Goal: Task Accomplishment & Management: Use online tool/utility

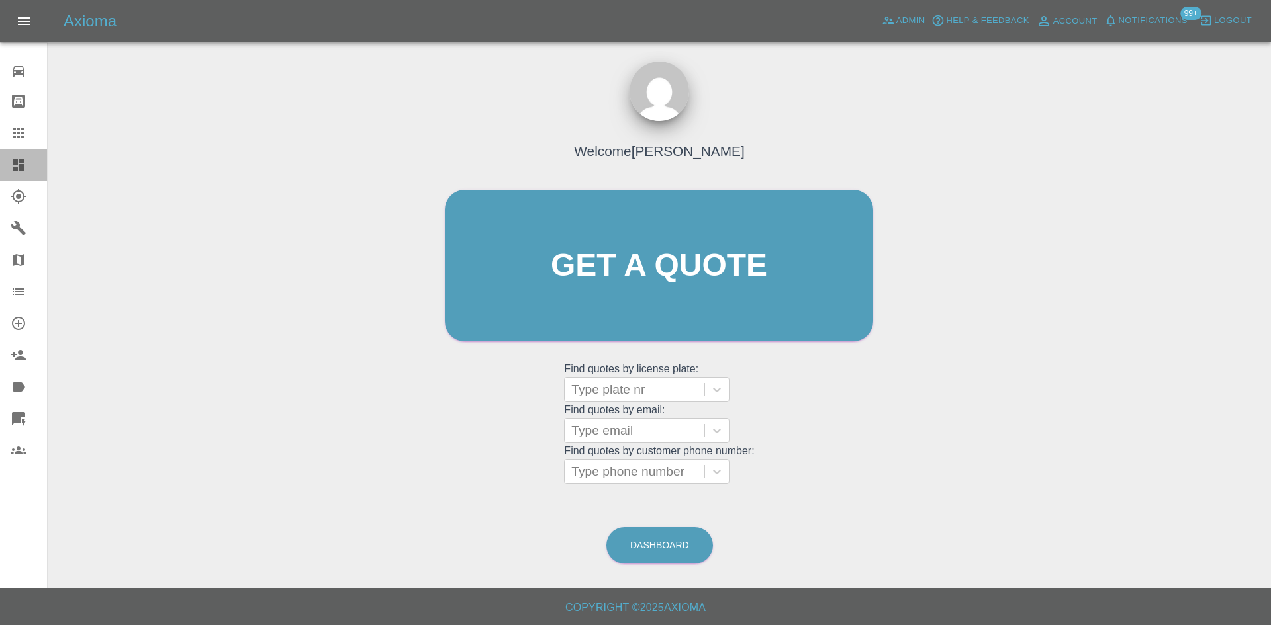
click at [0, 164] on link "Dashboard" at bounding box center [23, 165] width 47 height 32
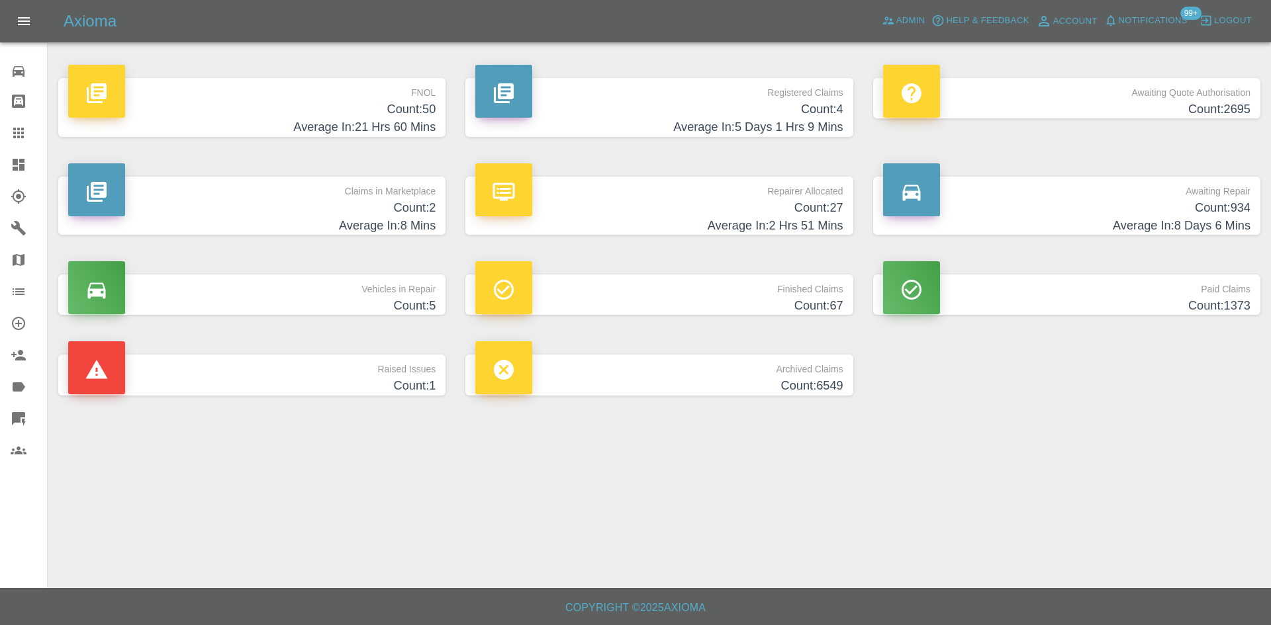
click at [1255, 203] on link "Awaiting Repair Count: 934 Average In: 8 Days 6 Mins" at bounding box center [1066, 206] width 387 height 59
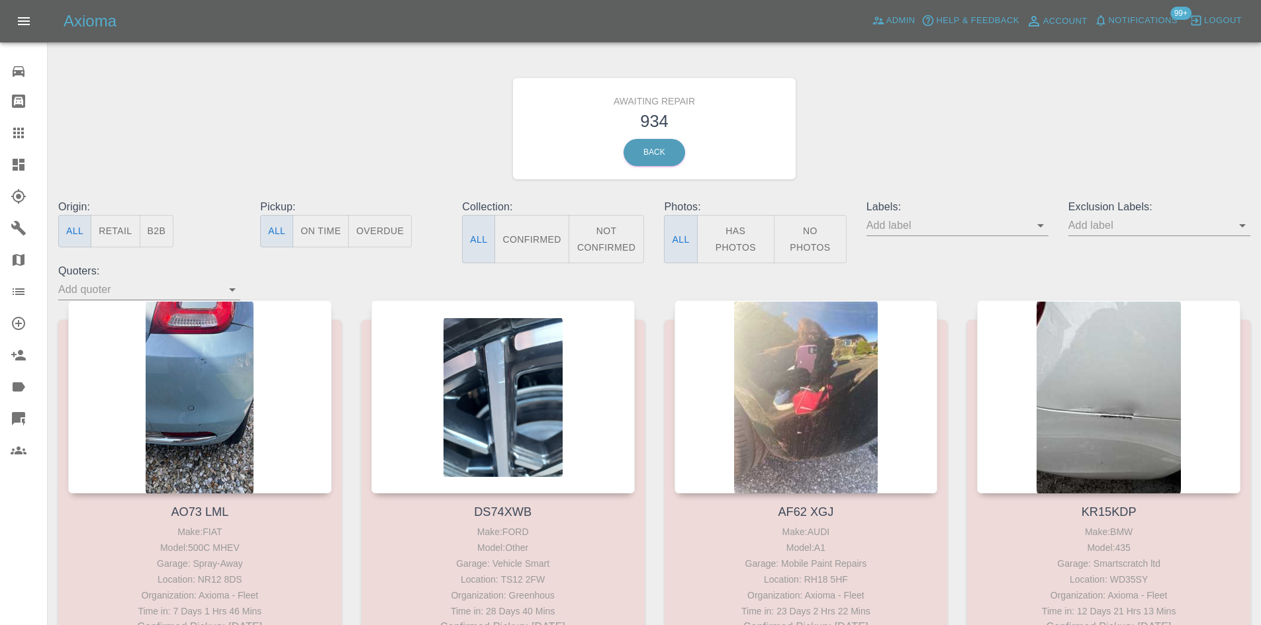
click at [166, 232] on button "B2B" at bounding box center [157, 231] width 34 height 32
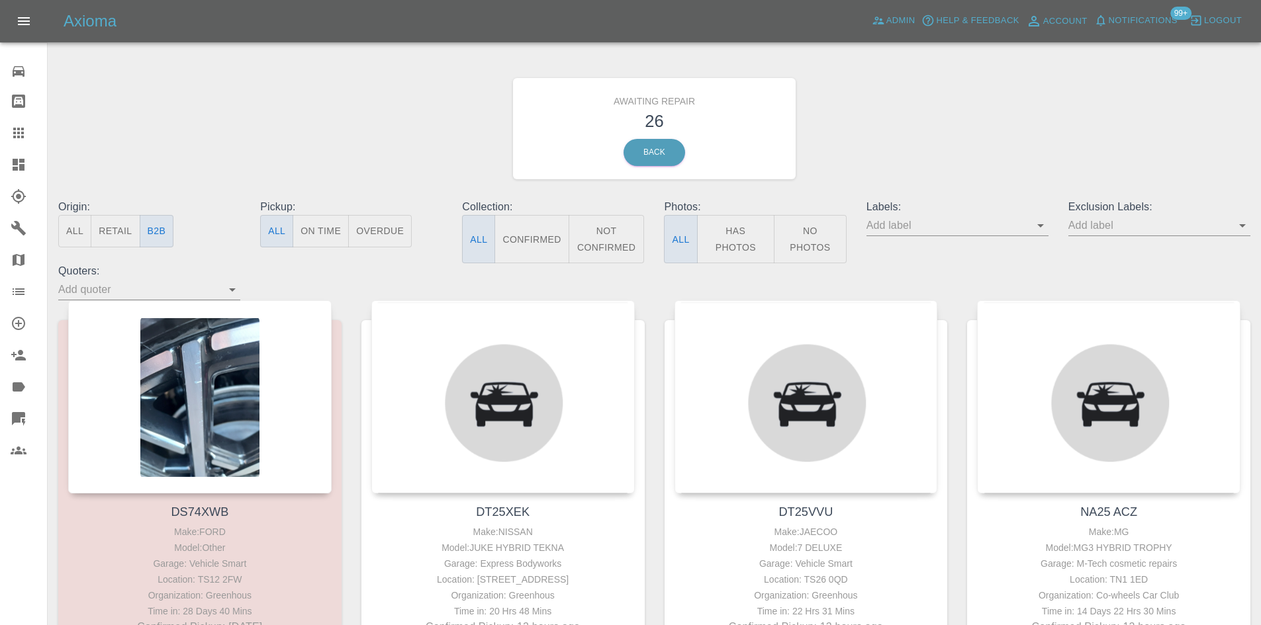
click at [537, 226] on button "Confirmed" at bounding box center [531, 239] width 74 height 48
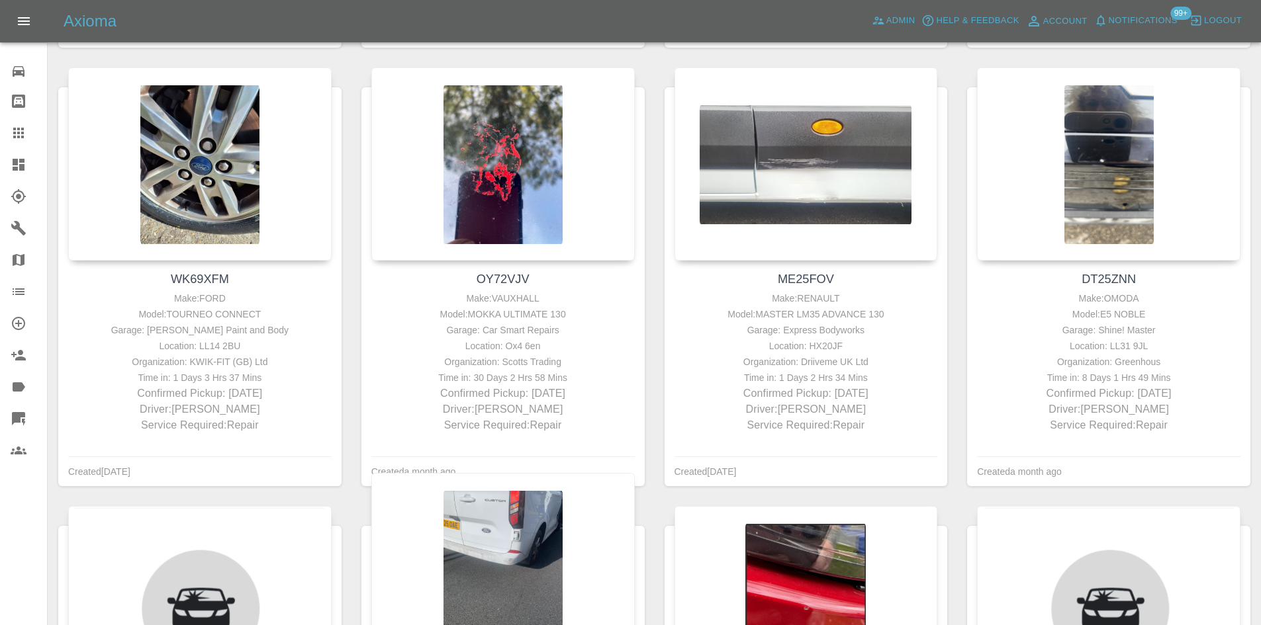
scroll to position [2449, 0]
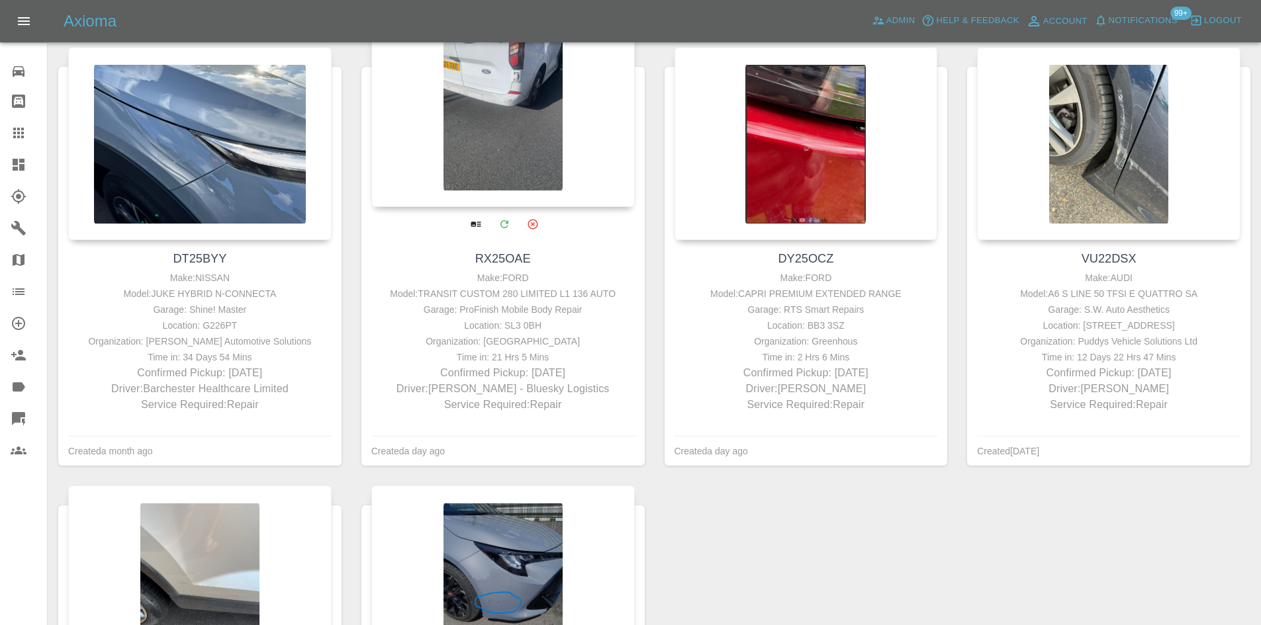
click at [492, 136] on div at bounding box center [502, 110] width 263 height 193
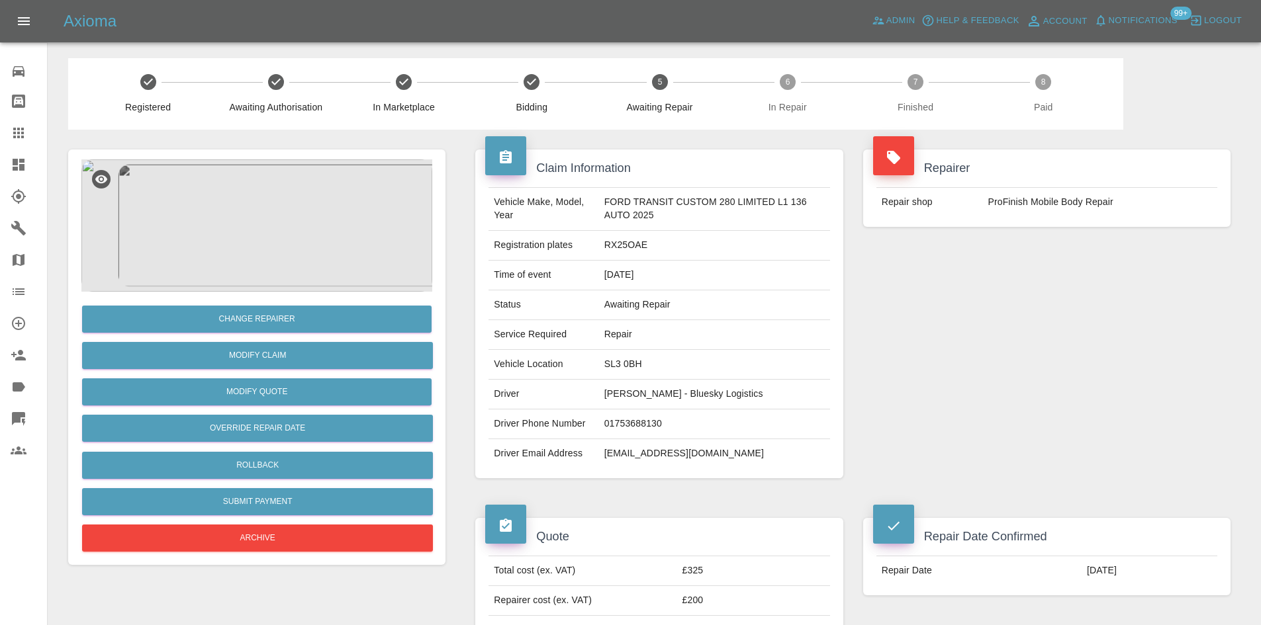
click at [244, 220] on img at bounding box center [256, 225] width 351 height 132
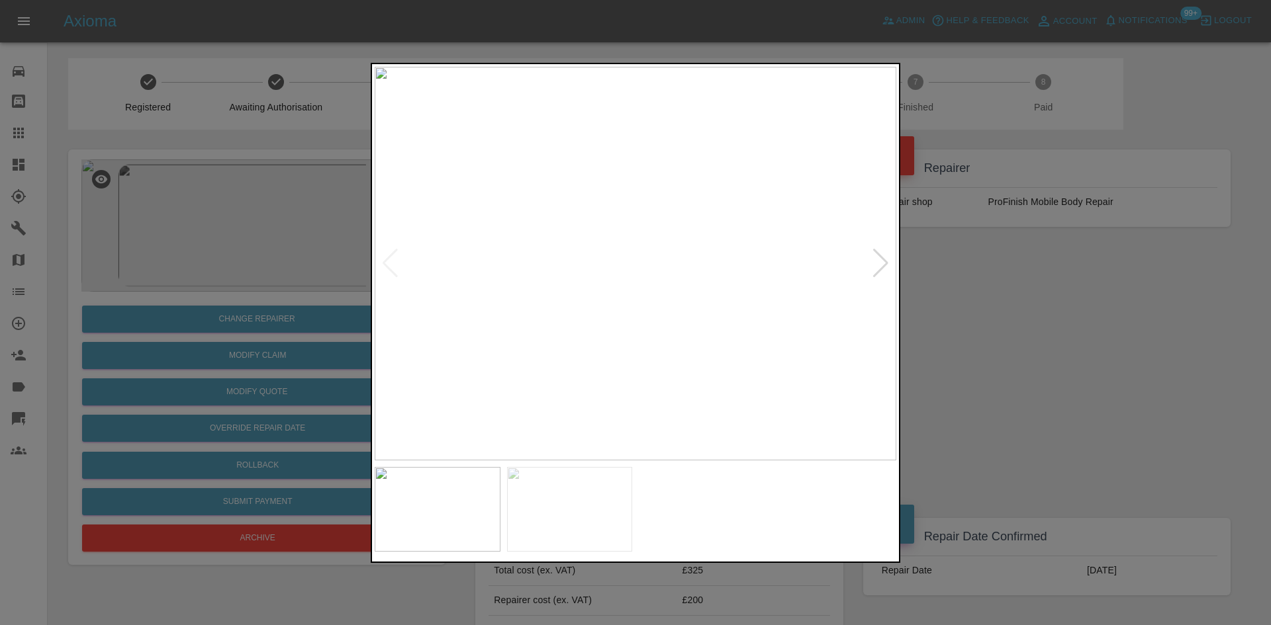
click at [872, 260] on div at bounding box center [881, 263] width 18 height 29
click at [972, 284] on div at bounding box center [635, 312] width 1271 height 625
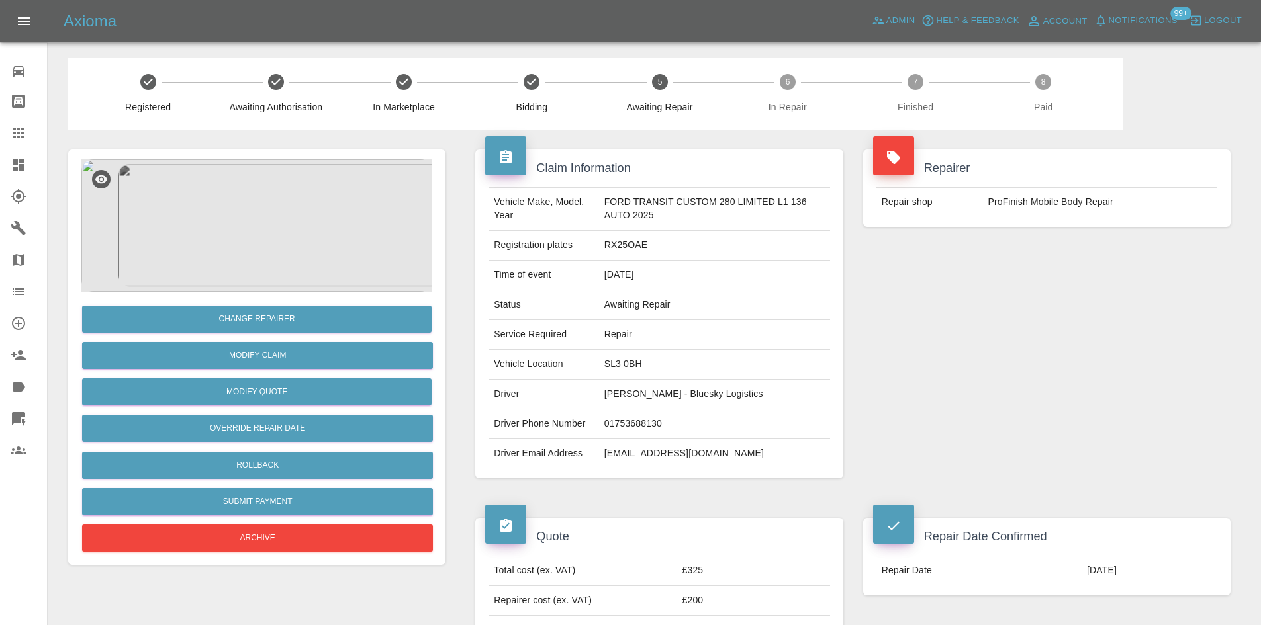
click at [0, 161] on link "Dashboard" at bounding box center [23, 165] width 47 height 32
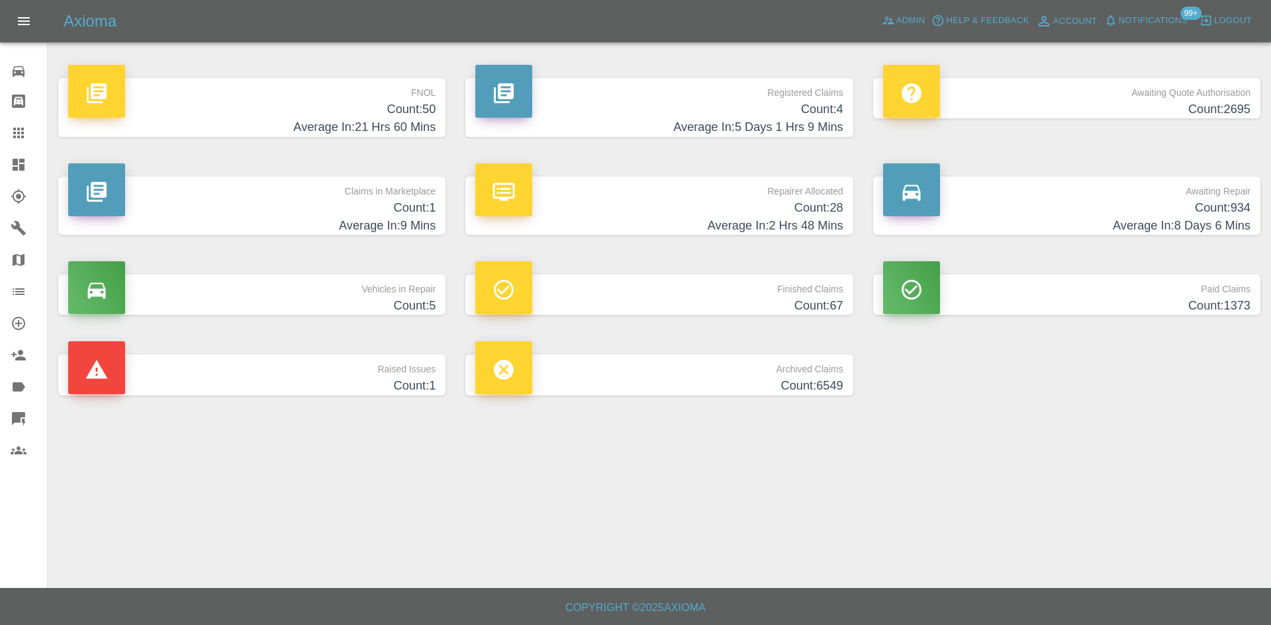
click at [817, 120] on h4 "Average In: 5 Days 1 Hrs 9 Mins" at bounding box center [658, 127] width 367 height 18
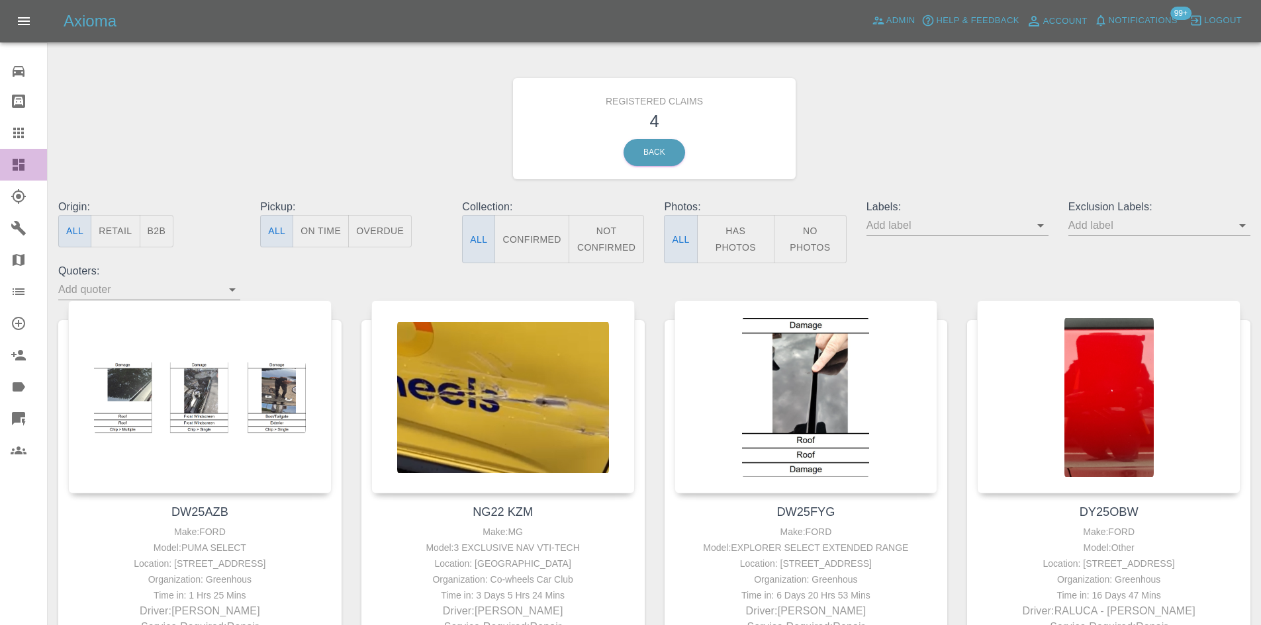
click at [17, 162] on icon at bounding box center [19, 165] width 12 height 12
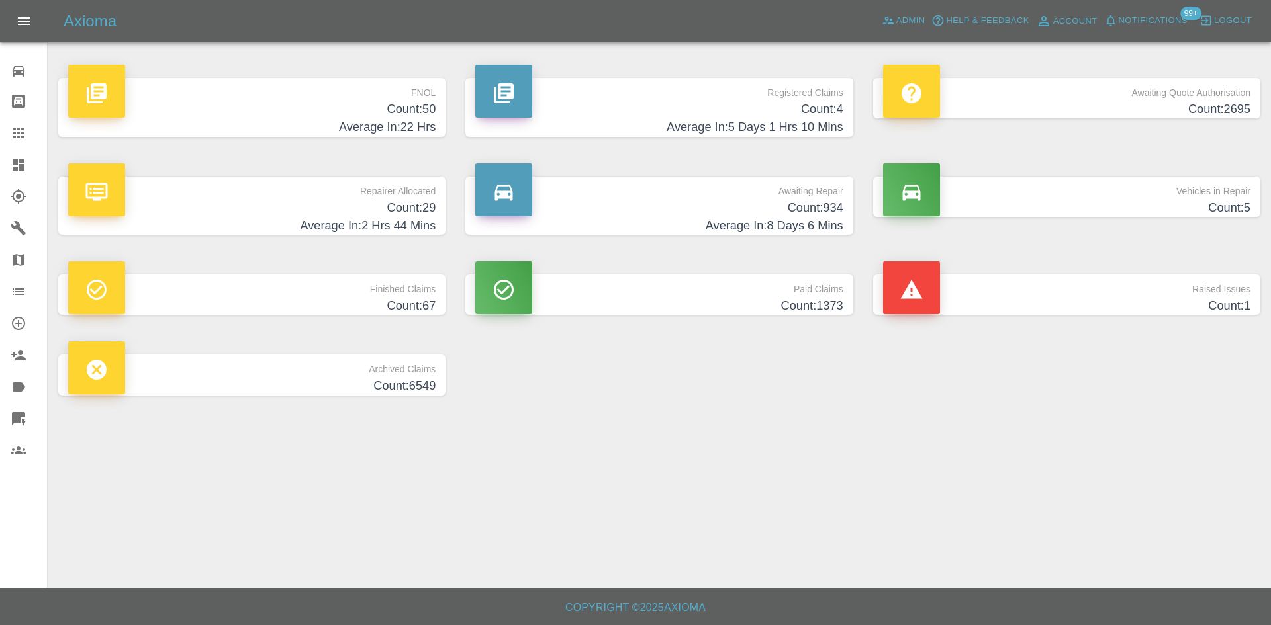
click at [780, 210] on h4 "Count: 934" at bounding box center [658, 208] width 367 height 18
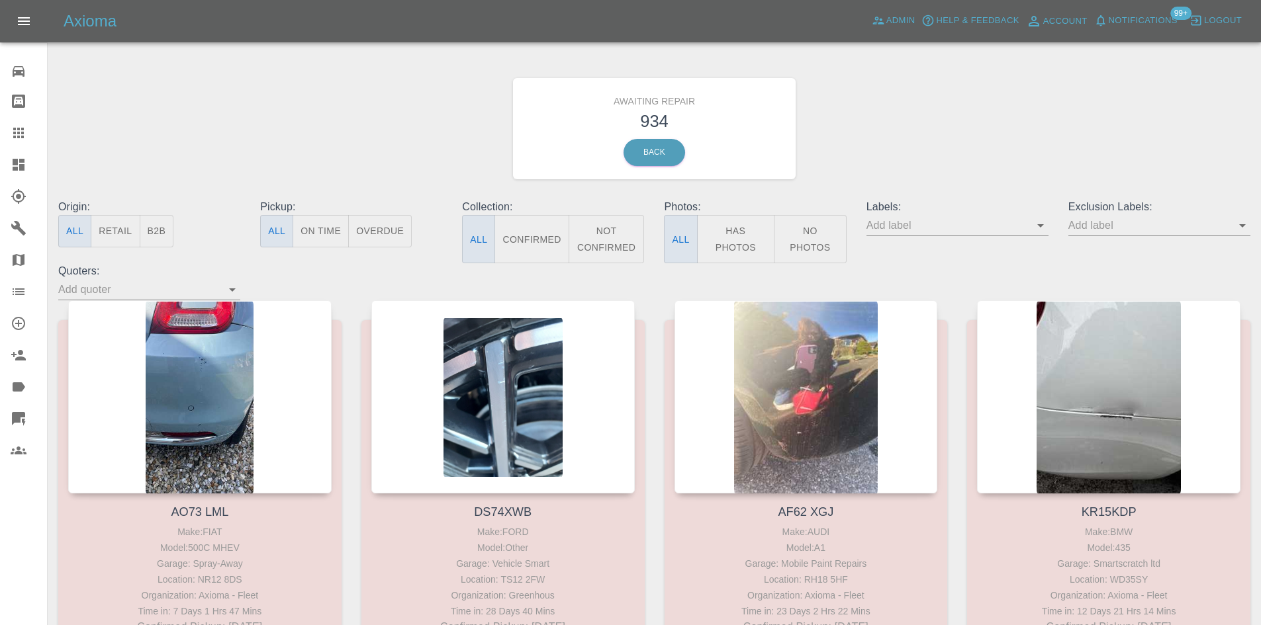
click at [154, 229] on button "B2B" at bounding box center [157, 231] width 34 height 32
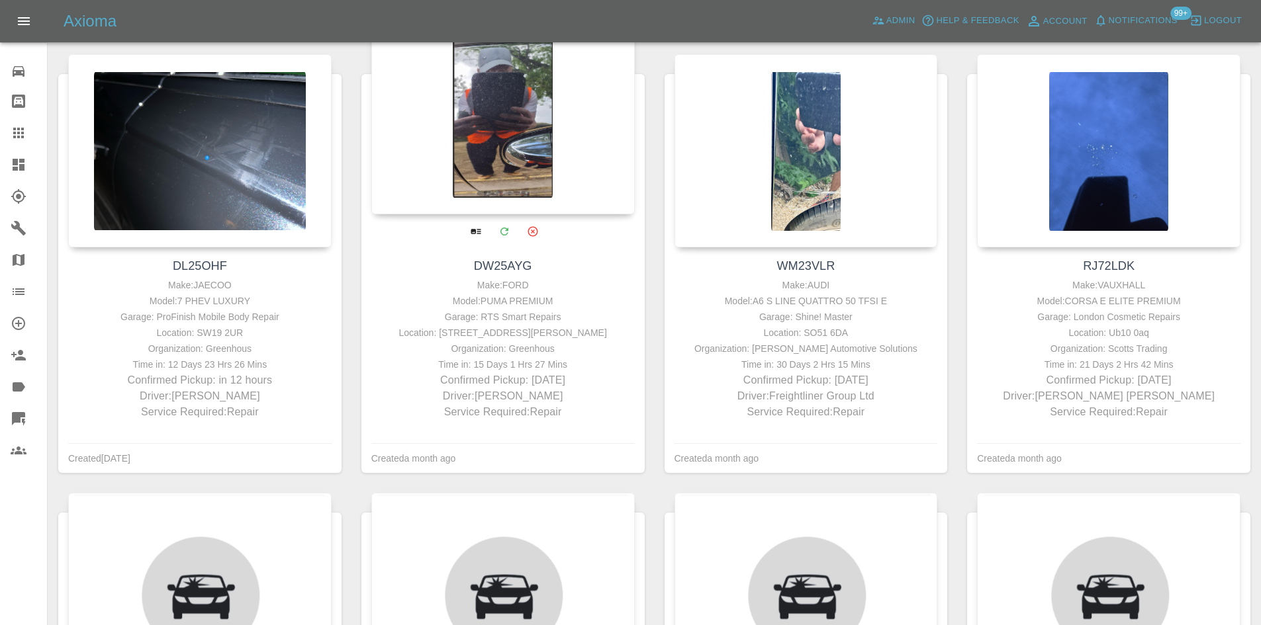
scroll to position [794, 0]
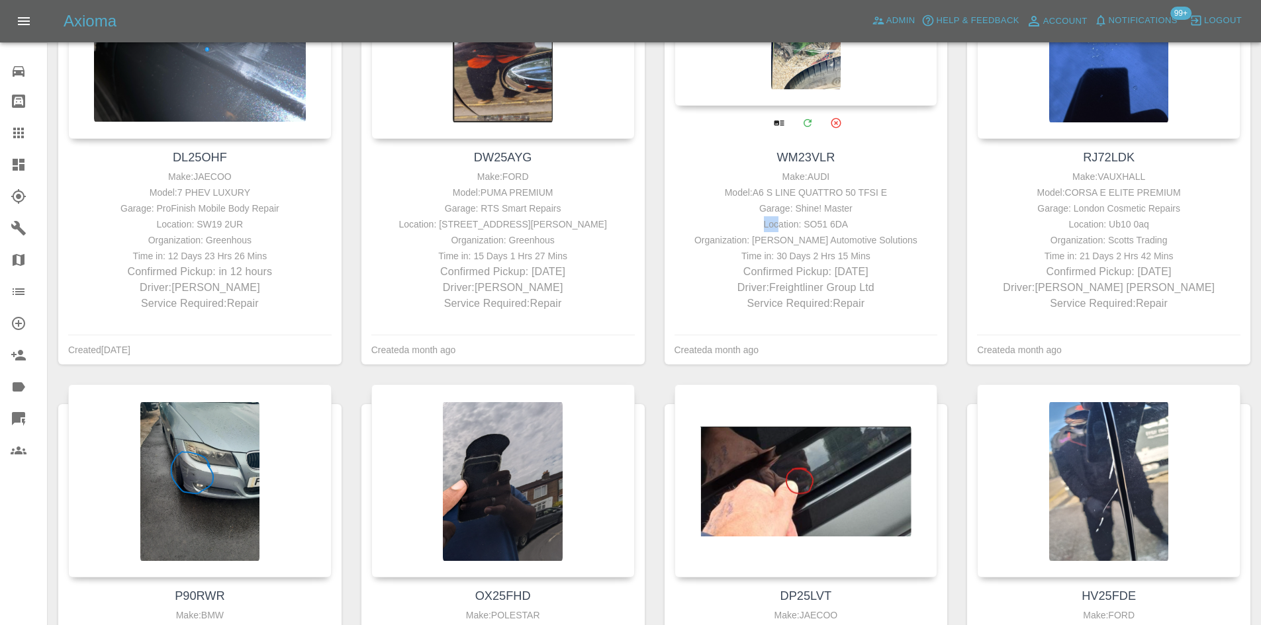
drag, startPoint x: 809, startPoint y: 215, endPoint x: 780, endPoint y: 204, distance: 31.2
click at [780, 216] on div "Make: AUDI Model: A6 S LINE QUATTRO 50 TFSI E Garage: Shine! Master Location: S…" at bounding box center [806, 240] width 257 height 143
click at [780, 204] on div "Garage: Shine! Master" at bounding box center [806, 209] width 257 height 16
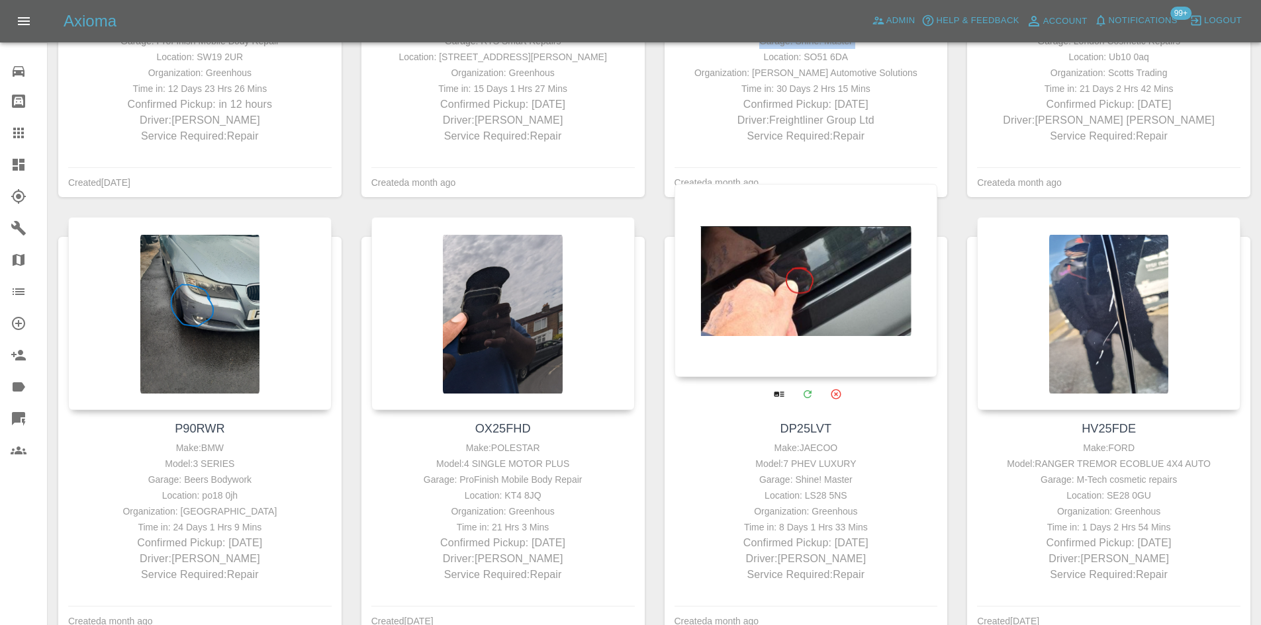
scroll to position [1059, 0]
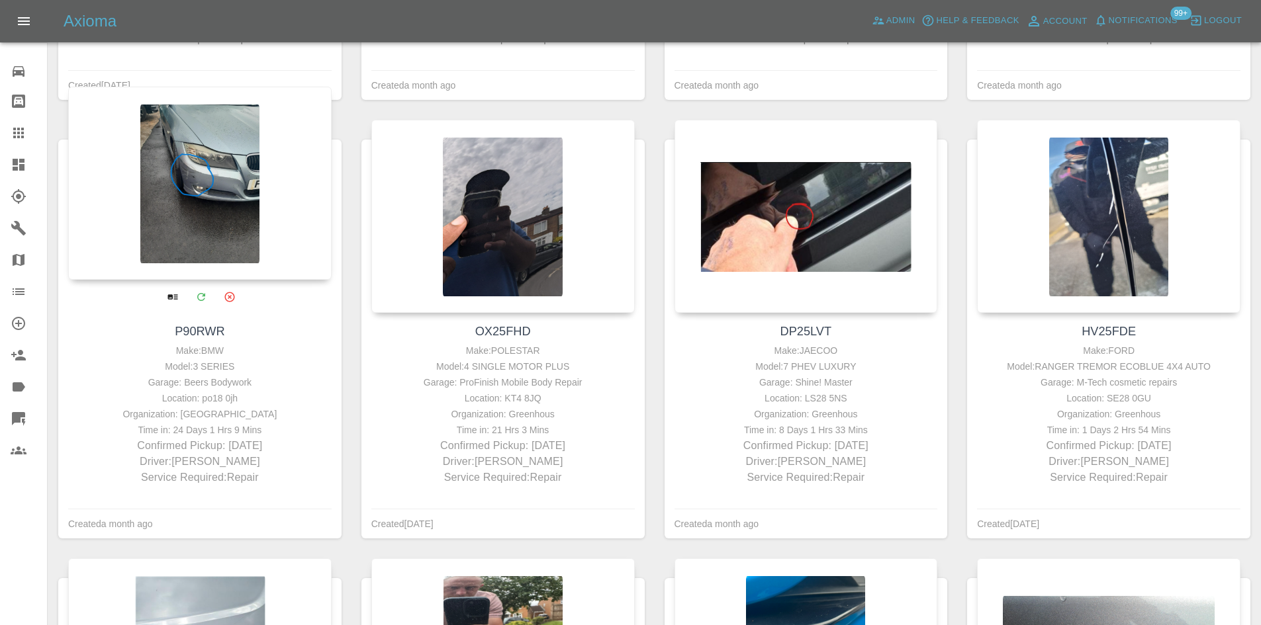
click at [220, 424] on div "Time in: 24 Days 1 Hrs 9 Mins" at bounding box center [199, 430] width 257 height 16
click at [220, 420] on div "Organization: Q Park" at bounding box center [199, 414] width 257 height 16
copy div "Organization: Q Park"
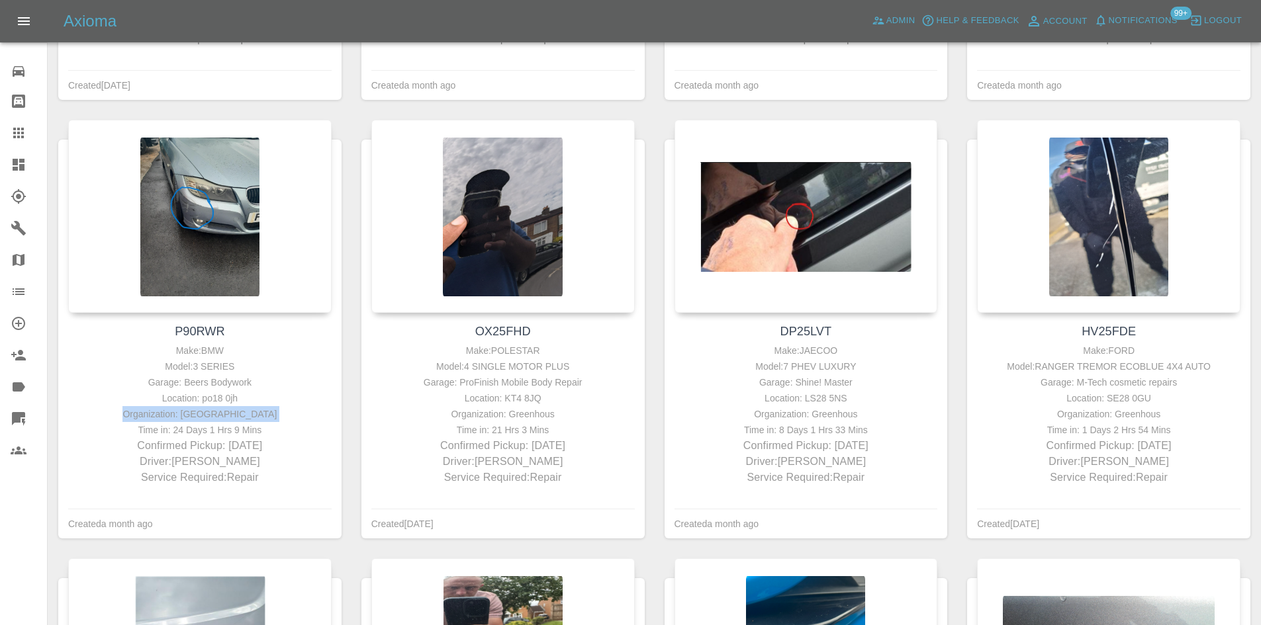
copy div "Organization: Q Park"
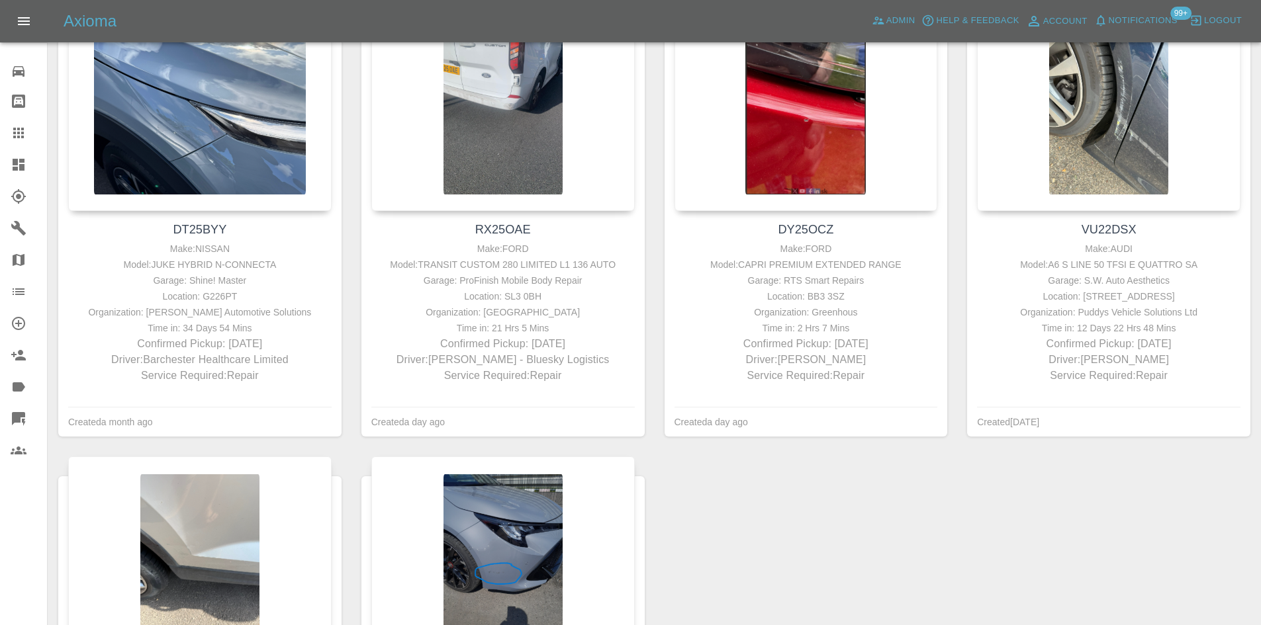
scroll to position [2801, 0]
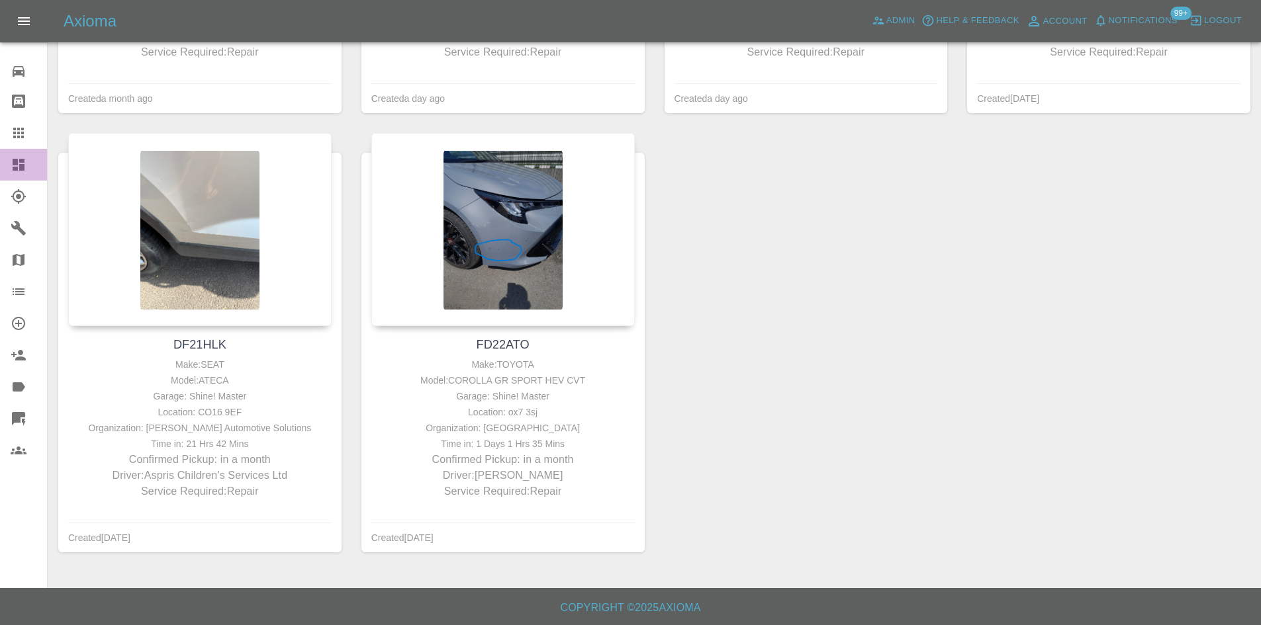
click at [33, 173] on link "Dashboard" at bounding box center [23, 165] width 47 height 32
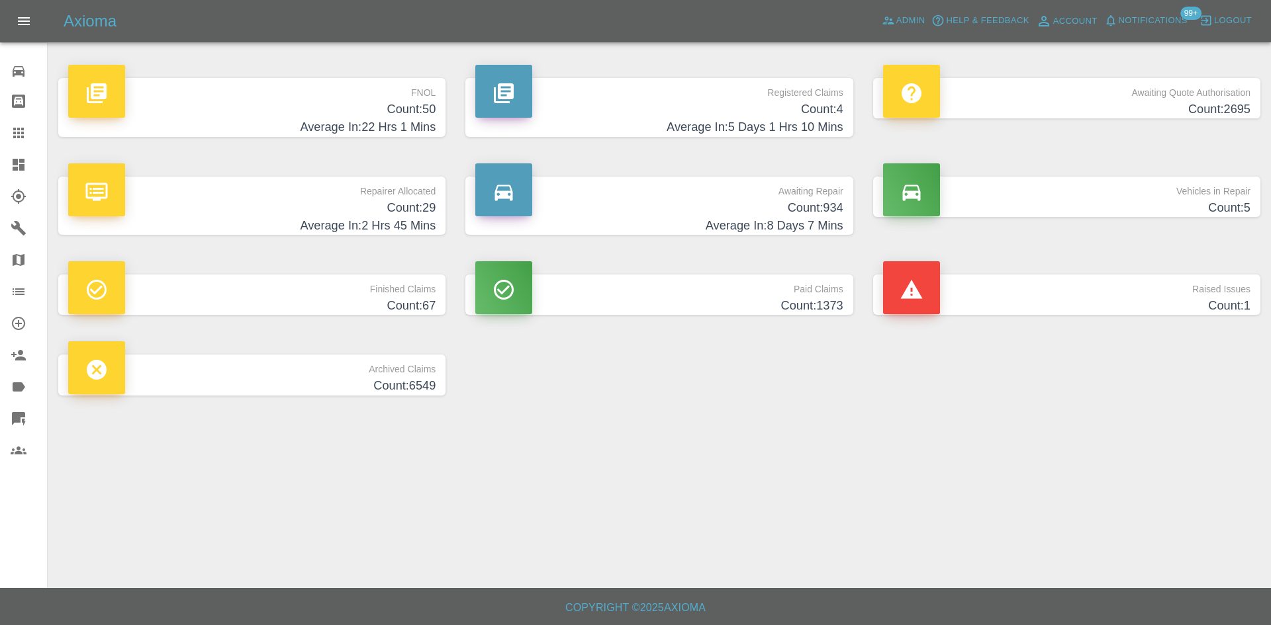
click at [692, 208] on h4 "Count: 934" at bounding box center [658, 208] width 367 height 18
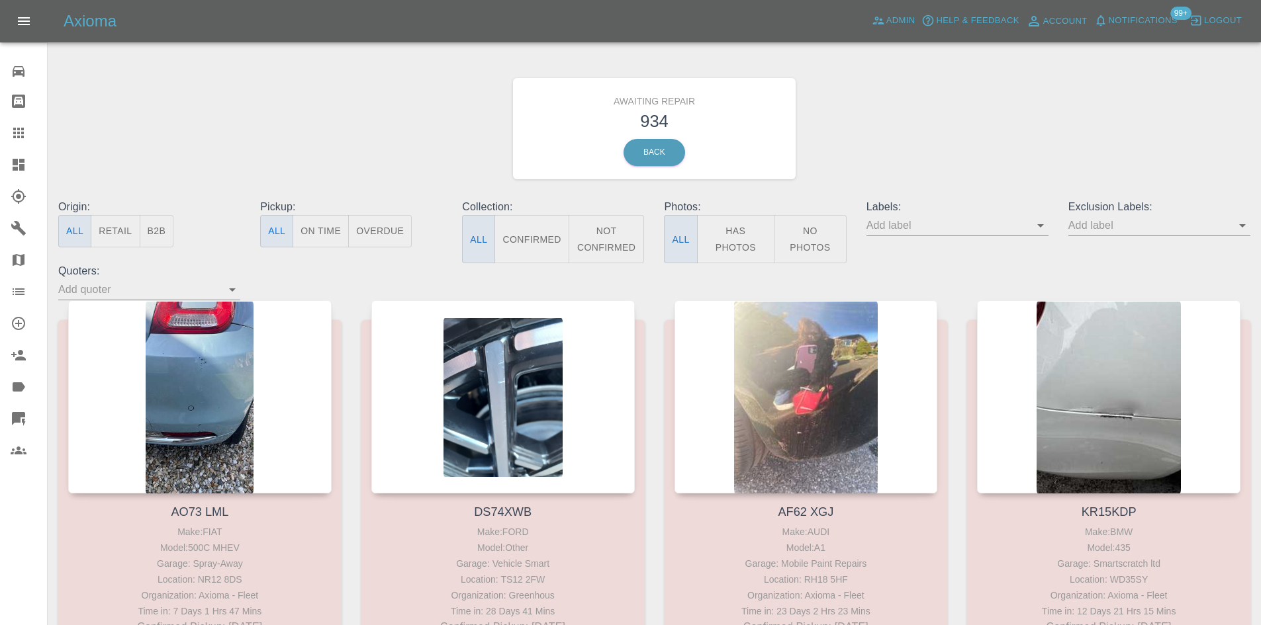
click at [5, 415] on link "Quick Quote" at bounding box center [23, 419] width 47 height 32
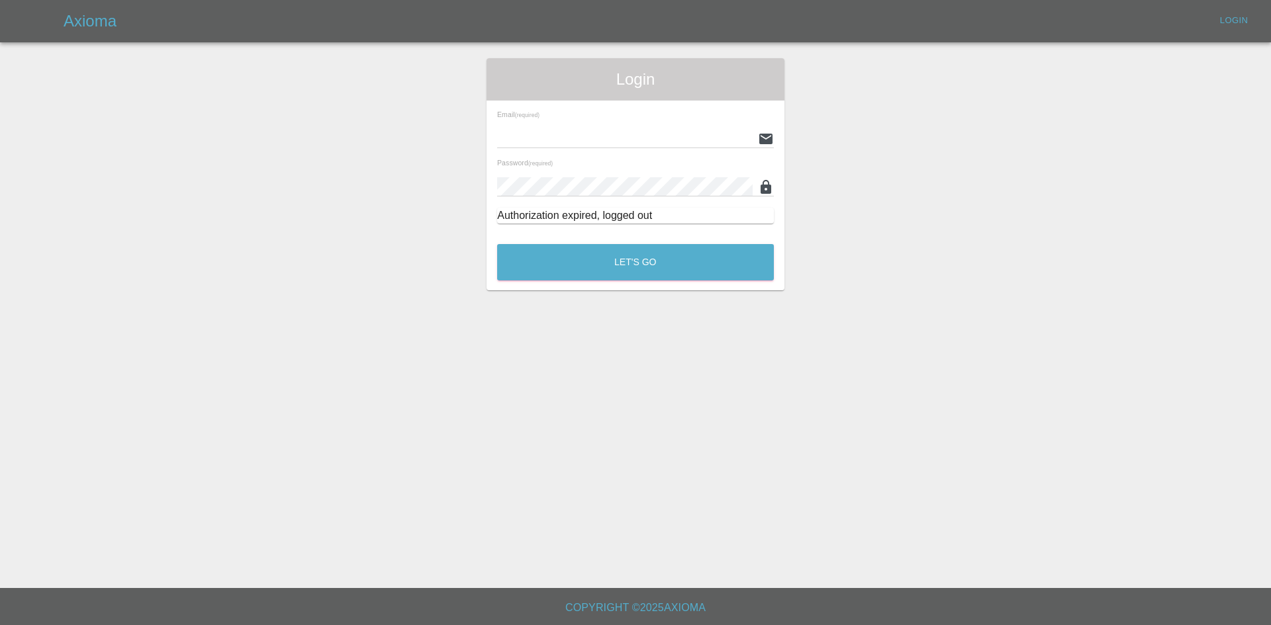
type input "[PERSON_NAME][EMAIL_ADDRESS][PERSON_NAME][DOMAIN_NAME]"
click at [647, 285] on div "Login Email (required) [PERSON_NAME][EMAIL_ADDRESS][PERSON_NAME][DOMAIN_NAME] P…" at bounding box center [635, 174] width 298 height 232
click at [651, 269] on button "Let's Go" at bounding box center [635, 262] width 277 height 36
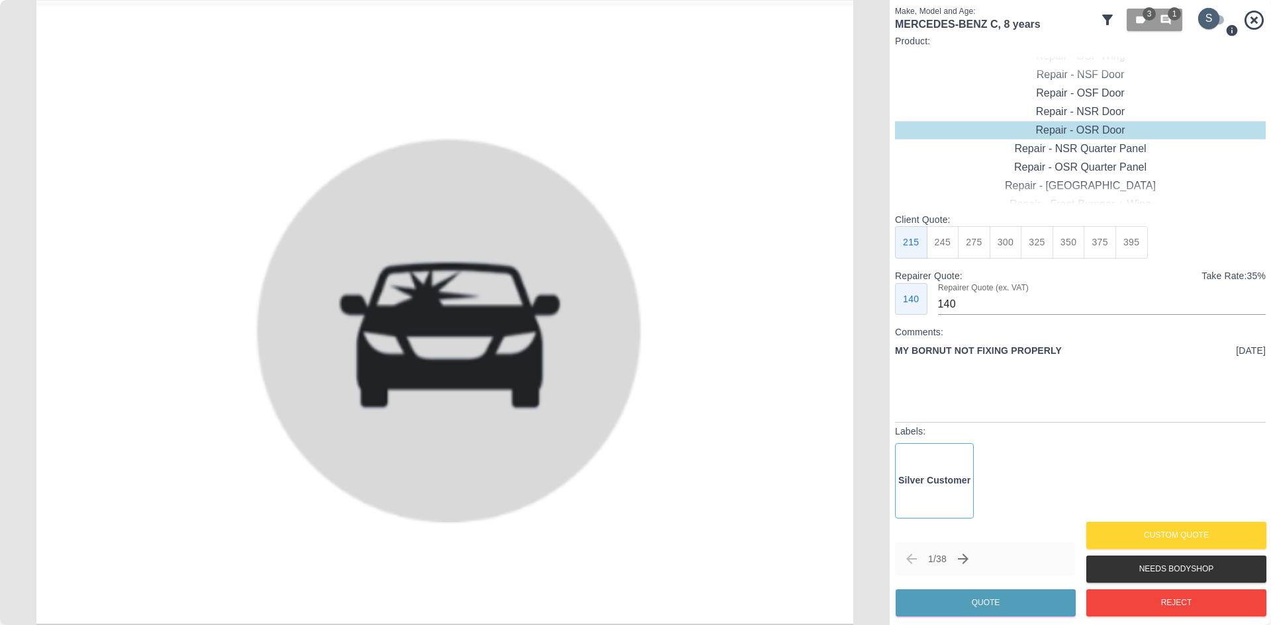
click at [1198, 20] on input "checkbox" at bounding box center [1209, 18] width 64 height 21
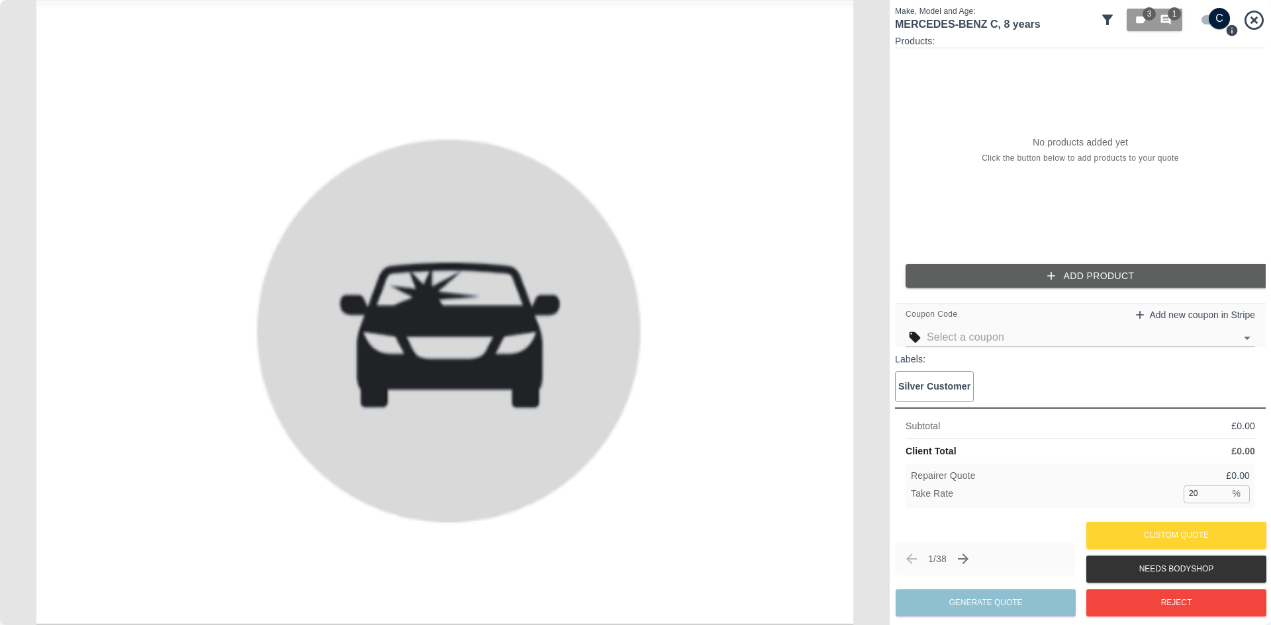
click at [1198, 20] on input "checkbox" at bounding box center [1219, 18] width 64 height 21
checkbox input "false"
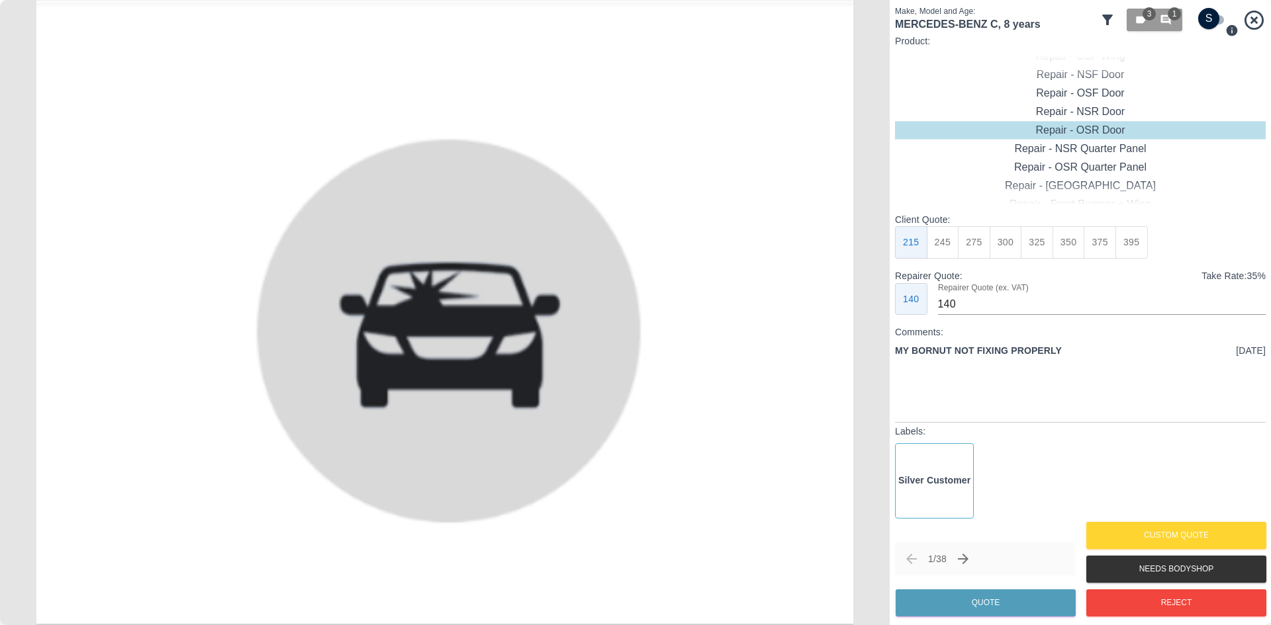
click at [1259, 27] on div at bounding box center [1263, 312] width 13 height 625
click at [1185, 537] on button "Custom Quote" at bounding box center [1176, 535] width 180 height 27
click at [1148, 610] on button "Reject" at bounding box center [1176, 603] width 180 height 27
click at [1158, 599] on button "Reject" at bounding box center [1176, 603] width 180 height 27
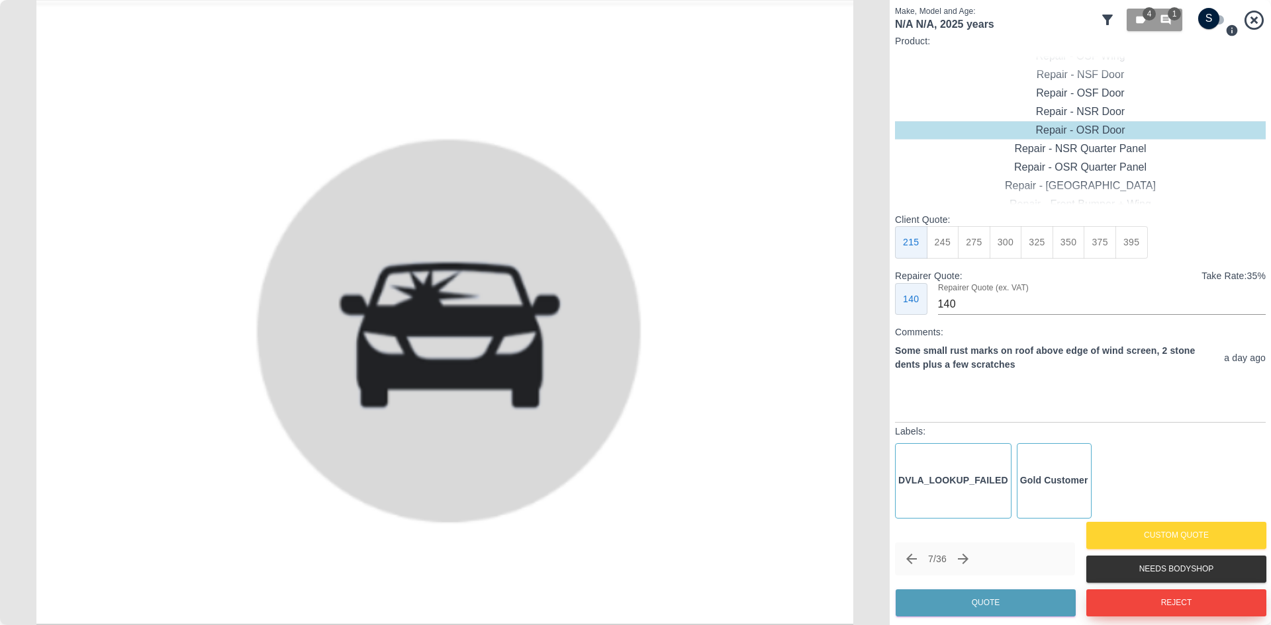
click at [1154, 600] on button "Reject" at bounding box center [1176, 603] width 180 height 27
click at [1260, 22] on div at bounding box center [1263, 312] width 13 height 625
click at [1257, 19] on icon at bounding box center [1253, 20] width 23 height 23
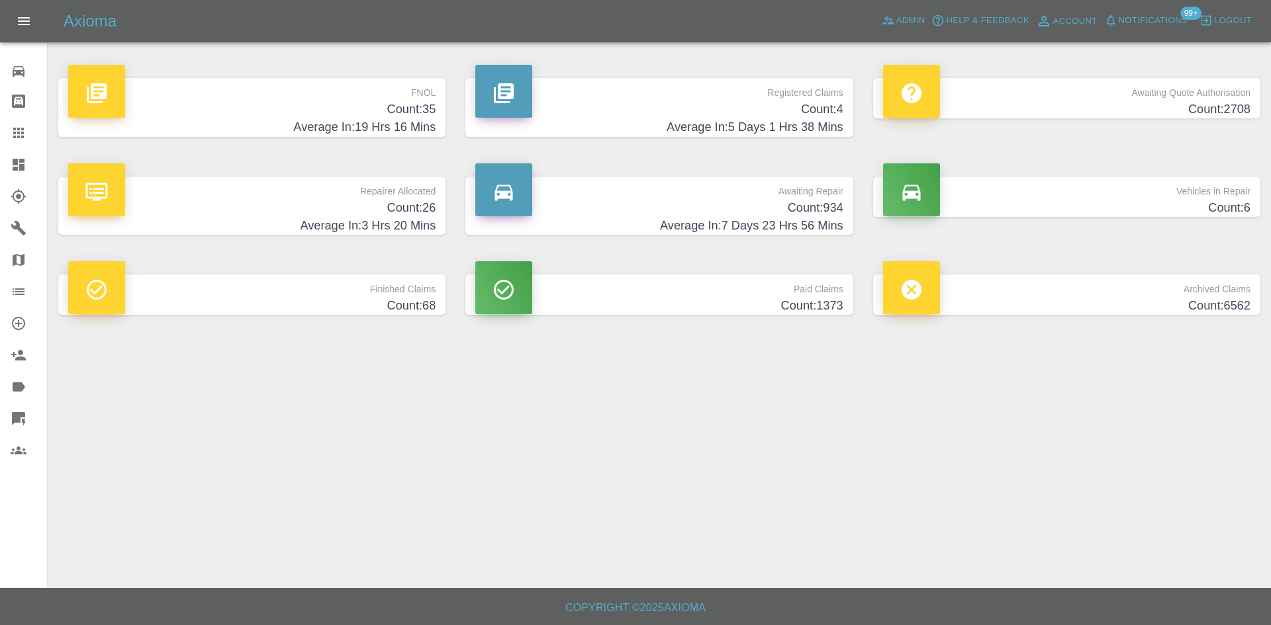
click at [242, 205] on h4 "Count: 26" at bounding box center [251, 208] width 367 height 18
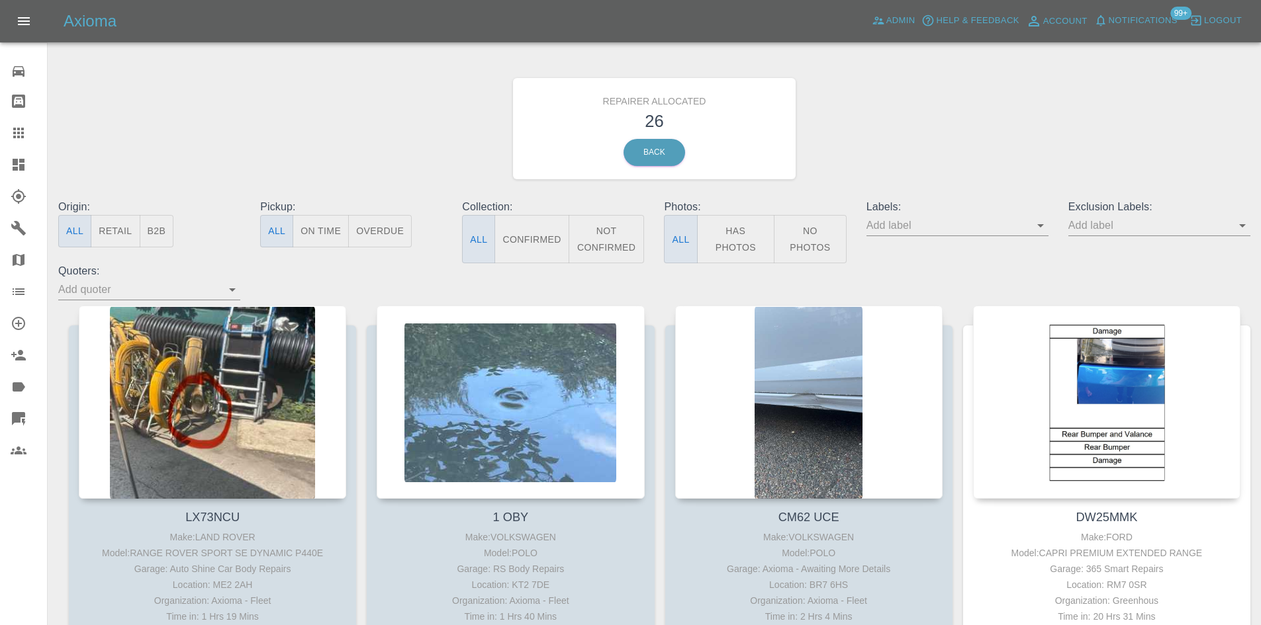
click at [158, 236] on button "B2B" at bounding box center [157, 231] width 34 height 32
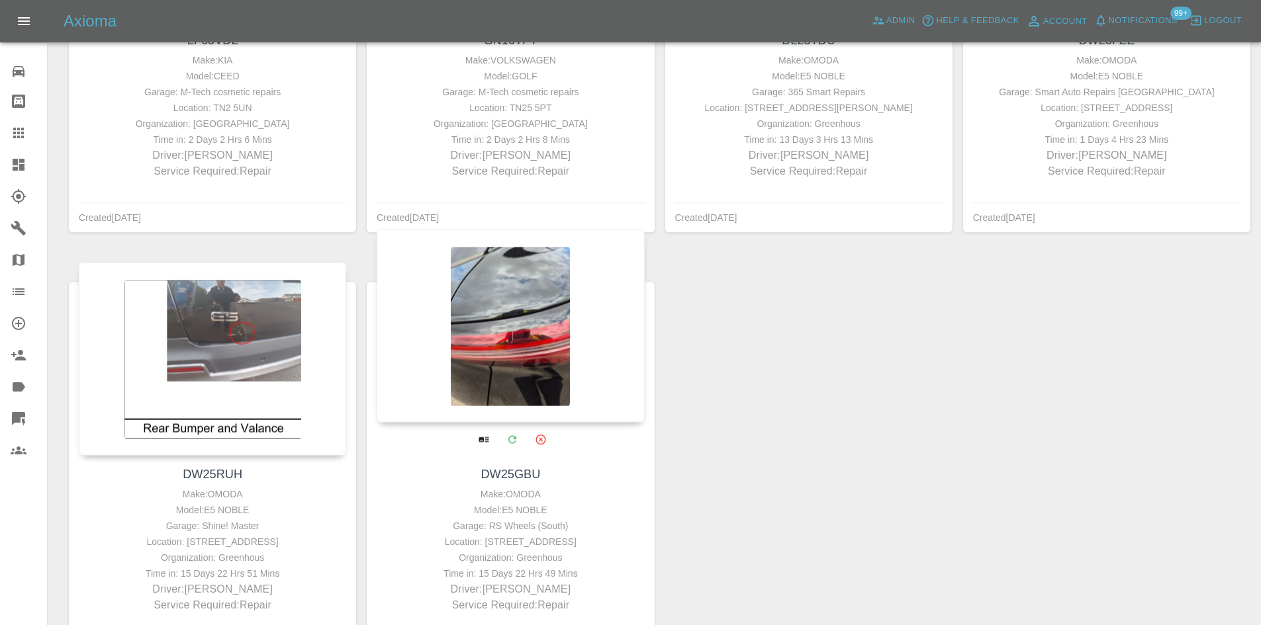
scroll to position [728, 0]
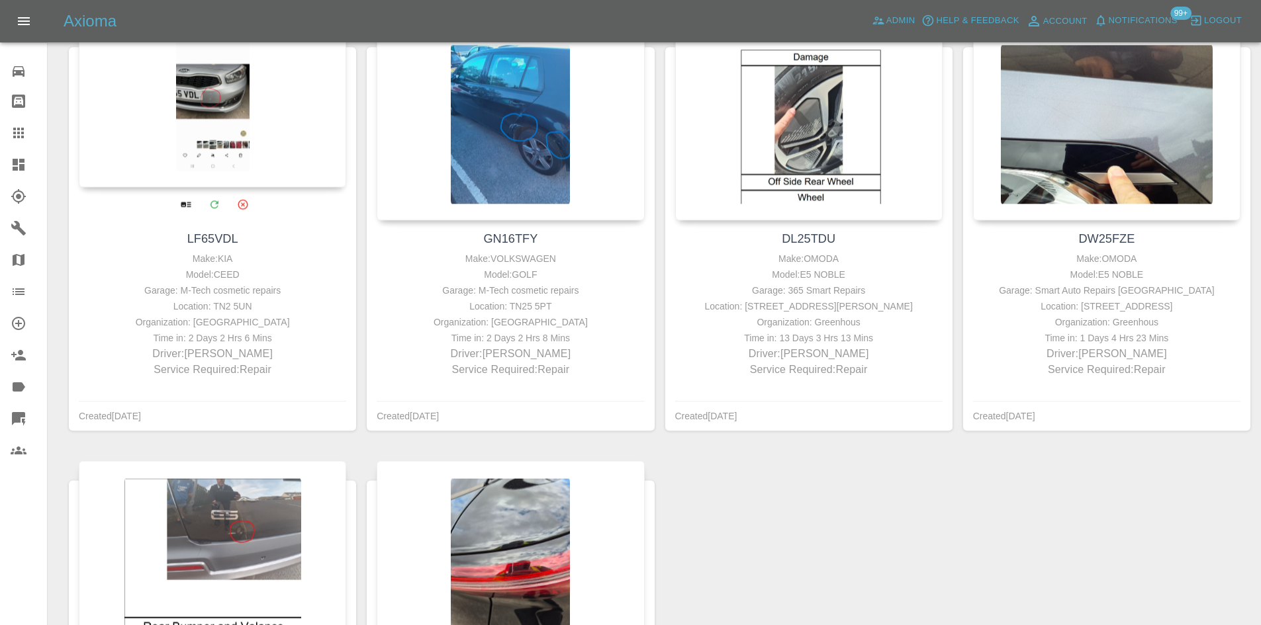
click at [182, 128] on div at bounding box center [212, 91] width 267 height 193
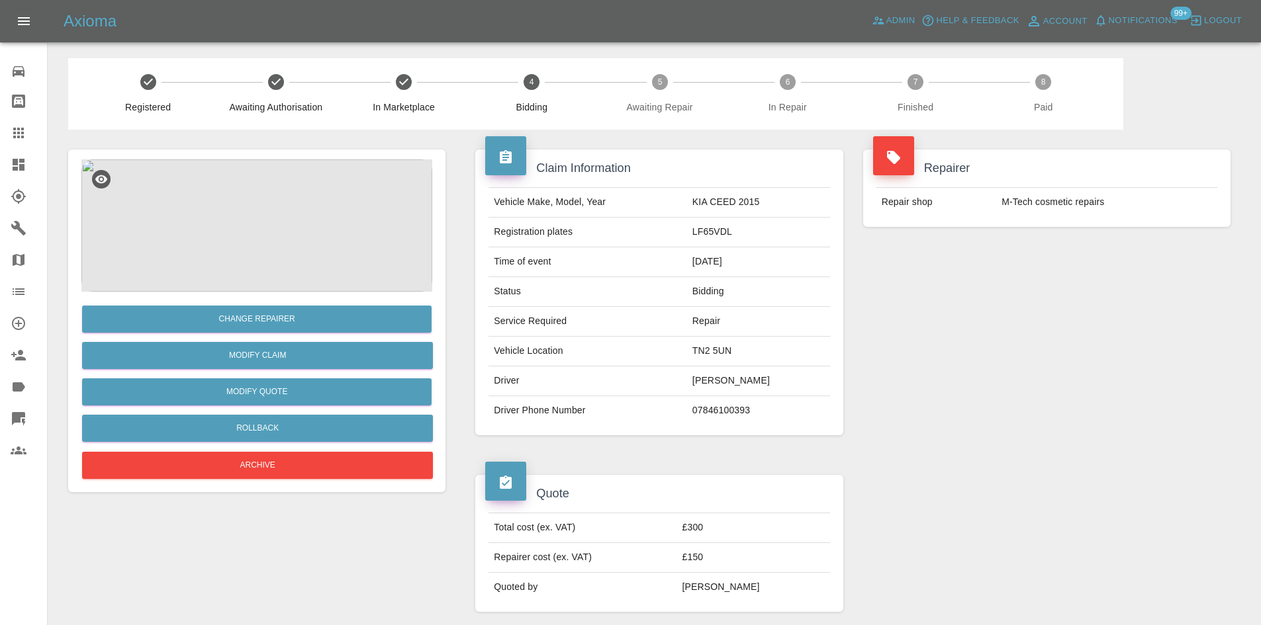
click at [0, 169] on link "Dashboard" at bounding box center [23, 165] width 47 height 32
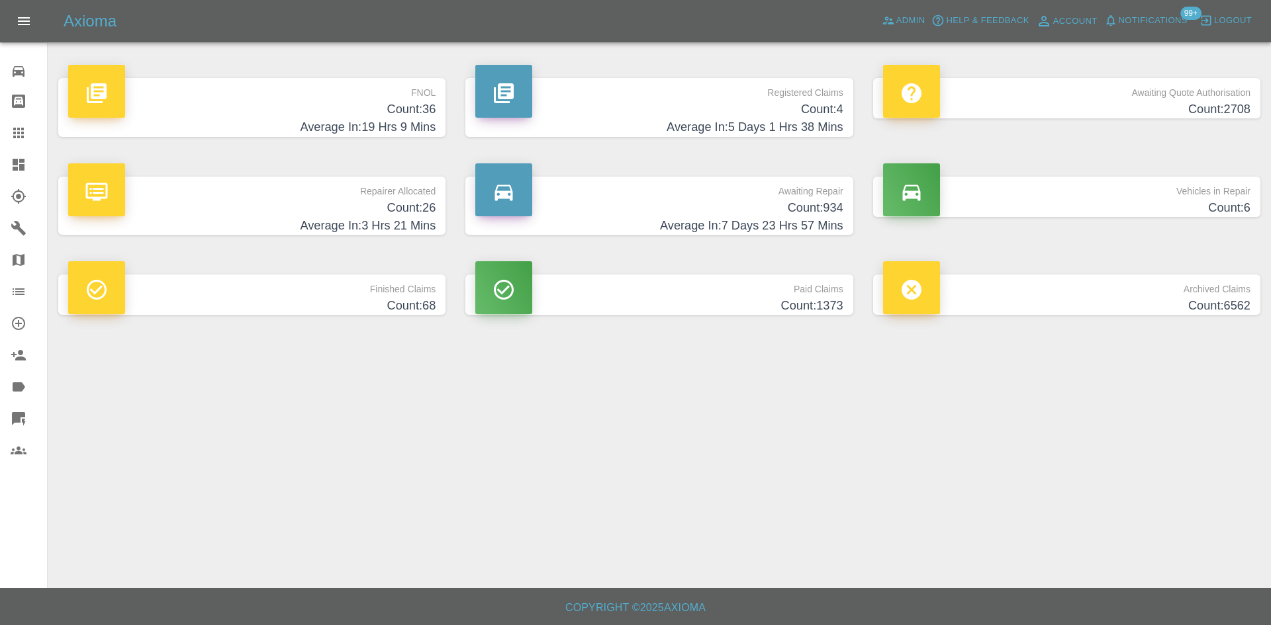
click at [355, 112] on h4 "Count: 36" at bounding box center [251, 110] width 367 height 18
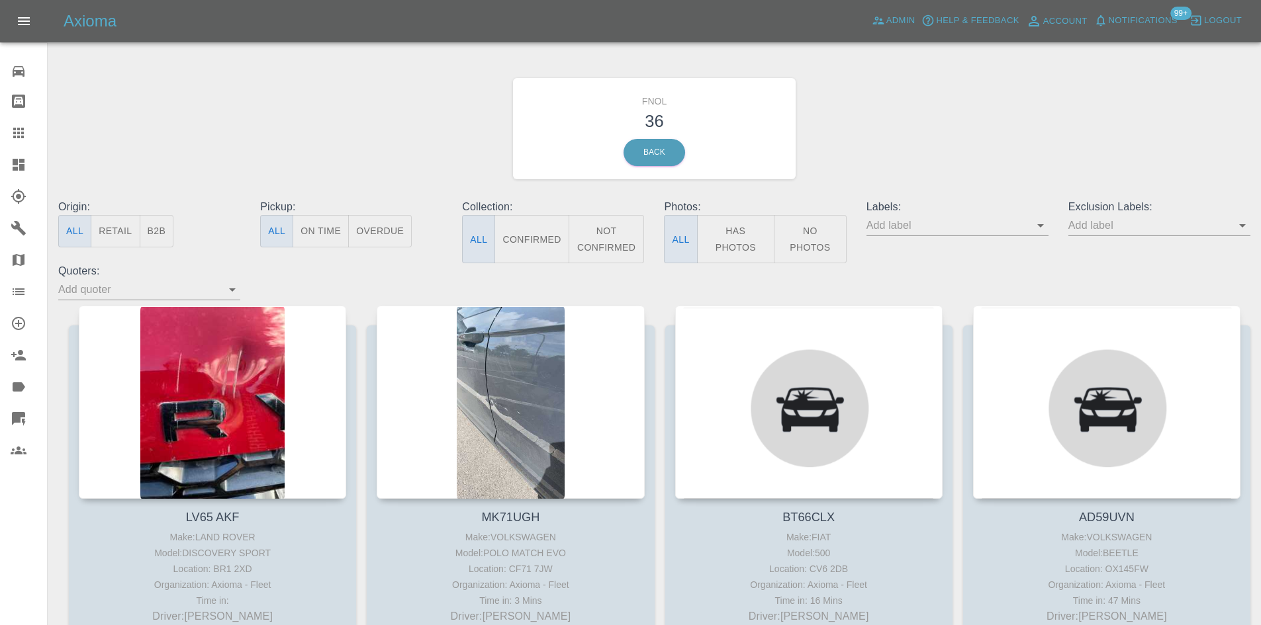
click at [1120, 28] on button "Notifications" at bounding box center [1136, 21] width 90 height 21
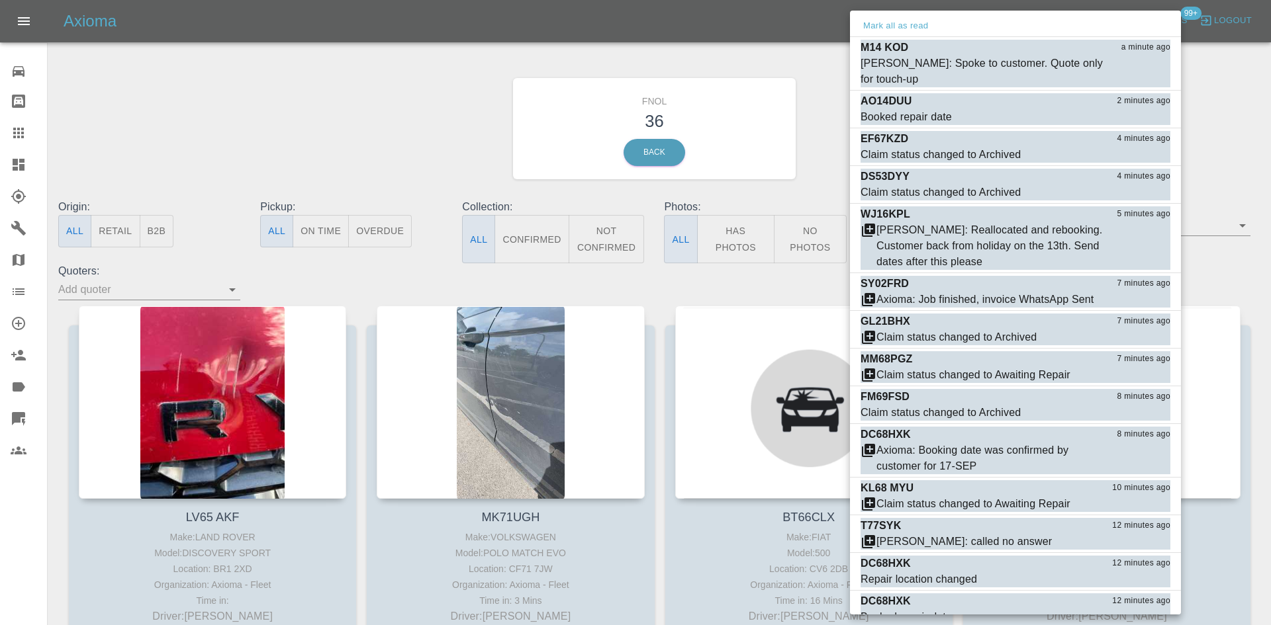
click at [411, 167] on div at bounding box center [635, 312] width 1271 height 625
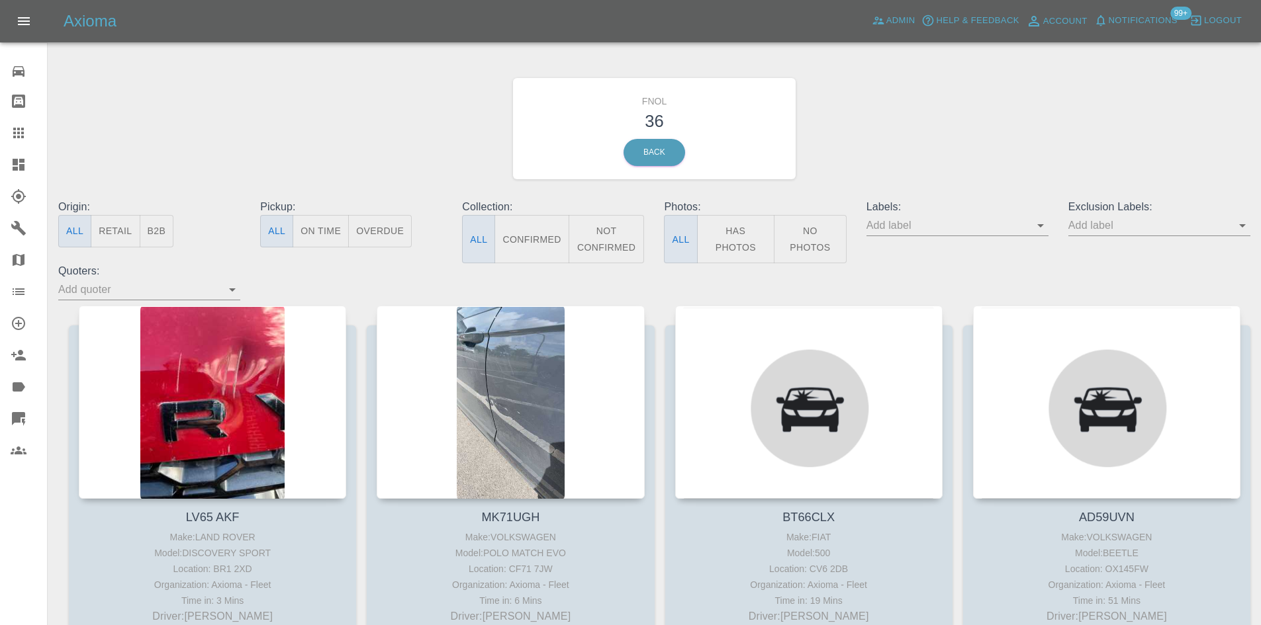
click at [418, 152] on div "FNOL 36 Back" at bounding box center [654, 128] width 1212 height 141
click at [15, 414] on icon at bounding box center [18, 418] width 13 height 13
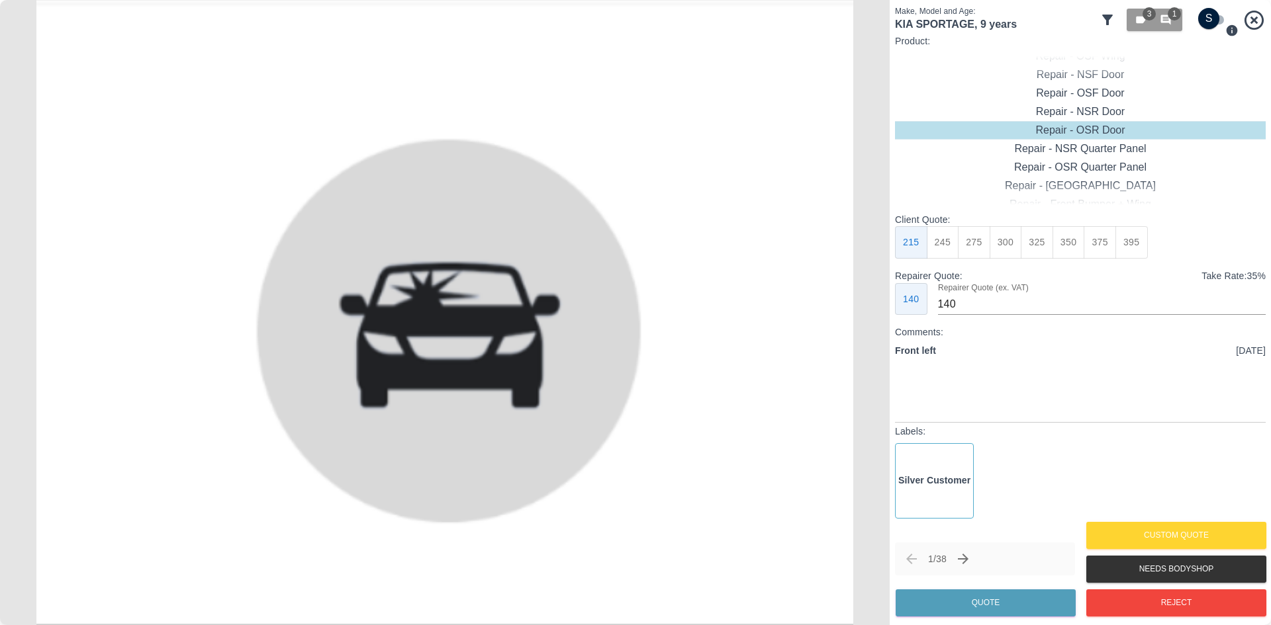
click at [11, 410] on div at bounding box center [6, 312] width 13 height 625
click at [1107, 16] on icon at bounding box center [1107, 20] width 11 height 11
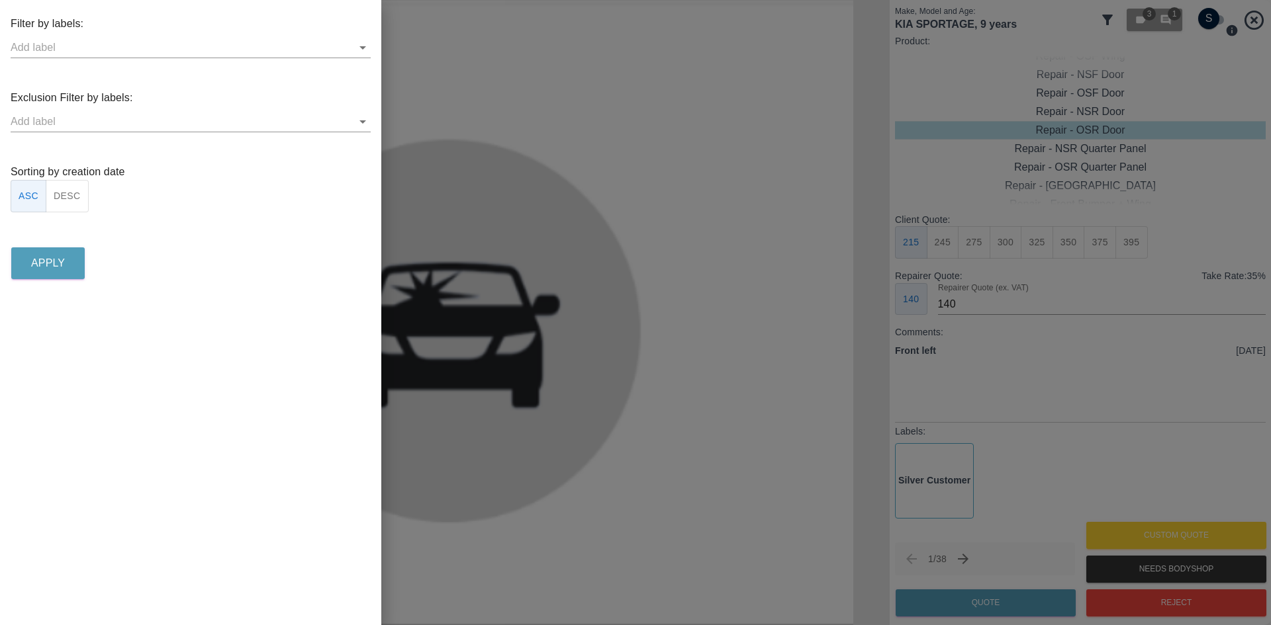
click at [76, 198] on button "DESC" at bounding box center [67, 196] width 43 height 32
click at [69, 259] on button "Apply" at bounding box center [47, 264] width 73 height 32
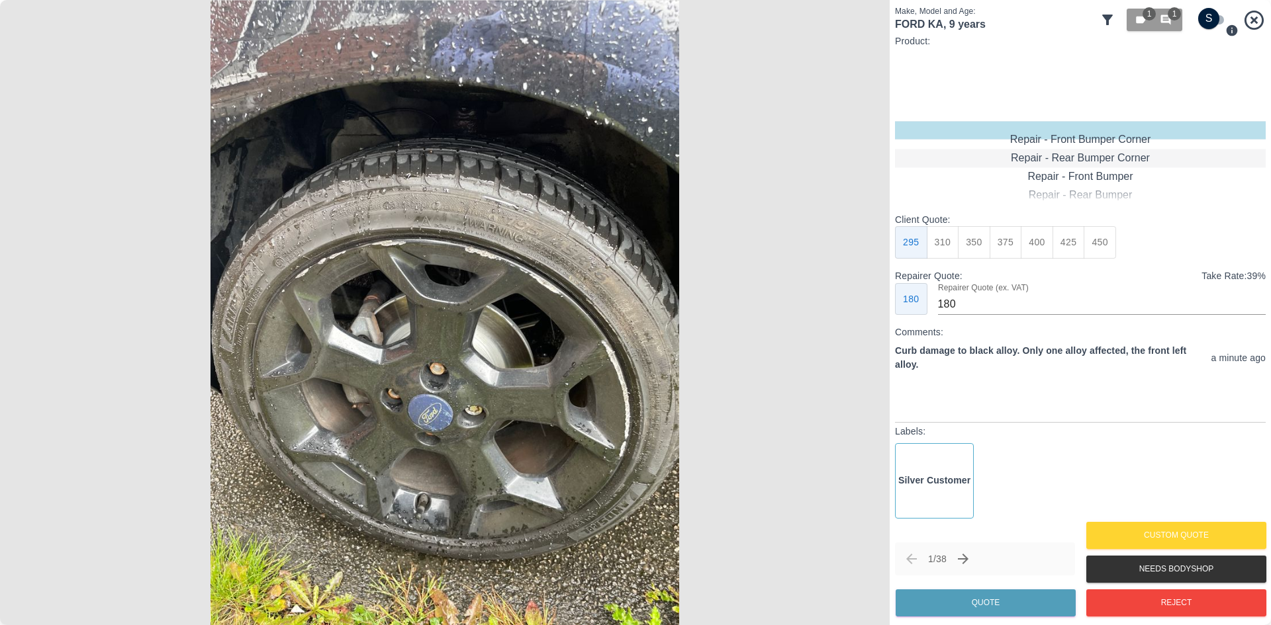
type input "120"
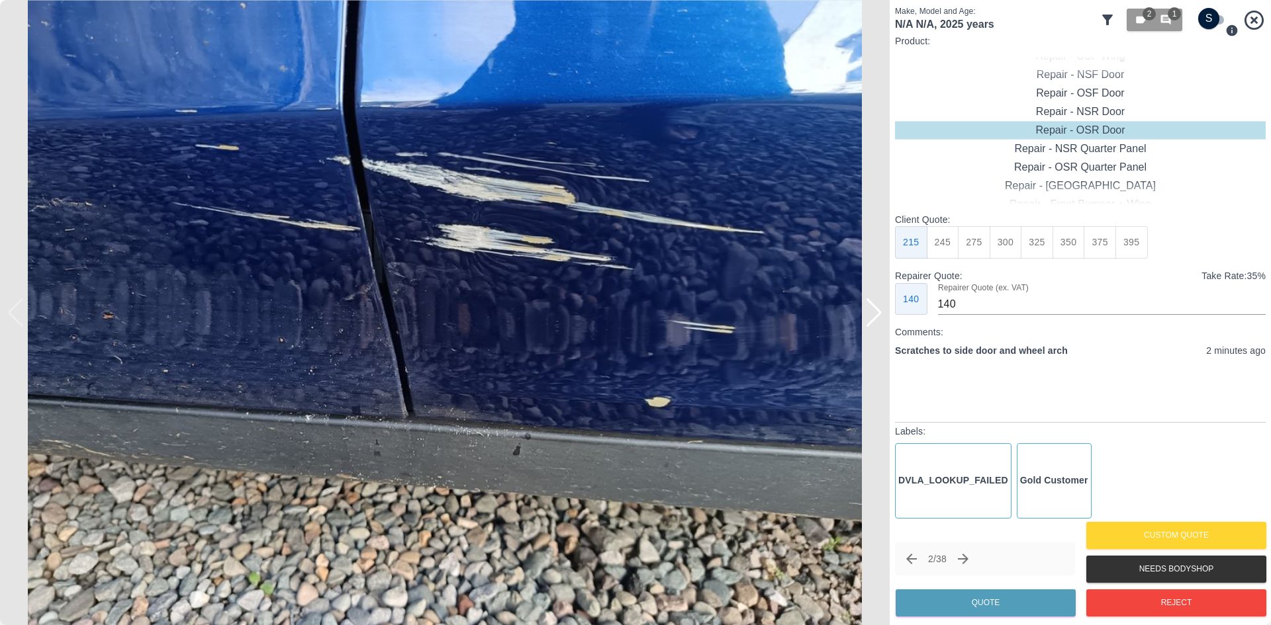
click at [874, 318] on div at bounding box center [874, 312] width 18 height 29
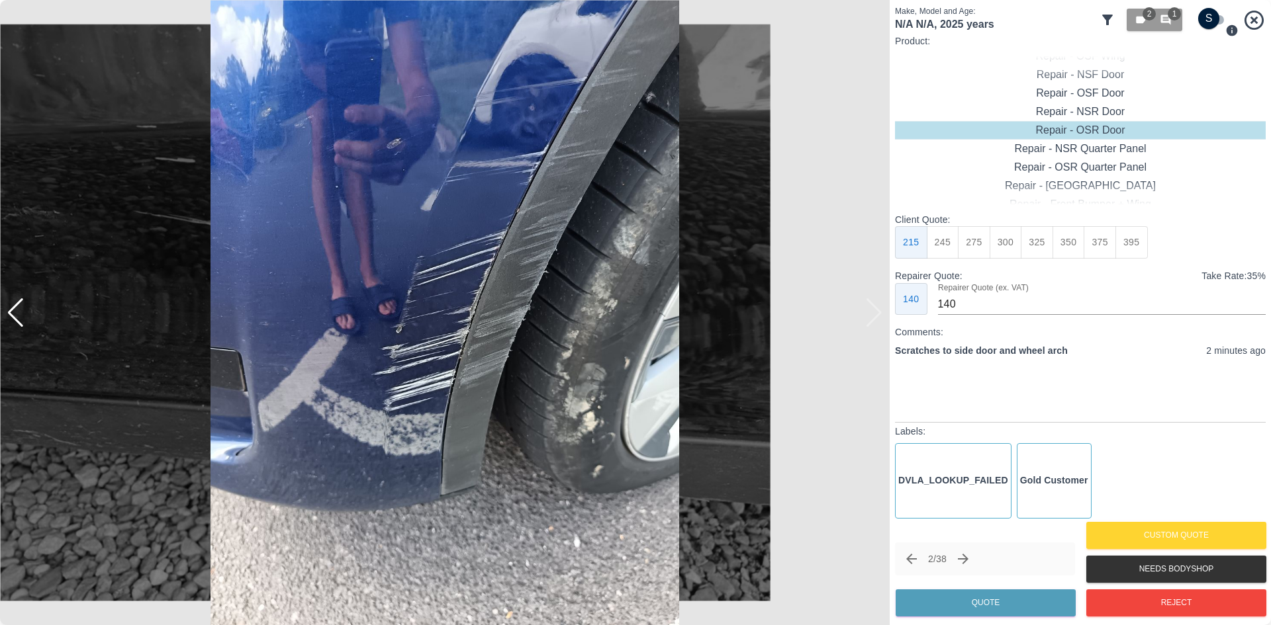
click at [765, 347] on img at bounding box center [444, 312] width 889 height 625
click at [886, 311] on img at bounding box center [444, 312] width 889 height 625
click at [877, 317] on img at bounding box center [444, 312] width 889 height 625
click at [17, 314] on div at bounding box center [16, 312] width 18 height 29
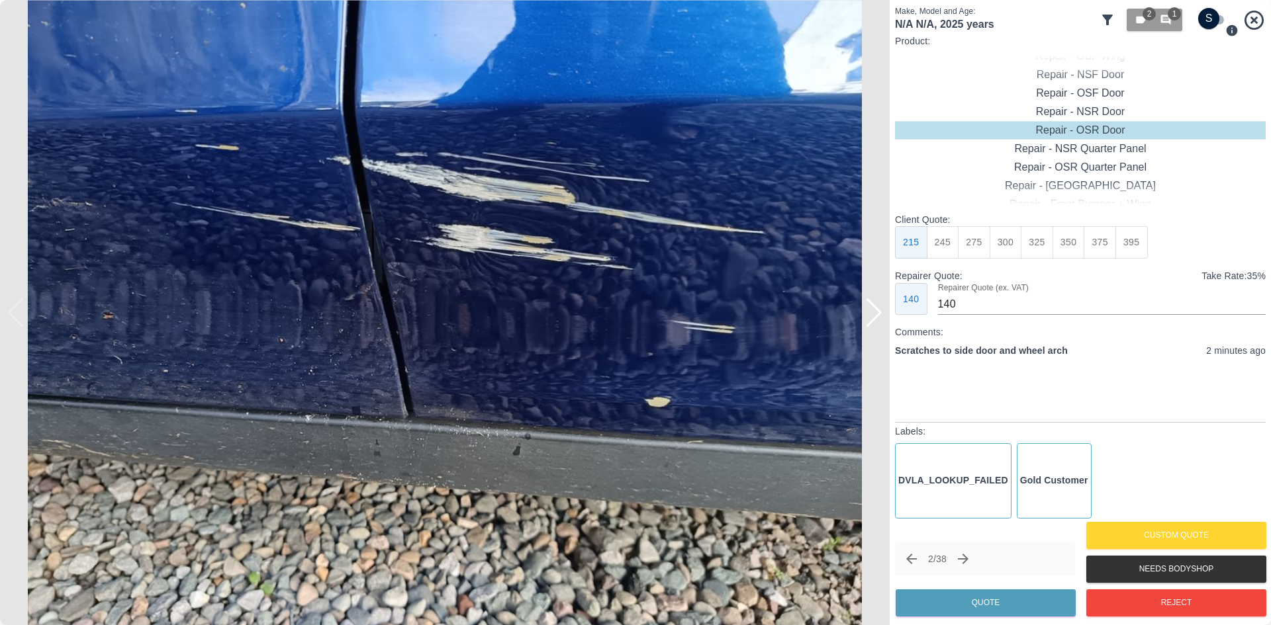
click at [878, 322] on div at bounding box center [874, 312] width 18 height 29
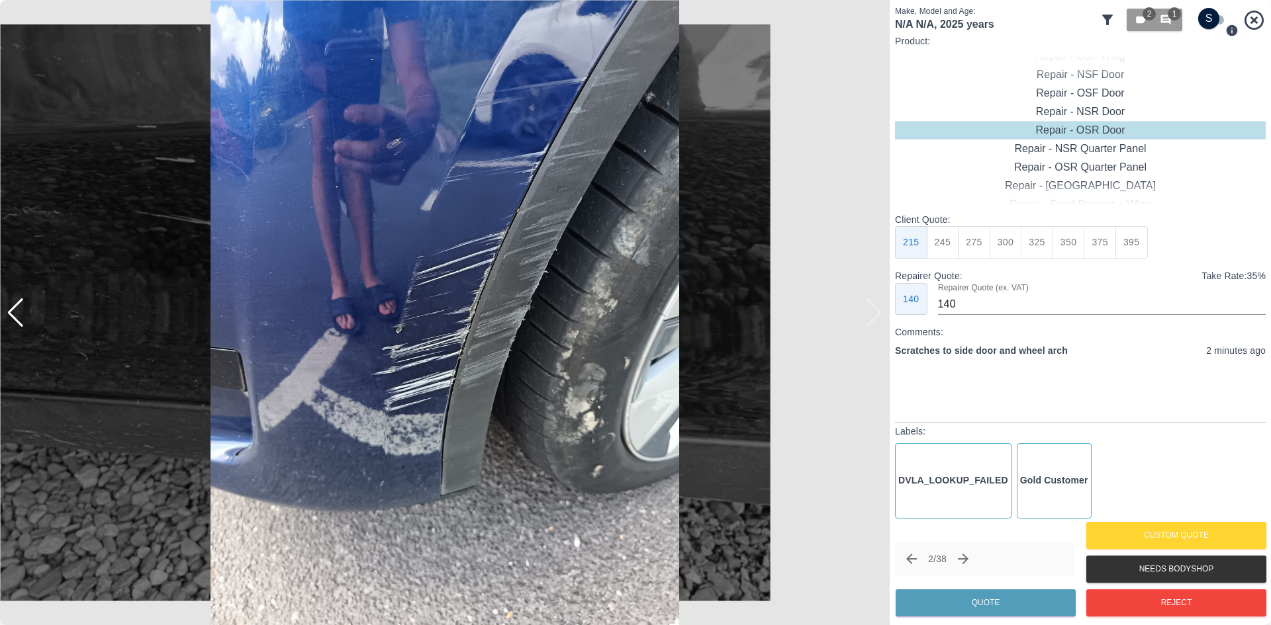
click at [17, 319] on div at bounding box center [16, 312] width 18 height 29
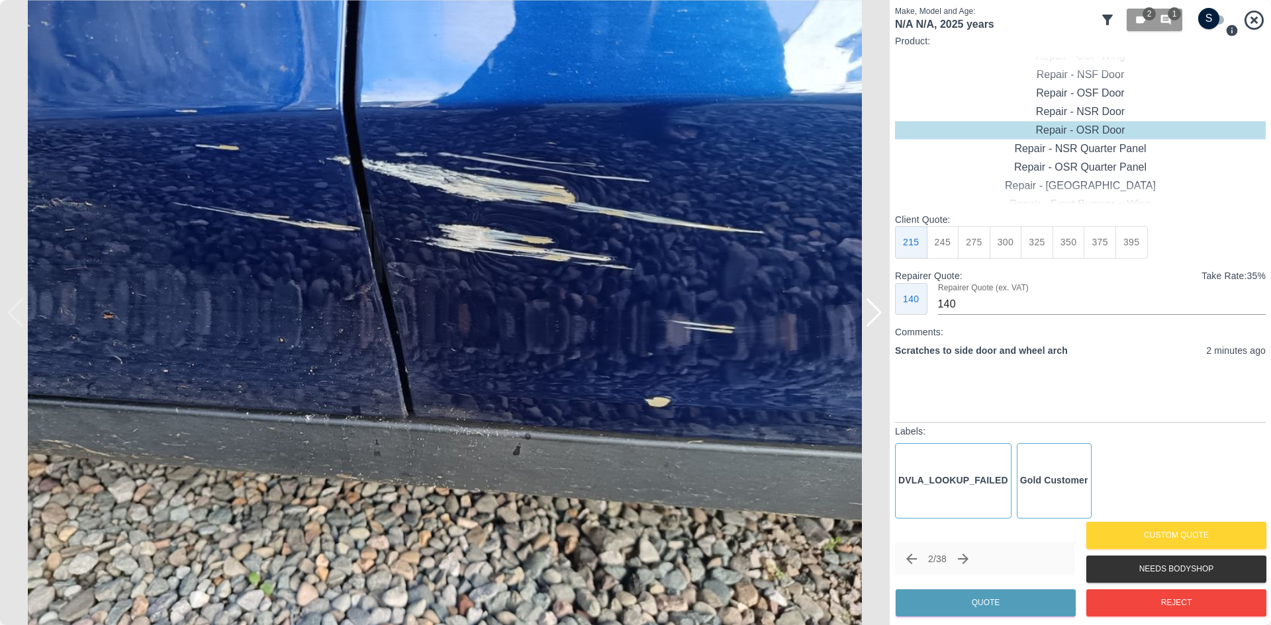
click at [1214, 18] on input "checkbox" at bounding box center [1209, 18] width 64 height 21
checkbox input "true"
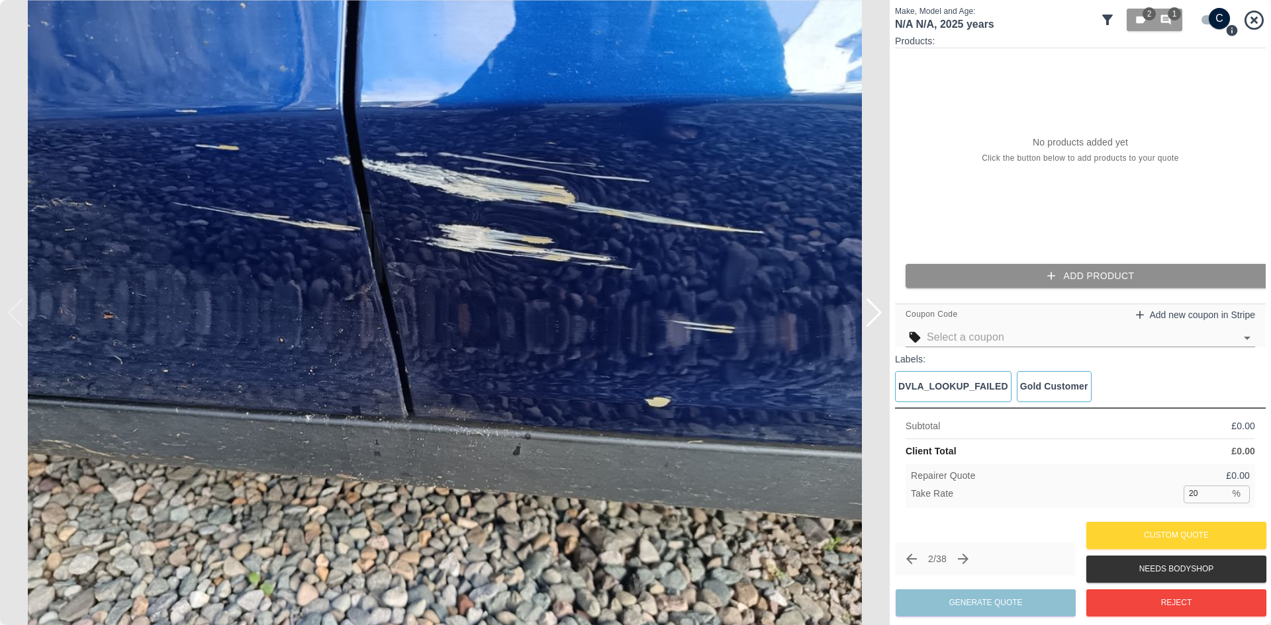
click at [1093, 274] on button "Add Product" at bounding box center [1090, 276] width 371 height 24
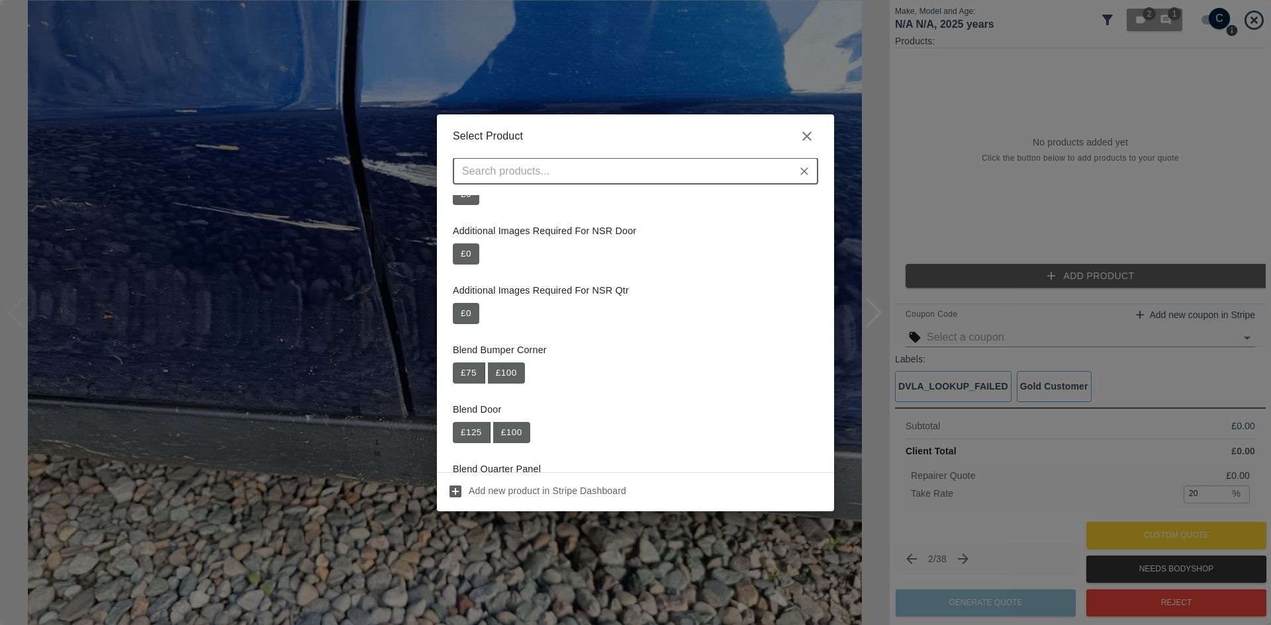
scroll to position [199, 0]
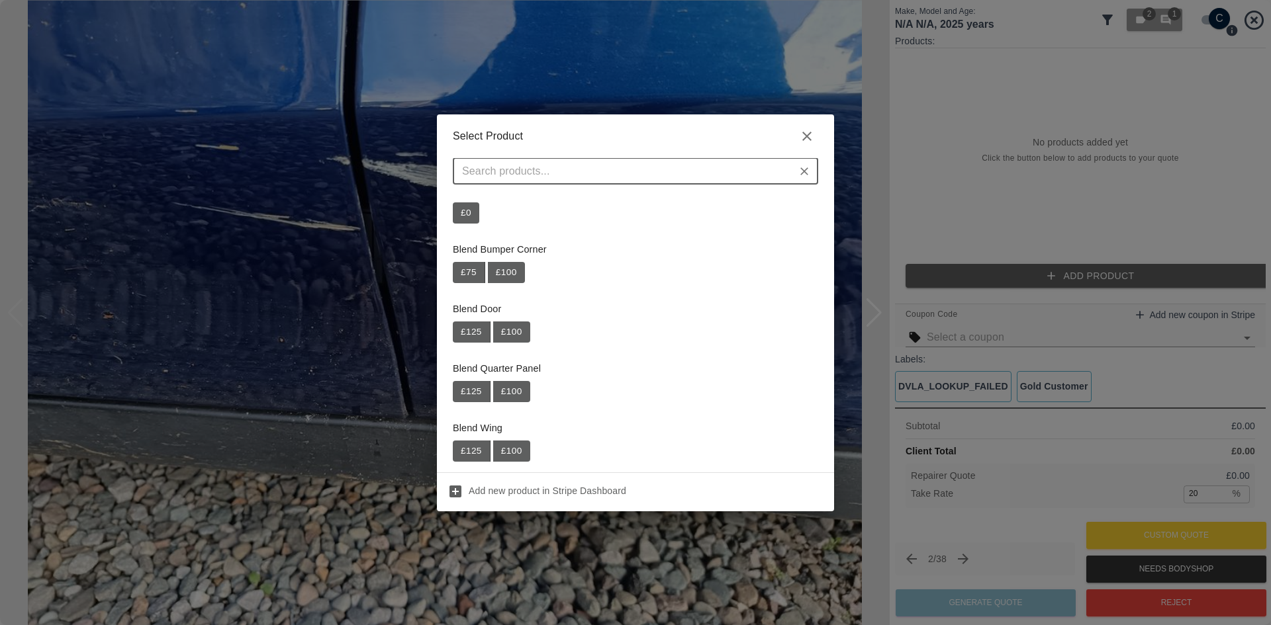
click at [541, 175] on input "text" at bounding box center [625, 171] width 336 height 19
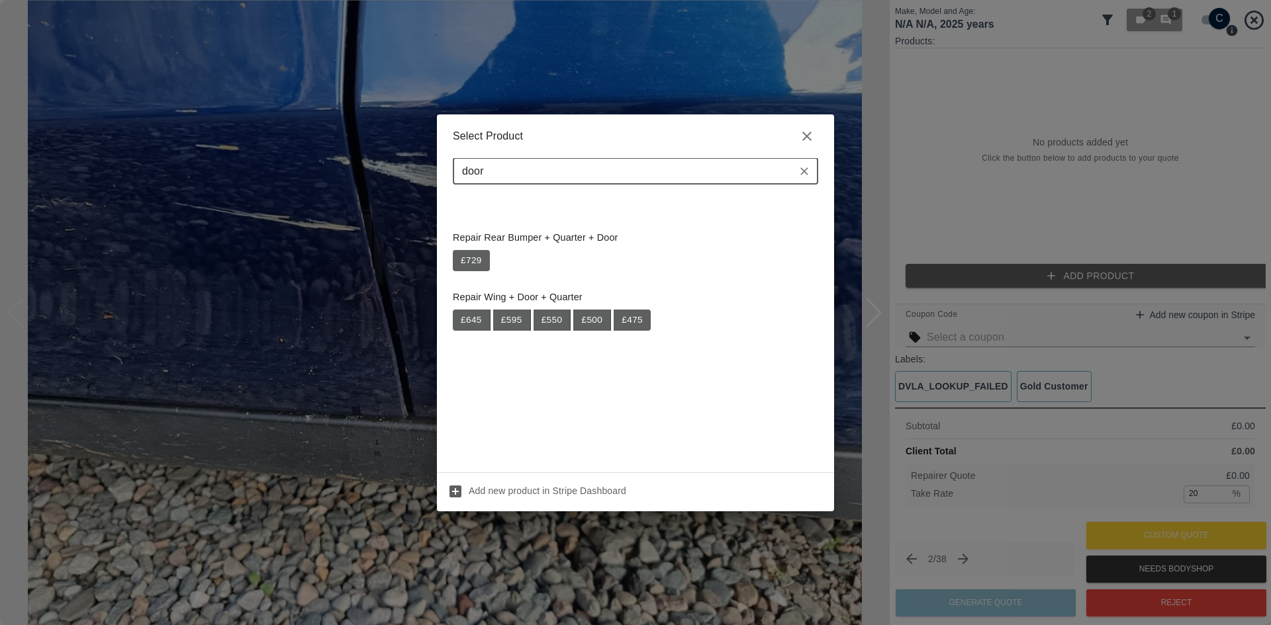
scroll to position [0, 0]
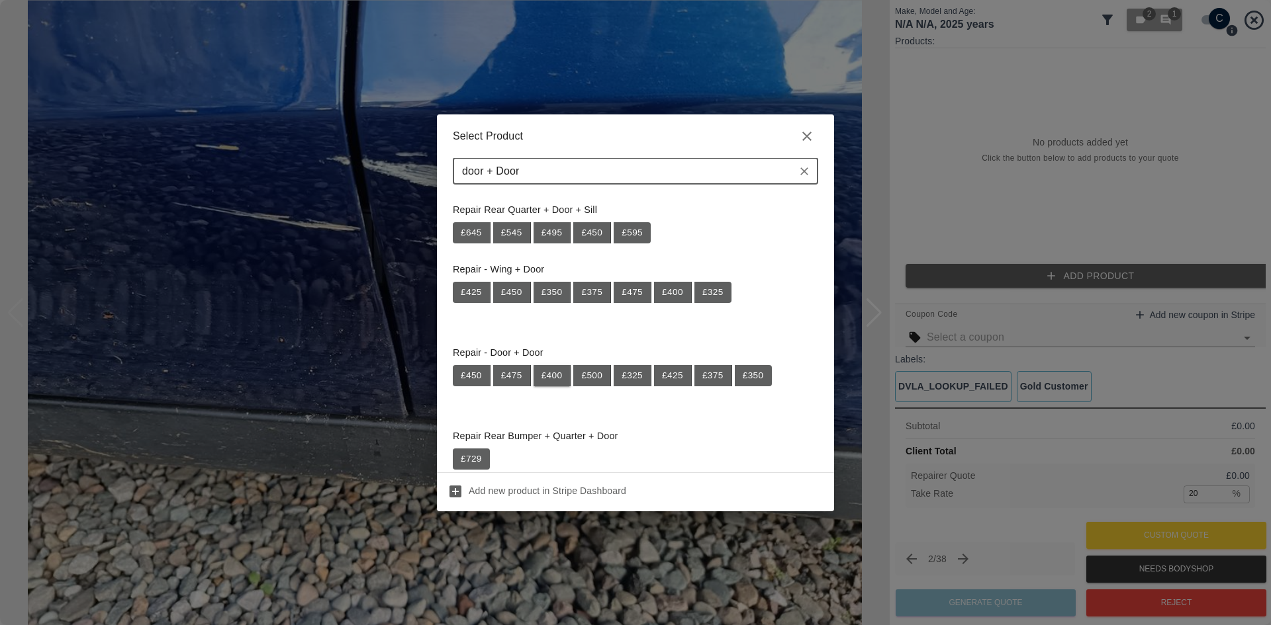
type input "door + Door"
click at [551, 375] on button "£ 400" at bounding box center [552, 375] width 38 height 21
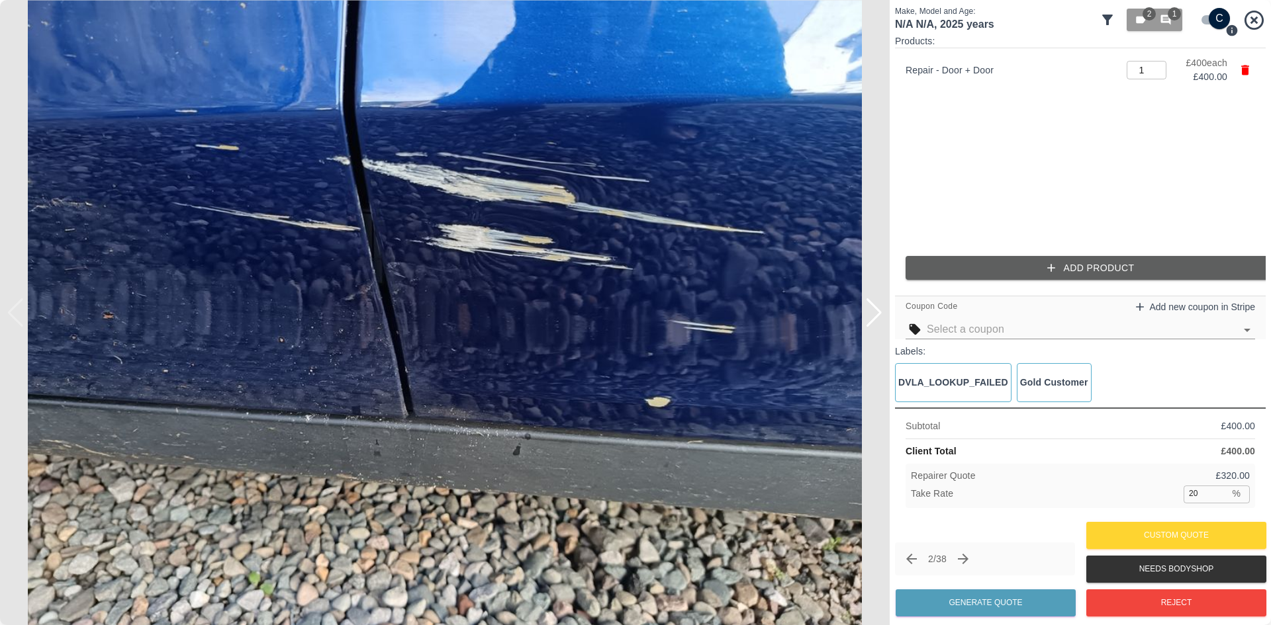
click at [871, 309] on div at bounding box center [874, 312] width 18 height 29
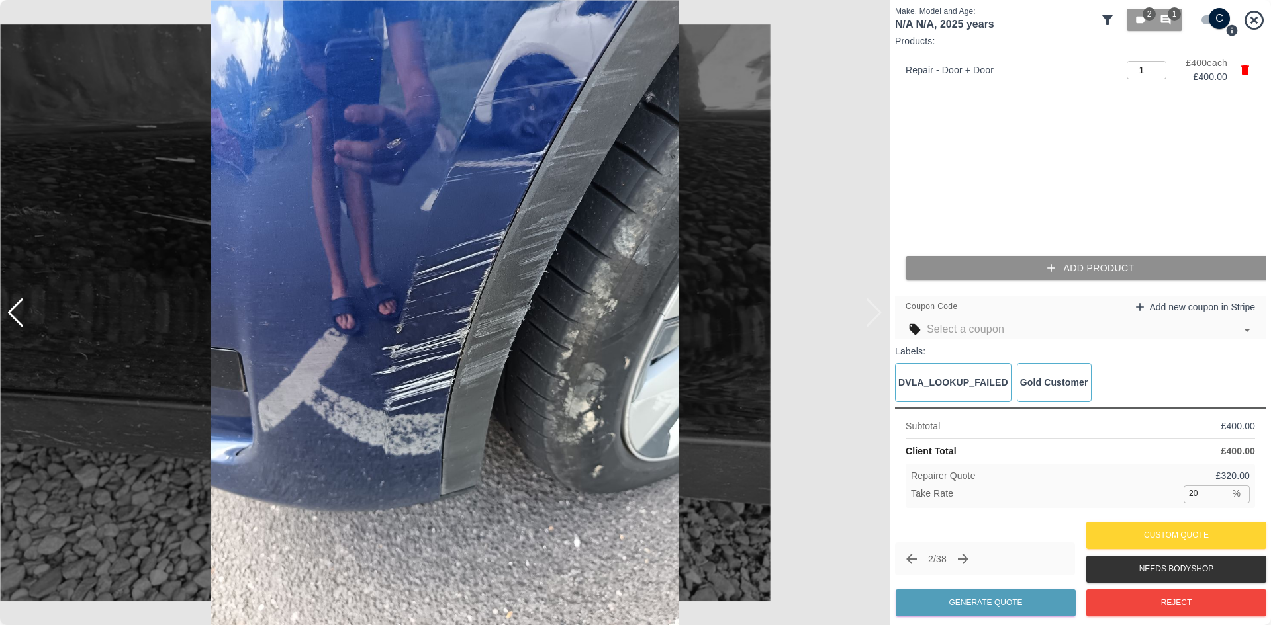
click at [1036, 275] on button "Add Product" at bounding box center [1090, 268] width 371 height 24
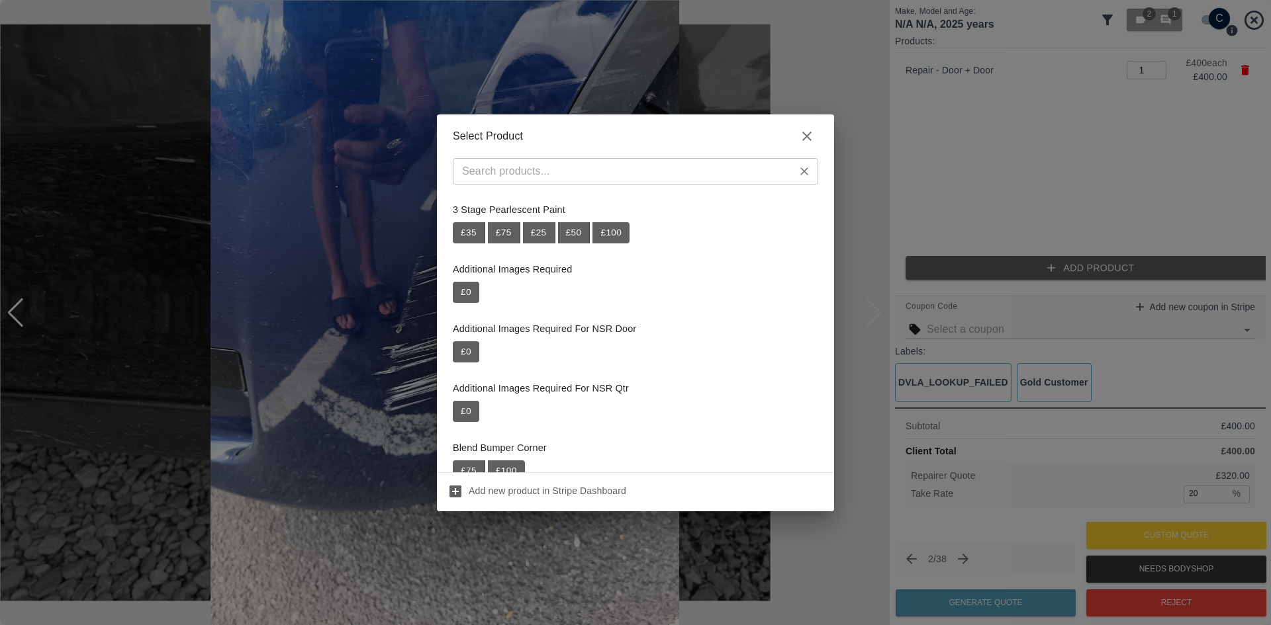
click at [585, 182] on div "​" at bounding box center [635, 171] width 365 height 26
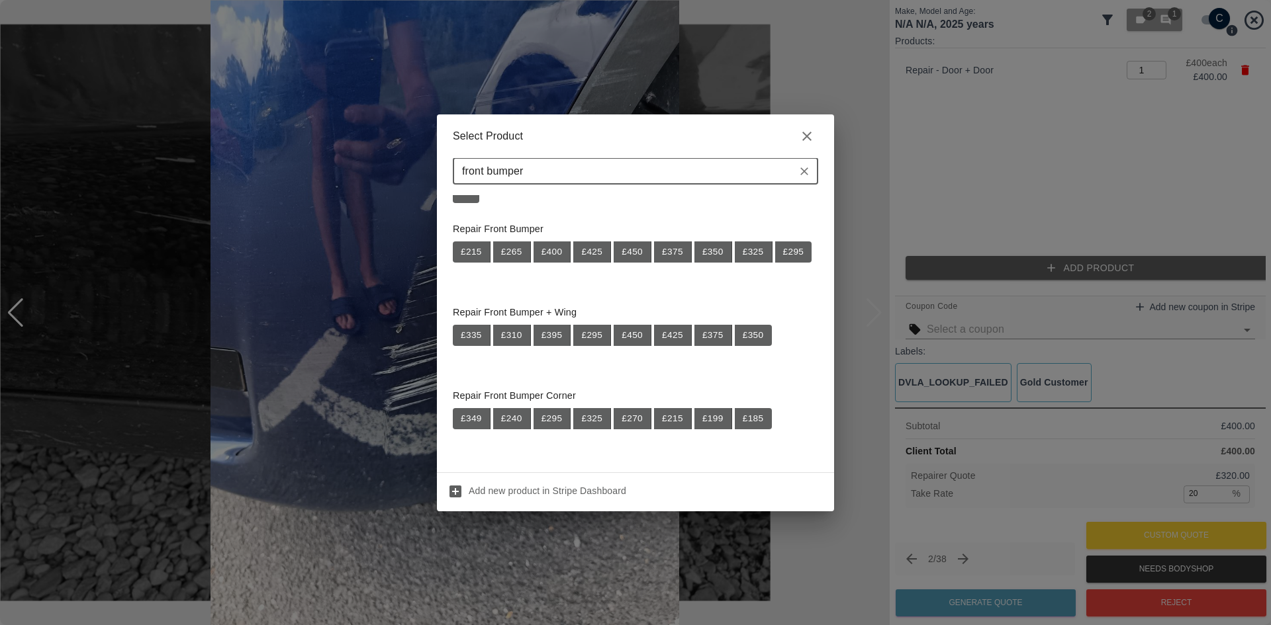
scroll to position [154, 0]
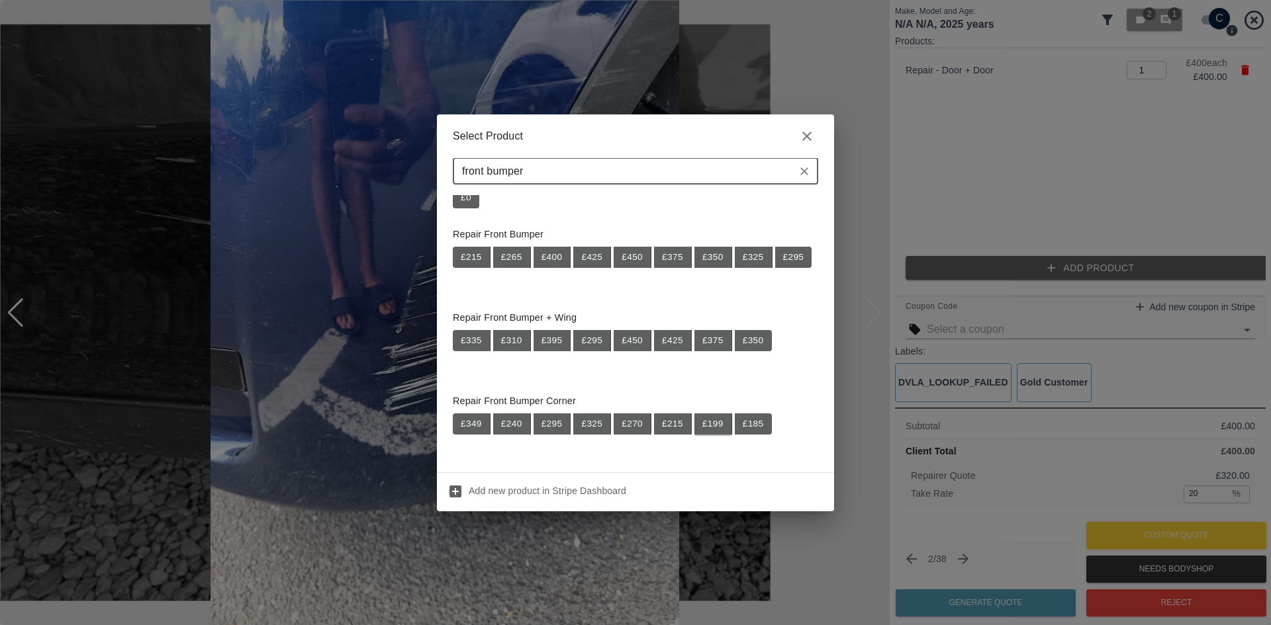
type input "front bumper"
click at [710, 418] on button "£ 199" at bounding box center [713, 424] width 38 height 21
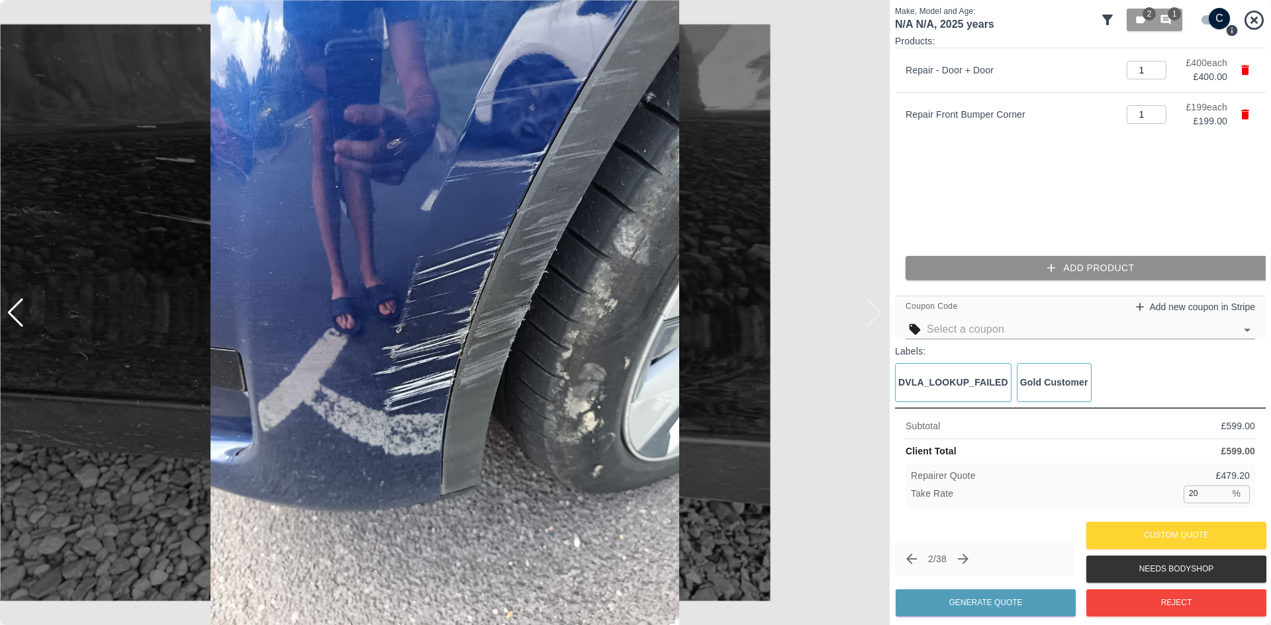
click at [1051, 265] on icon "button" at bounding box center [1052, 268] width 8 height 8
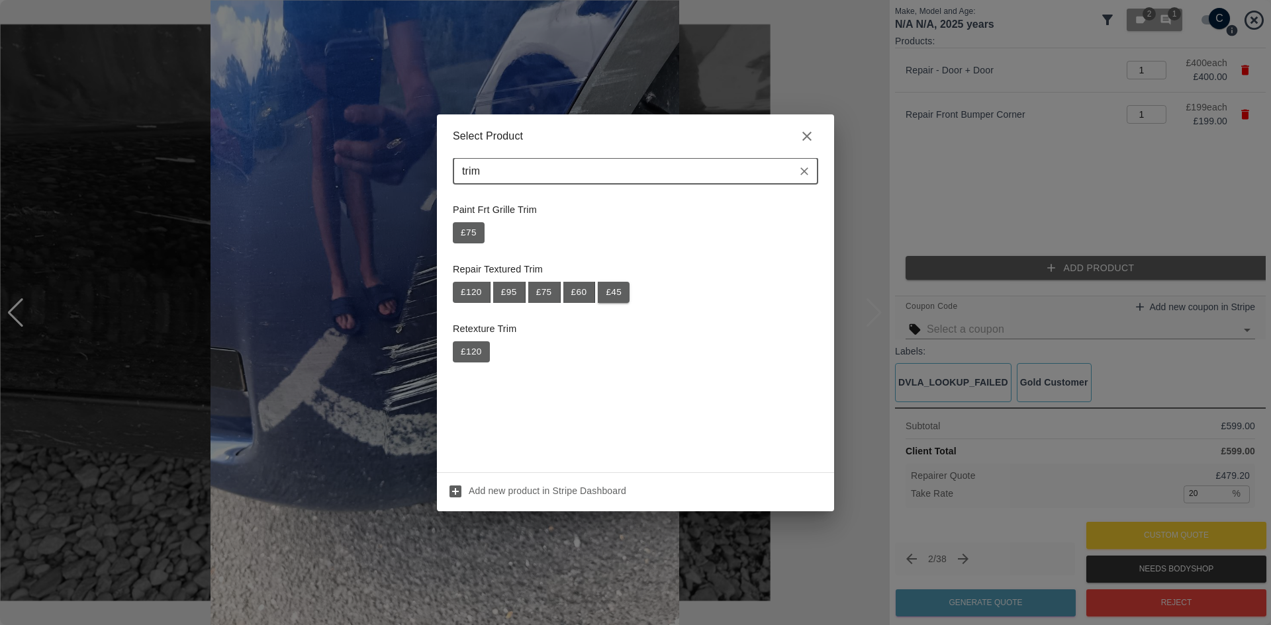
type input "trim"
click at [611, 292] on button "£ 45" at bounding box center [614, 292] width 32 height 21
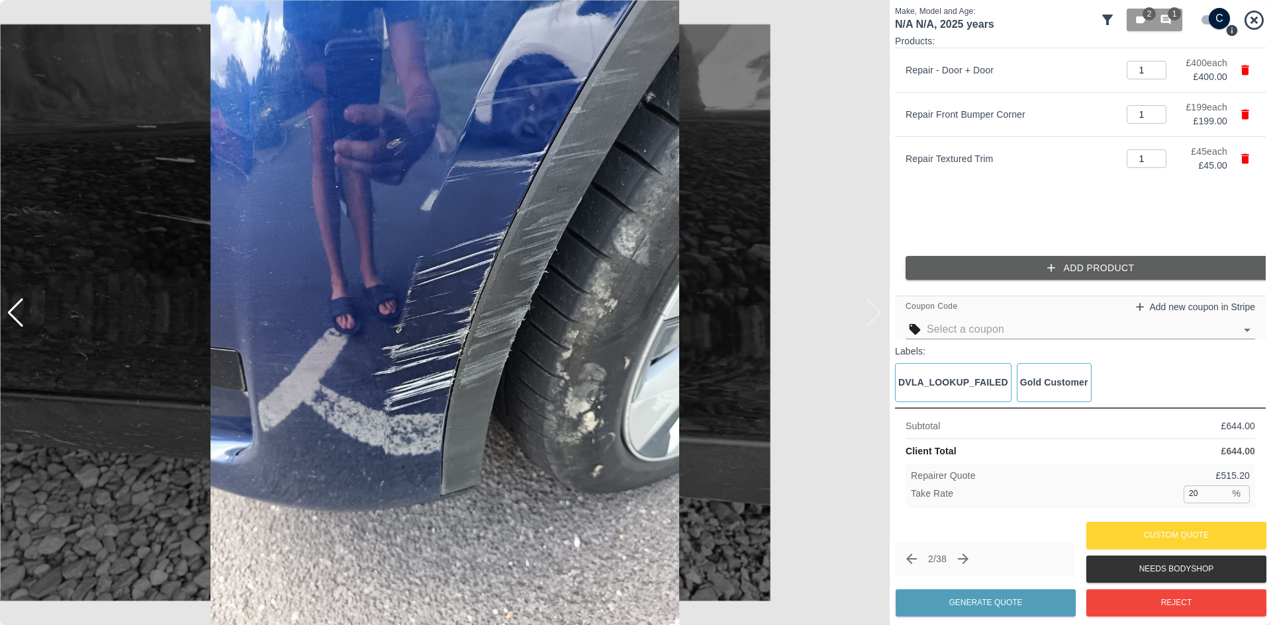
click at [1246, 336] on icon "Open" at bounding box center [1247, 330] width 16 height 16
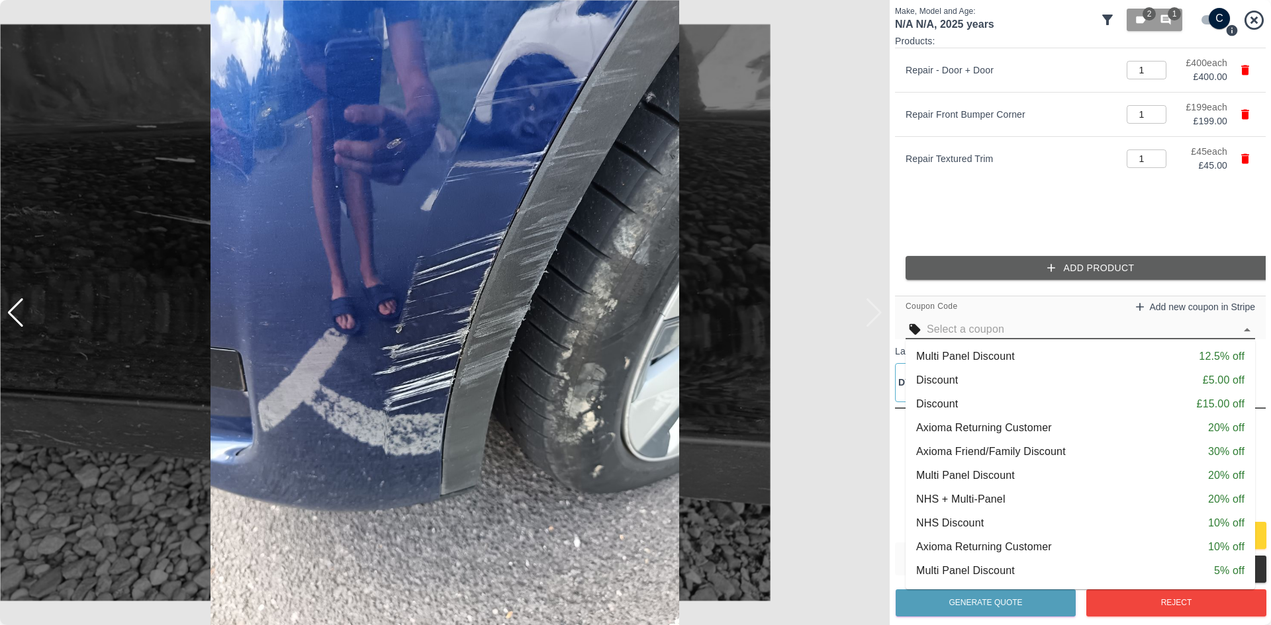
click at [1102, 451] on div "Axioma Friend/Family Discount 30% off" at bounding box center [1080, 452] width 328 height 16
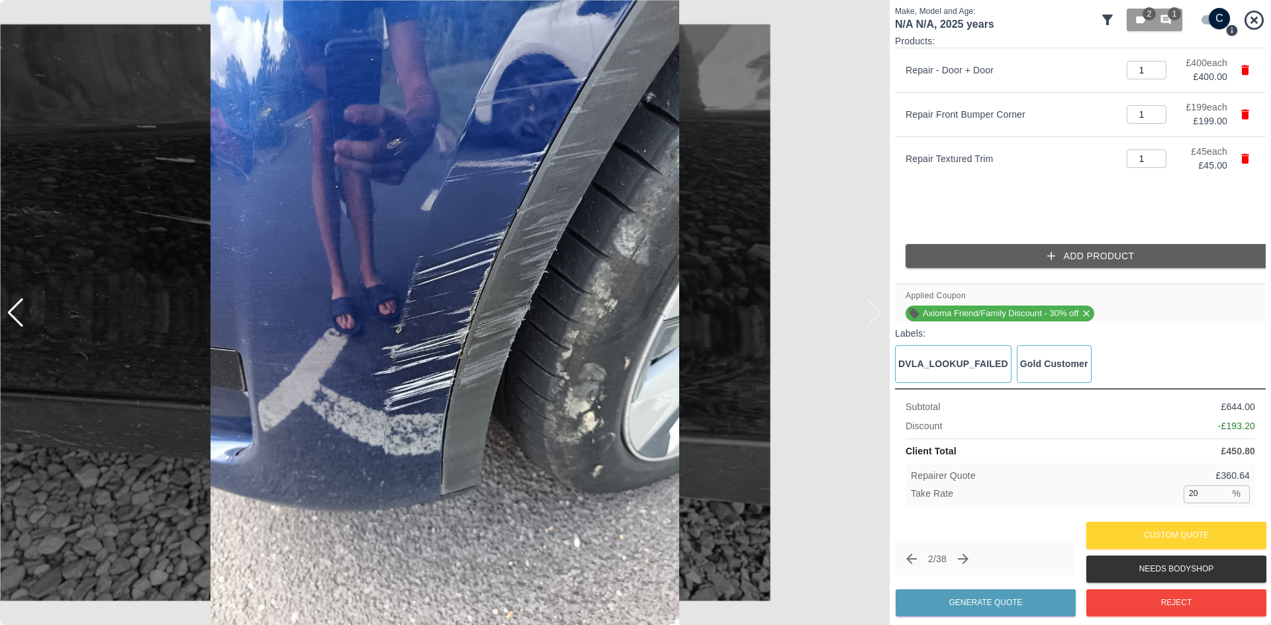
click at [1240, 449] on p "£ 450.80" at bounding box center [1237, 452] width 34 height 14
click at [1087, 317] on icon at bounding box center [1086, 313] width 11 height 11
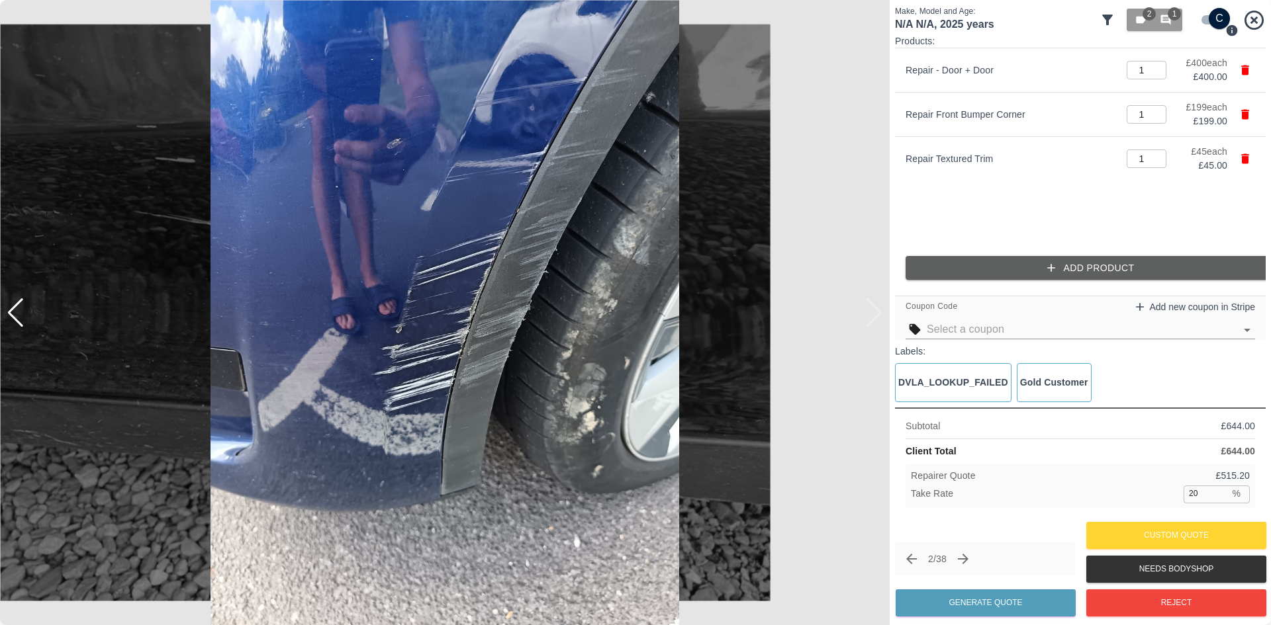
click at [1241, 333] on icon "Open" at bounding box center [1247, 330] width 16 height 16
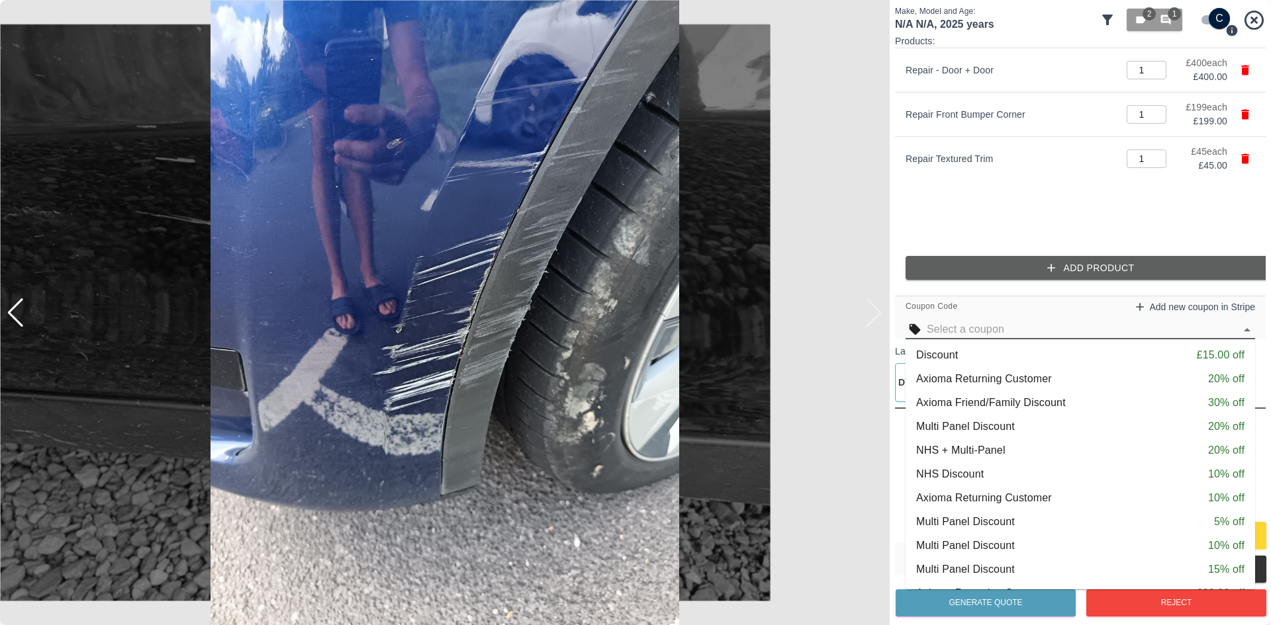
scroll to position [28, 0]
click at [1043, 451] on div "Multi Panel Discount 20% off" at bounding box center [1080, 448] width 328 height 16
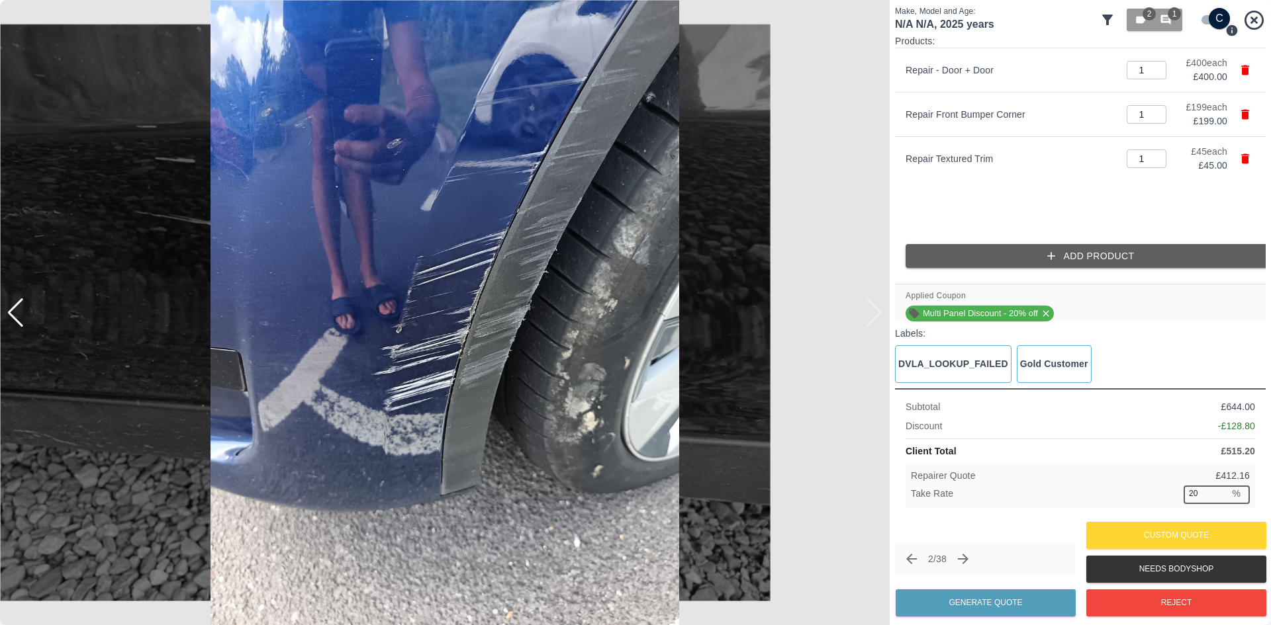
click at [1201, 496] on input "20" at bounding box center [1206, 494] width 46 height 17
drag, startPoint x: 1205, startPoint y: 493, endPoint x: 1120, endPoint y: 493, distance: 84.7
click at [1120, 493] on div "Take Rate 20 % ​" at bounding box center [1080, 494] width 339 height 17
click at [1236, 483] on p "£ 412.16" at bounding box center [1232, 476] width 34 height 14
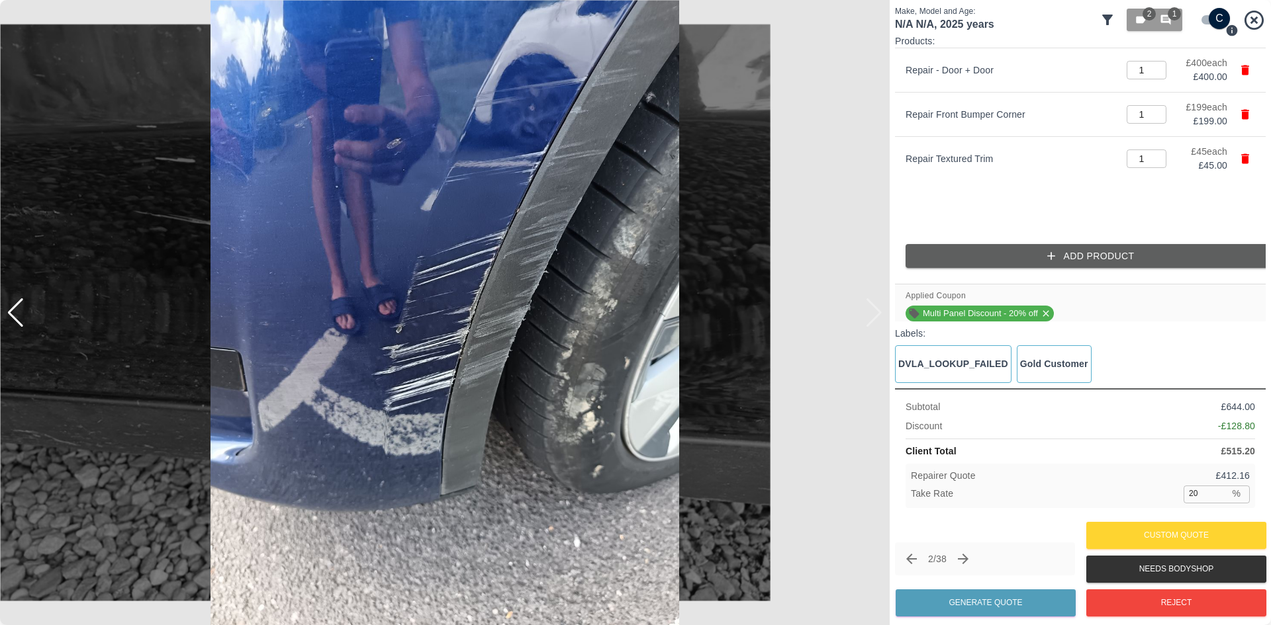
click at [1235, 472] on p "£ 412.16" at bounding box center [1232, 476] width 34 height 14
click at [1187, 498] on input "20" at bounding box center [1206, 494] width 46 height 17
click at [1212, 483] on div "Repairer Quote £ 324.58" at bounding box center [1080, 476] width 339 height 14
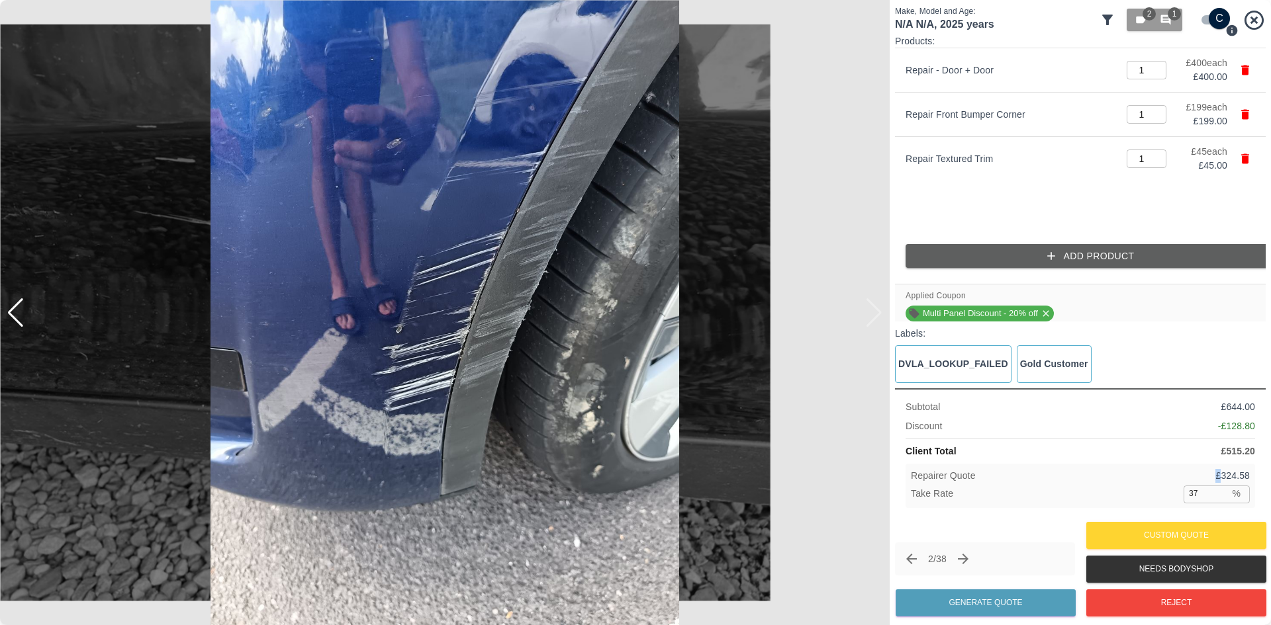
click at [1212, 483] on div "Repairer Quote £ 324.58" at bounding box center [1080, 476] width 339 height 14
click at [1224, 475] on p "£ 324.58" at bounding box center [1232, 476] width 34 height 14
click at [1192, 497] on input "37" at bounding box center [1206, 494] width 46 height 17
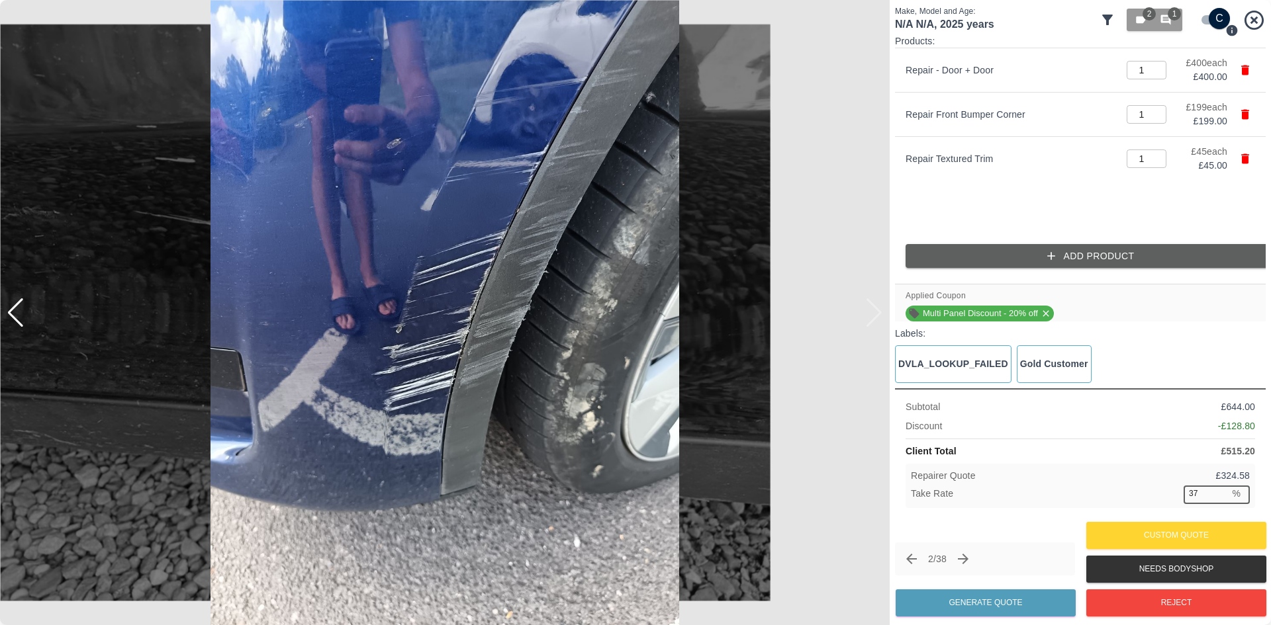
type input "37"
click at [1250, 471] on div "Repairer Quote £ 324.58 Take Rate 37 % ​" at bounding box center [1079, 486] width 349 height 44
click at [981, 604] on button "Generate Quote" at bounding box center [985, 603] width 180 height 27
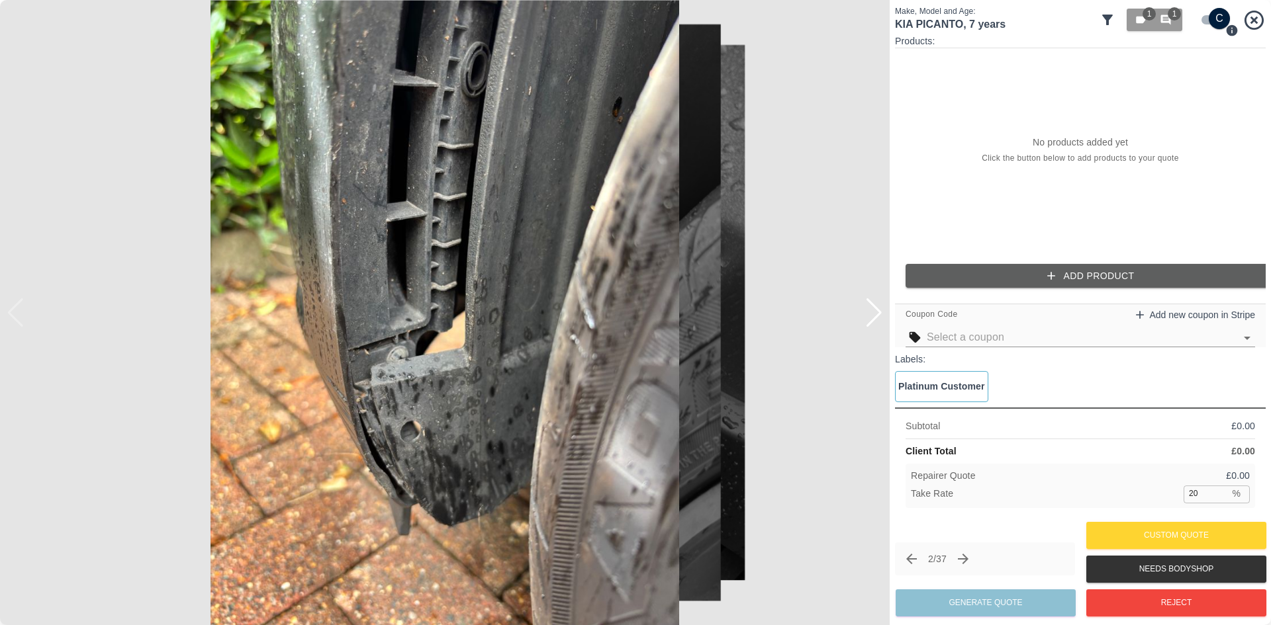
click at [879, 330] on img at bounding box center [444, 312] width 889 height 625
click at [874, 310] on div at bounding box center [874, 312] width 18 height 29
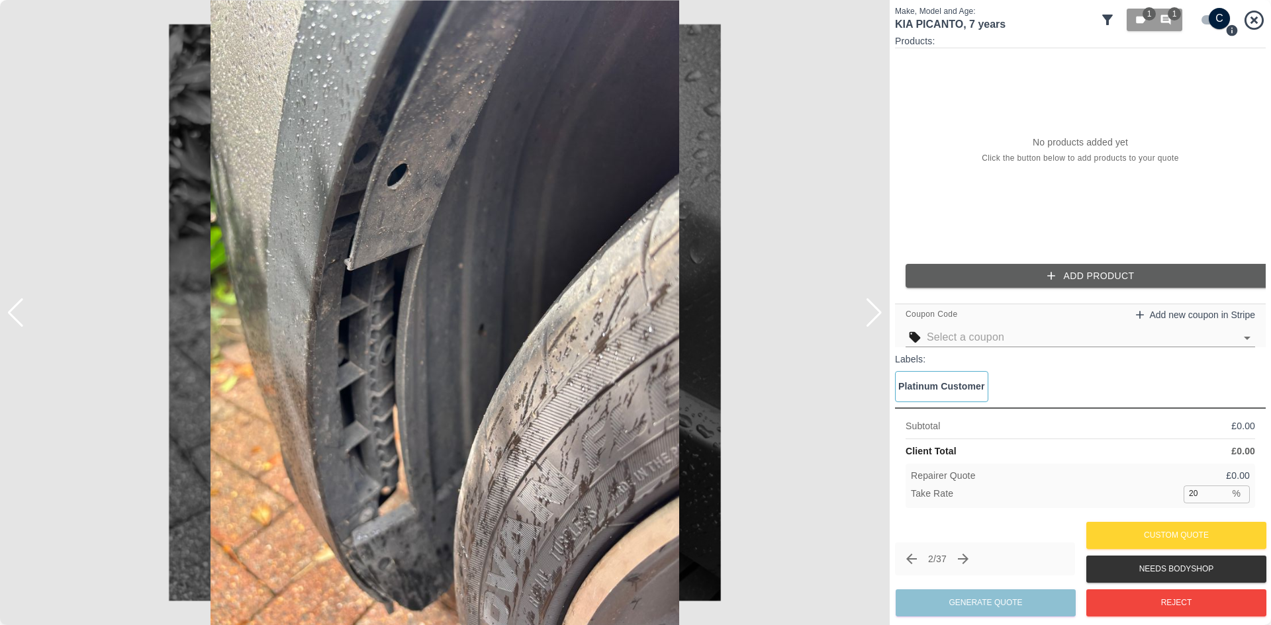
click at [874, 310] on div at bounding box center [874, 312] width 18 height 29
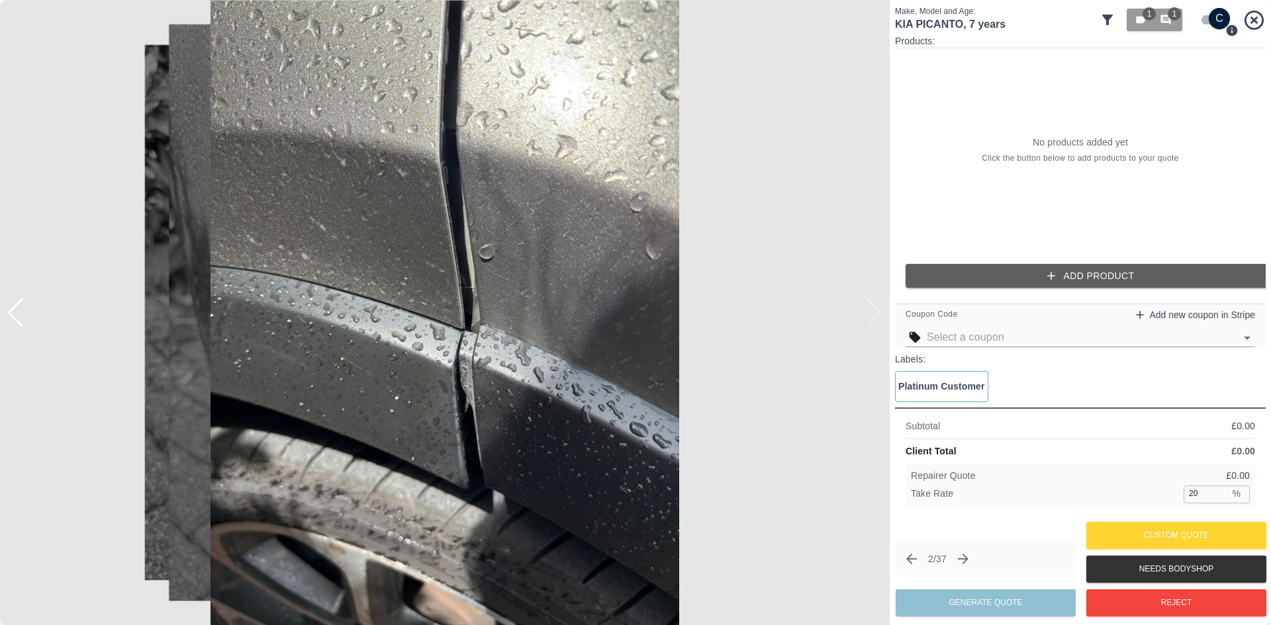
click at [874, 310] on img at bounding box center [444, 312] width 889 height 625
click at [696, 477] on img at bounding box center [444, 312] width 889 height 625
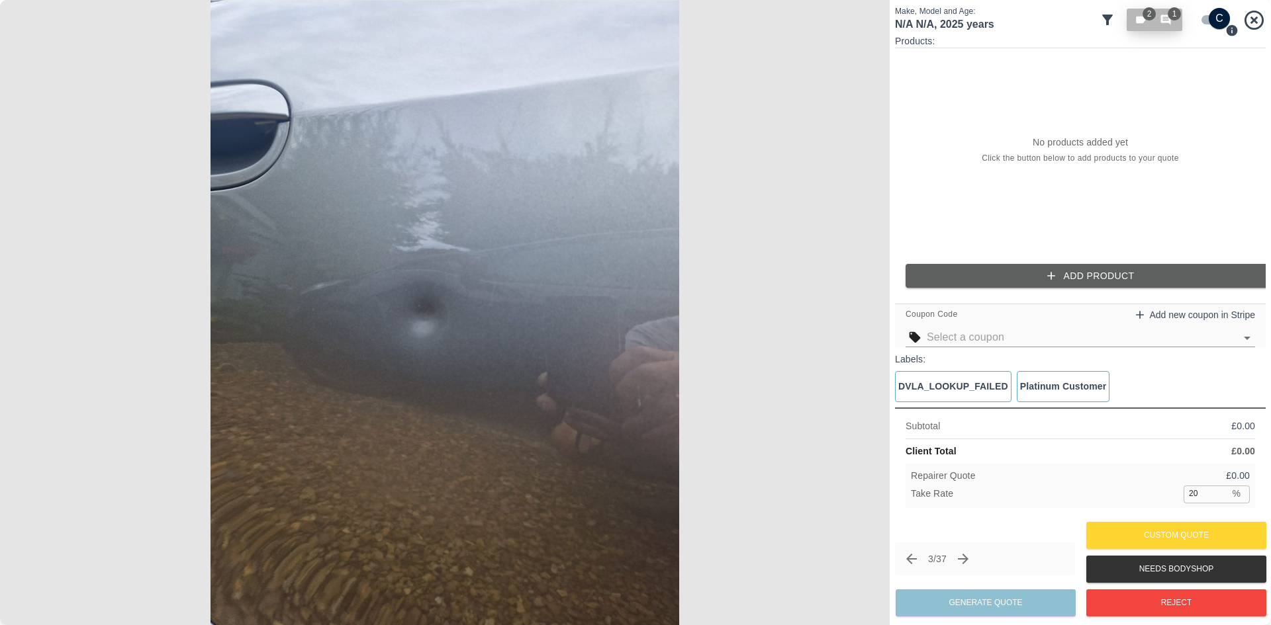
click at [1162, 17] on icon "button" at bounding box center [1166, 20] width 10 height 10
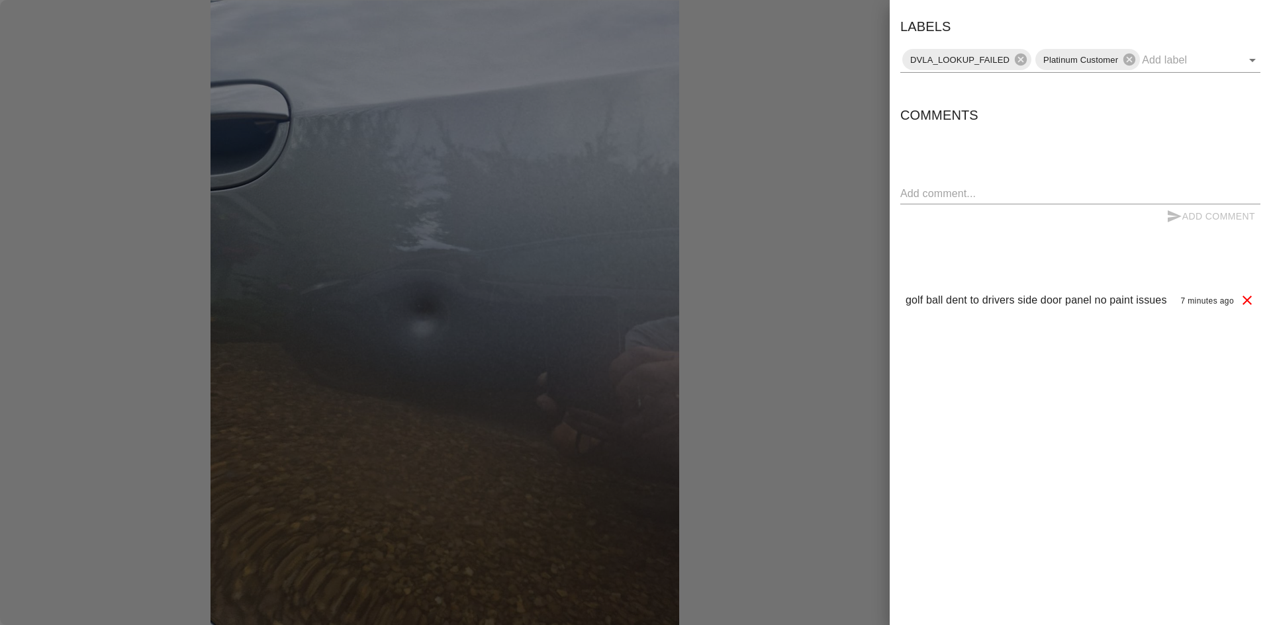
click at [889, 84] on div at bounding box center [635, 312] width 1271 height 625
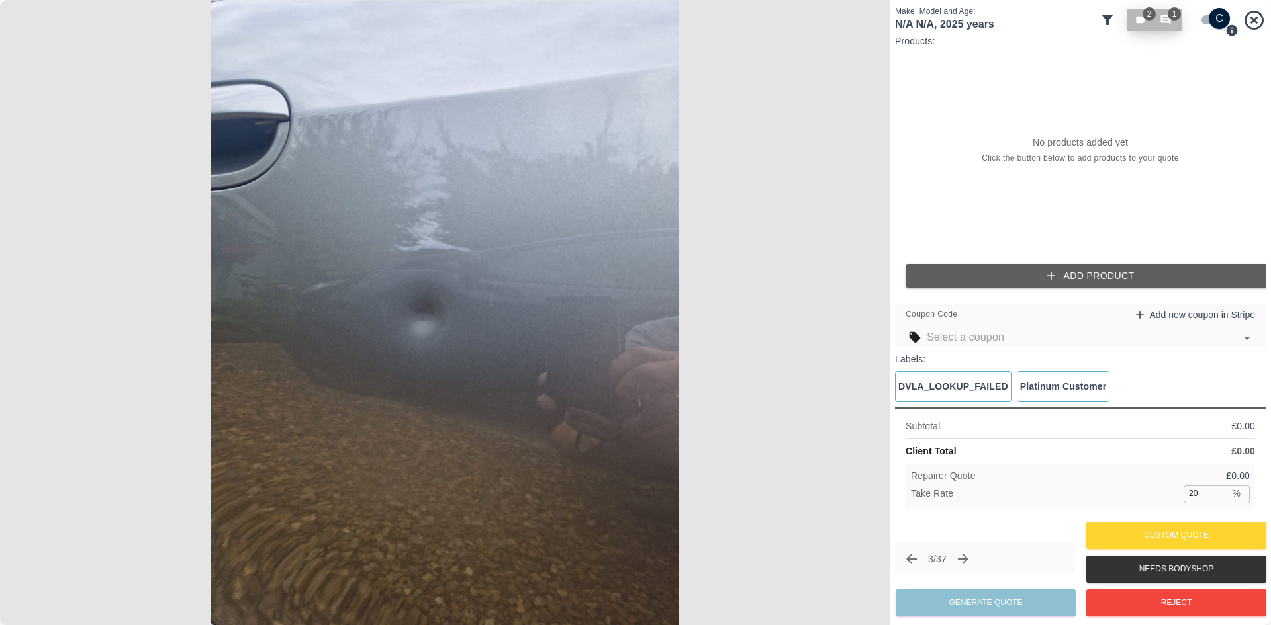
click at [1165, 18] on icon "button" at bounding box center [1166, 20] width 10 height 10
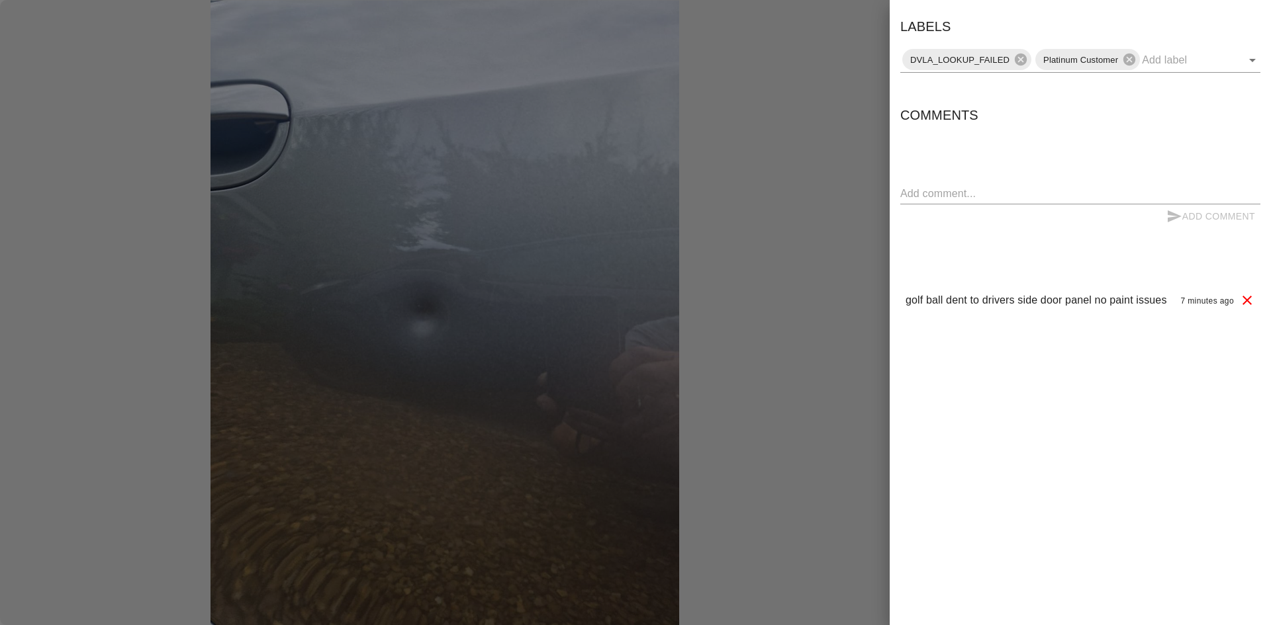
click at [760, 274] on div at bounding box center [635, 312] width 1271 height 625
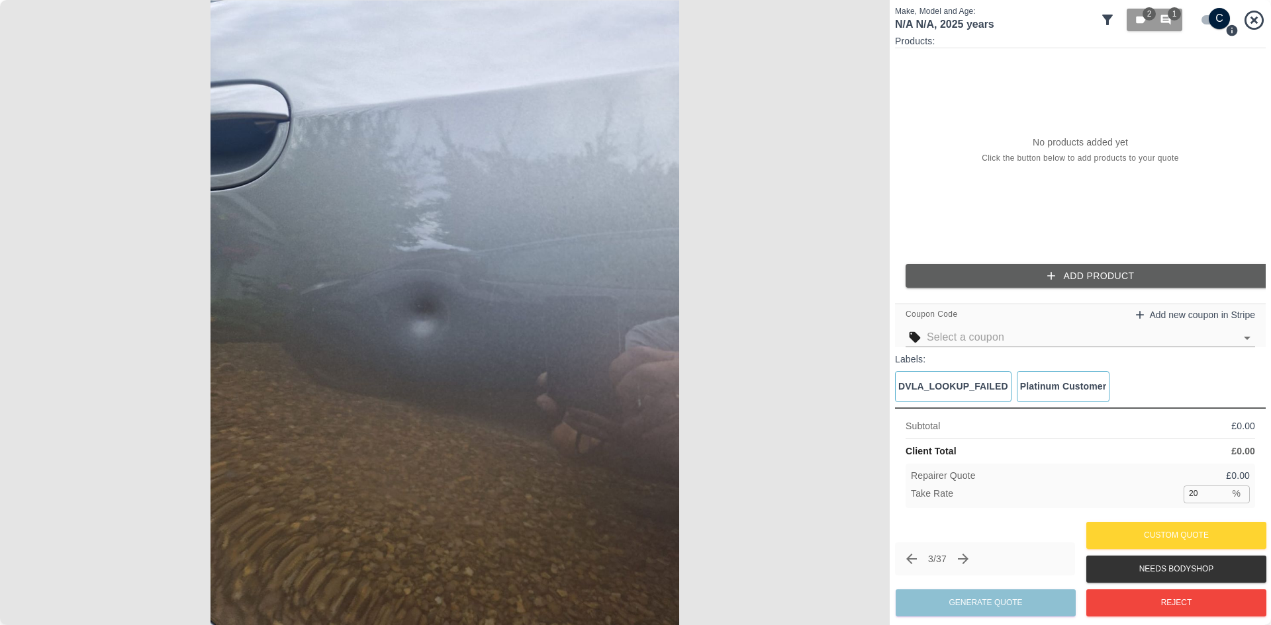
click at [1223, 19] on input "checkbox" at bounding box center [1219, 18] width 64 height 21
checkbox input "false"
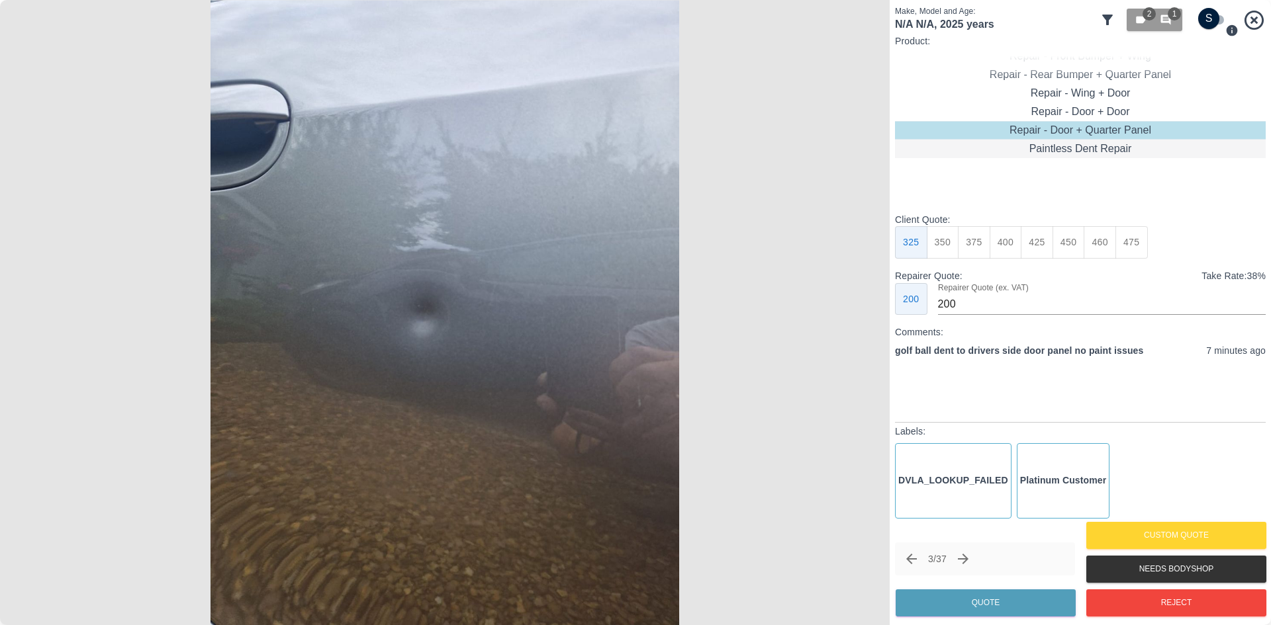
click at [1098, 149] on div "Paintless Dent Repair" at bounding box center [1080, 149] width 371 height 19
click at [1002, 250] on button "200" at bounding box center [1005, 242] width 32 height 32
click at [981, 232] on button "175" at bounding box center [974, 242] width 32 height 32
type input "90"
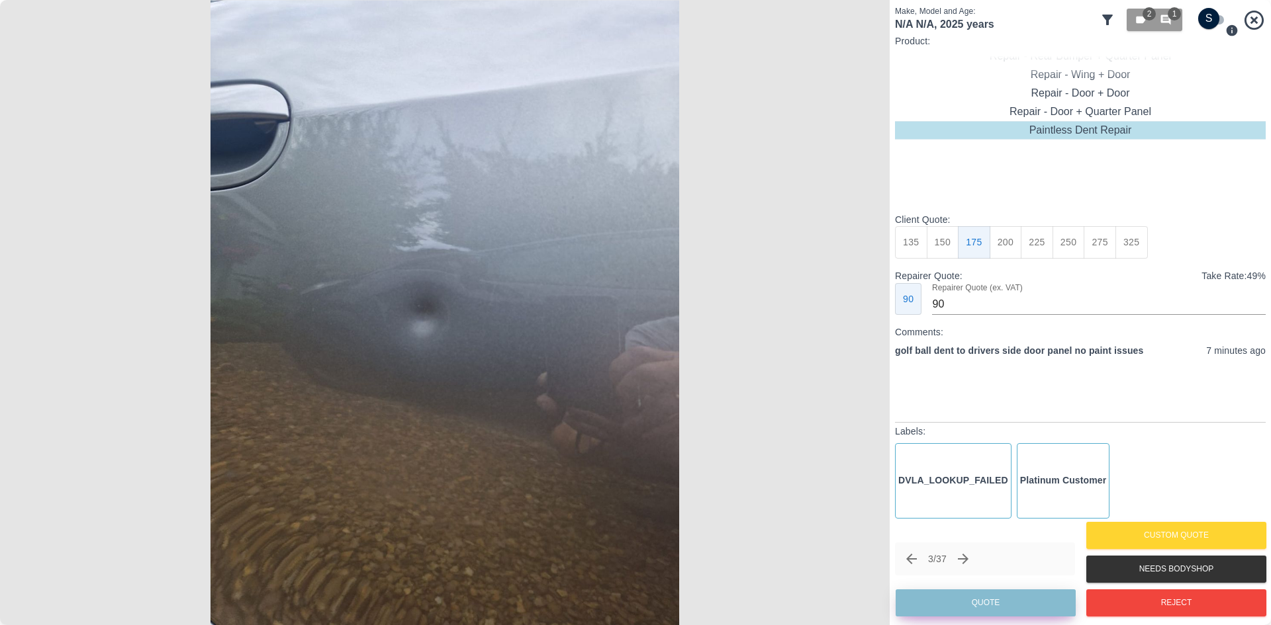
click at [999, 607] on button "Quote" at bounding box center [985, 603] width 180 height 27
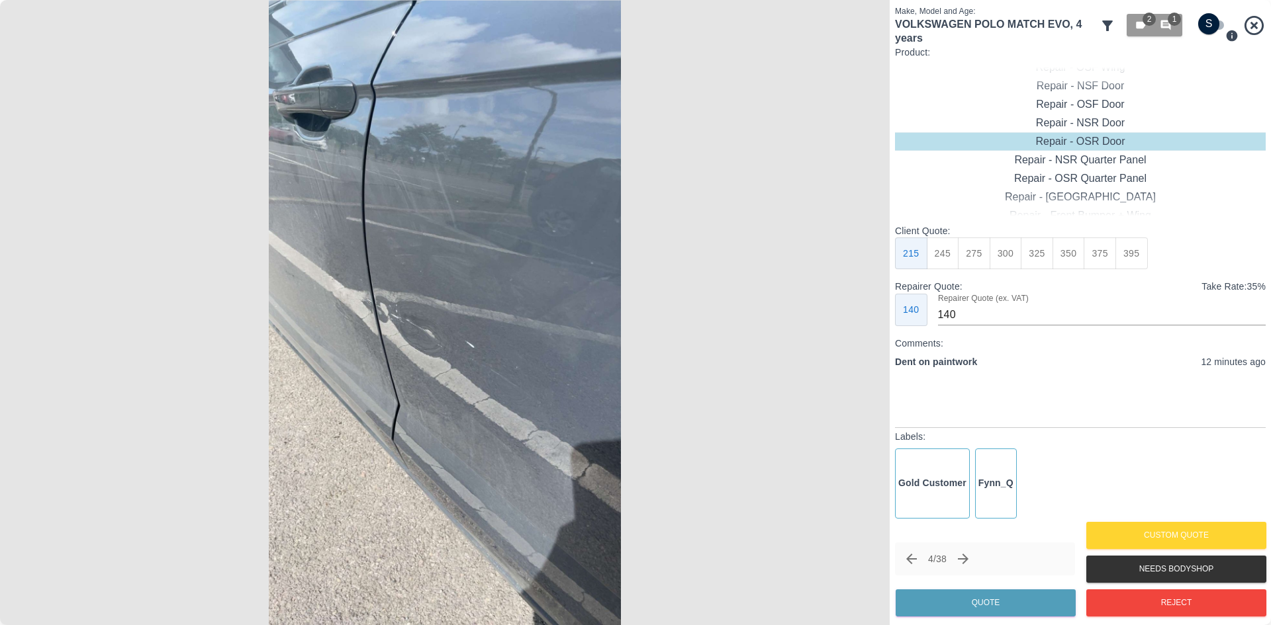
click at [486, 322] on img at bounding box center [444, 312] width 889 height 625
click at [486, 323] on img at bounding box center [444, 312] width 889 height 625
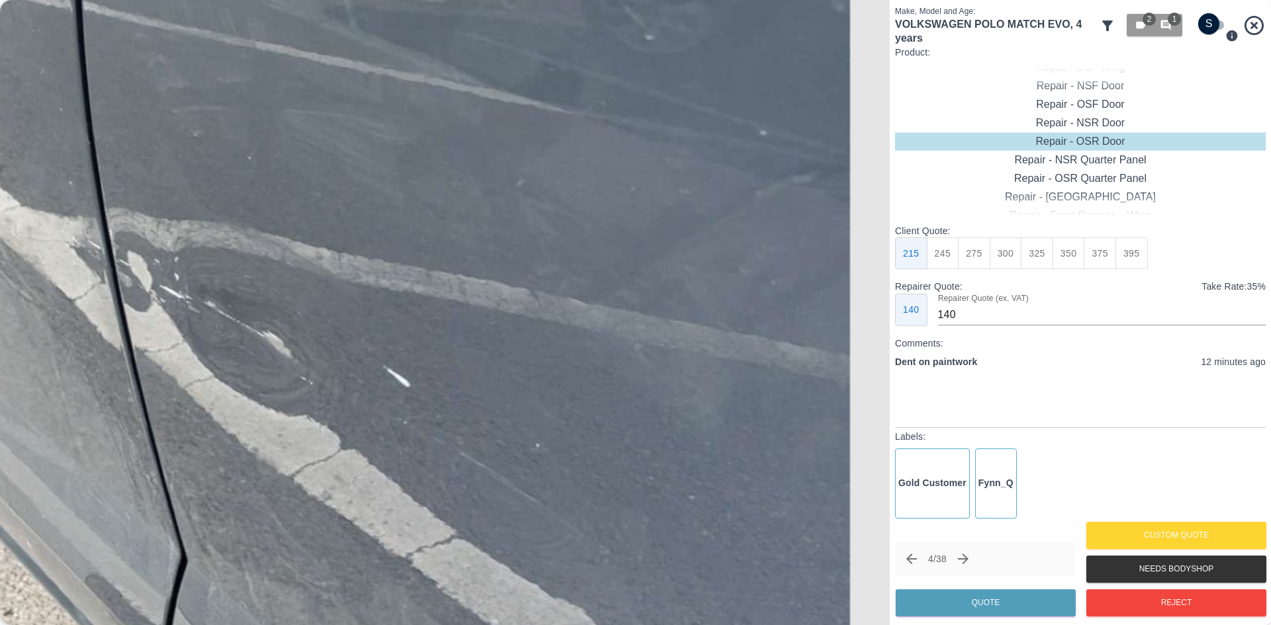
click at [486, 323] on img at bounding box center [321, 282] width 2668 height 1876
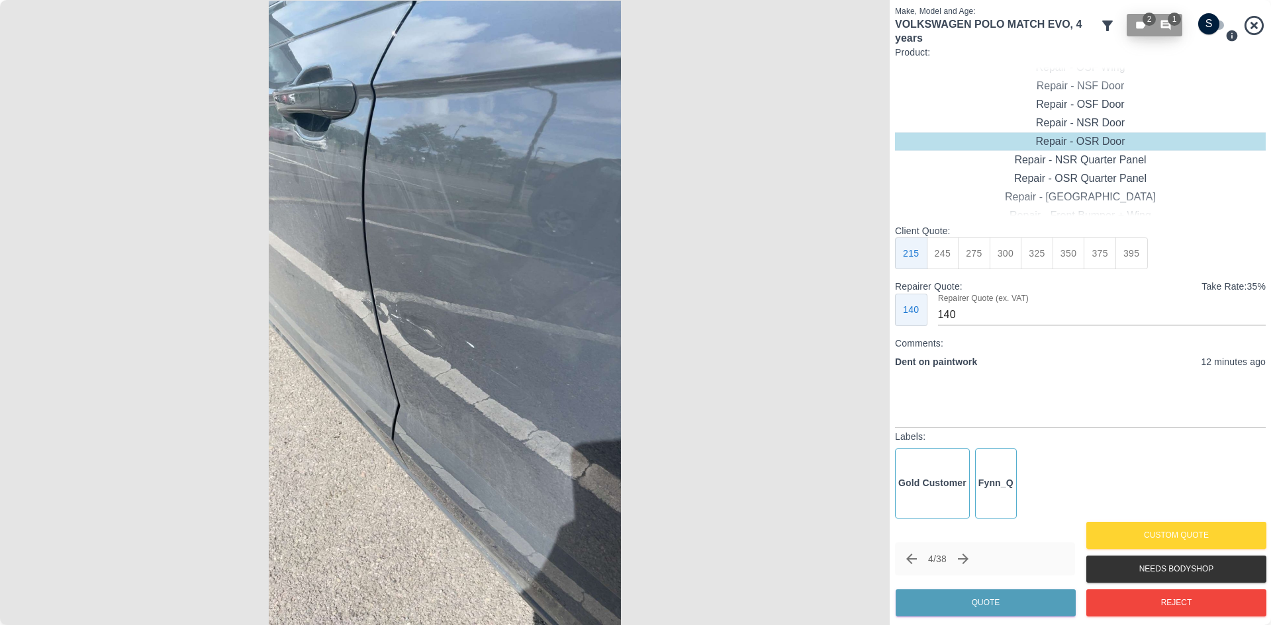
click at [1173, 23] on span "1" at bounding box center [1173, 19] width 13 height 13
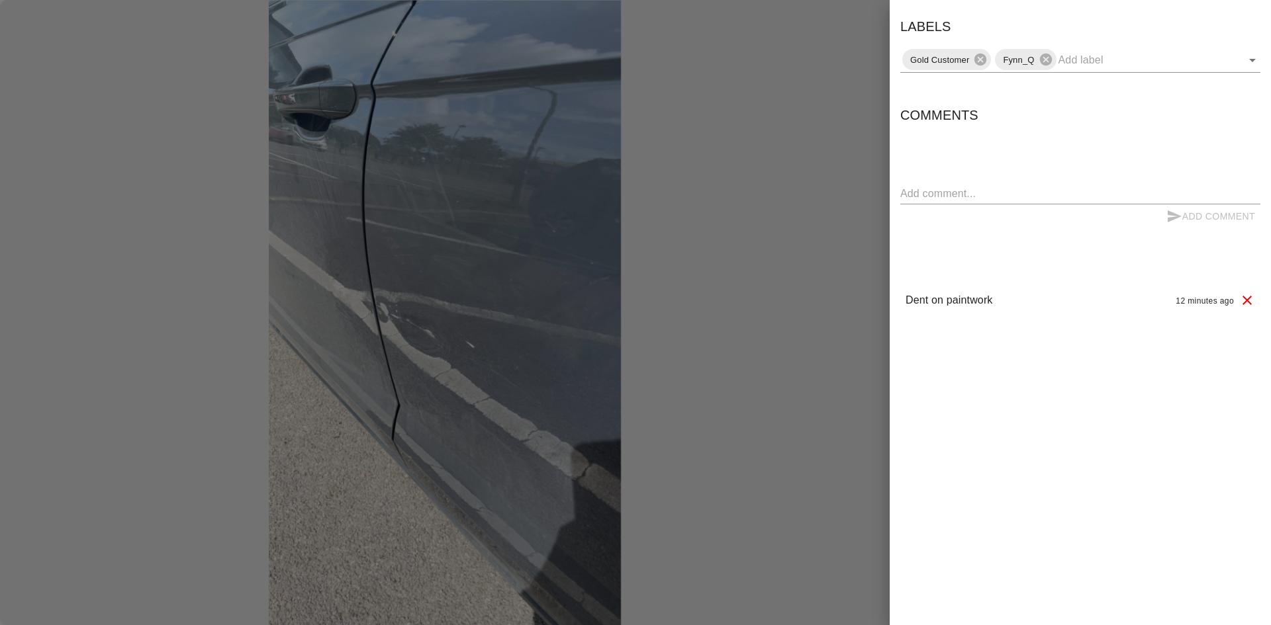
click at [778, 288] on div at bounding box center [635, 312] width 1271 height 625
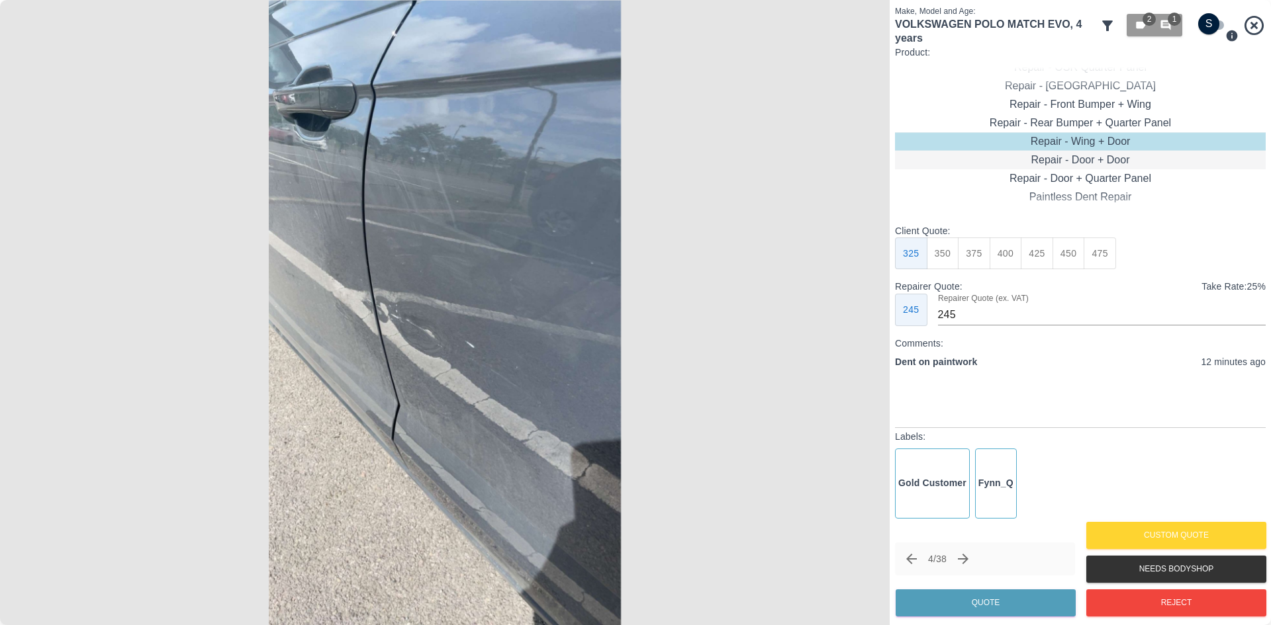
click at [1082, 159] on div "Repair - Door + Door" at bounding box center [1080, 160] width 371 height 19
click at [1009, 264] on button "400" at bounding box center [1005, 254] width 32 height 32
click at [1018, 260] on button "400" at bounding box center [1005, 254] width 32 height 32
click at [1034, 247] on button "425" at bounding box center [1037, 254] width 32 height 32
click at [933, 260] on button "350" at bounding box center [943, 254] width 32 height 32
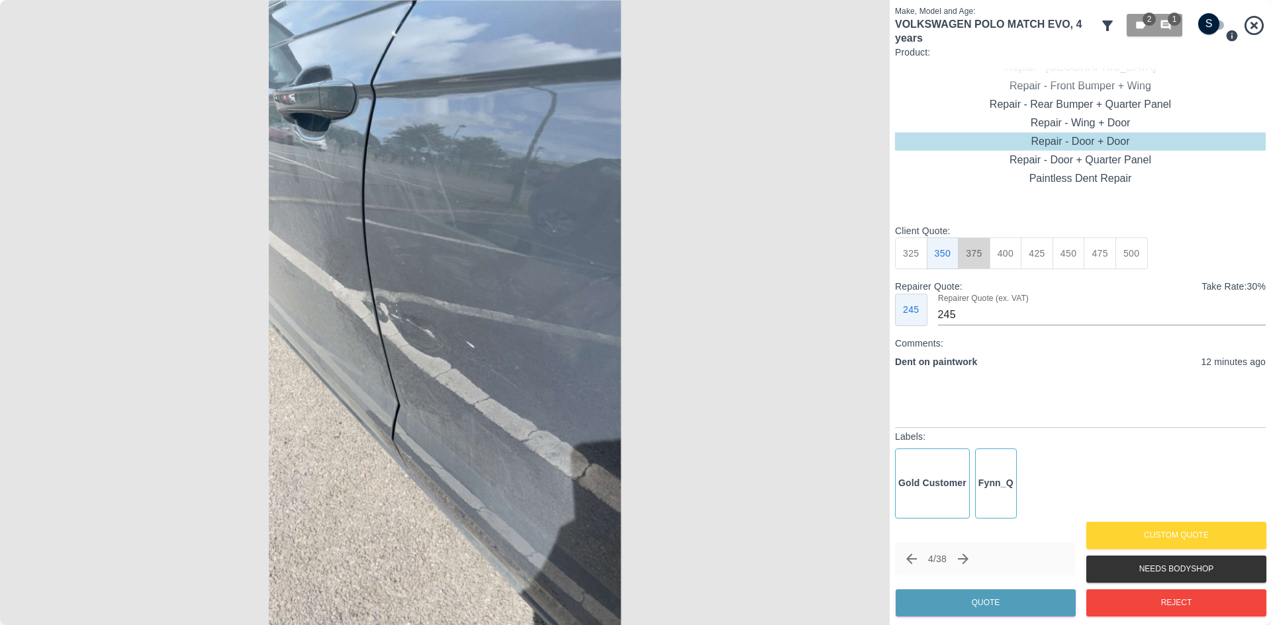
click at [973, 249] on button "375" at bounding box center [974, 254] width 32 height 32
click at [1077, 255] on button "450" at bounding box center [1068, 254] width 32 height 32
click at [1032, 251] on button "425" at bounding box center [1037, 254] width 32 height 32
click at [1009, 246] on button "400" at bounding box center [1005, 254] width 32 height 32
type input "275"
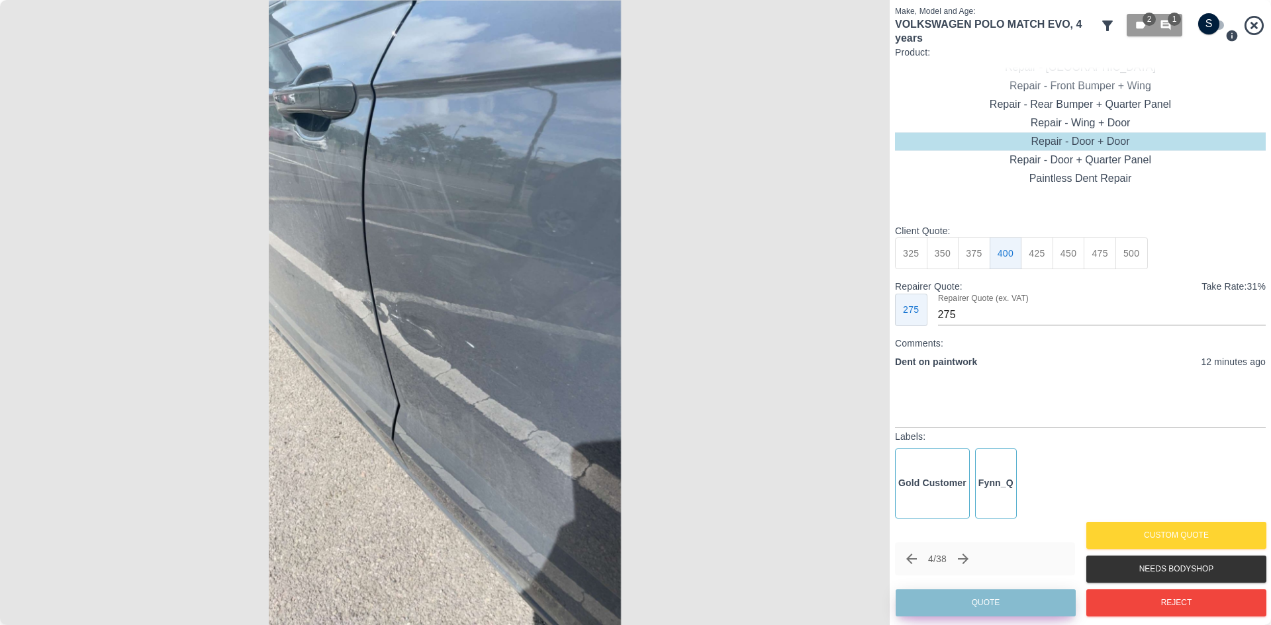
click at [970, 593] on button "Quote" at bounding box center [985, 603] width 180 height 27
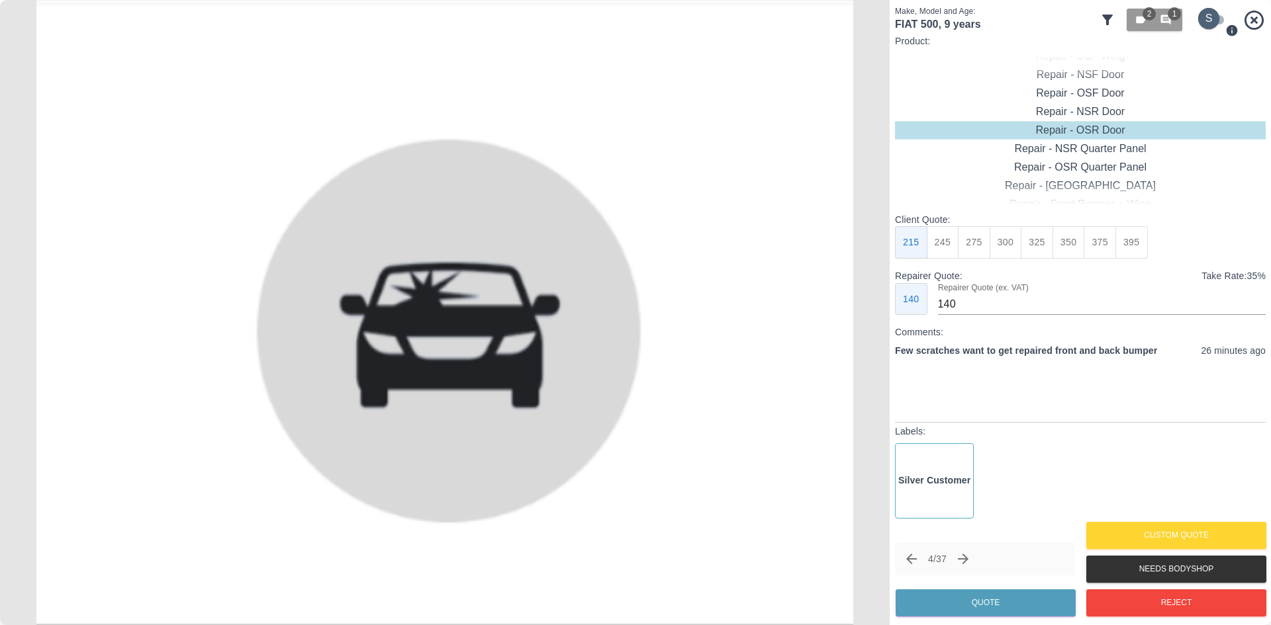
click at [1204, 22] on input "checkbox" at bounding box center [1209, 18] width 64 height 21
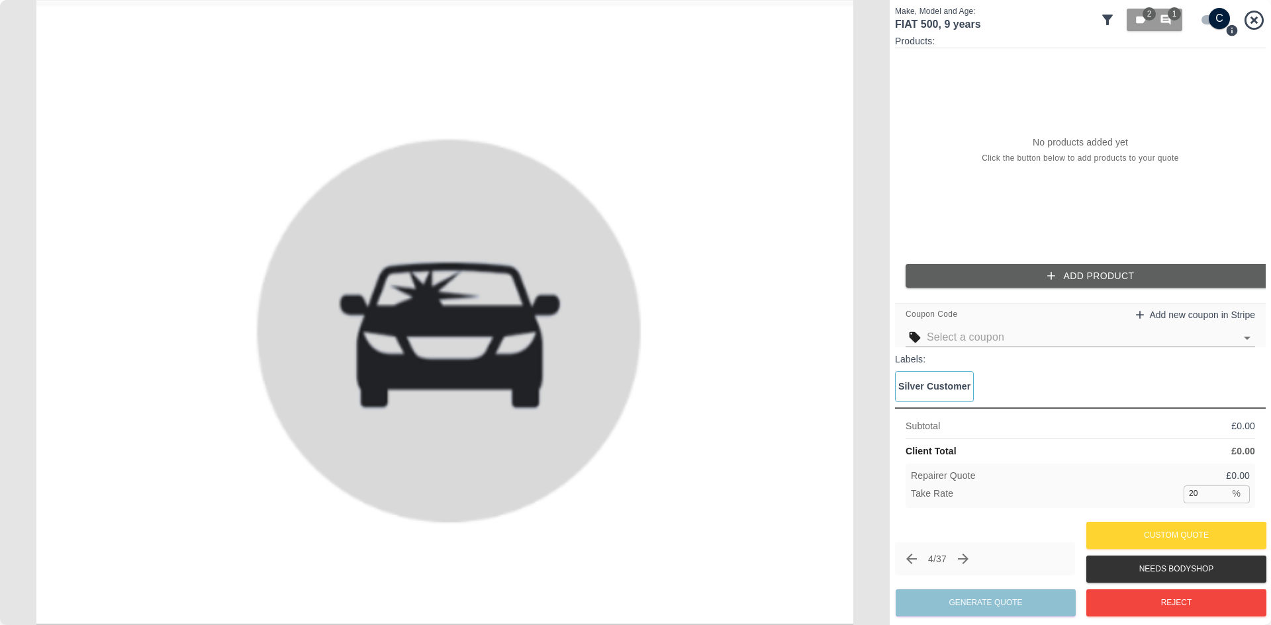
click at [1075, 271] on button "Add Product" at bounding box center [1090, 276] width 371 height 24
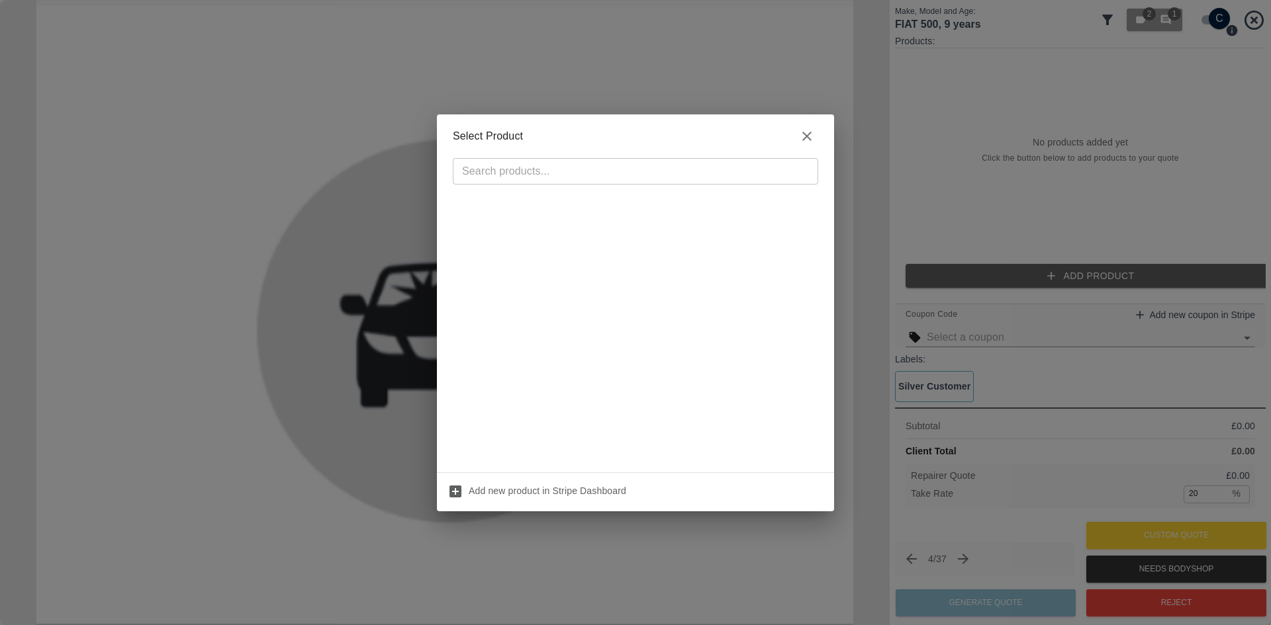
scroll to position [0, 0]
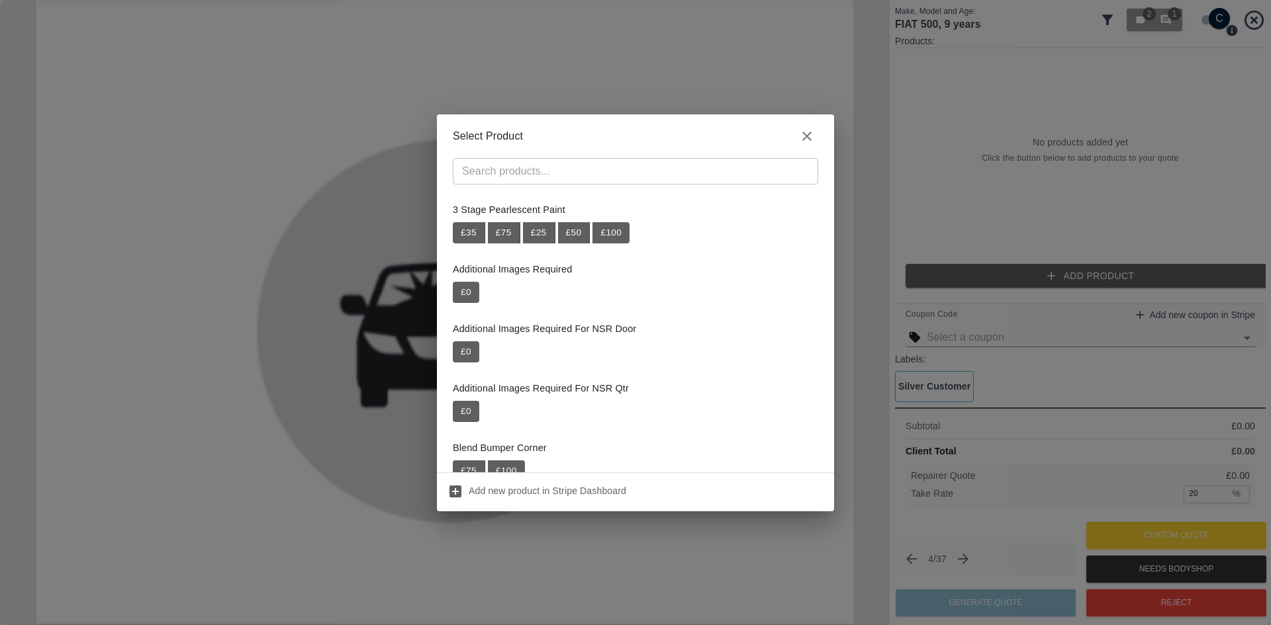
click at [803, 138] on icon "button" at bounding box center [807, 136] width 16 height 16
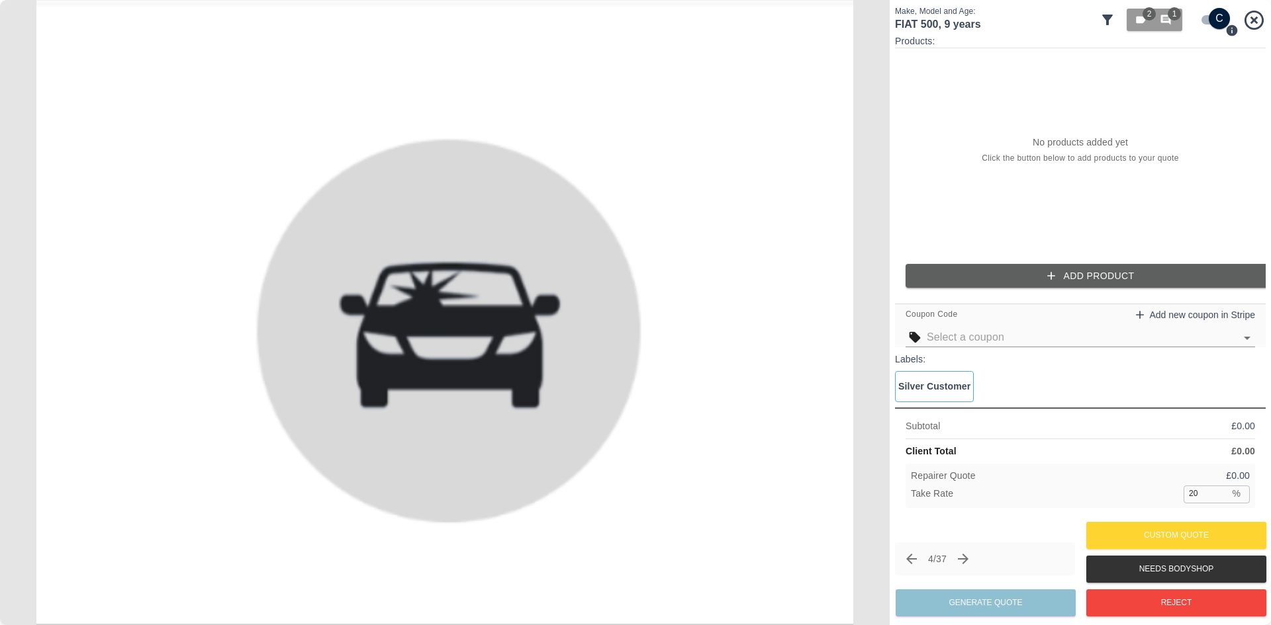
click at [1209, 18] on input "checkbox" at bounding box center [1219, 18] width 64 height 21
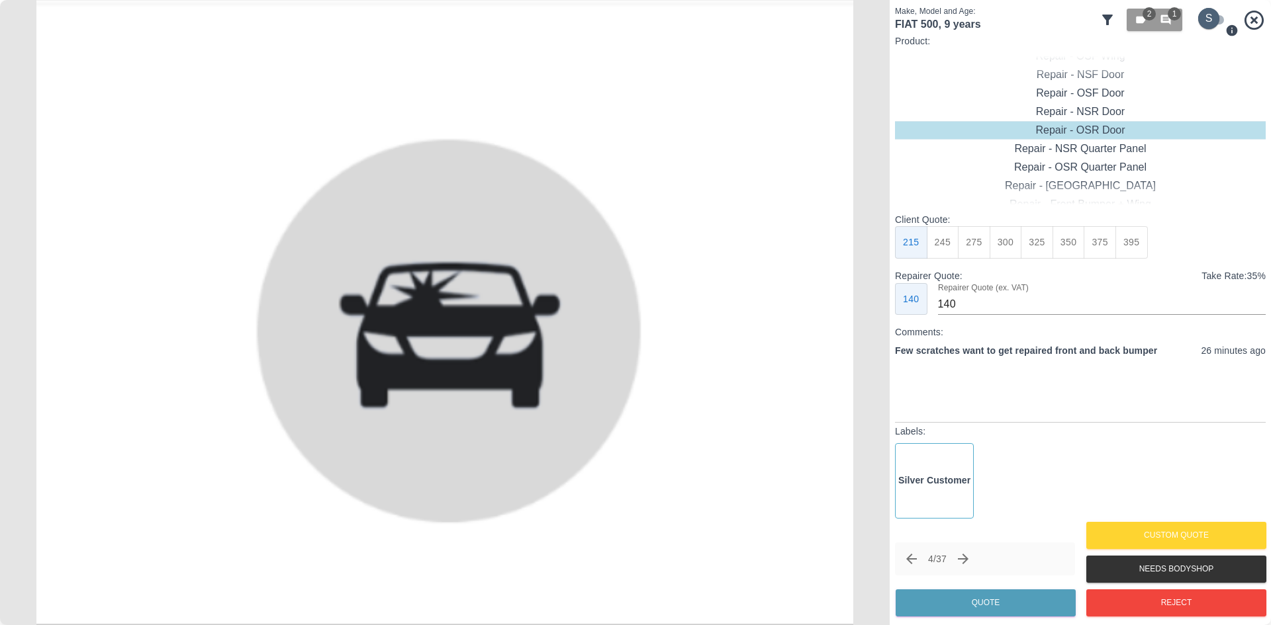
click at [1209, 18] on input "checkbox" at bounding box center [1209, 18] width 64 height 21
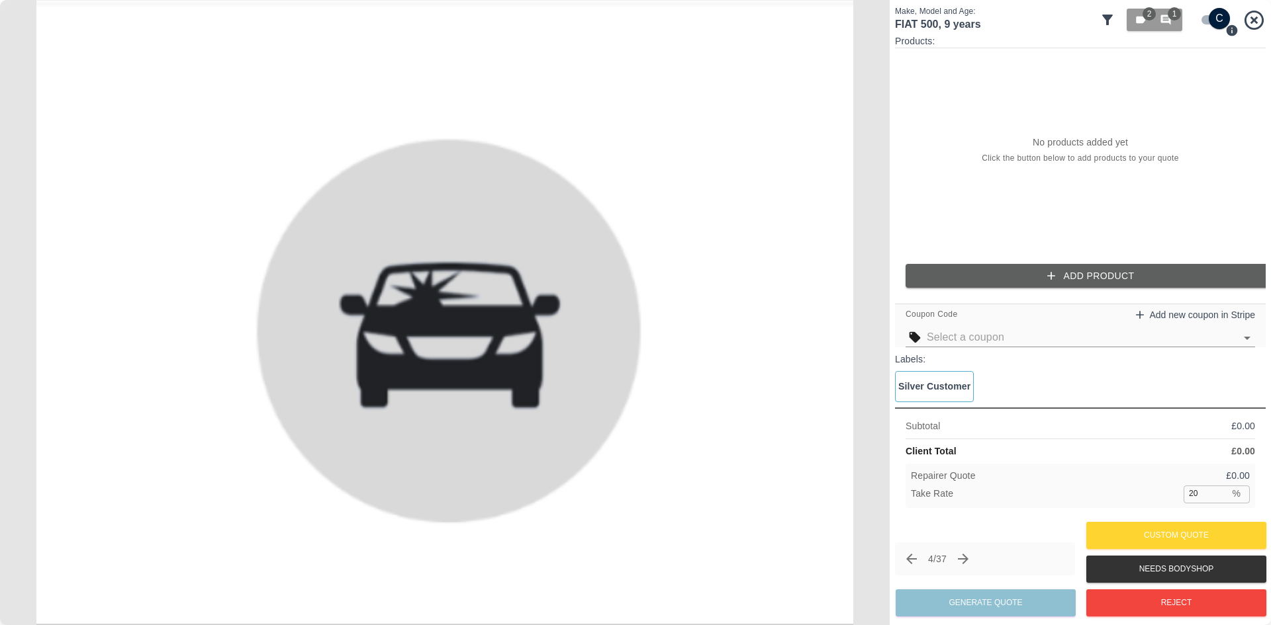
click at [1209, 18] on input "checkbox" at bounding box center [1219, 18] width 64 height 21
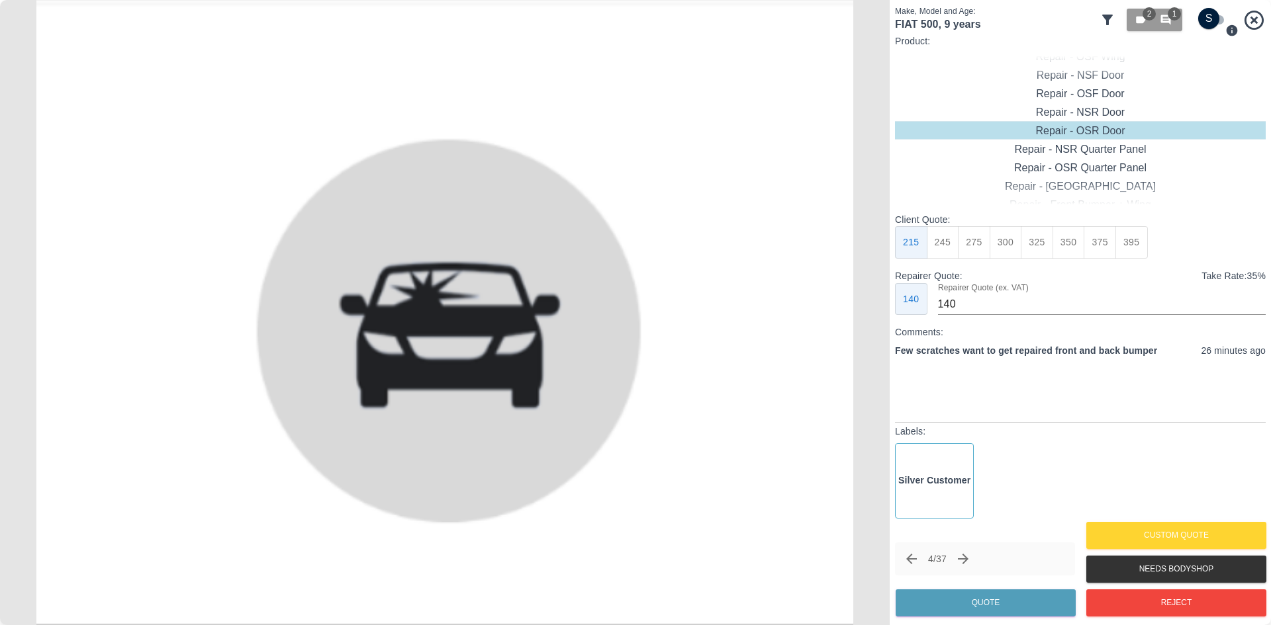
drag, startPoint x: 1126, startPoint y: 128, endPoint x: 1056, endPoint y: 129, distance: 70.2
click at [1056, 129] on div "Repair - OSR Door" at bounding box center [1080, 131] width 371 height 19
click at [1208, 19] on input "checkbox" at bounding box center [1209, 18] width 64 height 21
checkbox input "true"
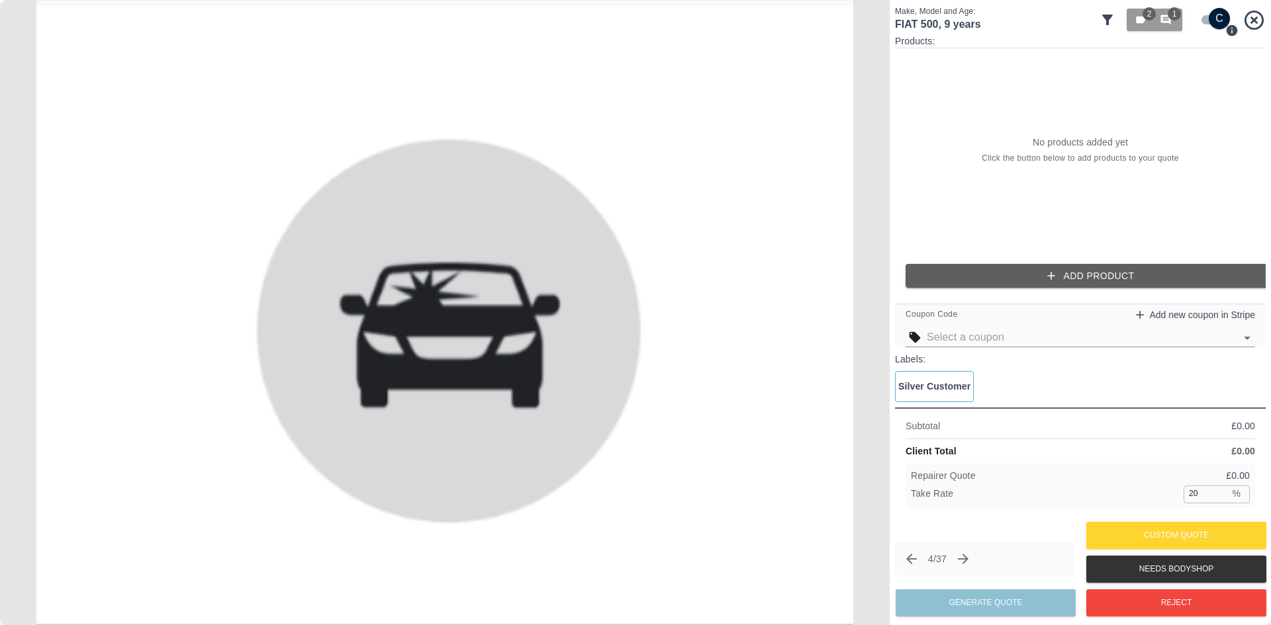
click at [1034, 279] on button "Add Product" at bounding box center [1090, 276] width 371 height 24
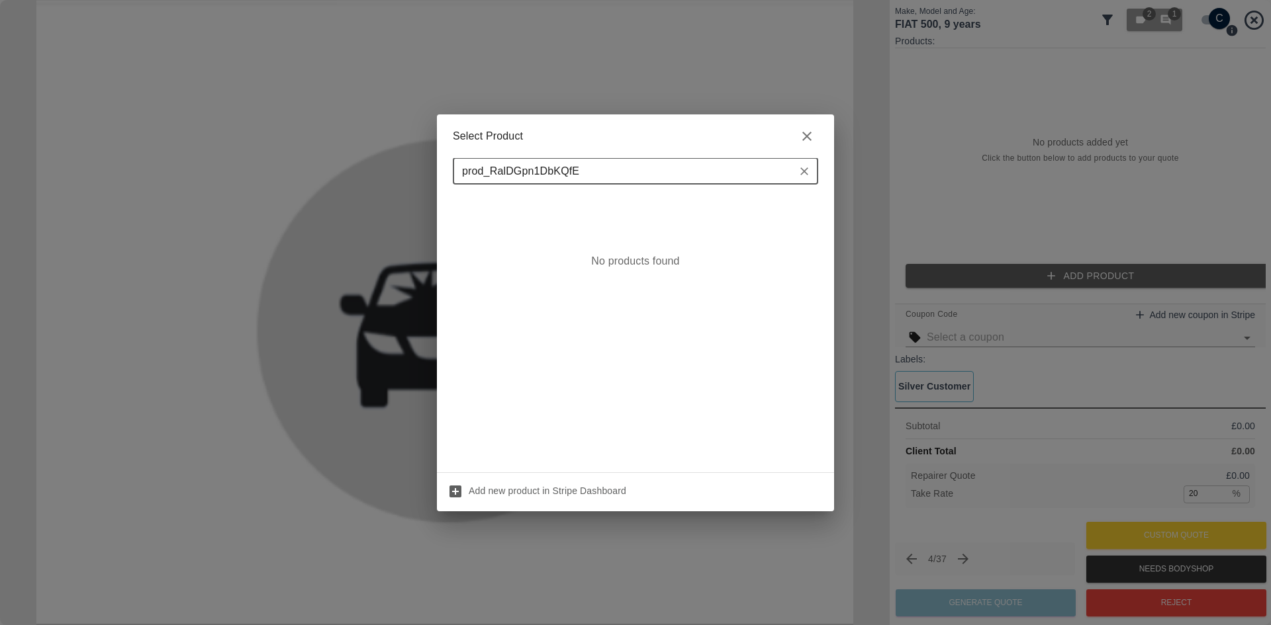
type input "prod_RalDGpn1DbKQfE"
drag, startPoint x: 811, startPoint y: 139, endPoint x: 647, endPoint y: 163, distance: 165.2
click at [655, 164] on div "Select Product prod_RalDGpn1DbKQfE ​ No products found Add new product in Strip…" at bounding box center [635, 312] width 397 height 397
click at [646, 163] on input "prod_RalDGpn1DbKQfE" at bounding box center [625, 171] width 336 height 19
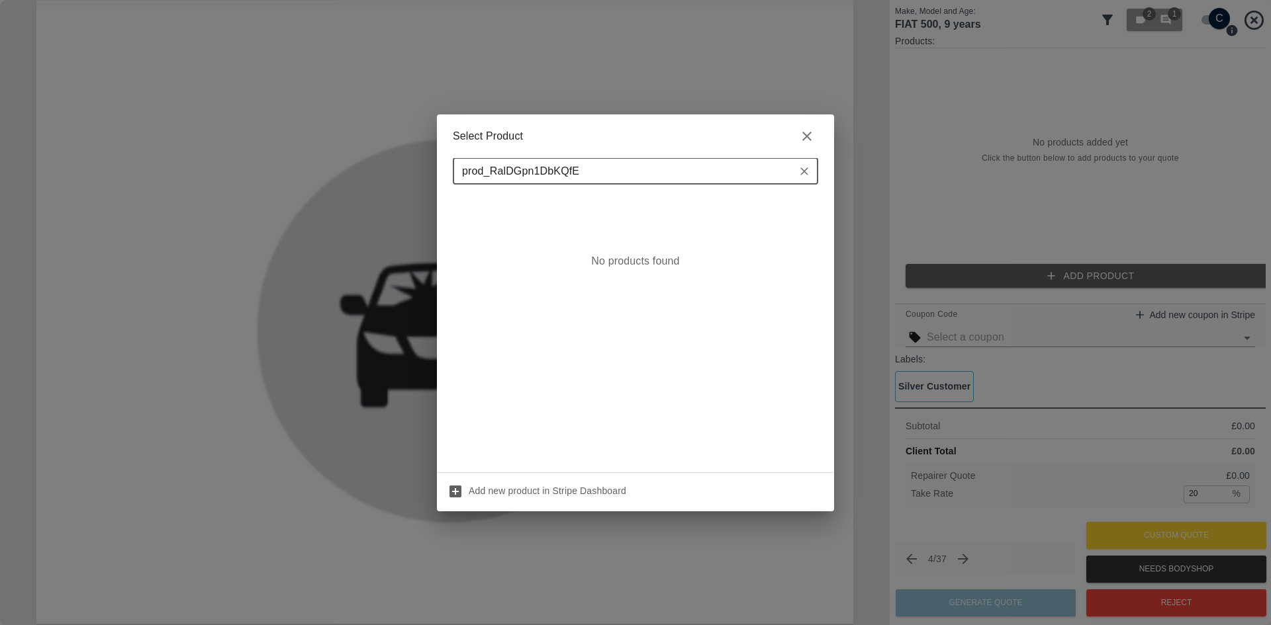
click at [646, 163] on input "prod_RalDGpn1DbKQfE" at bounding box center [625, 171] width 336 height 19
drag, startPoint x: 811, startPoint y: 125, endPoint x: 801, endPoint y: 132, distance: 11.8
click at [811, 126] on h2 "Select Product" at bounding box center [635, 136] width 397 height 44
click at [801, 133] on icon "button" at bounding box center [807, 136] width 16 height 16
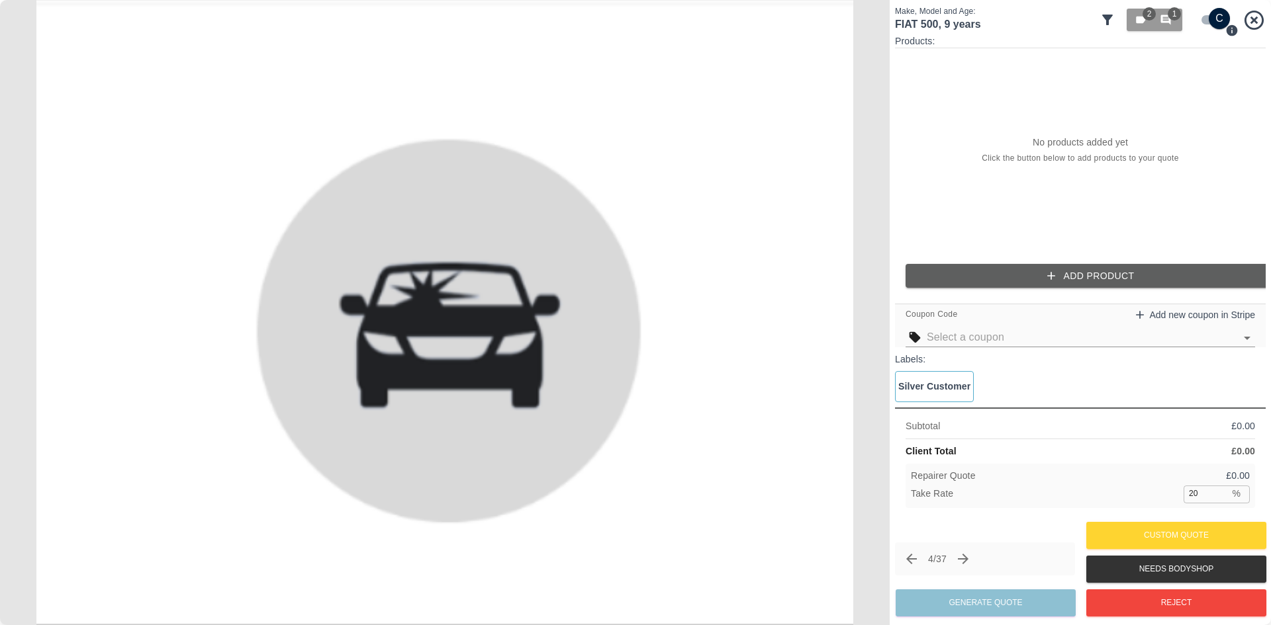
click at [1201, 19] on input "checkbox" at bounding box center [1219, 18] width 64 height 21
checkbox input "false"
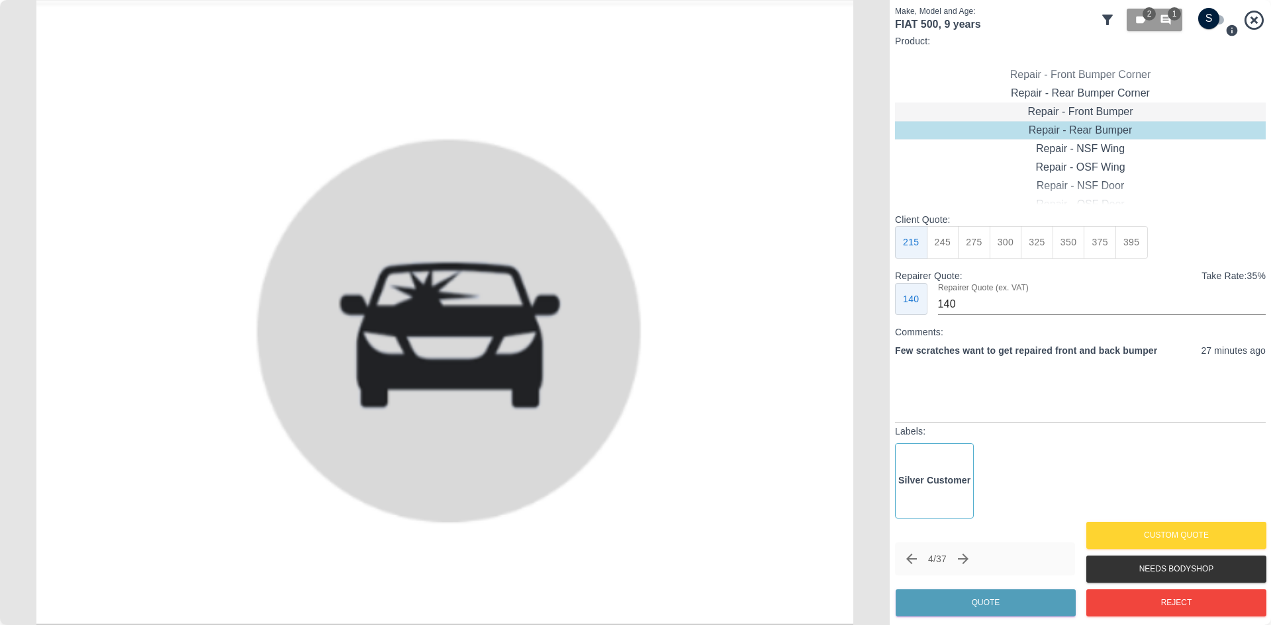
type input "180"
click at [1206, 21] on input "checkbox" at bounding box center [1209, 18] width 64 height 21
checkbox input "true"
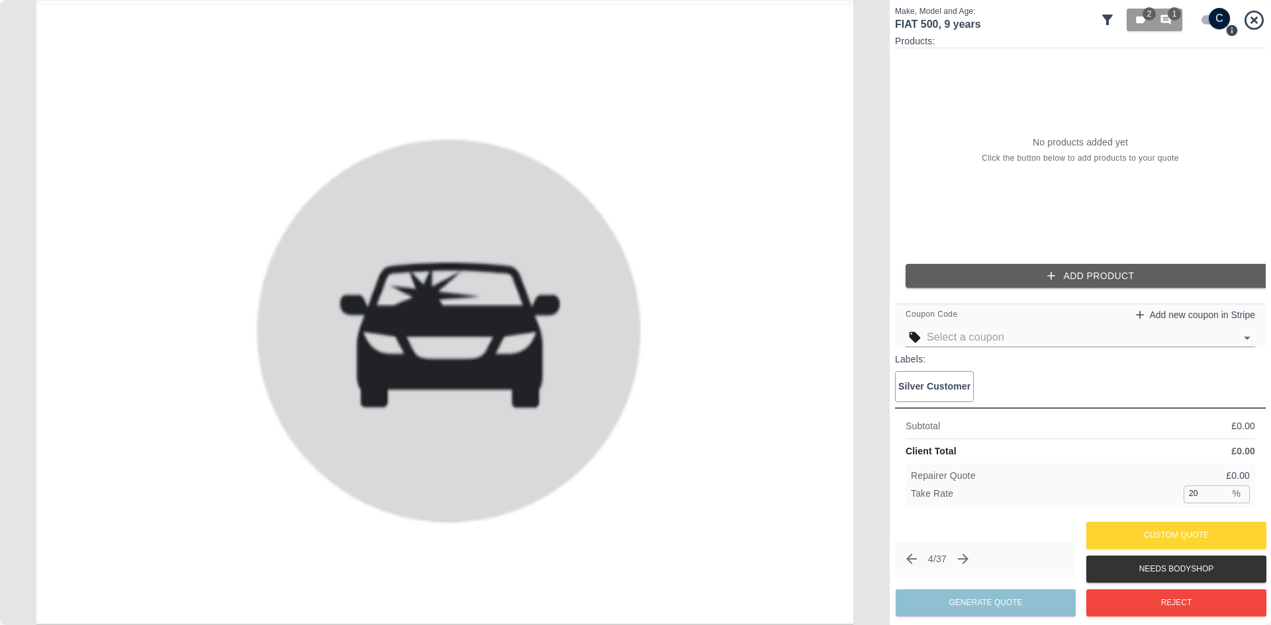
click at [1060, 262] on div "Products: No products added yet Click the button below to add products to your …" at bounding box center [1080, 166] width 371 height 264
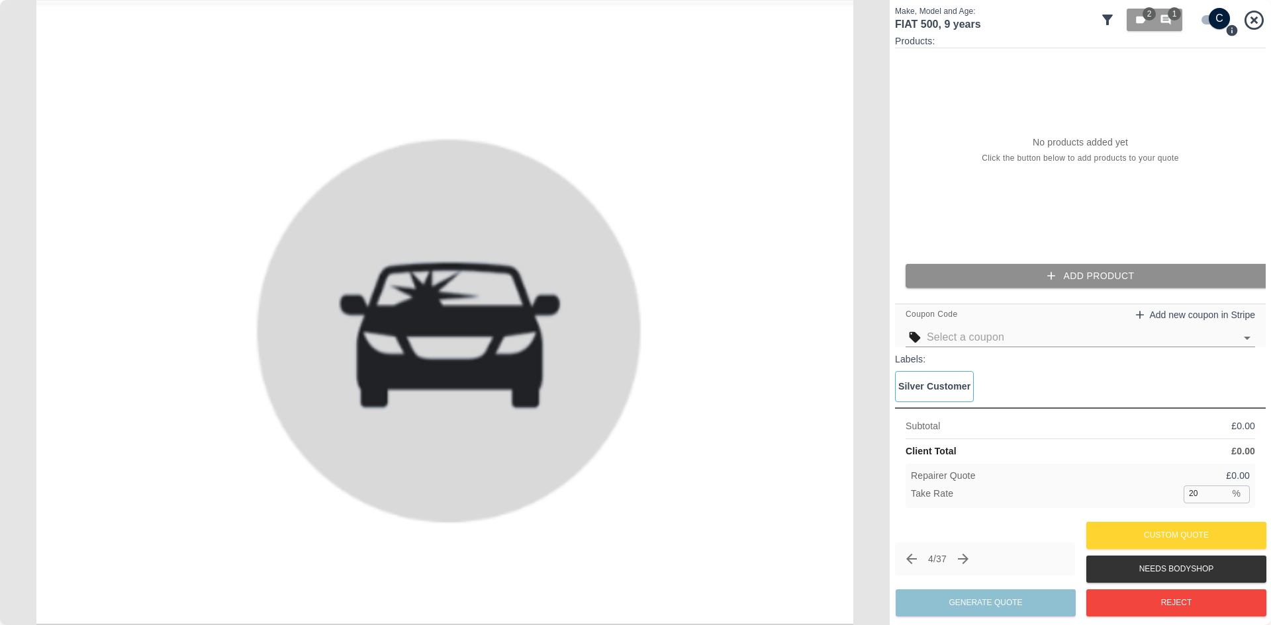
click at [1060, 270] on button "Add Product" at bounding box center [1090, 276] width 371 height 24
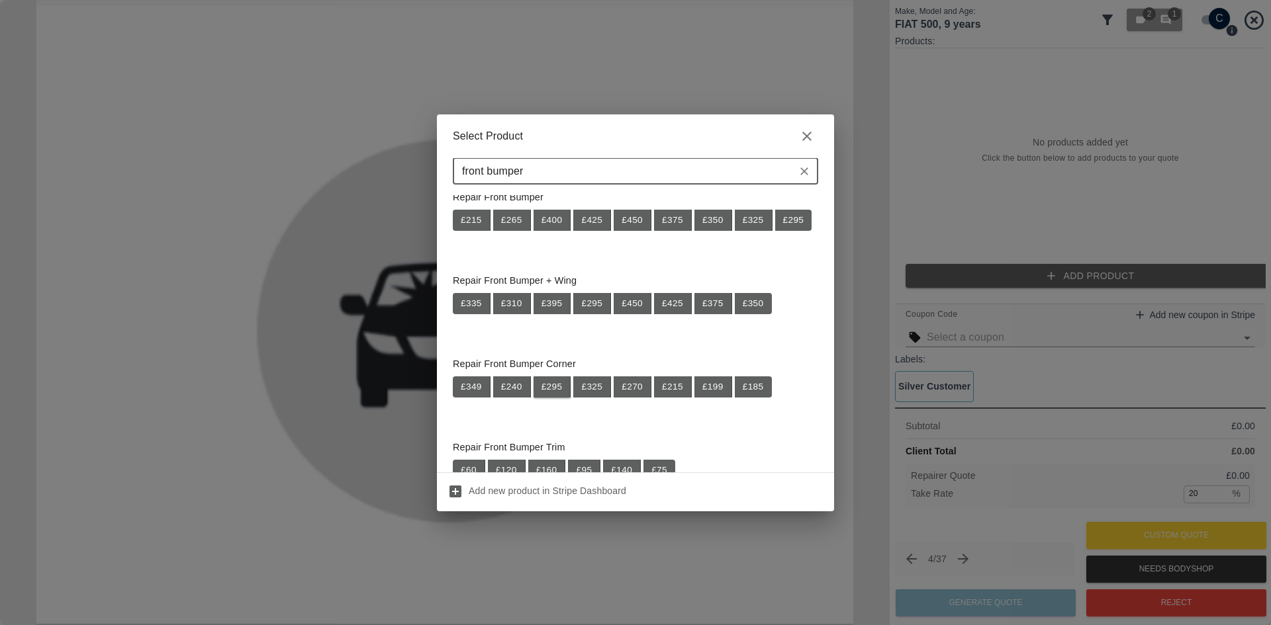
scroll to position [265, 0]
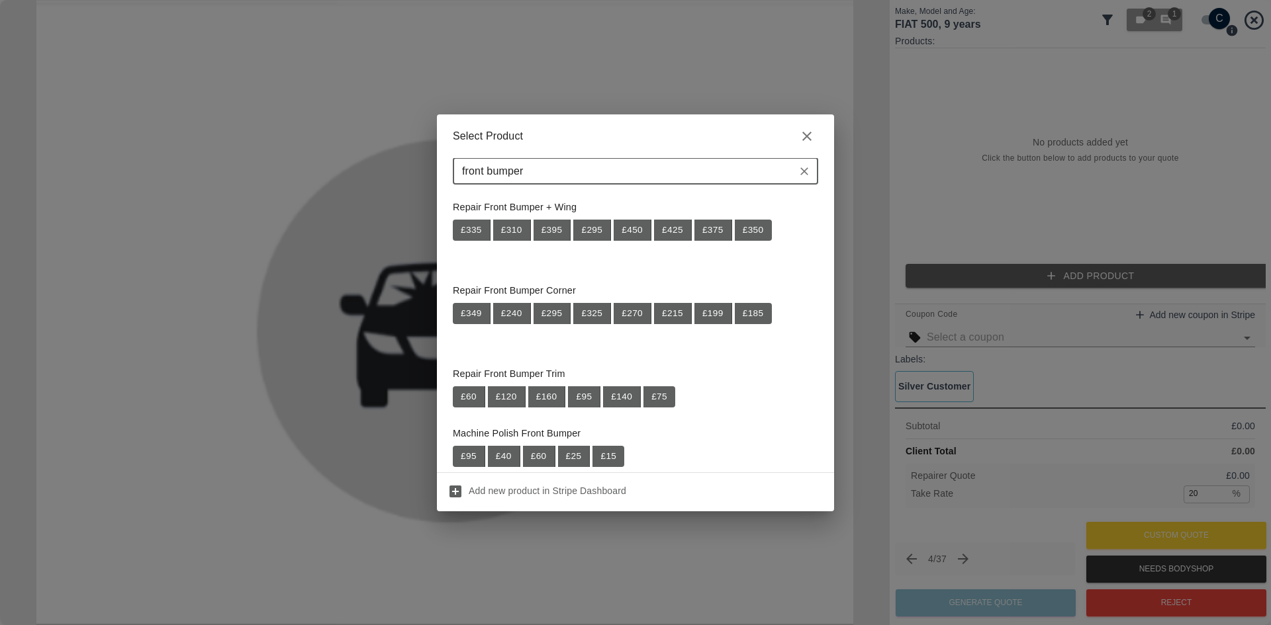
type input "front bumper"
click at [560, 286] on p "Repair Front Bumper Corner" at bounding box center [635, 291] width 365 height 15
drag, startPoint x: 584, startPoint y: 289, endPoint x: 454, endPoint y: 285, distance: 129.8
click at [454, 285] on p "Repair Front Bumper Corner" at bounding box center [635, 291] width 365 height 15
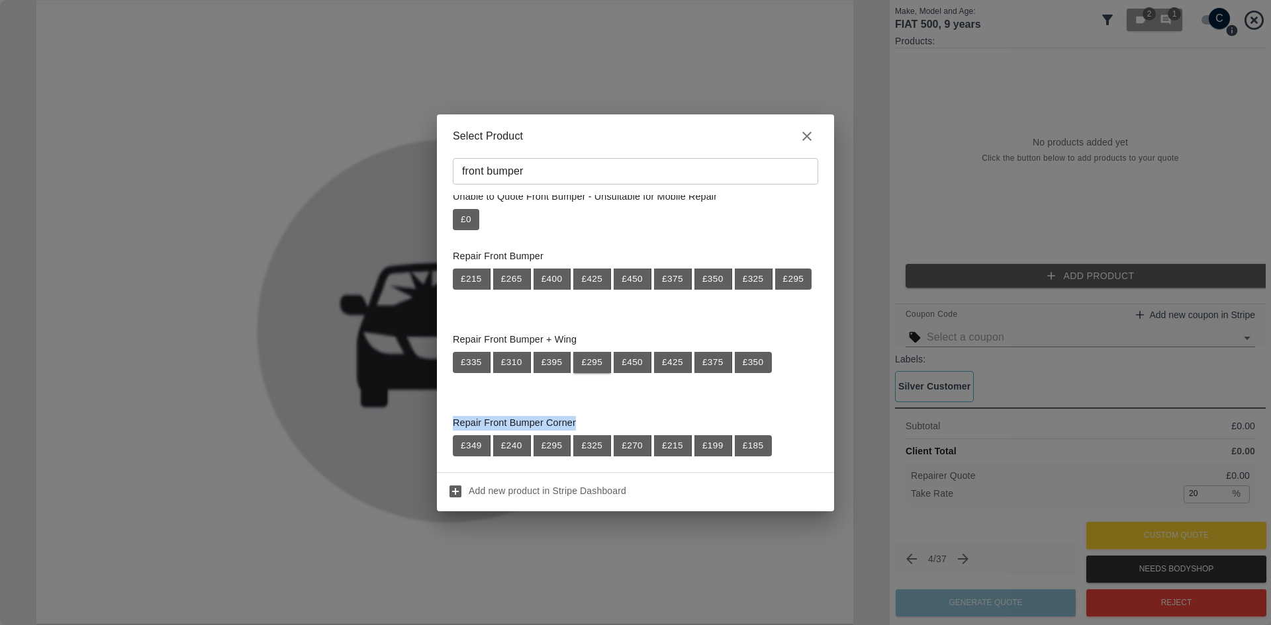
scroll to position [0, 0]
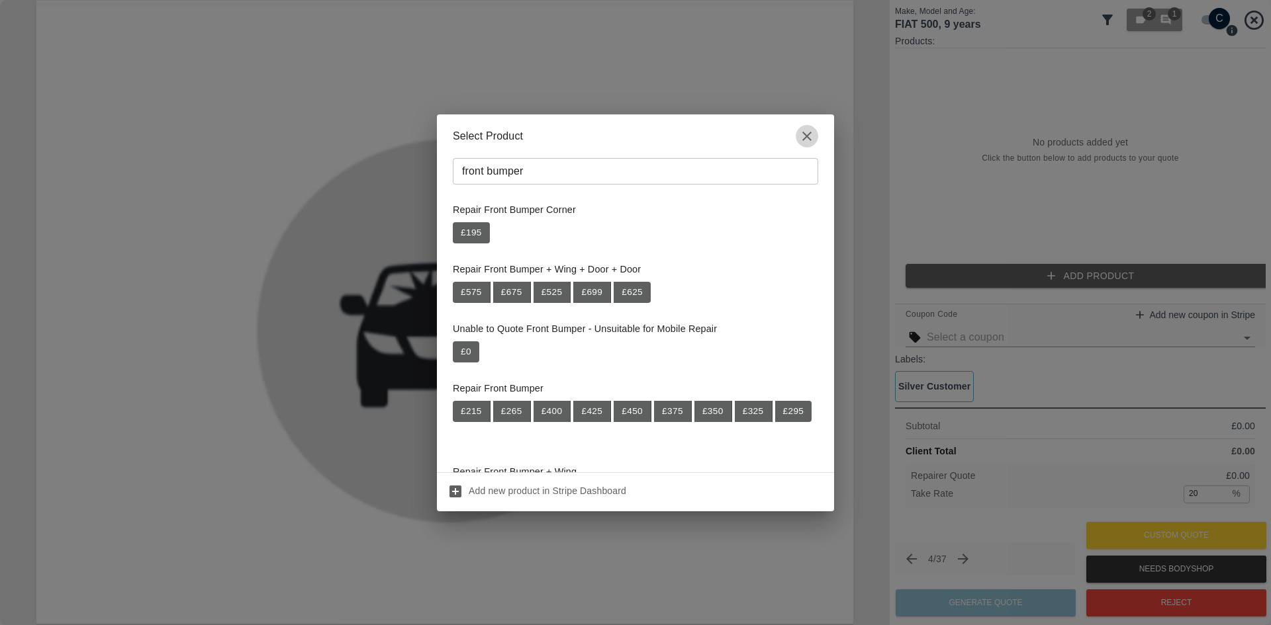
click at [810, 138] on icon "button" at bounding box center [807, 136] width 16 height 16
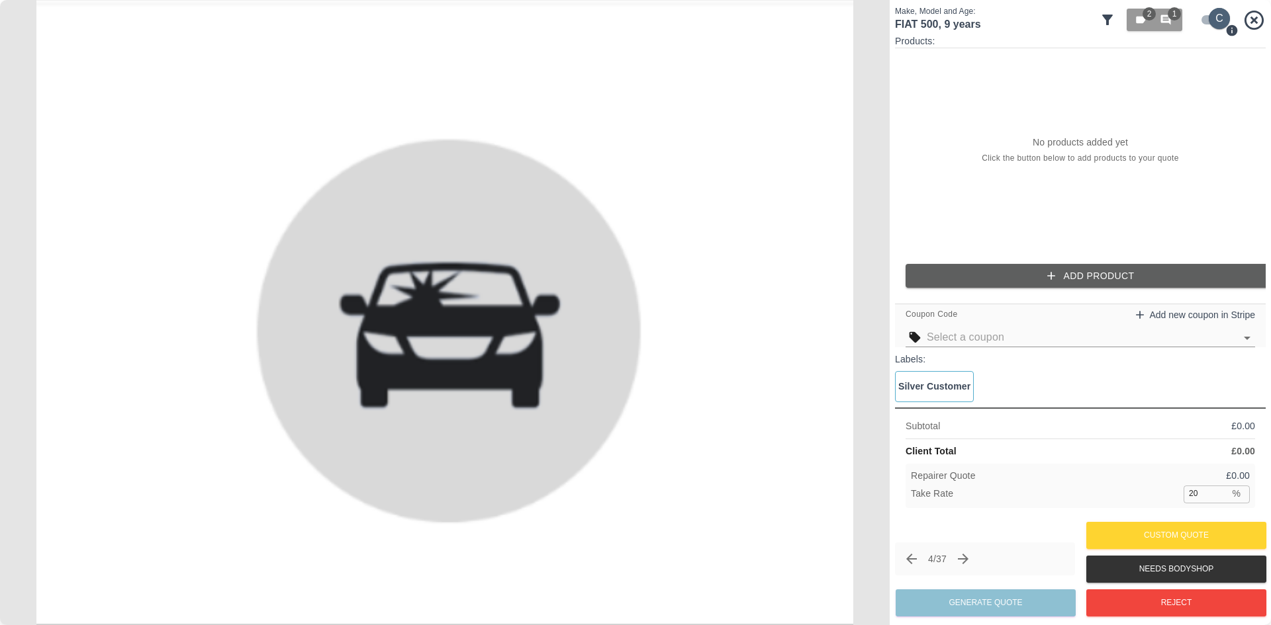
click at [1222, 24] on input "checkbox" at bounding box center [1219, 18] width 64 height 21
checkbox input "false"
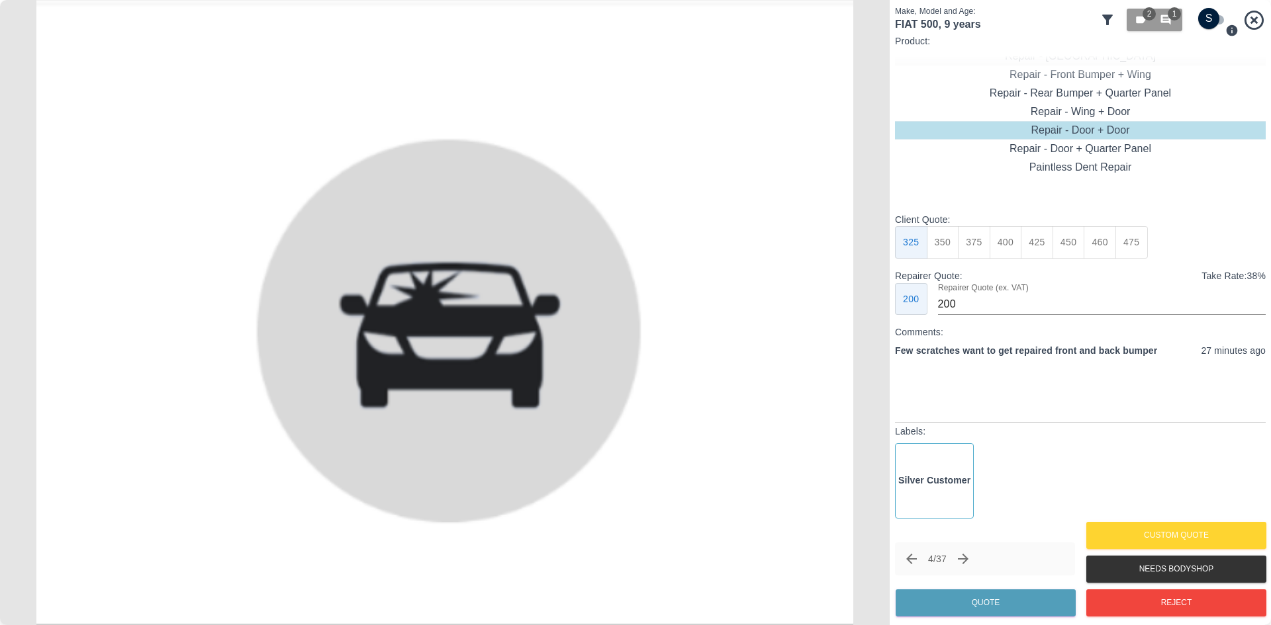
type input "230"
click at [1199, 20] on input "checkbox" at bounding box center [1209, 18] width 64 height 21
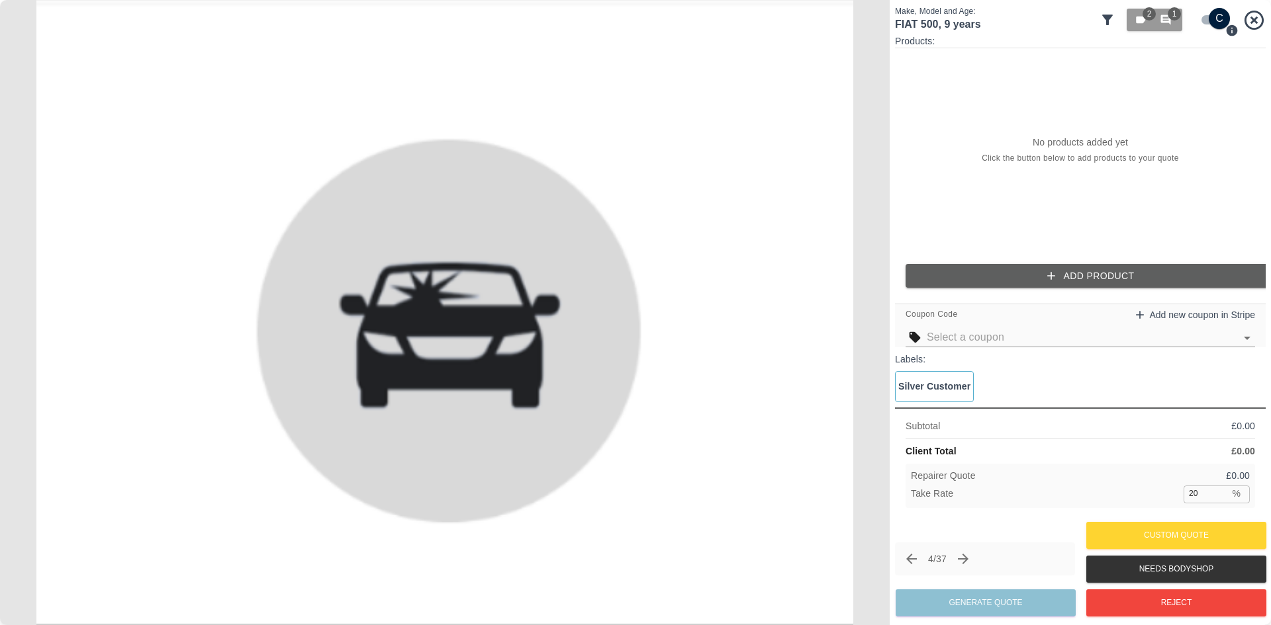
click at [1217, 17] on input "checkbox" at bounding box center [1219, 18] width 64 height 21
checkbox input "false"
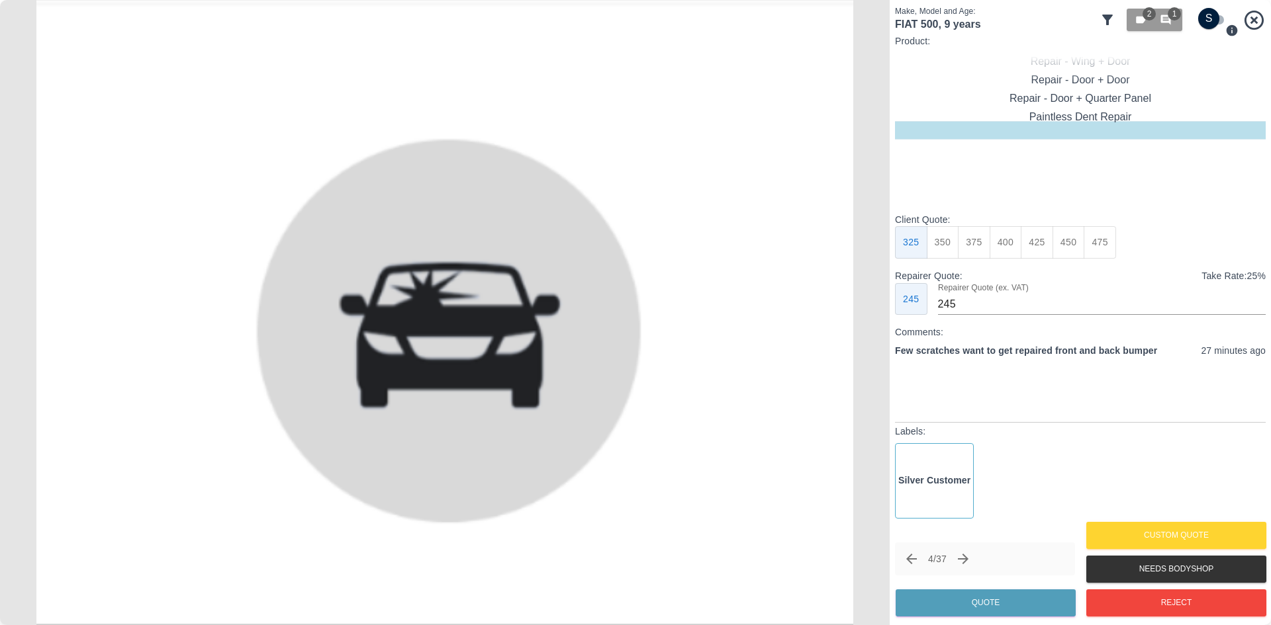
type input "75"
click at [1197, 20] on input "checkbox" at bounding box center [1209, 18] width 64 height 21
checkbox input "true"
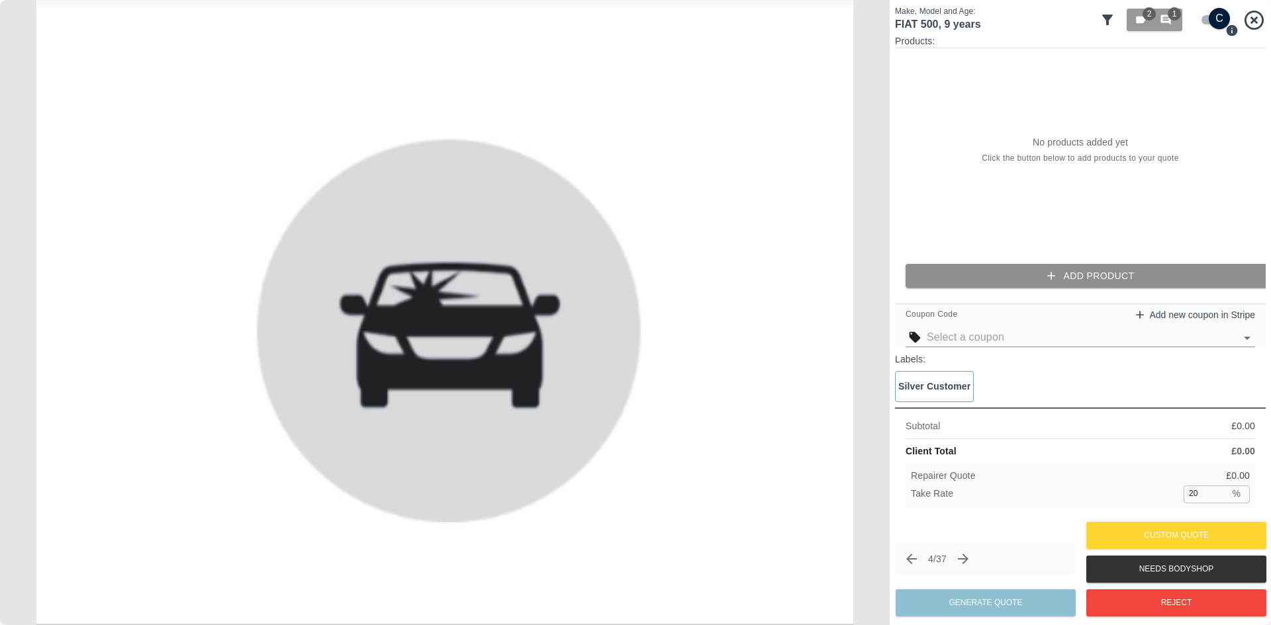
click at [985, 264] on button "Add Product" at bounding box center [1090, 276] width 371 height 24
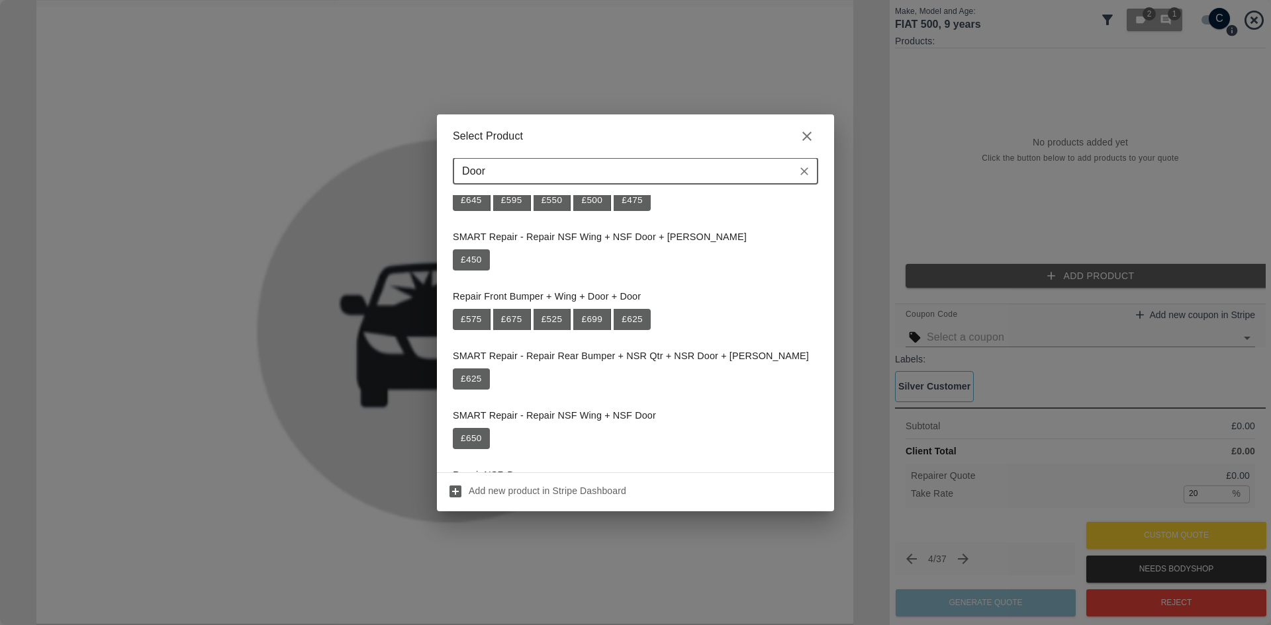
scroll to position [331, 0]
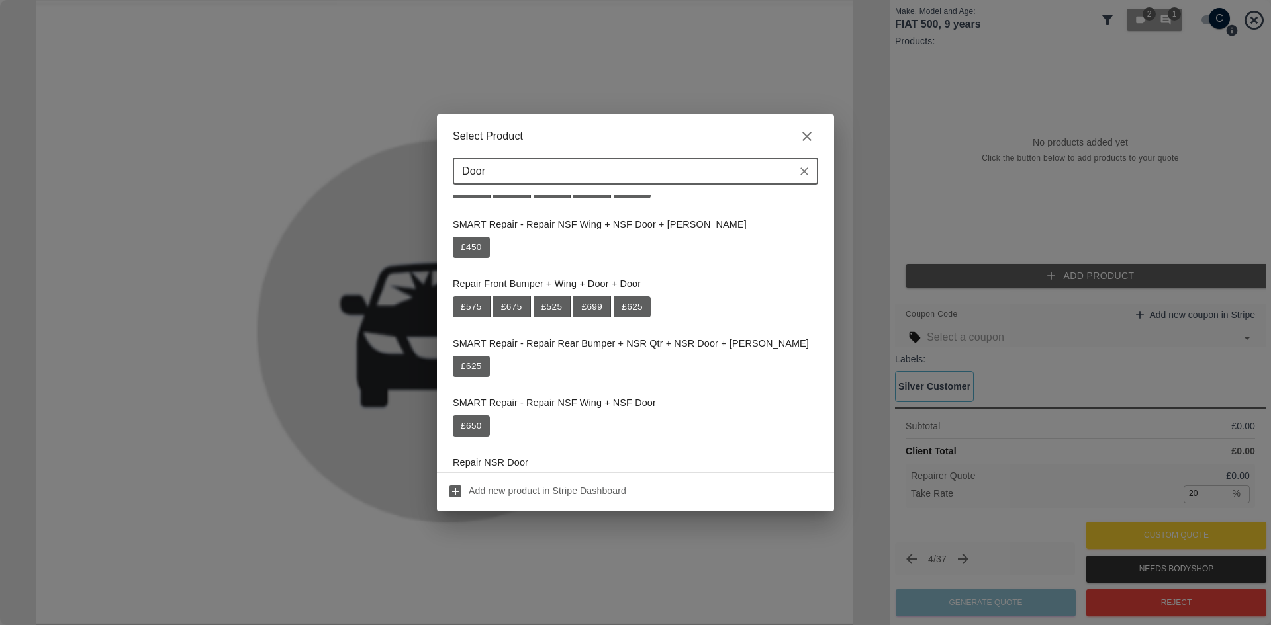
drag, startPoint x: 557, startPoint y: 166, endPoint x: 400, endPoint y: 169, distance: 156.9
click at [400, 169] on div "Select Product Door ​ Repair Rear Bumper + Quarter + Door £ 729 Repair Wing + D…" at bounding box center [635, 312] width 1271 height 625
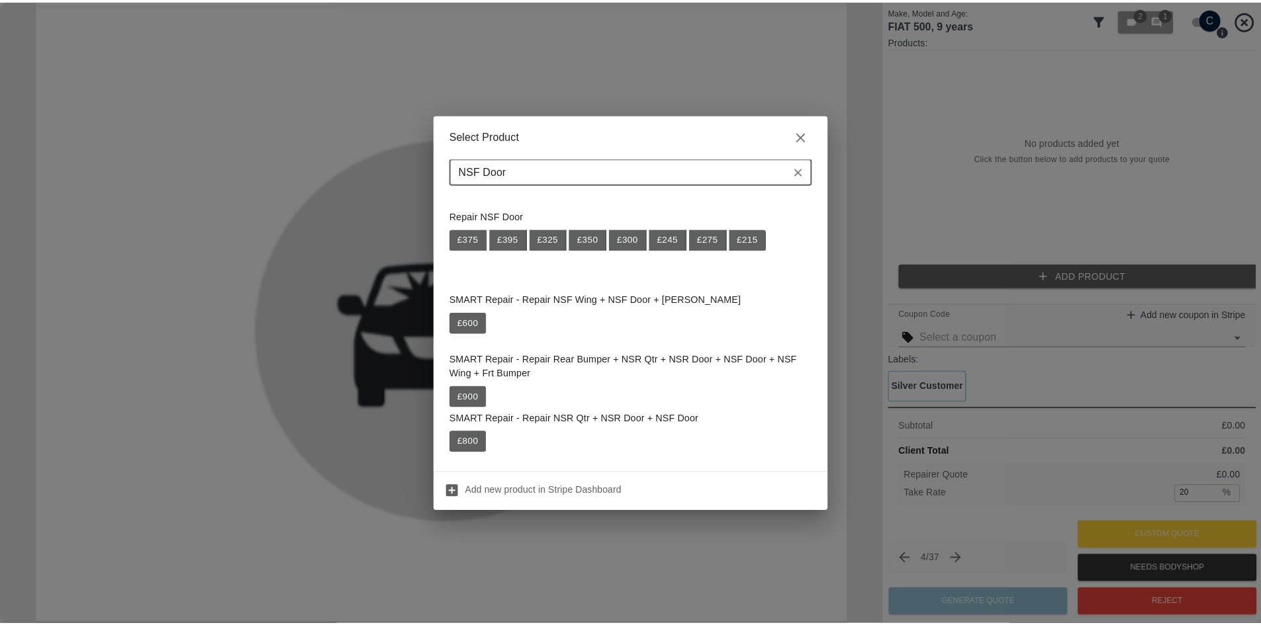
scroll to position [596, 0]
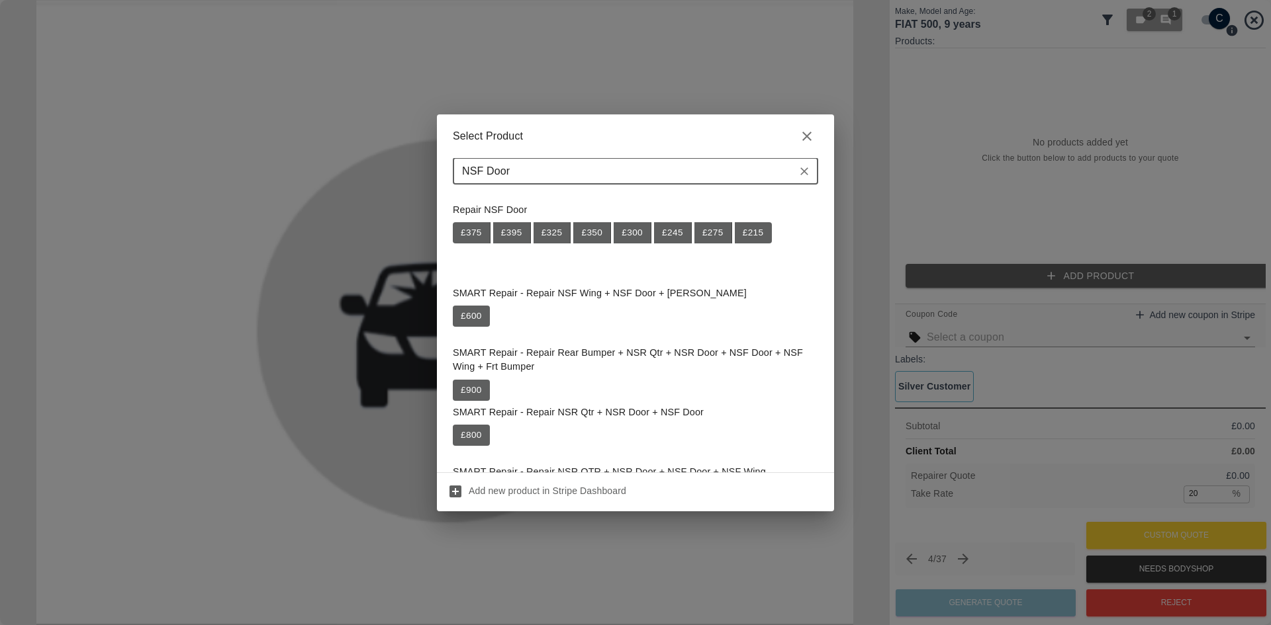
type input "NSF Door"
click at [378, 71] on div "Select Product NSF Door ​ Repair NSR Qtr + NSR Door + NSF Door + NS Sill £ 700 …" at bounding box center [635, 312] width 1271 height 625
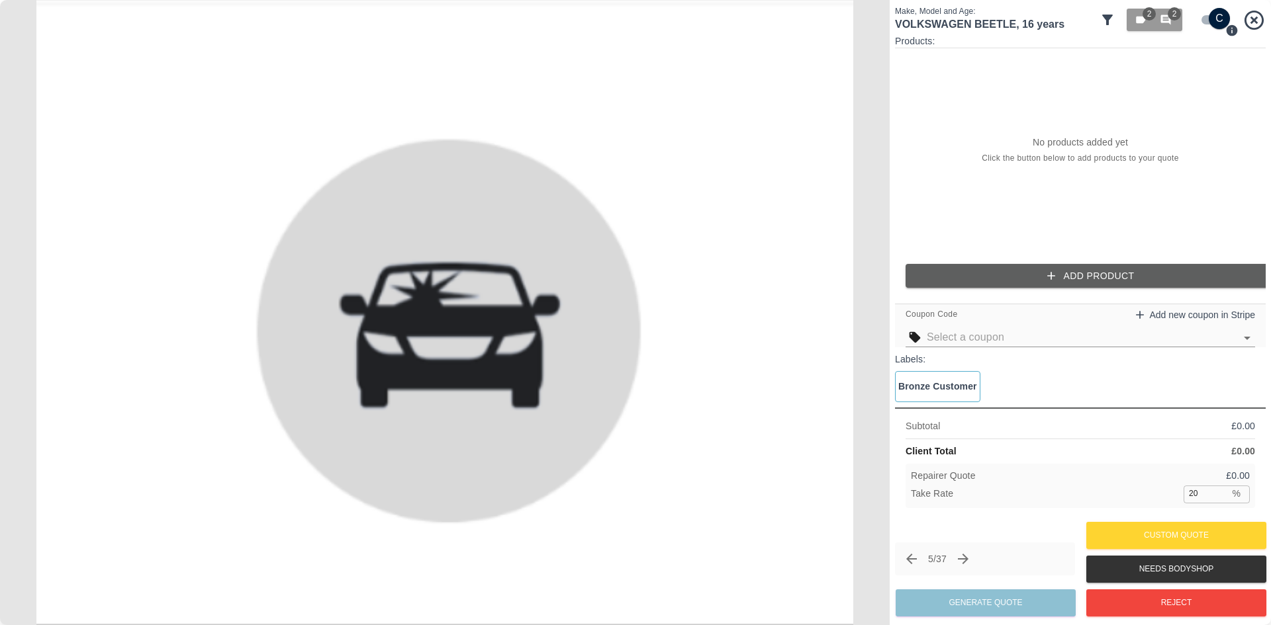
click at [1212, 19] on input "checkbox" at bounding box center [1219, 18] width 64 height 21
checkbox input "false"
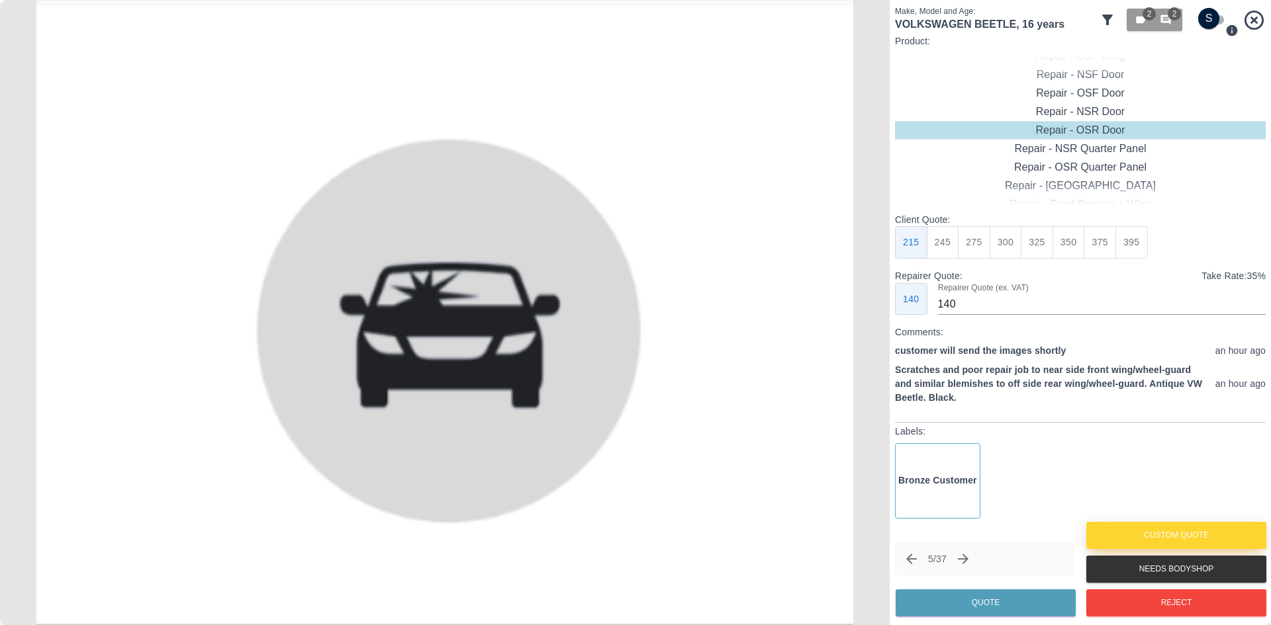
click at [1167, 531] on button "Custom Quote" at bounding box center [1176, 535] width 180 height 27
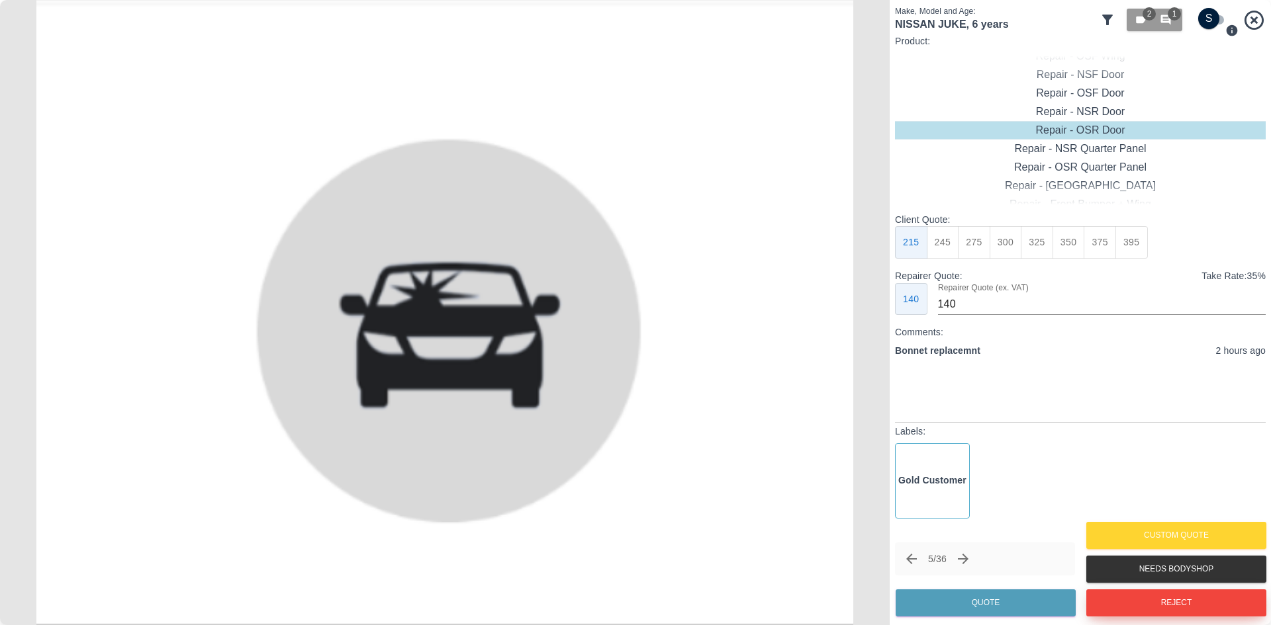
click at [1191, 594] on button "Reject" at bounding box center [1176, 603] width 180 height 27
click at [1248, 20] on icon at bounding box center [1253, 20] width 23 height 23
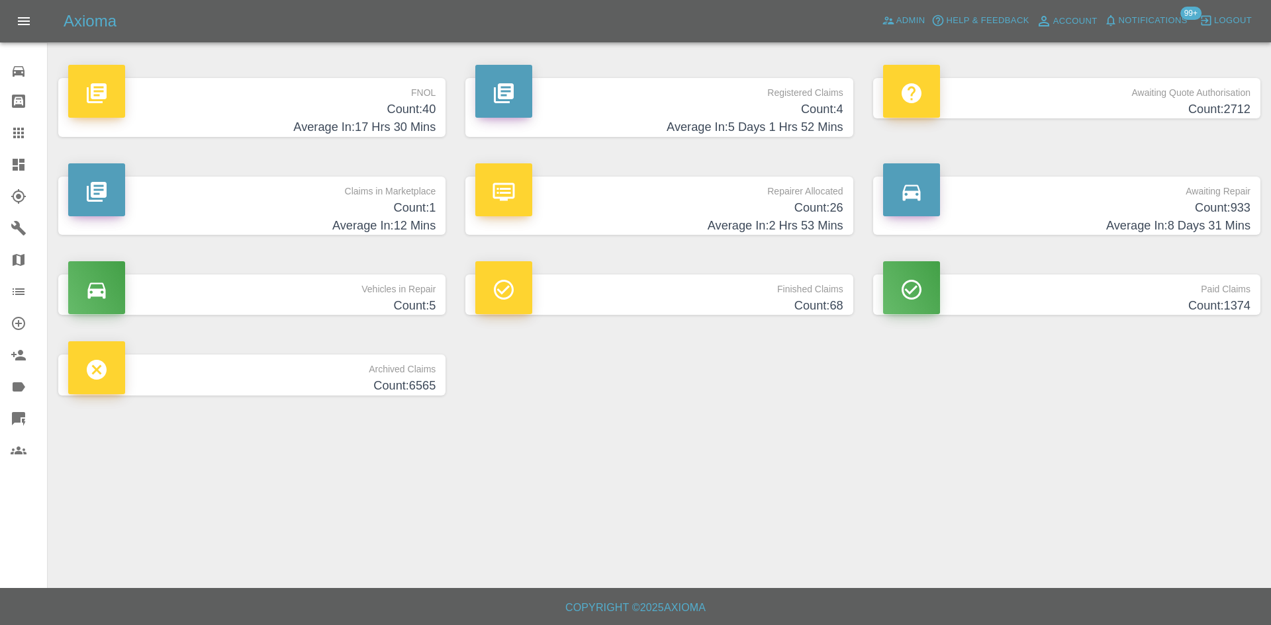
click at [424, 84] on p "FNOL" at bounding box center [251, 89] width 367 height 23
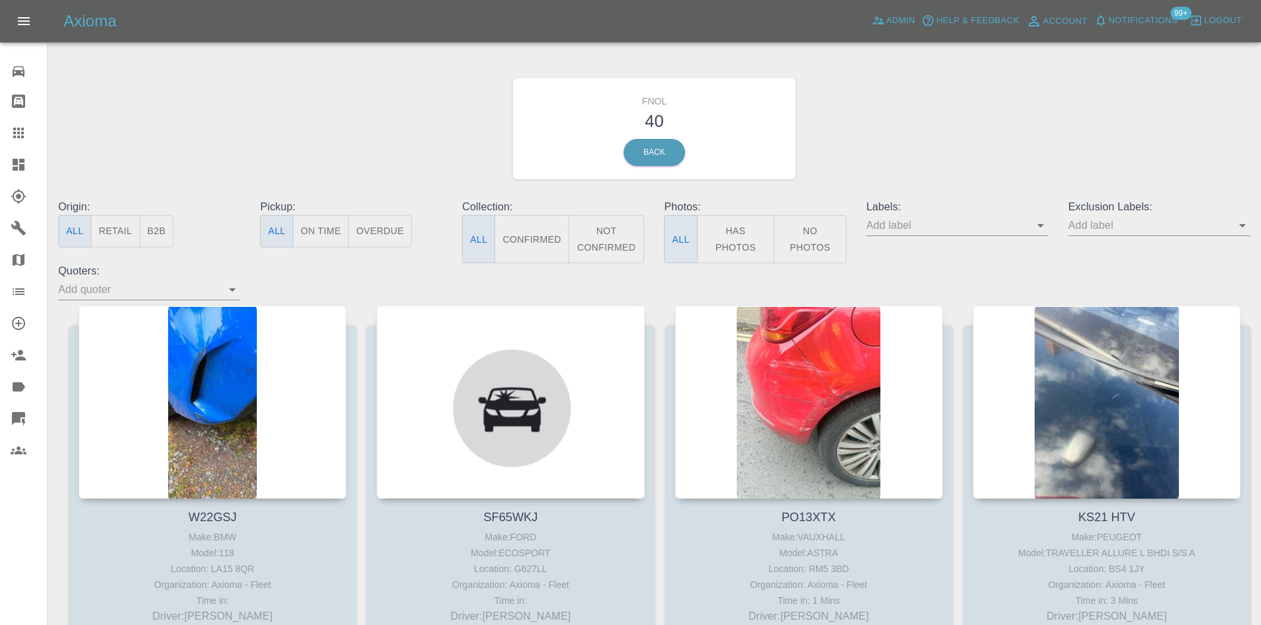
click at [38, 410] on link "Quick Quote" at bounding box center [23, 419] width 47 height 32
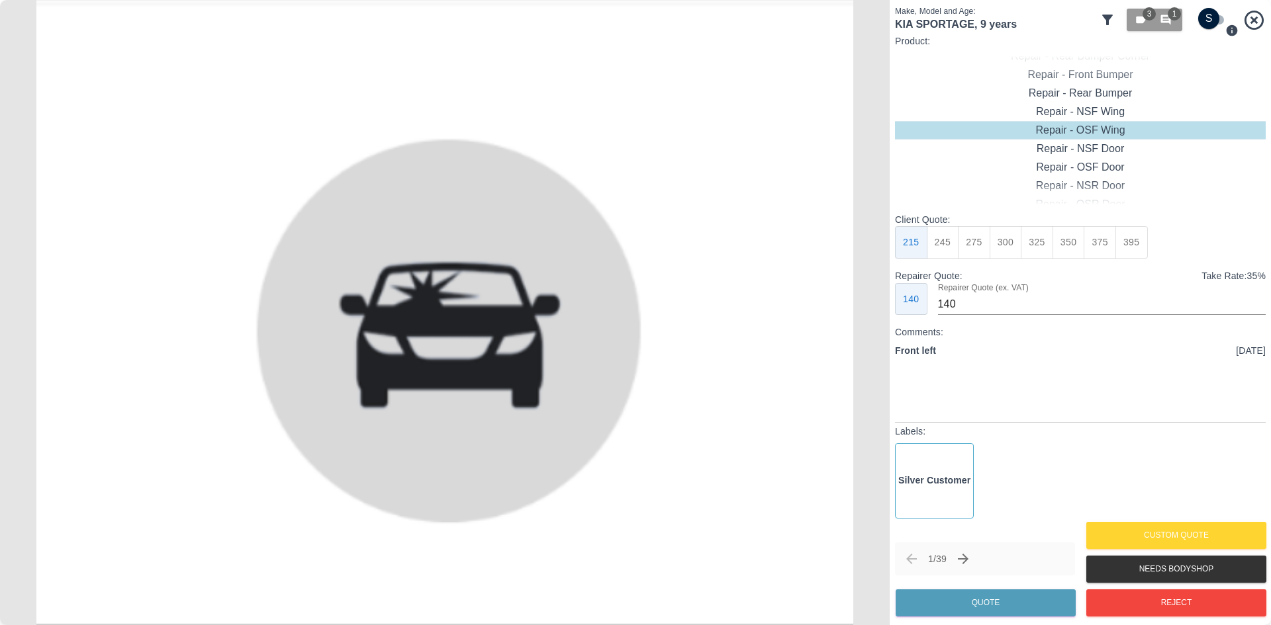
click at [1106, 23] on icon at bounding box center [1107, 20] width 11 height 11
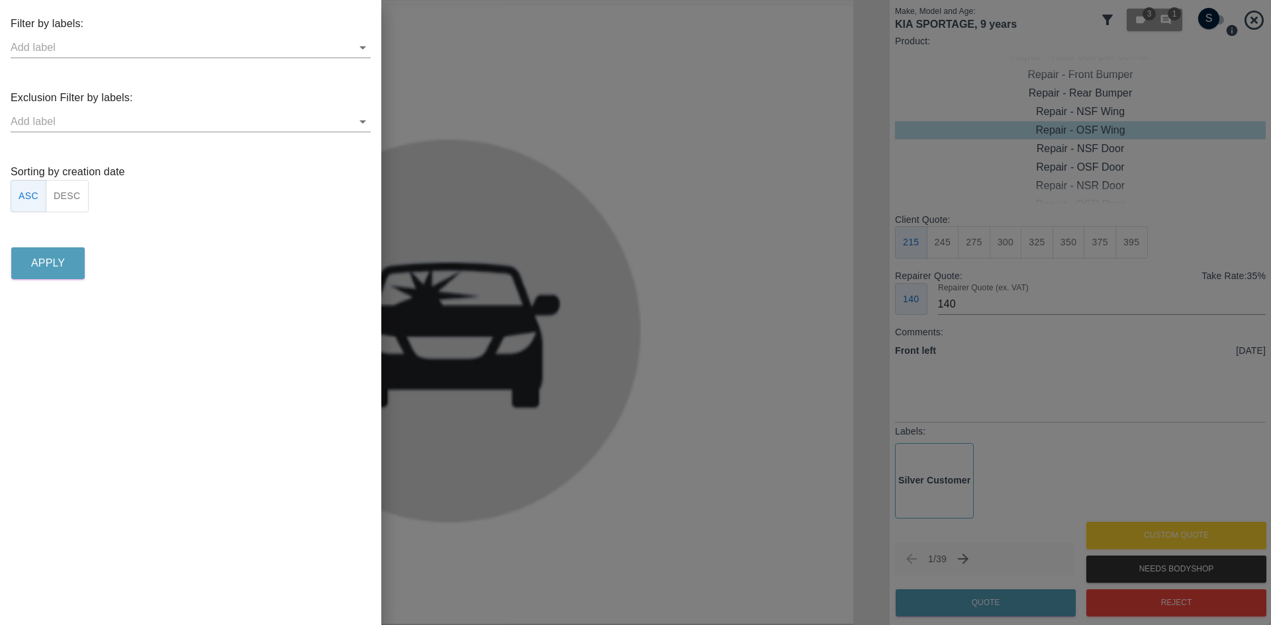
click at [81, 199] on button "DESC" at bounding box center [67, 196] width 43 height 32
click at [53, 267] on p "Apply" at bounding box center [48, 263] width 34 height 16
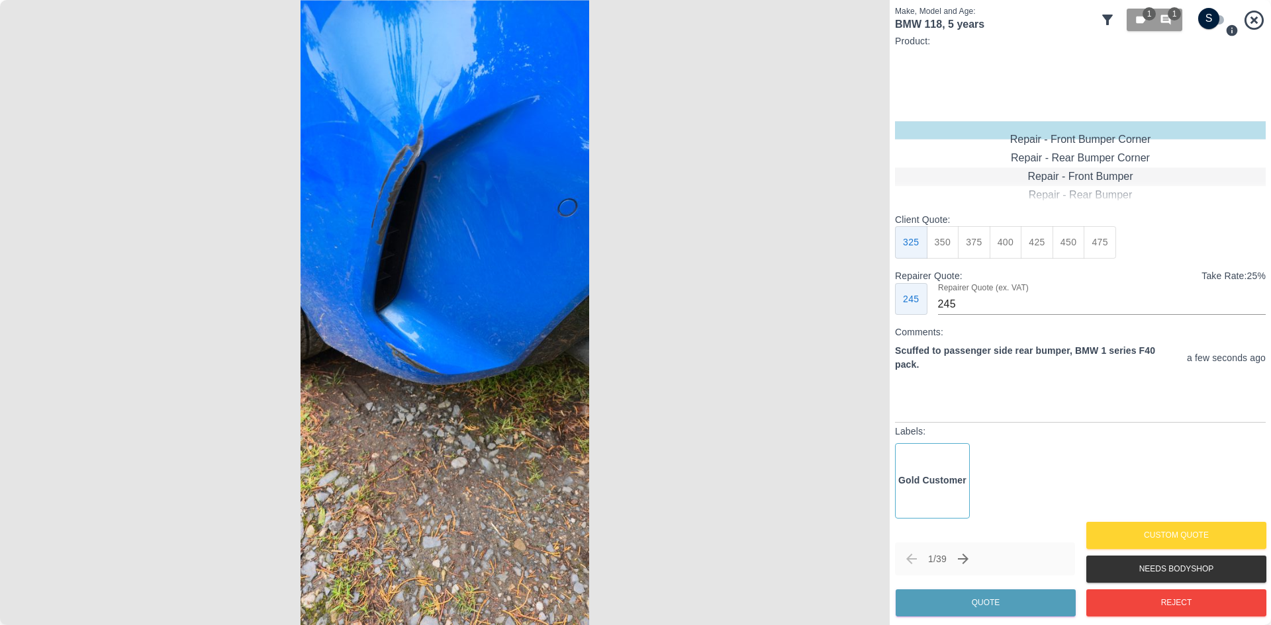
type input "120"
click at [1073, 152] on div "Repair - Rear Bumper Corner" at bounding box center [1080, 149] width 371 height 19
click at [952, 242] on button "199" at bounding box center [943, 242] width 32 height 32
click at [1028, 600] on button "Quote" at bounding box center [985, 603] width 180 height 27
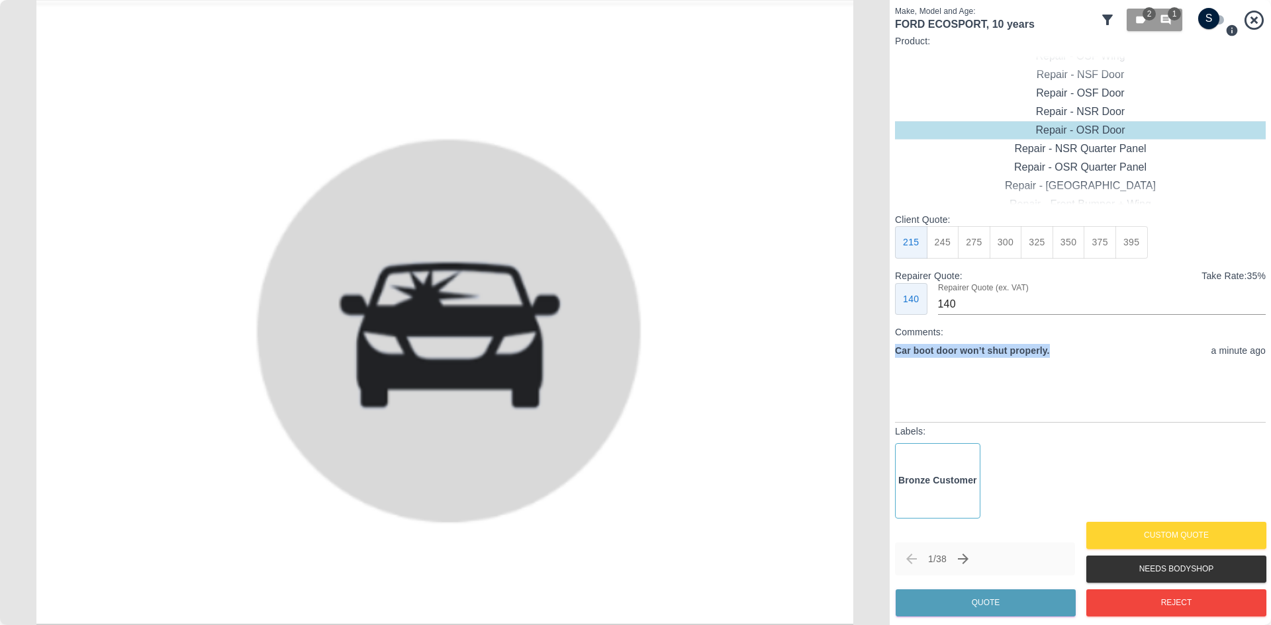
drag, startPoint x: 1064, startPoint y: 363, endPoint x: 895, endPoint y: 345, distance: 169.8
click at [891, 344] on div "Make, Model and Age: FORD ECOSPORT , 10 years 2 1 Product: Repair - Front Bumpe…" at bounding box center [1079, 312] width 381 height 625
click at [1130, 597] on button "Reject" at bounding box center [1176, 603] width 180 height 27
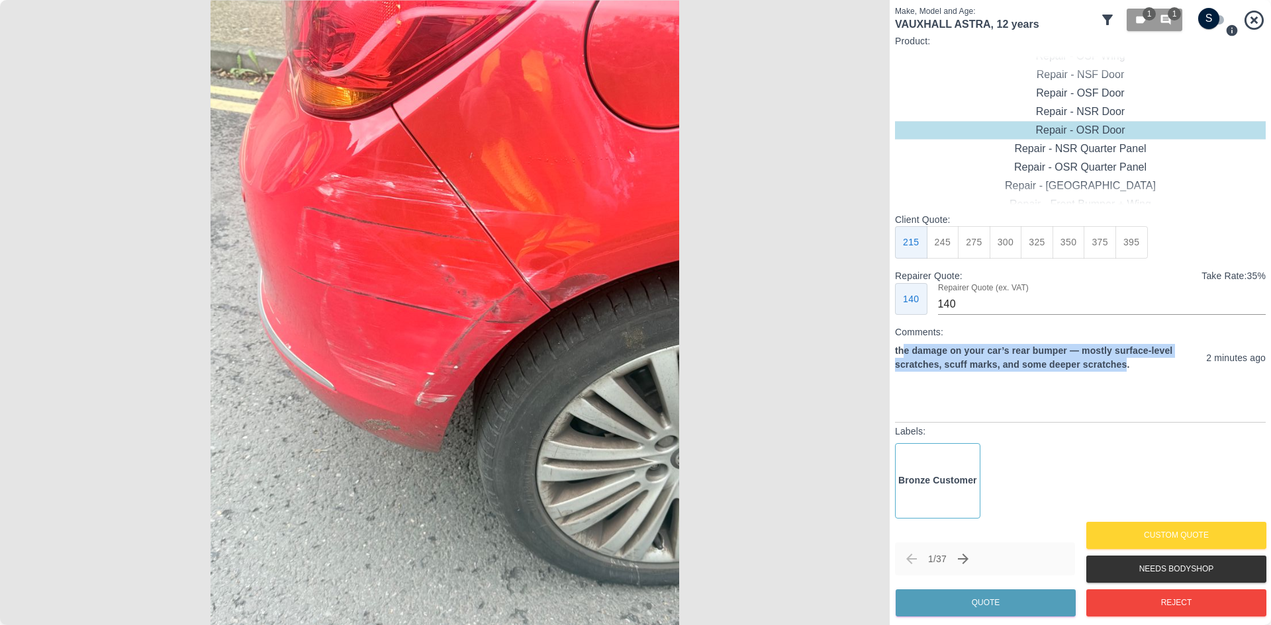
drag, startPoint x: 911, startPoint y: 349, endPoint x: 1126, endPoint y: 362, distance: 215.5
click at [1126, 362] on p "the damage on your car’s rear bumper — mostly surface-level scratches, scuff ma…" at bounding box center [1048, 358] width 306 height 28
click at [1125, 364] on p "the damage on your car’s rear bumper — mostly surface-level scratches, scuff ma…" at bounding box center [1048, 358] width 306 height 28
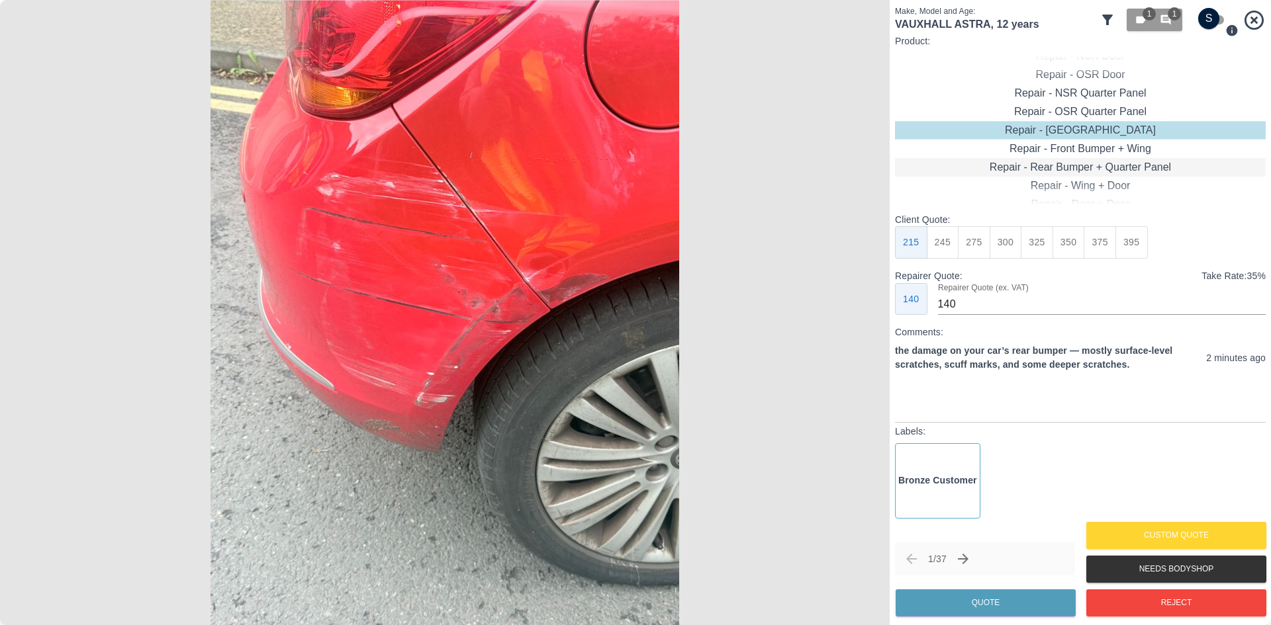
click at [1090, 165] on div "Repair - Rear Bumper + Quarter Panel" at bounding box center [1080, 167] width 371 height 19
click at [937, 240] on button "325" at bounding box center [943, 242] width 32 height 32
type input "200"
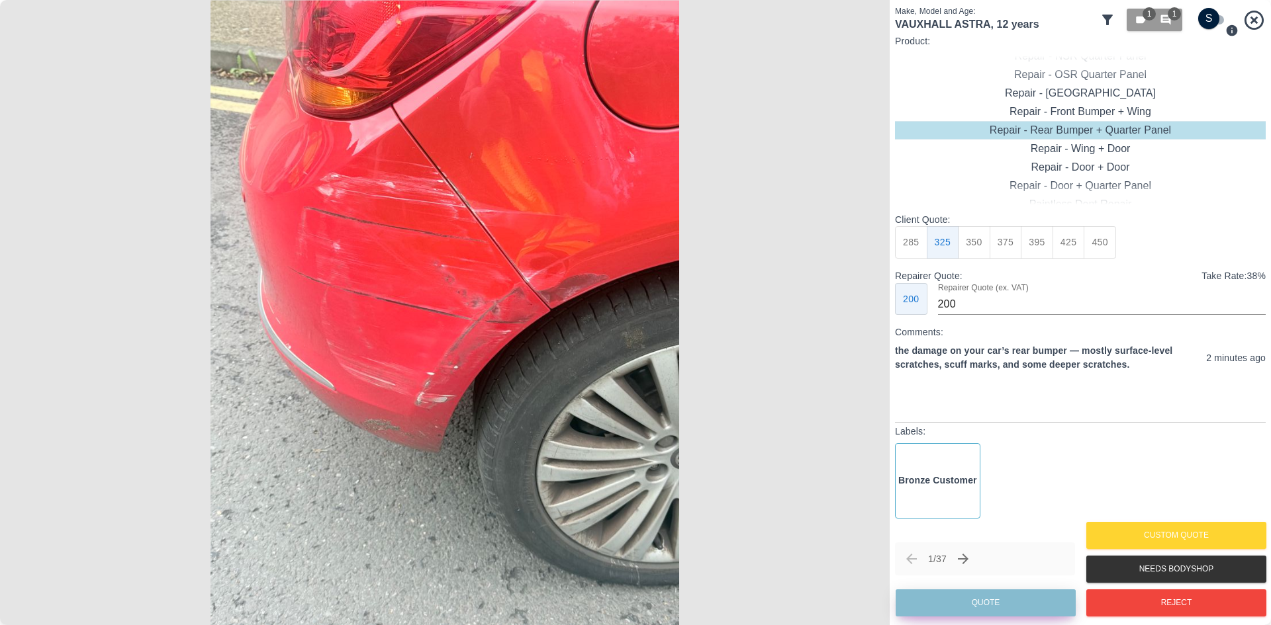
click at [948, 594] on button "Quote" at bounding box center [985, 603] width 180 height 27
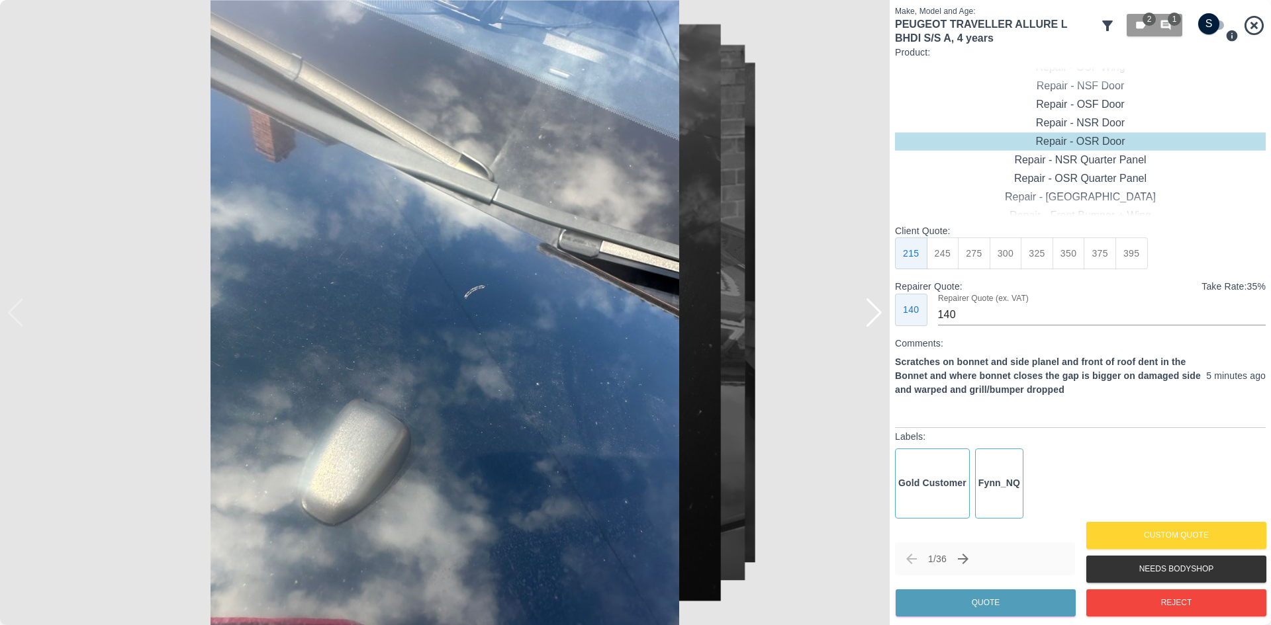
click at [872, 304] on div at bounding box center [874, 312] width 18 height 29
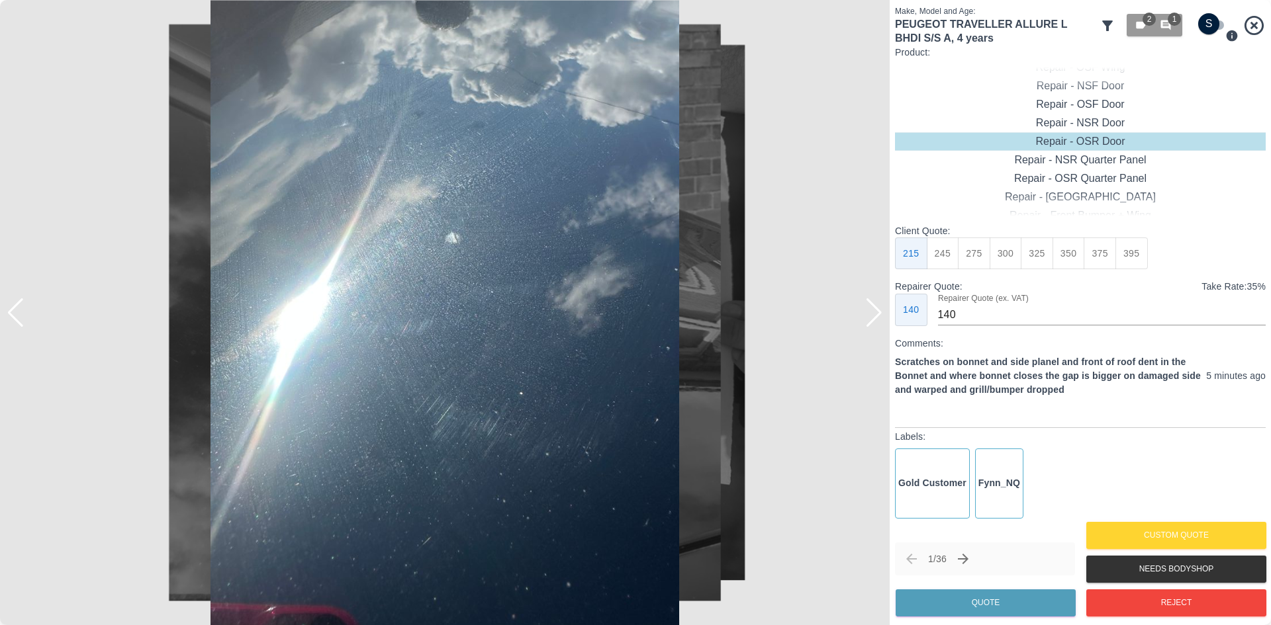
click at [868, 318] on div at bounding box center [874, 312] width 18 height 29
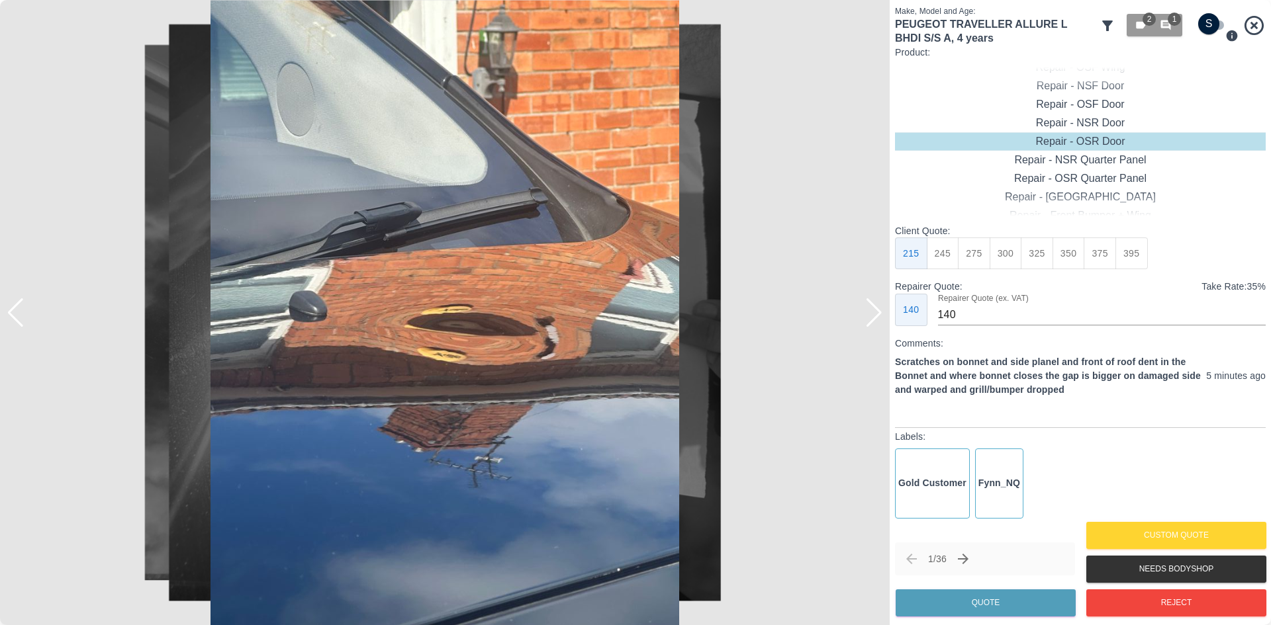
click at [868, 318] on div at bounding box center [874, 312] width 18 height 29
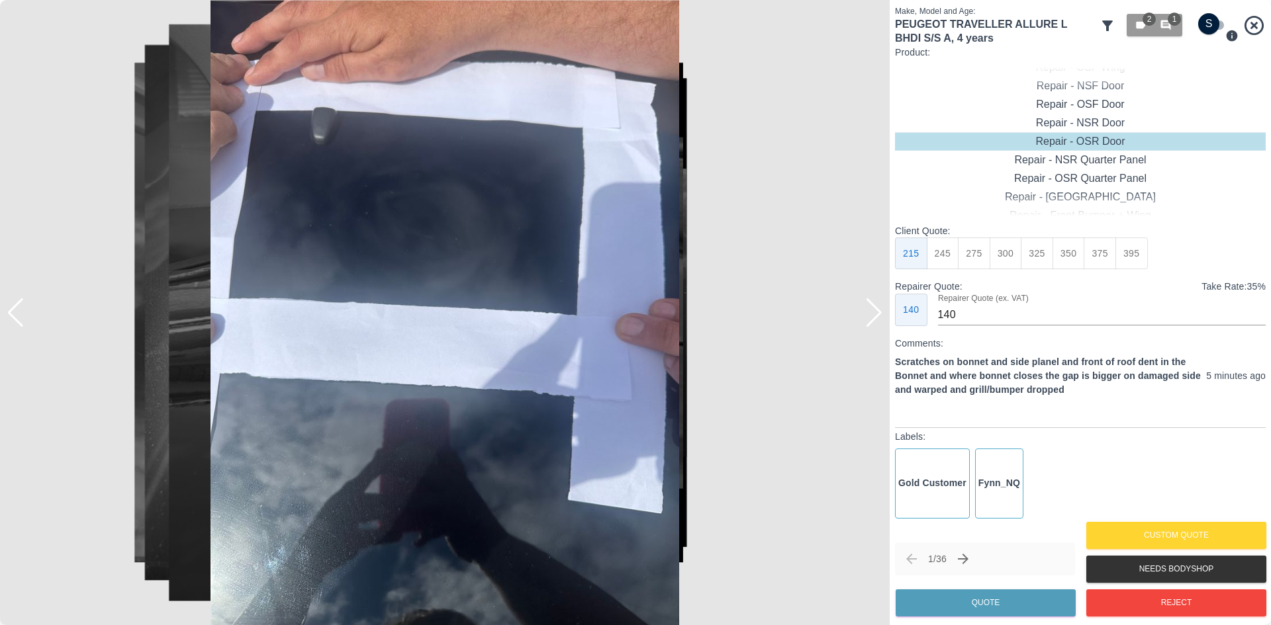
click at [868, 318] on div at bounding box center [874, 312] width 18 height 29
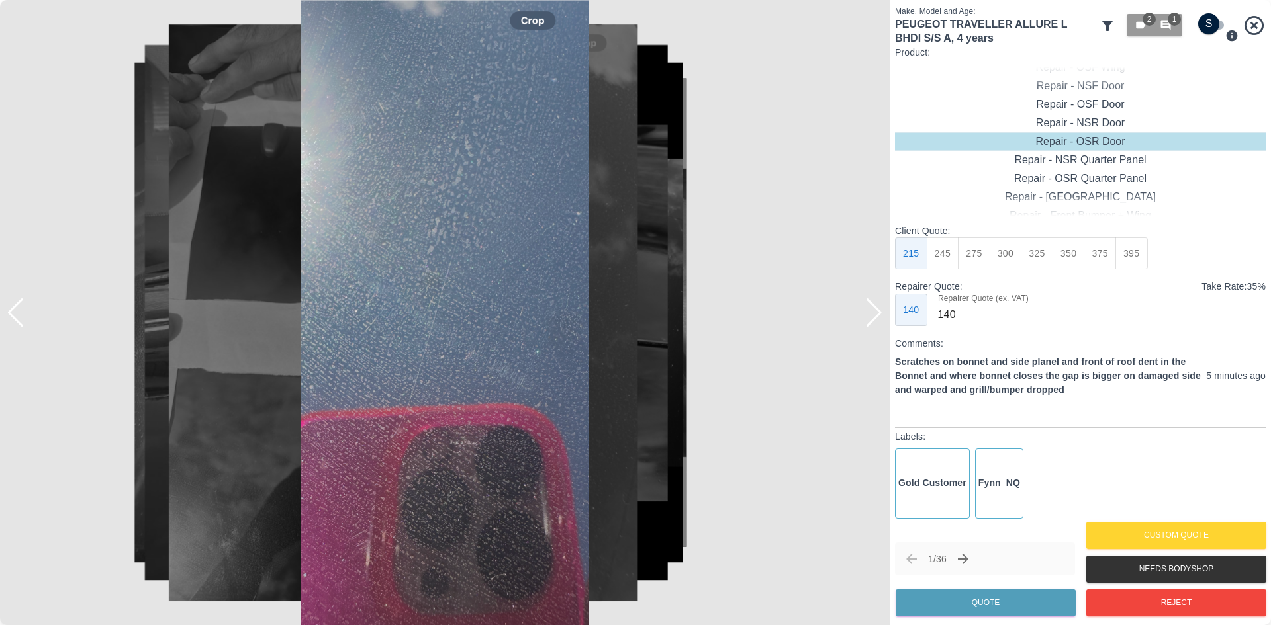
click at [868, 318] on div at bounding box center [874, 312] width 18 height 29
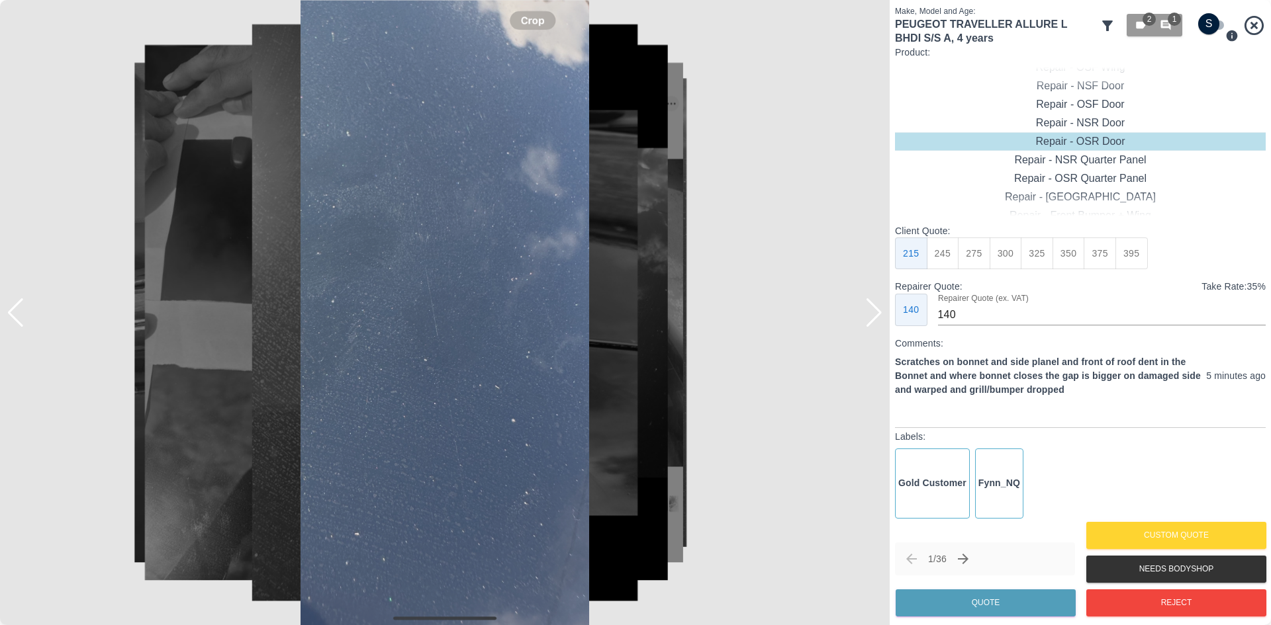
click at [868, 318] on div at bounding box center [874, 312] width 18 height 29
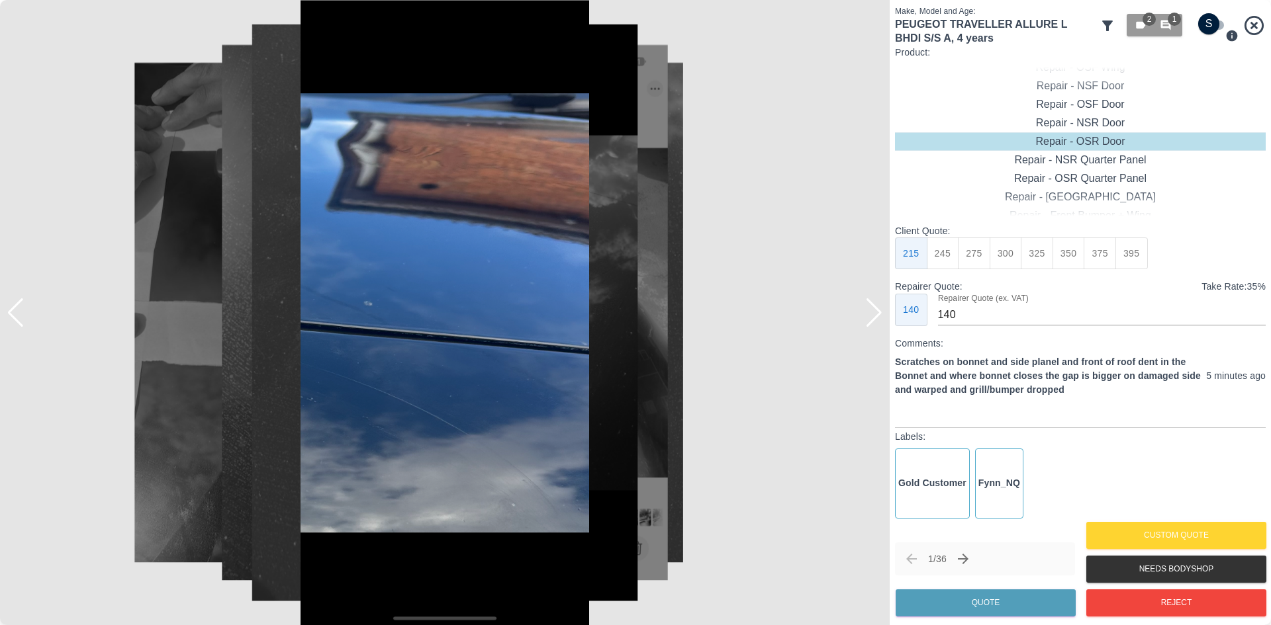
click at [868, 318] on div at bounding box center [874, 312] width 18 height 29
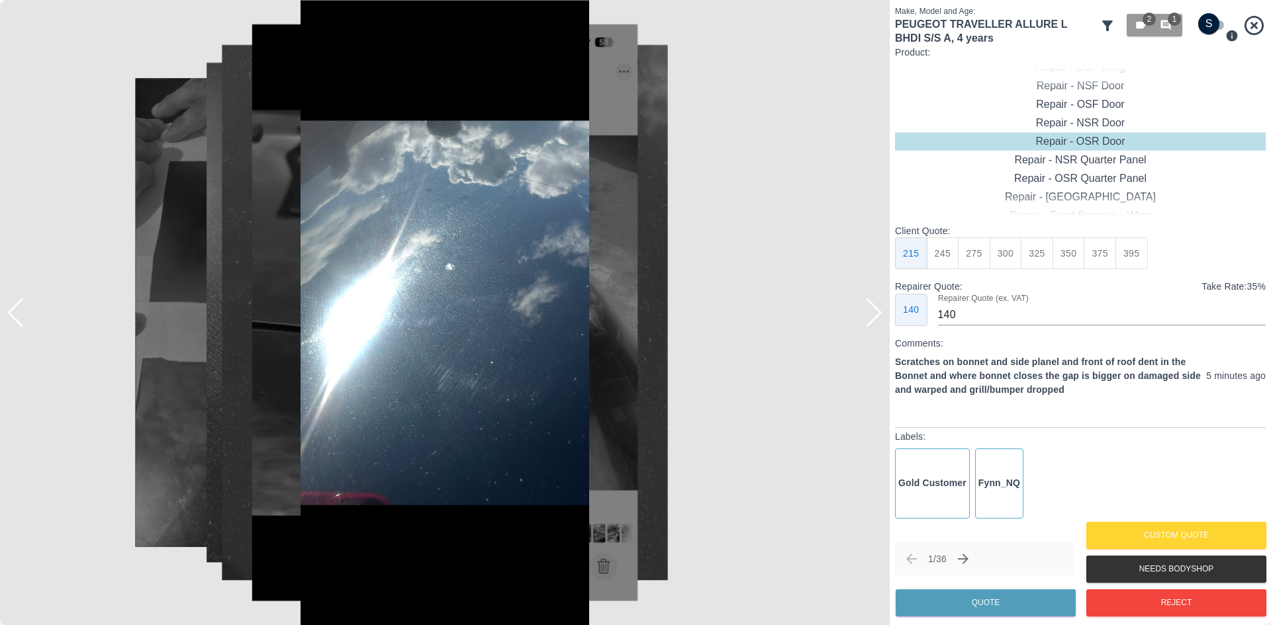
click at [868, 318] on div at bounding box center [874, 312] width 18 height 29
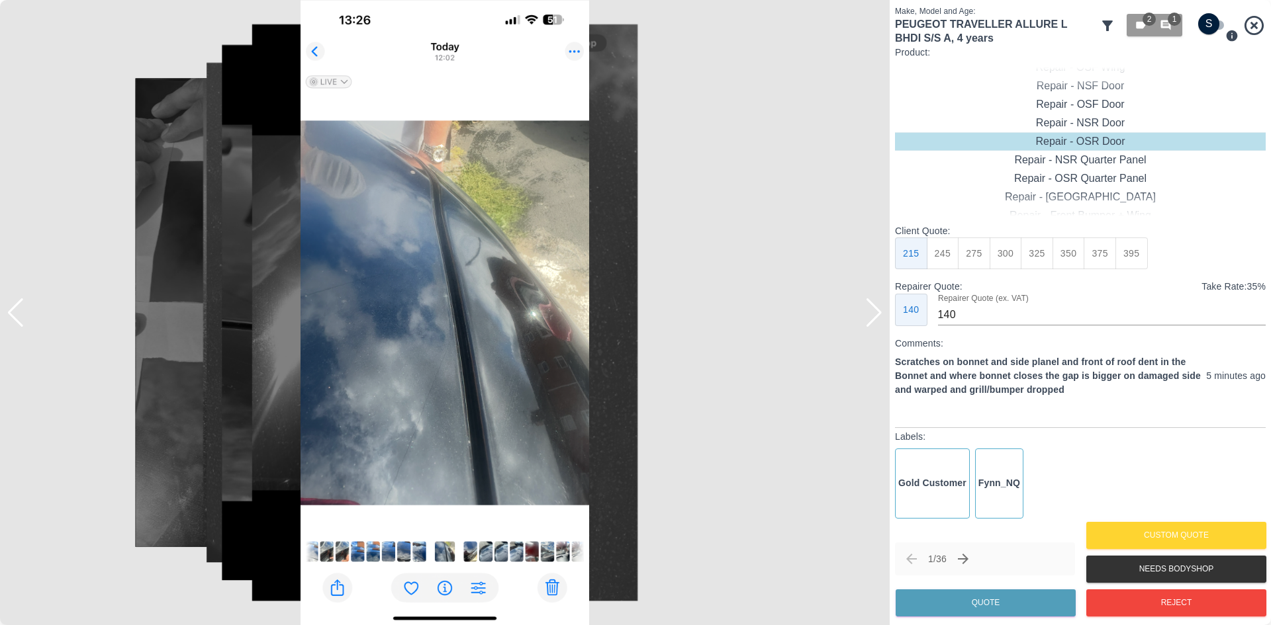
click at [868, 318] on div at bounding box center [874, 312] width 18 height 29
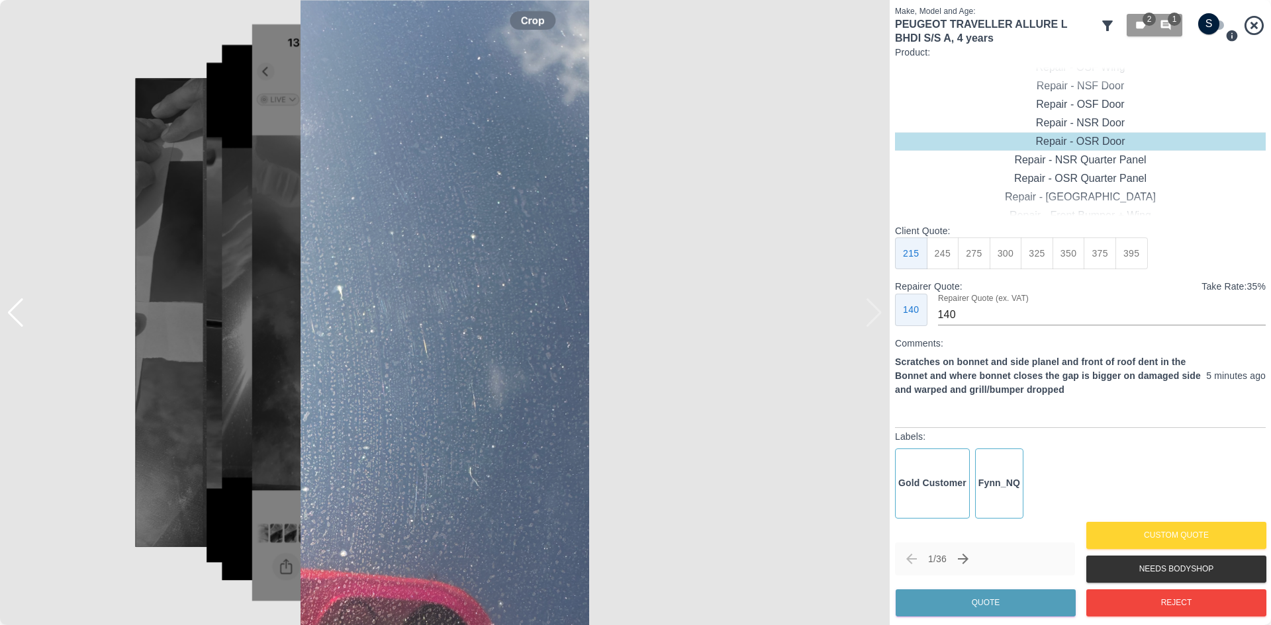
click at [868, 318] on img at bounding box center [444, 312] width 889 height 625
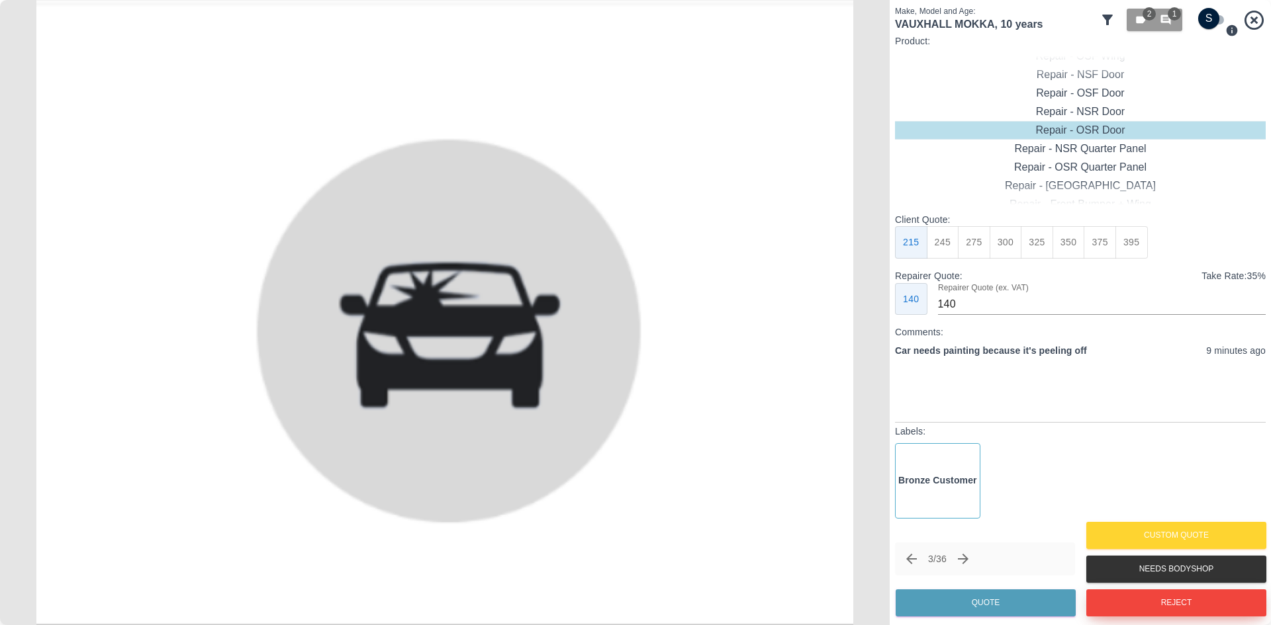
click at [1226, 607] on button "Reject" at bounding box center [1176, 603] width 180 height 27
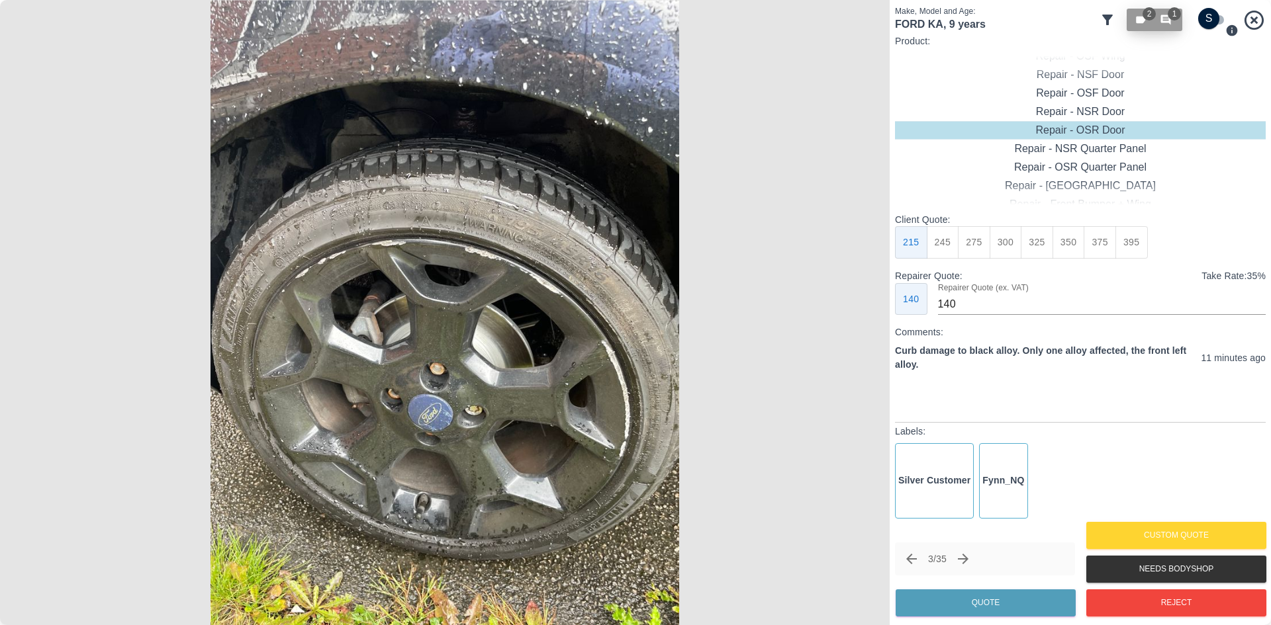
click at [1159, 19] on div "2 1" at bounding box center [1154, 20] width 40 height 12
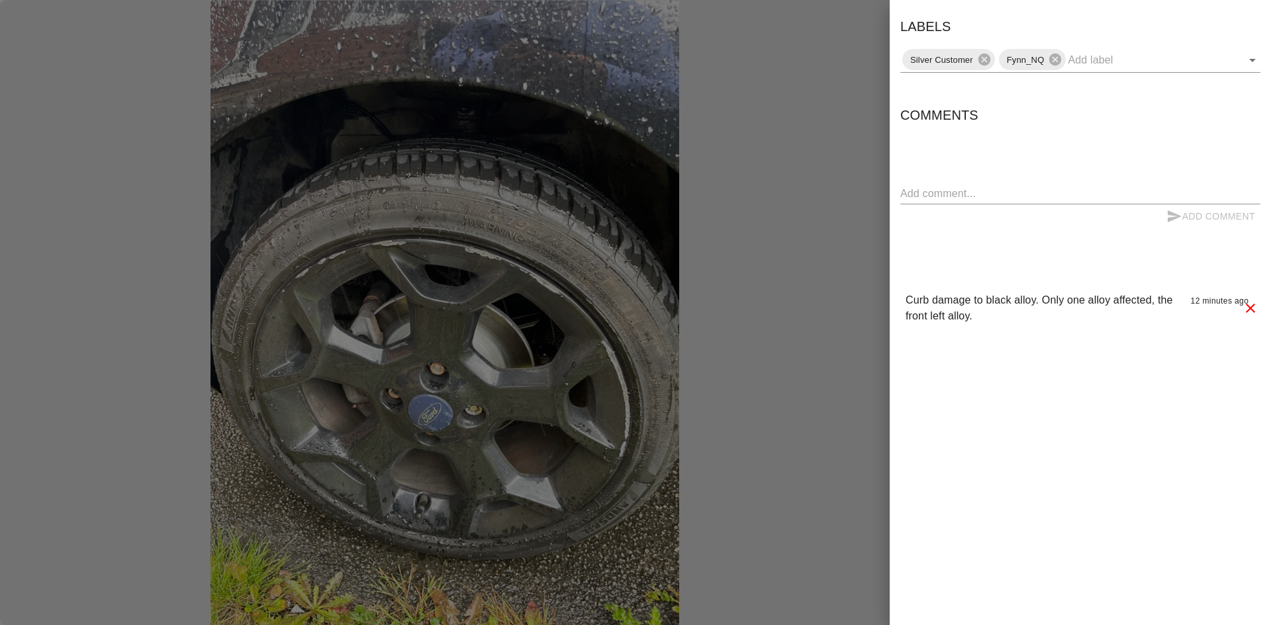
click at [842, 117] on div at bounding box center [635, 312] width 1271 height 625
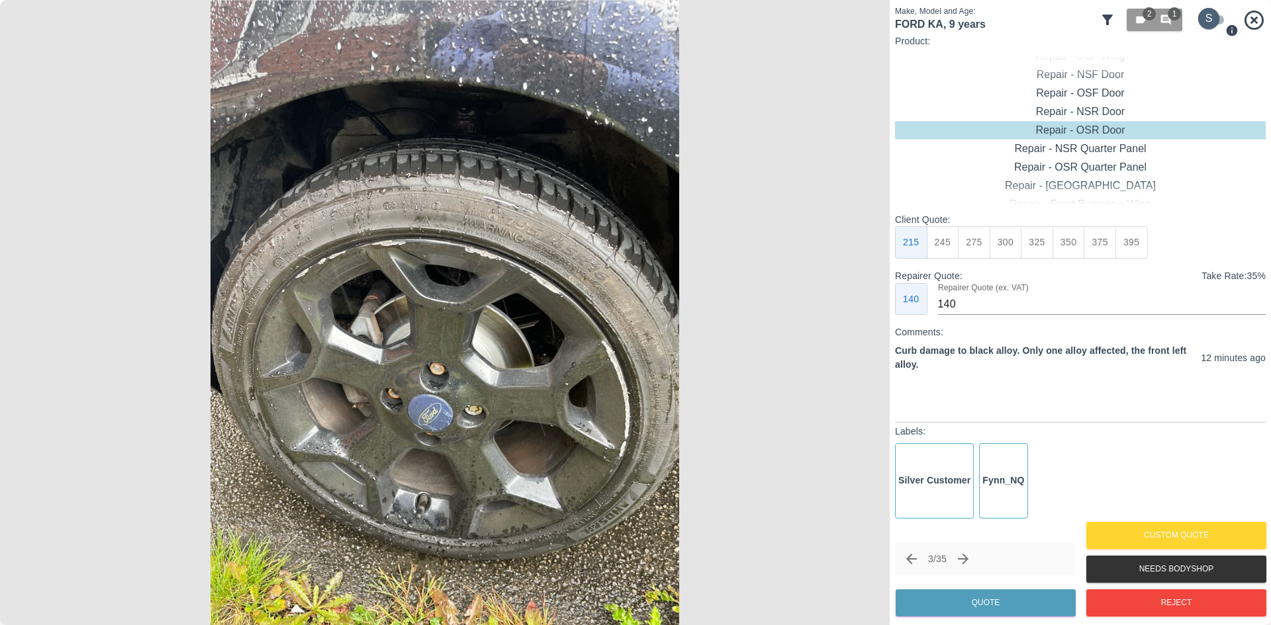
click at [1214, 16] on input "checkbox" at bounding box center [1209, 18] width 64 height 21
checkbox input "true"
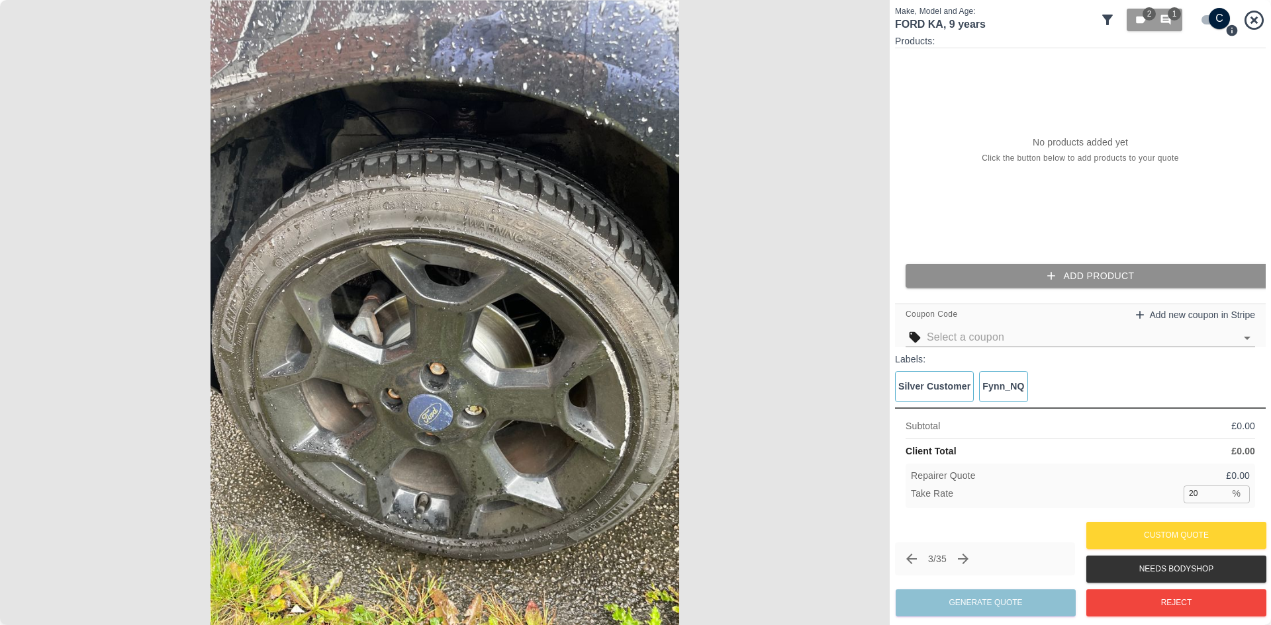
click at [1056, 271] on icon "button" at bounding box center [1050, 275] width 13 height 13
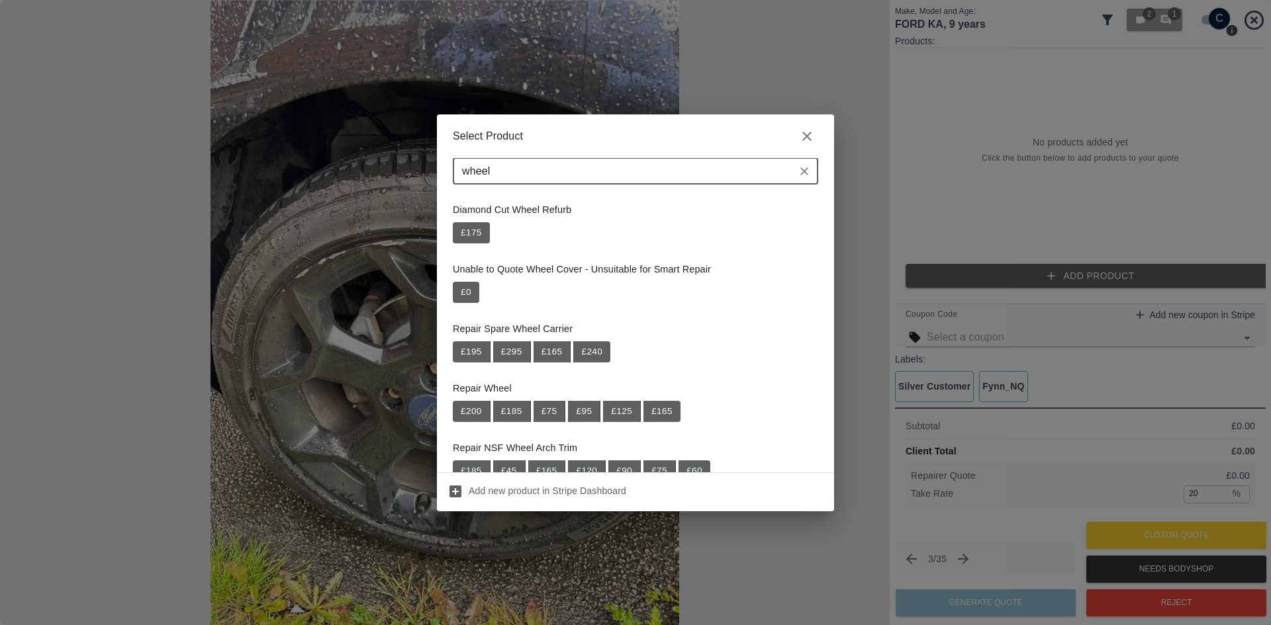
scroll to position [66, 0]
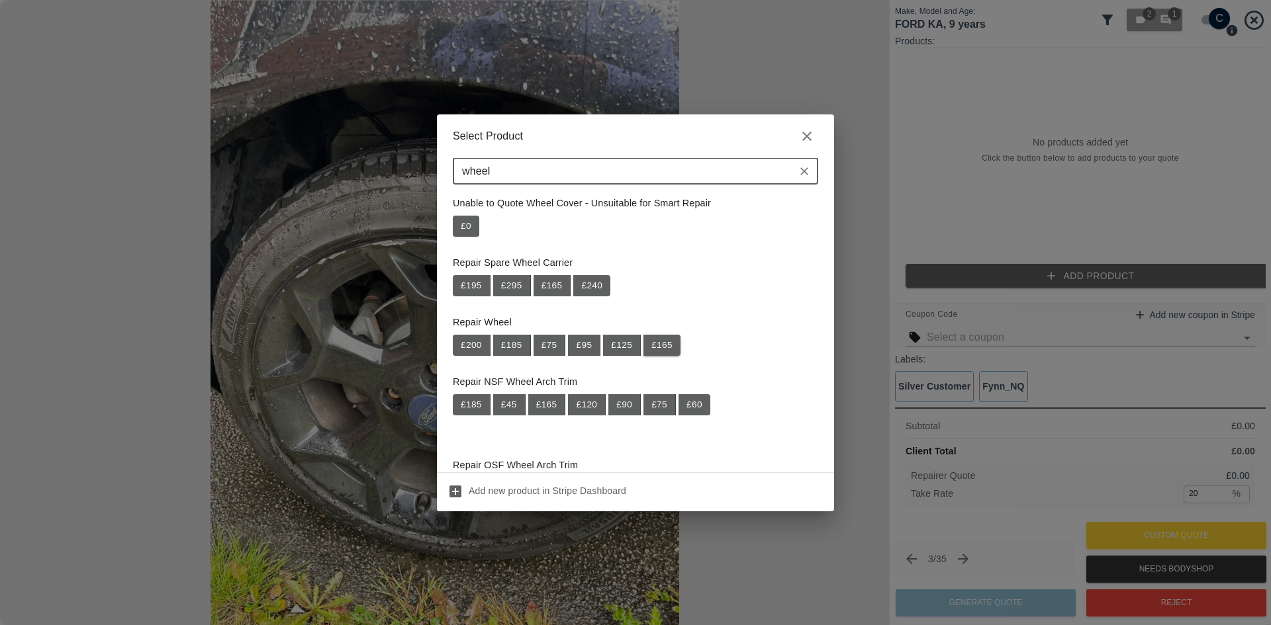
type input "wheel"
click at [659, 345] on button "£ 165" at bounding box center [661, 345] width 37 height 21
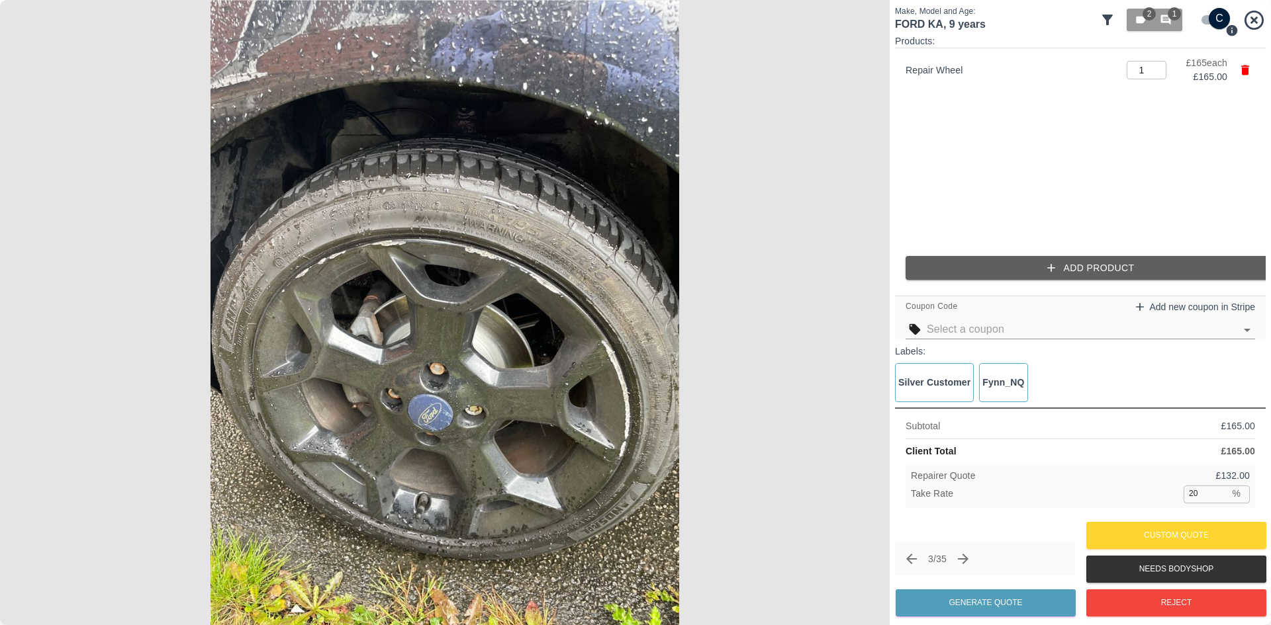
click at [1232, 478] on p "£ 132.00" at bounding box center [1232, 476] width 34 height 14
click at [1206, 504] on div "Repairer Quote £ 132.00 Take Rate 20 % ​" at bounding box center [1079, 486] width 349 height 44
click at [1206, 499] on input "20" at bounding box center [1206, 494] width 46 height 17
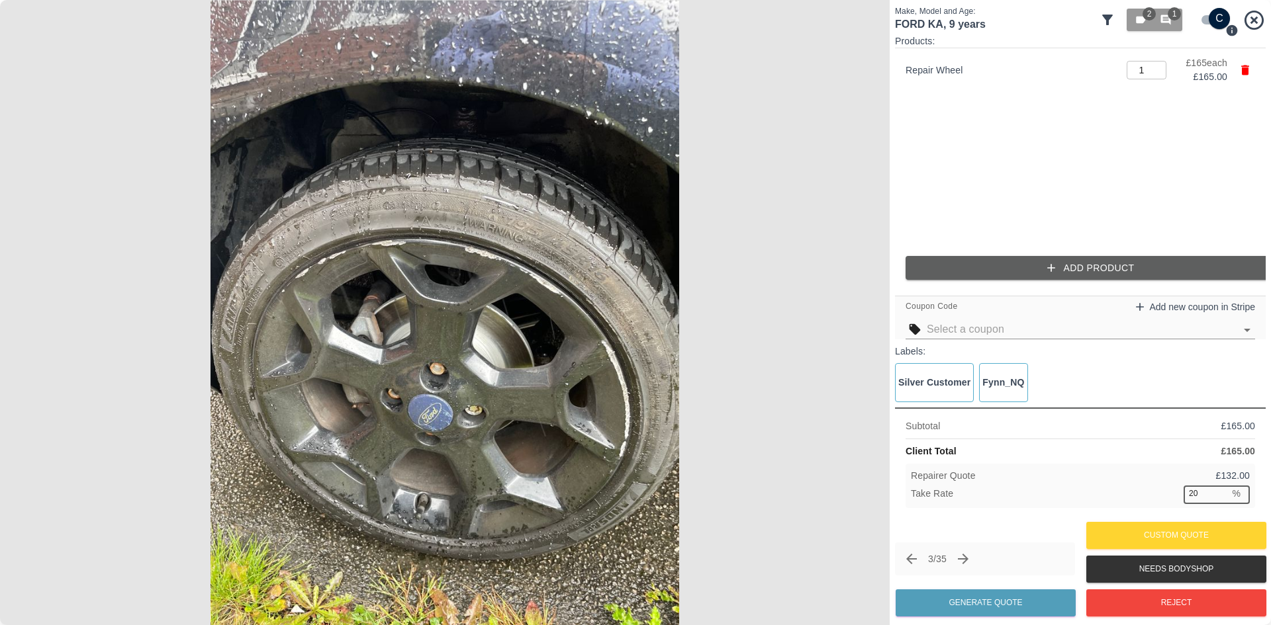
click at [1206, 499] on input "20" at bounding box center [1206, 494] width 46 height 17
type input "5"
type input "61"
click at [983, 602] on button "Generate Quote" at bounding box center [985, 603] width 180 height 27
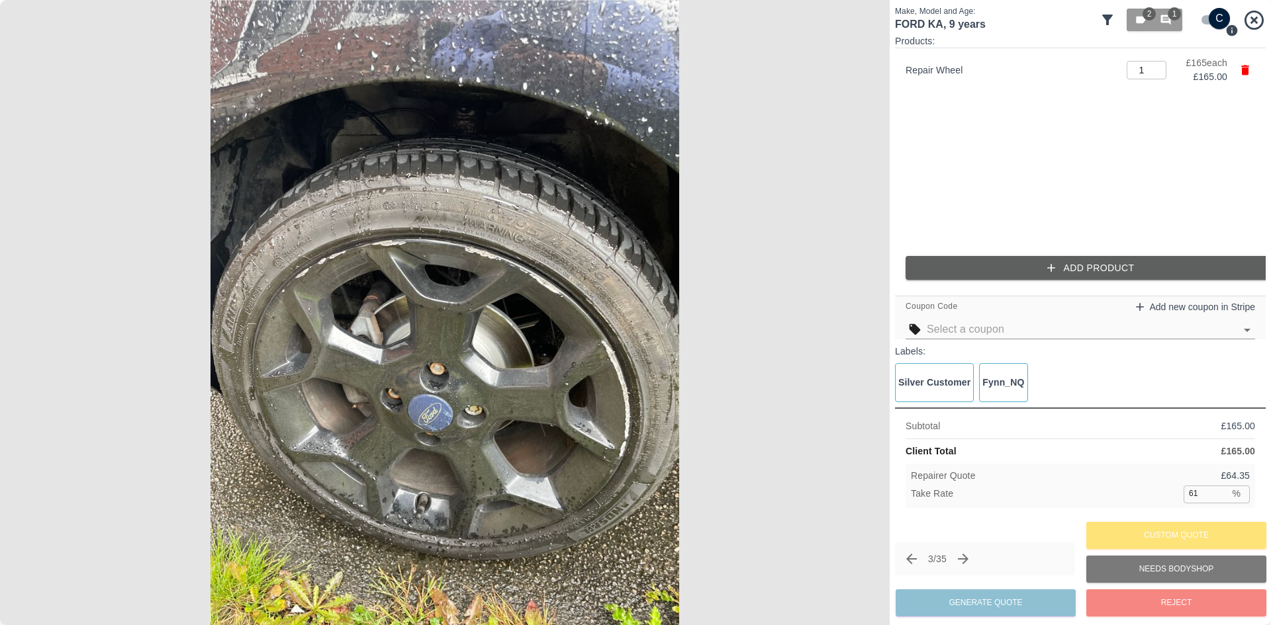
click at [1111, 22] on icon at bounding box center [1107, 20] width 16 height 16
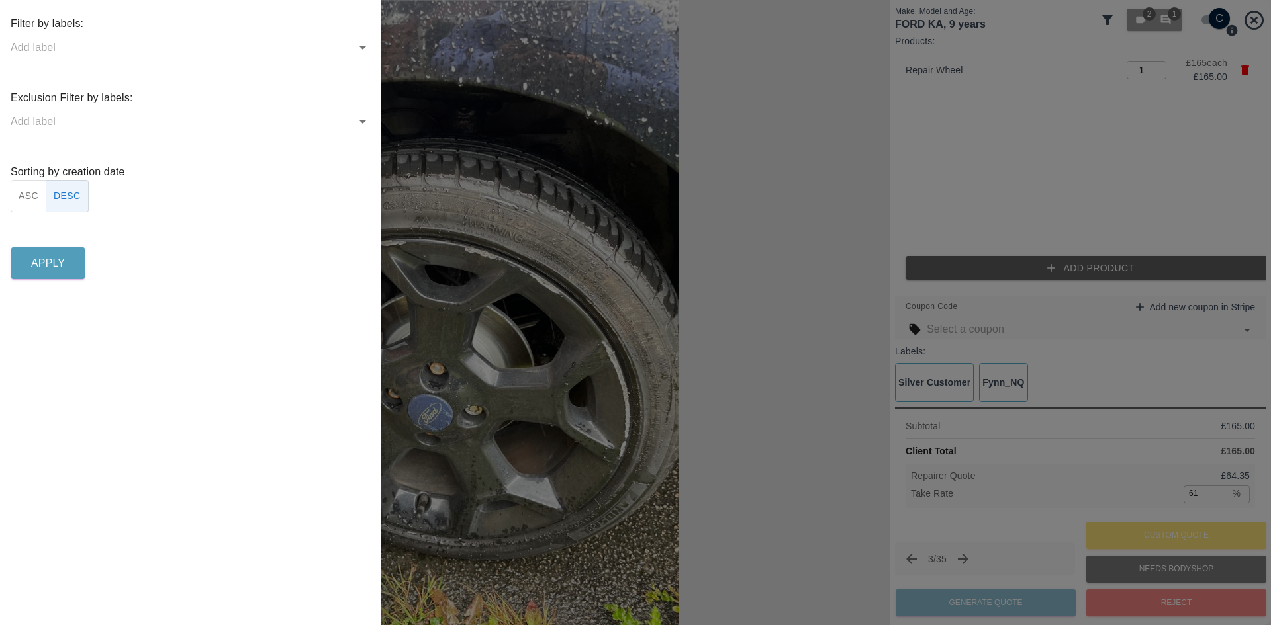
click at [359, 50] on icon "Open" at bounding box center [363, 48] width 16 height 16
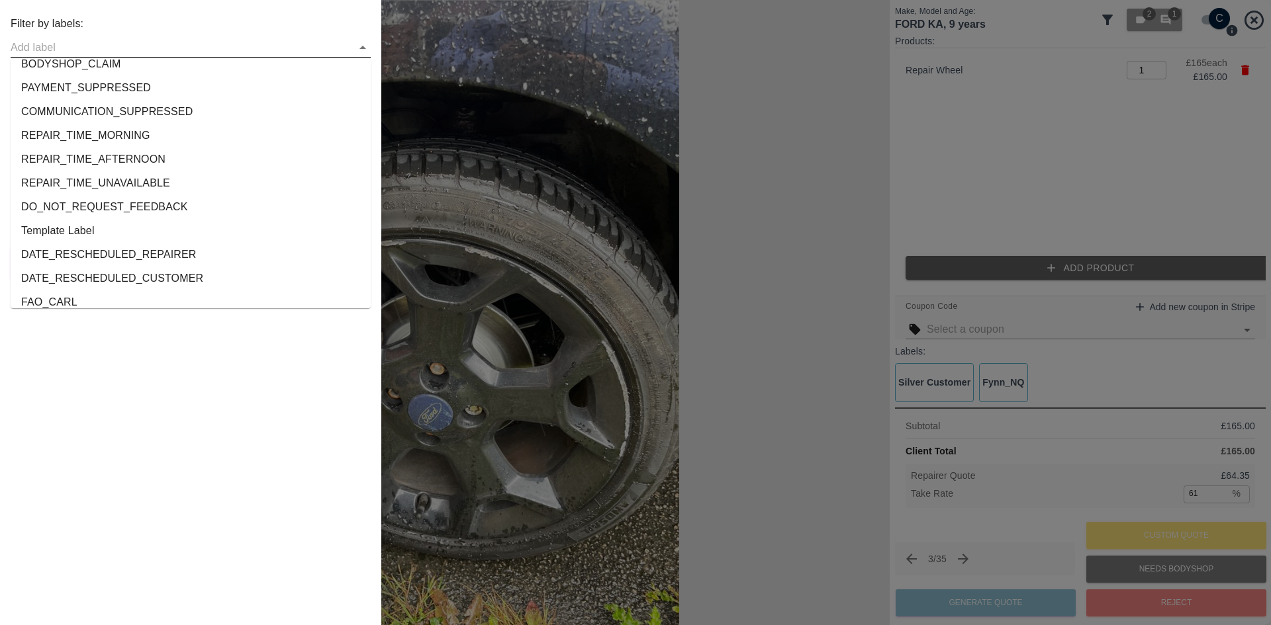
scroll to position [132, 0]
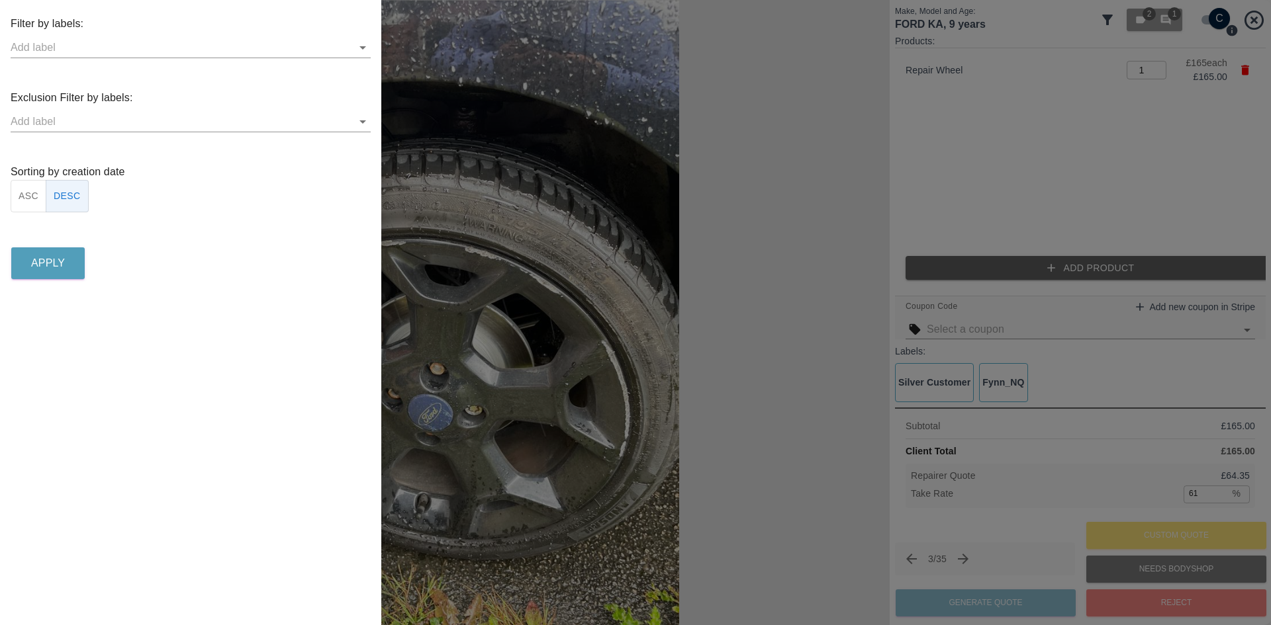
click at [74, 414] on div "Filter by labels: Exclusion Filter by labels: Sorting by creation date ASC DESC…" at bounding box center [190, 312] width 381 height 625
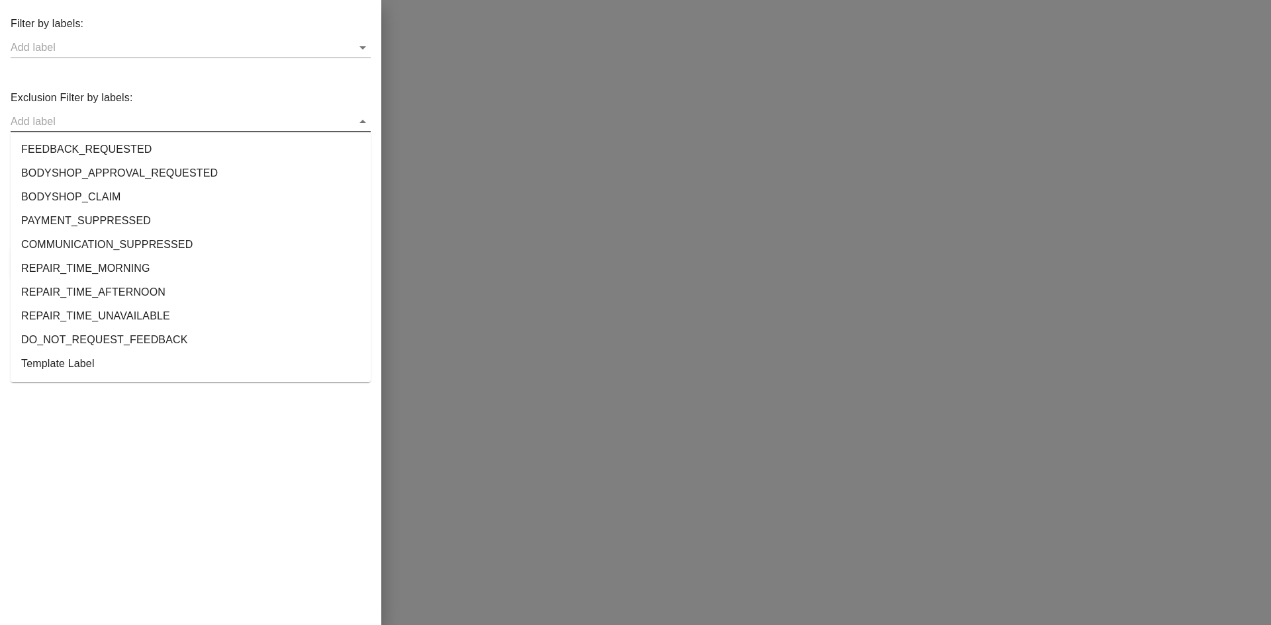
click at [214, 124] on input "text" at bounding box center [181, 121] width 340 height 21
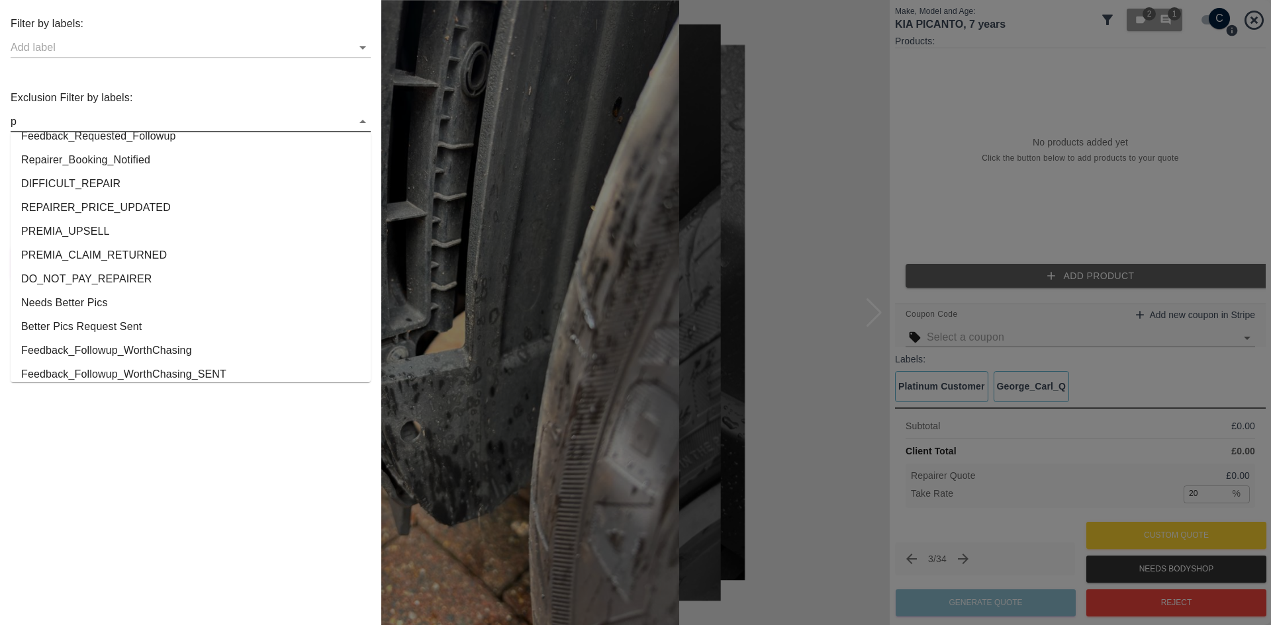
scroll to position [0, 0]
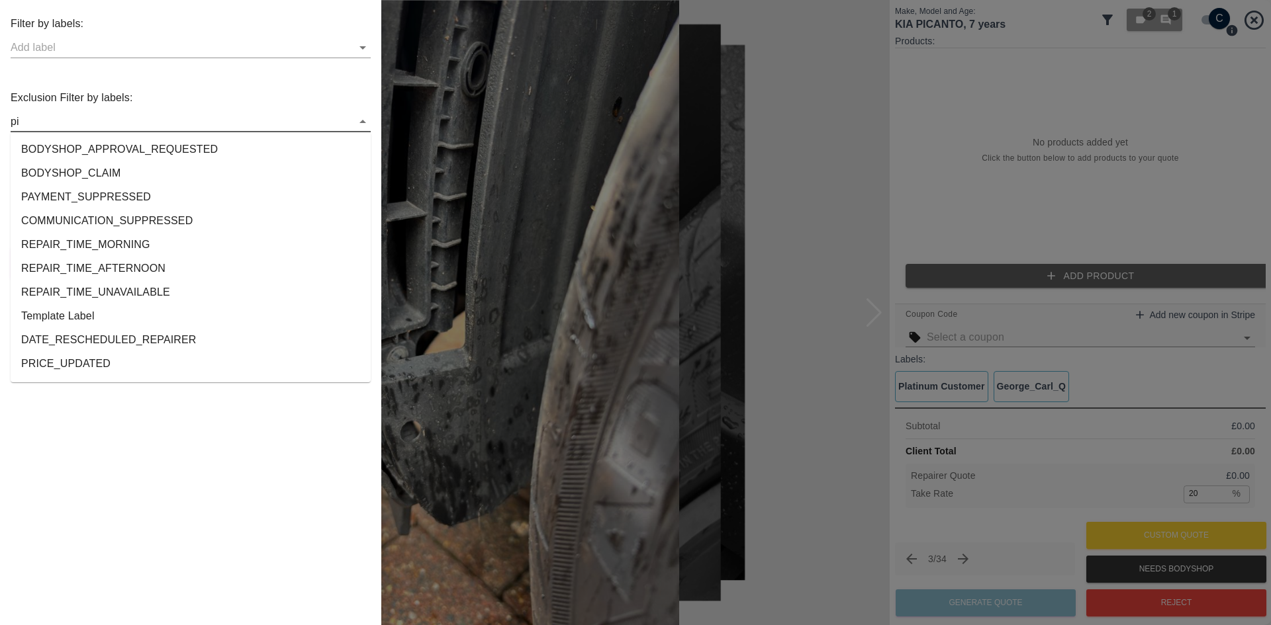
type input "p"
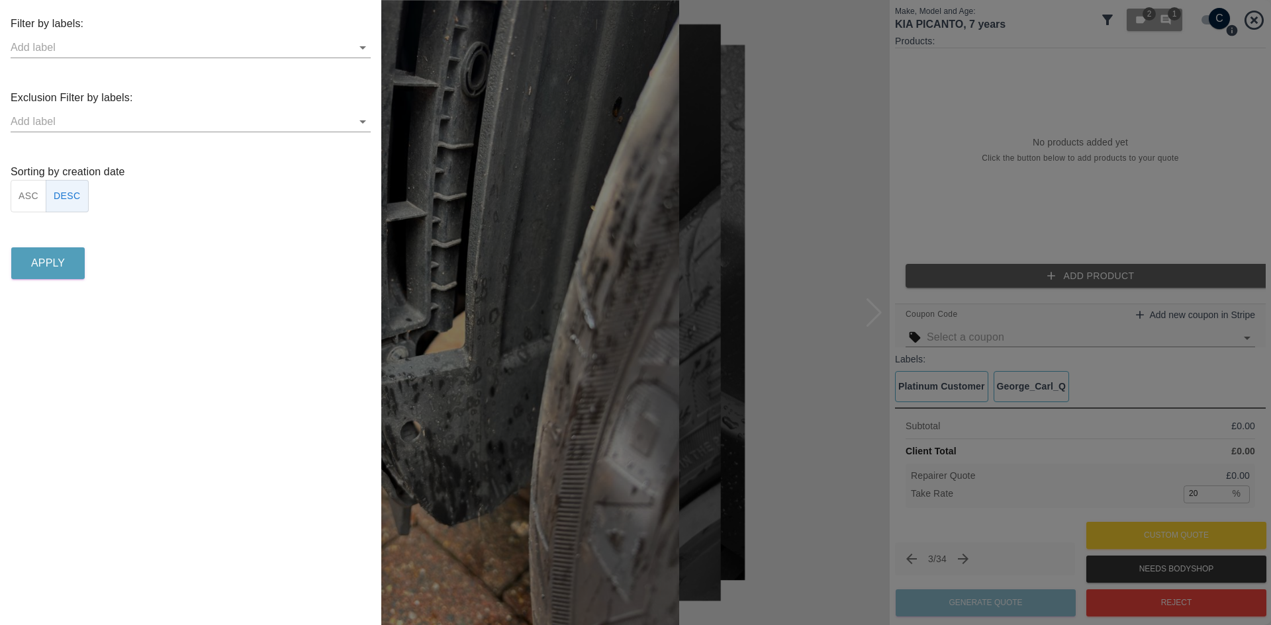
drag, startPoint x: 111, startPoint y: 502, endPoint x: 120, endPoint y: 494, distance: 12.7
click at [112, 502] on div "Filter by labels: Exclusion Filter by labels: Sorting by creation date ASC DESC…" at bounding box center [190, 312] width 381 height 625
click at [764, 469] on div at bounding box center [635, 312] width 1271 height 625
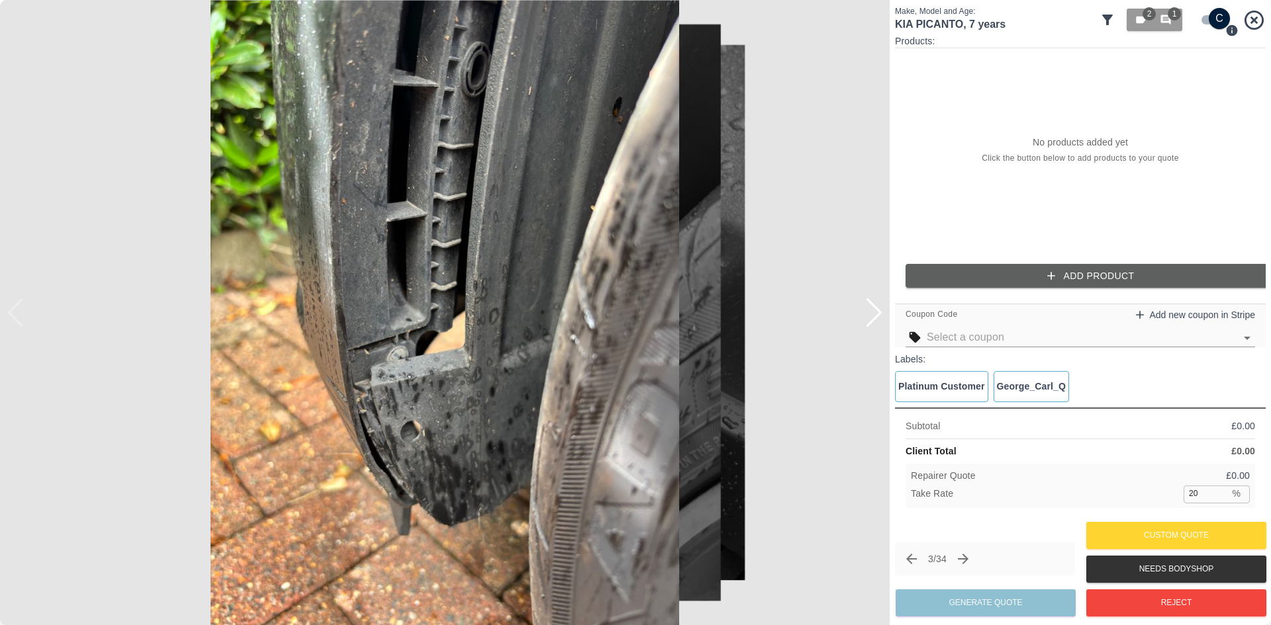
click at [1111, 19] on icon at bounding box center [1107, 20] width 16 height 16
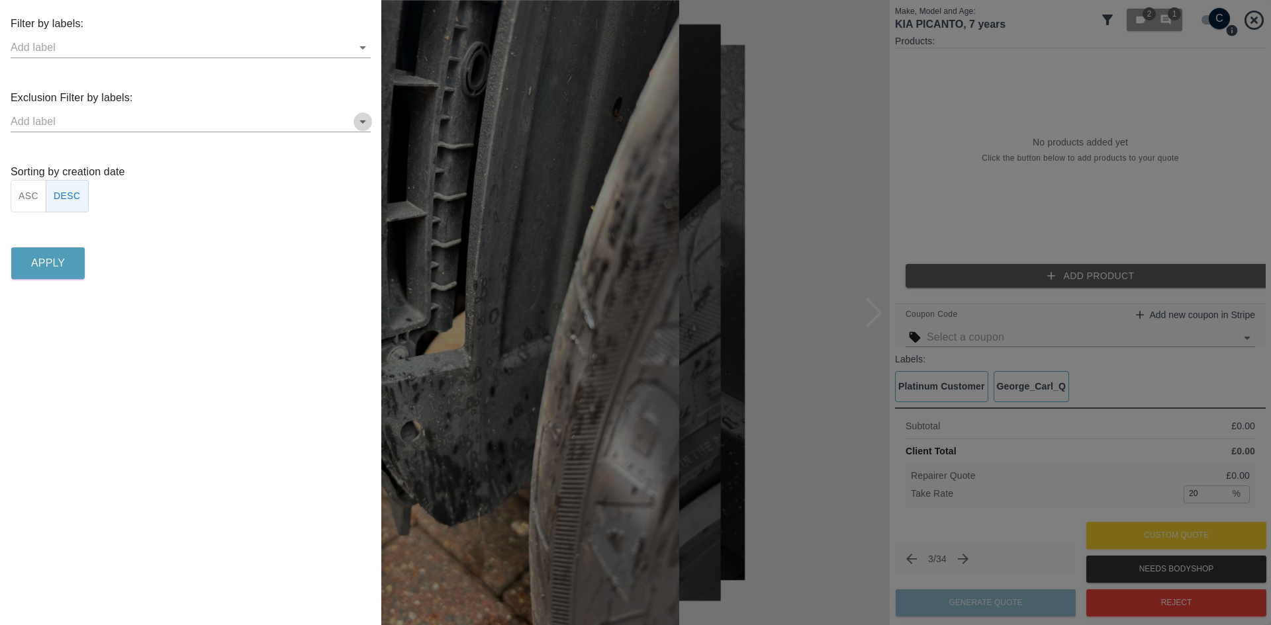
click at [362, 121] on icon "Open" at bounding box center [362, 121] width 7 height 3
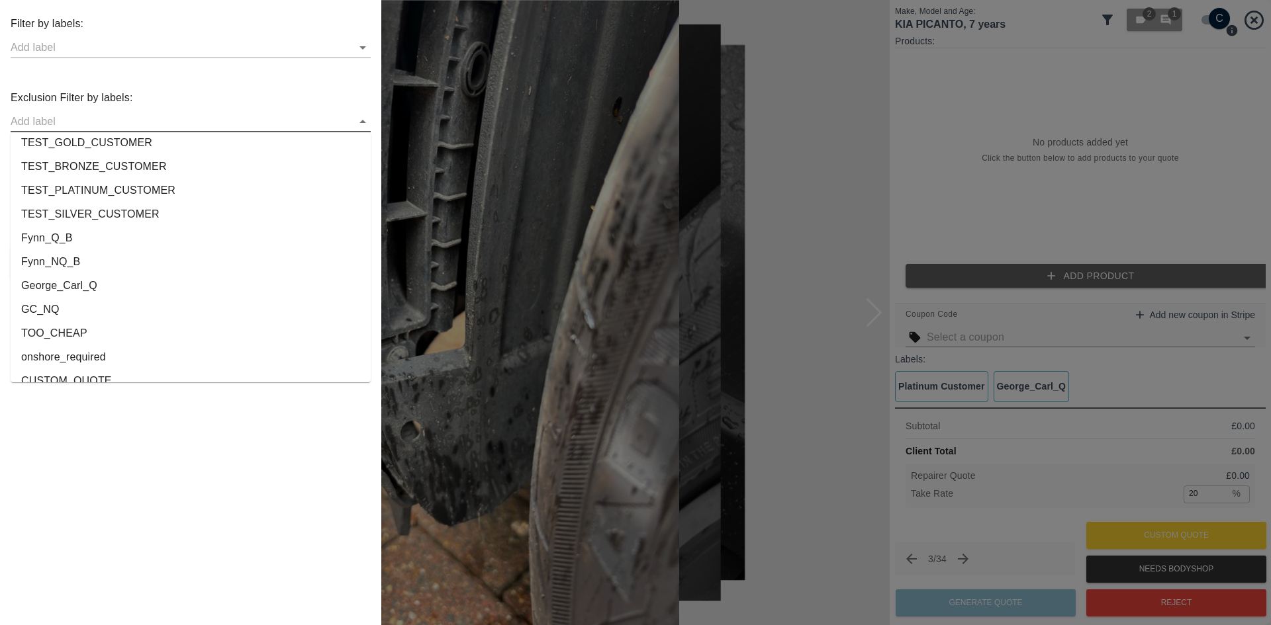
scroll to position [2477, 0]
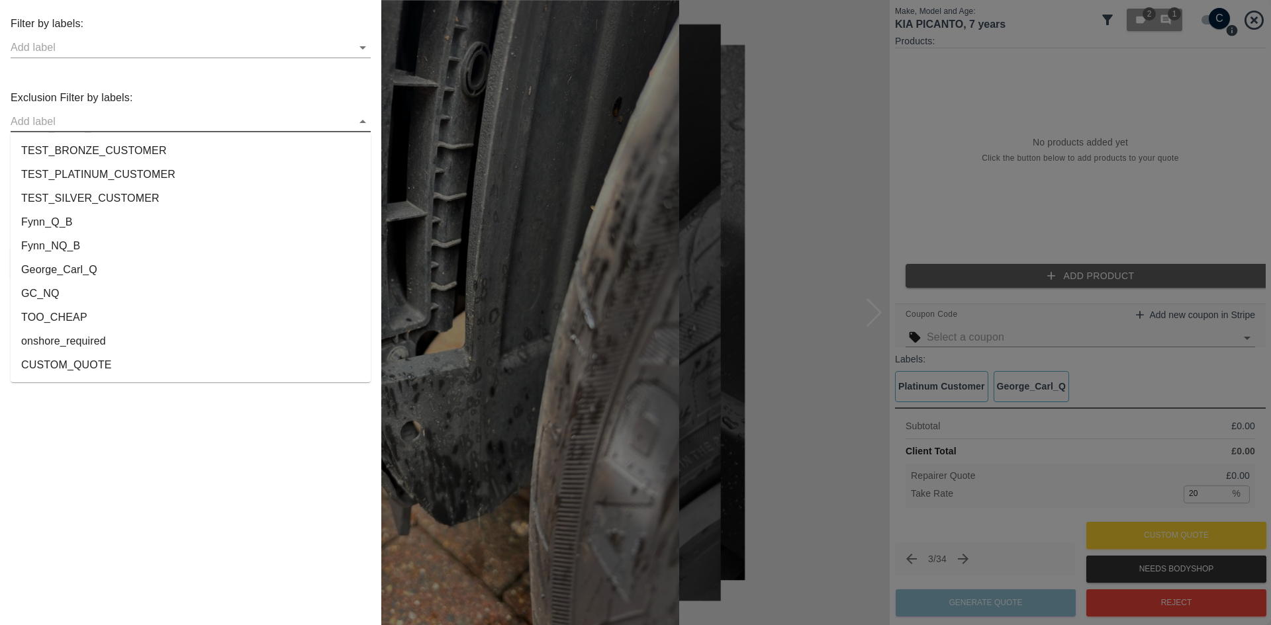
click at [139, 271] on li "George_Carl_Q" at bounding box center [191, 270] width 360 height 24
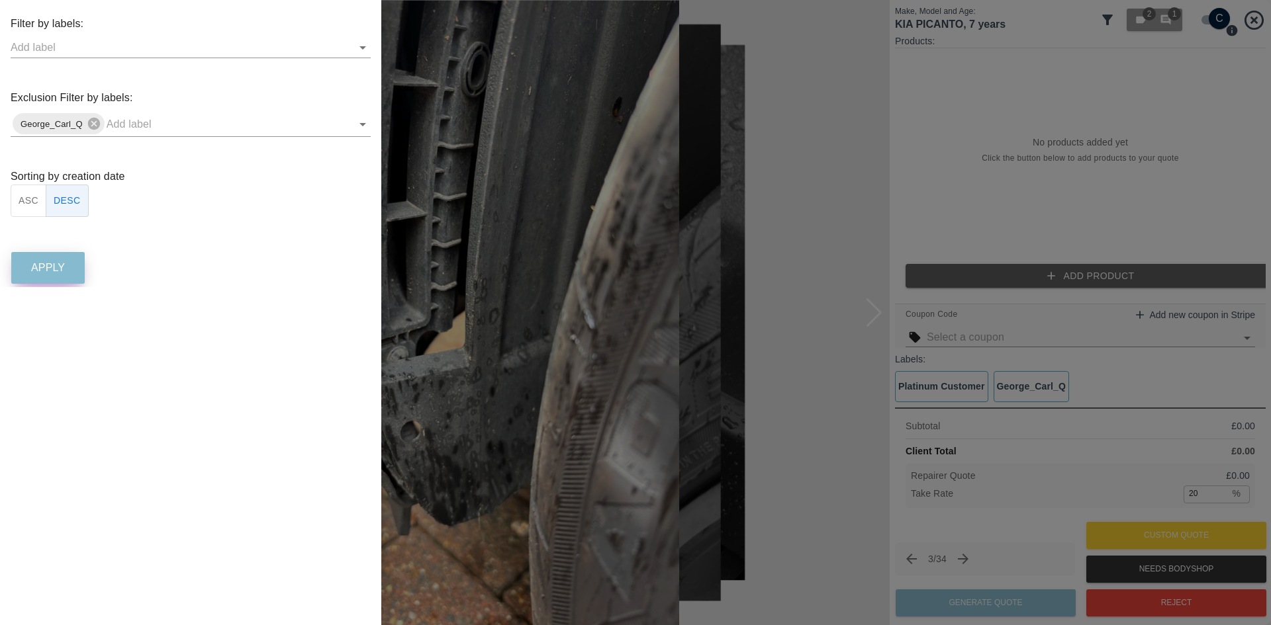
click at [29, 277] on button "Apply" at bounding box center [47, 268] width 73 height 32
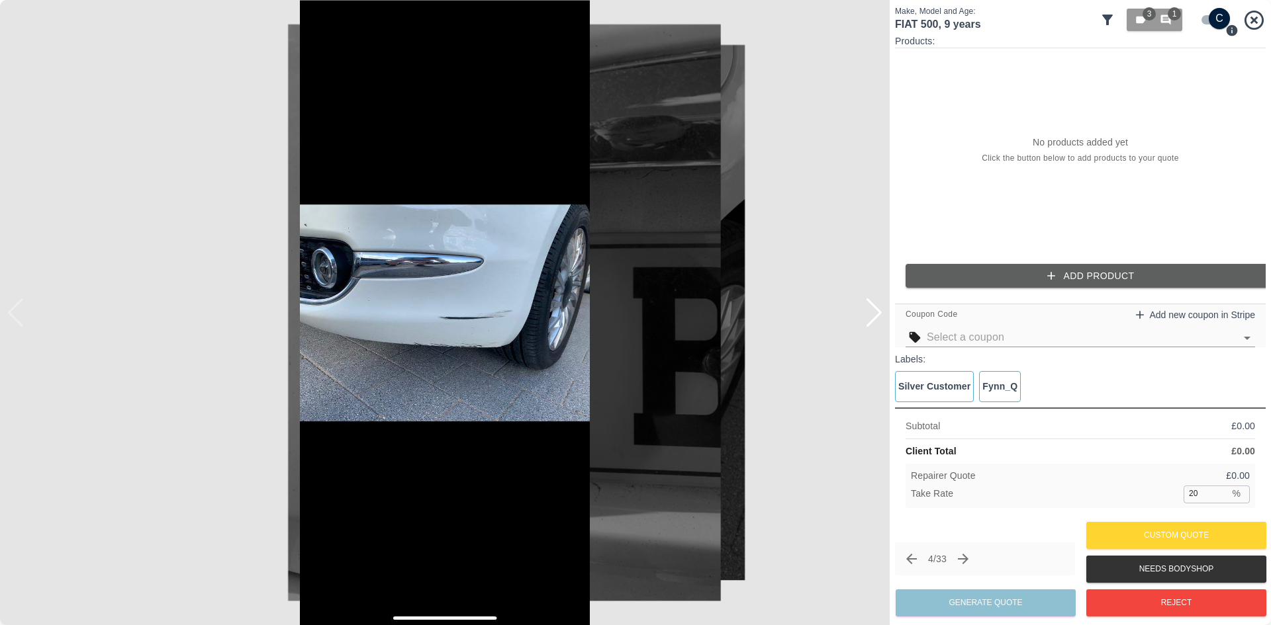
click at [877, 318] on div at bounding box center [874, 312] width 18 height 29
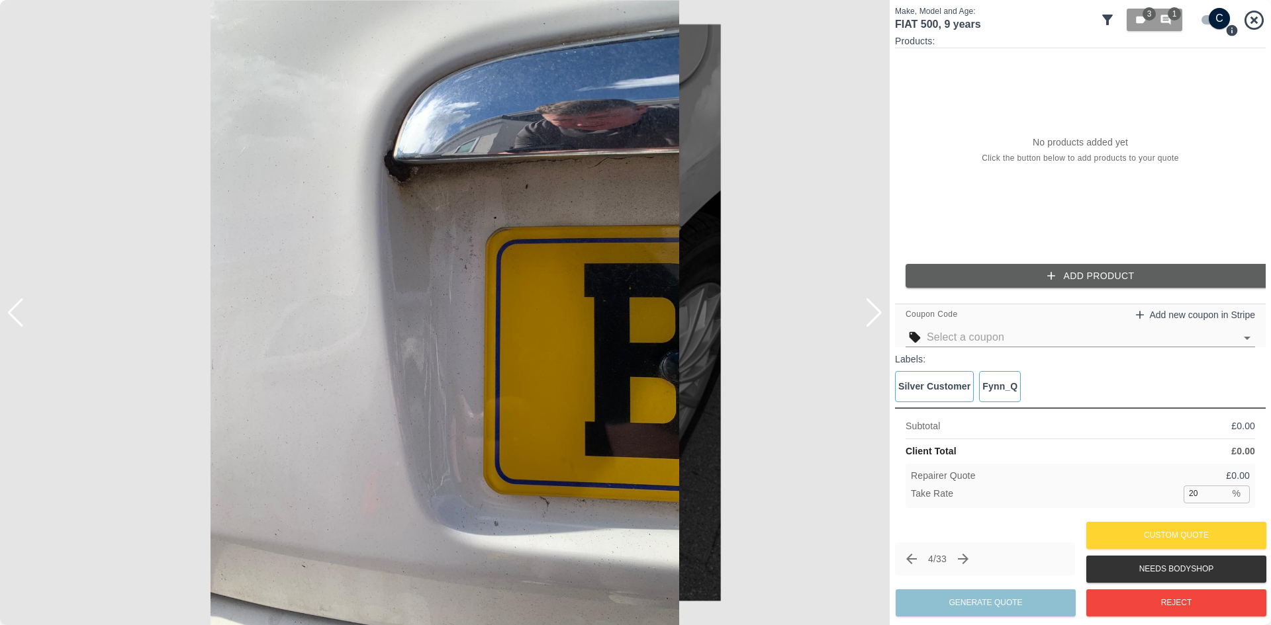
click at [877, 318] on div at bounding box center [874, 312] width 18 height 29
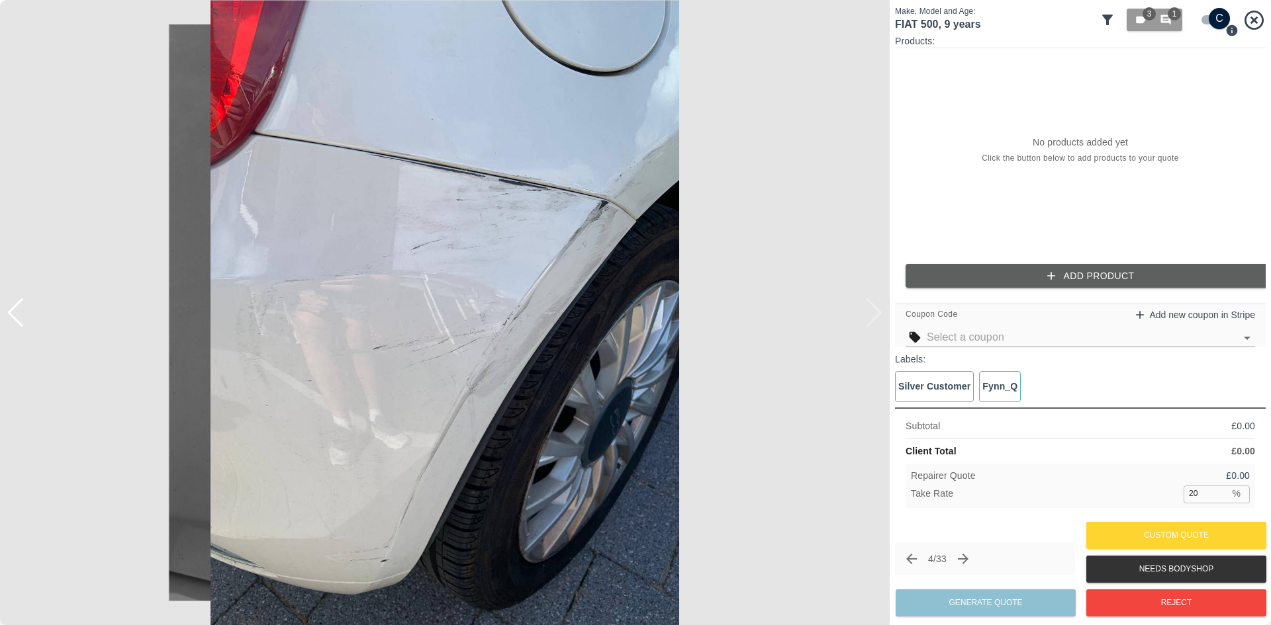
click at [877, 318] on img at bounding box center [444, 312] width 889 height 625
click at [1176, 21] on button "3 1" at bounding box center [1154, 20] width 56 height 23
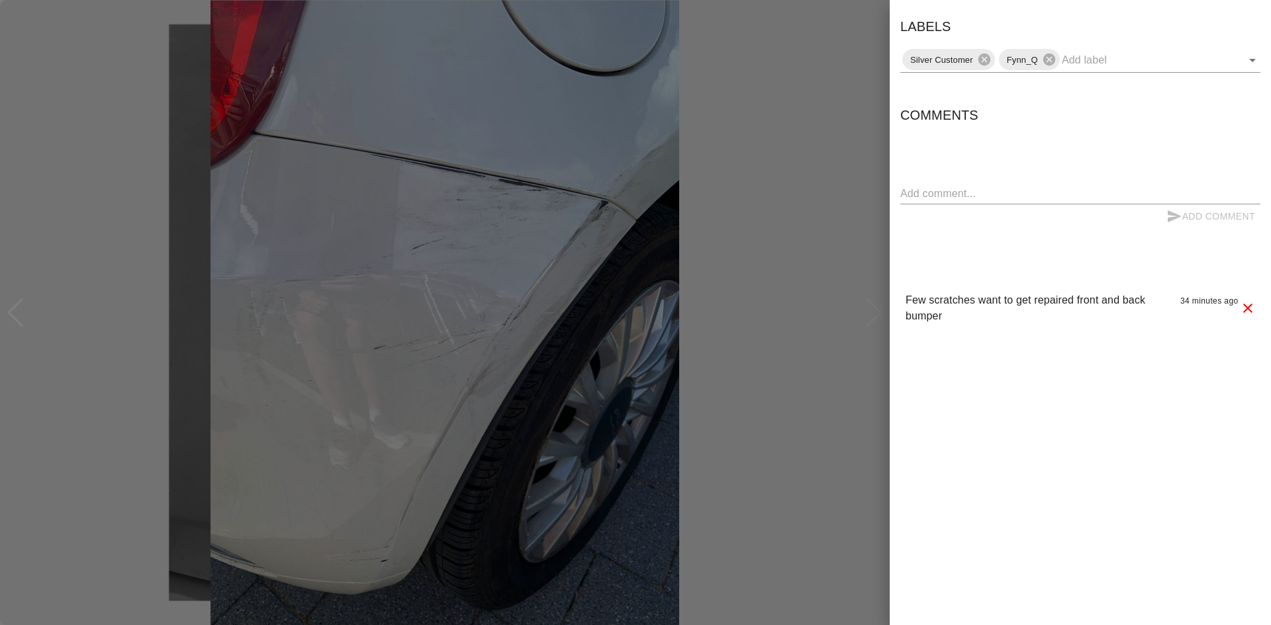
click at [807, 323] on div at bounding box center [635, 312] width 1271 height 625
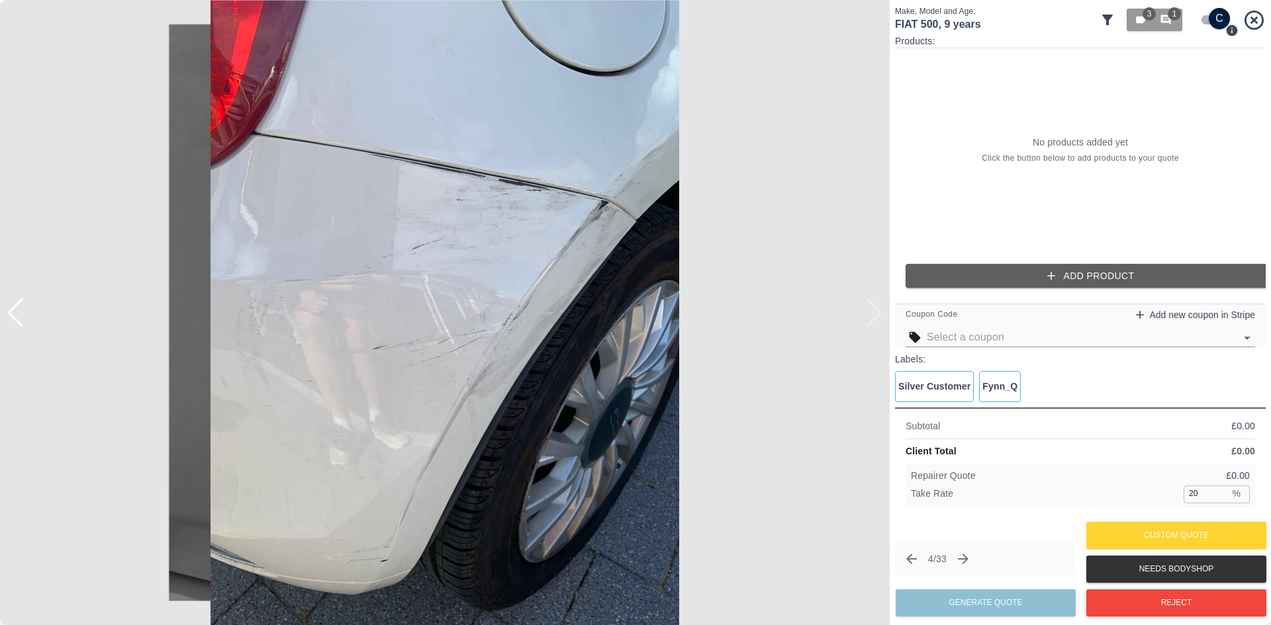
click at [619, 207] on img at bounding box center [444, 312] width 889 height 625
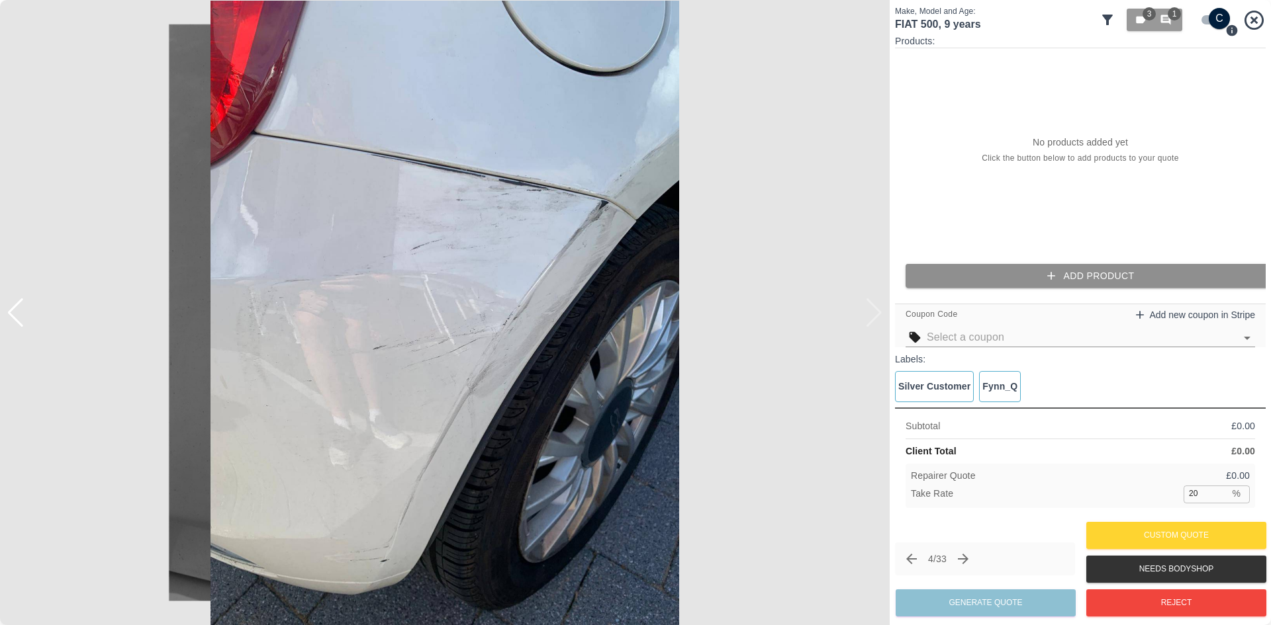
click at [1062, 274] on button "Add Product" at bounding box center [1090, 276] width 371 height 24
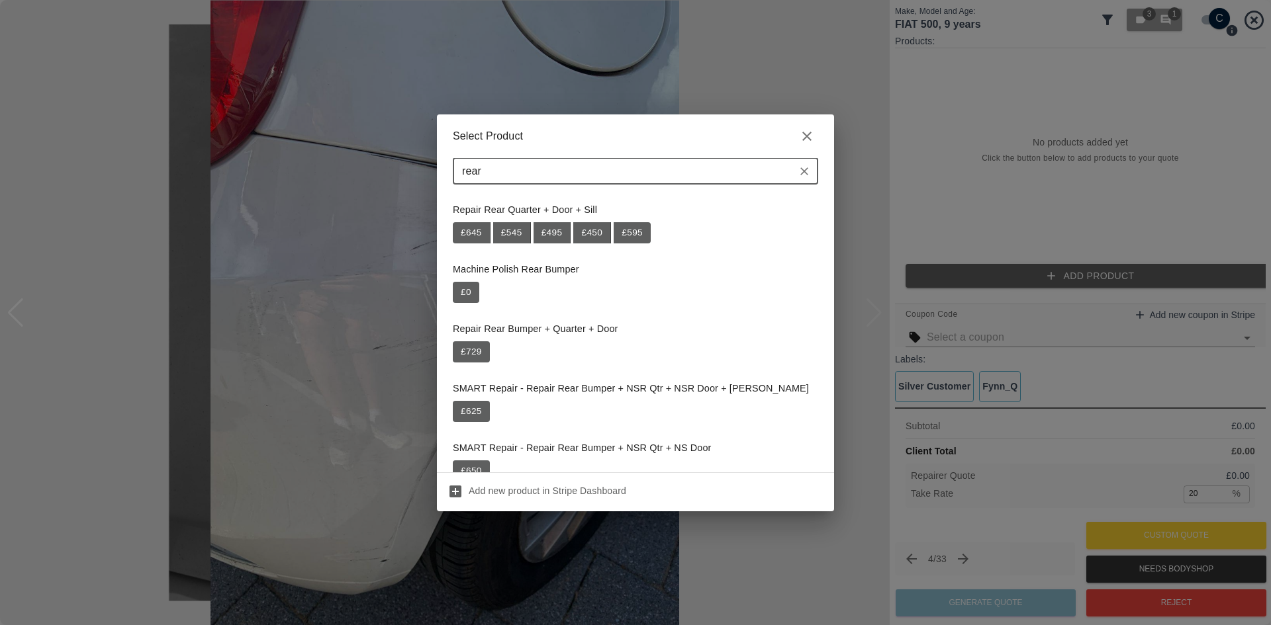
type input "rear"
click at [804, 140] on icon "button" at bounding box center [807, 136] width 16 height 16
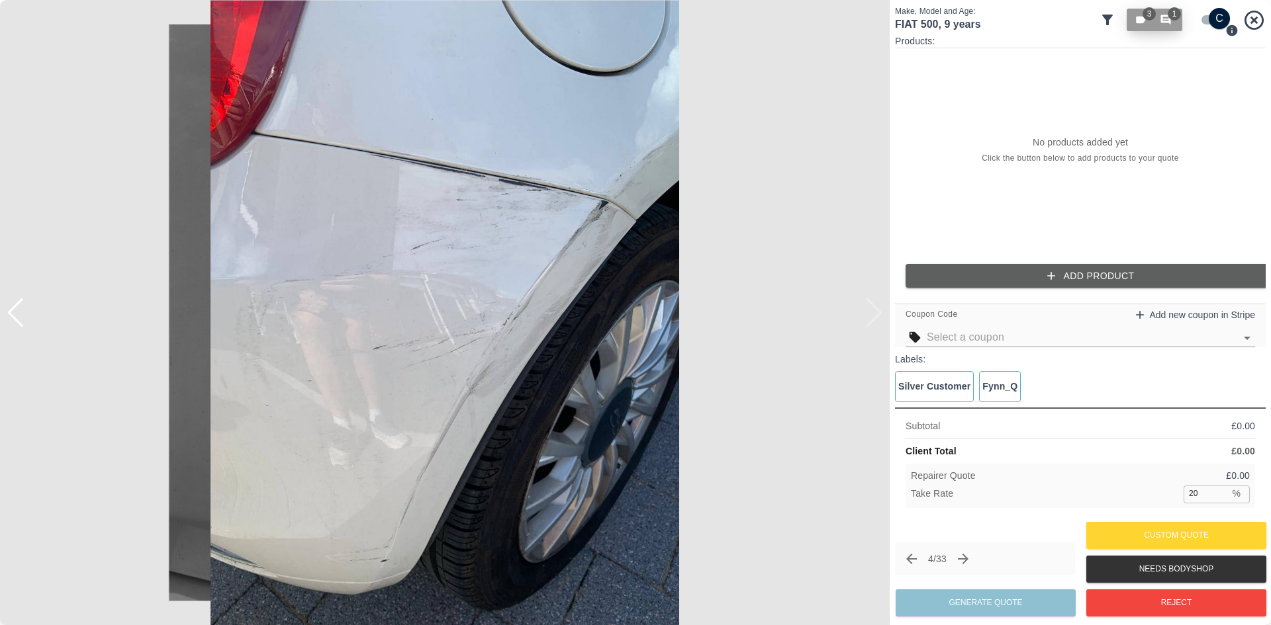
click at [1167, 21] on icon "button" at bounding box center [1166, 20] width 10 height 10
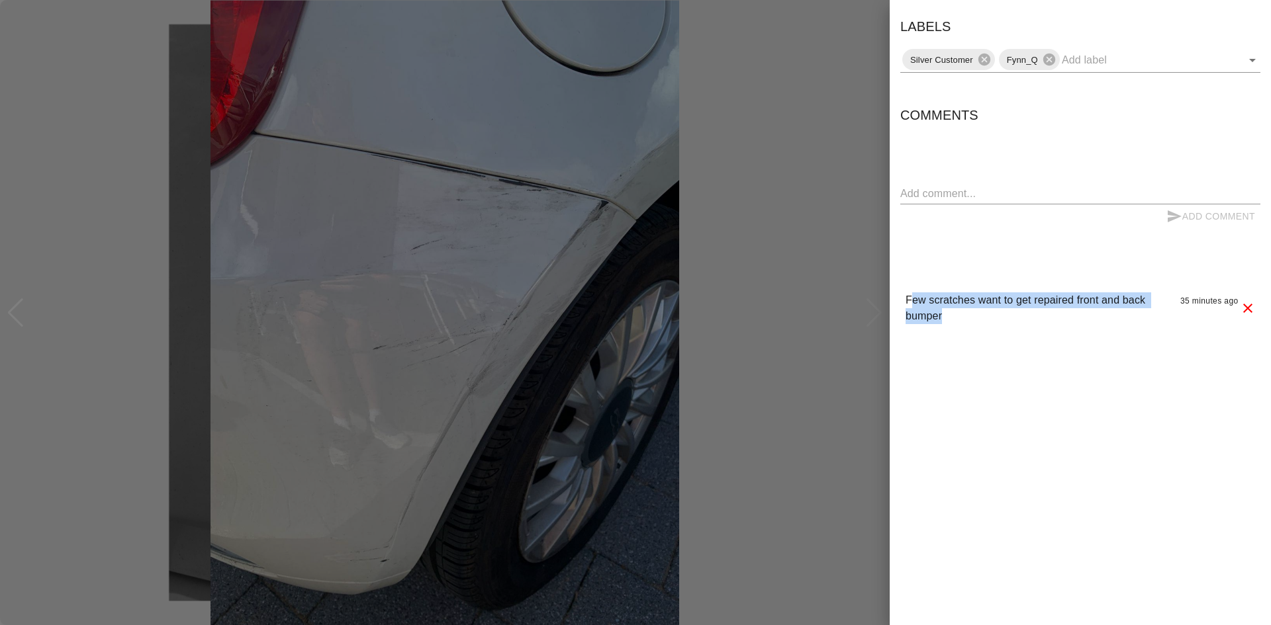
drag, startPoint x: 920, startPoint y: 312, endPoint x: 909, endPoint y: 300, distance: 15.9
click at [909, 300] on p "Few scratches want to get repaired front and back bumper" at bounding box center [1037, 309] width 264 height 32
click at [570, 195] on div at bounding box center [635, 312] width 1271 height 625
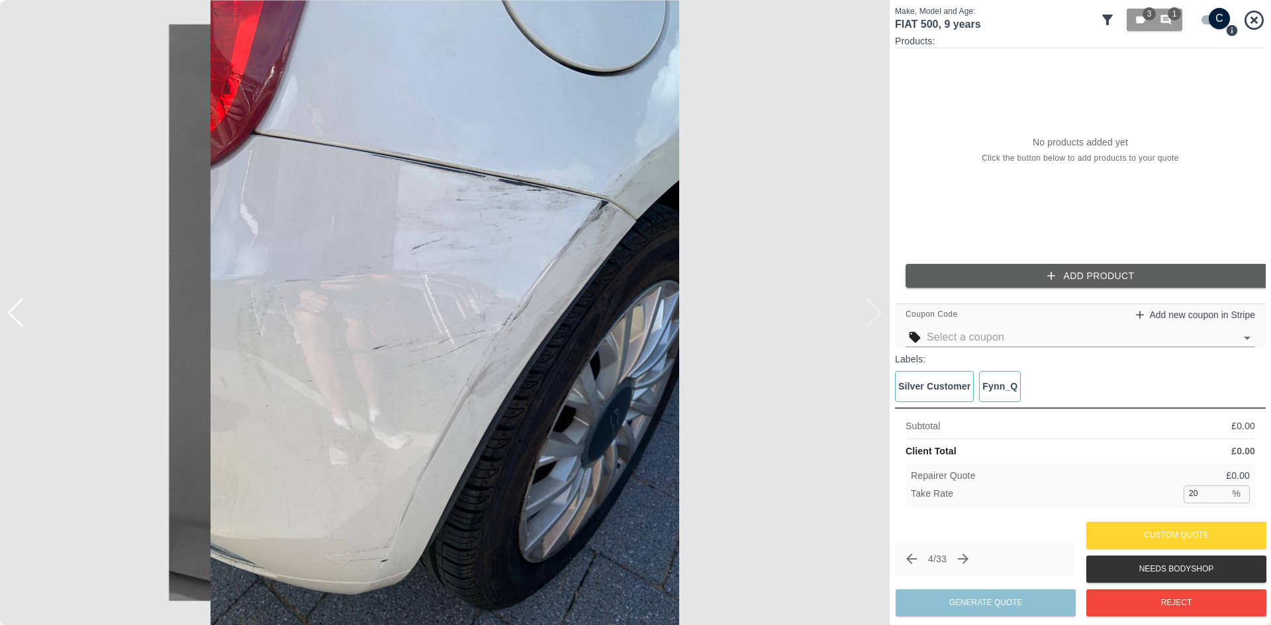
click at [629, 190] on img at bounding box center [444, 312] width 889 height 625
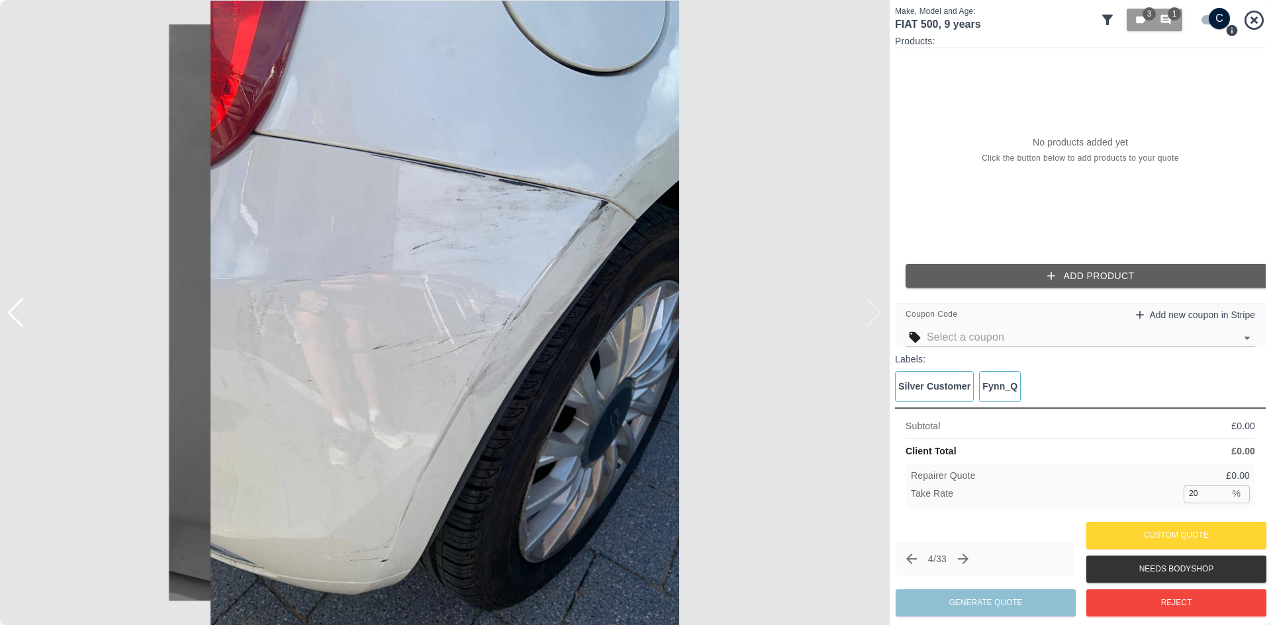
click at [616, 176] on img at bounding box center [444, 312] width 889 height 625
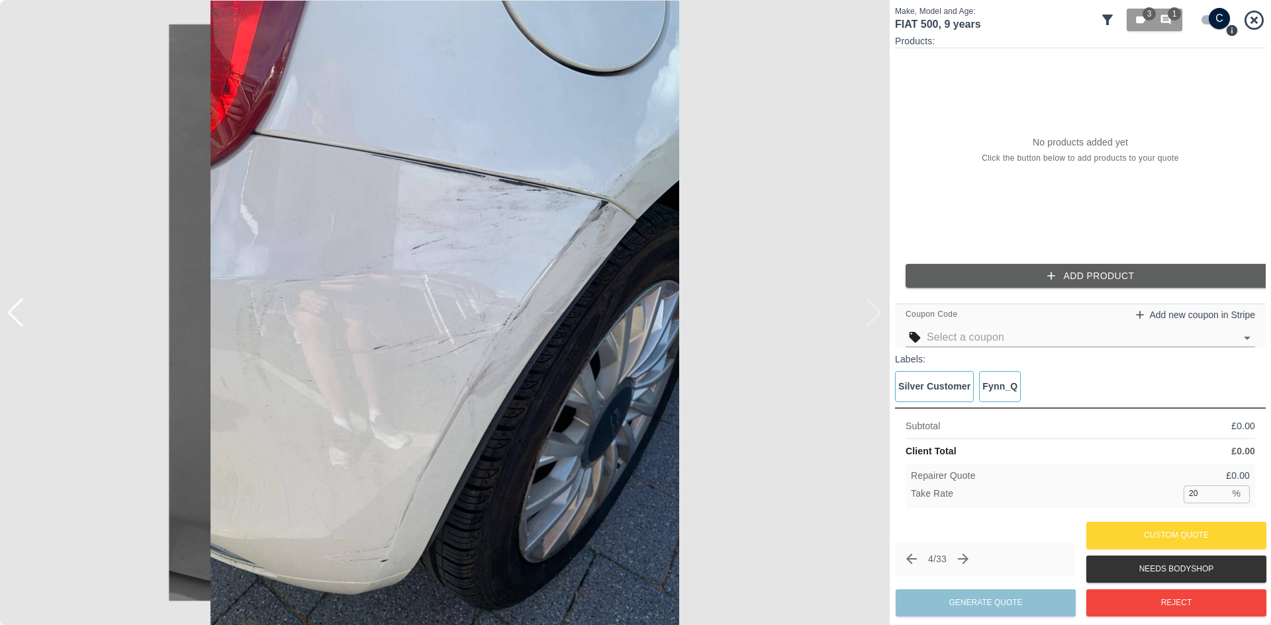
click at [1218, 18] on input "checkbox" at bounding box center [1219, 18] width 64 height 21
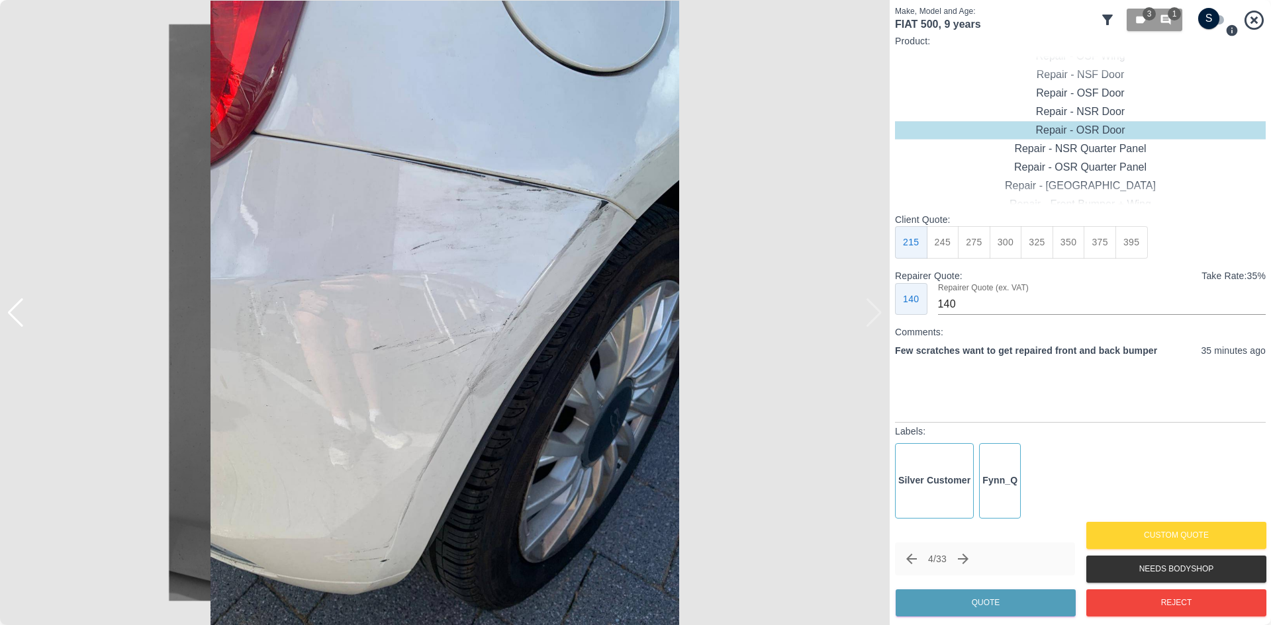
click at [1218, 18] on input "checkbox" at bounding box center [1209, 18] width 64 height 21
checkbox input "true"
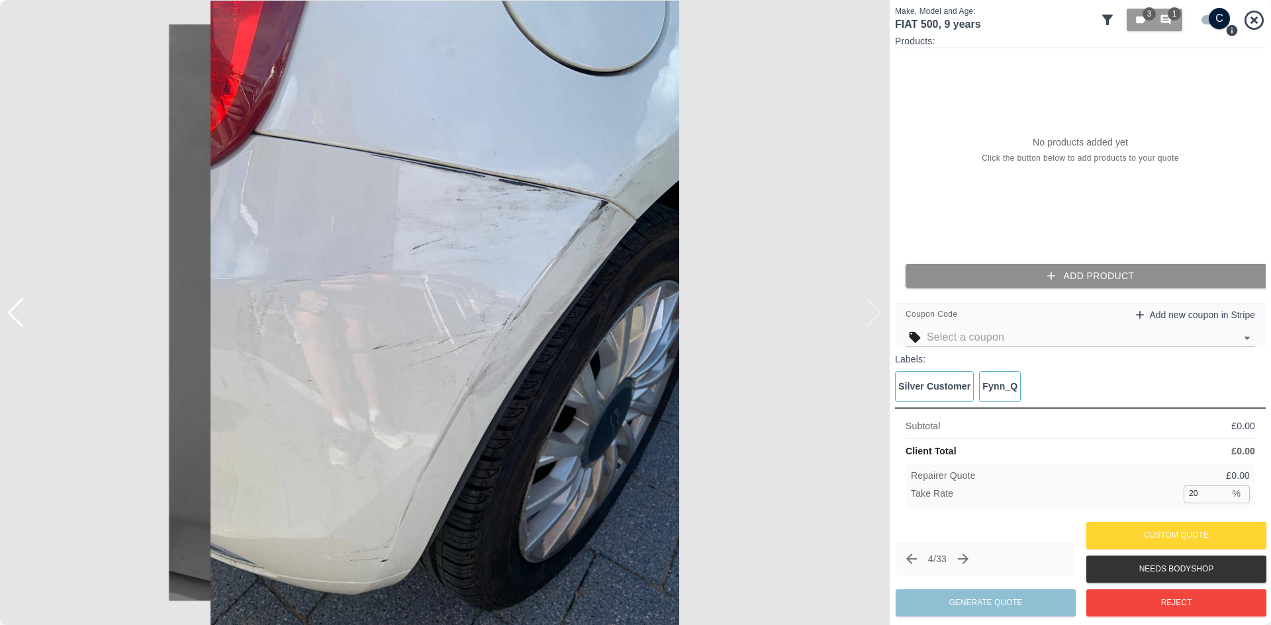
click at [1030, 273] on button "Add Product" at bounding box center [1090, 276] width 371 height 24
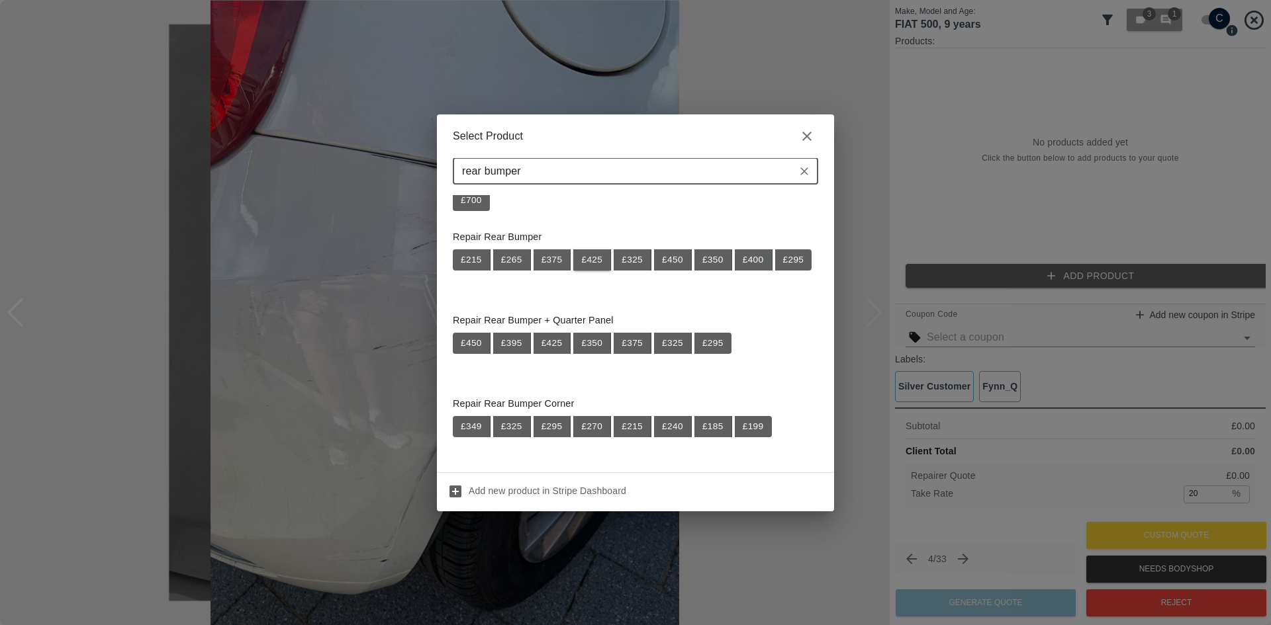
scroll to position [927, 0]
type input "rear bumper"
click at [712, 345] on button "£ 295" at bounding box center [712, 342] width 37 height 21
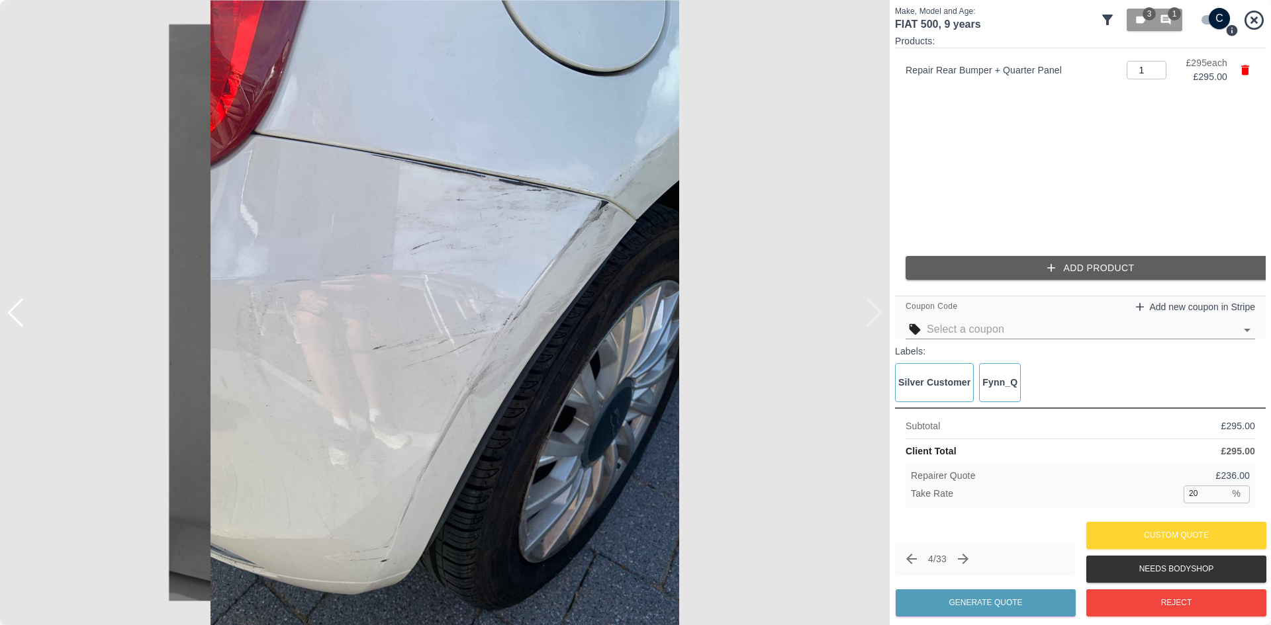
click at [871, 314] on img at bounding box center [444, 312] width 889 height 625
click at [876, 316] on img at bounding box center [444, 312] width 889 height 625
click at [21, 316] on div at bounding box center [16, 312] width 18 height 29
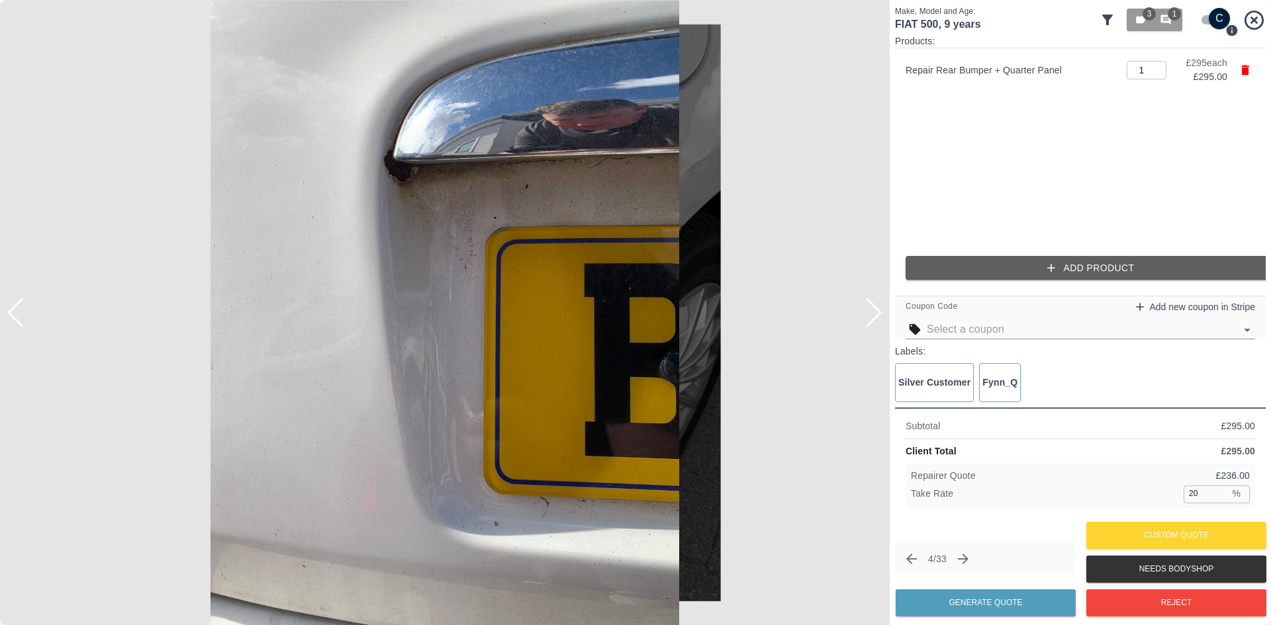
click at [414, 349] on img at bounding box center [444, 312] width 889 height 625
click at [20, 322] on div at bounding box center [16, 312] width 18 height 29
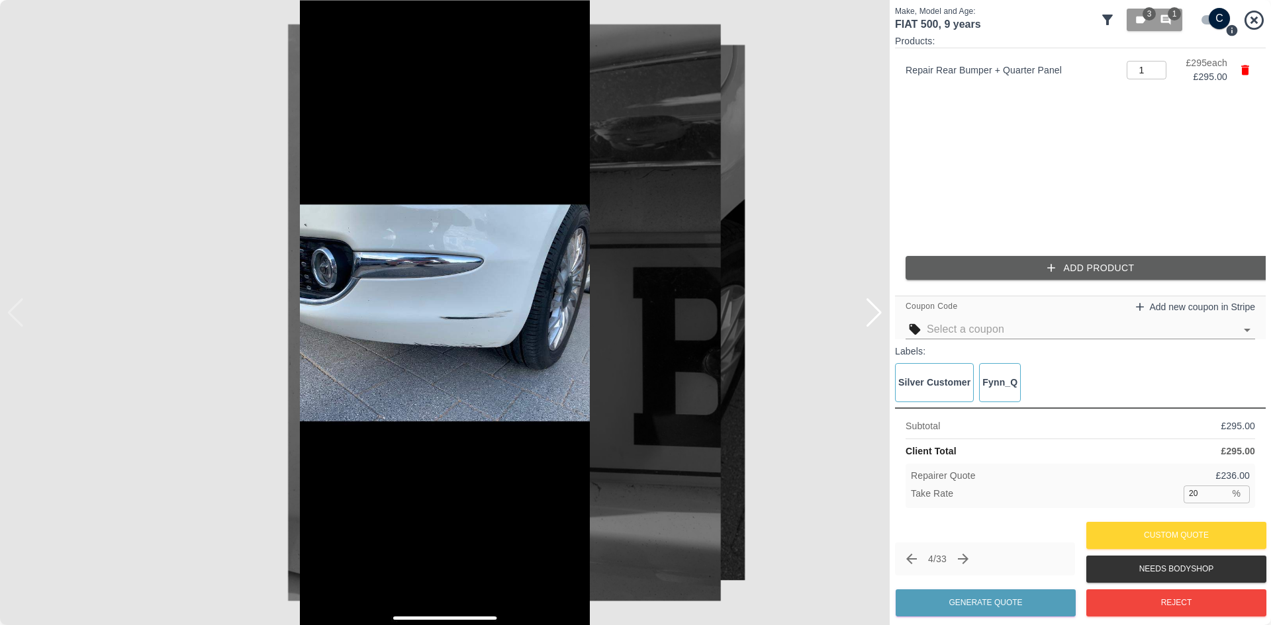
click at [996, 263] on button "Add Product" at bounding box center [1090, 268] width 371 height 24
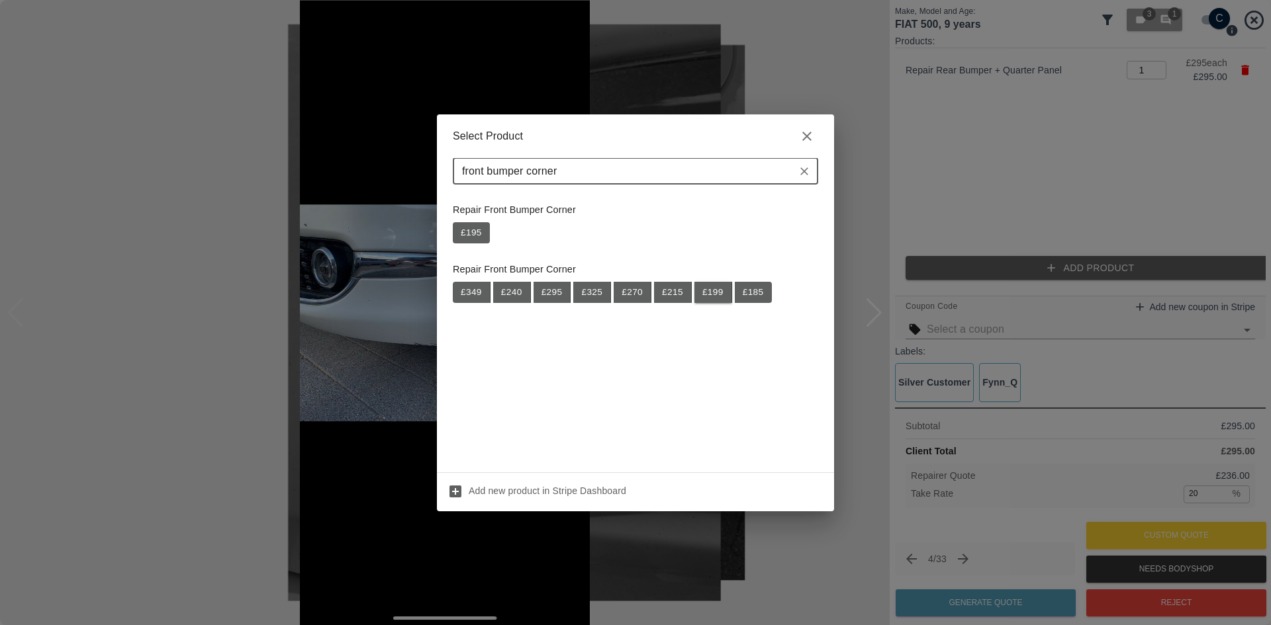
type input "front bumper corner"
click at [715, 295] on button "£ 199" at bounding box center [713, 292] width 38 height 21
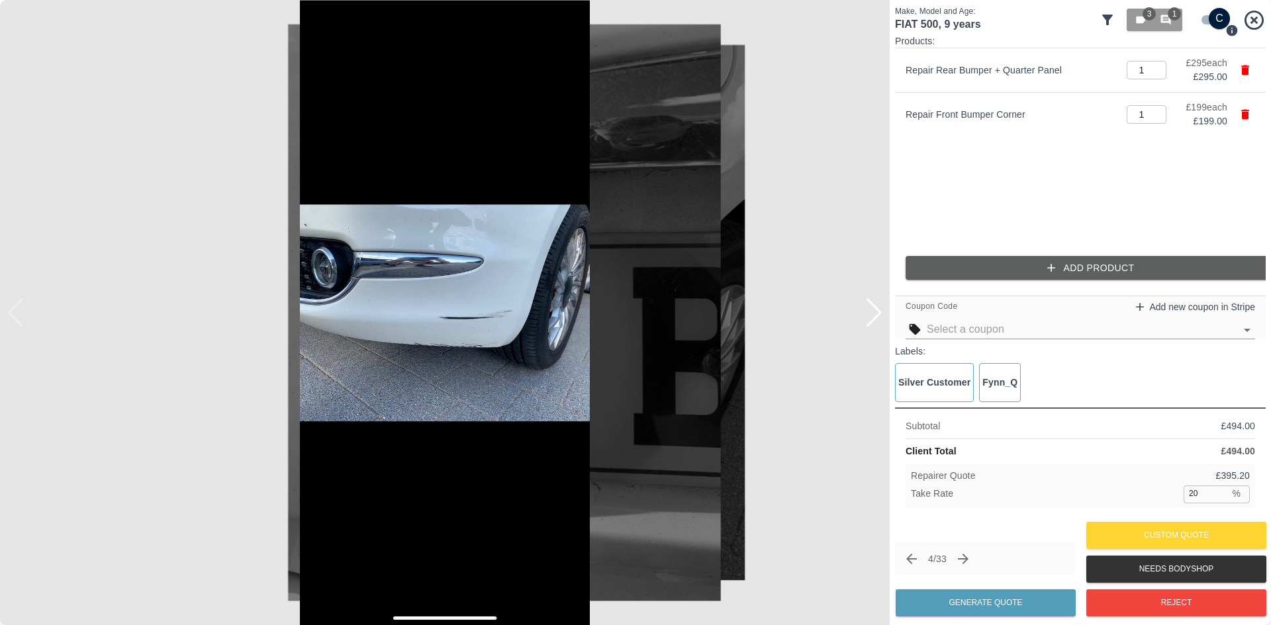
click at [864, 325] on img at bounding box center [444, 312] width 889 height 625
click at [867, 324] on div at bounding box center [874, 312] width 18 height 29
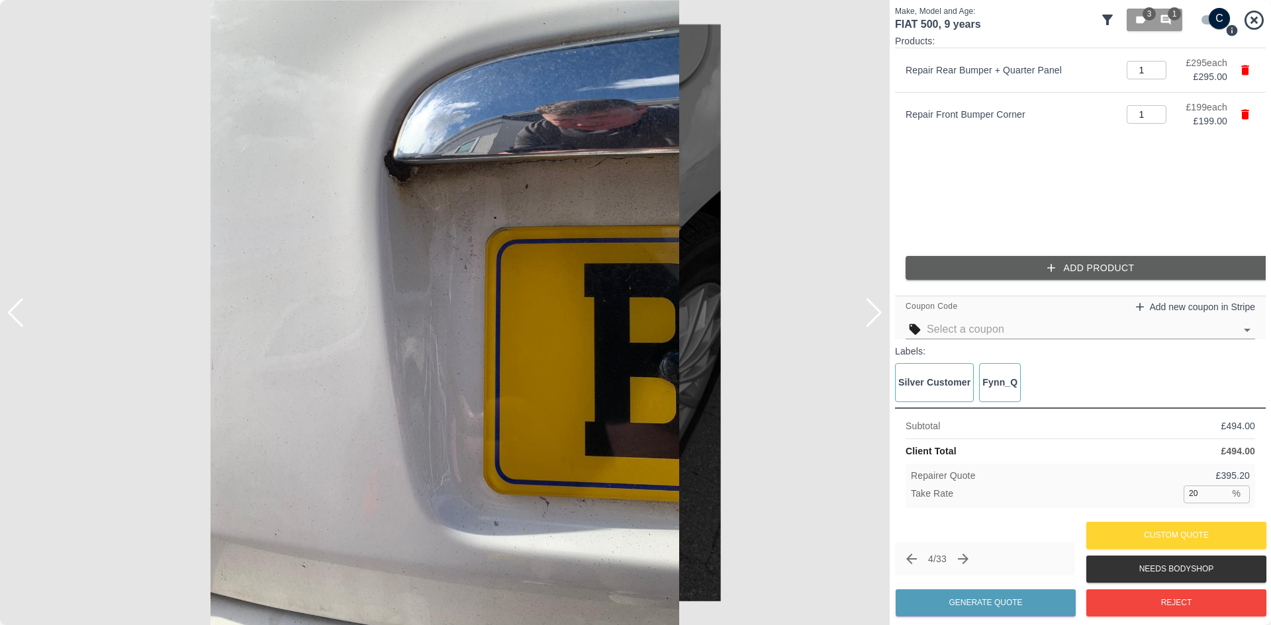
click at [426, 195] on img at bounding box center [444, 312] width 889 height 625
click at [422, 193] on img at bounding box center [444, 312] width 889 height 625
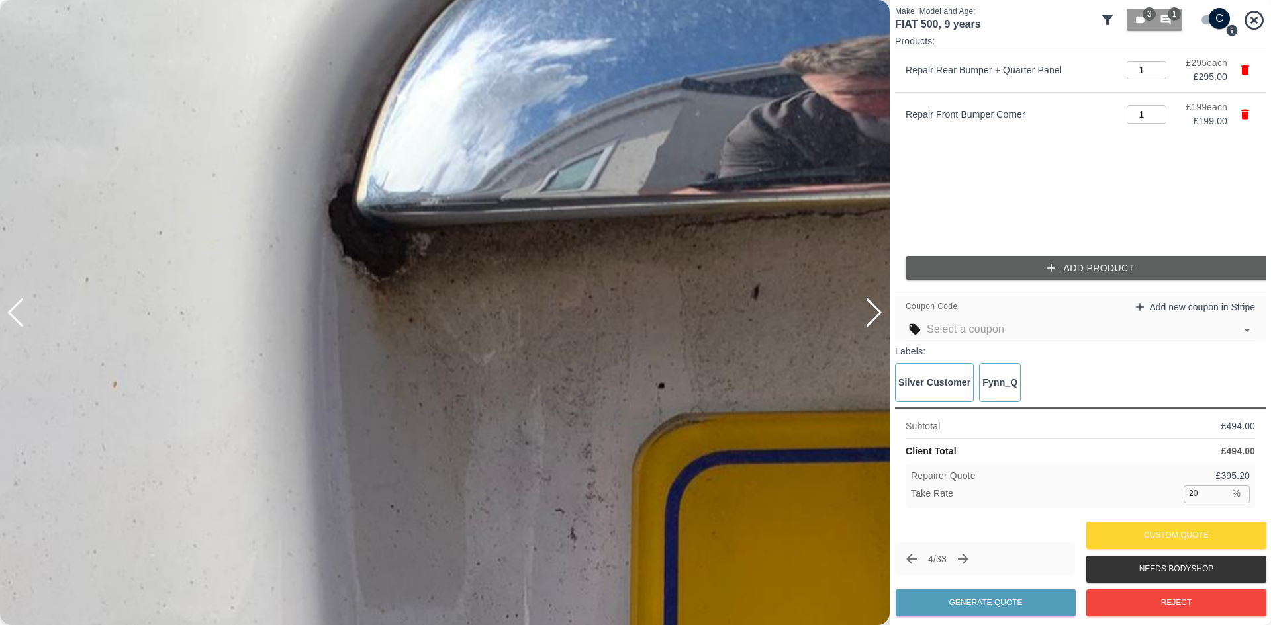
click at [880, 322] on div at bounding box center [874, 312] width 18 height 29
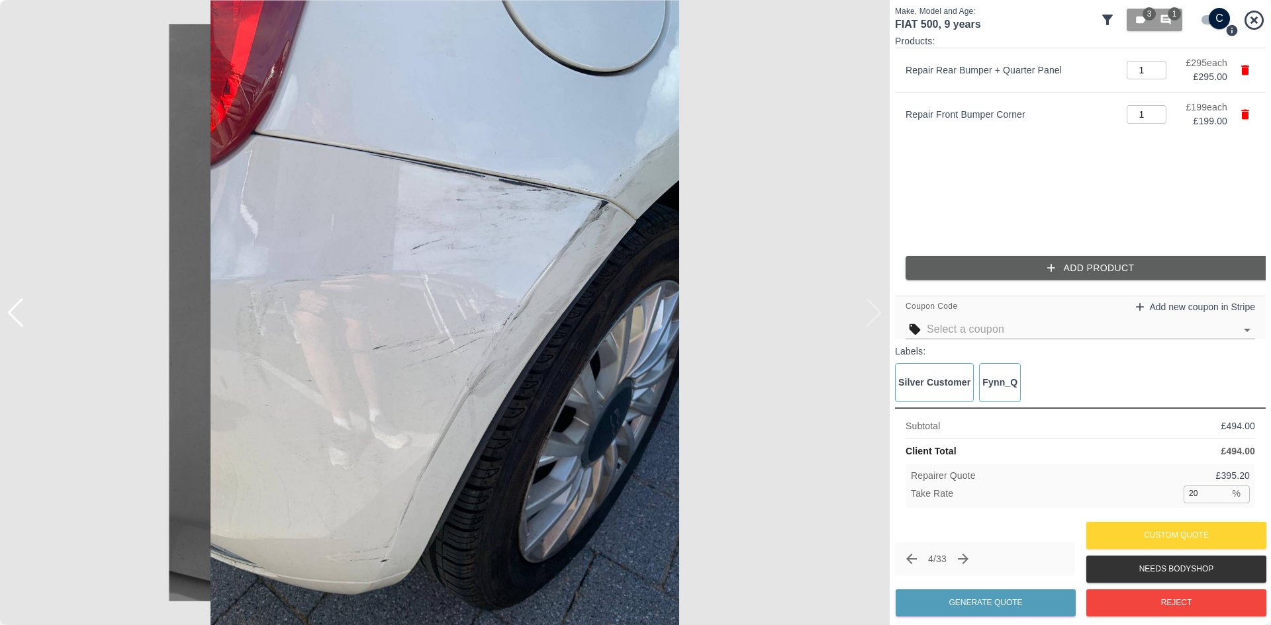
click at [13, 310] on div at bounding box center [16, 312] width 18 height 29
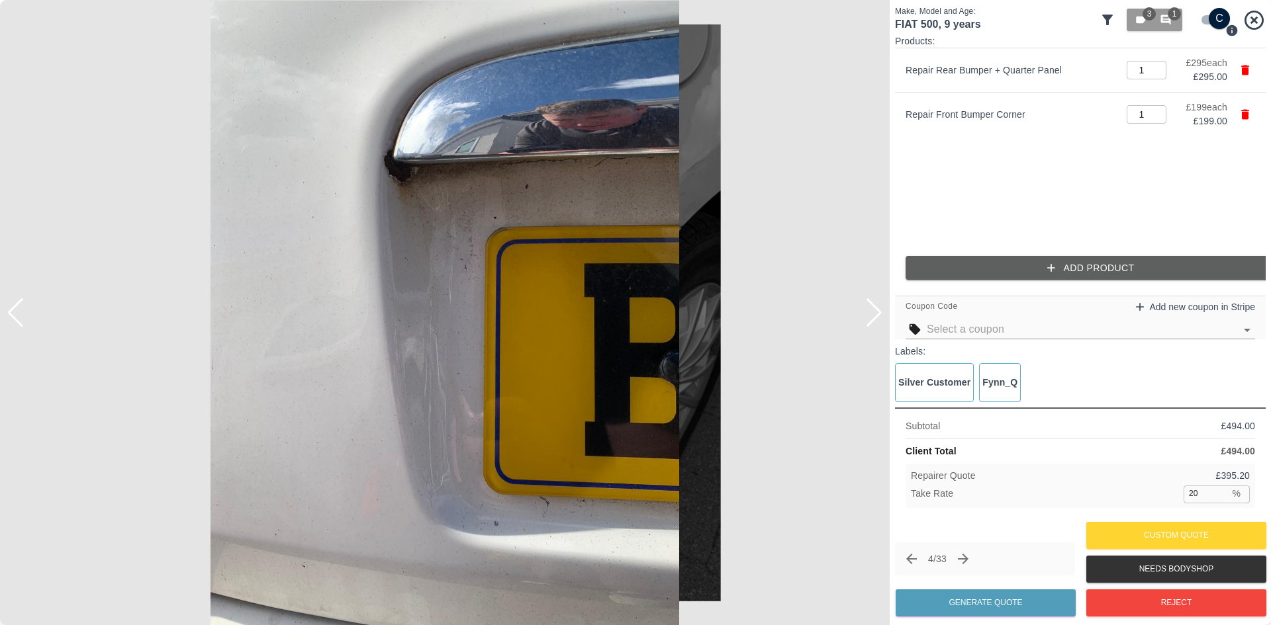
click at [13, 310] on div at bounding box center [16, 312] width 18 height 29
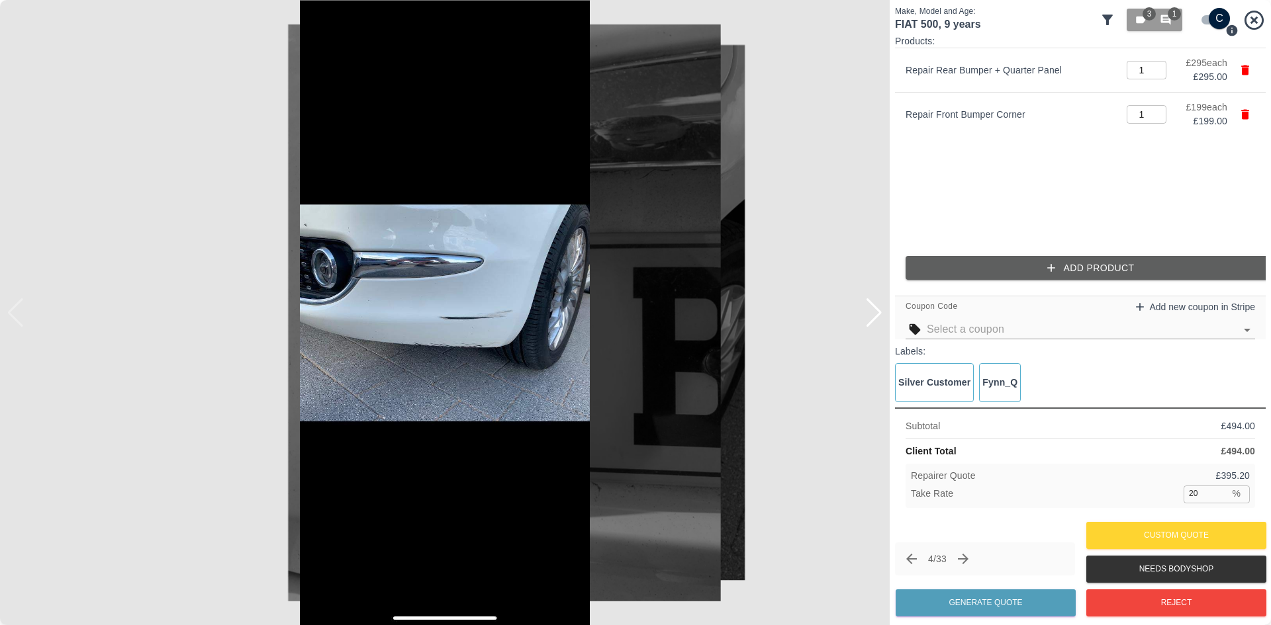
click at [13, 310] on img at bounding box center [444, 312] width 889 height 625
click at [876, 320] on div at bounding box center [874, 312] width 18 height 29
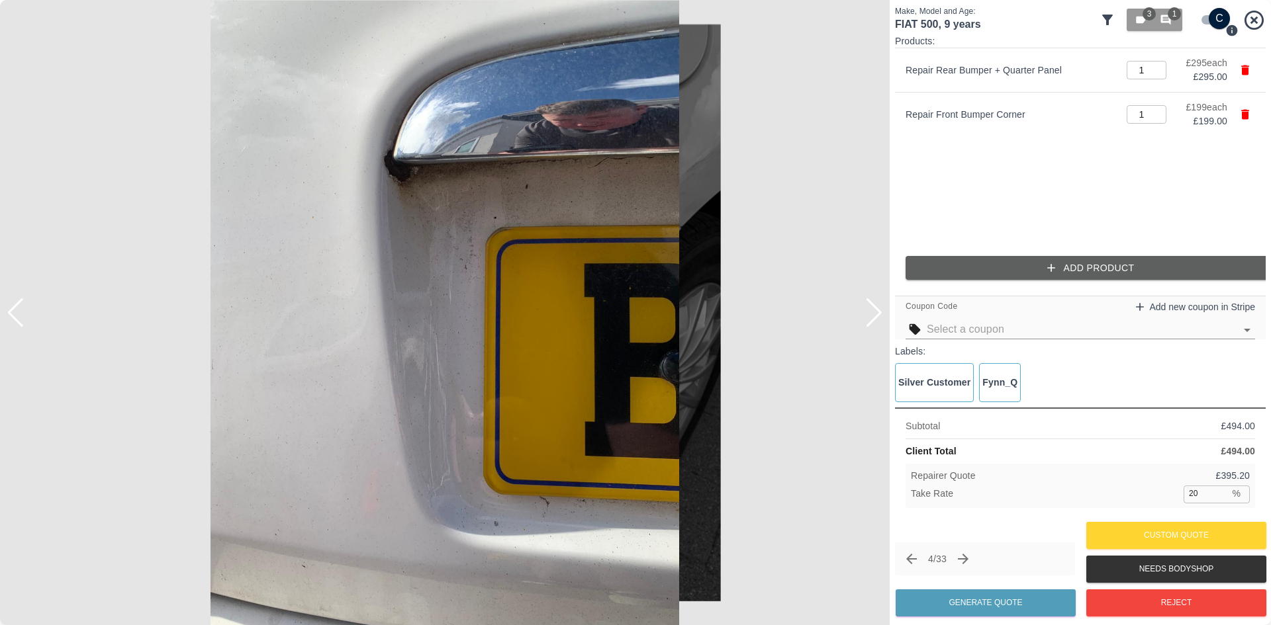
click at [414, 160] on img at bounding box center [444, 312] width 889 height 625
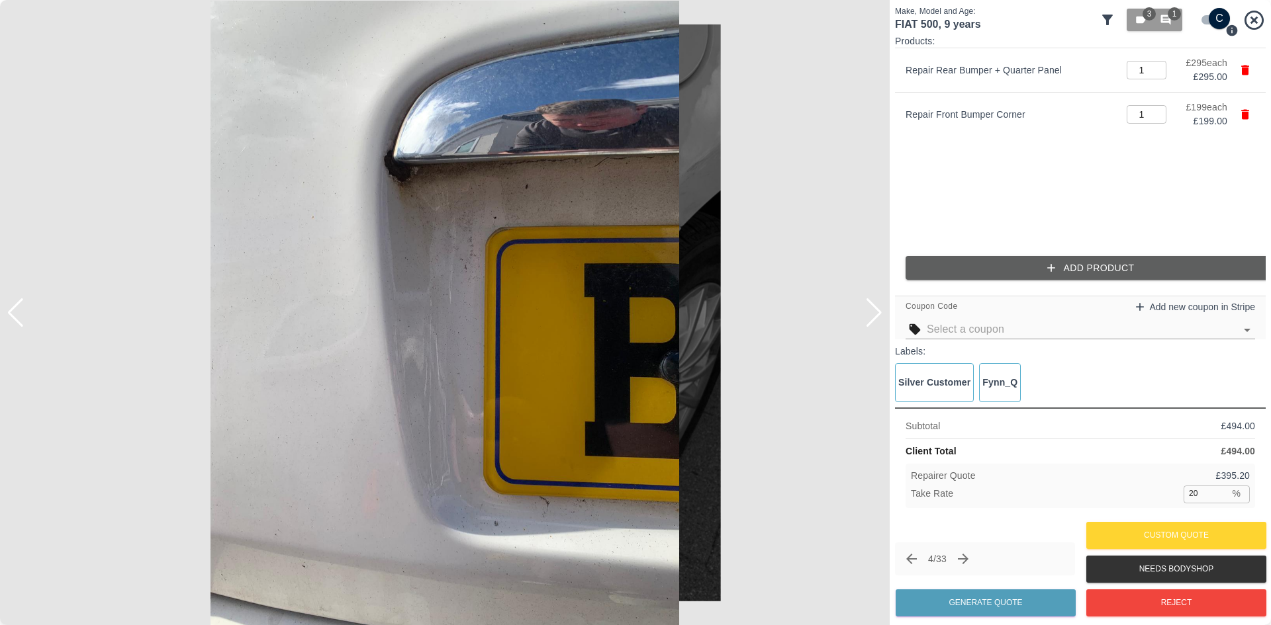
click at [346, 400] on img at bounding box center [444, 312] width 889 height 625
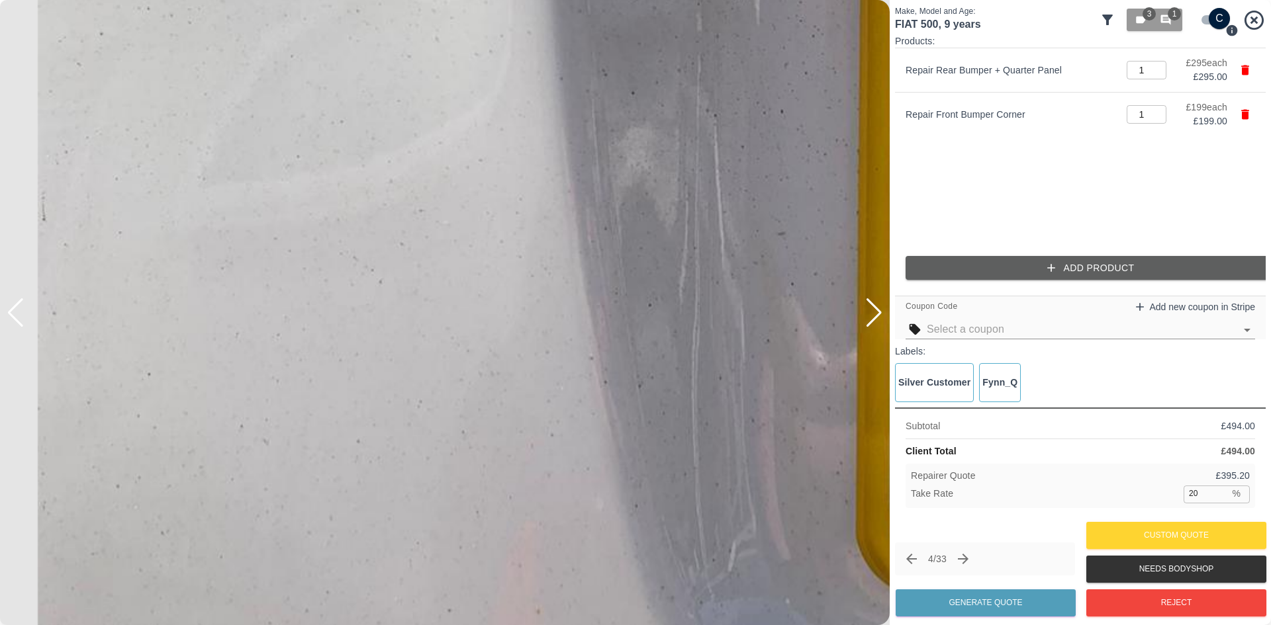
click at [473, 201] on img at bounding box center [740, 52] width 2668 height 1876
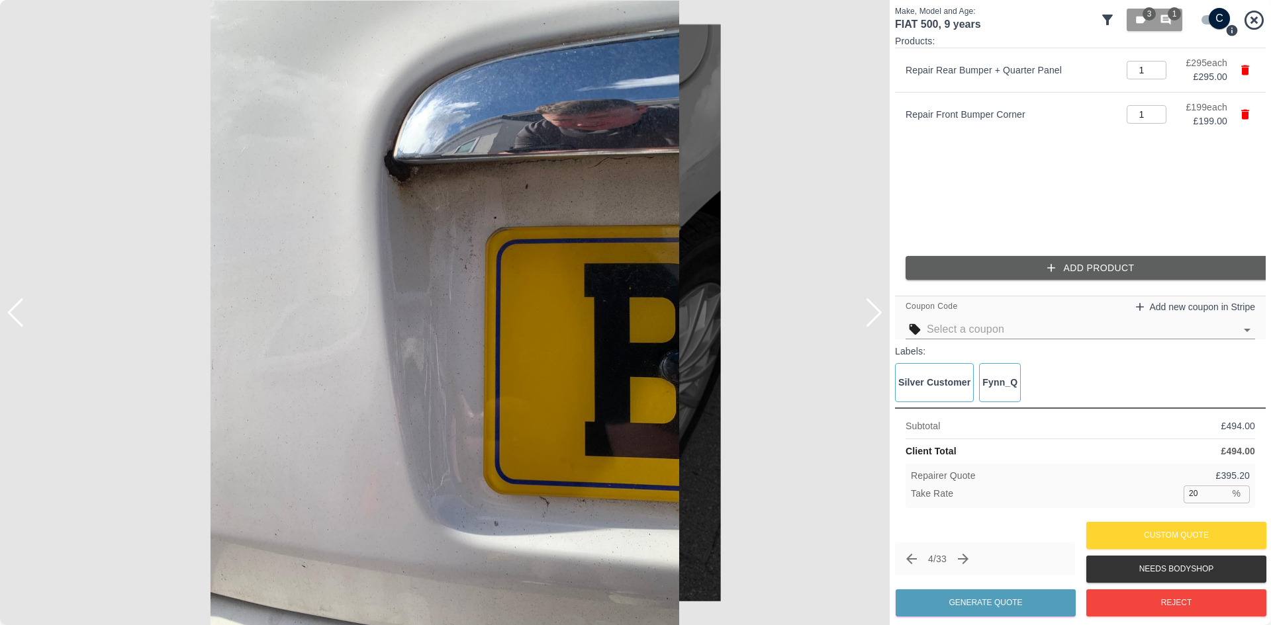
click at [471, 235] on img at bounding box center [444, 312] width 889 height 625
click at [427, 198] on img at bounding box center [444, 312] width 889 height 625
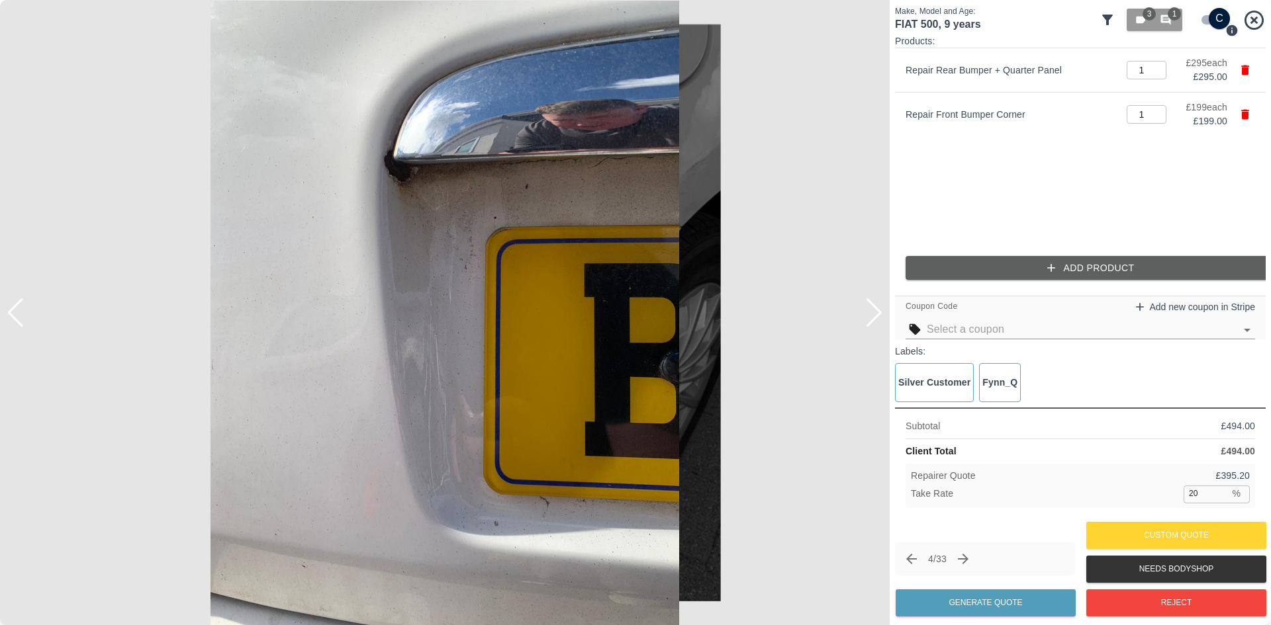
click at [1022, 257] on button "Add Product" at bounding box center [1090, 268] width 371 height 24
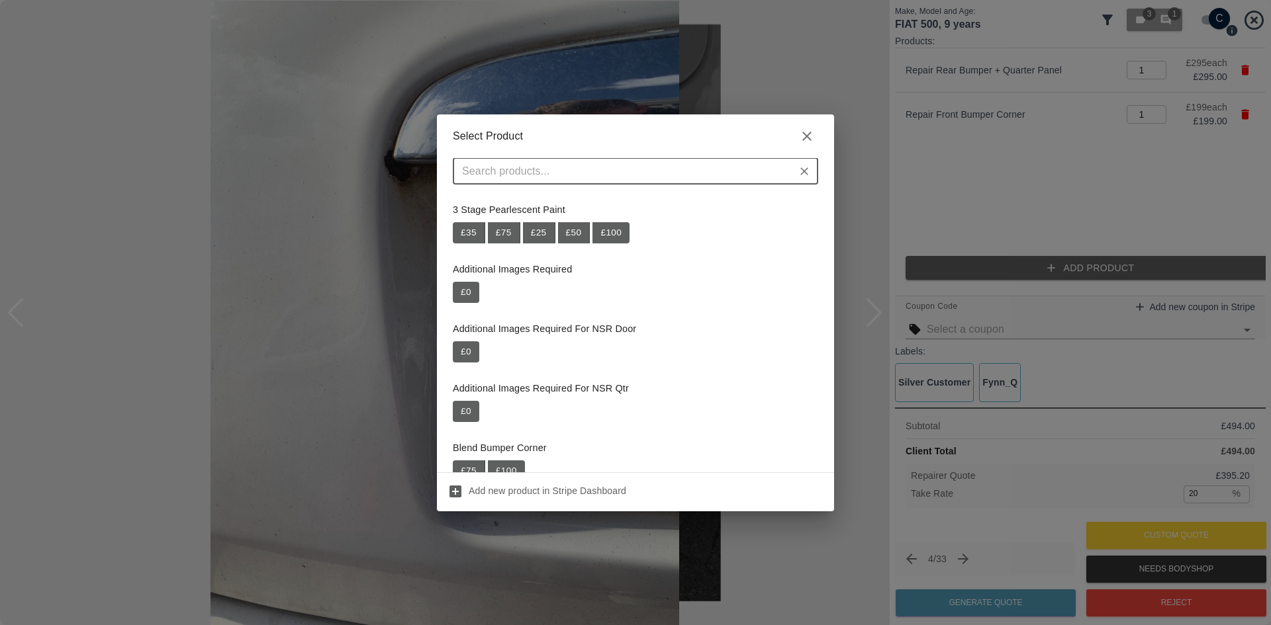
click at [614, 184] on div "​" at bounding box center [635, 171] width 365 height 26
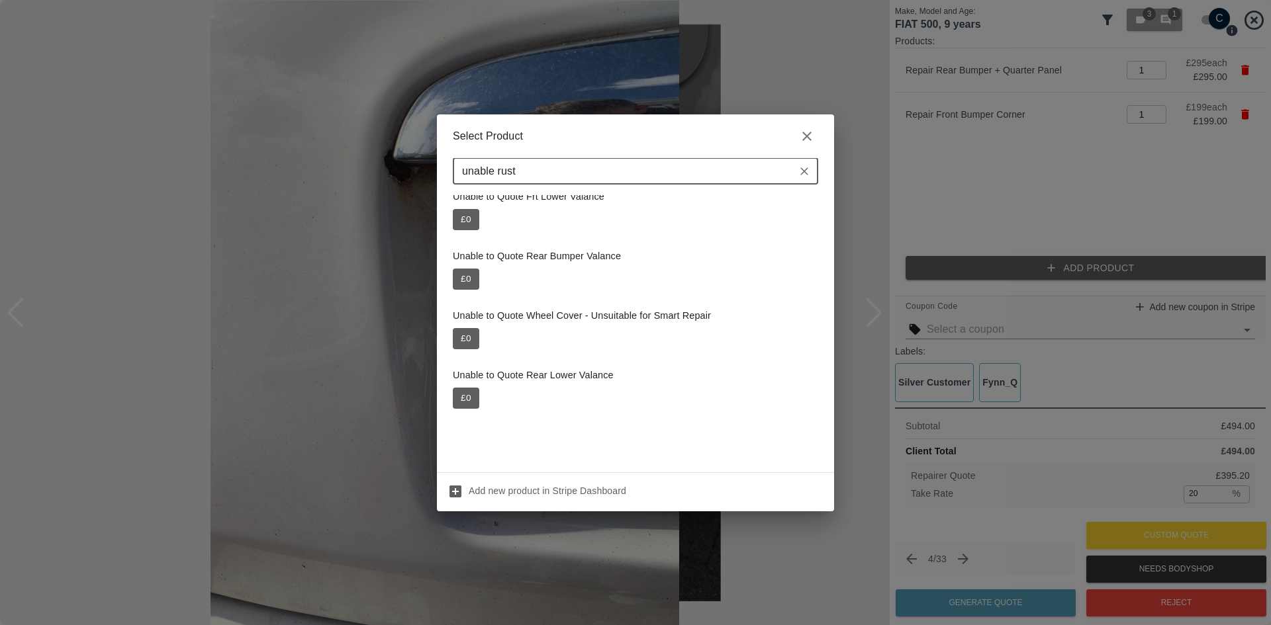
scroll to position [0, 0]
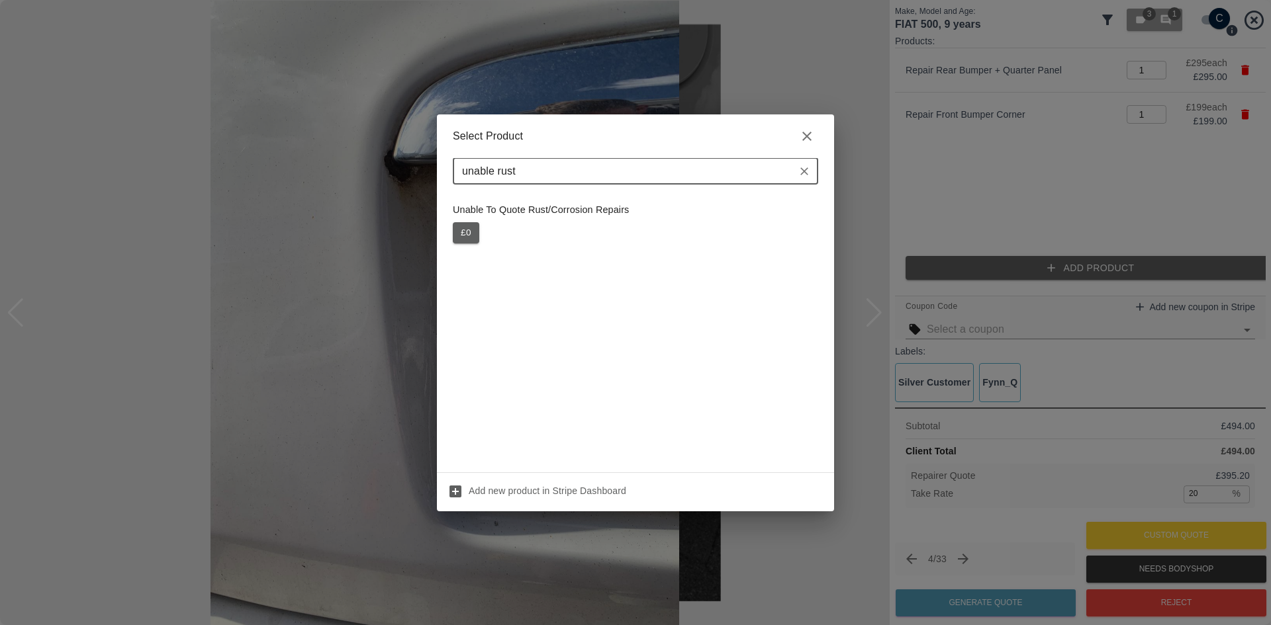
type input "unable rust"
click at [470, 238] on button "£ 0" at bounding box center [466, 232] width 26 height 21
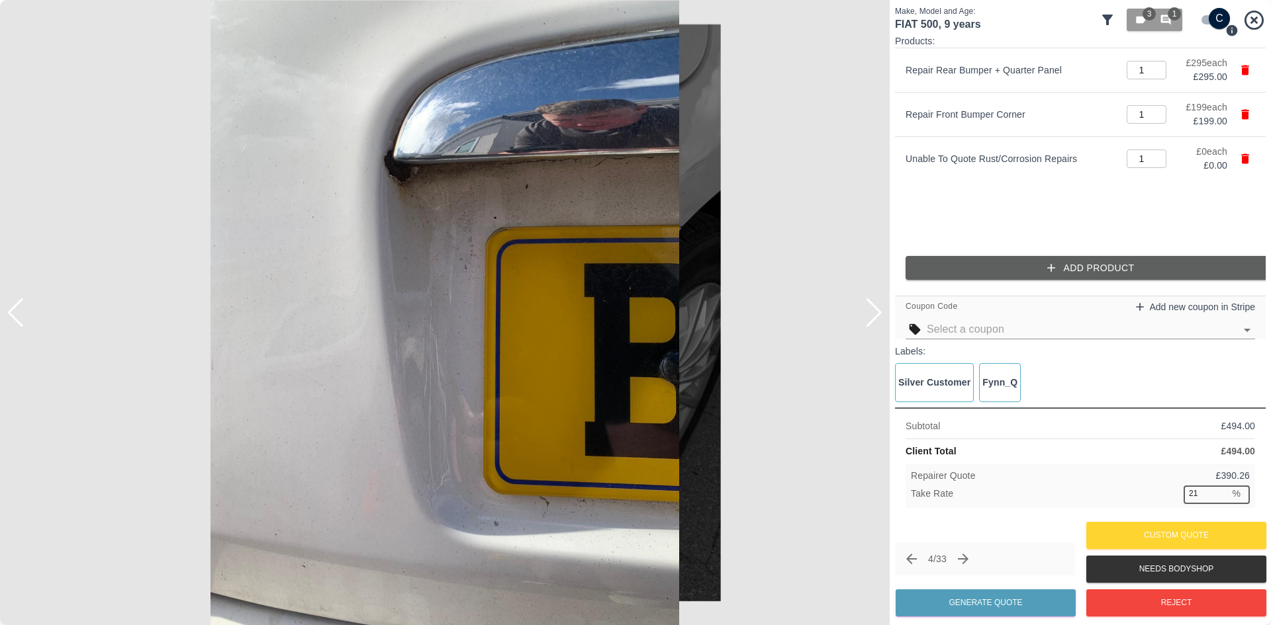
click at [1215, 487] on input "21" at bounding box center [1206, 494] width 46 height 17
click at [1215, 487] on input "22" at bounding box center [1206, 494] width 46 height 17
click at [1197, 498] on input "22" at bounding box center [1206, 494] width 46 height 17
click at [1203, 496] on input "22" at bounding box center [1206, 494] width 46 height 17
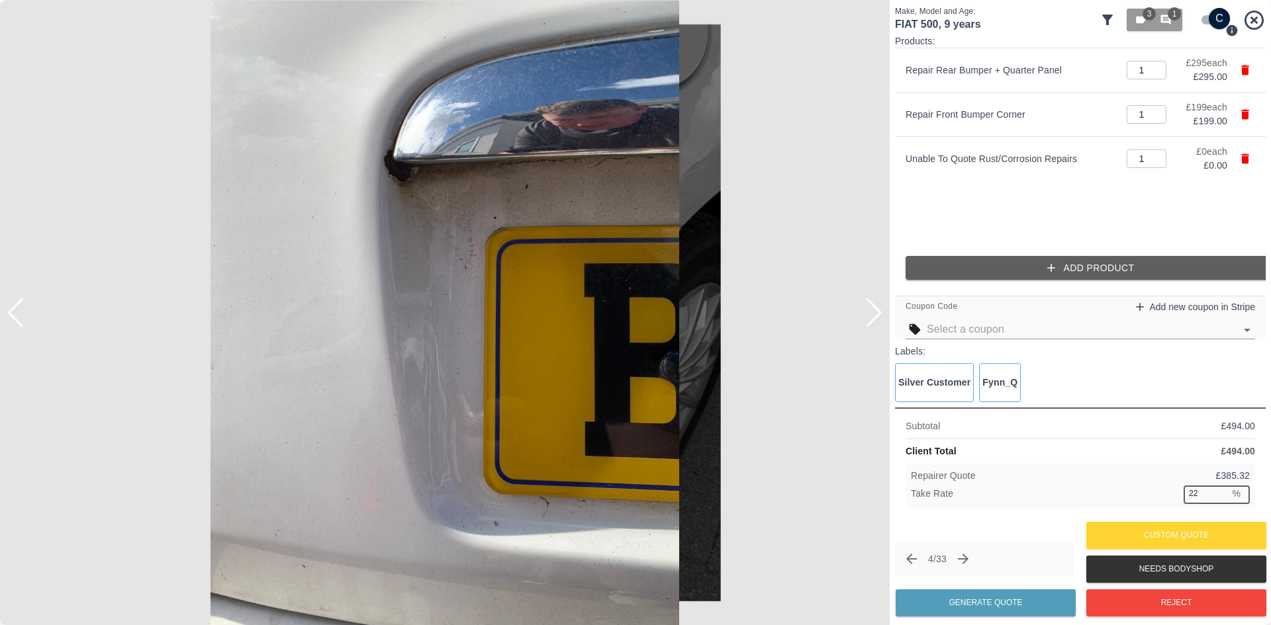
click at [1203, 496] on input "22" at bounding box center [1206, 494] width 46 height 17
click at [1244, 476] on p "£ 321.10" at bounding box center [1232, 476] width 34 height 14
click at [1196, 500] on input "35" at bounding box center [1206, 494] width 46 height 17
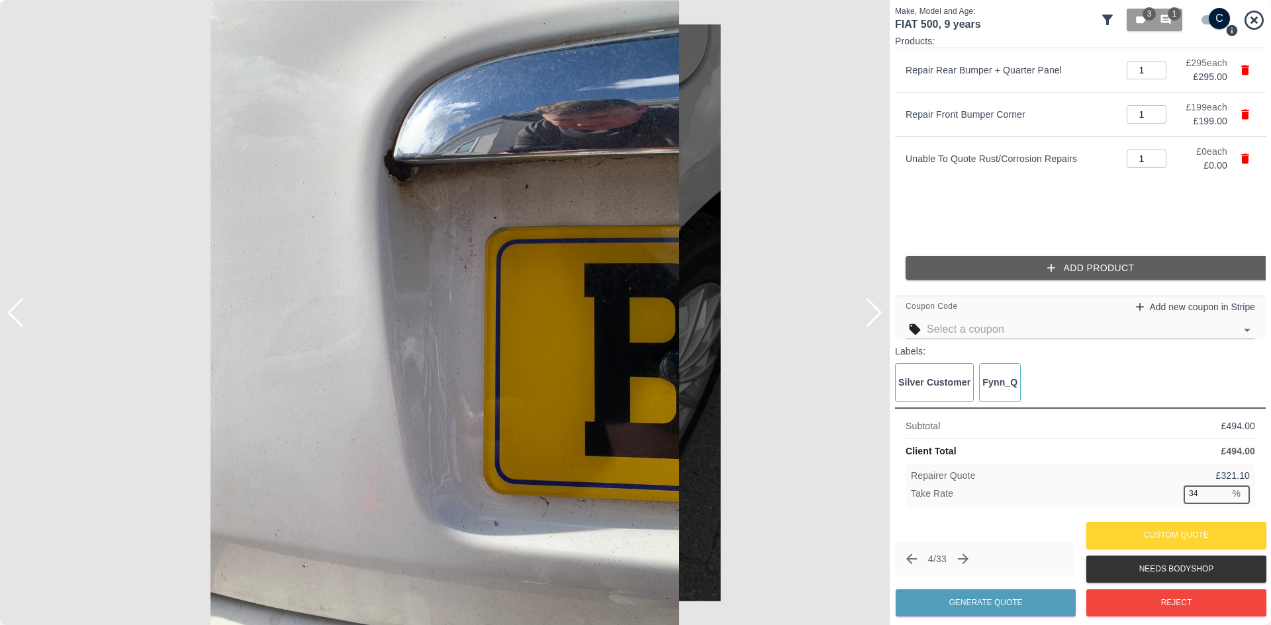
click at [1218, 500] on input "34" at bounding box center [1206, 494] width 46 height 17
click at [1218, 492] on input "35" at bounding box center [1206, 494] width 46 height 17
click at [1218, 492] on input "36" at bounding box center [1206, 494] width 46 height 17
click at [1222, 494] on input "37" at bounding box center [1206, 494] width 46 height 17
click at [1222, 494] on input "38" at bounding box center [1206, 494] width 46 height 17
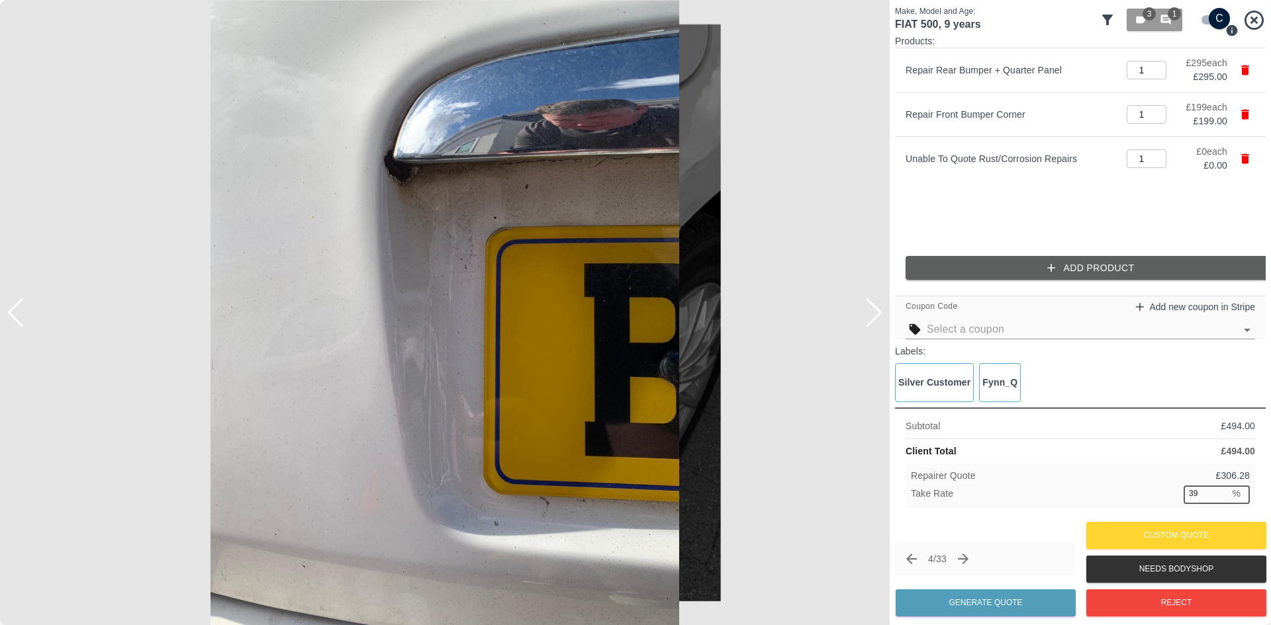
click at [1222, 494] on input "39" at bounding box center [1206, 494] width 46 height 17
click at [1222, 494] on input "40" at bounding box center [1206, 494] width 46 height 17
click at [1218, 504] on div "Repairer Quote £ 296.40 Take Rate 40 % ​" at bounding box center [1079, 486] width 349 height 44
type input "39"
click at [1218, 498] on input "39" at bounding box center [1206, 494] width 46 height 17
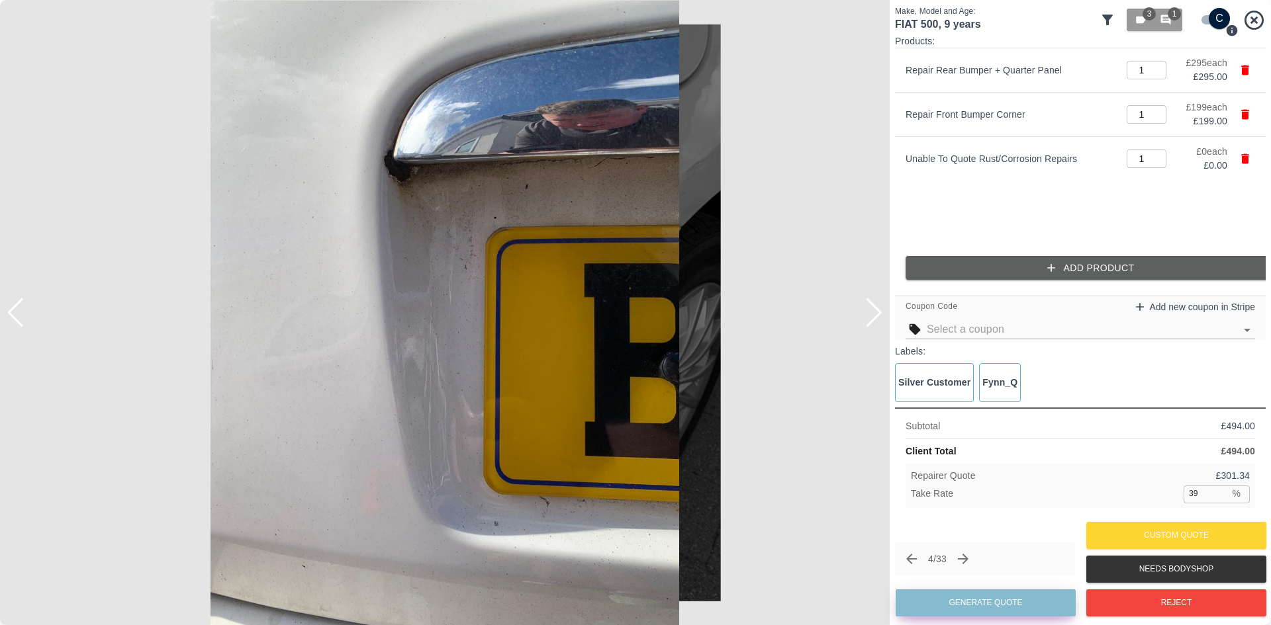
click at [999, 602] on button "Generate Quote" at bounding box center [985, 603] width 180 height 27
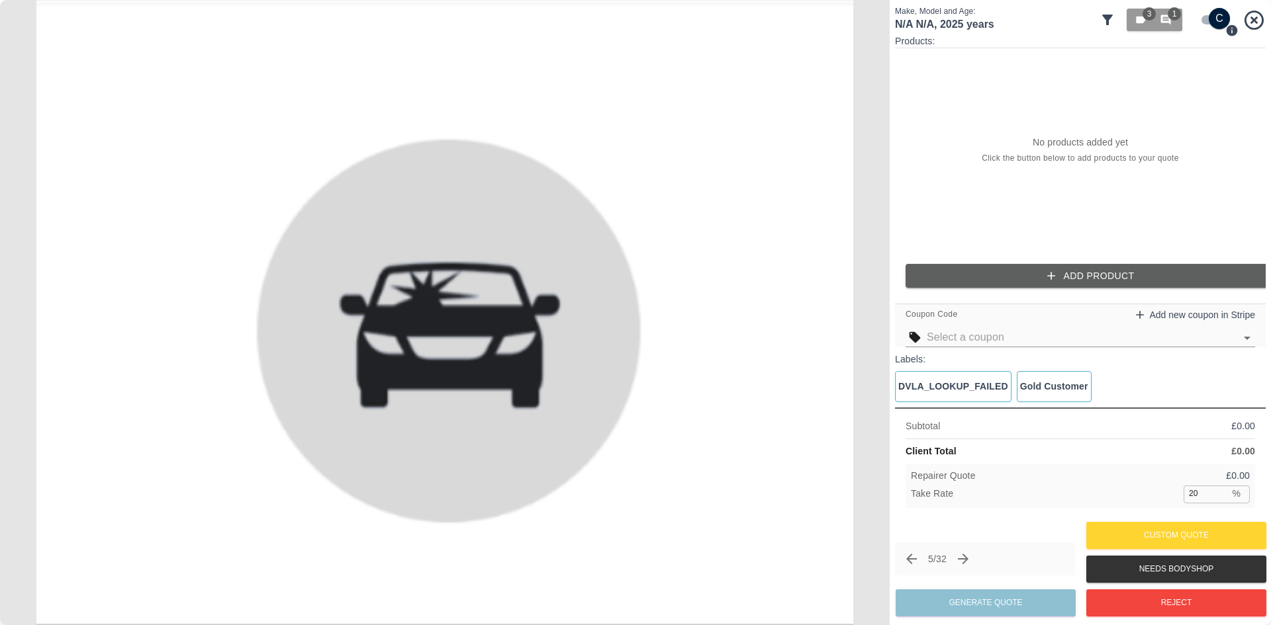
click at [1216, 23] on input "checkbox" at bounding box center [1219, 18] width 64 height 21
checkbox input "false"
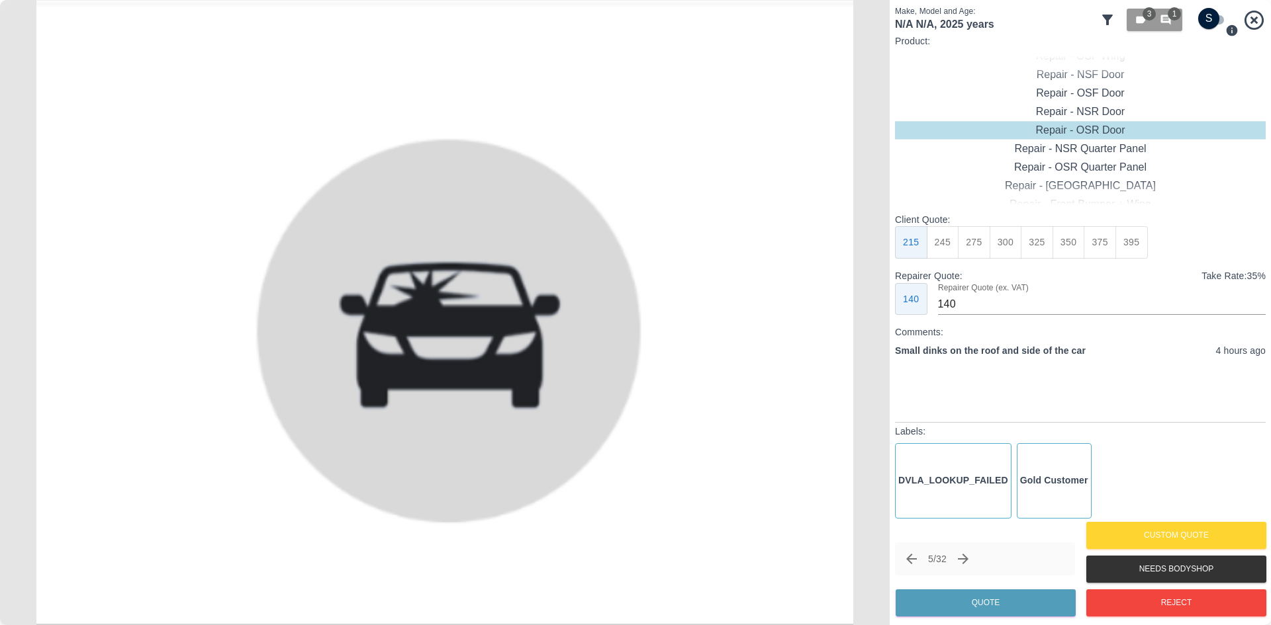
click at [676, 492] on img at bounding box center [444, 312] width 889 height 625
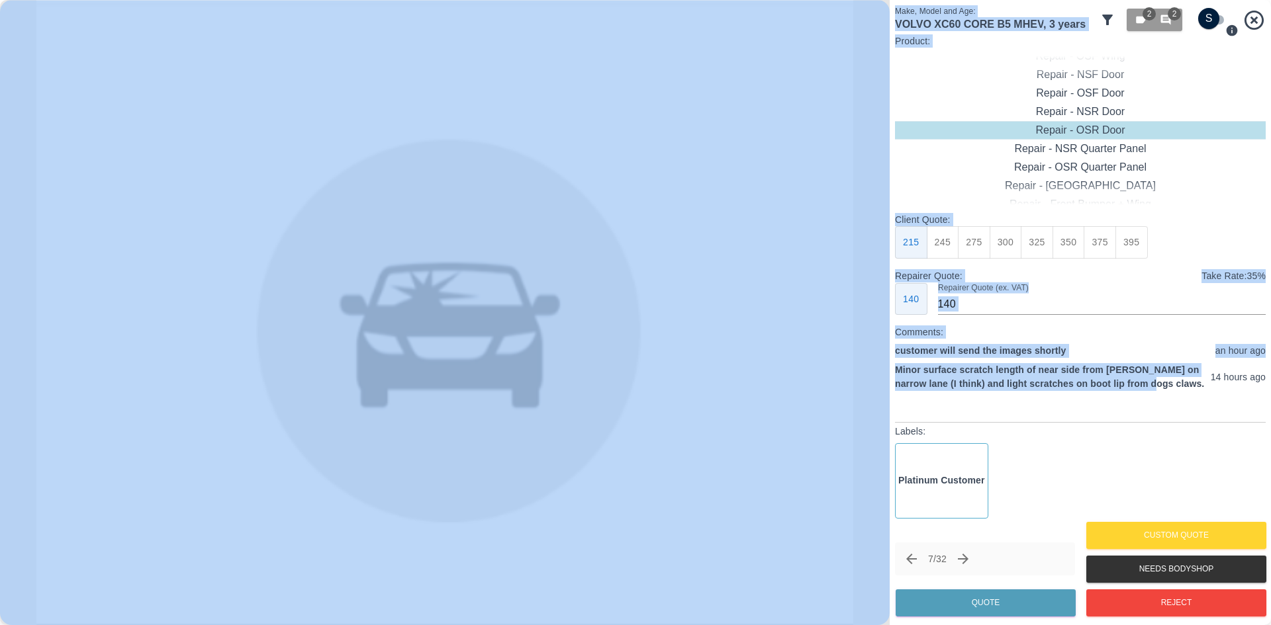
drag, startPoint x: 1147, startPoint y: 387, endPoint x: 879, endPoint y: 340, distance: 272.2
click at [879, 340] on div "Make, Model and Age: VOLVO XC60 CORE B5 MHEV , 3 years 2 2 Product: Repair - Fr…" at bounding box center [635, 312] width 1271 height 625
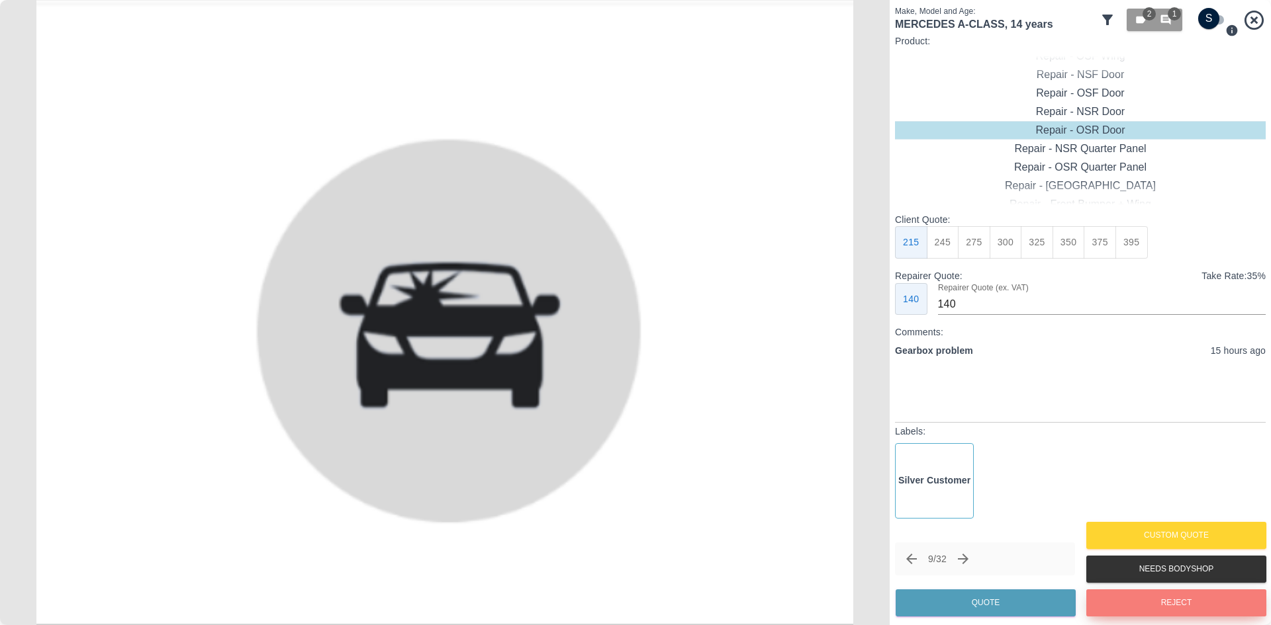
click at [1130, 600] on button "Reject" at bounding box center [1176, 603] width 180 height 27
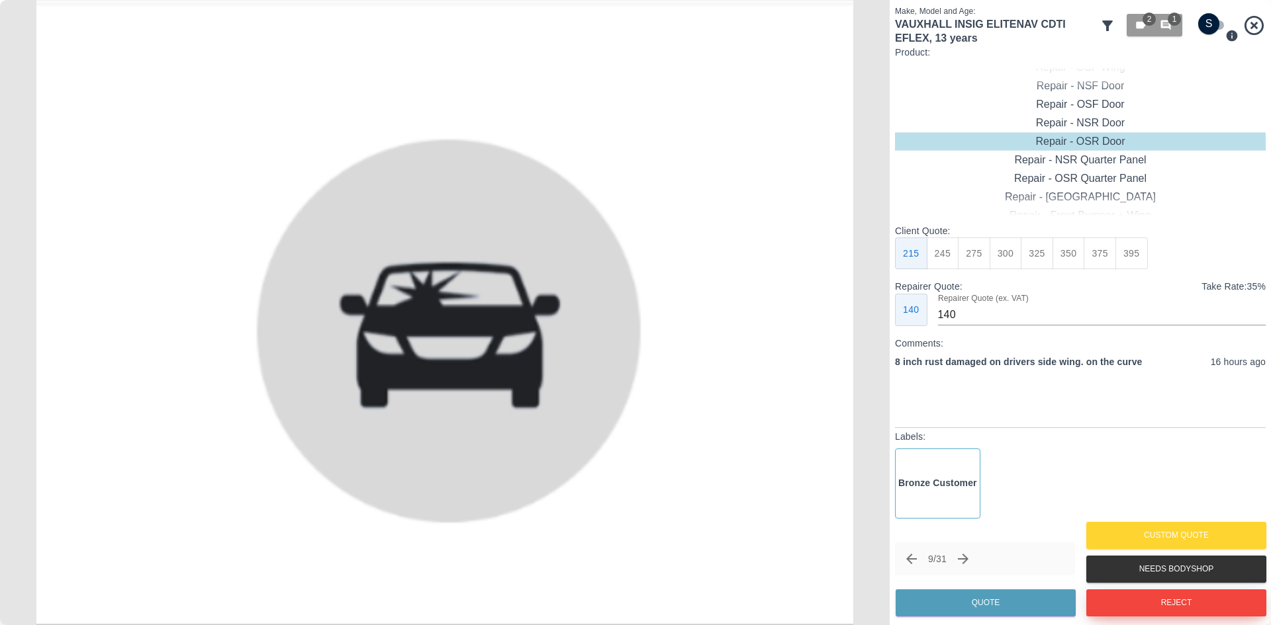
click at [1130, 602] on button "Reject" at bounding box center [1176, 603] width 180 height 27
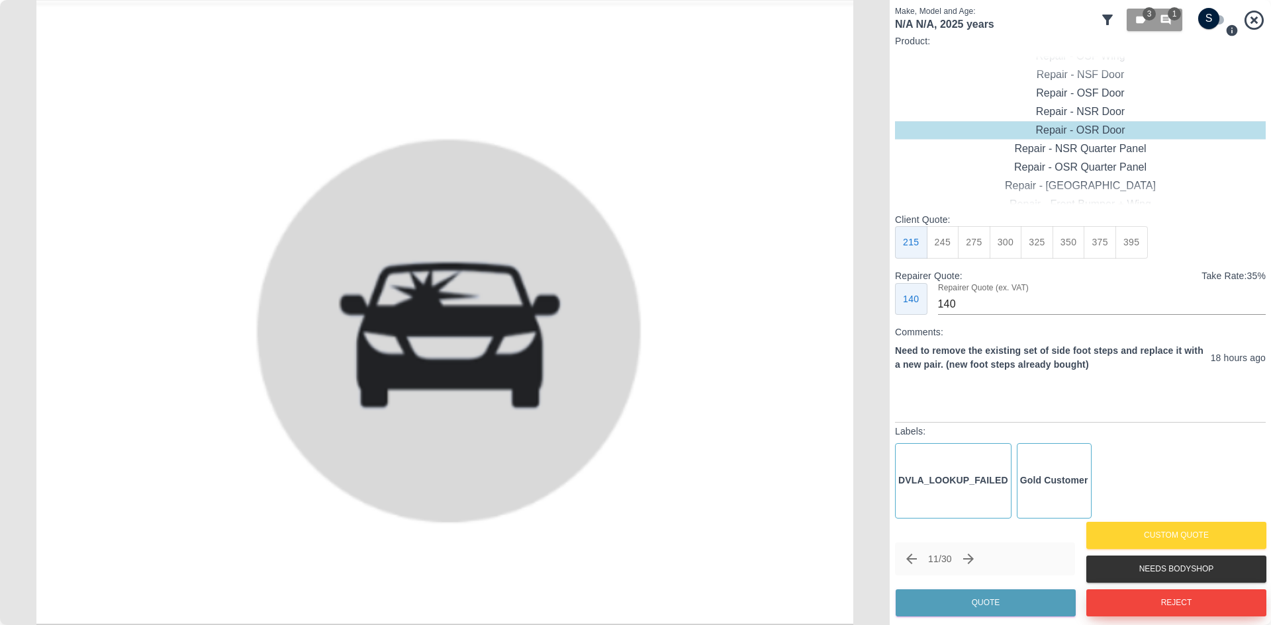
click at [1130, 602] on button "Reject" at bounding box center [1176, 603] width 180 height 27
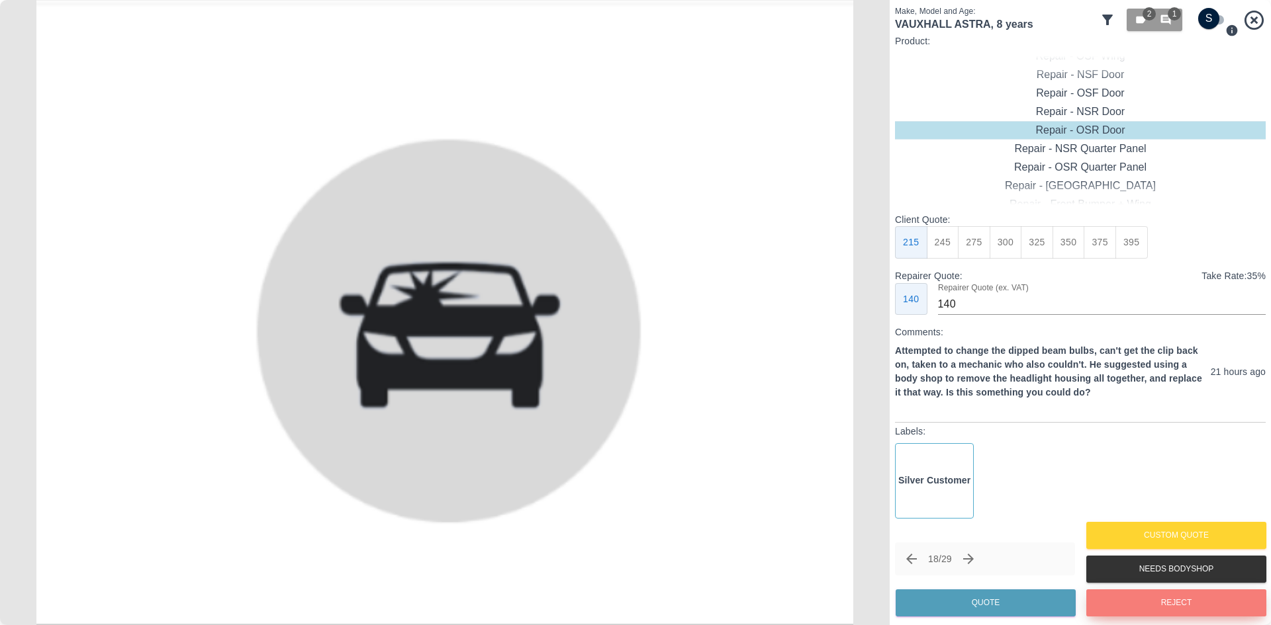
click at [1151, 604] on button "Reject" at bounding box center [1176, 603] width 180 height 27
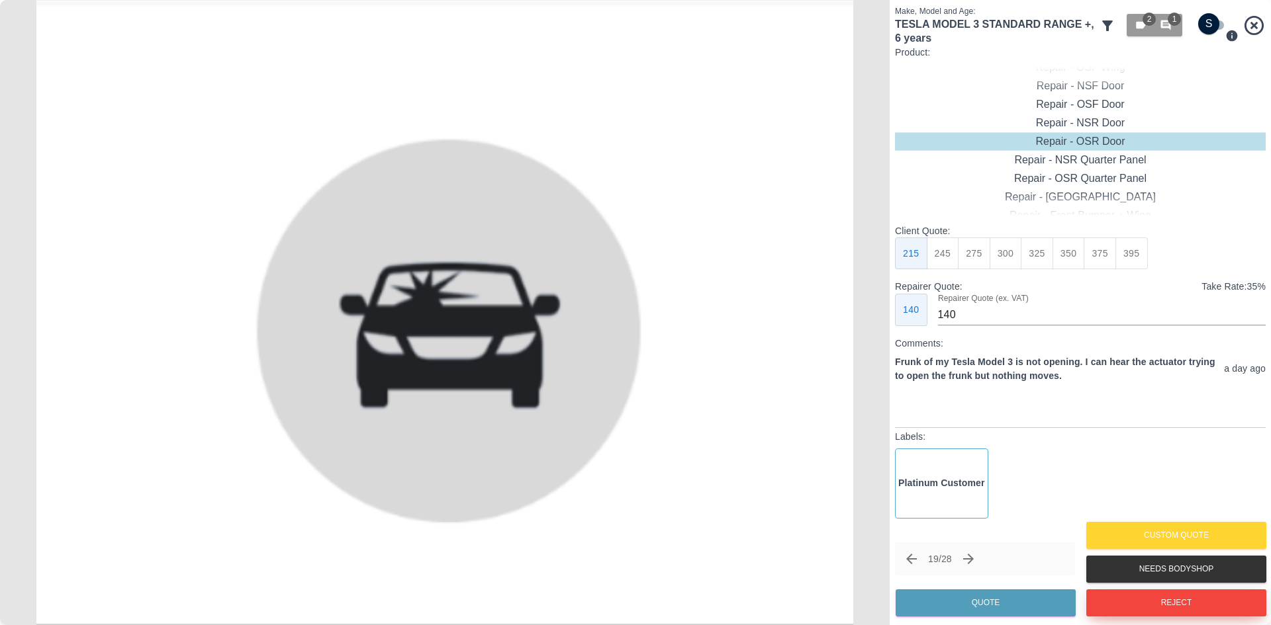
click at [1151, 604] on button "Reject" at bounding box center [1176, 603] width 180 height 27
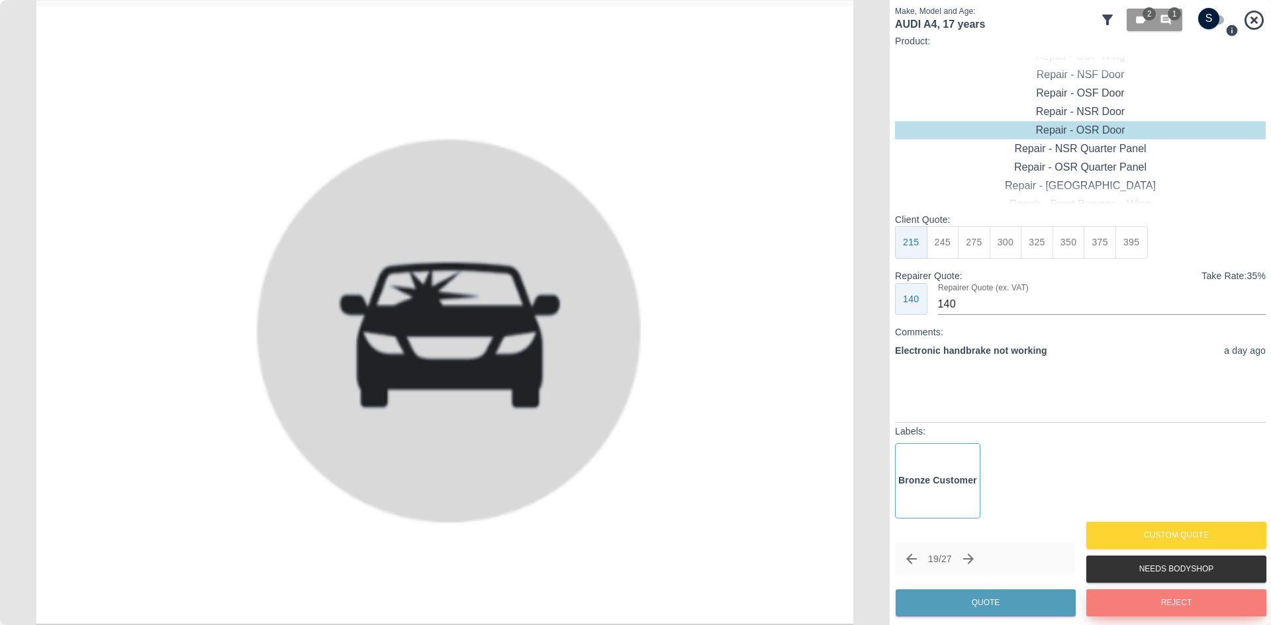
click at [1151, 604] on button "Reject" at bounding box center [1176, 603] width 180 height 27
click at [1269, 9] on div at bounding box center [1263, 312] width 13 height 625
click at [1262, 12] on div at bounding box center [1263, 312] width 13 height 625
click at [1255, 23] on icon at bounding box center [1253, 20] width 23 height 23
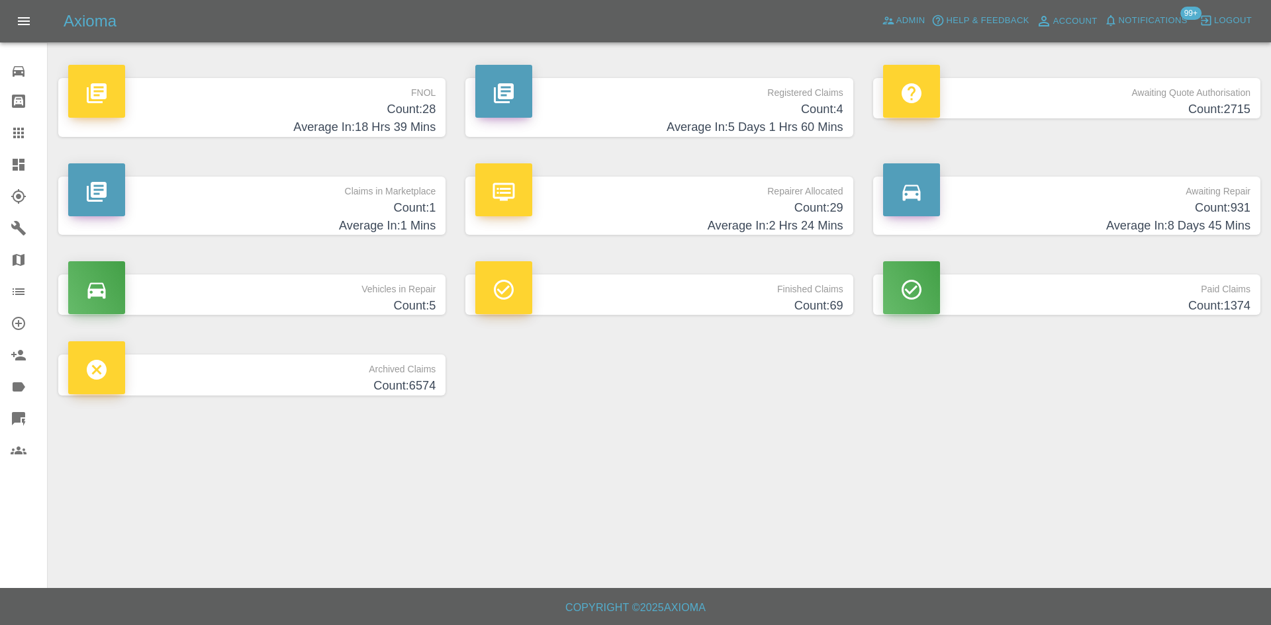
click at [365, 113] on h4 "Count: 28" at bounding box center [251, 110] width 367 height 18
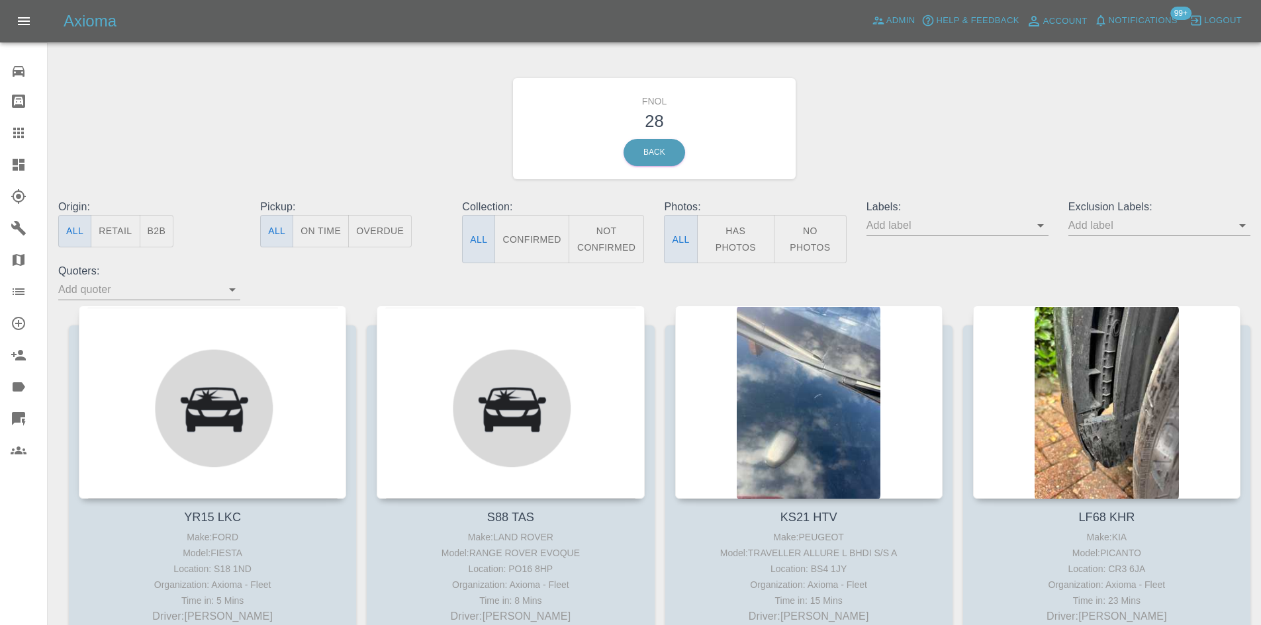
click at [29, 422] on div at bounding box center [29, 419] width 37 height 16
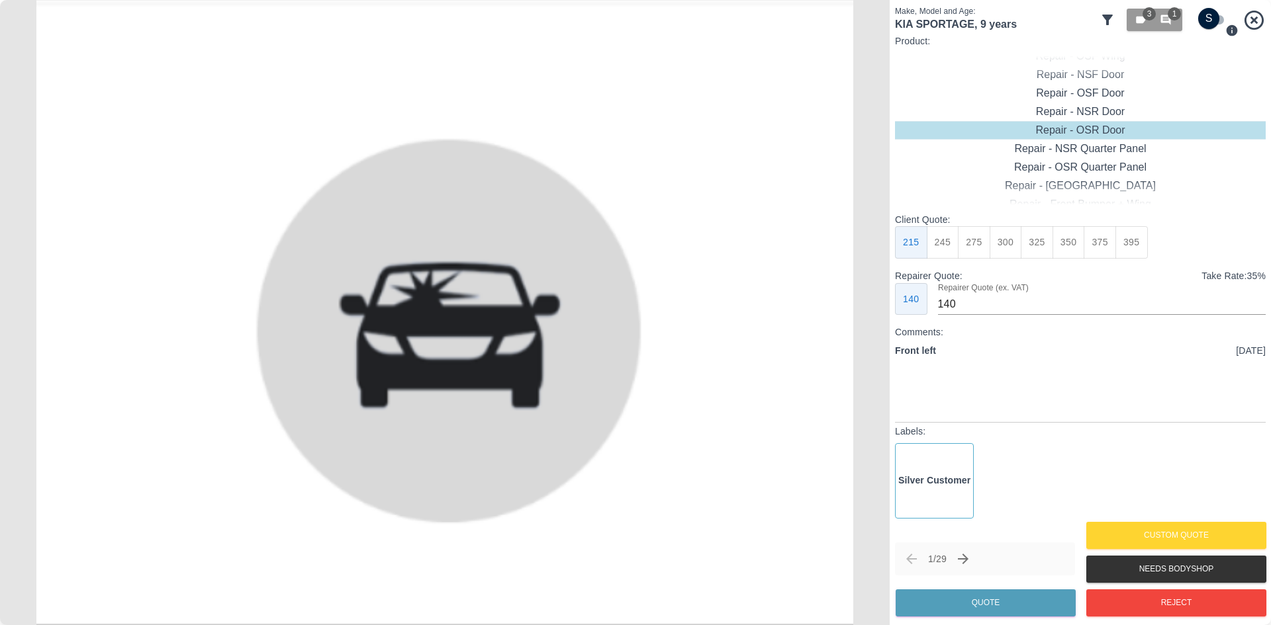
click at [1220, 4] on div "Make, Model and Age: KIA SPORTAGE , 9 years 3 1 Product: Repair - Front Bumper …" at bounding box center [1079, 312] width 381 height 625
click at [1218, 11] on input "checkbox" at bounding box center [1209, 18] width 64 height 21
checkbox input "true"
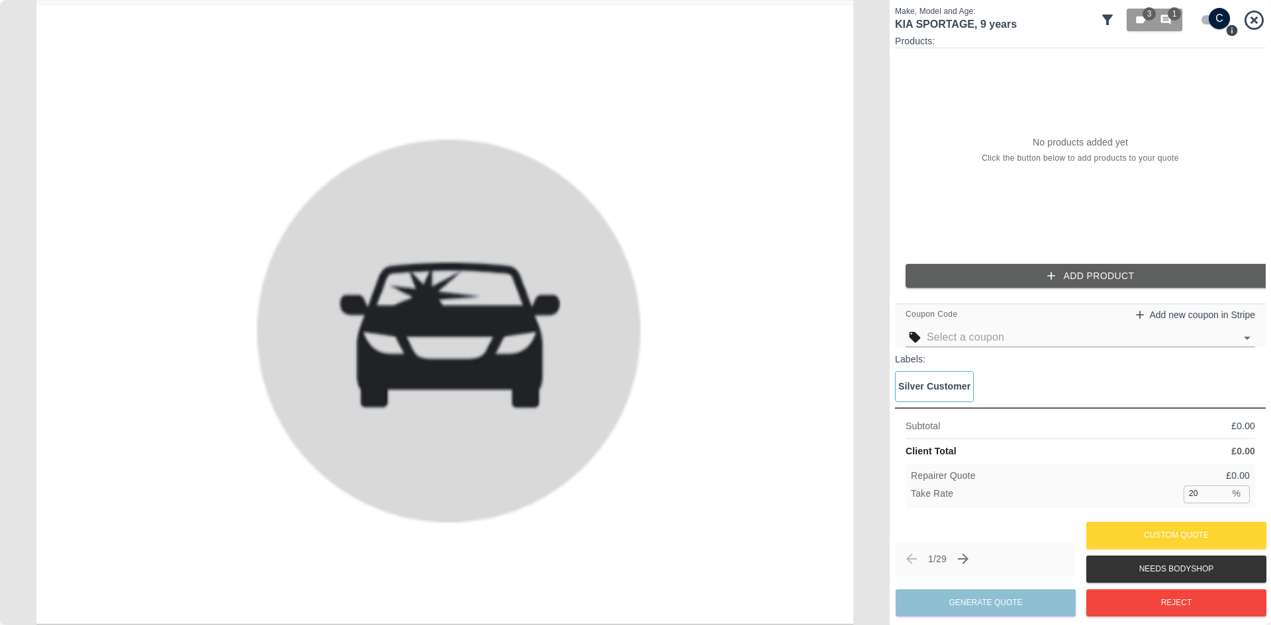
click at [1097, 328] on div "Coupon Code Add new coupon in Stripe" at bounding box center [1080, 326] width 371 height 44
click at [1245, 336] on icon "Open" at bounding box center [1247, 338] width 16 height 16
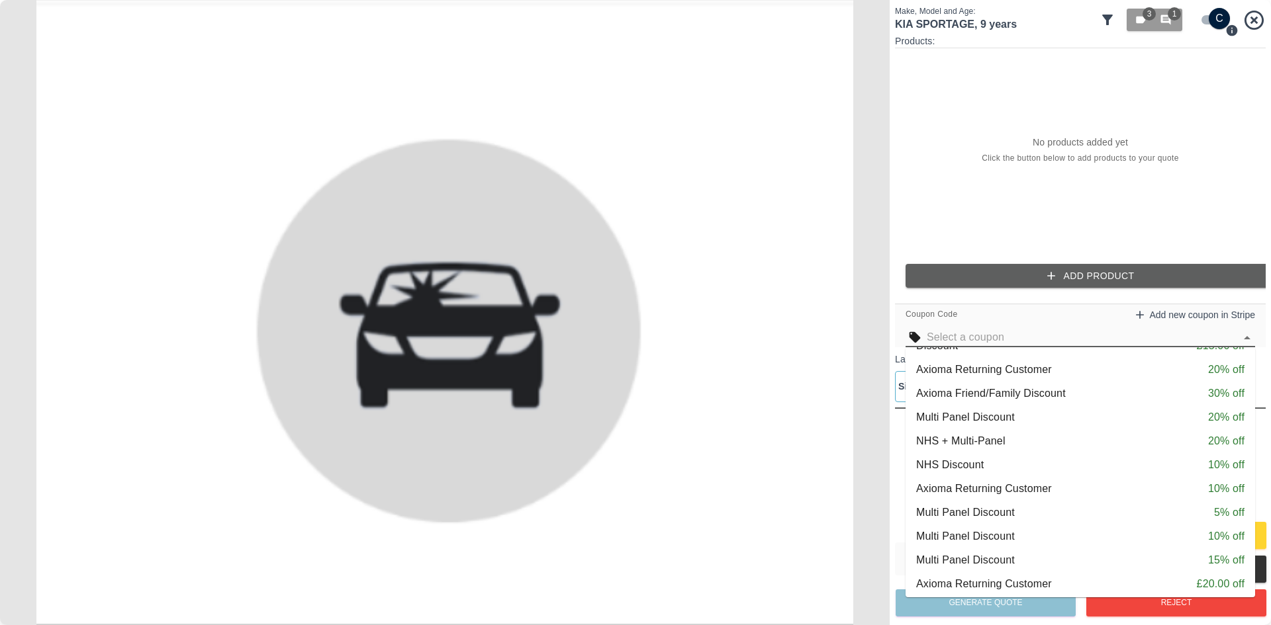
scroll to position [94, 0]
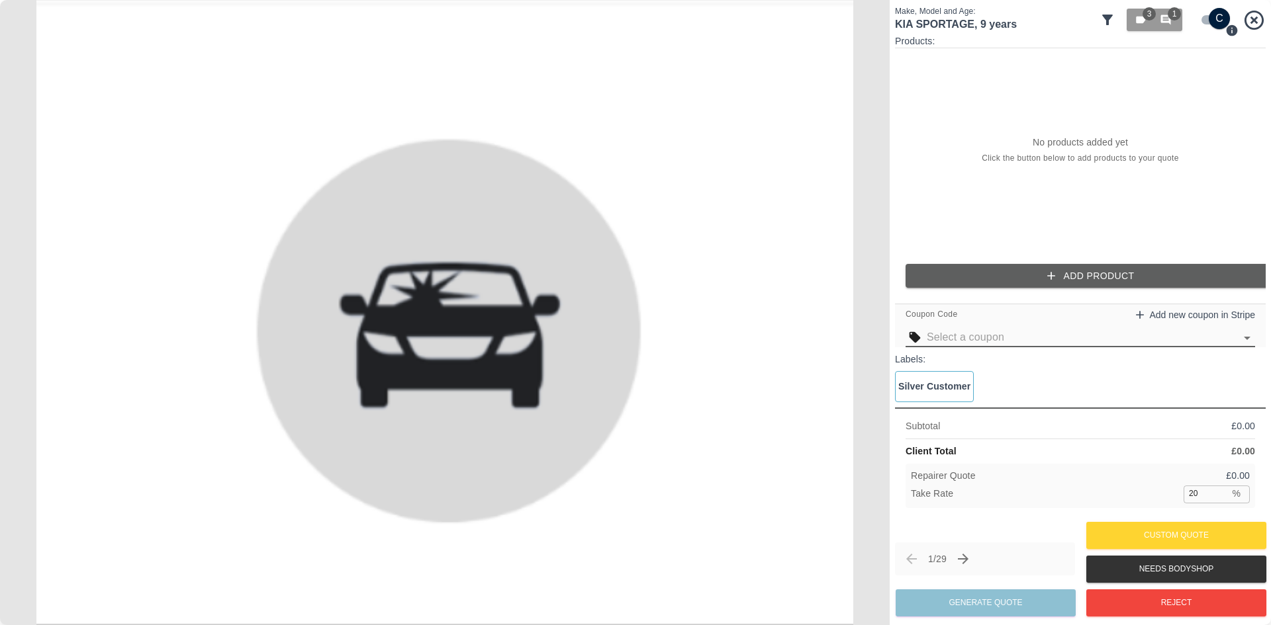
click at [1244, 338] on icon "Open" at bounding box center [1247, 338] width 16 height 16
click at [1248, 22] on icon at bounding box center [1253, 20] width 23 height 23
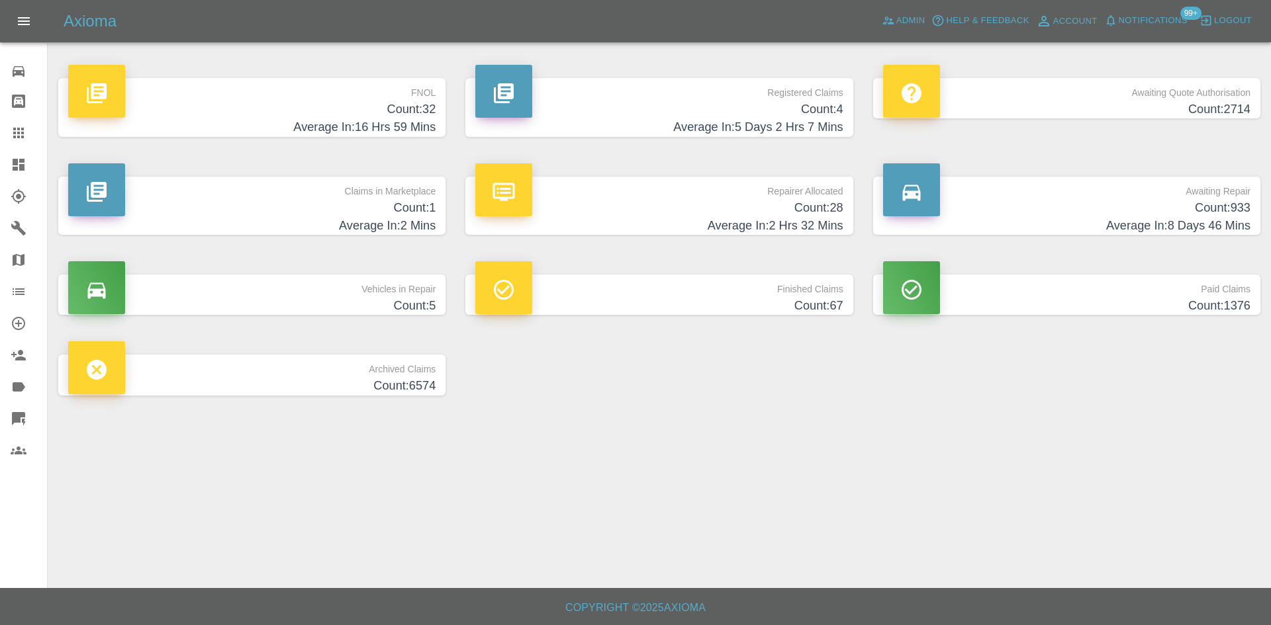
click at [288, 200] on h4 "Count: 1" at bounding box center [251, 208] width 367 height 18
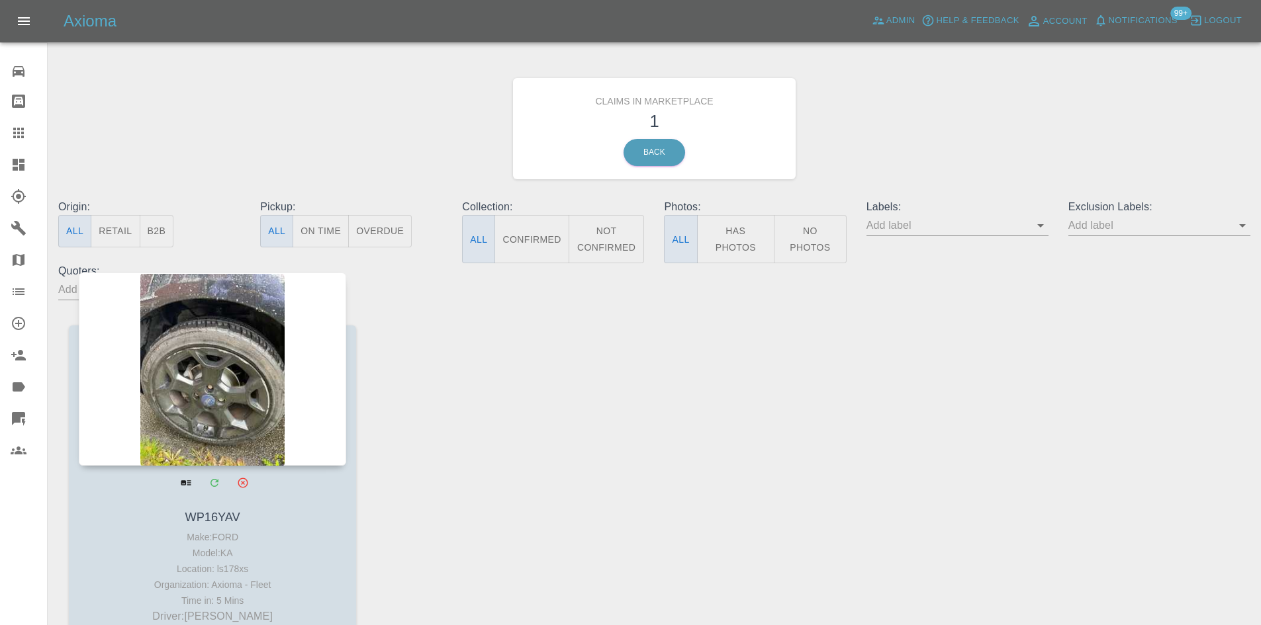
click at [208, 340] on div at bounding box center [212, 369] width 267 height 193
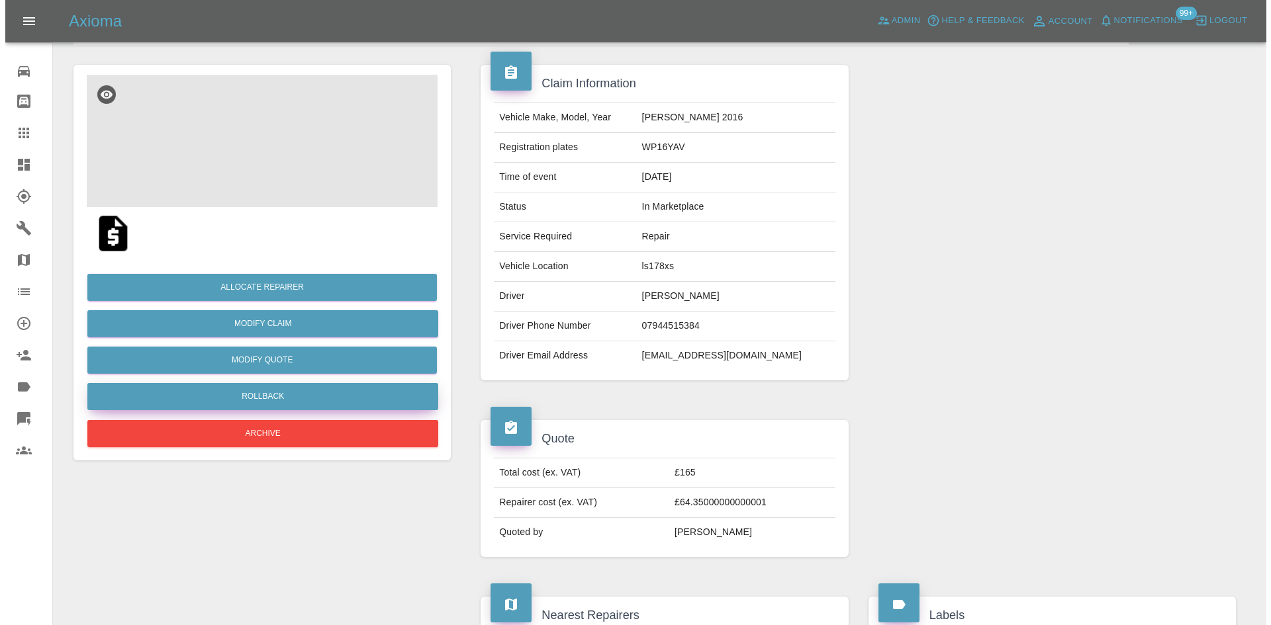
scroll to position [199, 0]
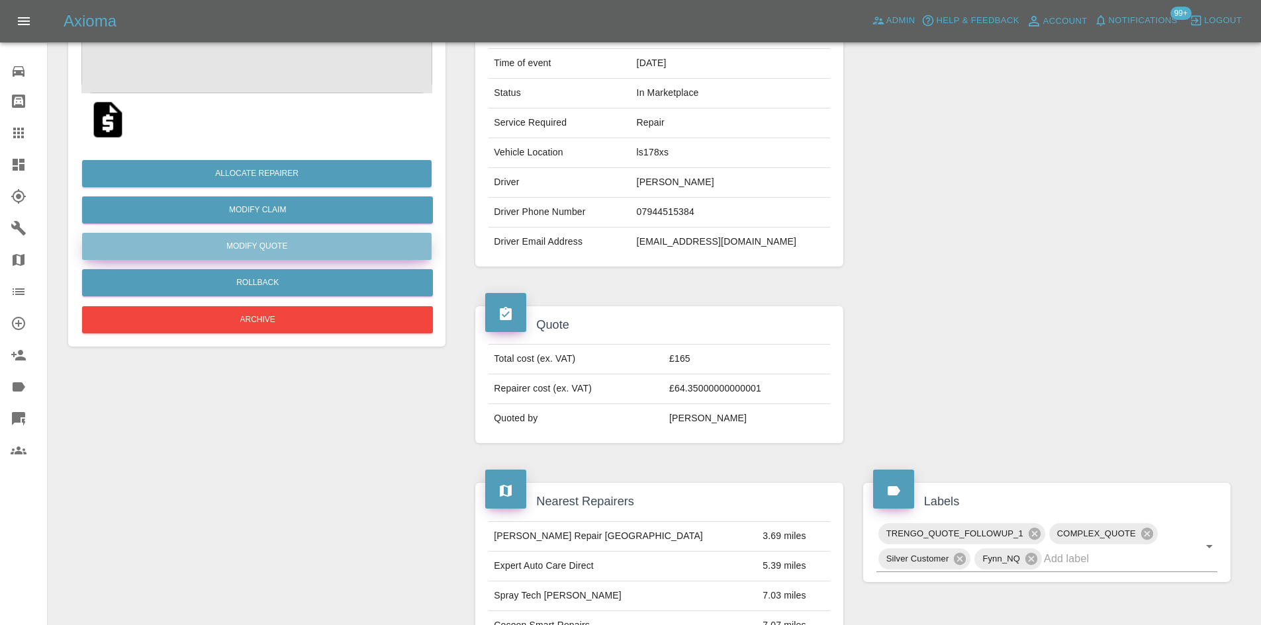
click at [250, 242] on button "Modify Quote" at bounding box center [256, 246] width 349 height 27
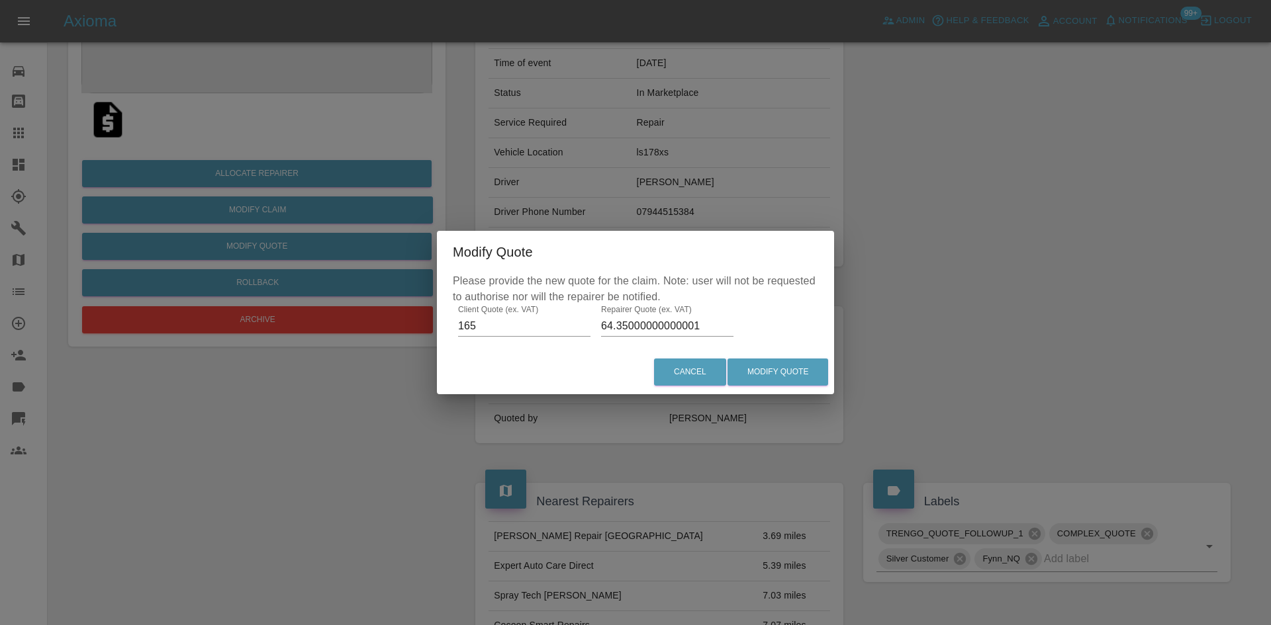
click at [676, 325] on input "64.35000000000001" at bounding box center [667, 326] width 132 height 21
type input "65"
click at [801, 373] on button "Modify Quote" at bounding box center [777, 372] width 101 height 27
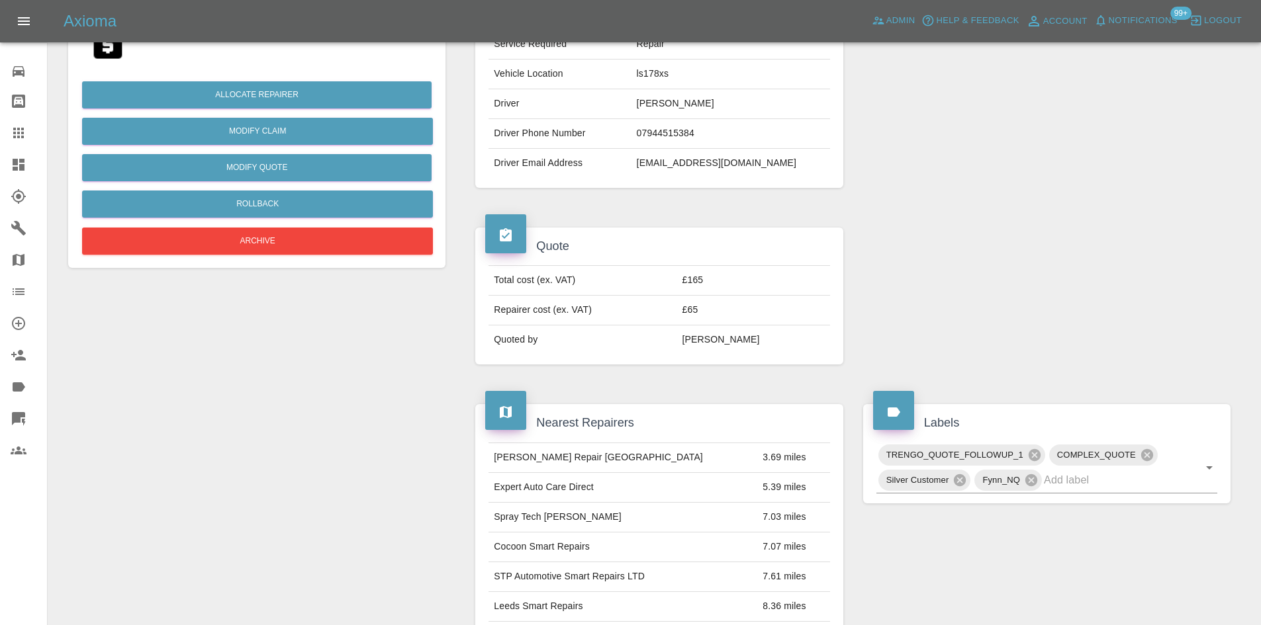
scroll to position [463, 0]
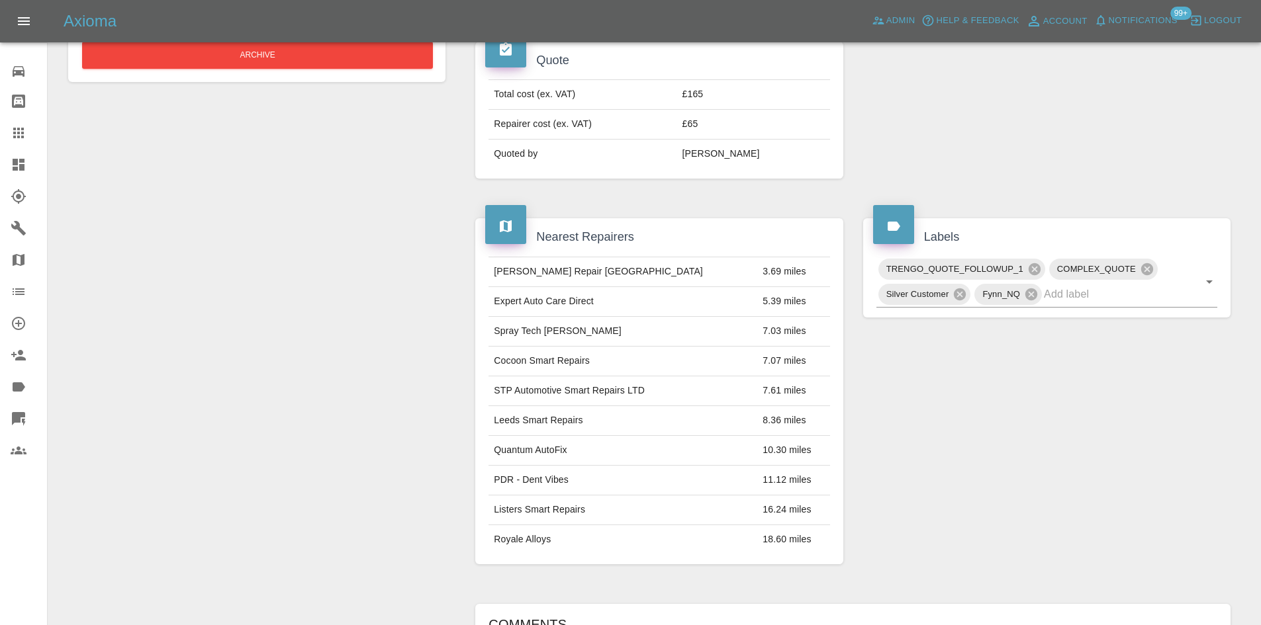
click at [1142, 22] on span "Notifications" at bounding box center [1143, 20] width 69 height 15
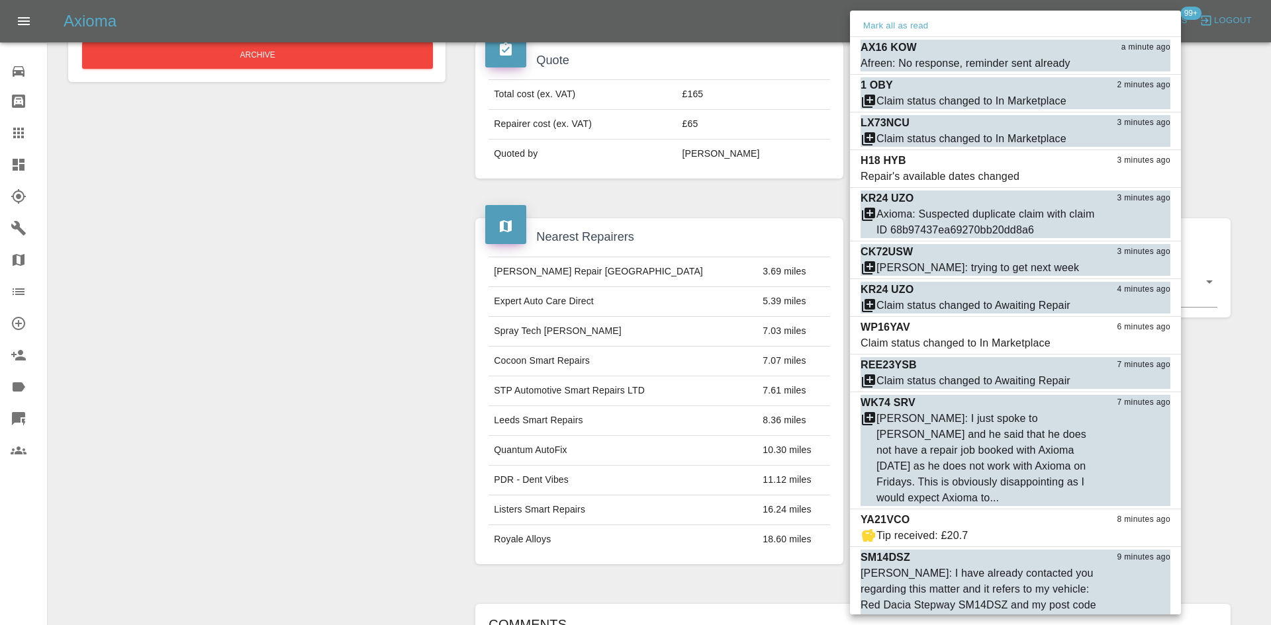
click at [526, 186] on div at bounding box center [635, 312] width 1271 height 625
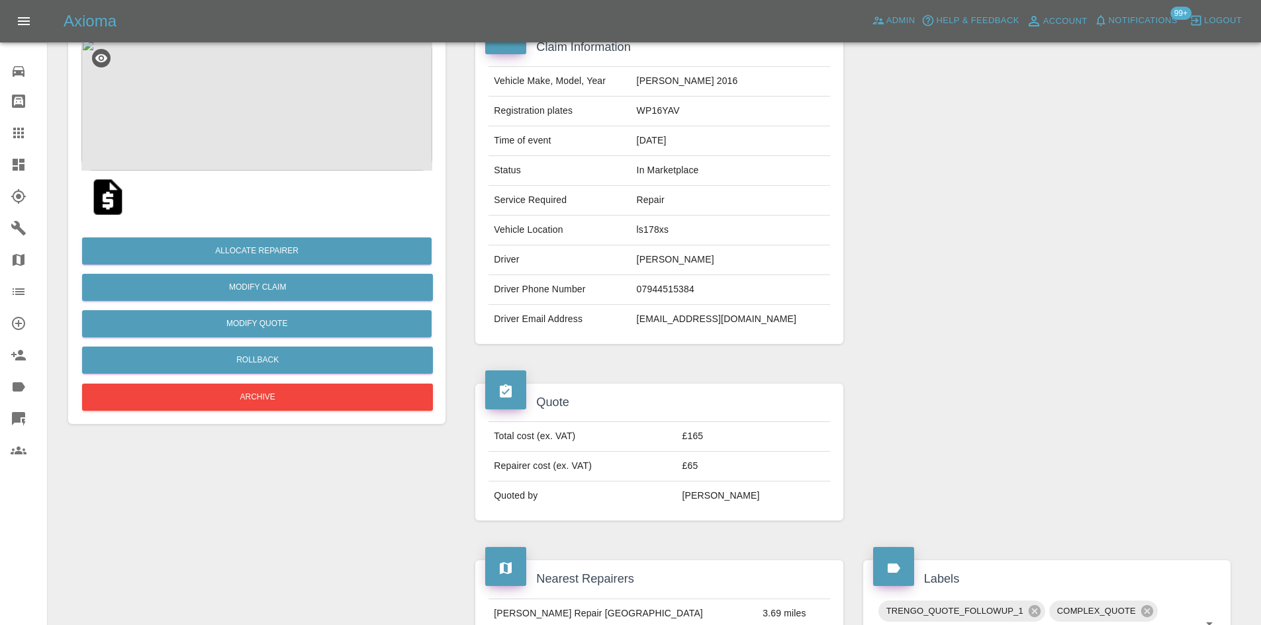
scroll to position [0, 0]
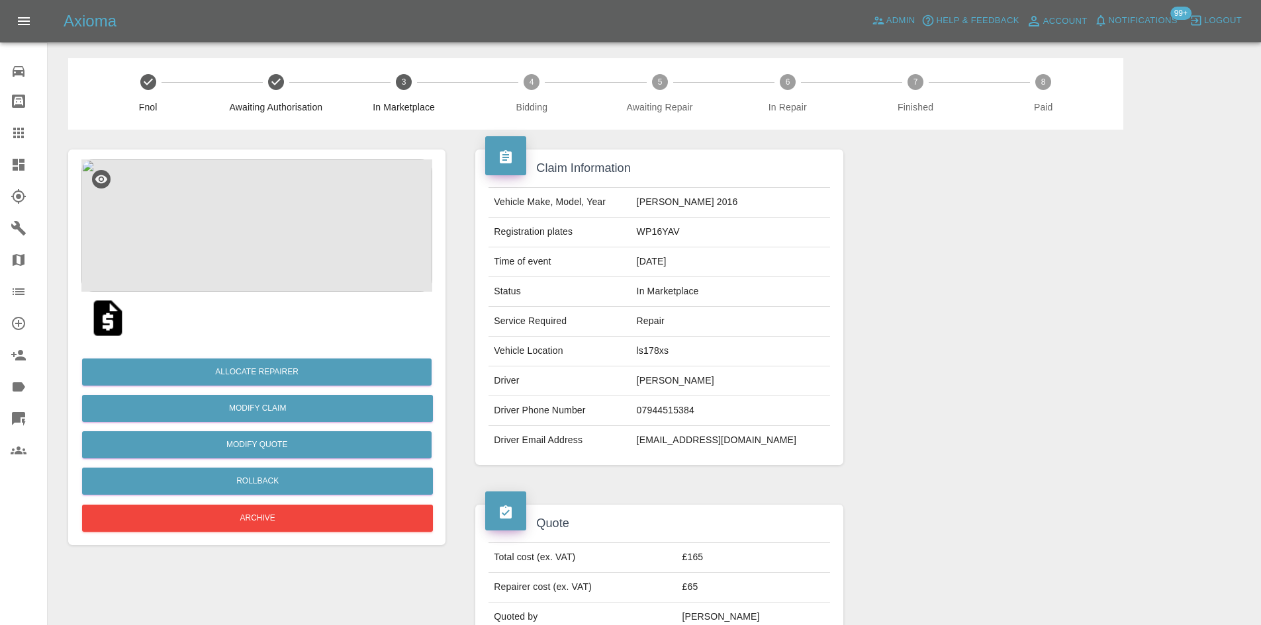
click at [19, 173] on link "Dashboard" at bounding box center [23, 165] width 47 height 32
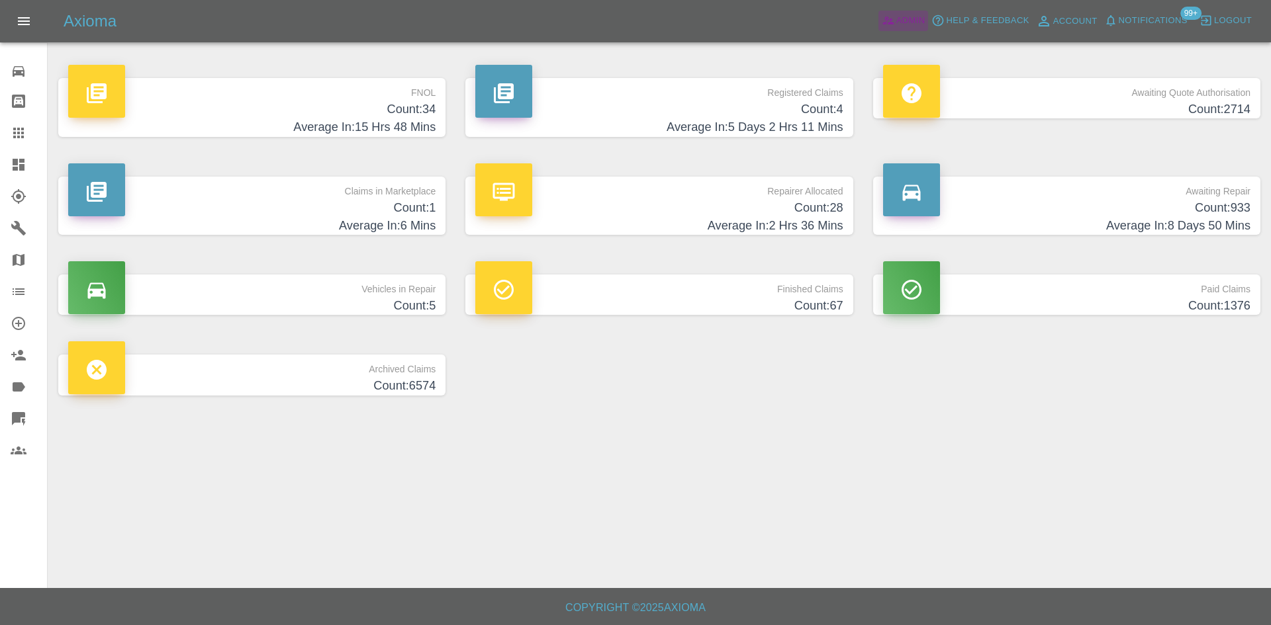
click at [879, 18] on link "Admin" at bounding box center [903, 21] width 50 height 21
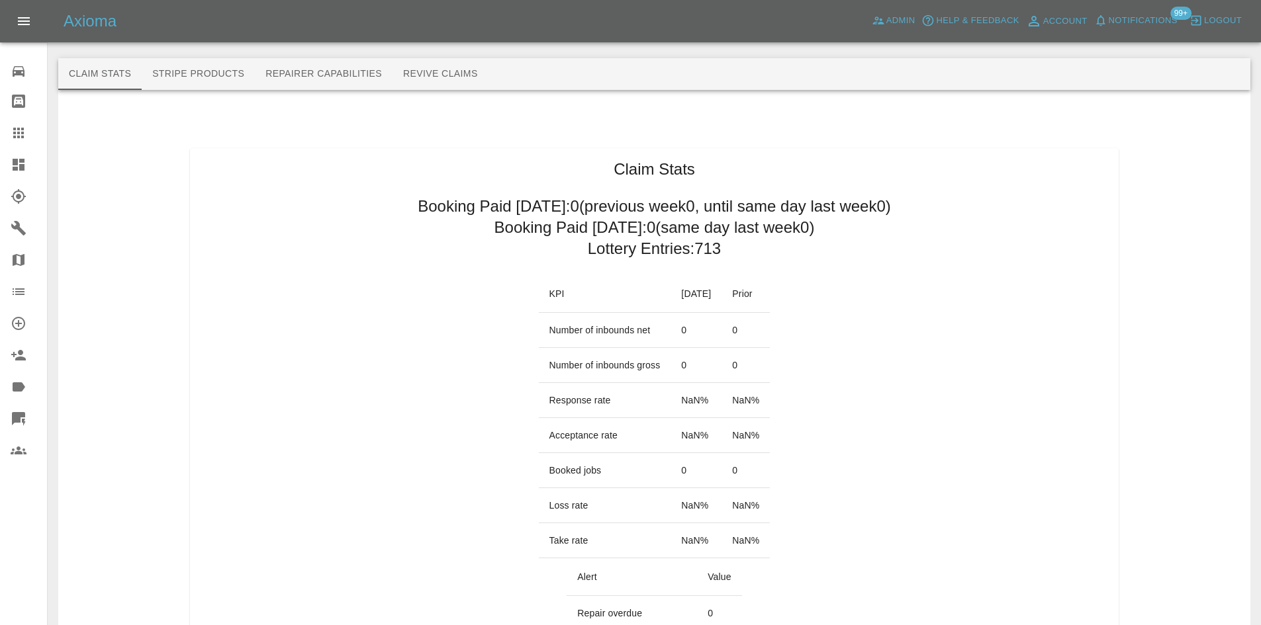
click at [413, 57] on div at bounding box center [654, 37] width 1192 height 42
click at [191, 66] on button "Stripe Products" at bounding box center [198, 74] width 113 height 32
click at [191, 78] on button "Stripe Products" at bounding box center [198, 74] width 113 height 32
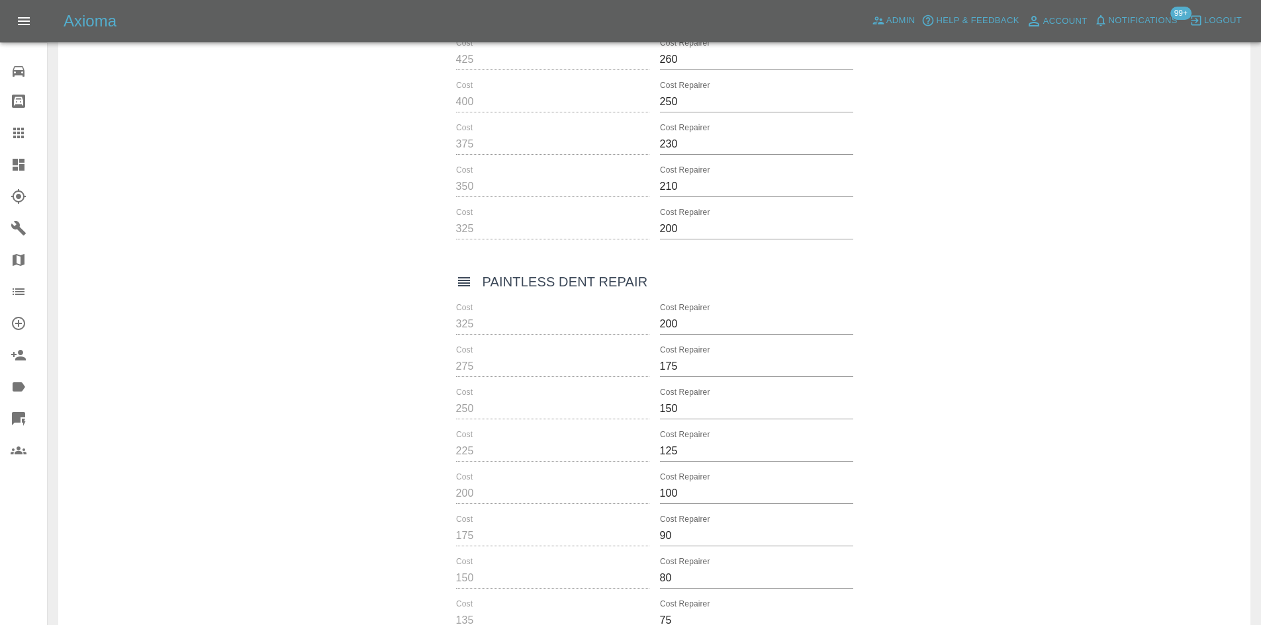
scroll to position [6983, 0]
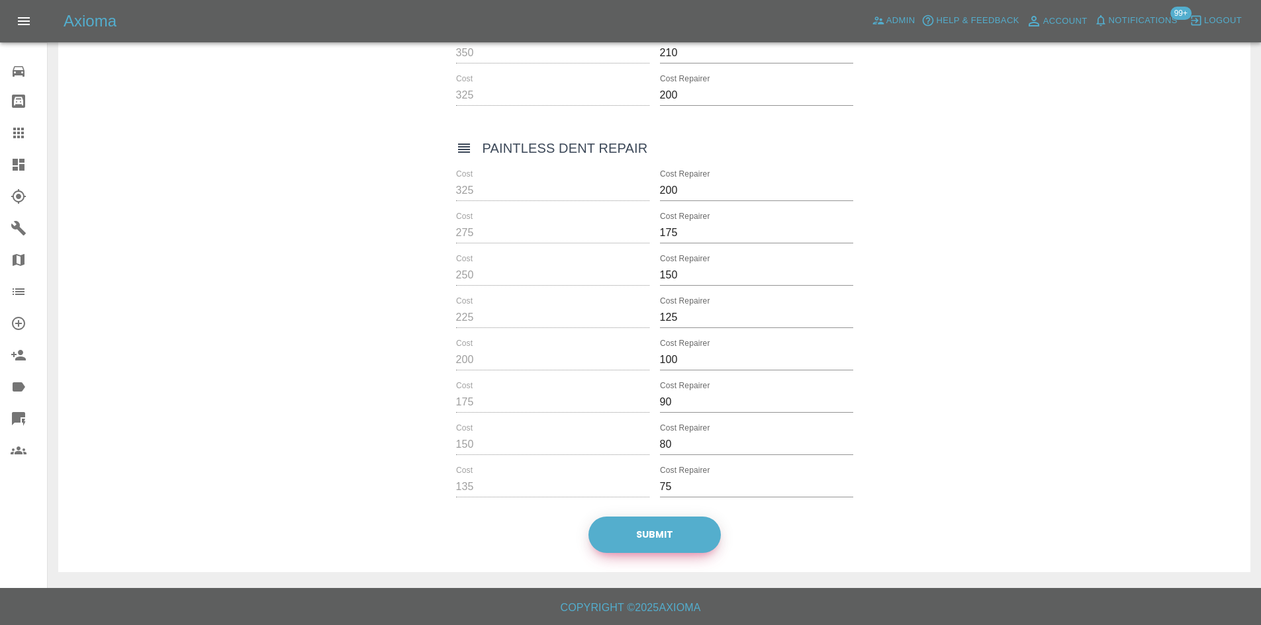
drag, startPoint x: 676, startPoint y: 529, endPoint x: 915, endPoint y: 365, distance: 289.9
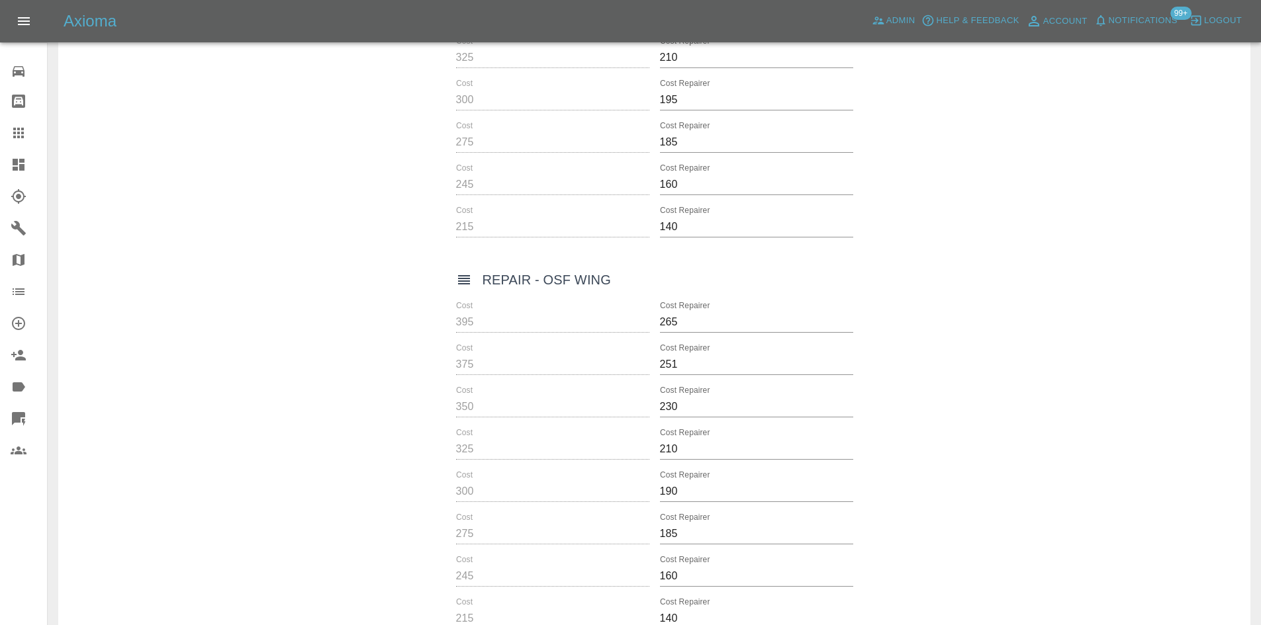
scroll to position [0, 0]
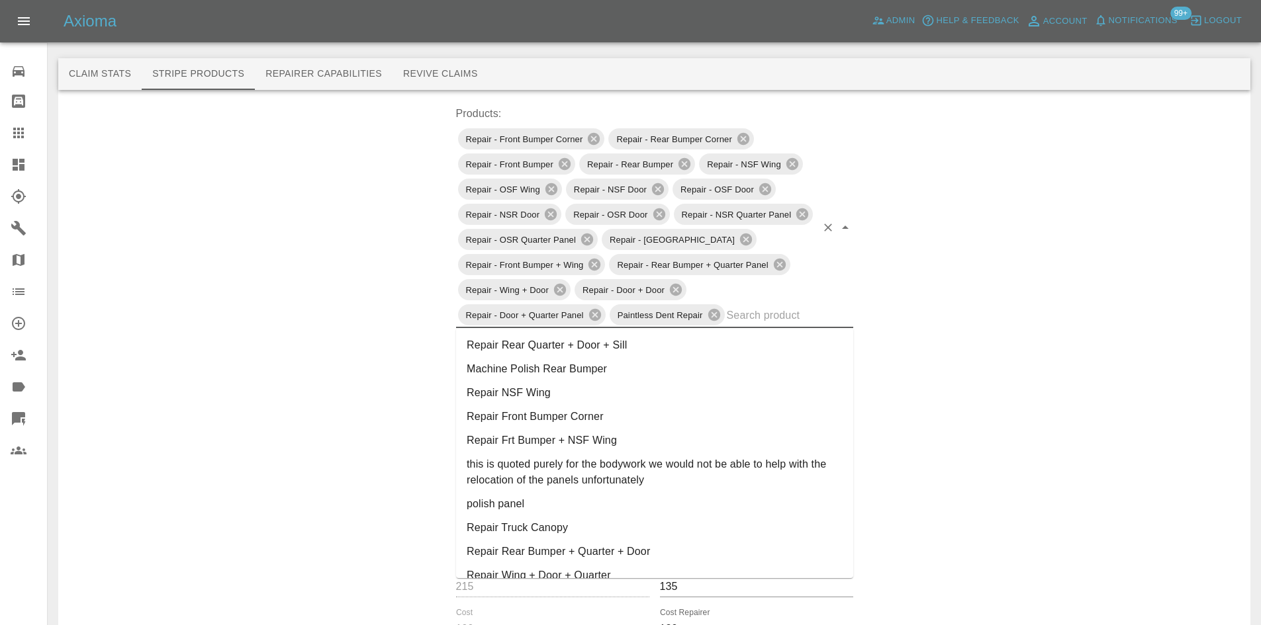
click at [786, 318] on input "text" at bounding box center [771, 315] width 89 height 21
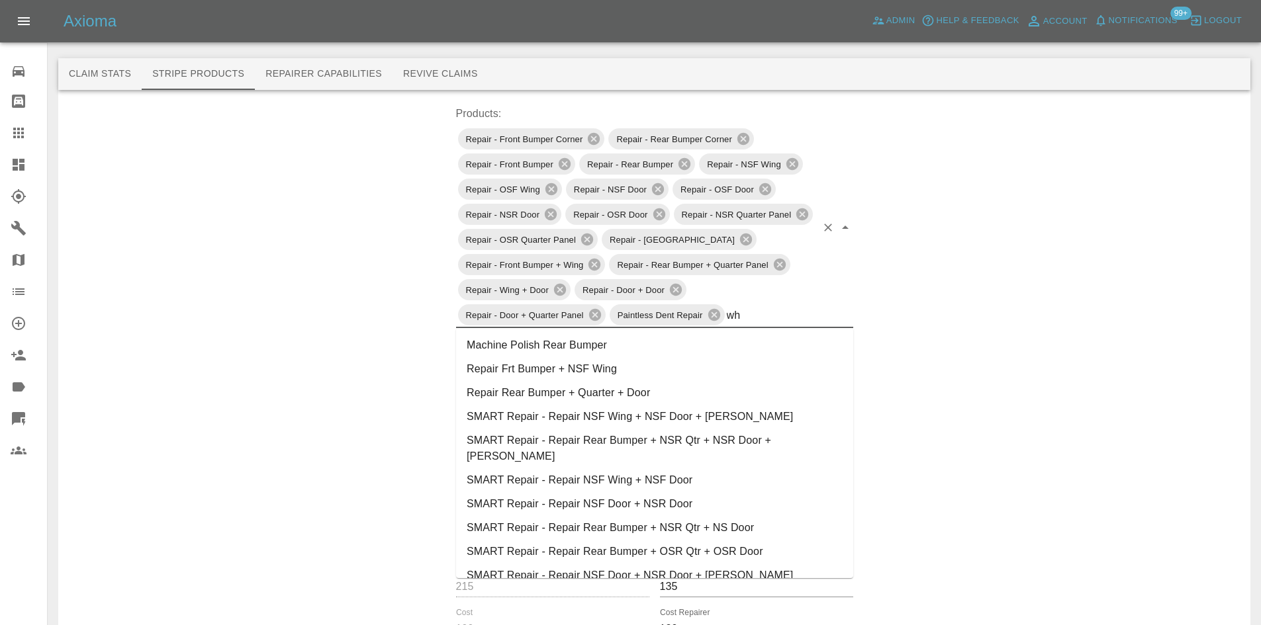
type input "w"
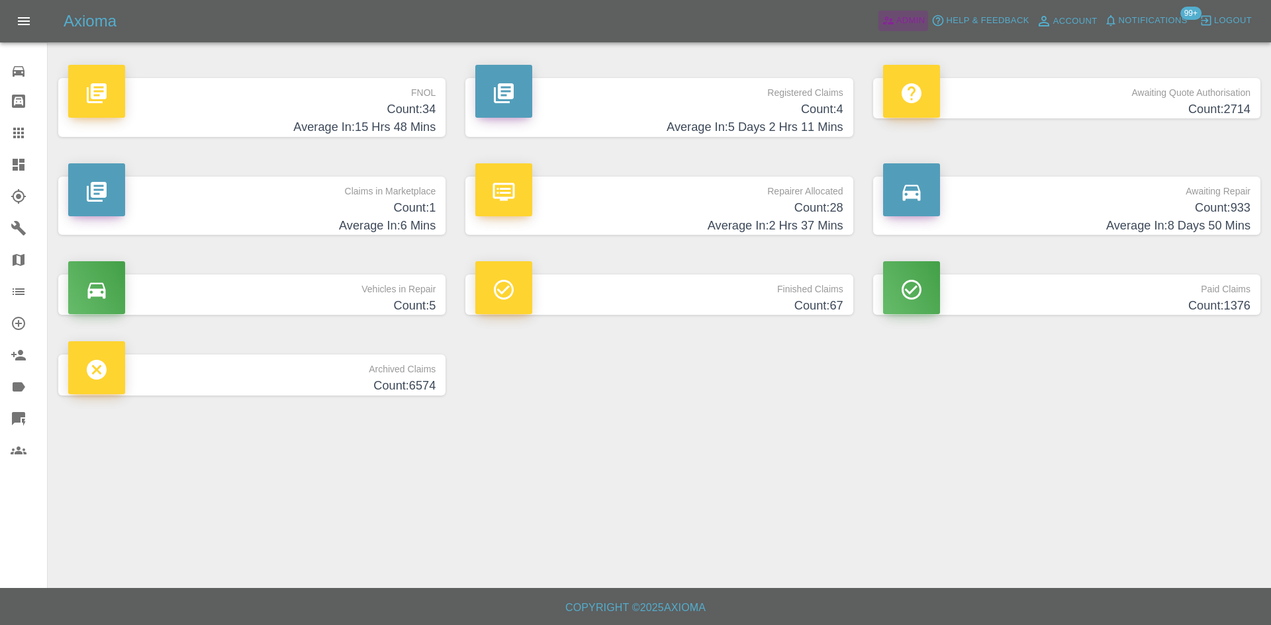
click at [925, 23] on link "Admin" at bounding box center [903, 21] width 50 height 21
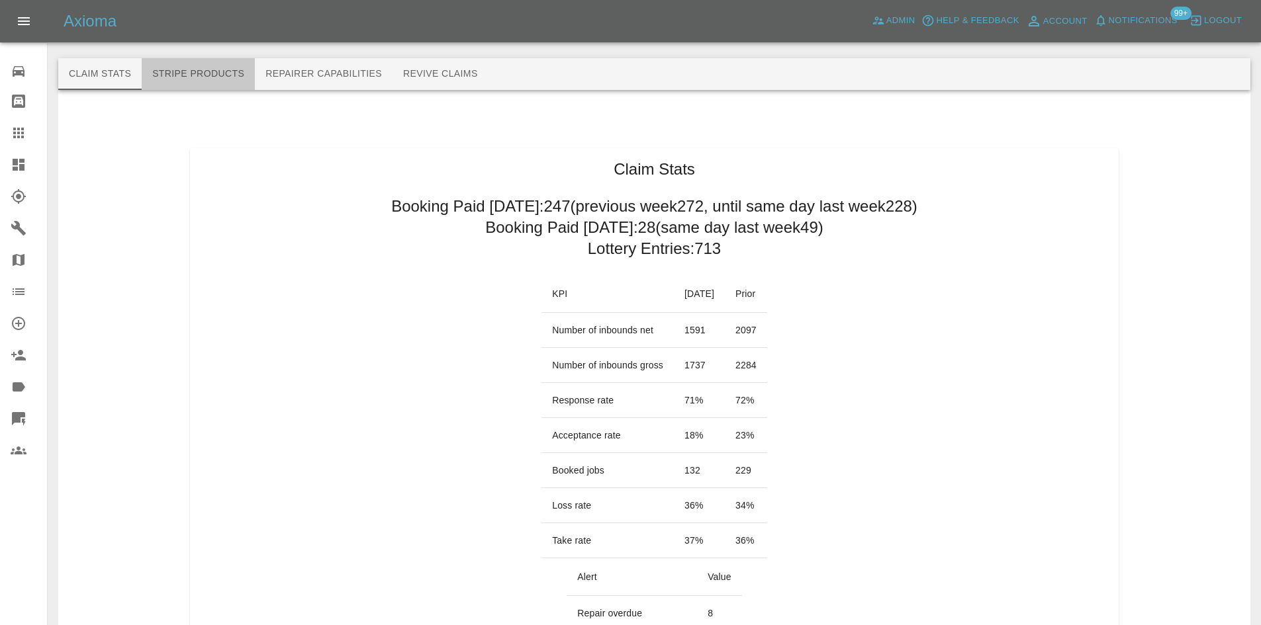
click at [177, 71] on button "Stripe Products" at bounding box center [198, 74] width 113 height 32
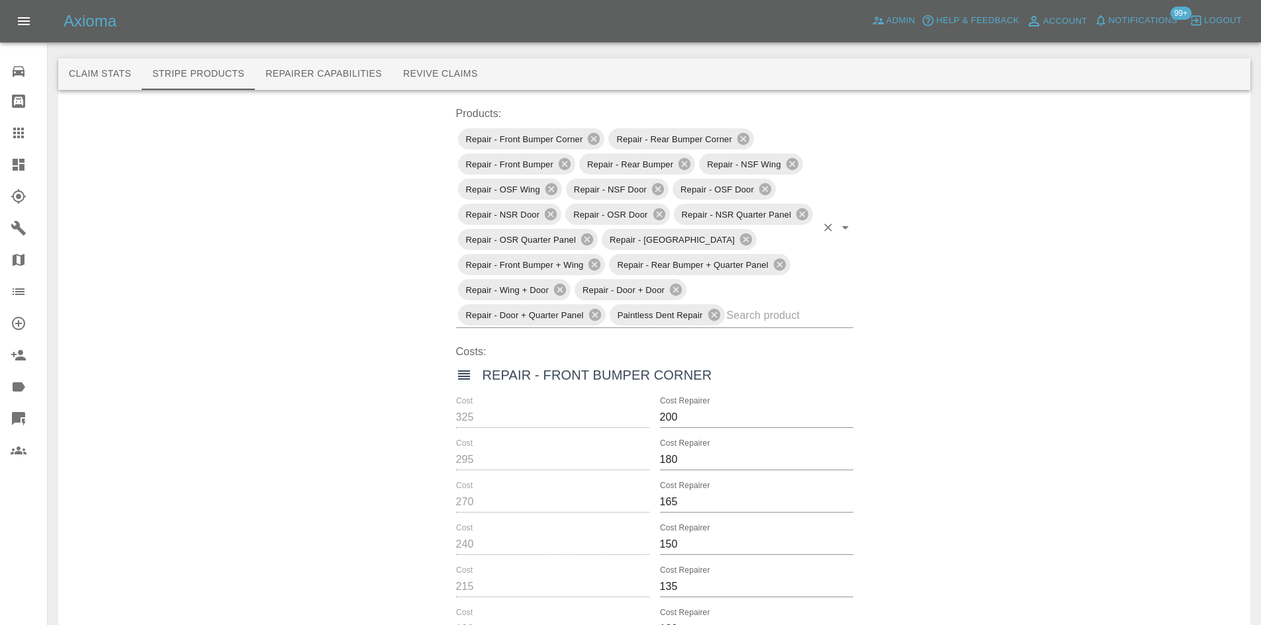
click at [817, 318] on div "Repair - Front Bumper Corner Repair - Rear Bumper Corner Repair - Front Bumper …" at bounding box center [654, 227] width 397 height 202
type input "refur"
click at [730, 355] on li "Diamond Cut Wheel Refurb" at bounding box center [654, 346] width 397 height 24
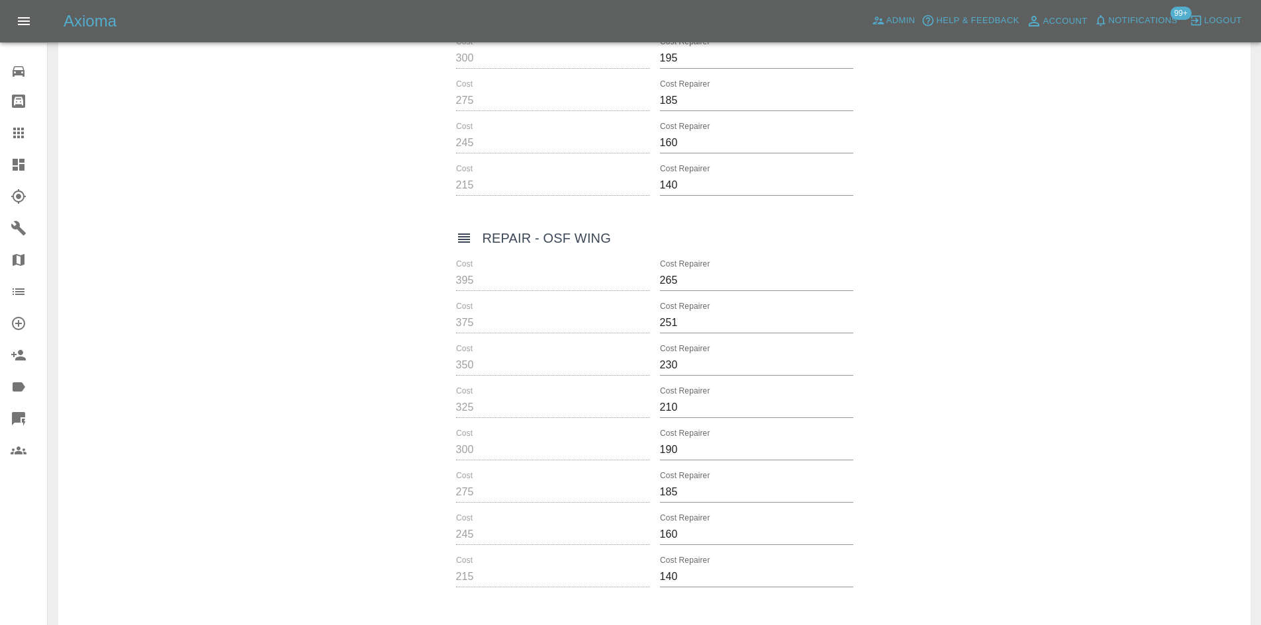
scroll to position [7119, 0]
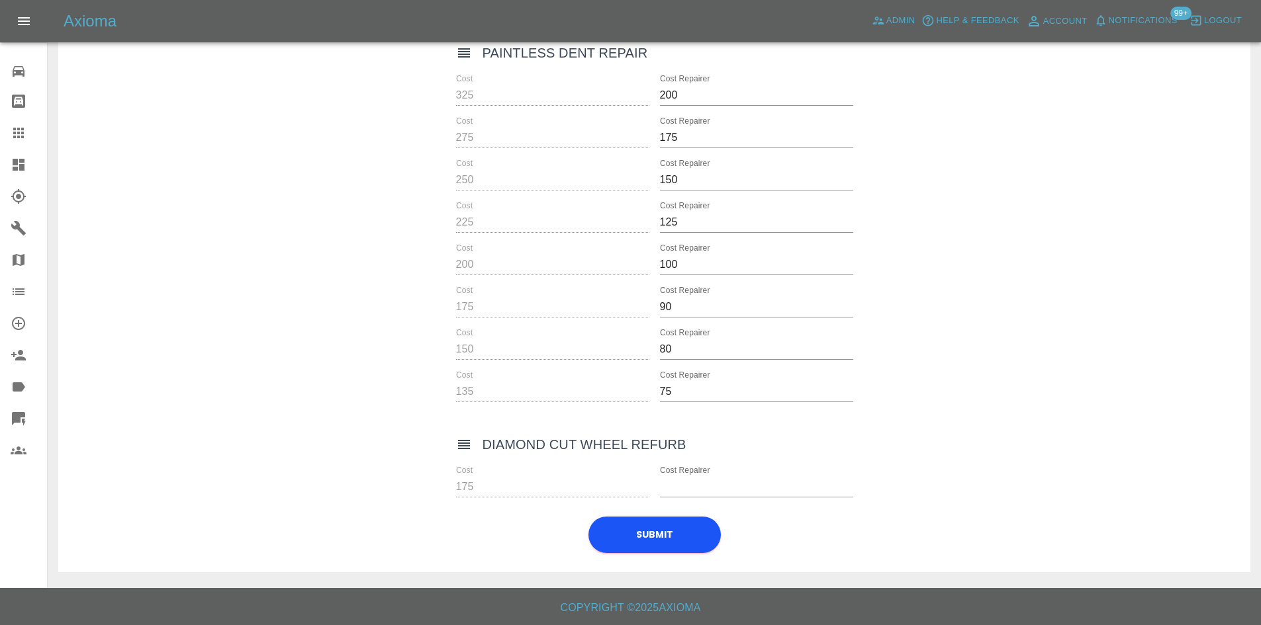
click at [464, 443] on icon at bounding box center [464, 444] width 12 height 9
click at [464, 449] on icon at bounding box center [464, 445] width 16 height 16
click at [465, 452] on icon at bounding box center [464, 445] width 16 height 16
click at [461, 450] on icon at bounding box center [464, 445] width 16 height 16
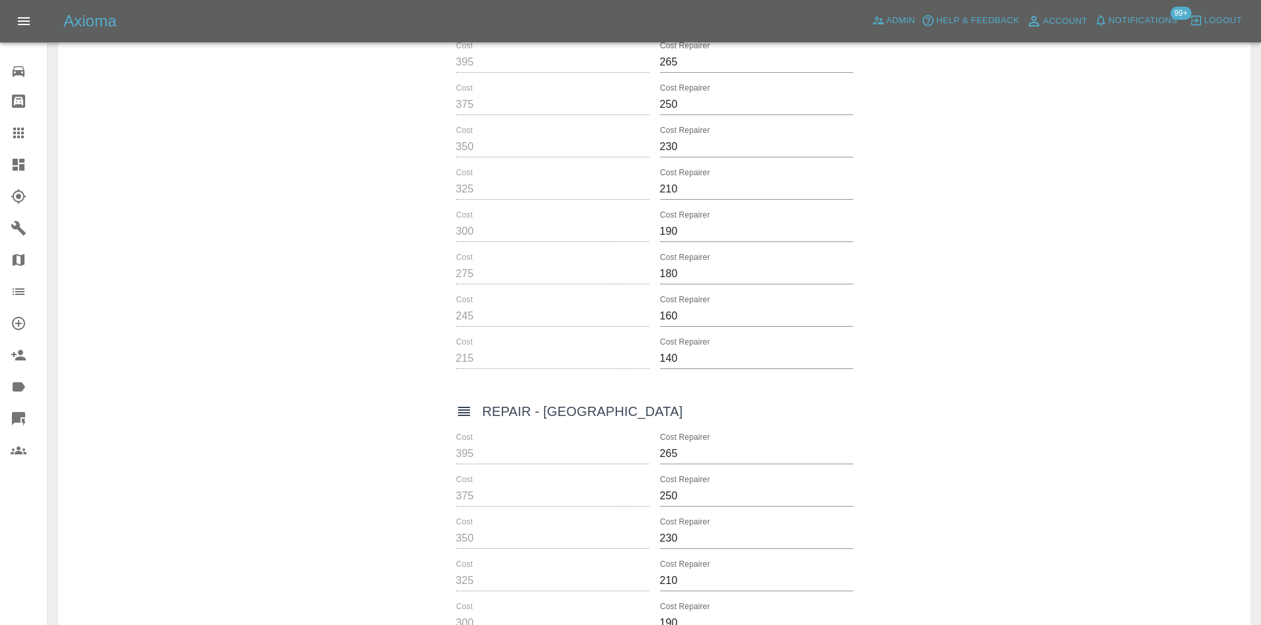
scroll to position [0, 0]
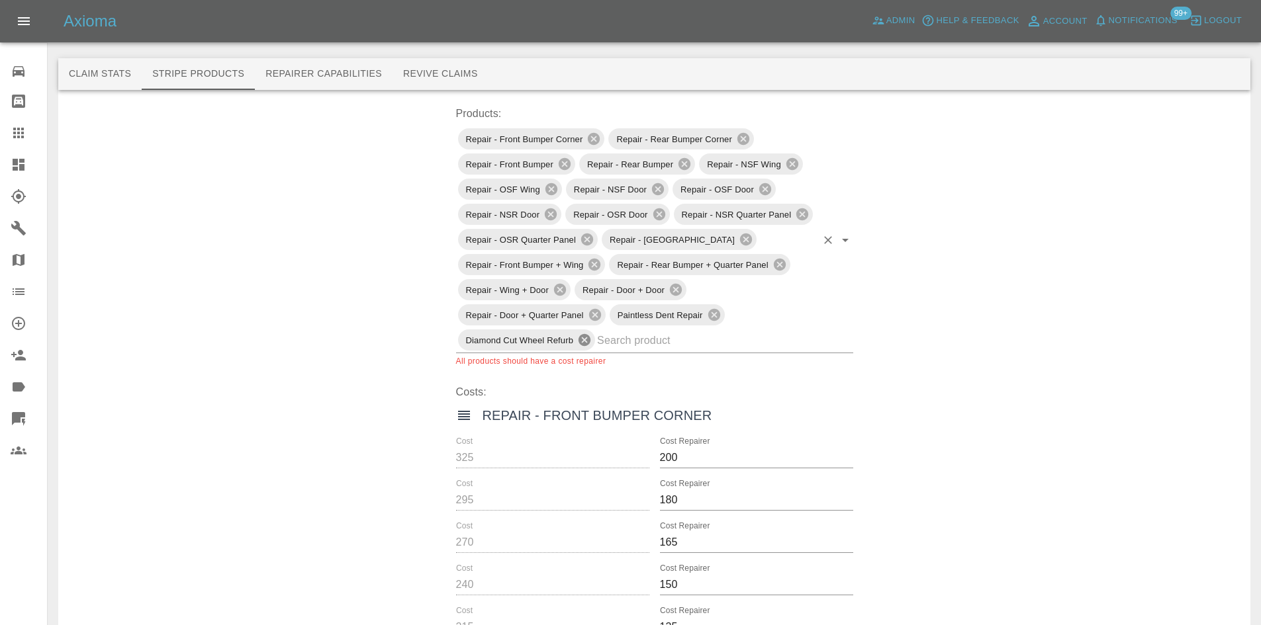
click at [588, 343] on icon at bounding box center [584, 340] width 12 height 12
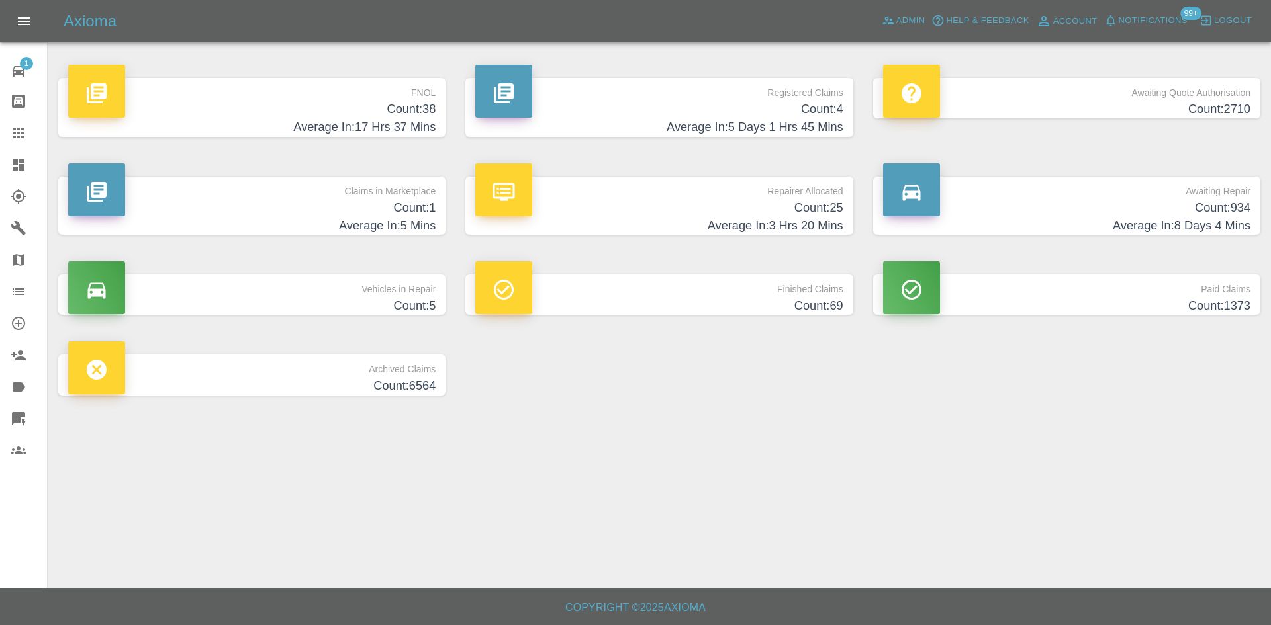
click at [1122, 101] on h4 "Count: 2710" at bounding box center [1066, 110] width 367 height 18
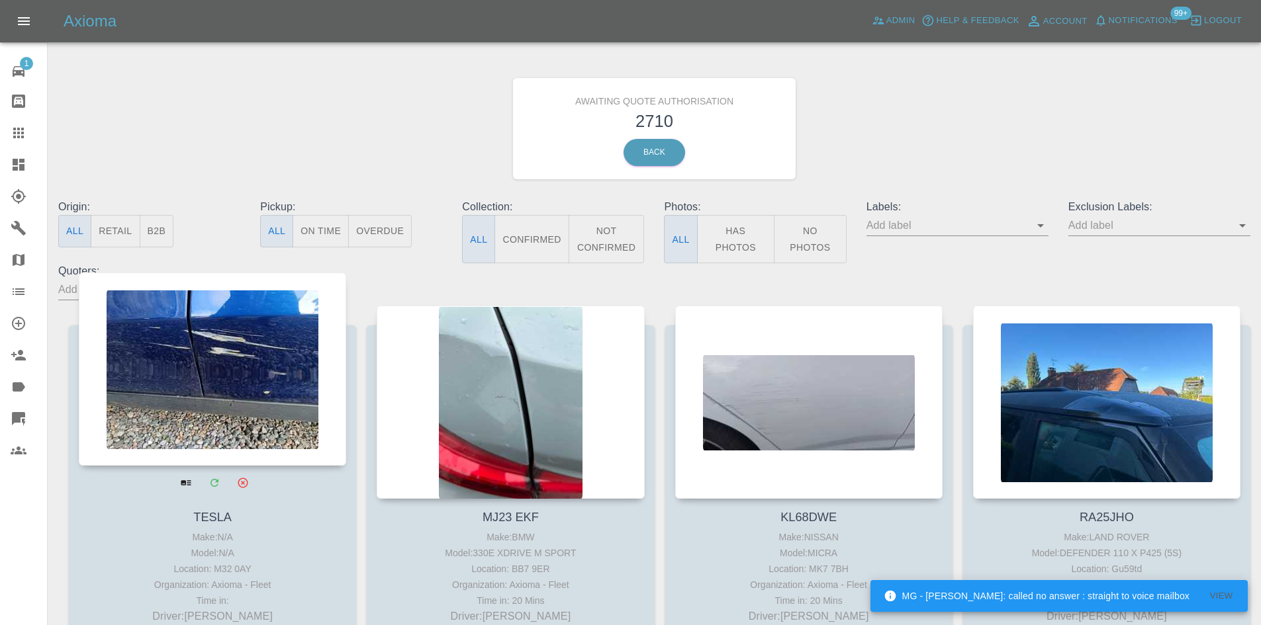
click at [234, 388] on div at bounding box center [212, 369] width 267 height 193
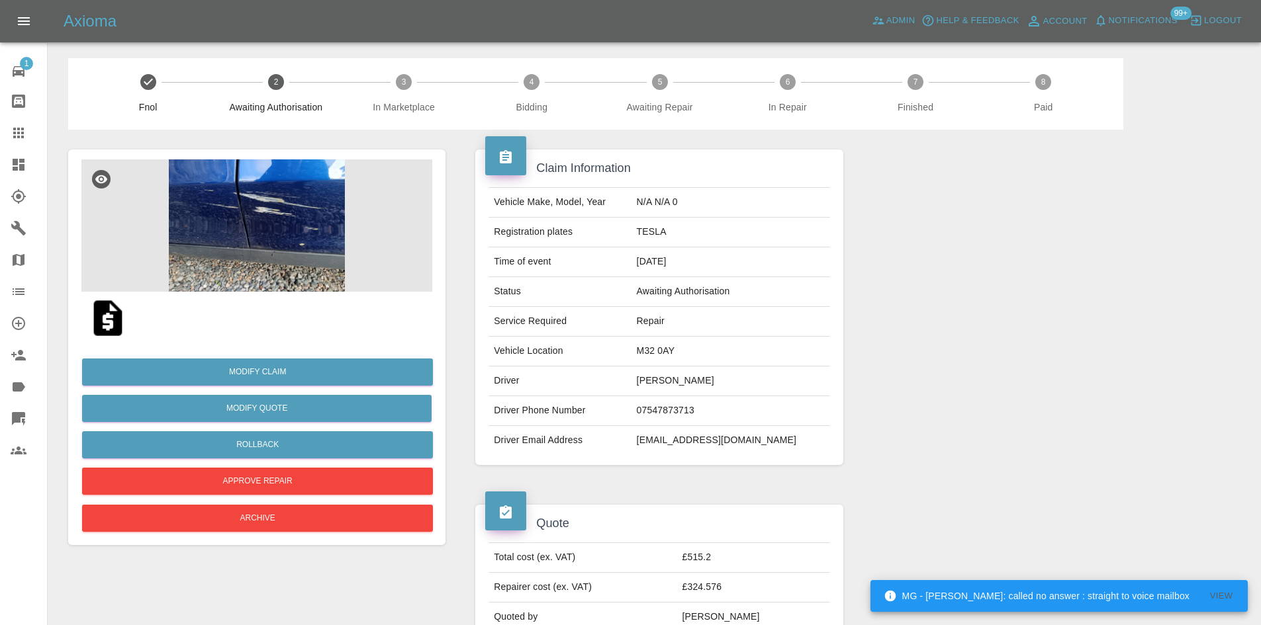
click at [119, 316] on img at bounding box center [108, 318] width 42 height 42
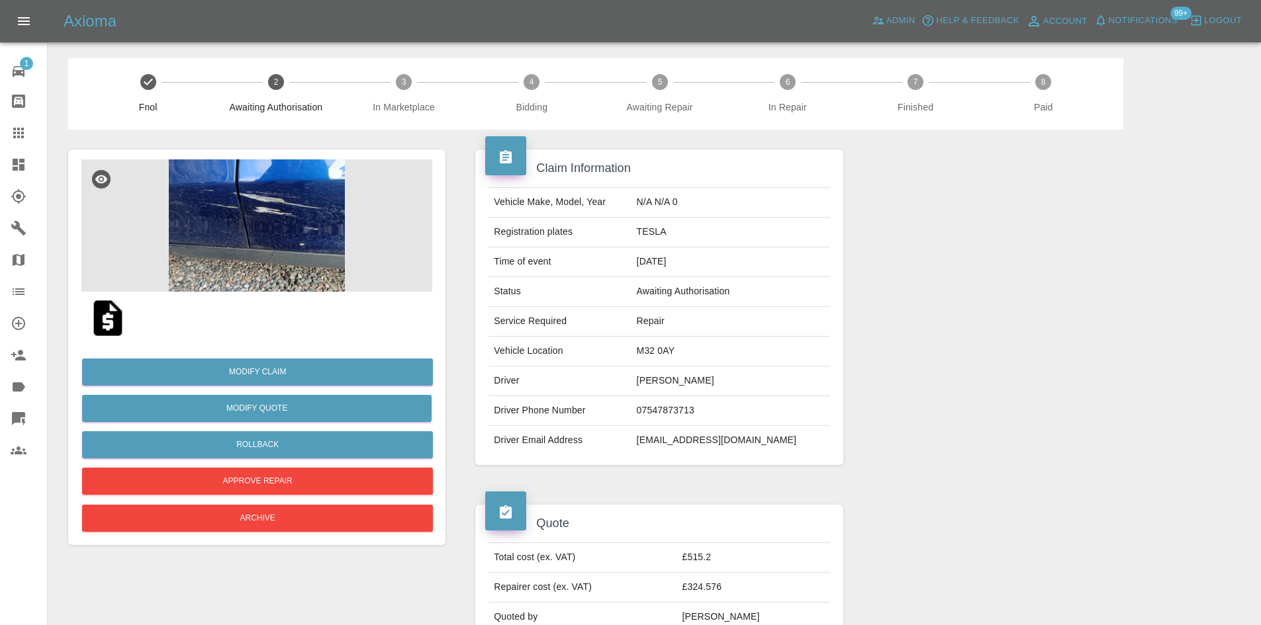
click at [24, 156] on link "Dashboard" at bounding box center [23, 165] width 47 height 32
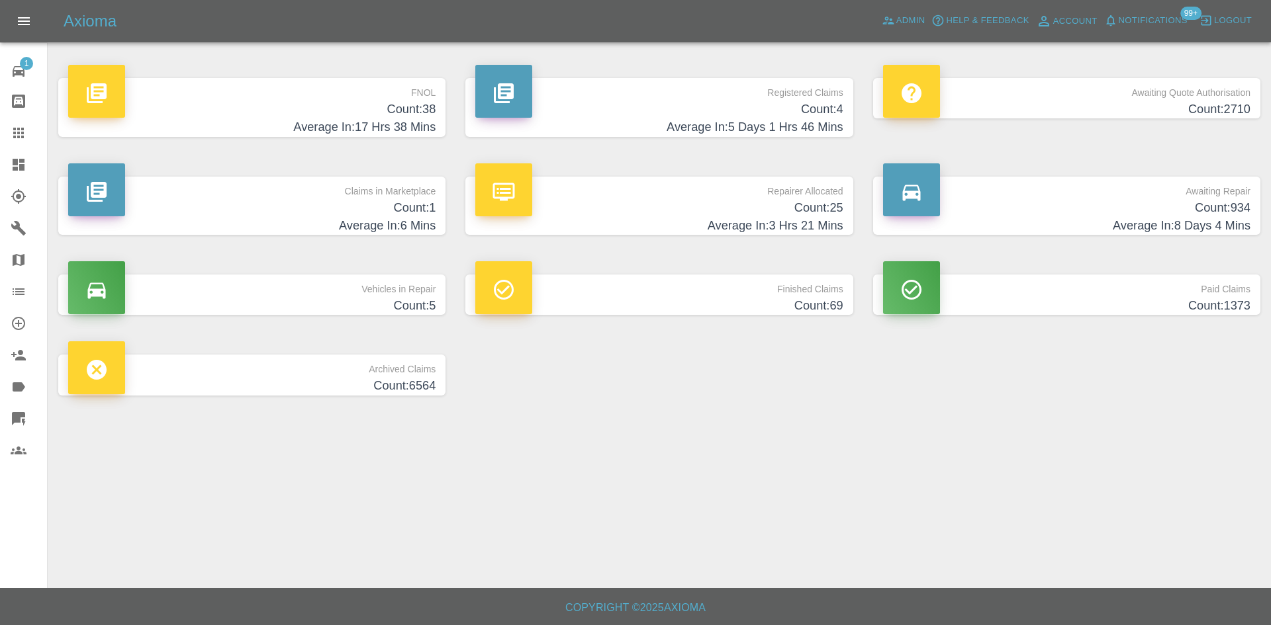
click at [361, 121] on h4 "Average In: 17 Hrs 38 Mins" at bounding box center [251, 127] width 367 height 18
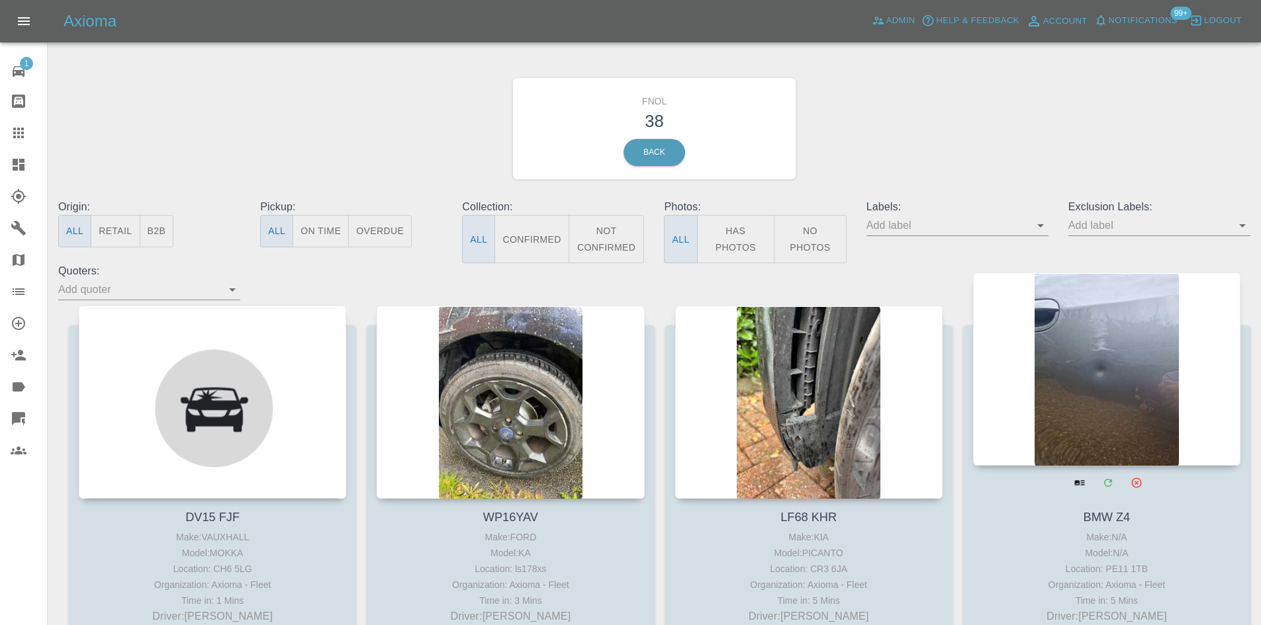
click at [1093, 387] on div at bounding box center [1106, 369] width 267 height 193
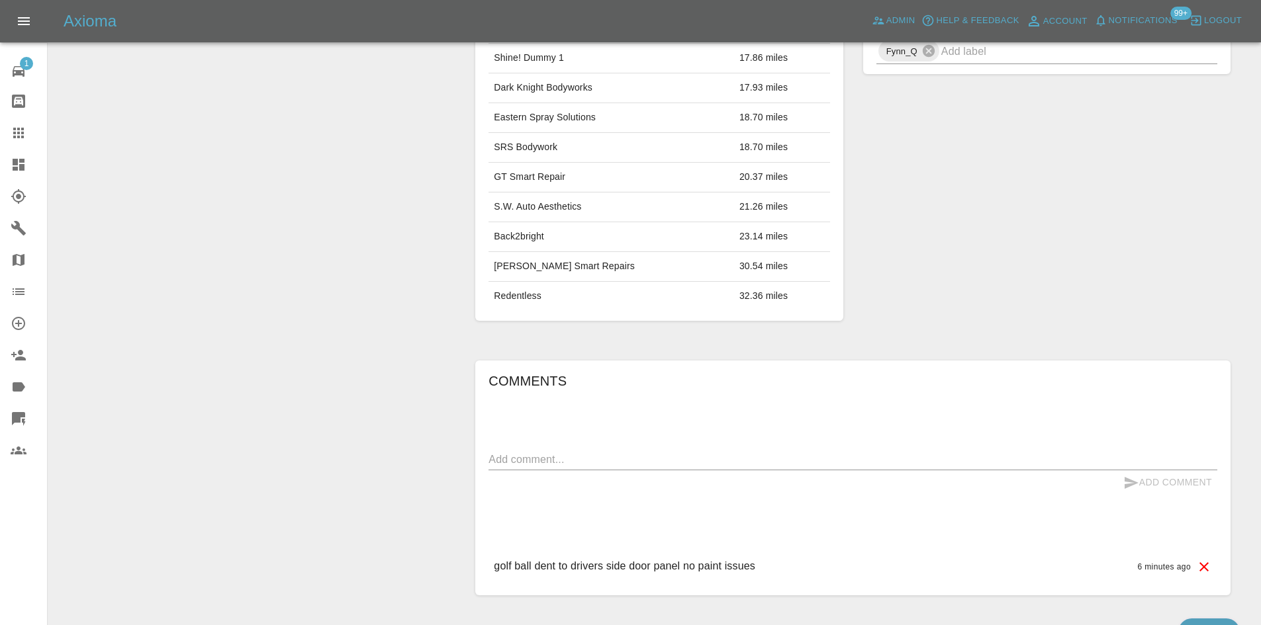
scroll to position [596, 0]
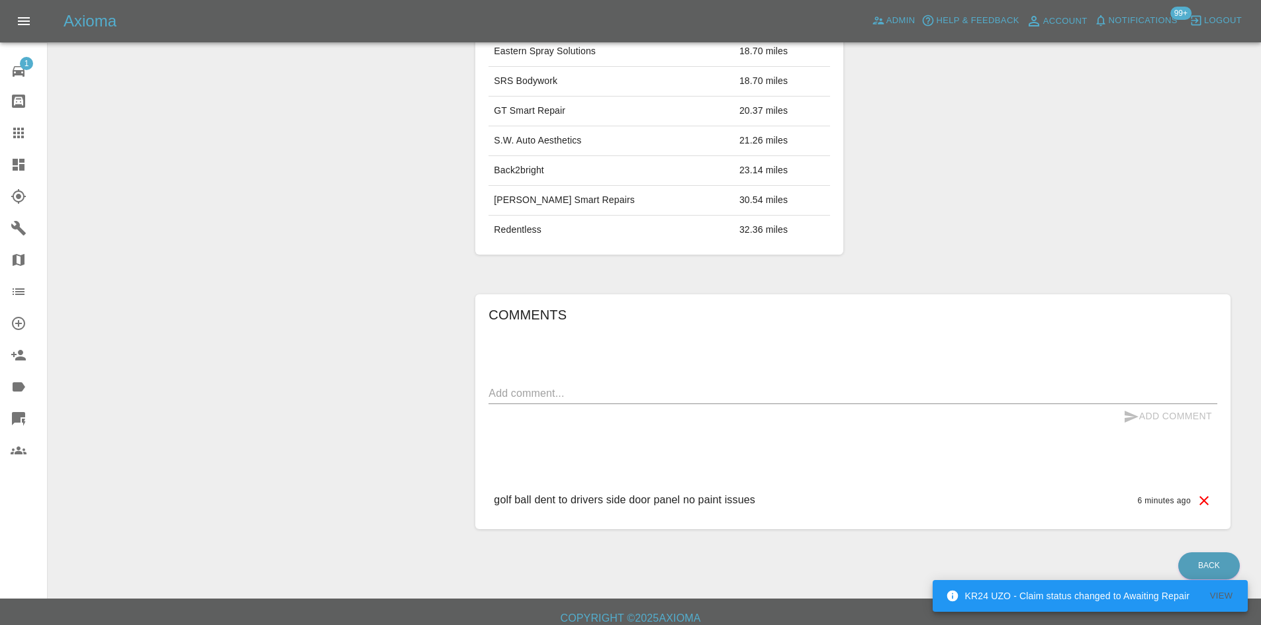
click at [5, 169] on link "Dashboard" at bounding box center [23, 165] width 47 height 32
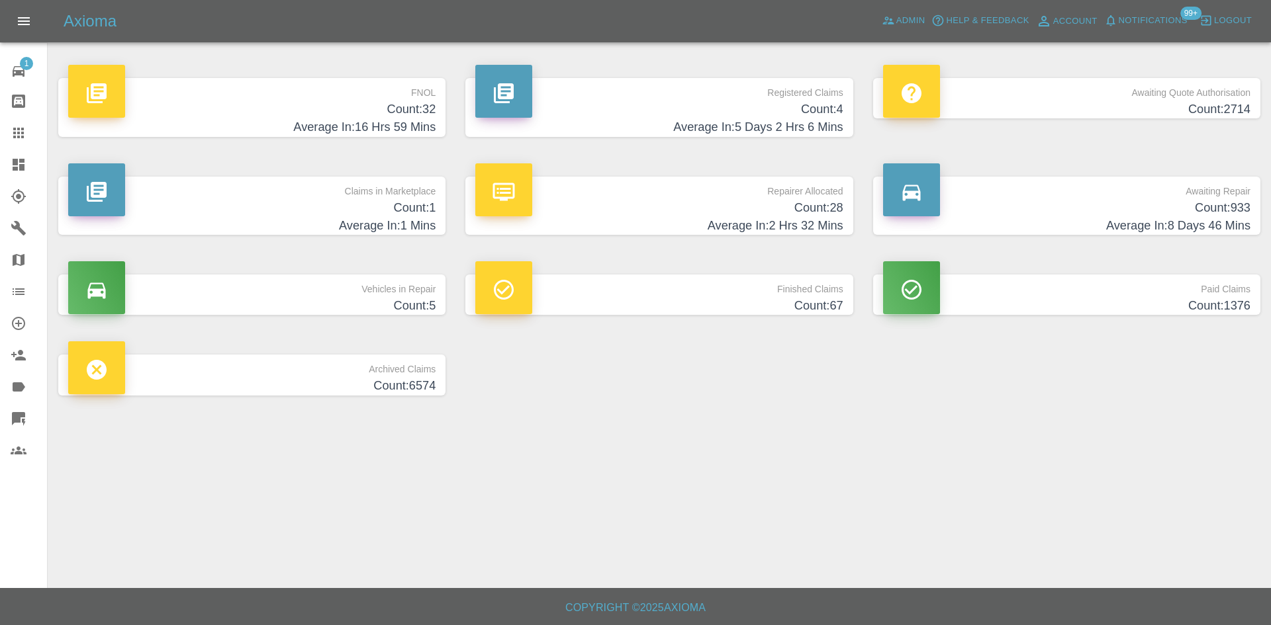
click at [721, 106] on h4 "Count: 4" at bounding box center [658, 110] width 367 height 18
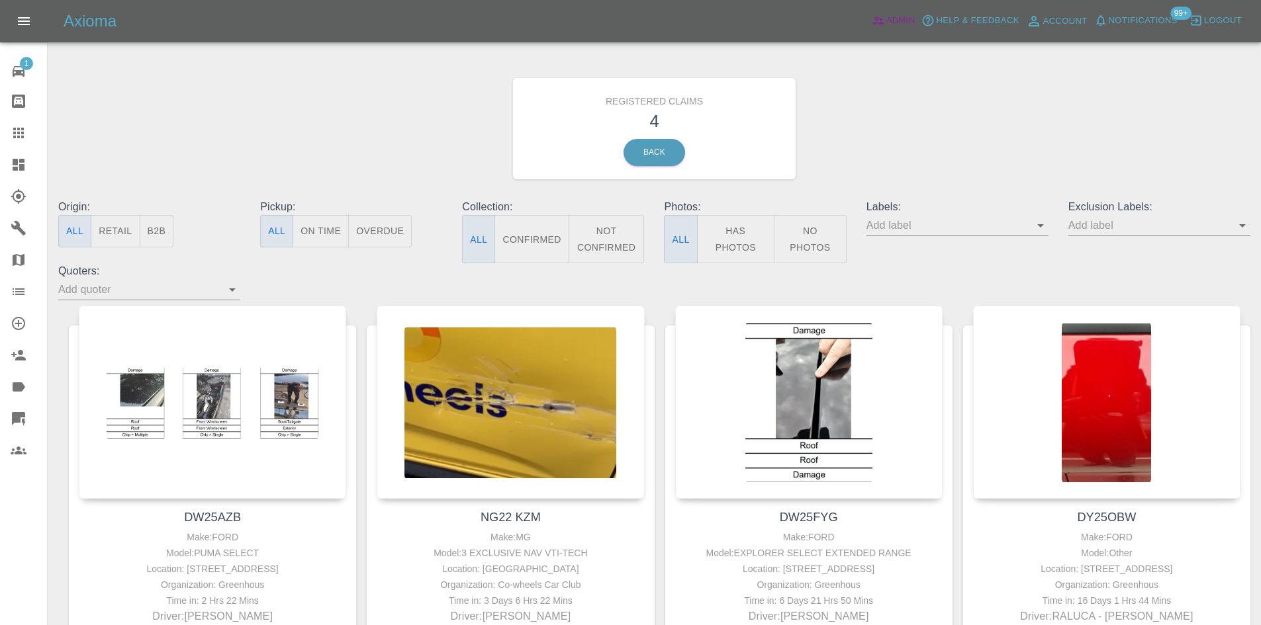
click at [892, 14] on span "Admin" at bounding box center [900, 20] width 29 height 15
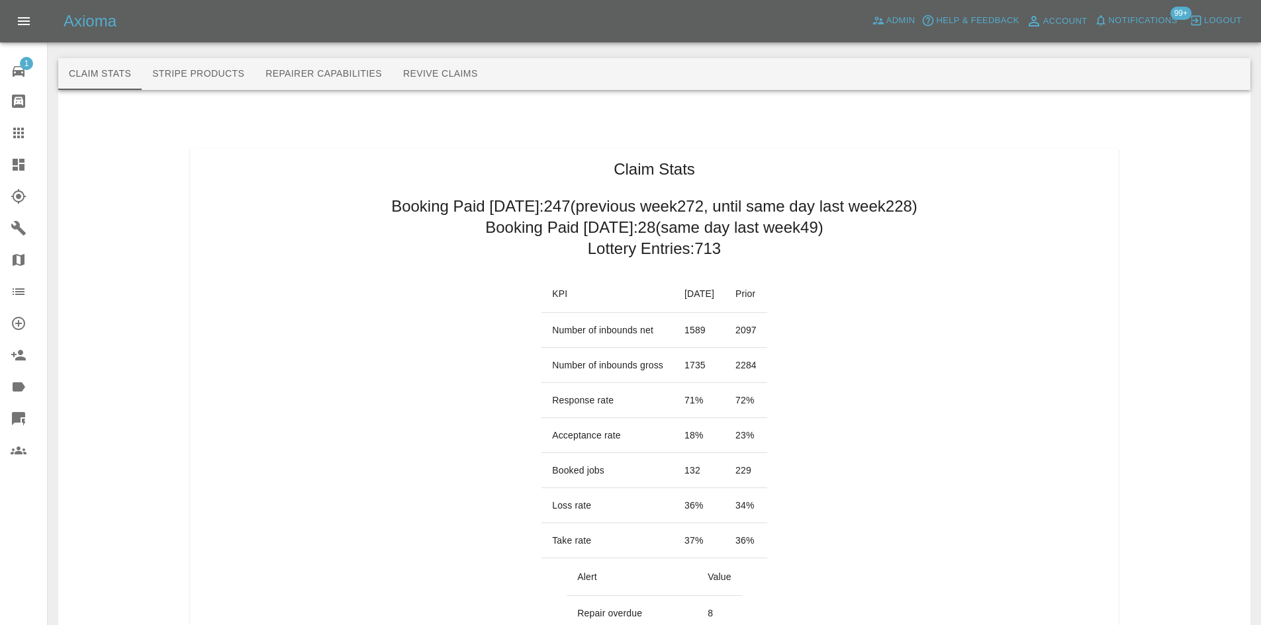
click at [181, 71] on button "Stripe Products" at bounding box center [198, 74] width 113 height 32
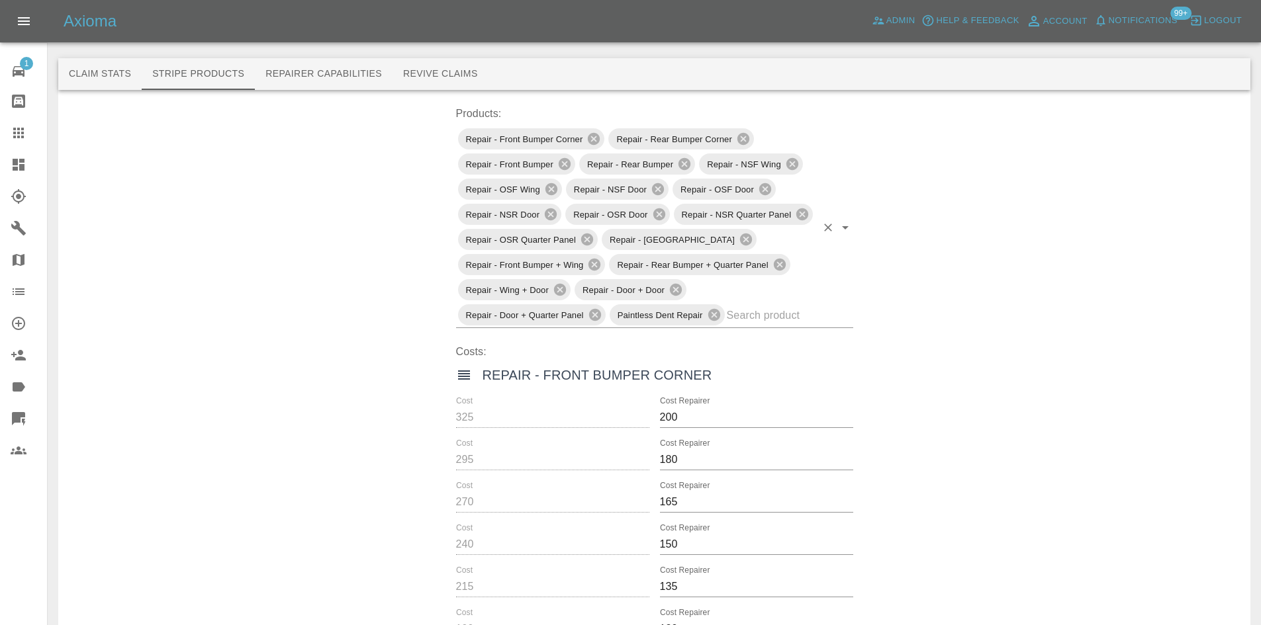
click at [764, 316] on input "text" at bounding box center [771, 315] width 89 height 21
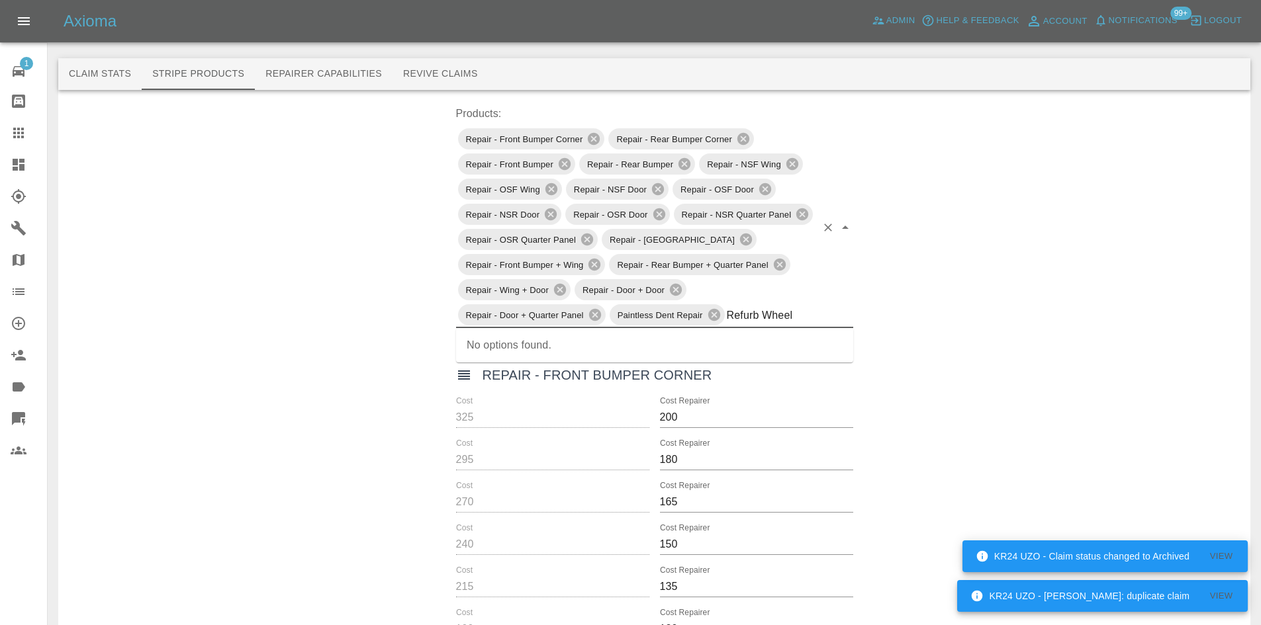
type input "Refurb Wheel"
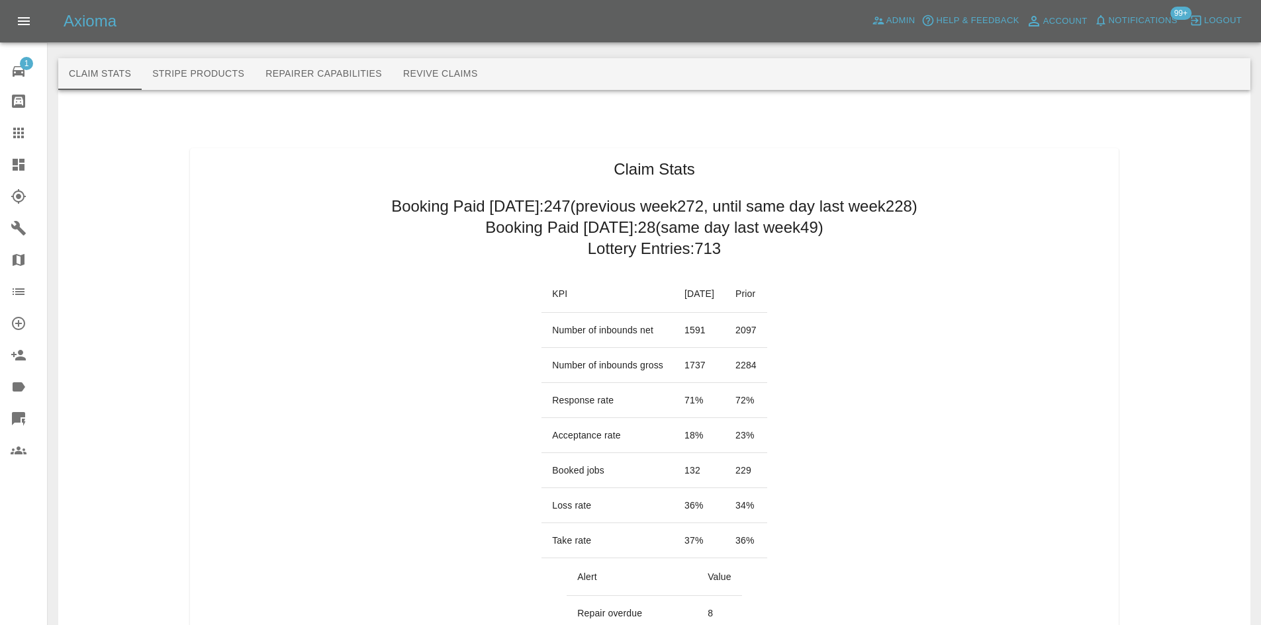
click at [242, 72] on button "Stripe Products" at bounding box center [198, 74] width 113 height 32
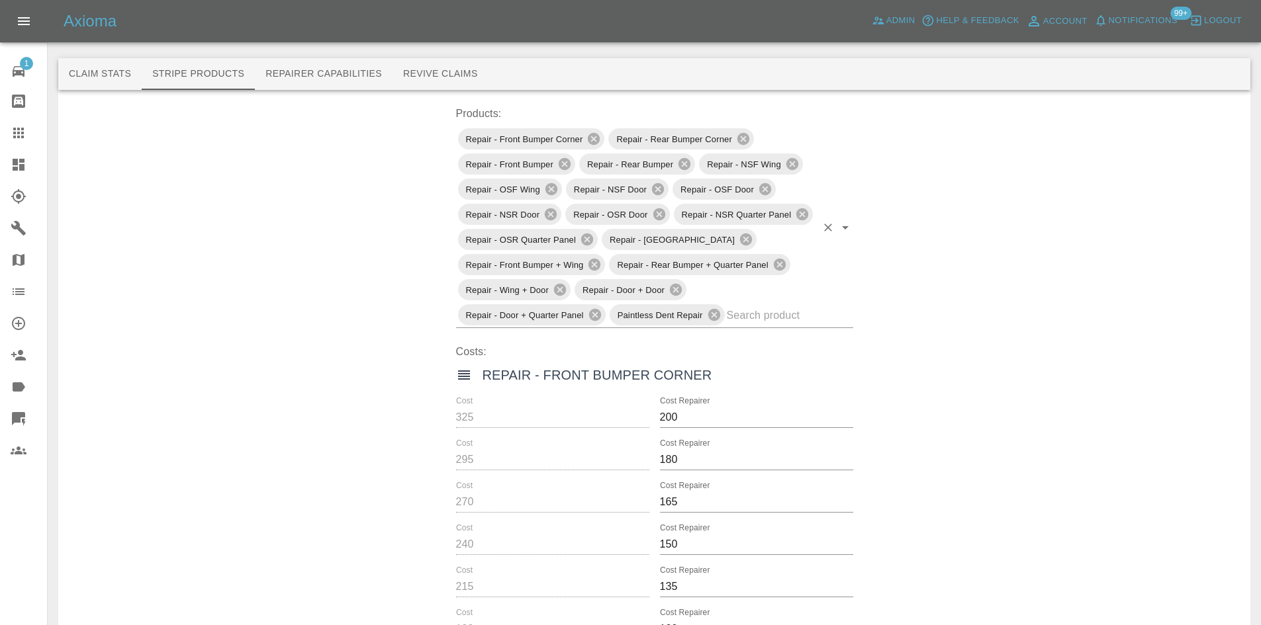
click at [754, 320] on input "text" at bounding box center [771, 315] width 89 height 21
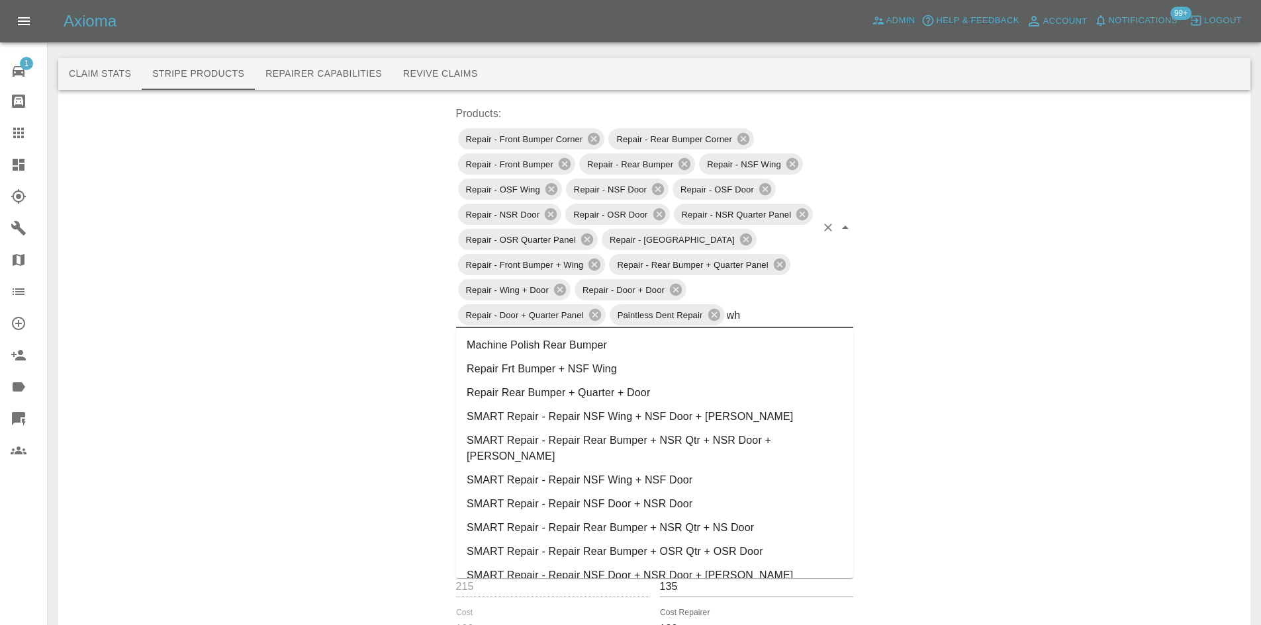
type input "w"
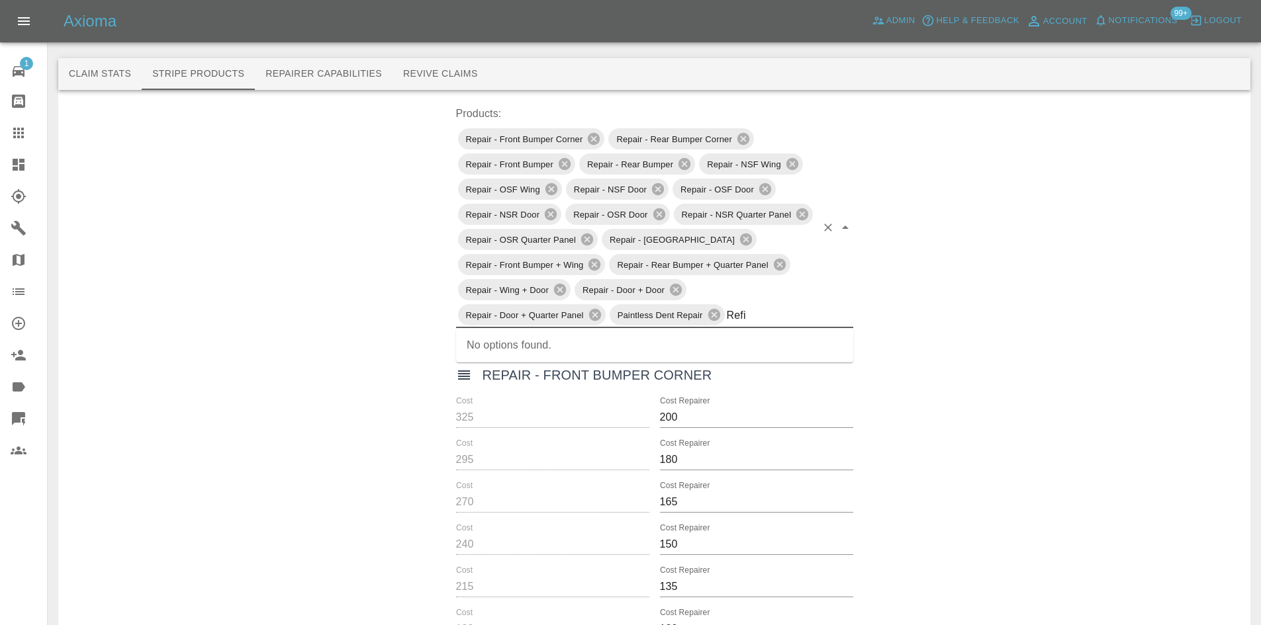
type input "Refi"
click at [1210, 23] on span "Logout" at bounding box center [1223, 20] width 38 height 15
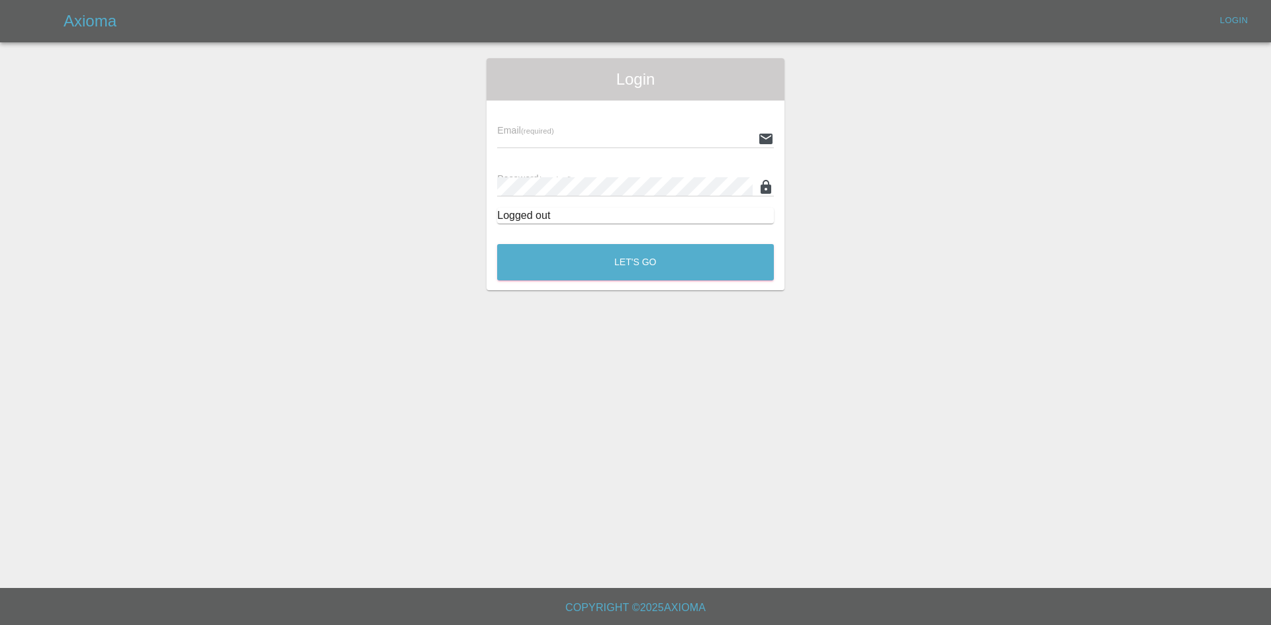
type input "alex.kennett@axioma.co.uk"
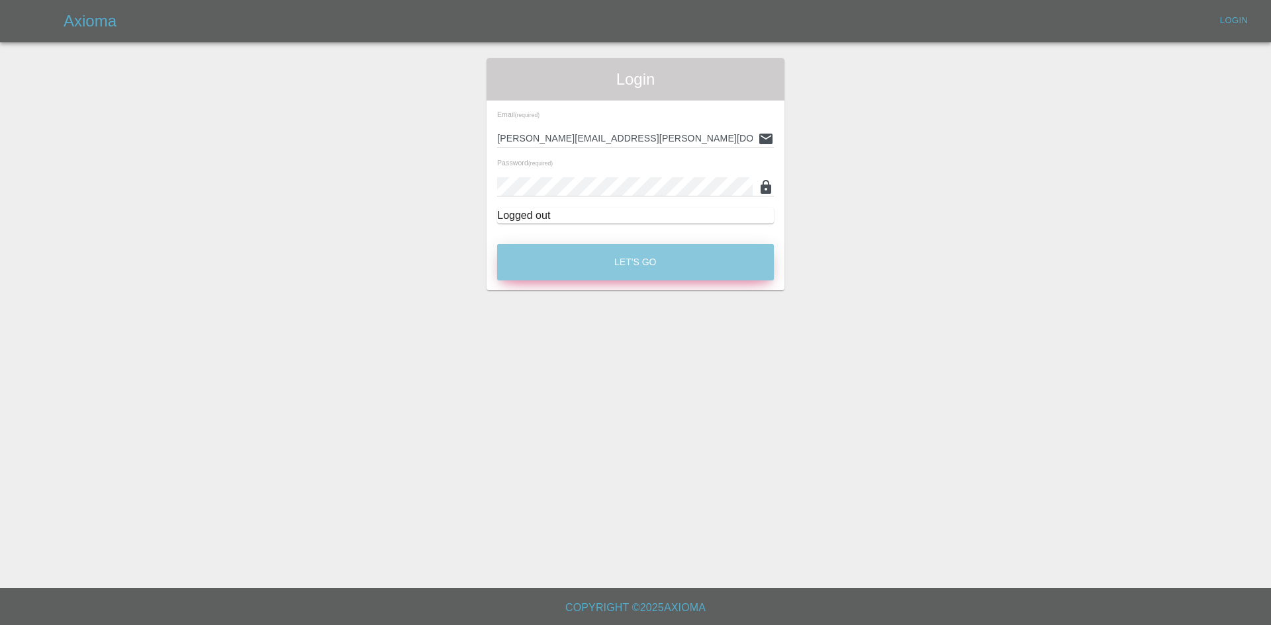
click at [576, 260] on button "Let's Go" at bounding box center [635, 262] width 277 height 36
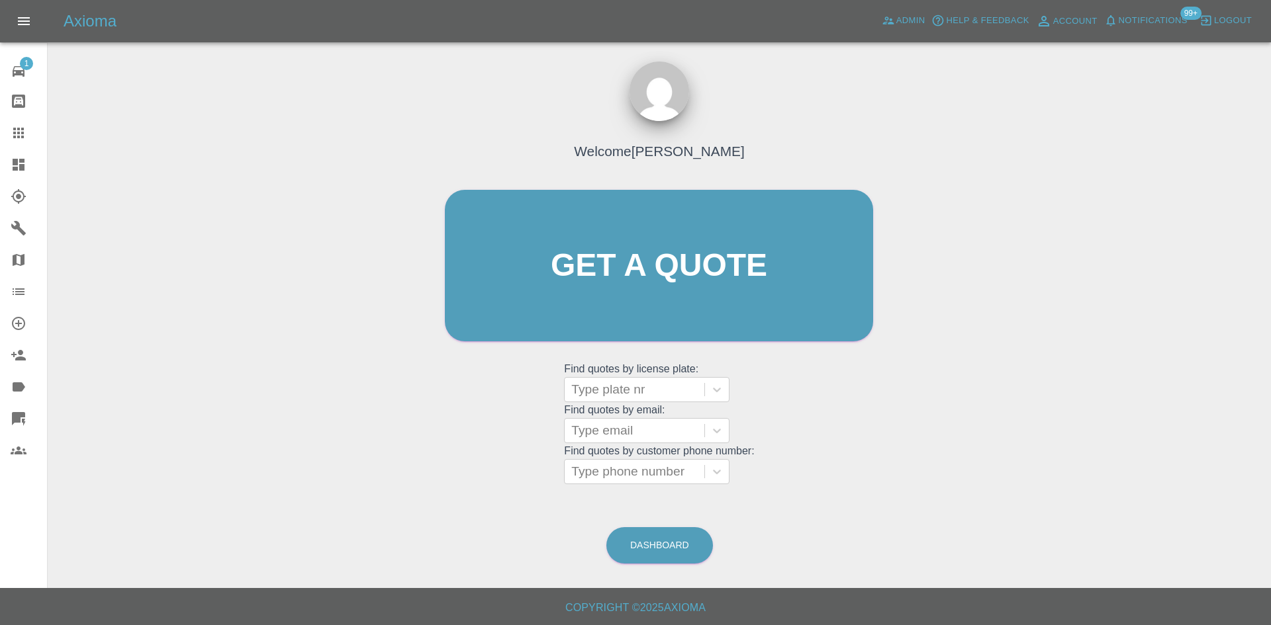
click at [13, 159] on icon at bounding box center [19, 165] width 12 height 12
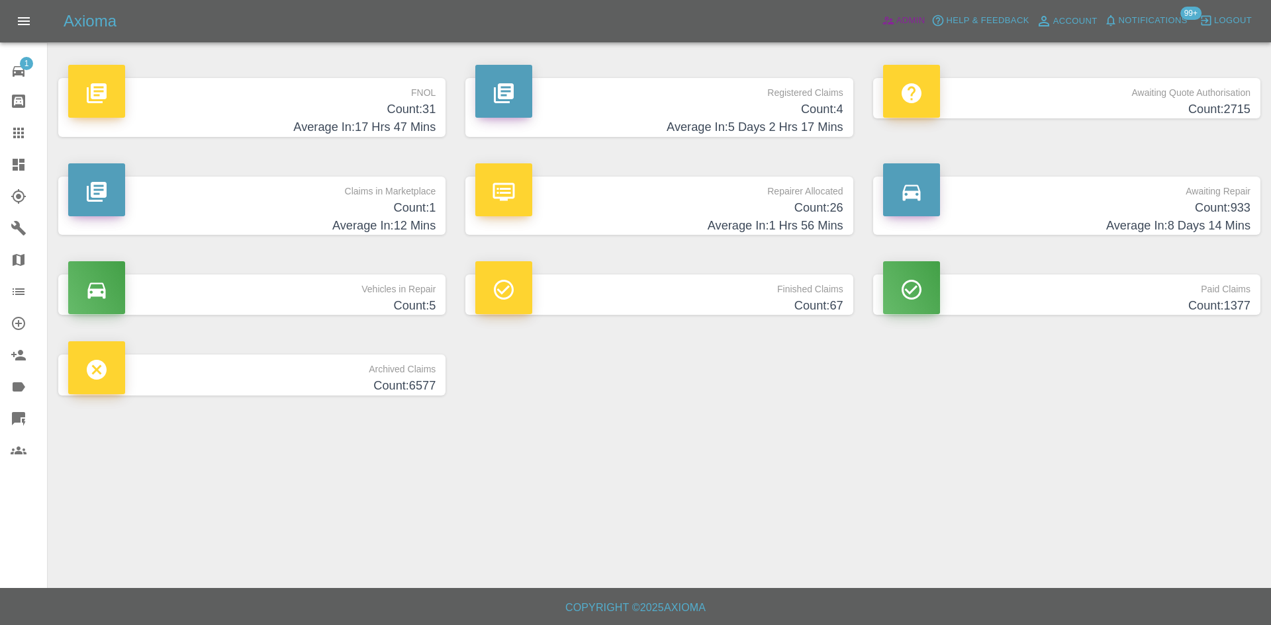
click at [913, 18] on span "Admin" at bounding box center [910, 20] width 29 height 15
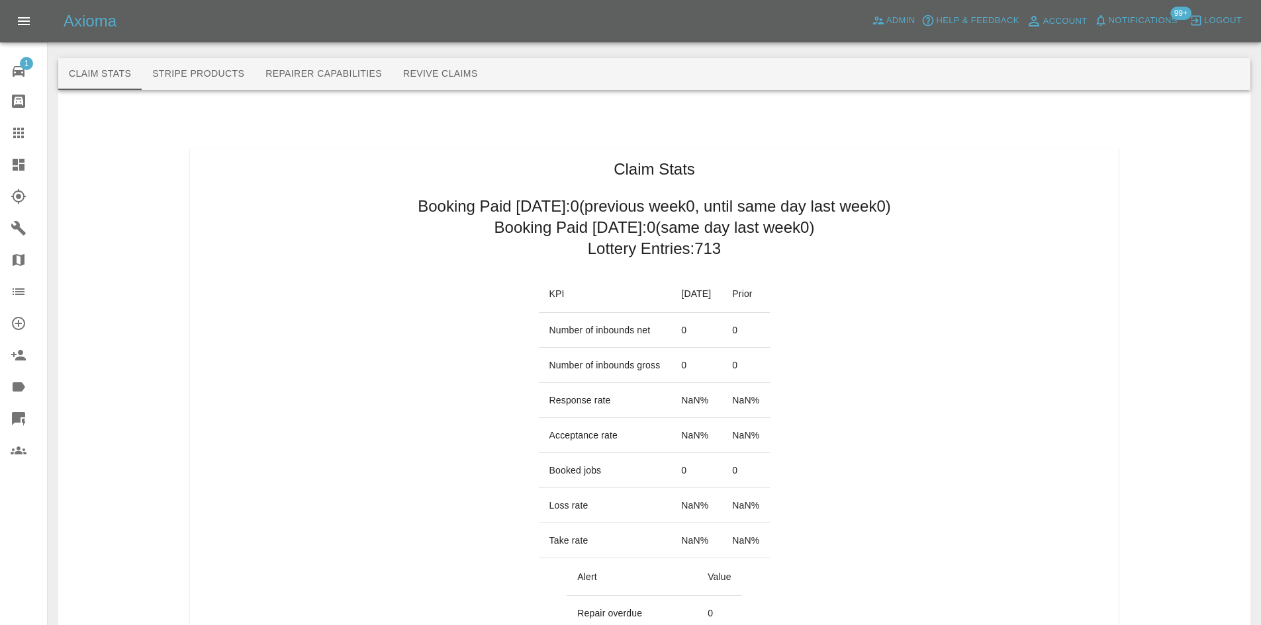
click at [185, 71] on button "Stripe Products" at bounding box center [198, 74] width 113 height 32
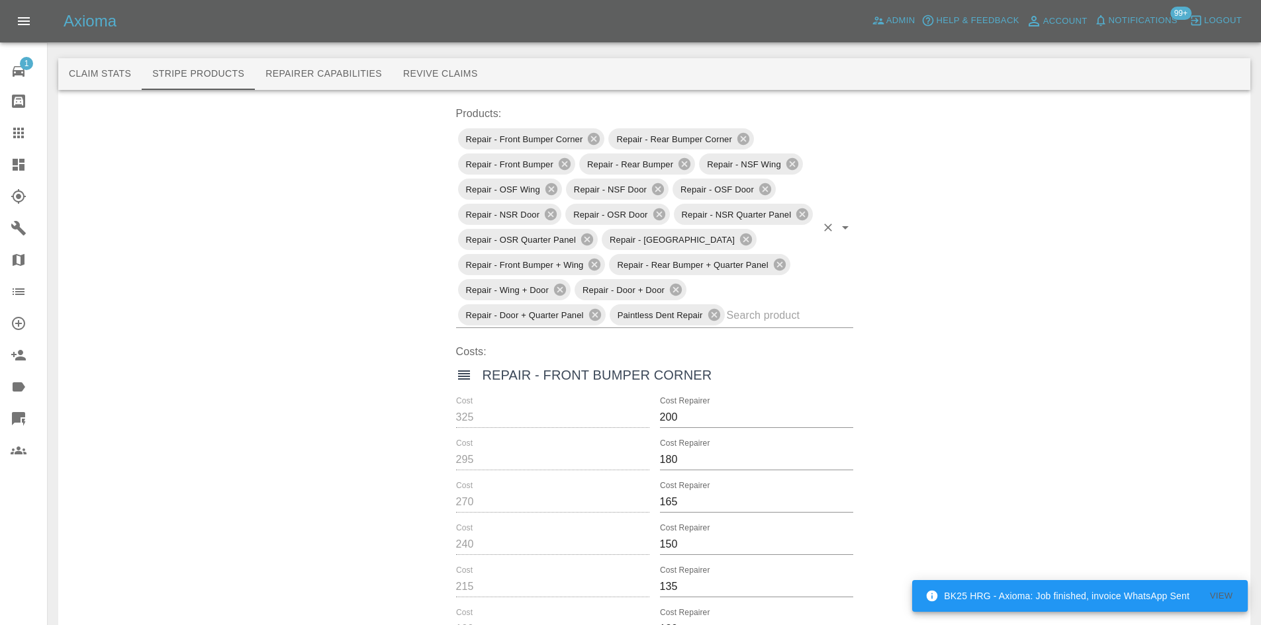
click at [760, 310] on input "text" at bounding box center [771, 315] width 89 height 21
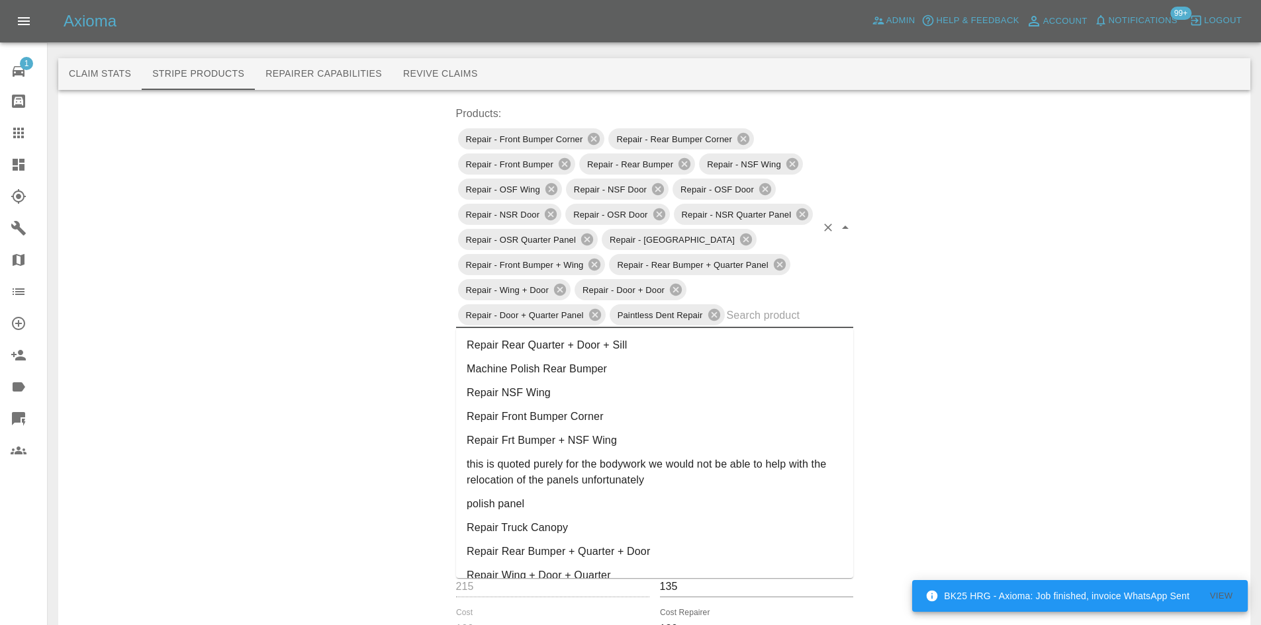
paste input "prod_SzcF4TBmnlmWjU"
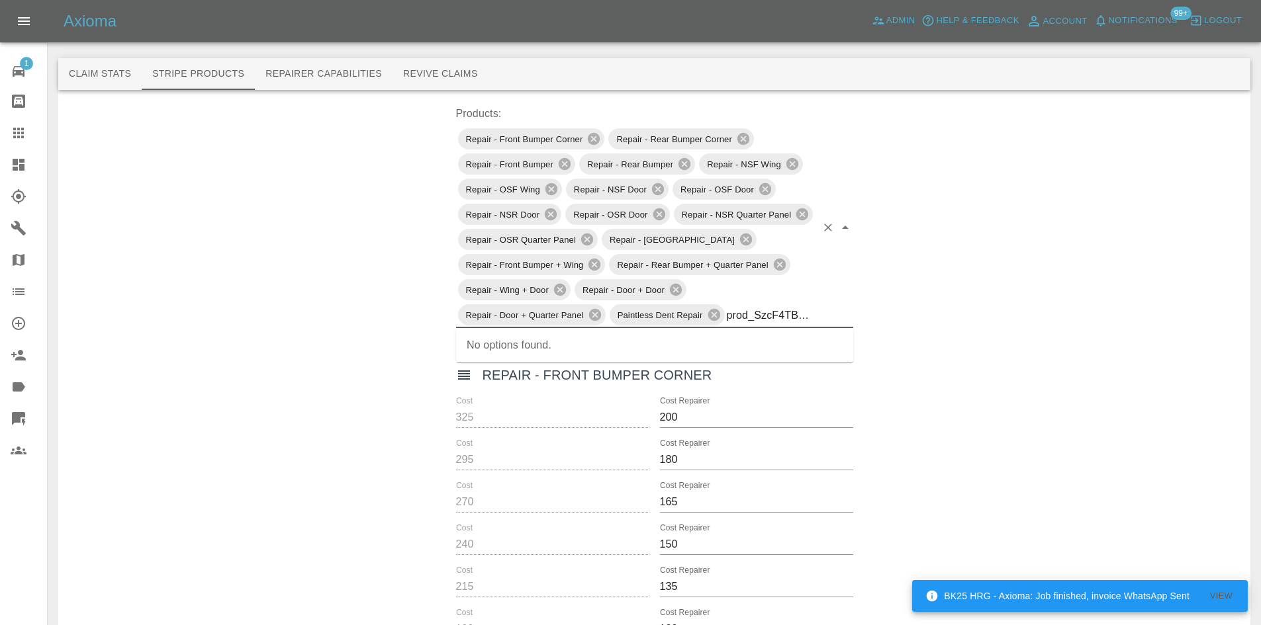
scroll to position [0, 32]
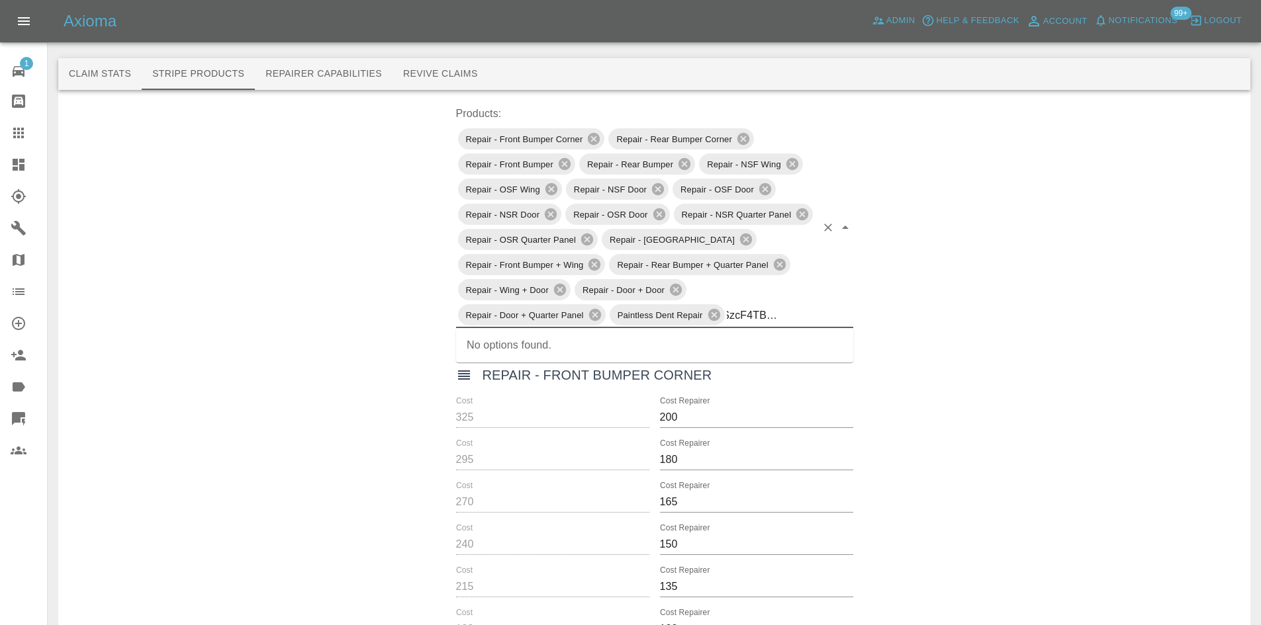
type input "prod_SzcF4TBmnlmWjU"
click at [5, 173] on link "Dashboard" at bounding box center [23, 165] width 47 height 32
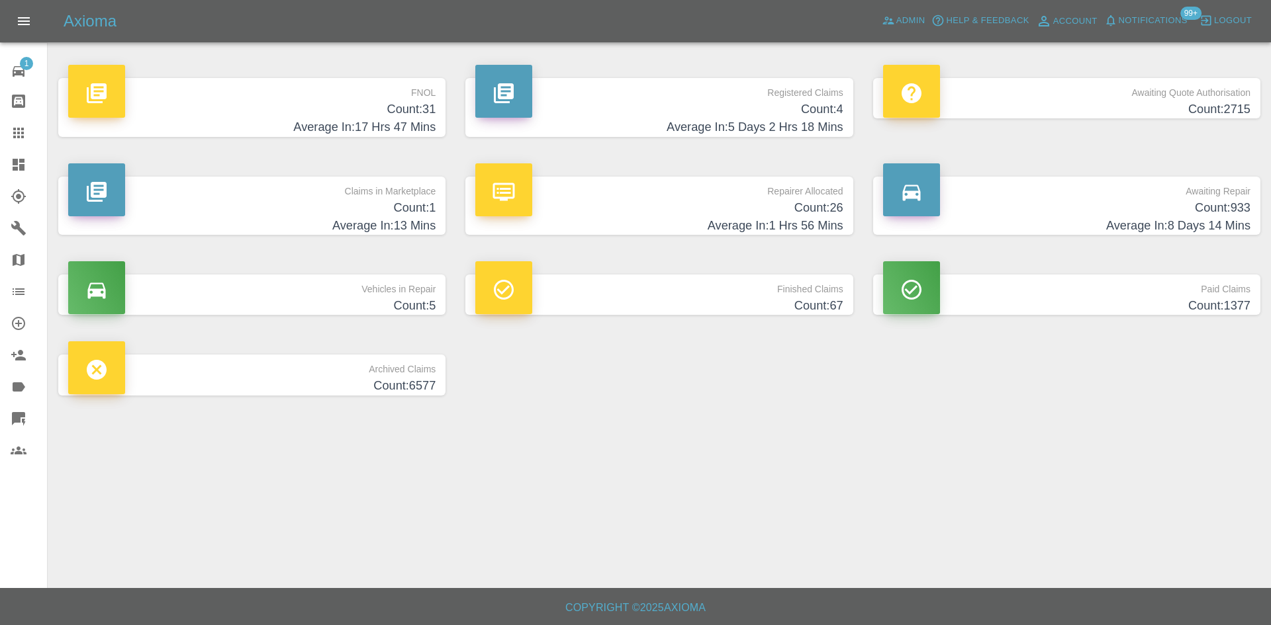
click at [392, 201] on h4 "Count: 1" at bounding box center [251, 208] width 367 height 18
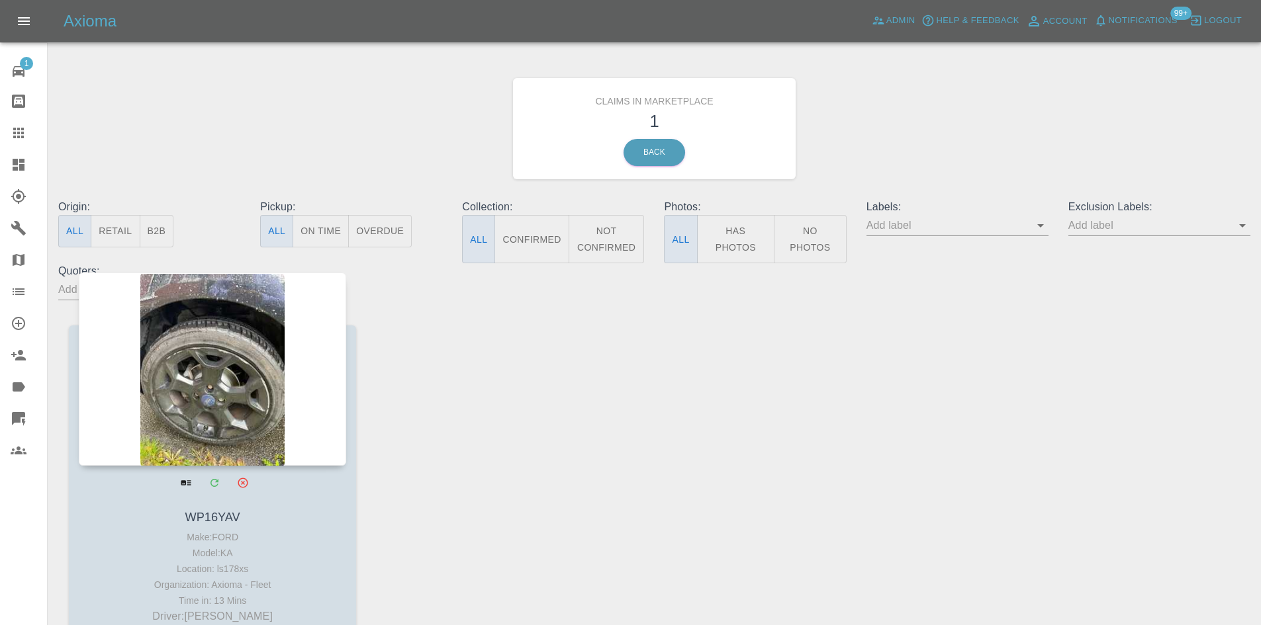
click at [214, 358] on div at bounding box center [212, 369] width 267 height 193
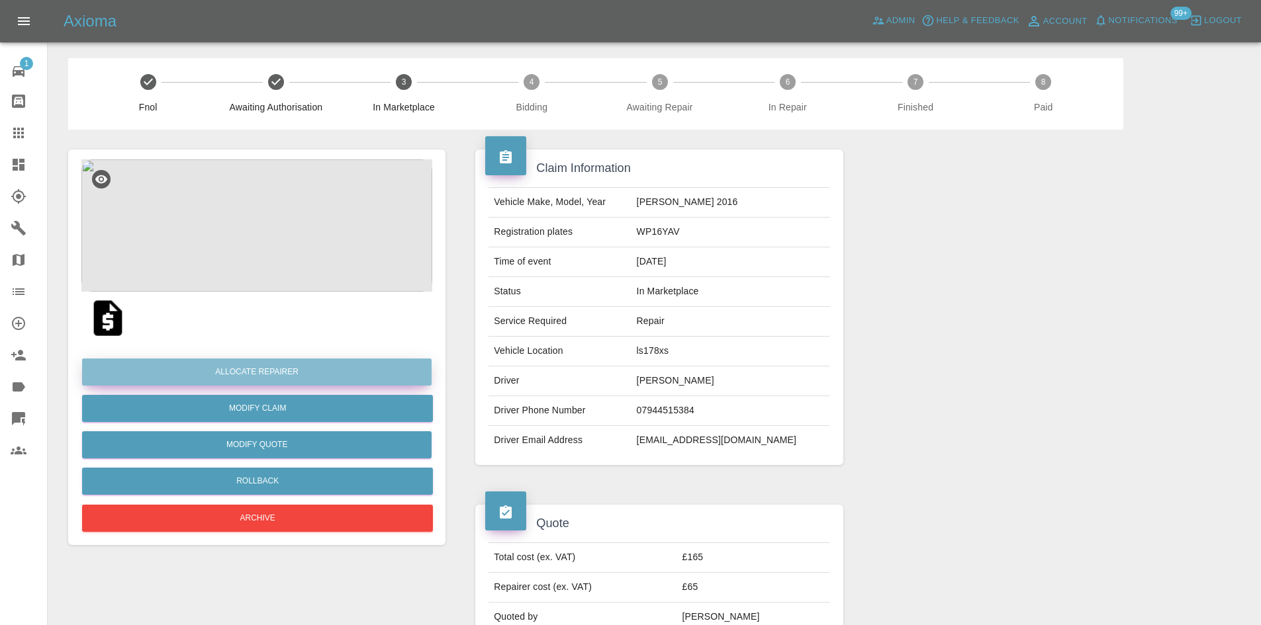
click at [239, 365] on button "Allocate Repairer" at bounding box center [256, 372] width 349 height 27
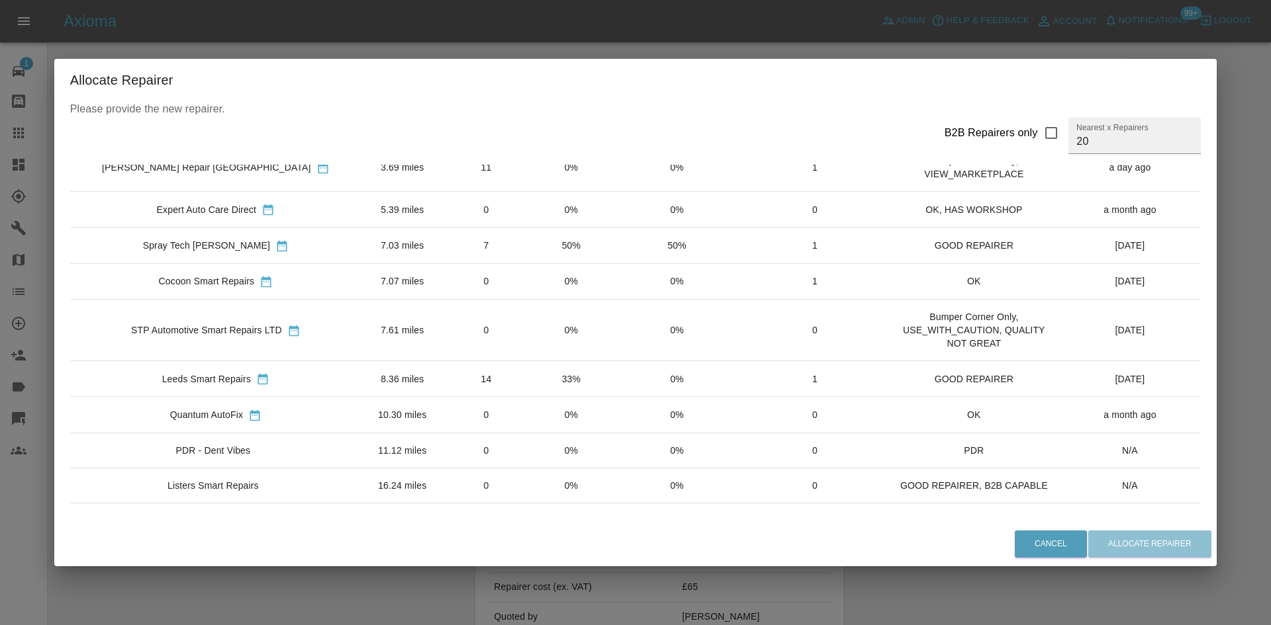
scroll to position [132, 0]
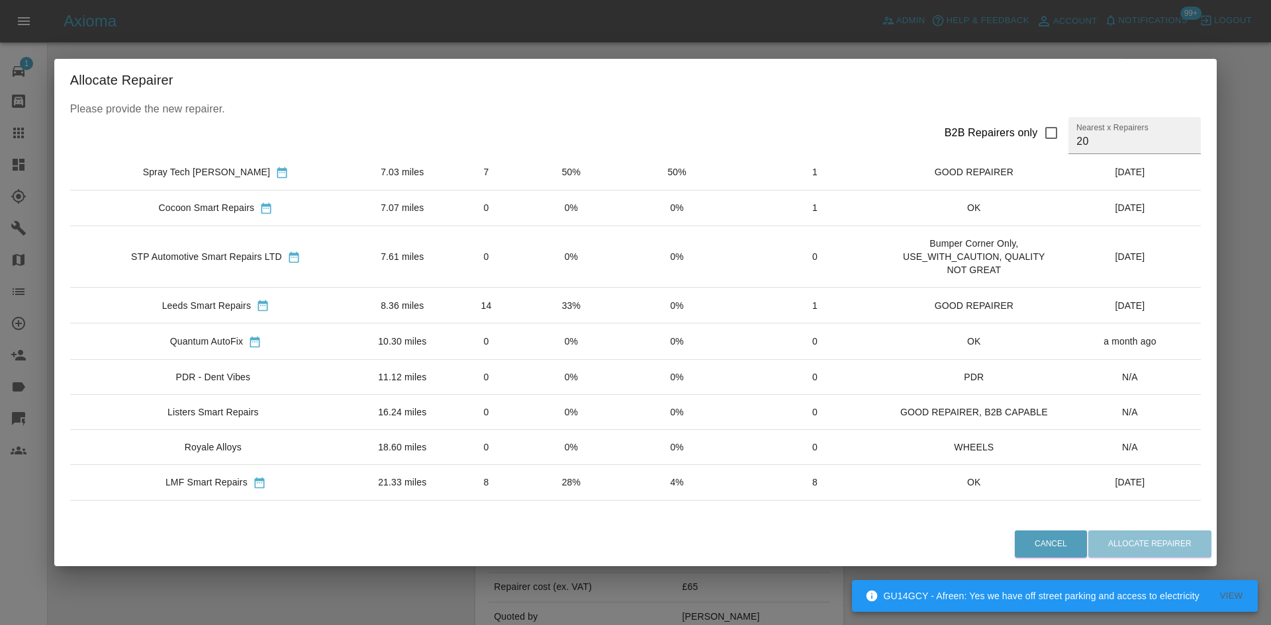
drag, startPoint x: 259, startPoint y: 463, endPoint x: 260, endPoint y: 454, distance: 8.6
click at [260, 454] on div "Royale Alloys" at bounding box center [216, 447] width 270 height 13
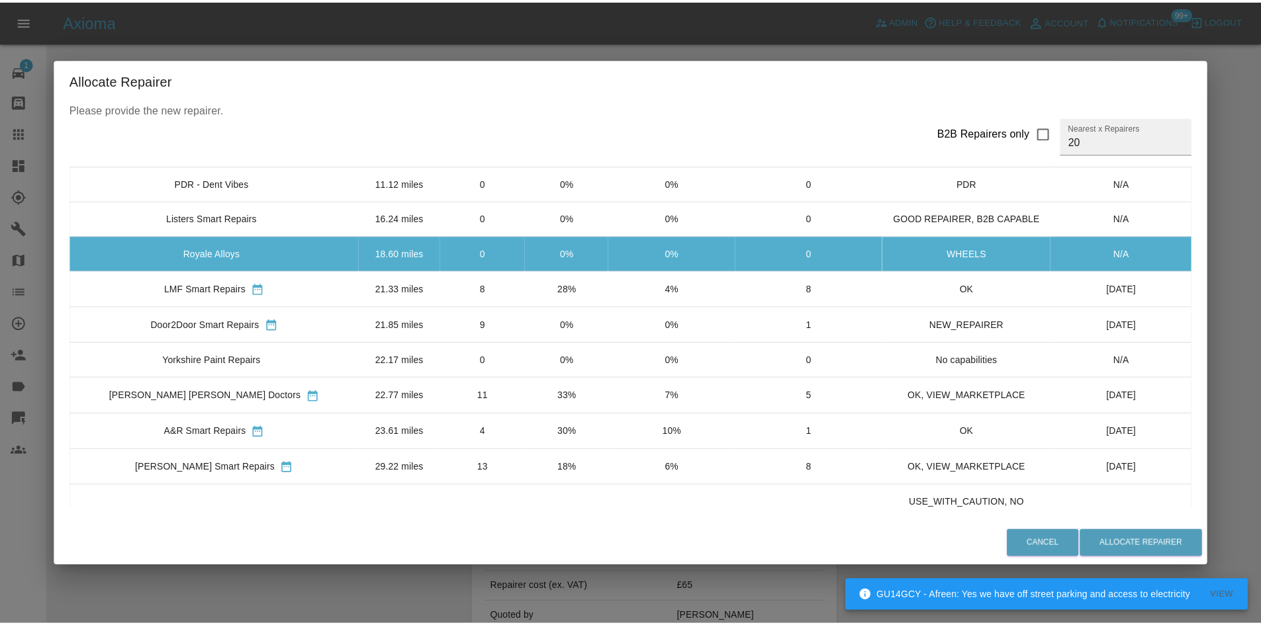
scroll to position [331, 0]
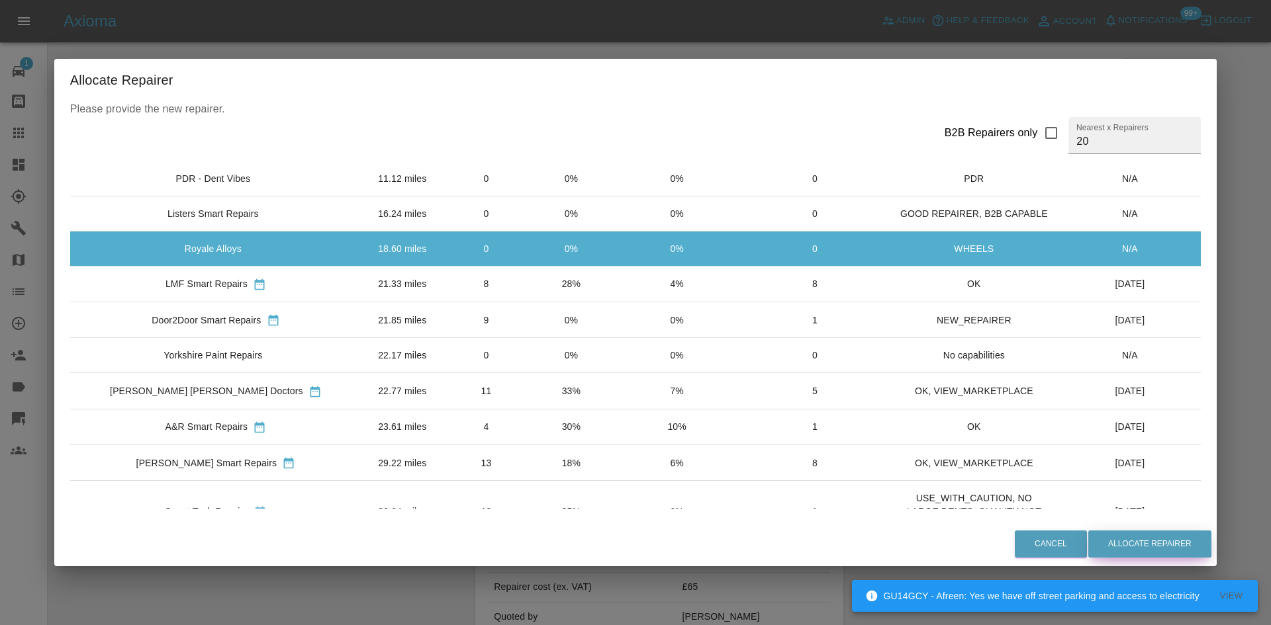
click at [1161, 537] on button "Allocate Repairer" at bounding box center [1149, 544] width 123 height 27
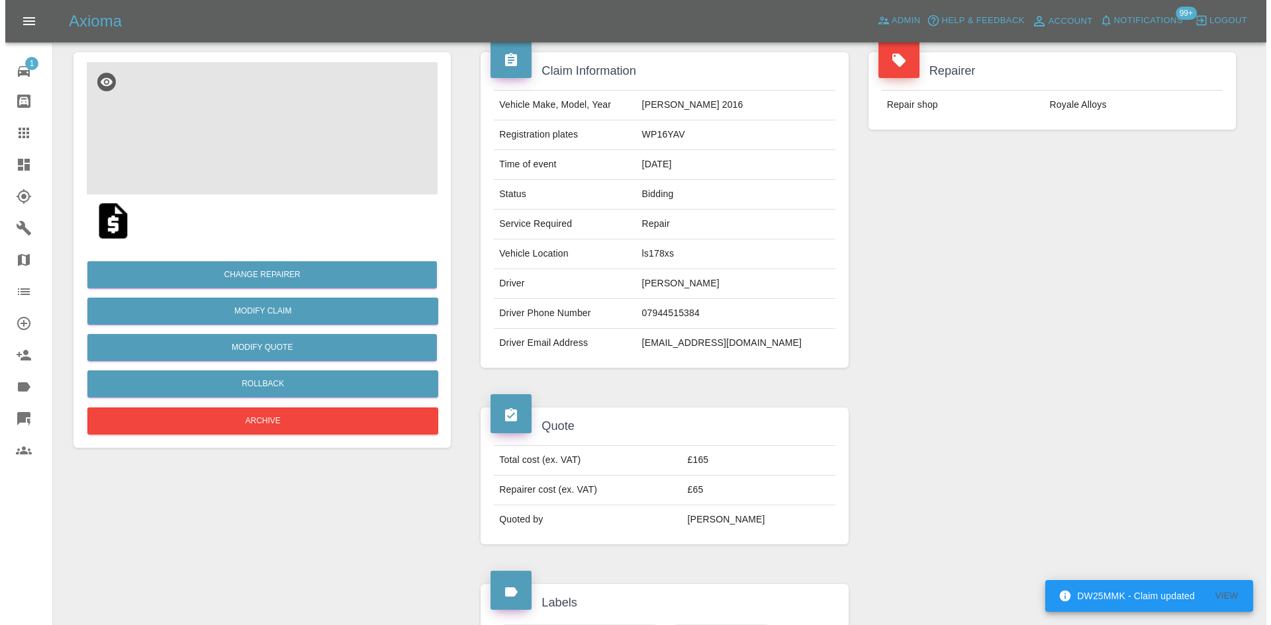
scroll to position [0, 0]
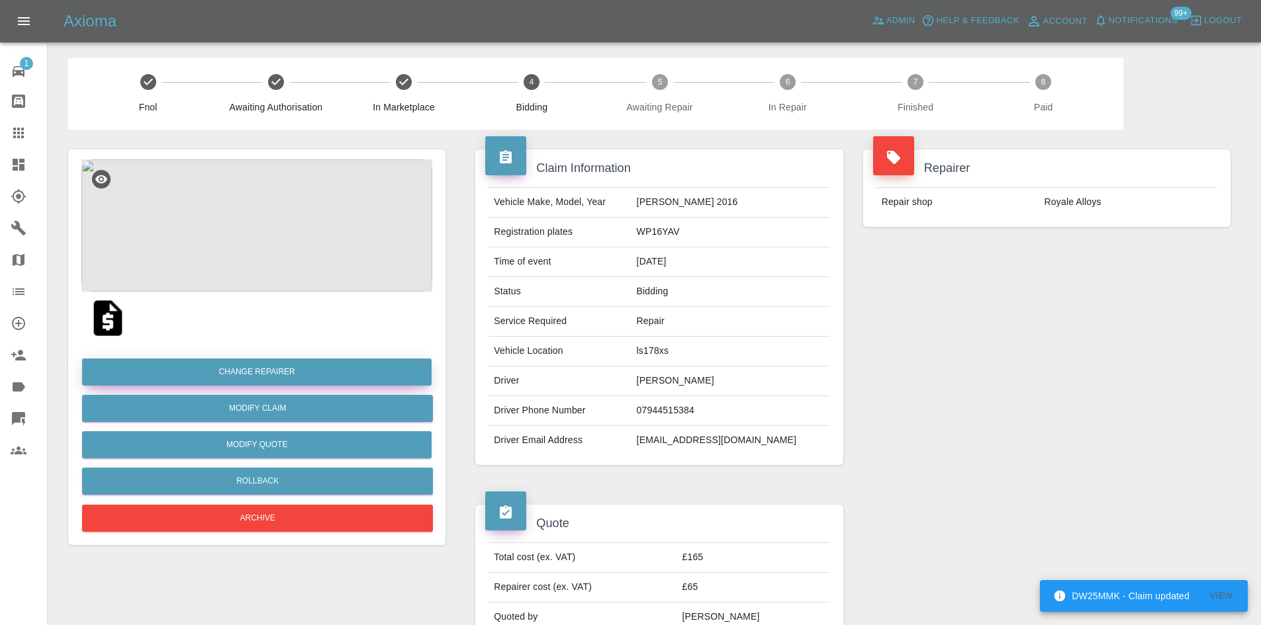
click at [338, 365] on button "Change Repairer" at bounding box center [256, 372] width 349 height 27
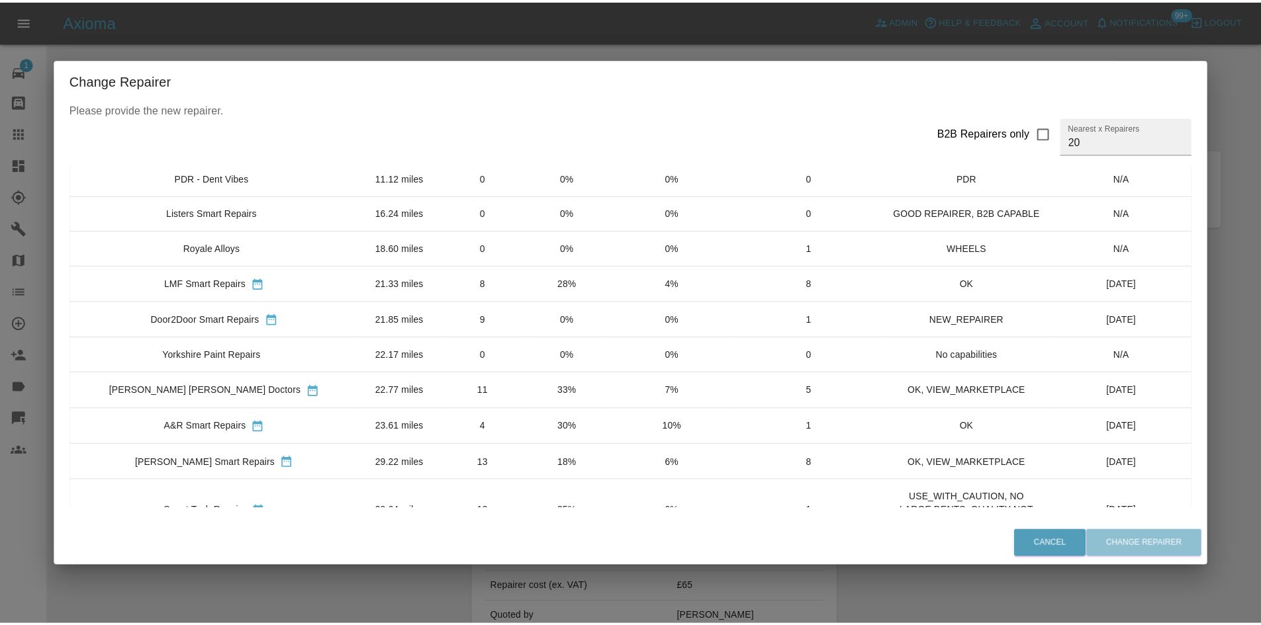
scroll to position [463, 0]
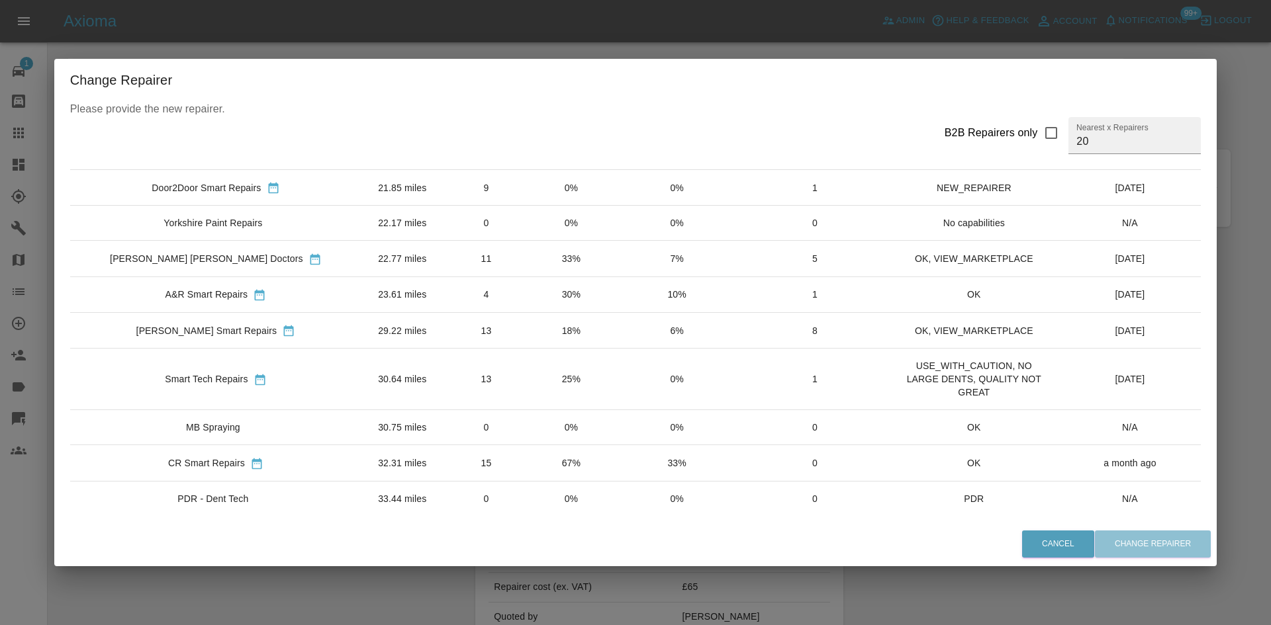
click at [1270, 115] on div "Change Repairer Please provide the new repairer. B2B Repairers only Nearest x R…" at bounding box center [635, 312] width 1271 height 625
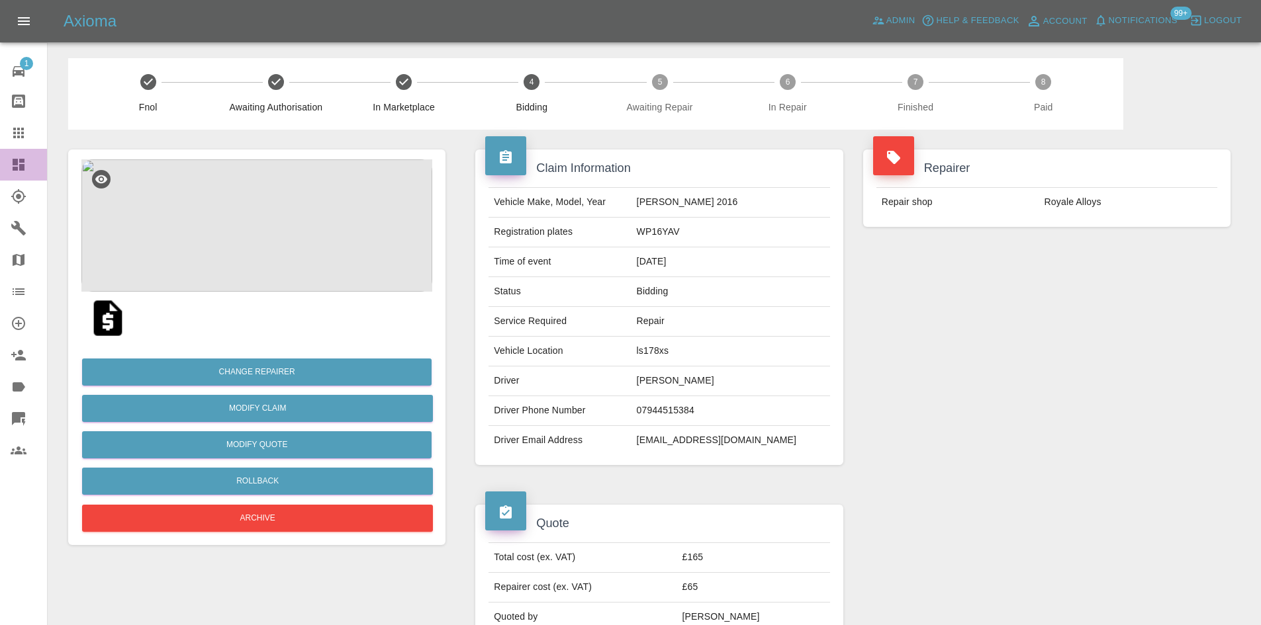
click at [2, 162] on link "Dashboard" at bounding box center [23, 165] width 47 height 32
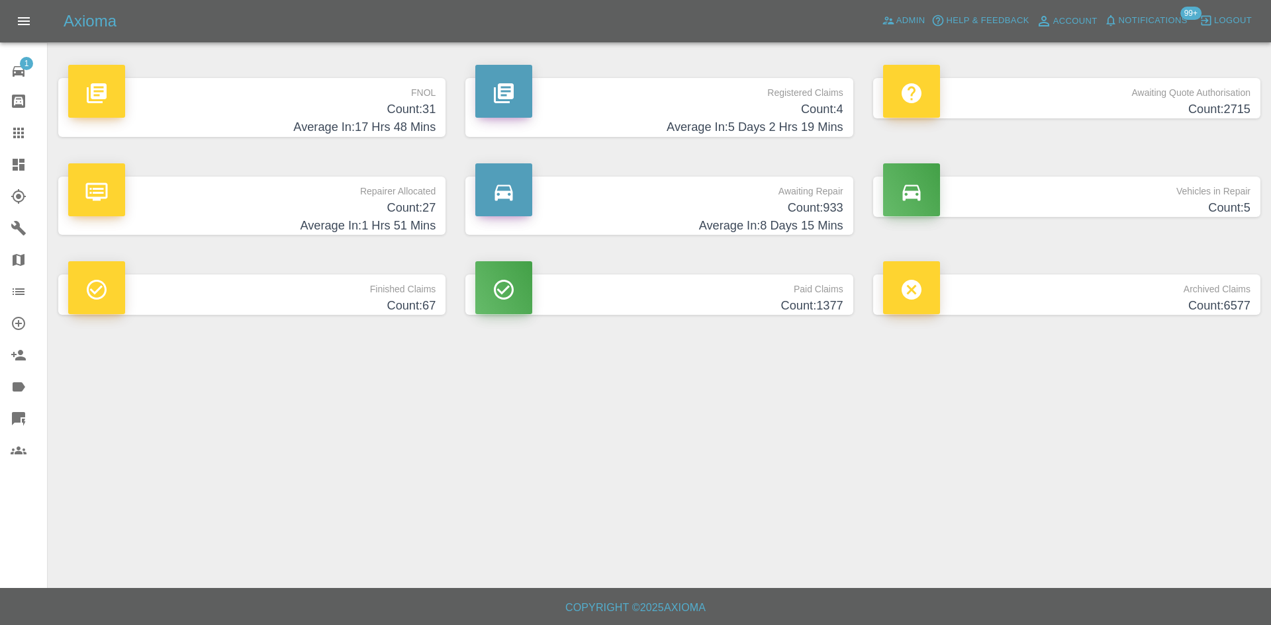
click at [324, 222] on h4 "Average In: 1 Hrs 51 Mins" at bounding box center [251, 226] width 367 height 18
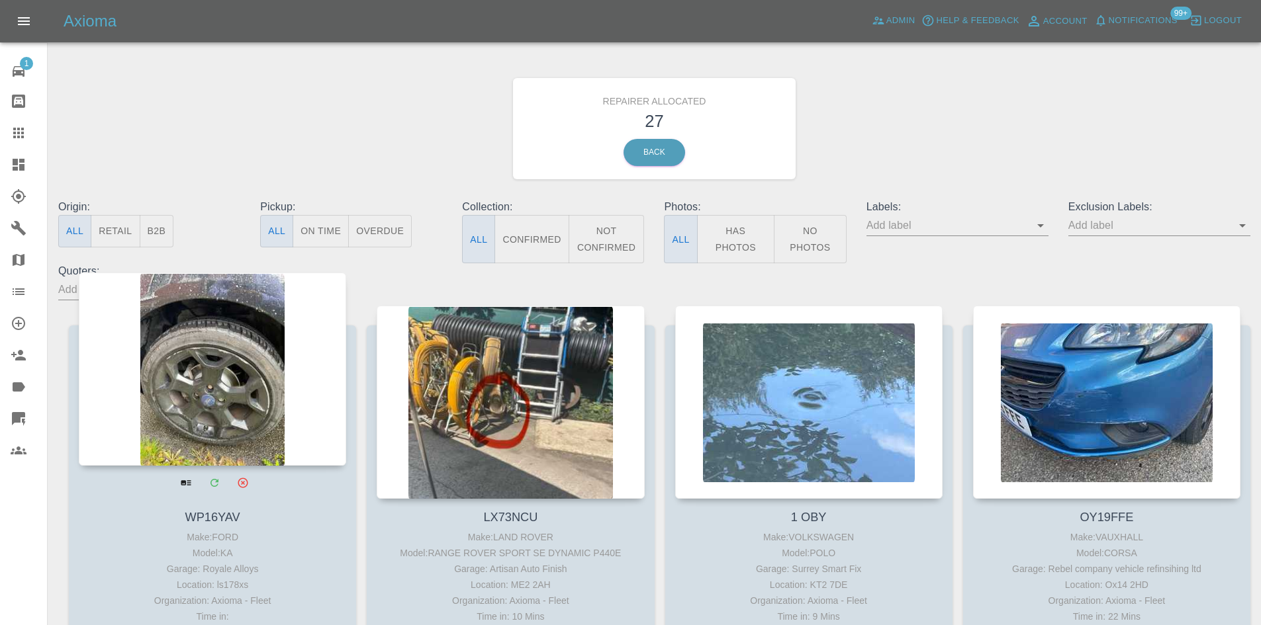
click at [248, 339] on div at bounding box center [212, 369] width 267 height 193
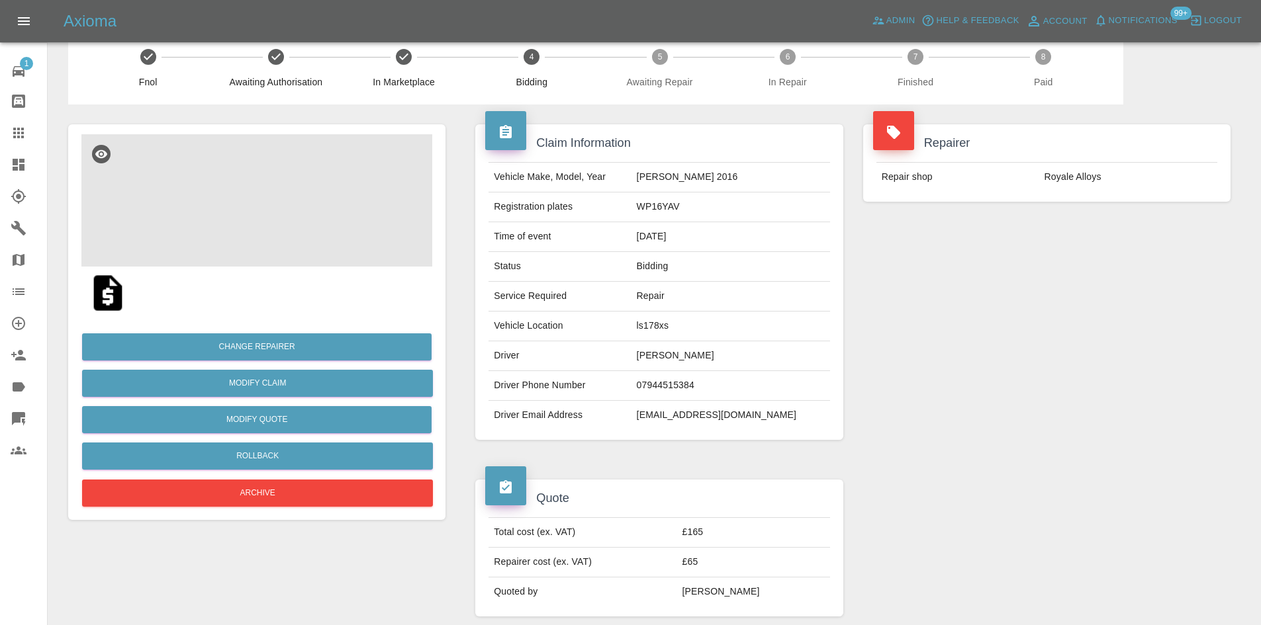
scroll to position [66, 0]
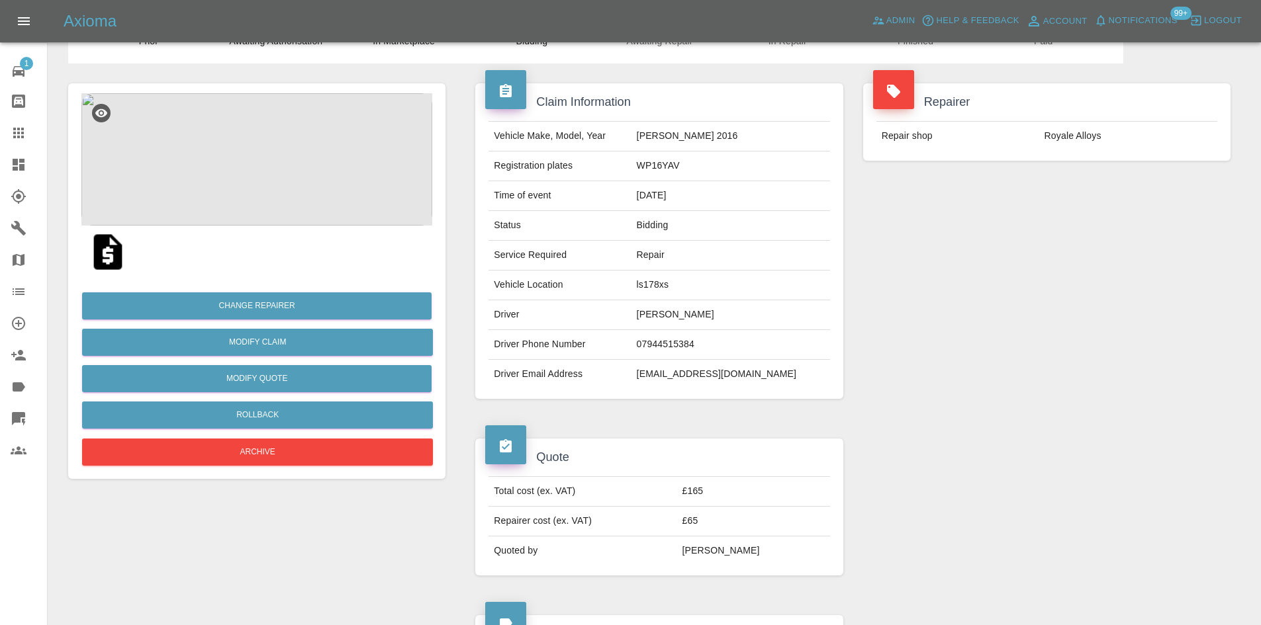
click at [224, 186] on img at bounding box center [256, 159] width 351 height 132
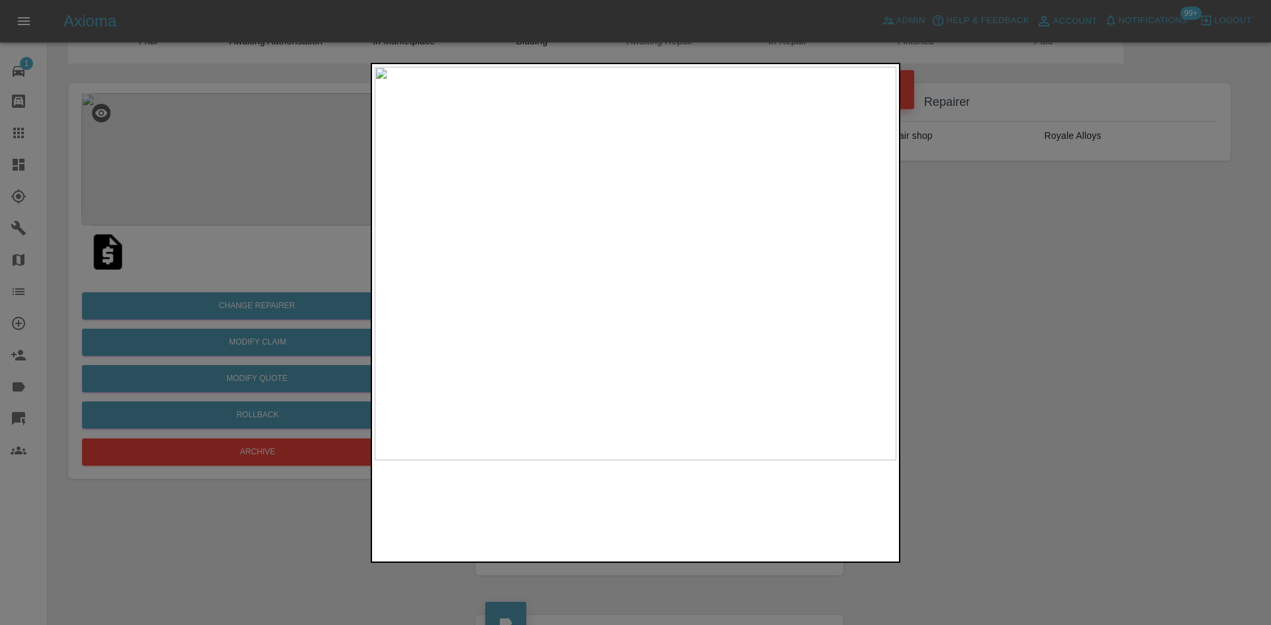
click at [641, 269] on img at bounding box center [636, 264] width 522 height 394
click at [639, 274] on img at bounding box center [619, 246] width 1565 height 1182
click at [555, 323] on img at bounding box center [636, 264] width 522 height 394
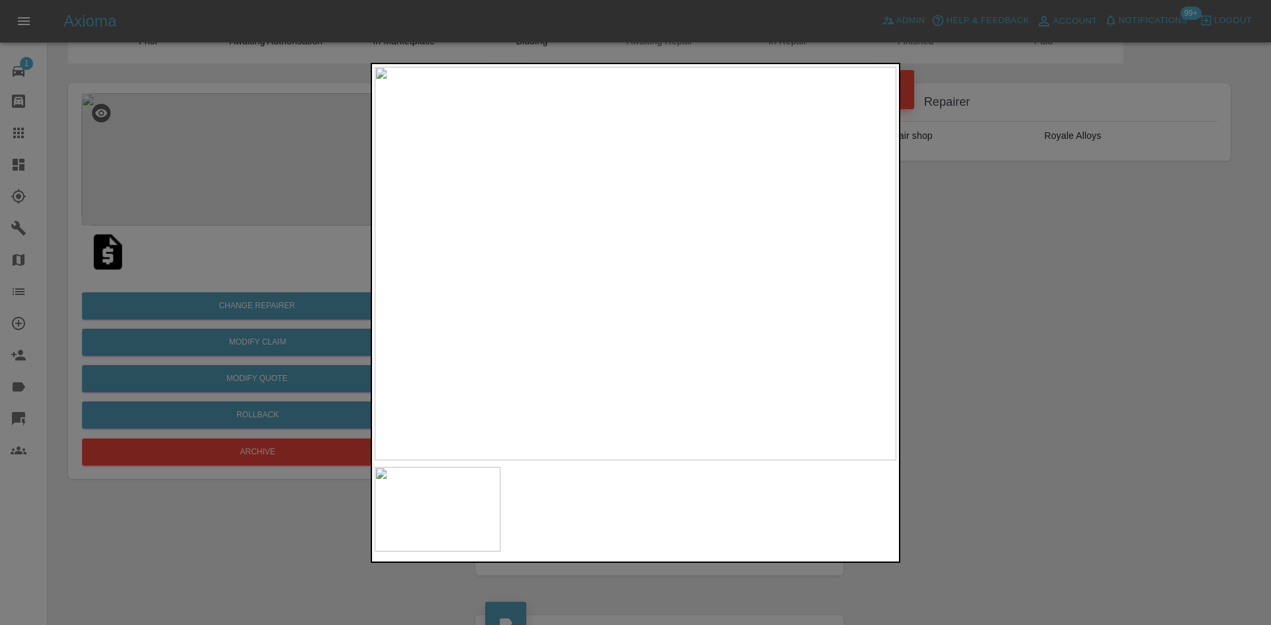
click at [555, 323] on img at bounding box center [636, 264] width 522 height 394
click at [408, 492] on div at bounding box center [635, 313] width 529 height 500
click at [585, 306] on img at bounding box center [531, 372] width 1565 height 1182
click at [598, 277] on img at bounding box center [636, 264] width 522 height 394
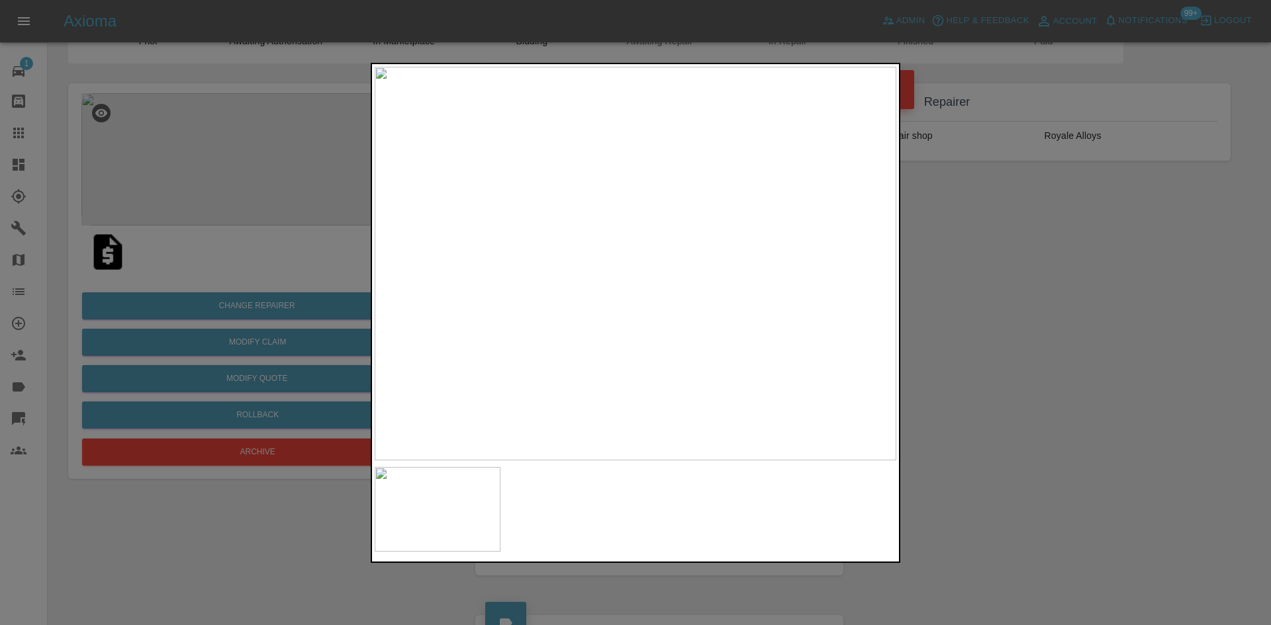
click at [598, 279] on img at bounding box center [636, 264] width 522 height 394
click at [649, 302] on img at bounding box center [664, 251] width 1565 height 1182
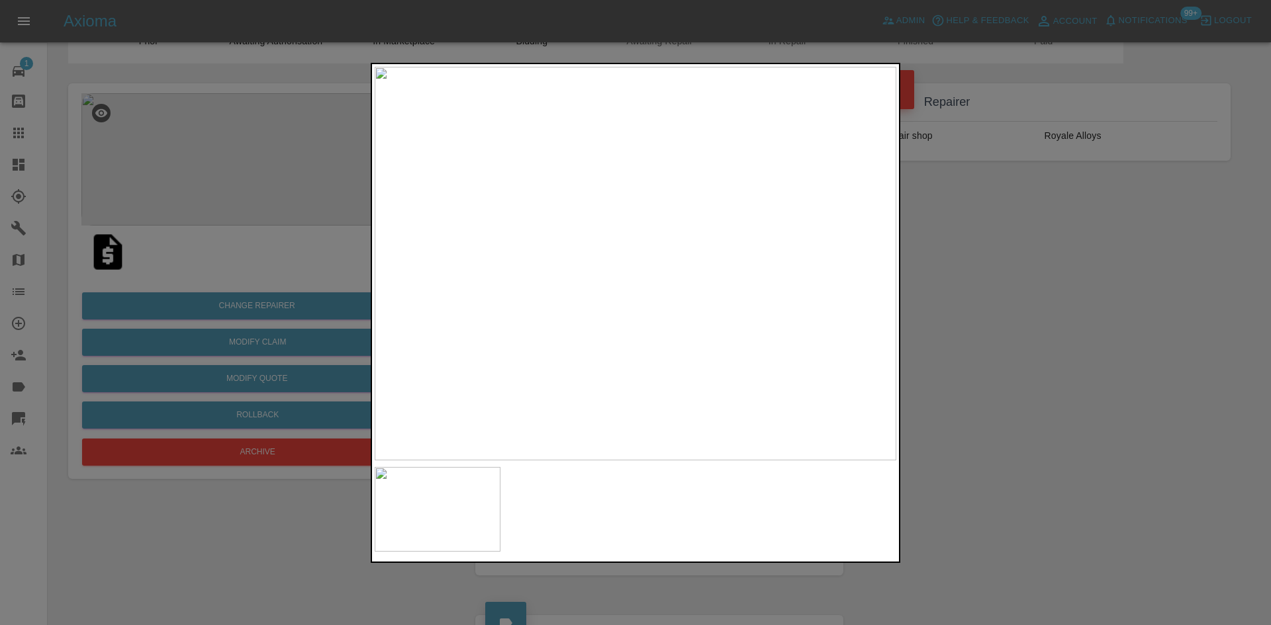
click at [19, 179] on div at bounding box center [635, 312] width 1271 height 625
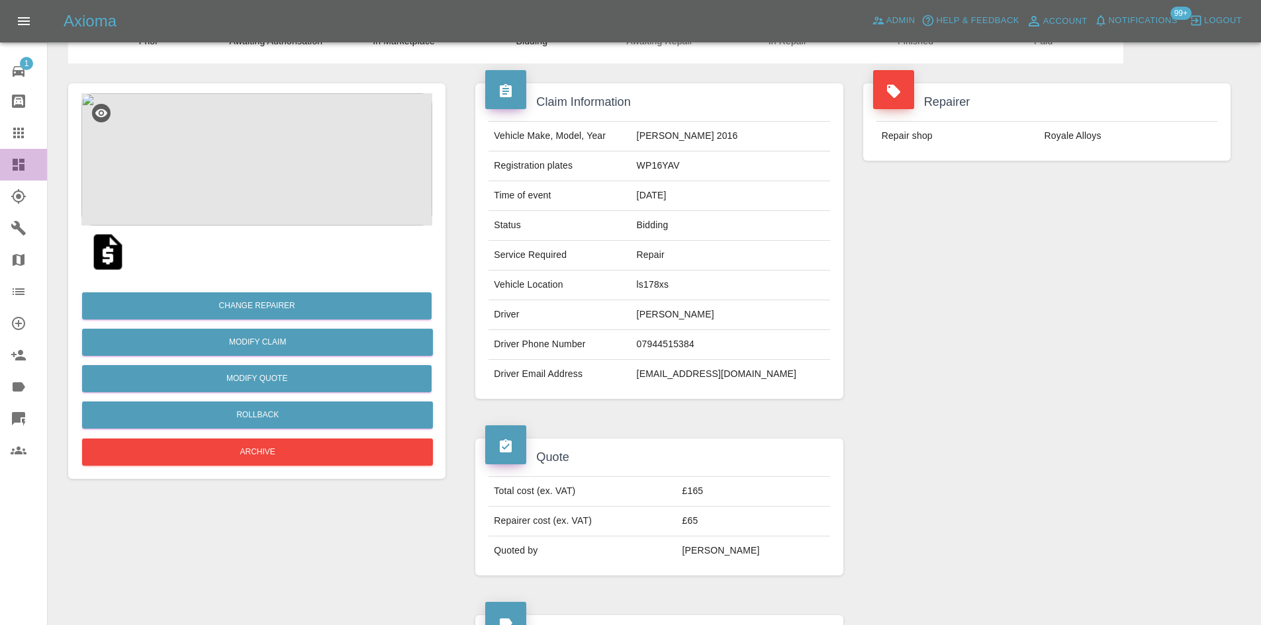
click at [13, 161] on icon at bounding box center [19, 165] width 12 height 12
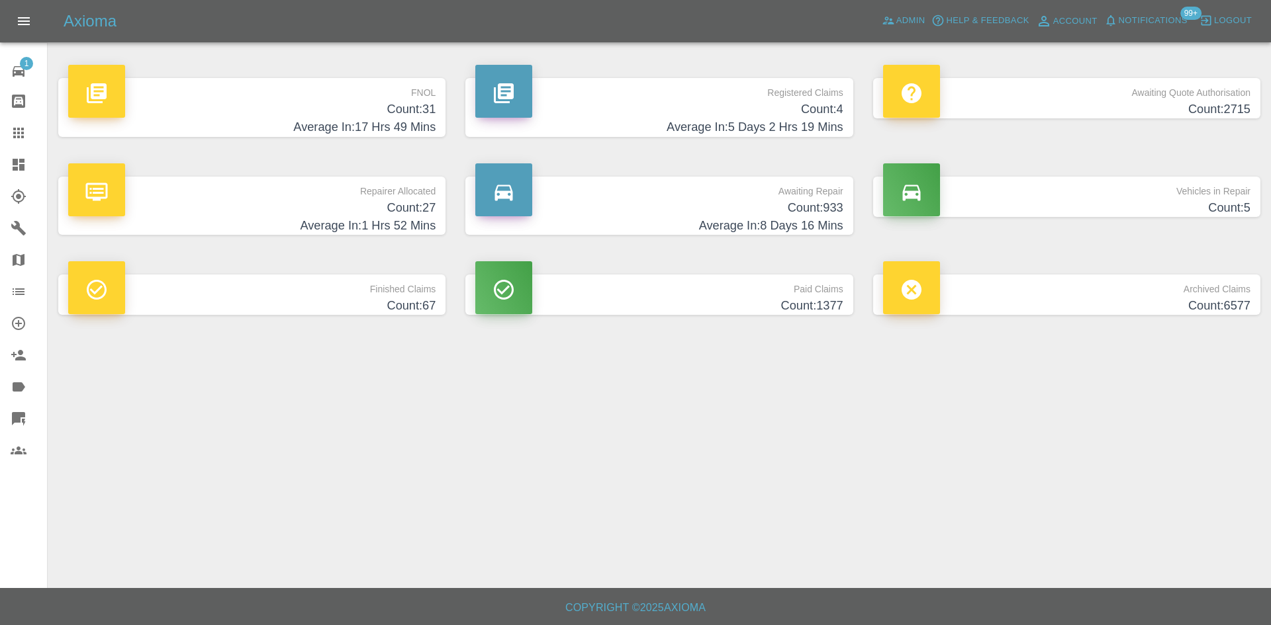
click at [273, 110] on h4 "Count: 31" at bounding box center [251, 110] width 367 height 18
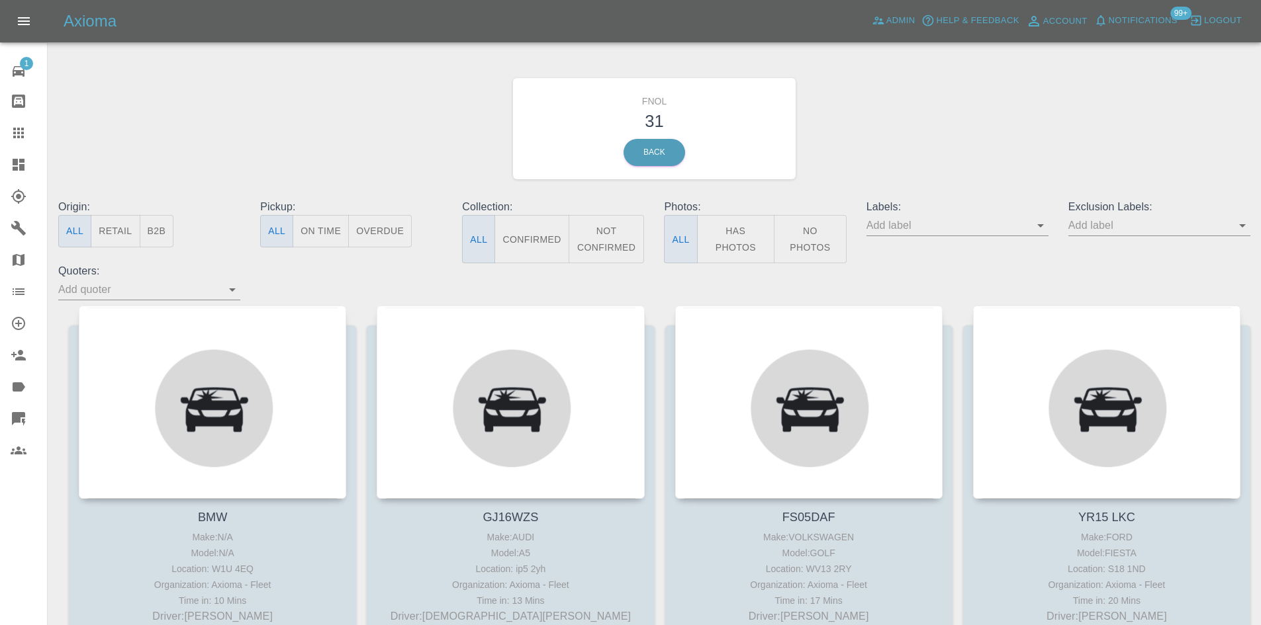
click at [270, 109] on div "FNOL 31 Back" at bounding box center [654, 128] width 1212 height 141
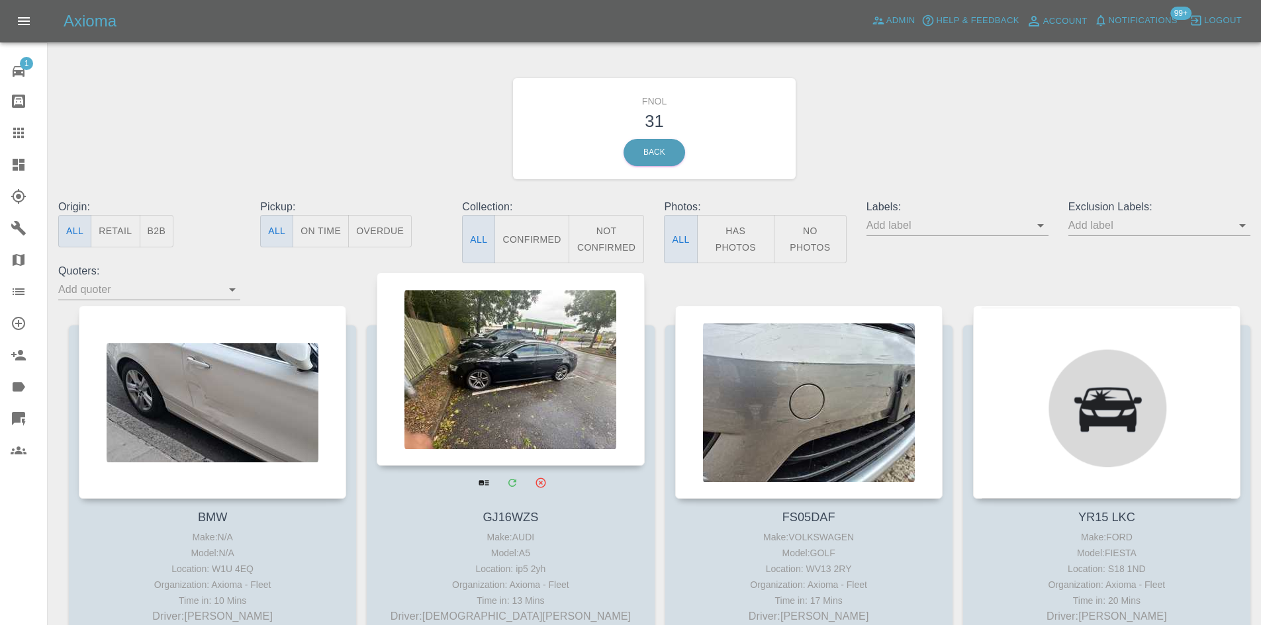
click at [513, 380] on div at bounding box center [510, 369] width 267 height 193
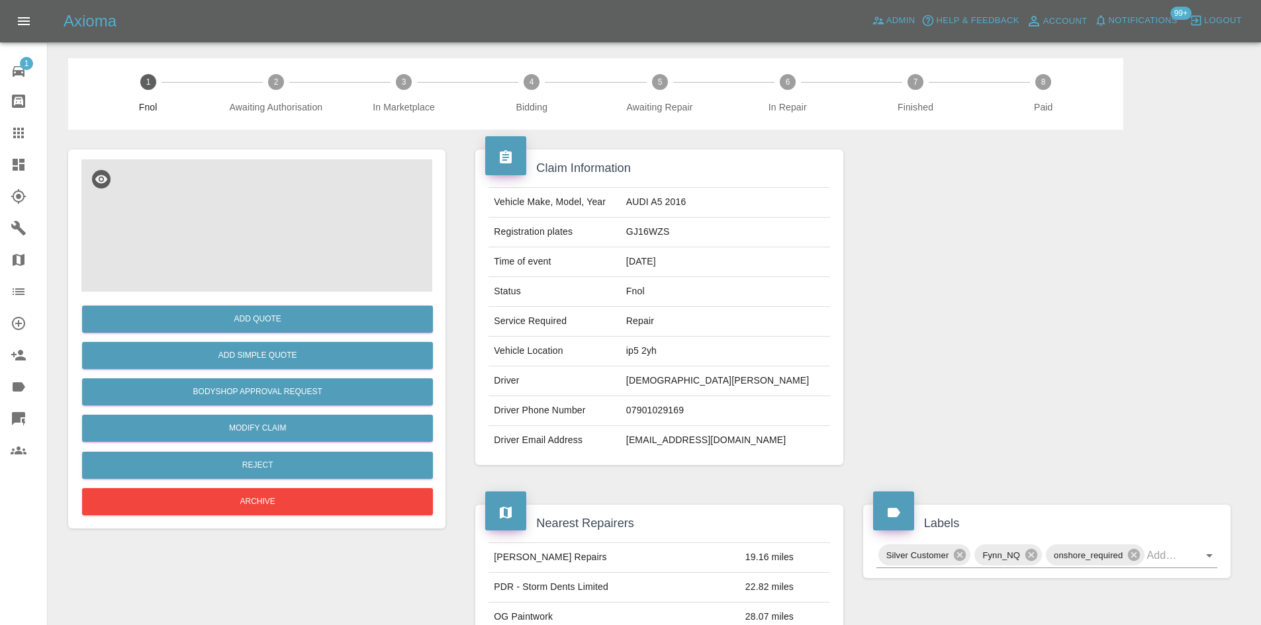
click at [296, 261] on img at bounding box center [256, 225] width 351 height 132
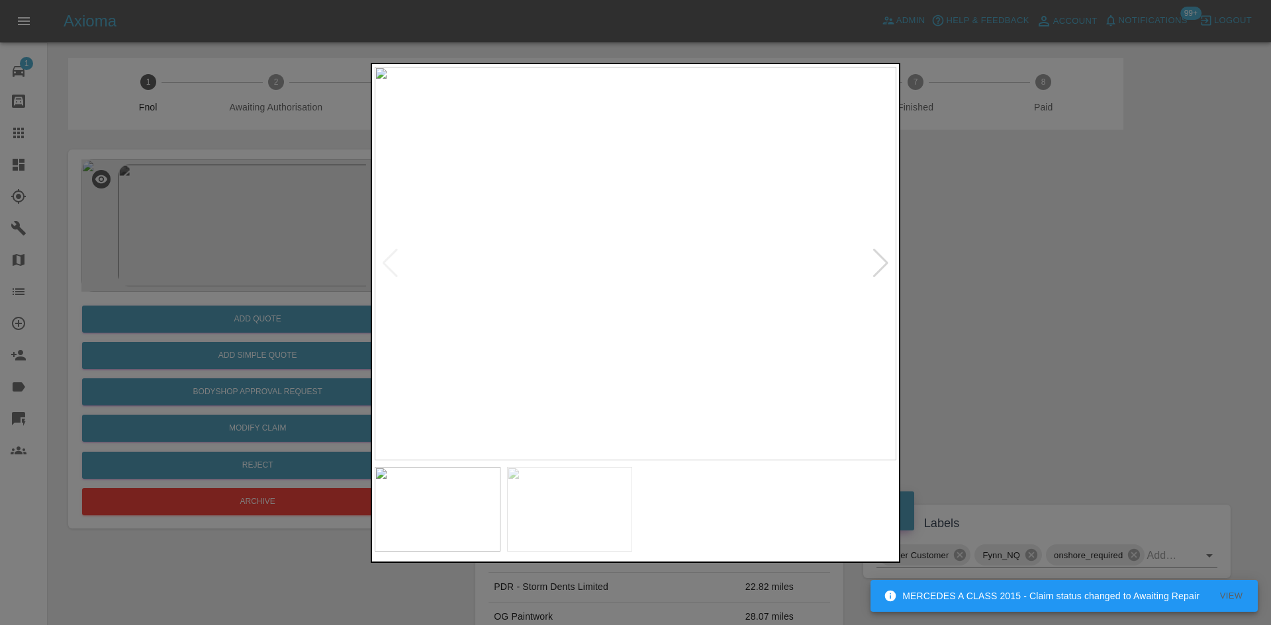
click at [870, 264] on img at bounding box center [636, 264] width 522 height 394
click at [876, 264] on div at bounding box center [881, 263] width 18 height 29
click at [1011, 267] on div at bounding box center [635, 312] width 1271 height 625
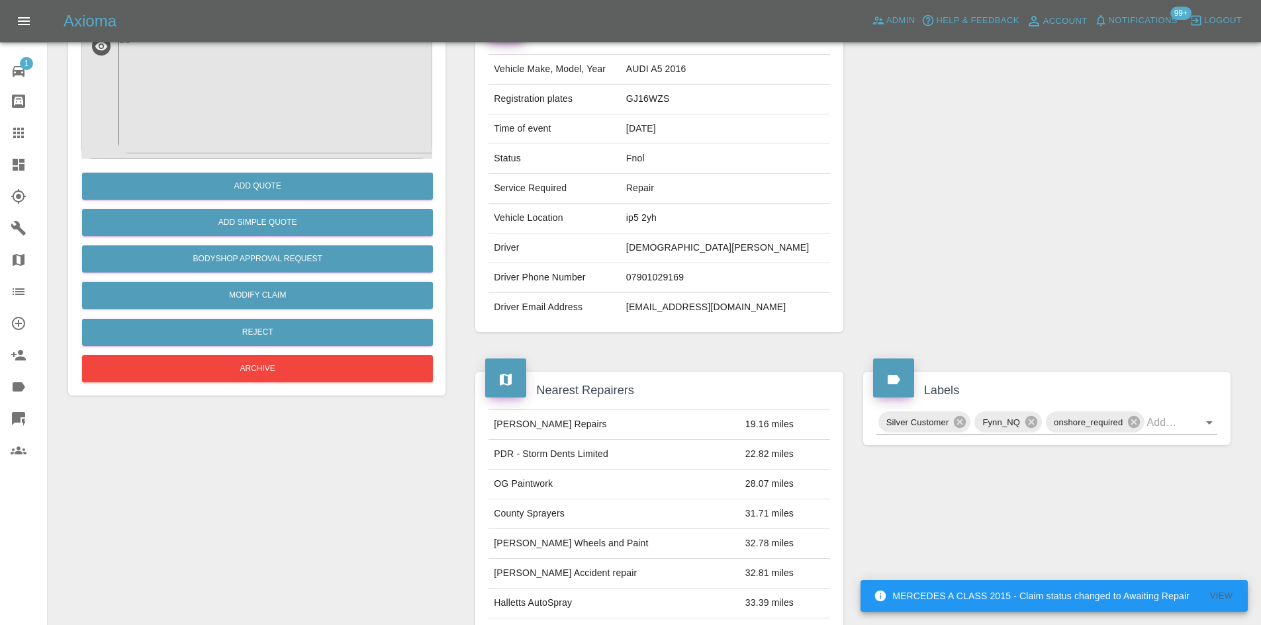
scroll to position [132, 0]
click at [2, 181] on link "Explorer" at bounding box center [23, 197] width 47 height 32
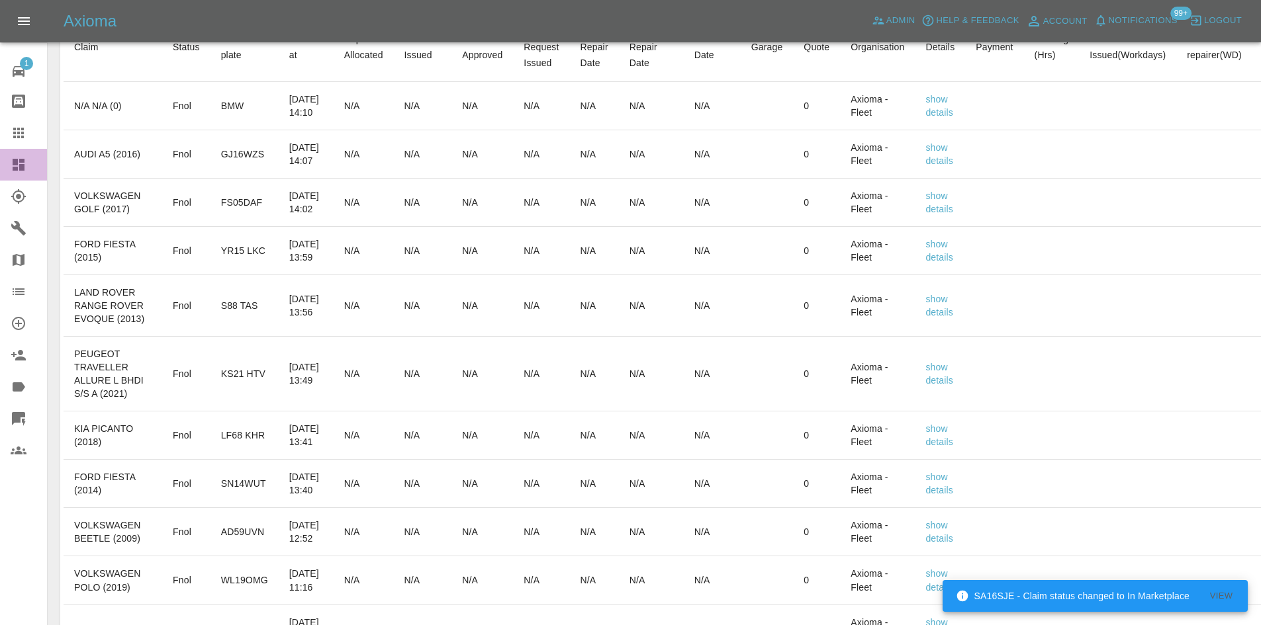
click at [16, 163] on icon at bounding box center [19, 165] width 12 height 12
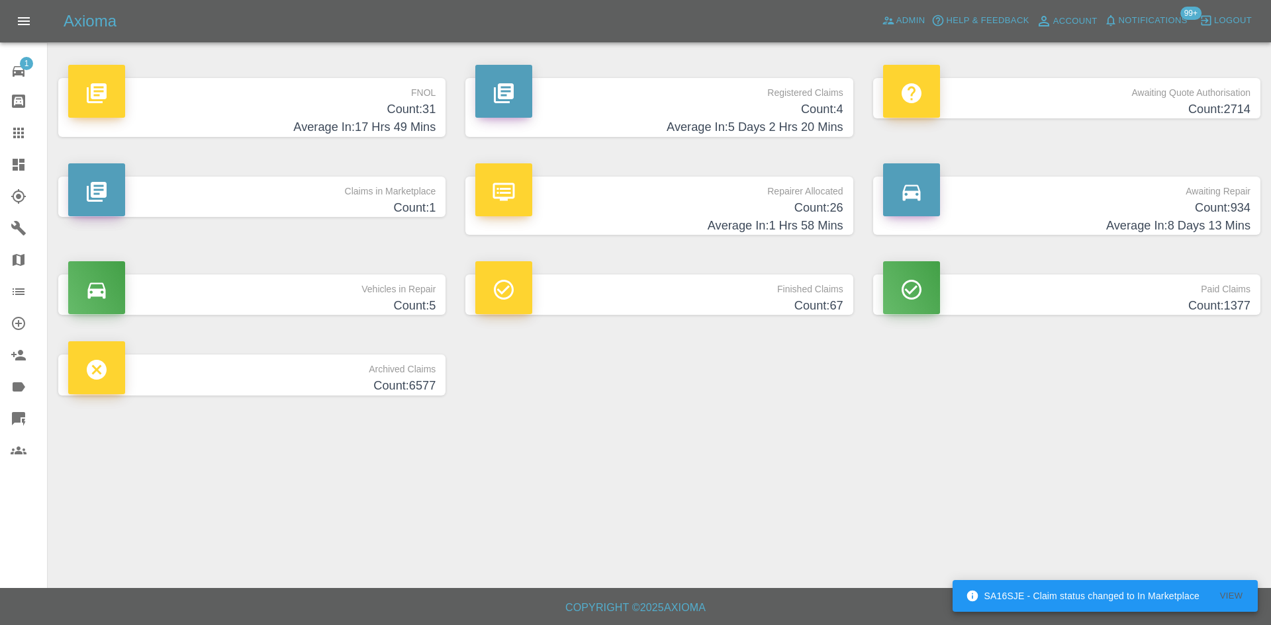
click at [239, 130] on h4 "Average In: 17 Hrs 49 Mins" at bounding box center [251, 127] width 367 height 18
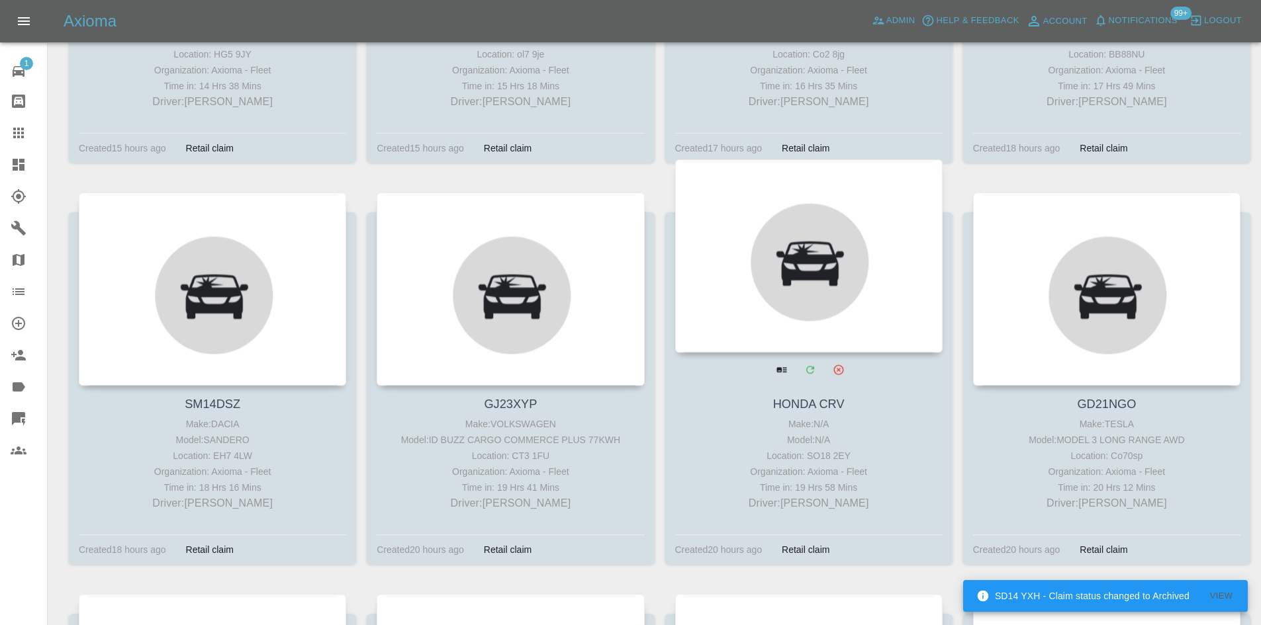
scroll to position [1324, 0]
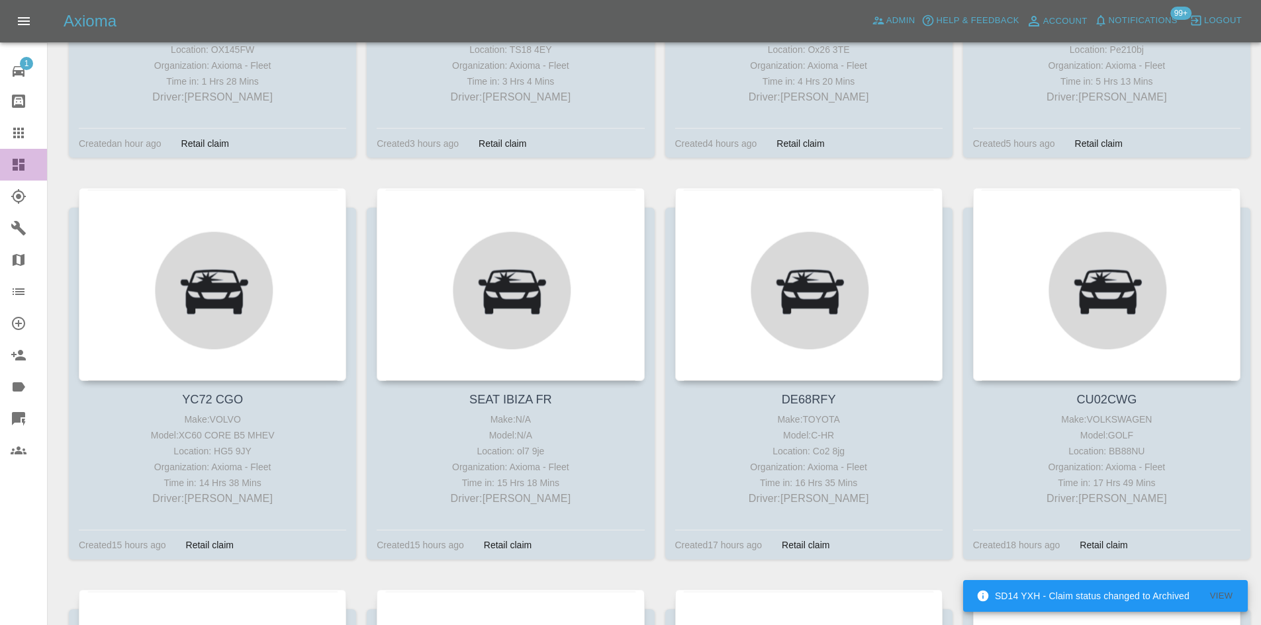
click at [0, 162] on link "Dashboard" at bounding box center [23, 165] width 47 height 32
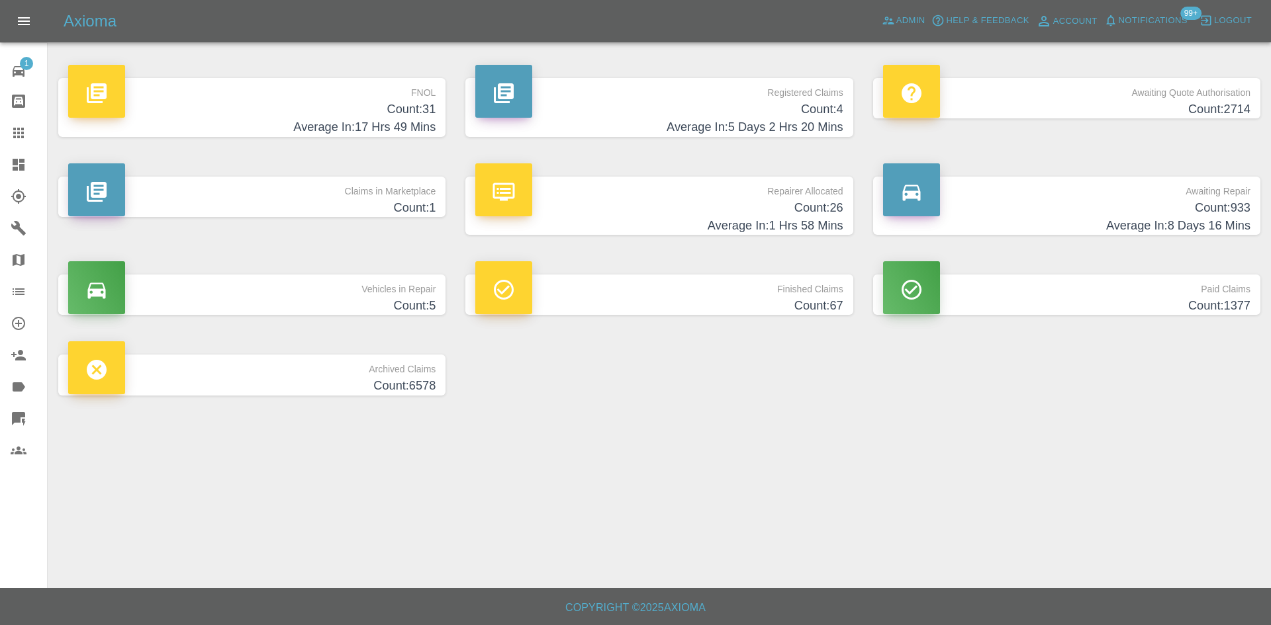
click at [307, 92] on p "FNOL" at bounding box center [251, 89] width 367 height 23
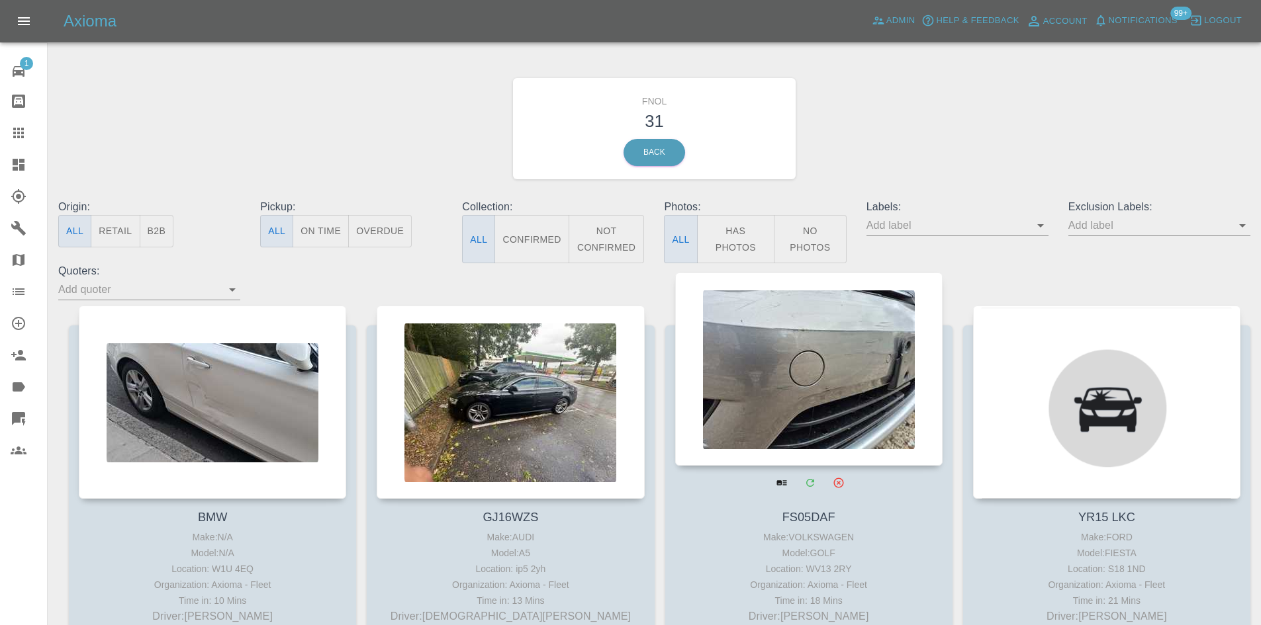
click at [782, 408] on div at bounding box center [808, 369] width 267 height 193
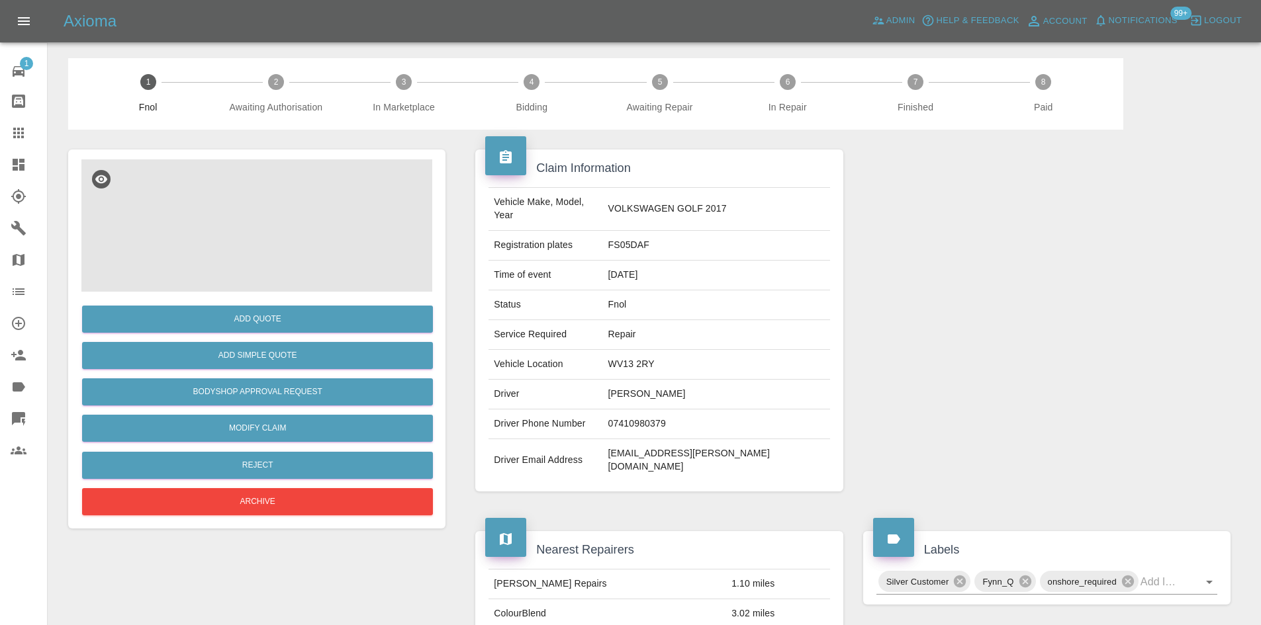
click at [346, 232] on img at bounding box center [256, 225] width 351 height 132
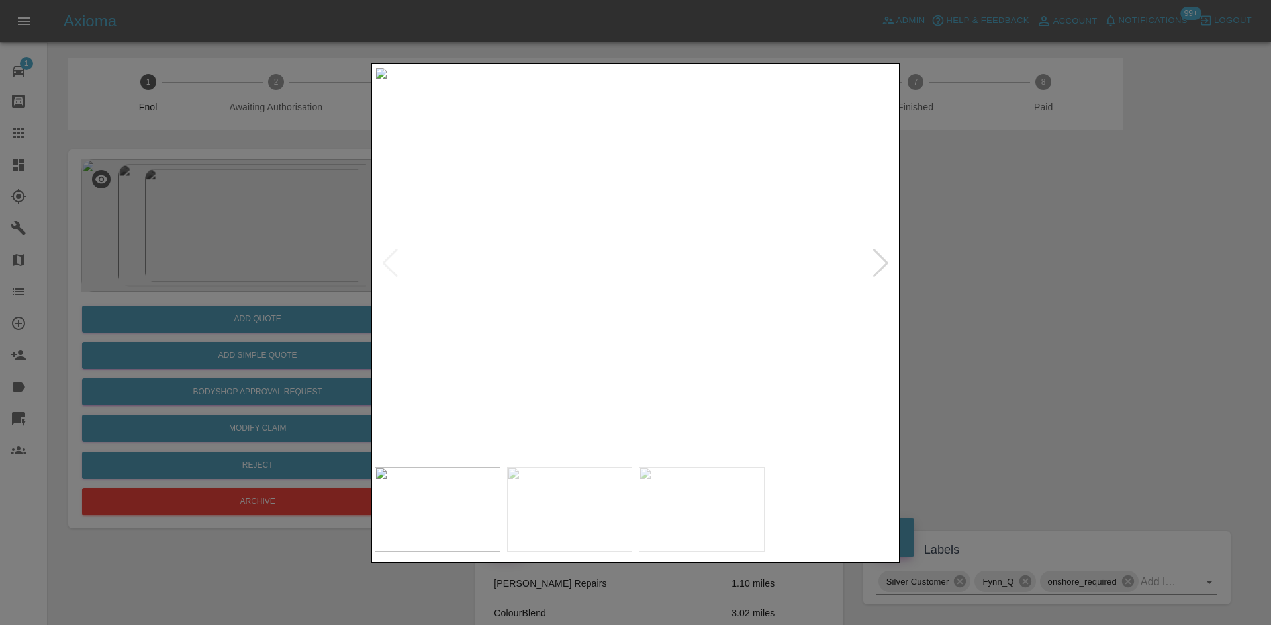
click at [887, 265] on div at bounding box center [881, 263] width 18 height 29
click at [751, 259] on img at bounding box center [636, 264] width 522 height 394
click at [751, 259] on img at bounding box center [290, 277] width 1565 height 1182
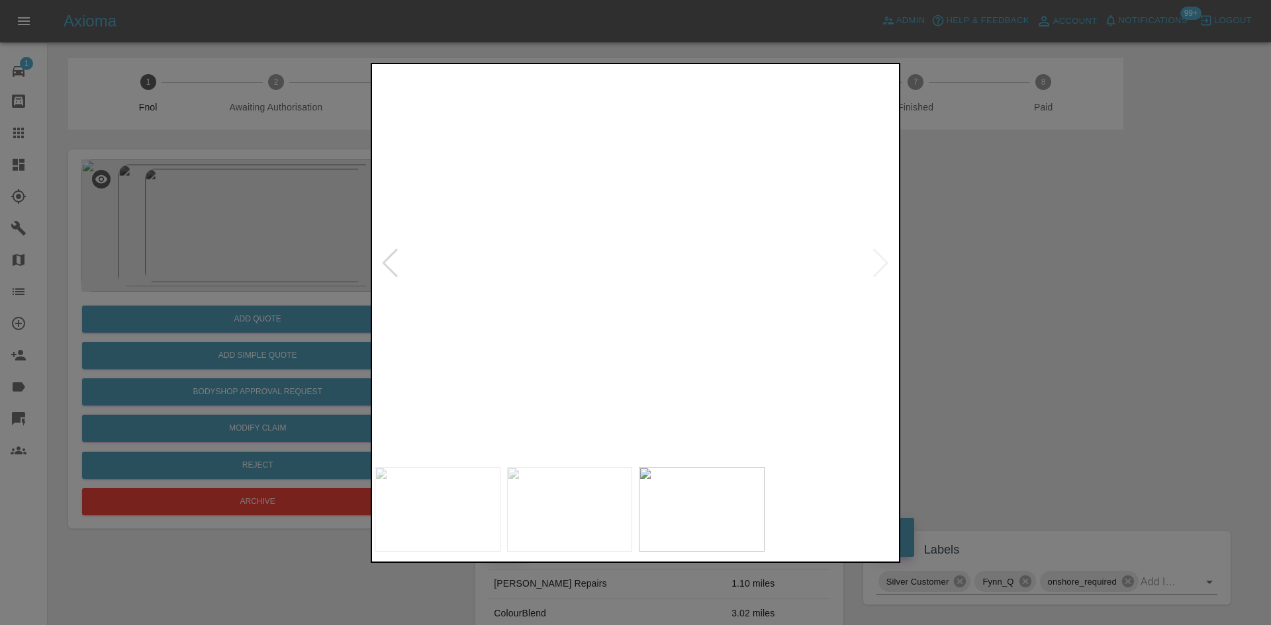
click at [751, 259] on img at bounding box center [290, 277] width 1565 height 1182
click at [1125, 288] on div at bounding box center [635, 312] width 1271 height 625
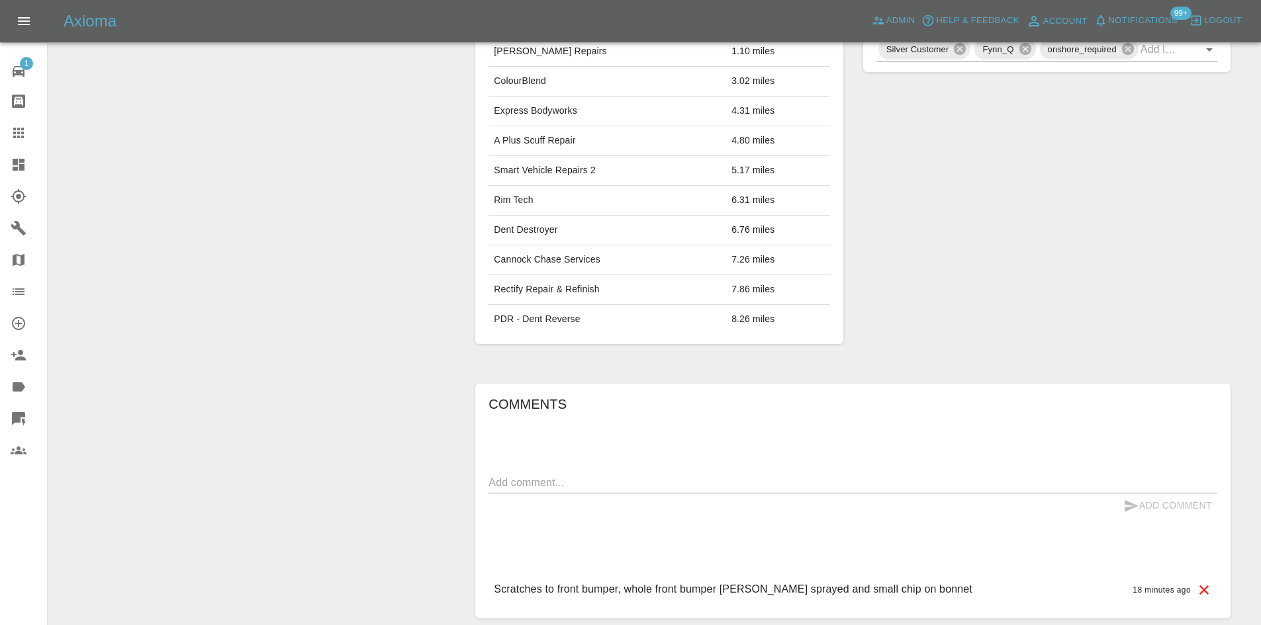
scroll to position [607, 0]
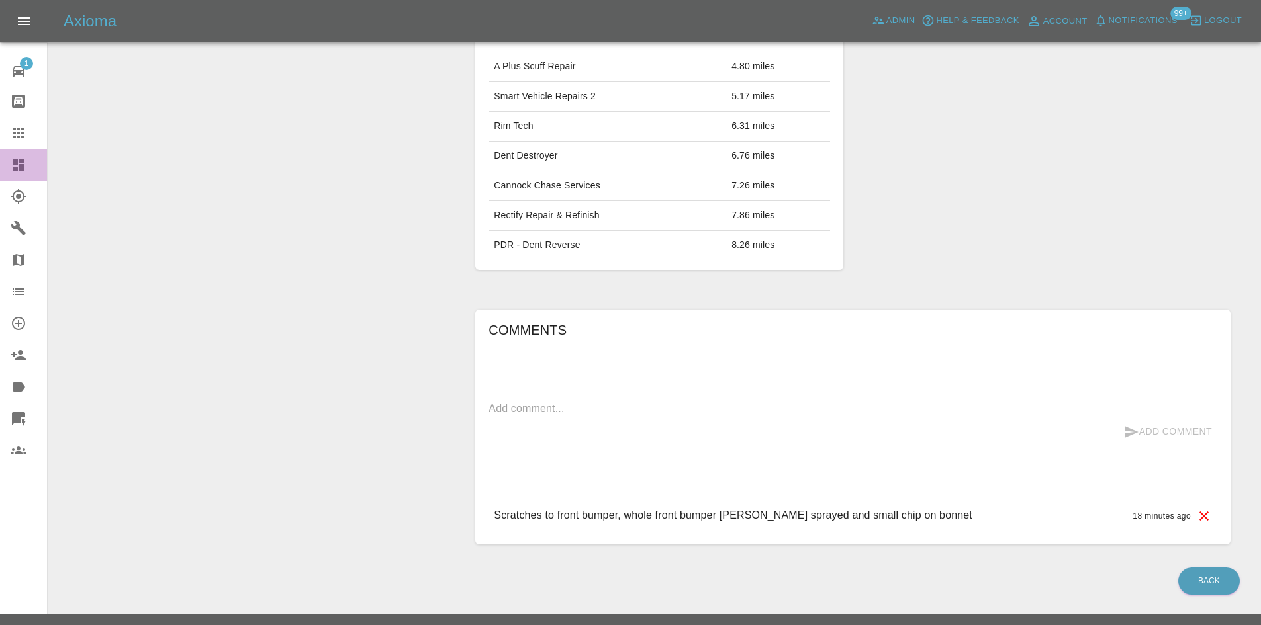
click at [17, 169] on icon at bounding box center [19, 165] width 12 height 12
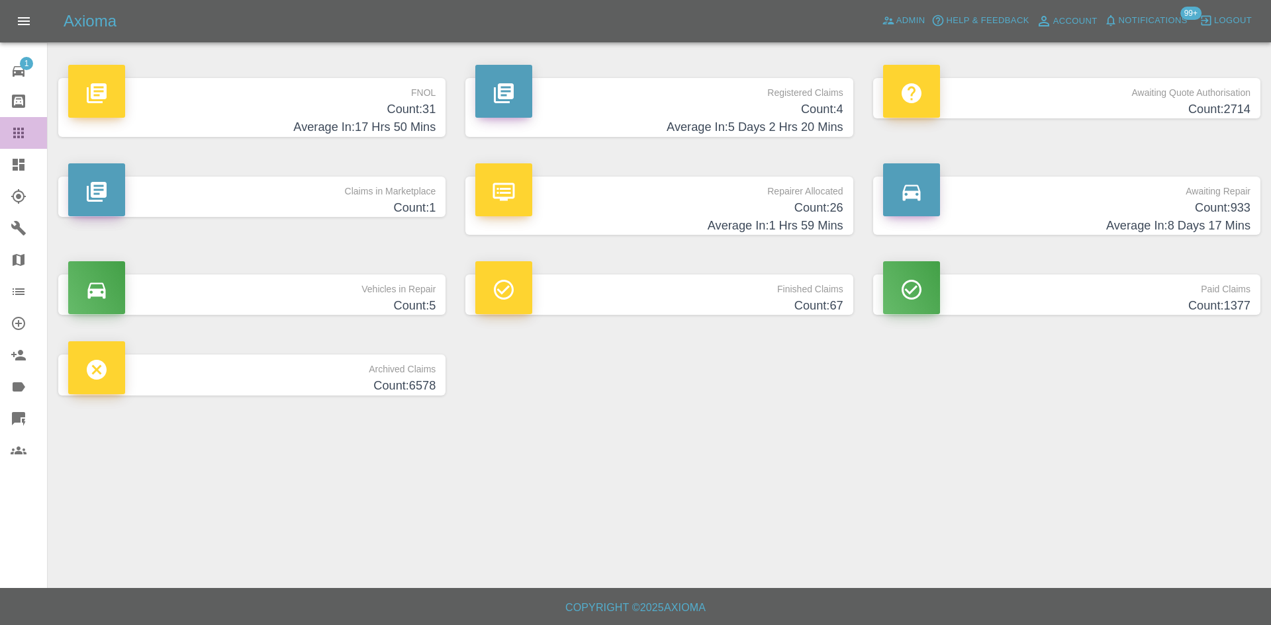
click at [18, 128] on icon at bounding box center [18, 133] width 11 height 11
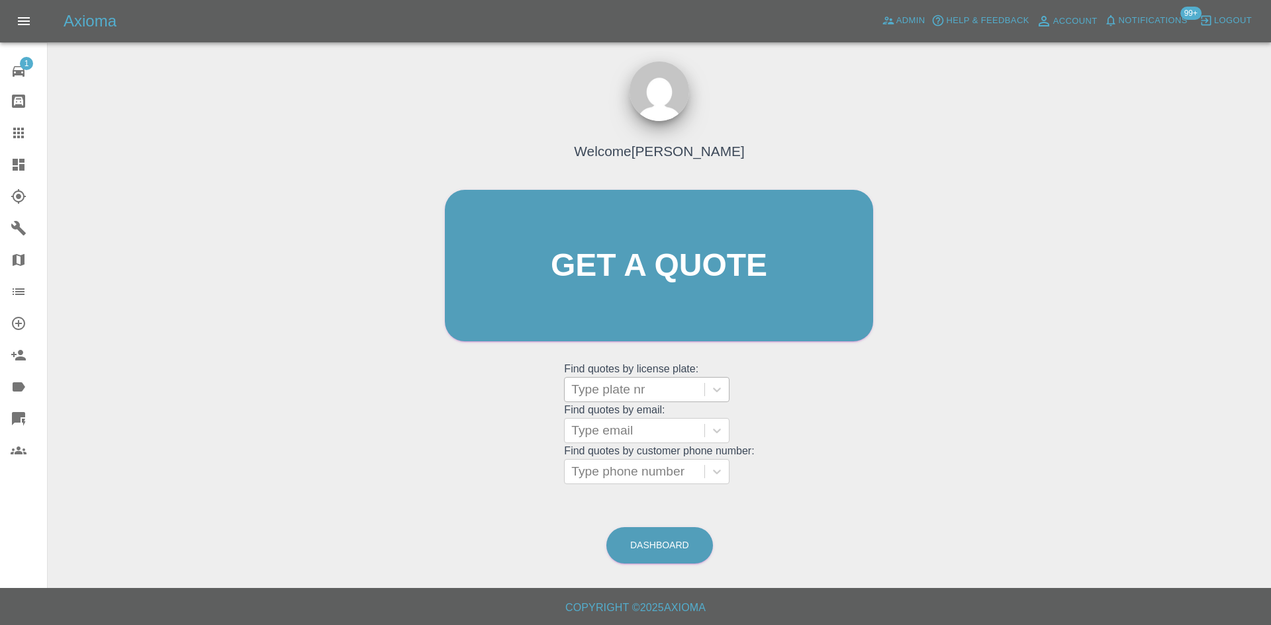
click at [624, 402] on div "Type plate nr" at bounding box center [646, 389] width 165 height 25
type input "gm21y"
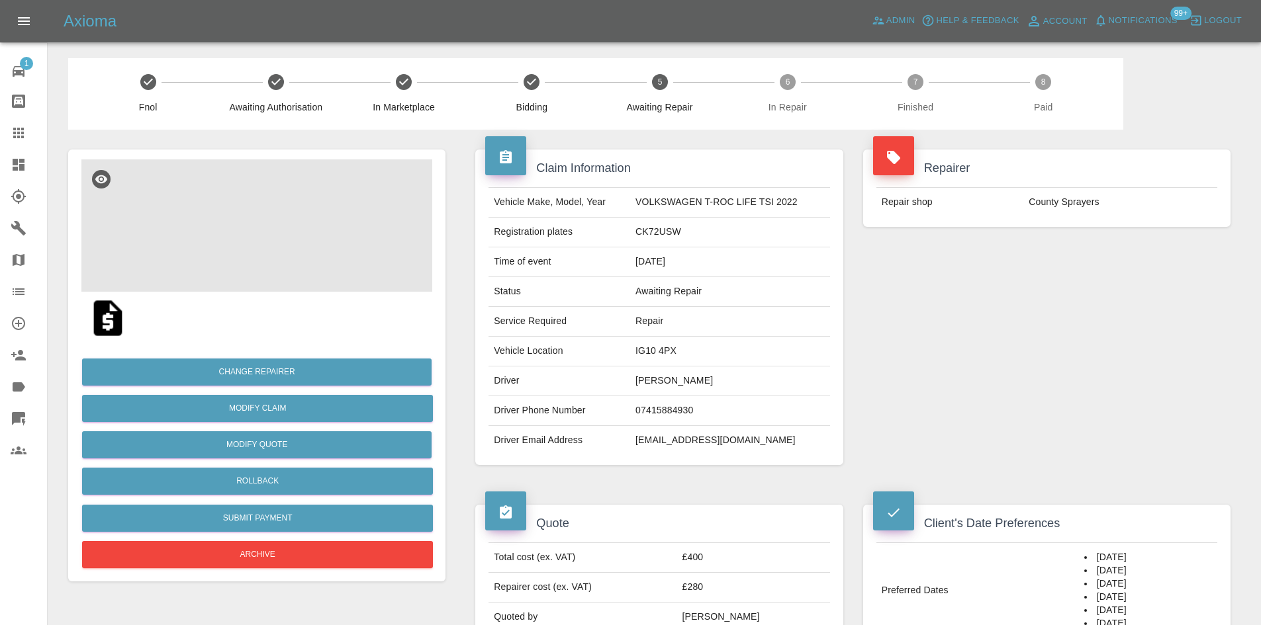
click at [326, 215] on img at bounding box center [256, 225] width 351 height 132
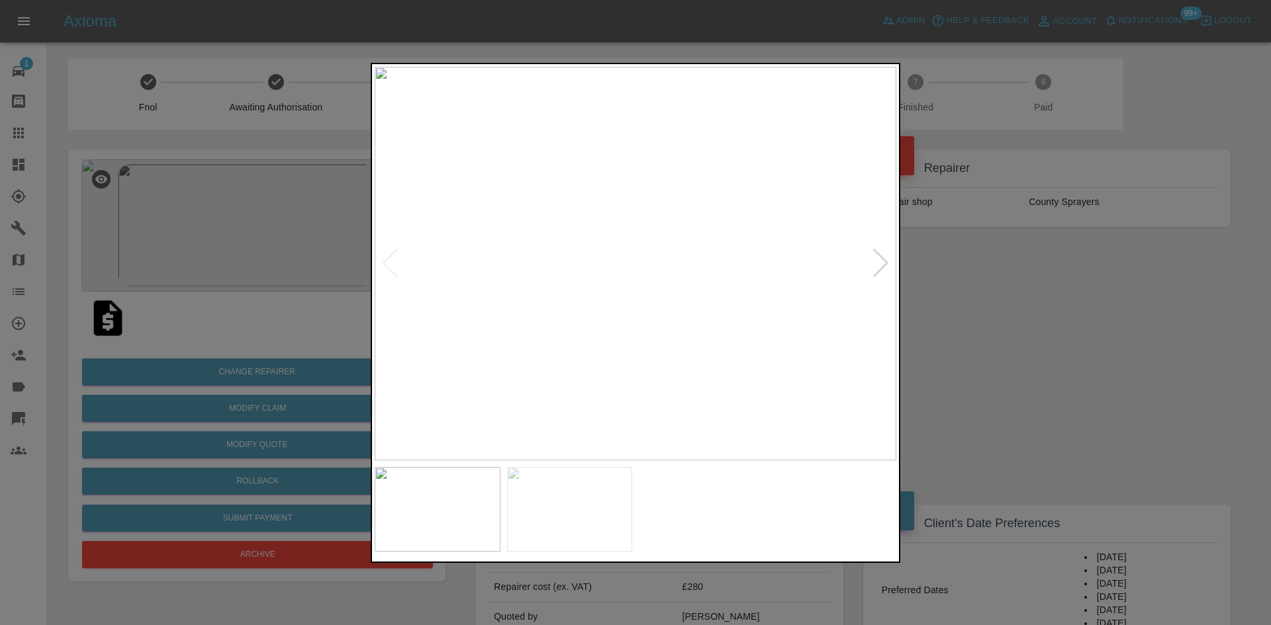
click at [882, 269] on div at bounding box center [881, 263] width 18 height 29
click at [882, 269] on img at bounding box center [636, 264] width 522 height 394
click at [1066, 304] on div at bounding box center [635, 312] width 1271 height 625
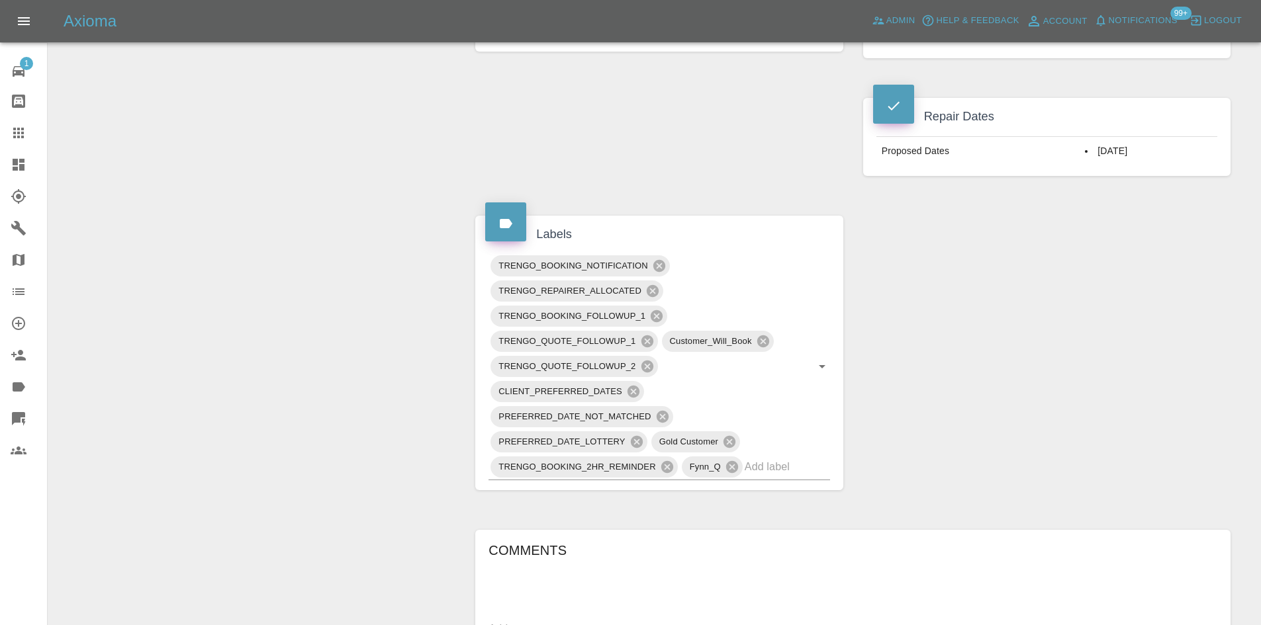
scroll to position [392, 0]
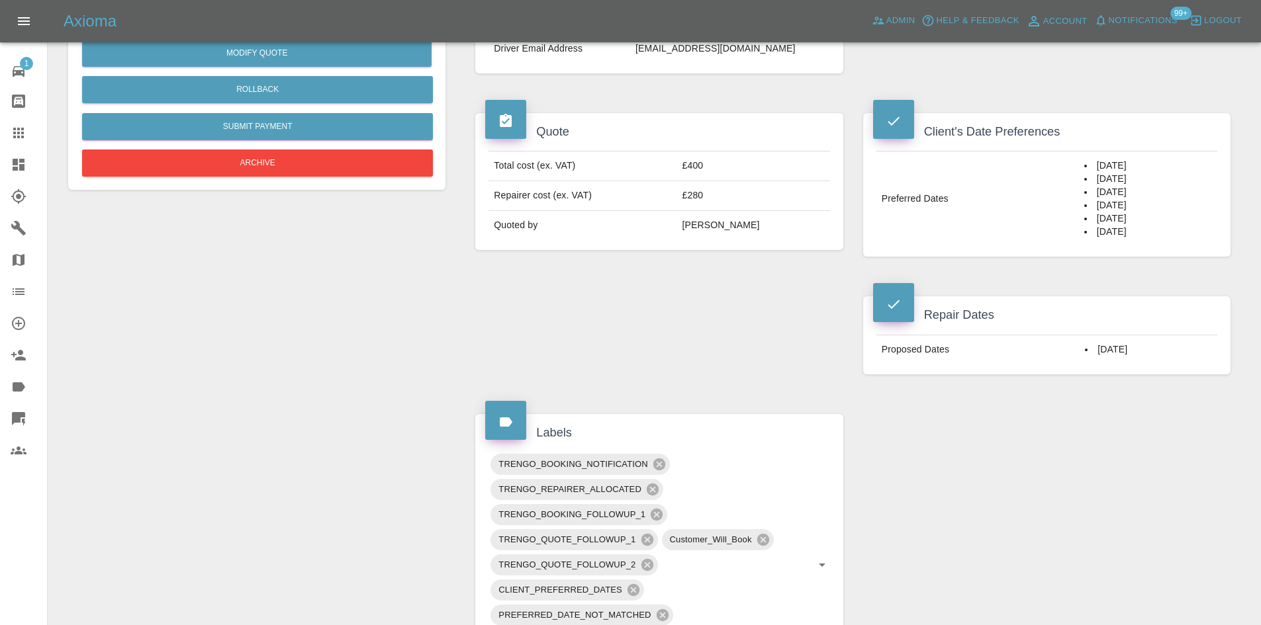
click at [1131, 345] on li "29/09/2025" at bounding box center [1148, 349] width 127 height 13
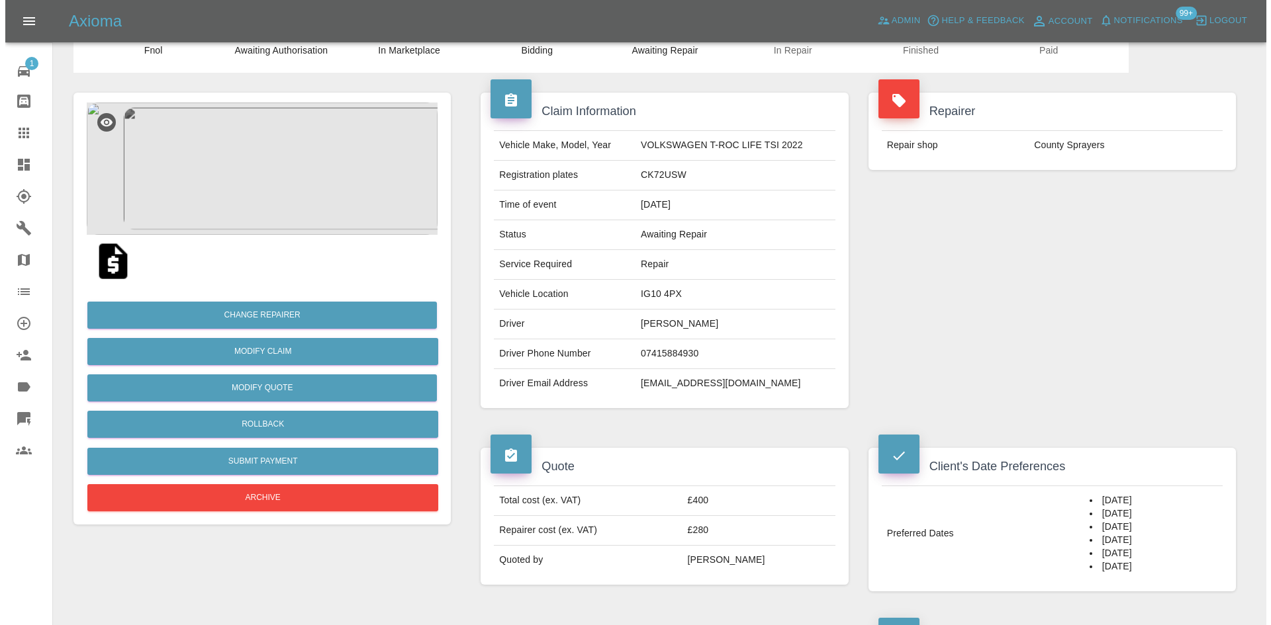
scroll to position [0, 0]
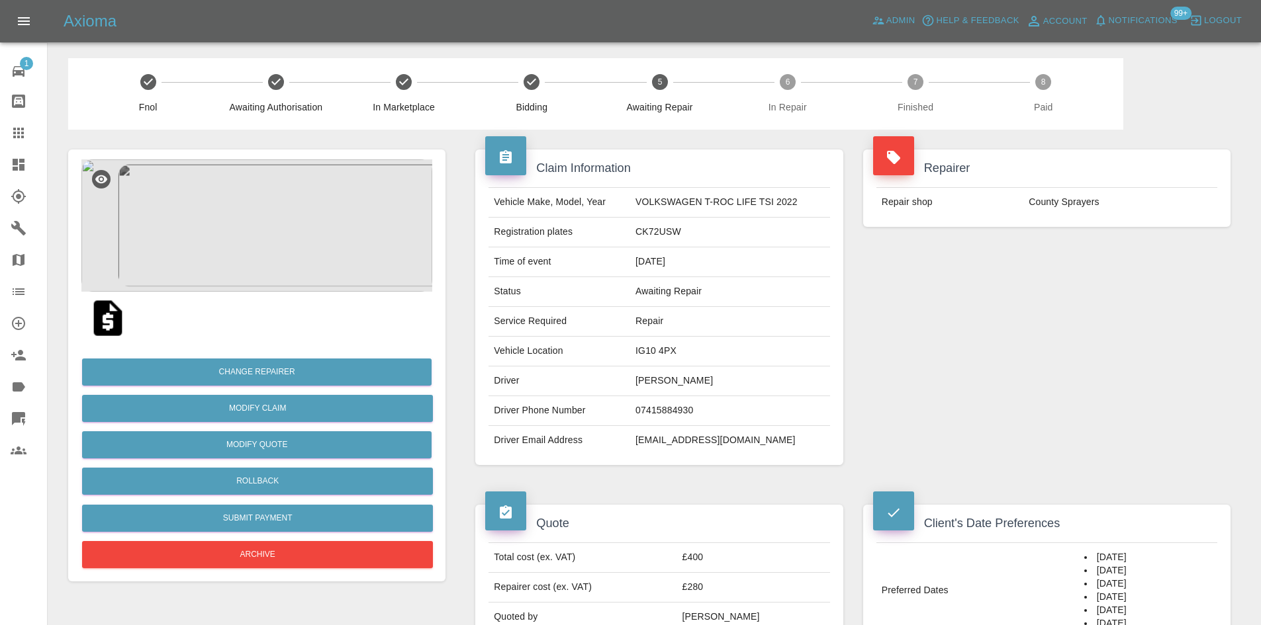
click at [288, 274] on img at bounding box center [256, 225] width 351 height 132
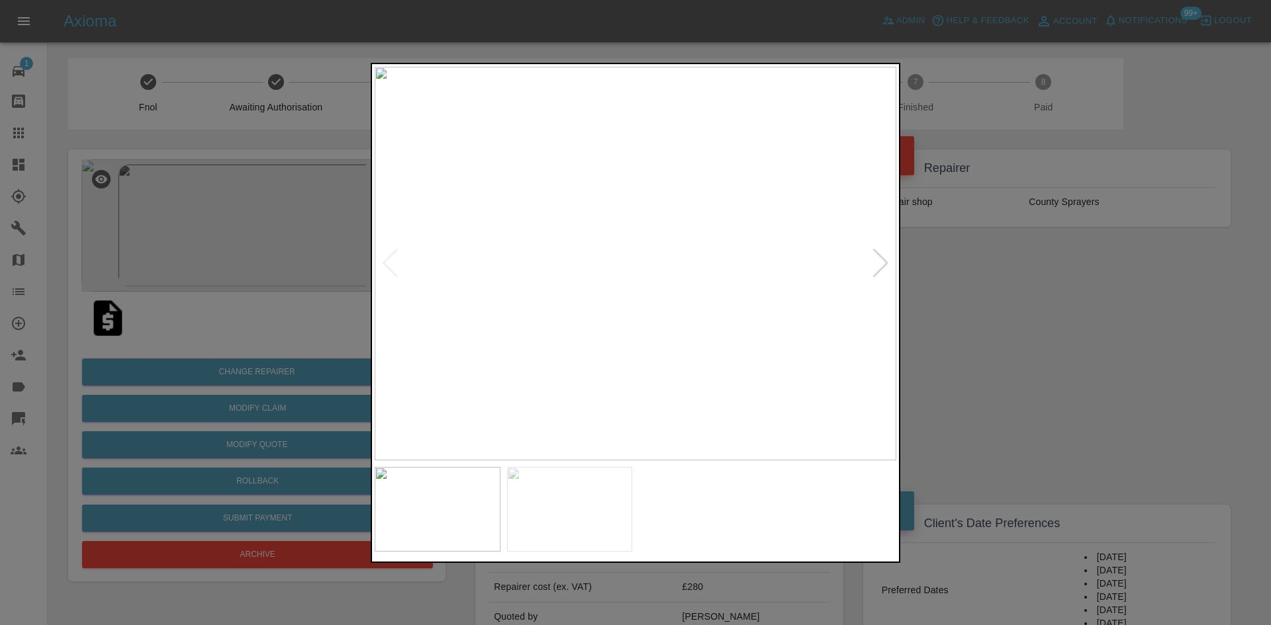
click at [872, 265] on div at bounding box center [881, 263] width 18 height 29
click at [686, 291] on img at bounding box center [636, 264] width 522 height 394
click at [686, 291] on img at bounding box center [484, 180] width 1565 height 1182
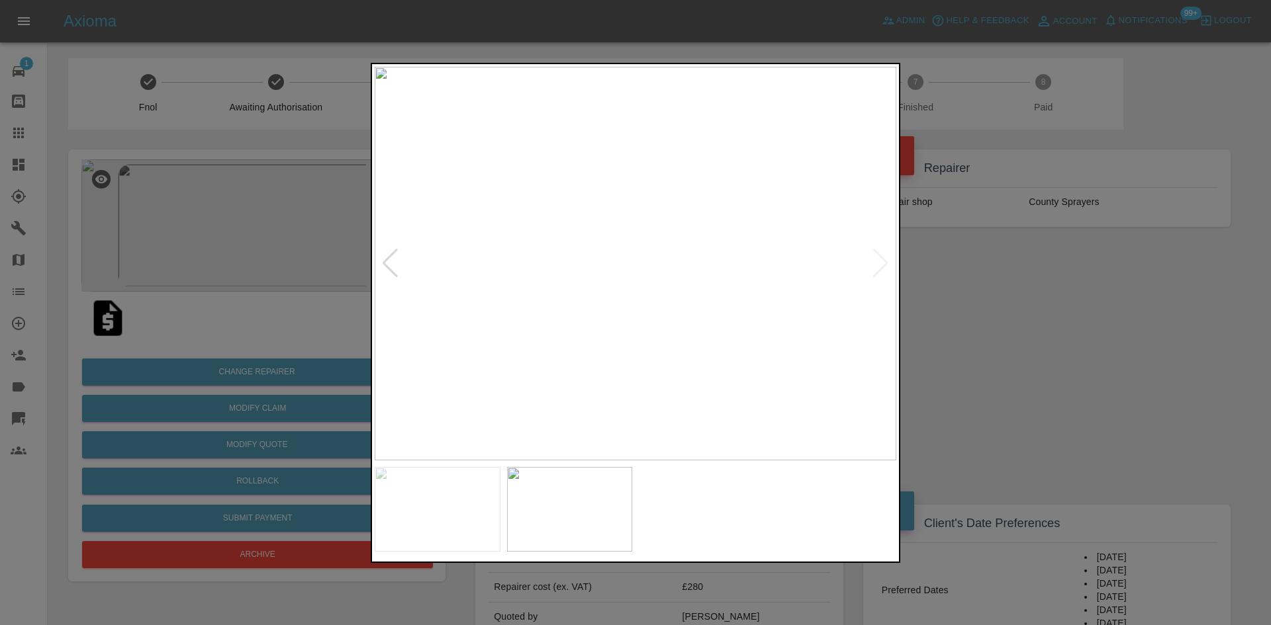
click at [1081, 369] on div at bounding box center [635, 312] width 1271 height 625
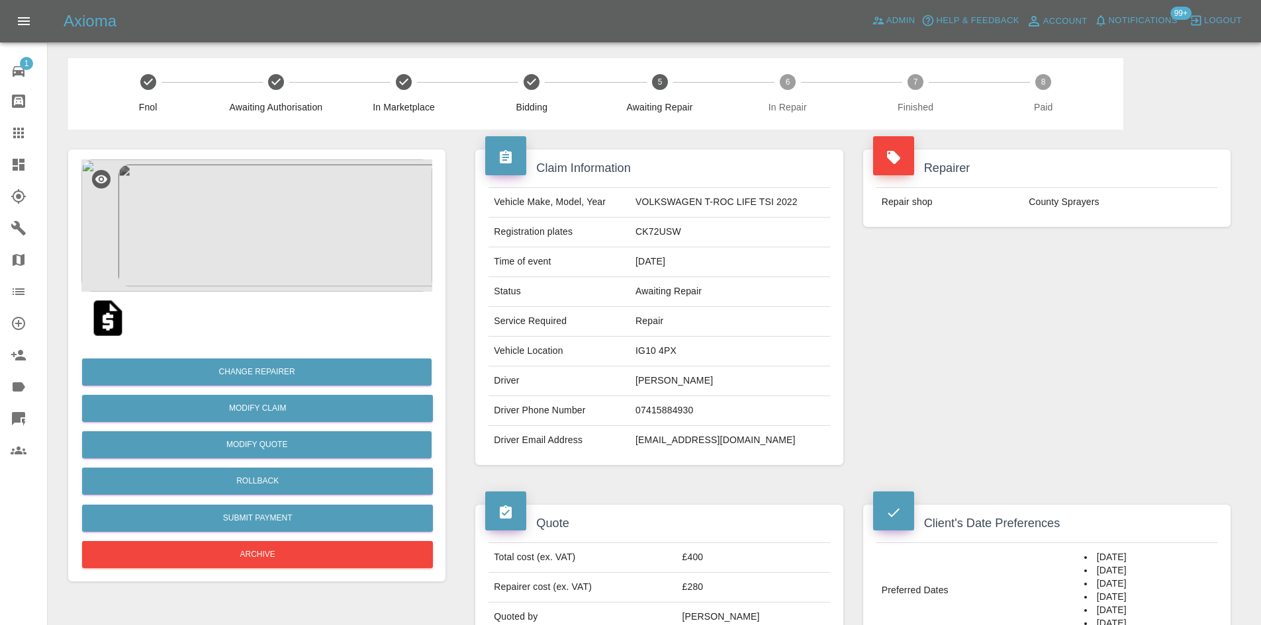
click at [309, 244] on img at bounding box center [256, 225] width 351 height 132
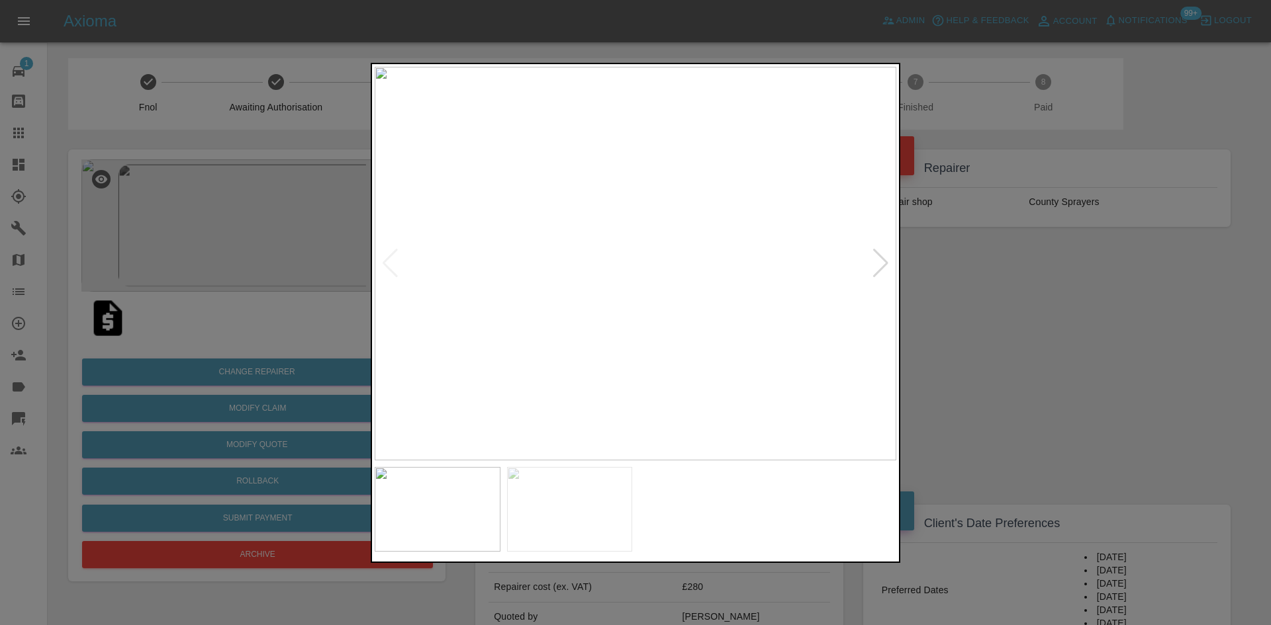
click at [663, 278] on img at bounding box center [636, 264] width 522 height 394
click at [663, 278] on img at bounding box center [552, 220] width 1565 height 1182
click at [881, 261] on div at bounding box center [881, 263] width 18 height 29
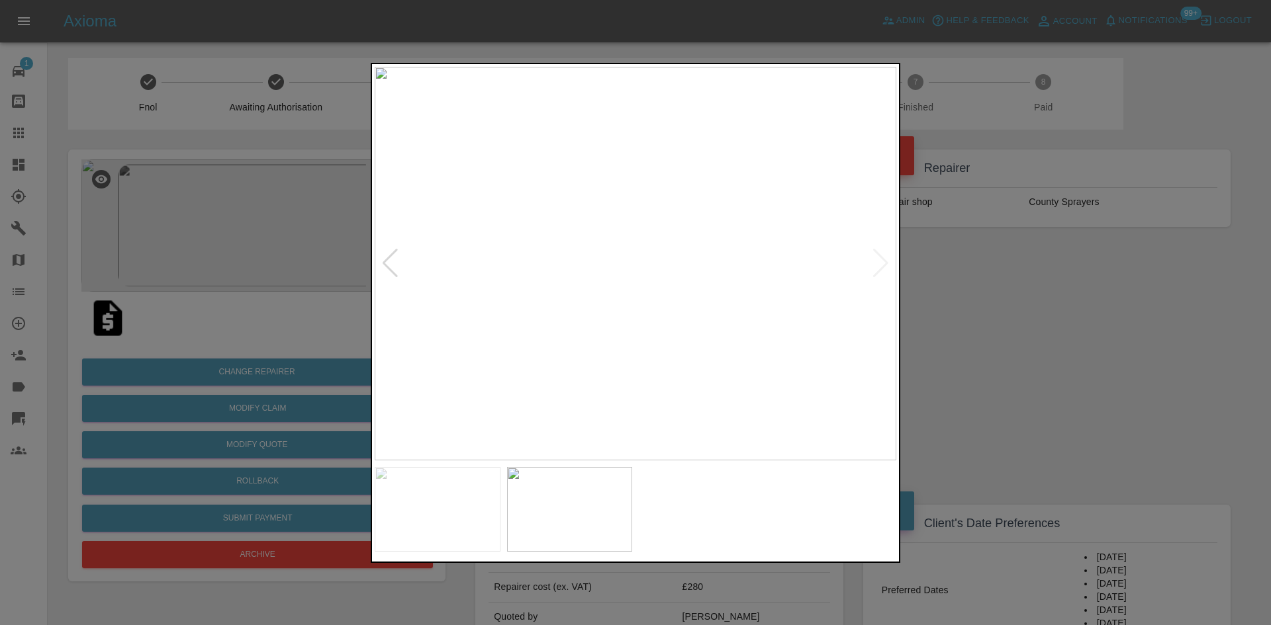
click at [1052, 269] on div at bounding box center [635, 312] width 1271 height 625
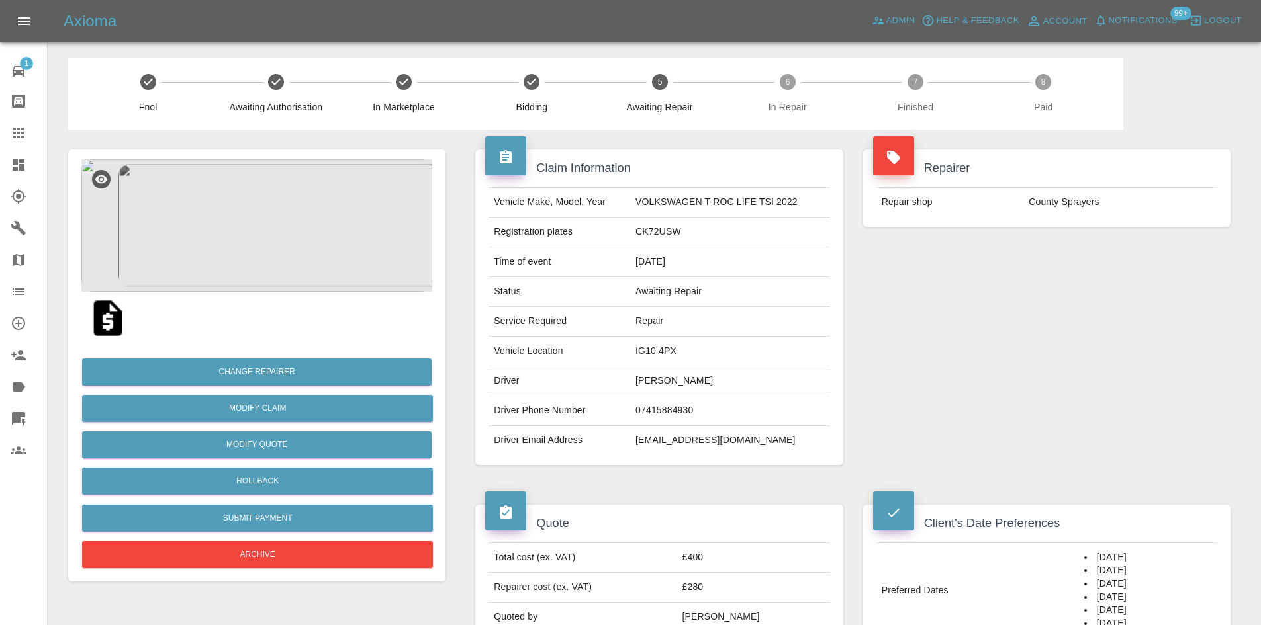
click at [257, 254] on img at bounding box center [256, 225] width 351 height 132
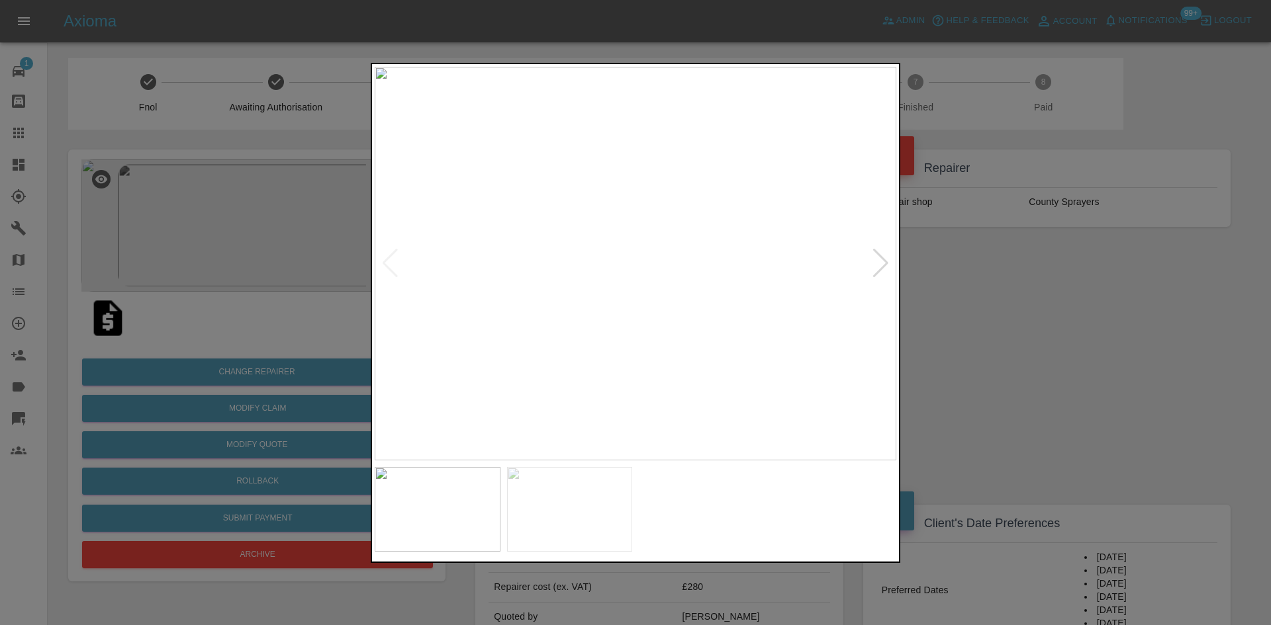
click at [881, 260] on div at bounding box center [881, 263] width 18 height 29
click at [1072, 283] on div at bounding box center [635, 312] width 1271 height 625
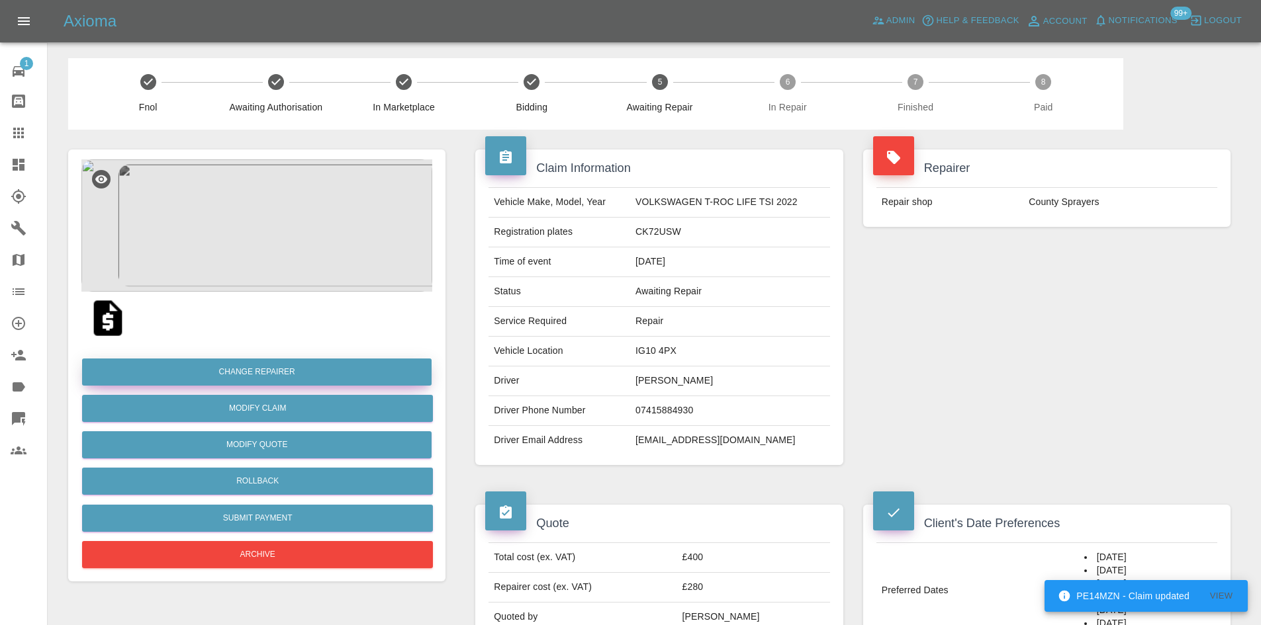
click at [365, 376] on button "Change Repairer" at bounding box center [256, 372] width 349 height 27
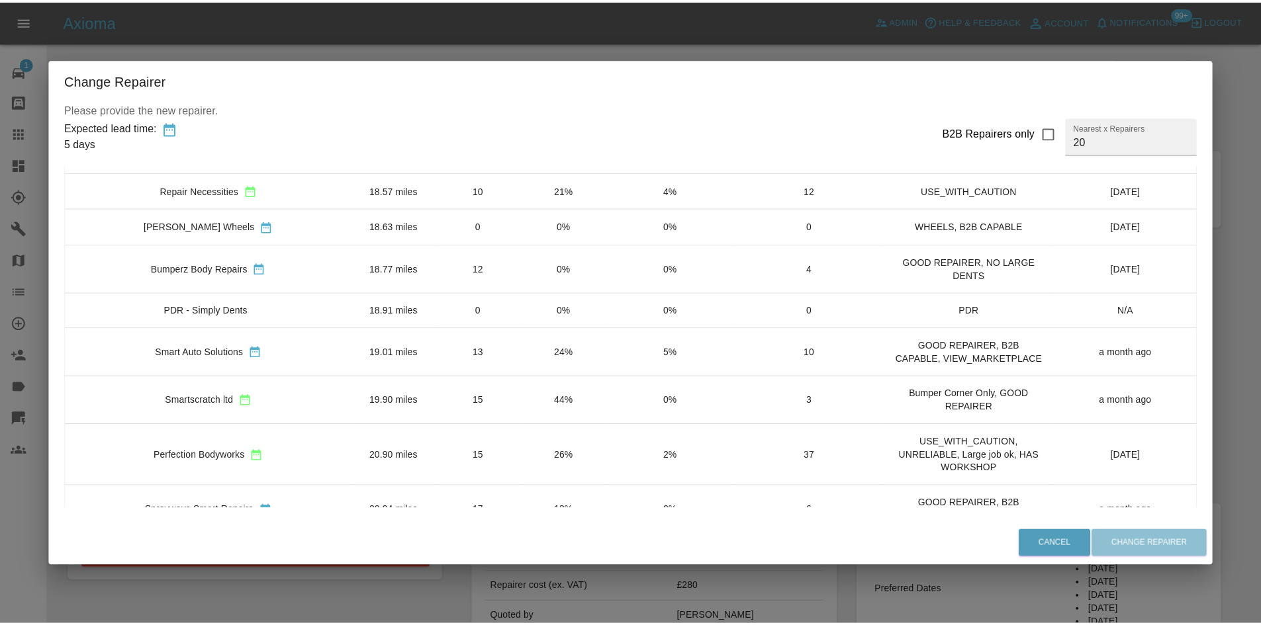
scroll to position [463, 0]
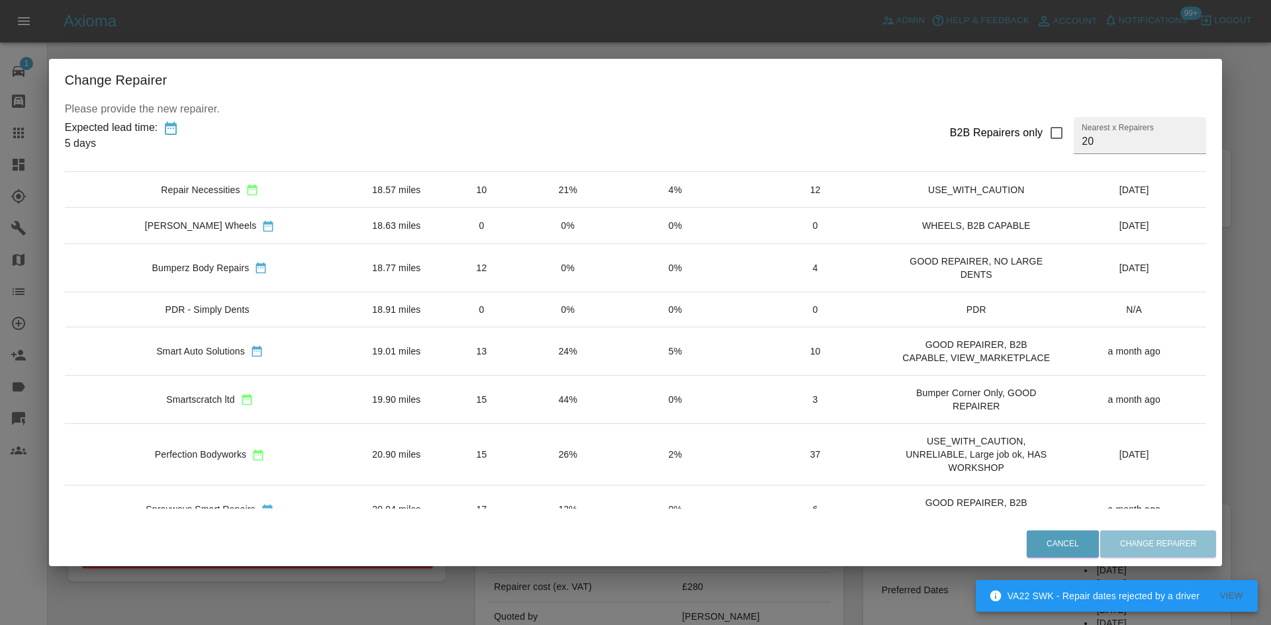
drag, startPoint x: 1270, startPoint y: 220, endPoint x: 1254, endPoint y: 201, distance: 25.4
click at [1265, 206] on div "Change Repairer Please provide the new repairer. Expected lead time: 5 days B2B…" at bounding box center [635, 312] width 1271 height 625
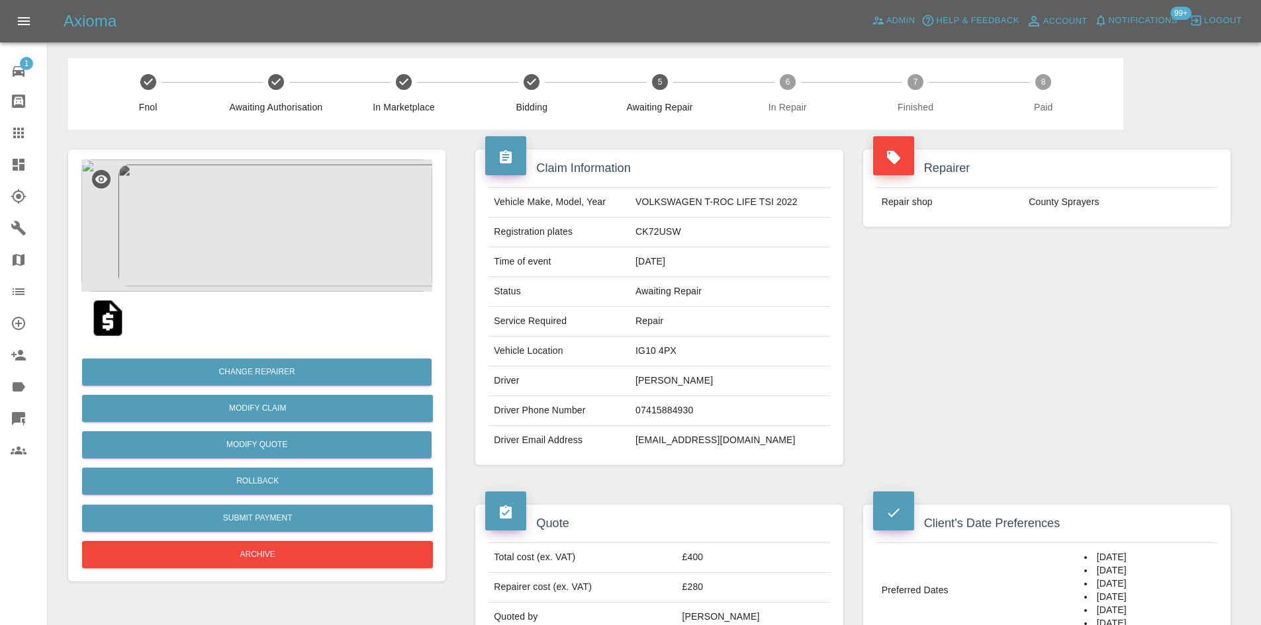
click at [652, 347] on td "IG10 4PX" at bounding box center [730, 352] width 200 height 30
copy td "IG10 4PX"
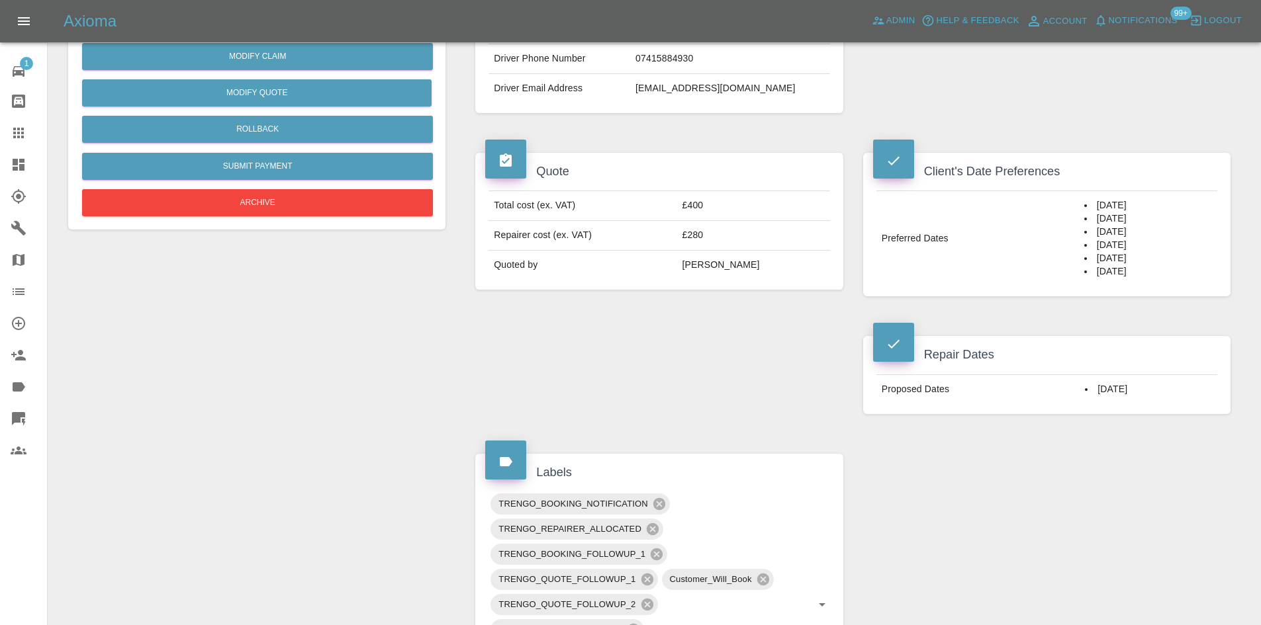
scroll to position [529, 0]
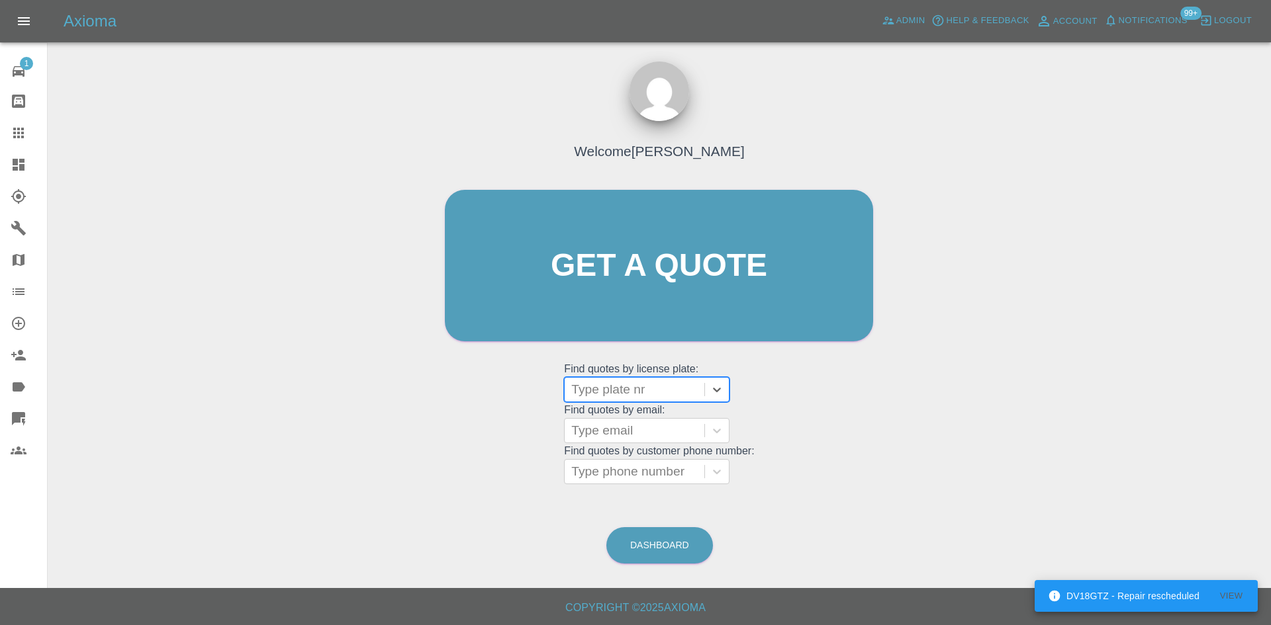
click at [9, 167] on link "Dashboard" at bounding box center [23, 165] width 47 height 32
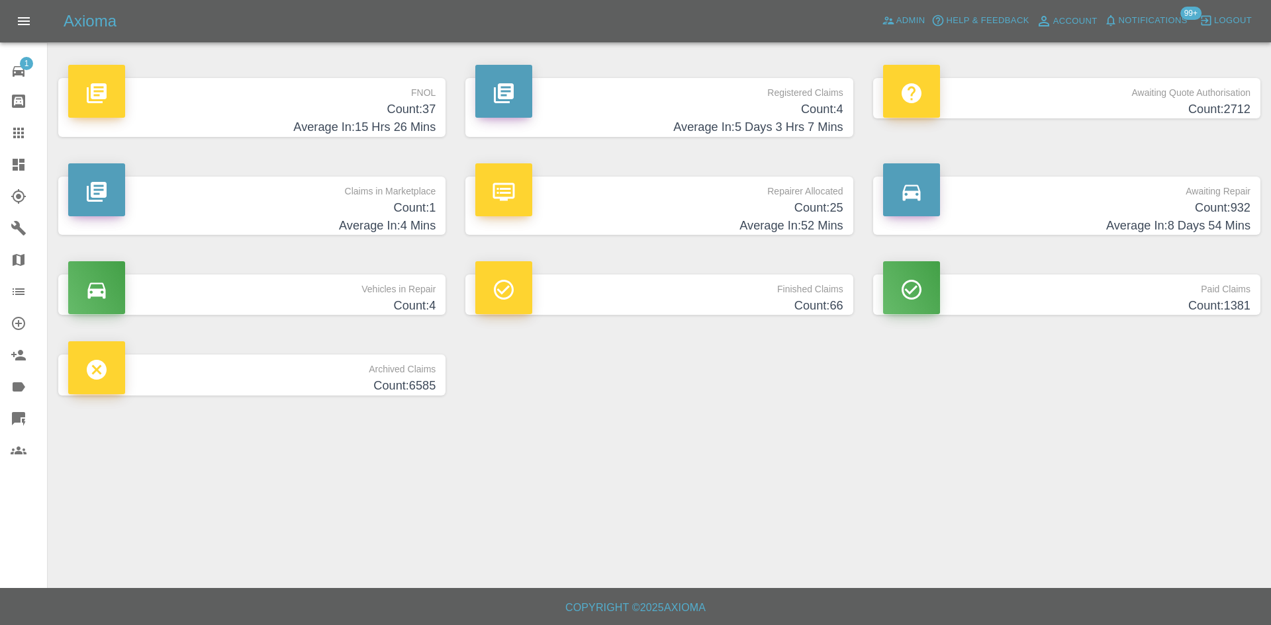
click at [382, 361] on p "Archived Claims" at bounding box center [251, 366] width 367 height 23
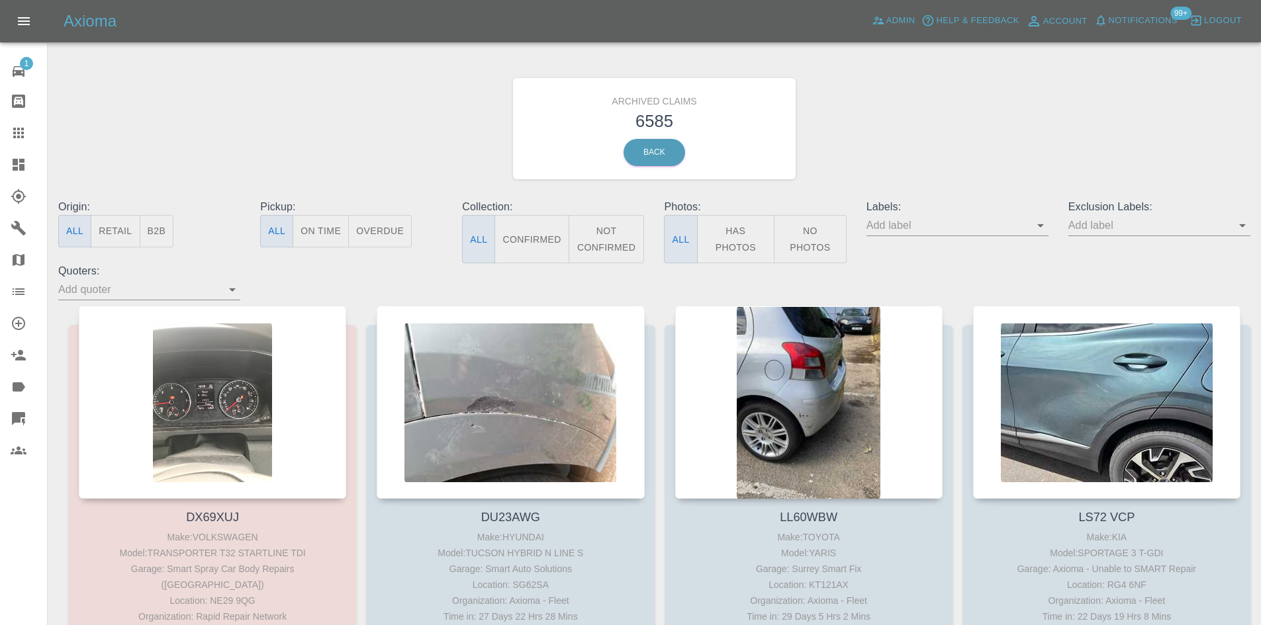
click at [1031, 230] on div at bounding box center [1039, 225] width 17 height 19
click at [1036, 230] on icon "Open" at bounding box center [1040, 226] width 16 height 16
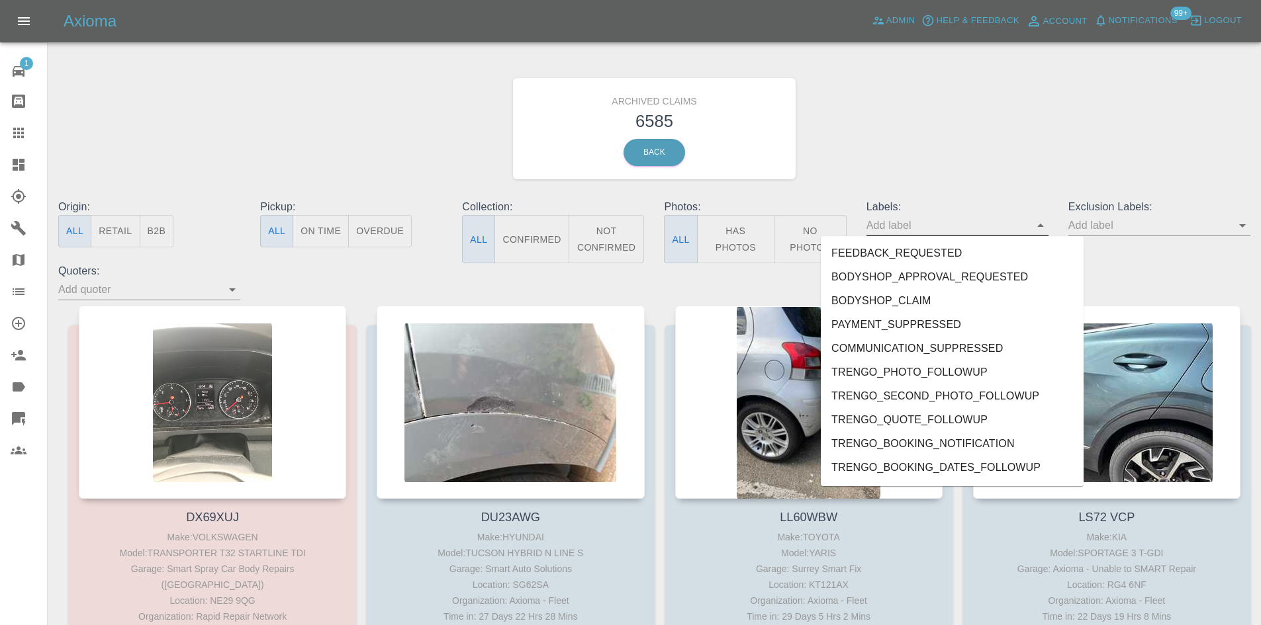
drag, startPoint x: 1080, startPoint y: 257, endPoint x: 1042, endPoint y: 163, distance: 100.7
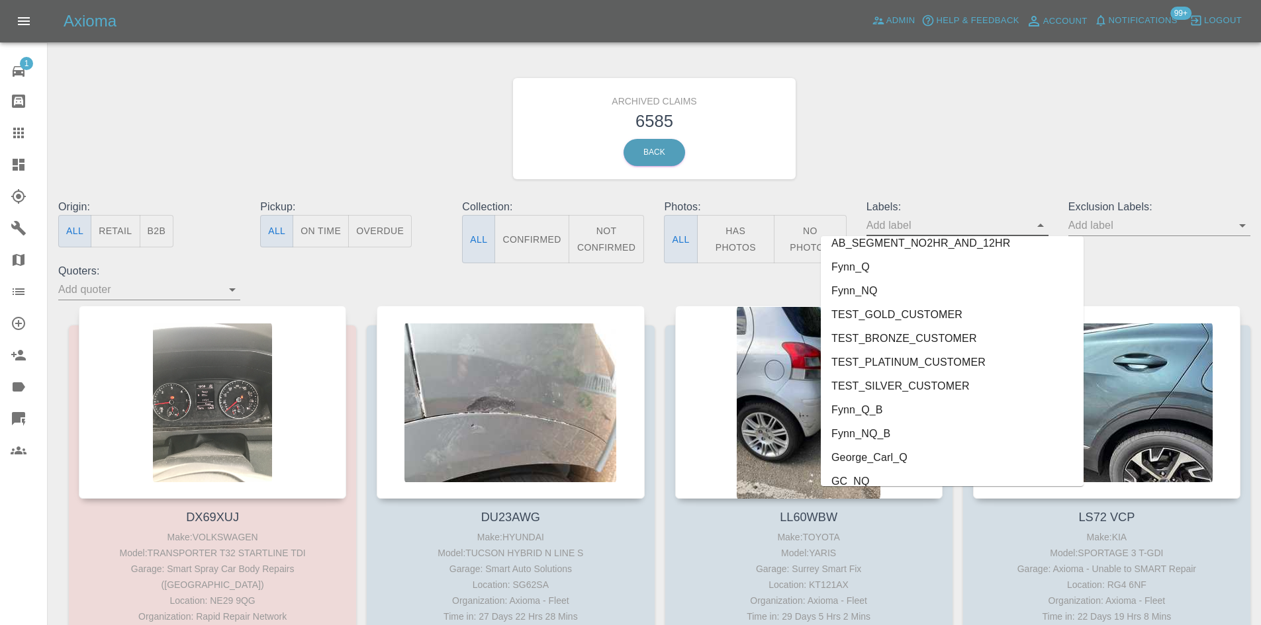
scroll to position [2792, 0]
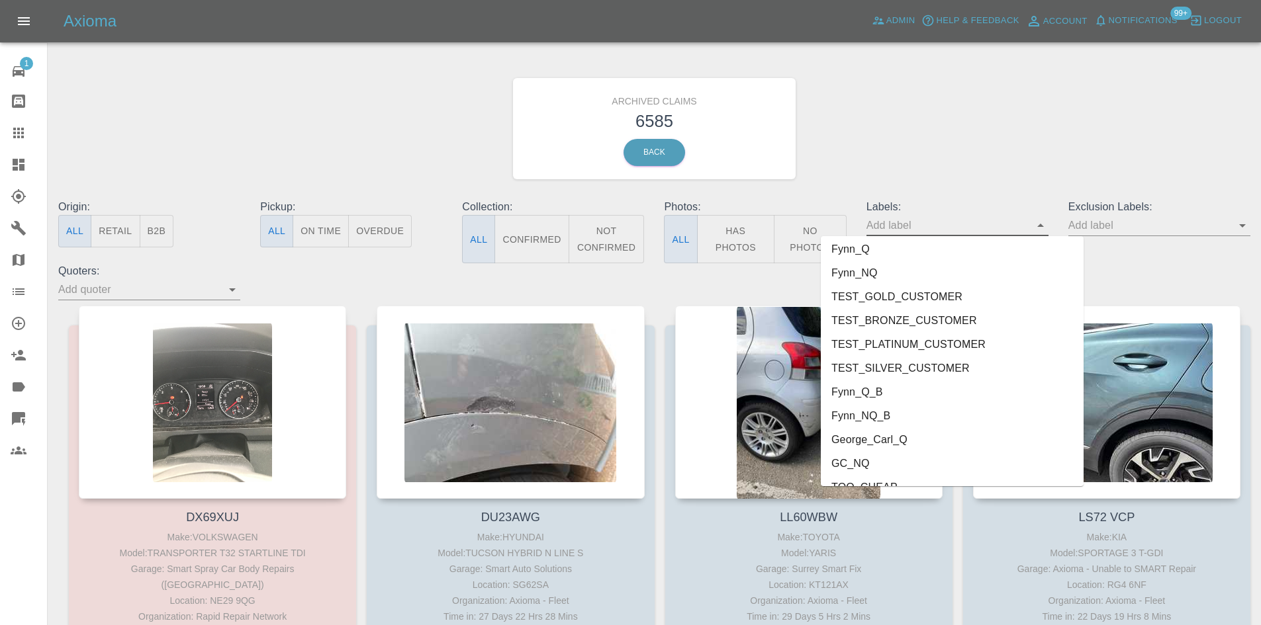
click at [885, 426] on li "Fynn_NQ_B" at bounding box center [952, 416] width 263 height 24
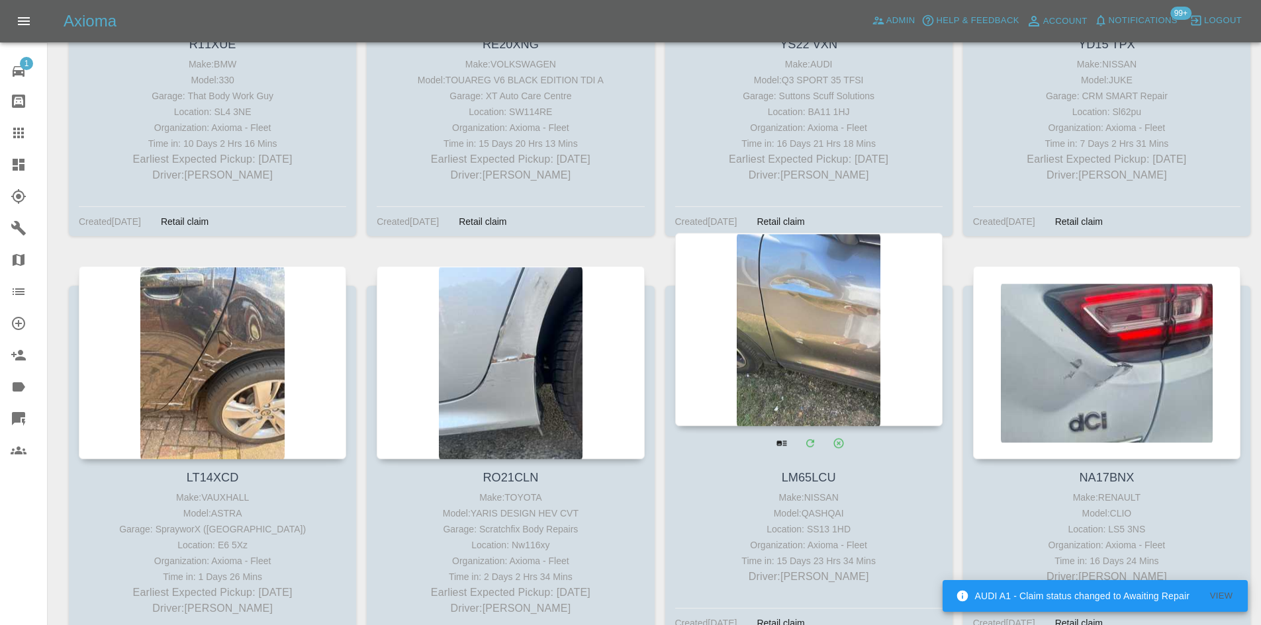
scroll to position [2730, 0]
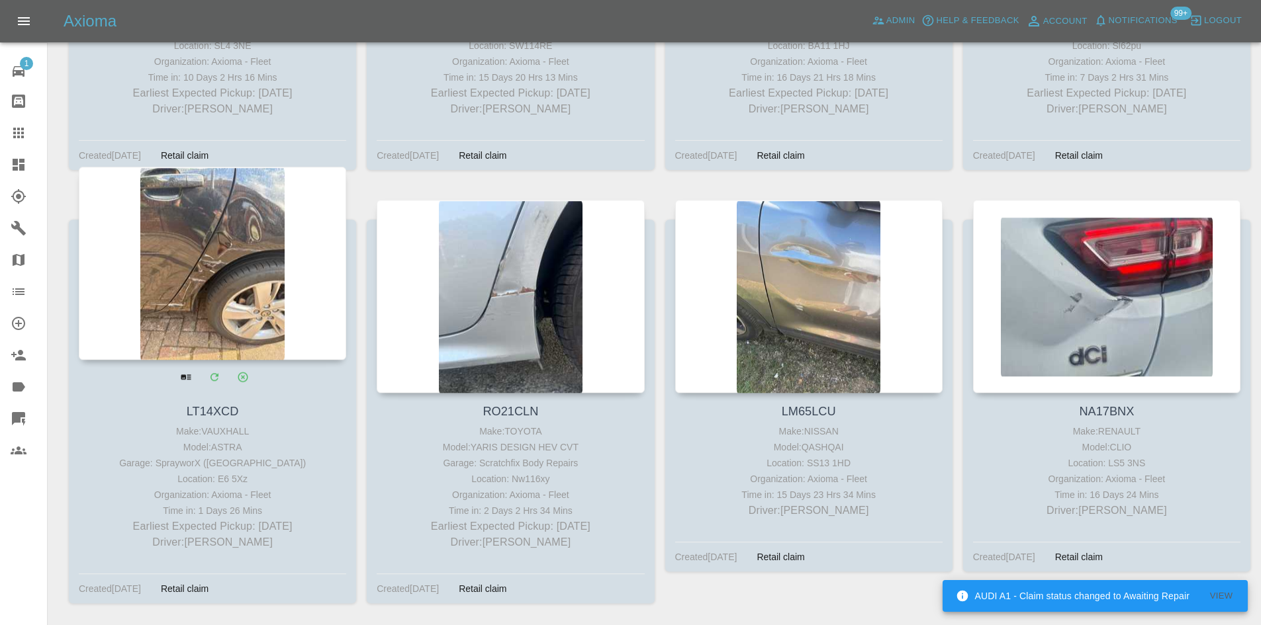
click at [173, 275] on div at bounding box center [212, 263] width 267 height 193
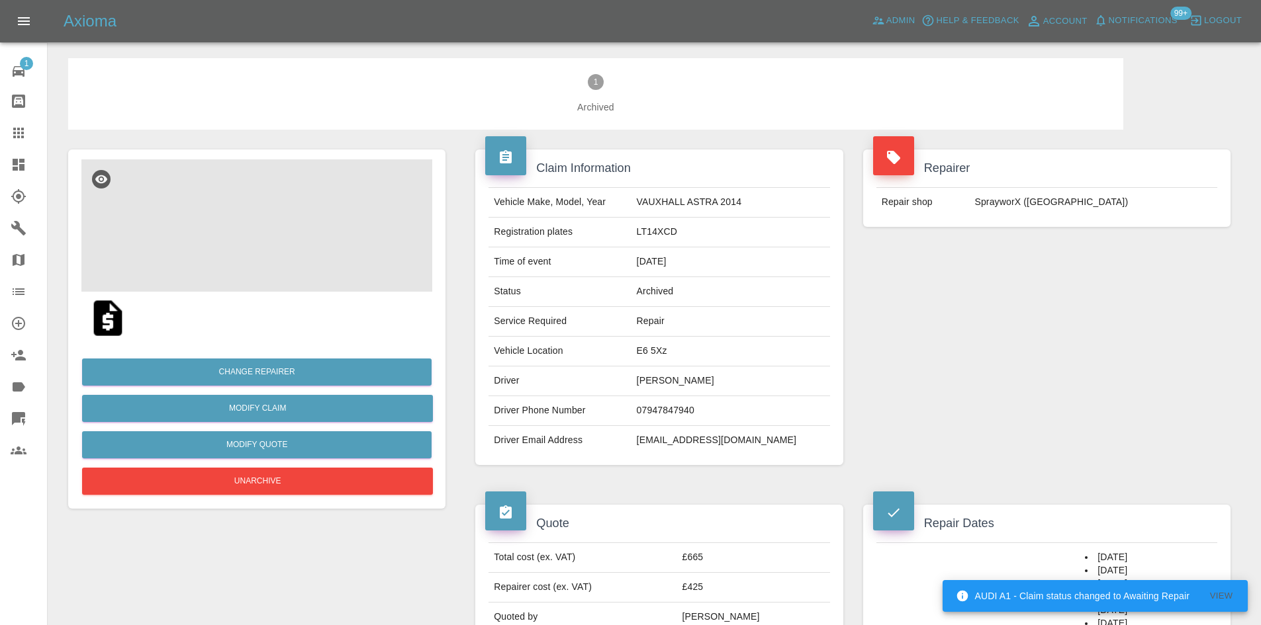
click at [296, 255] on img at bounding box center [256, 225] width 351 height 132
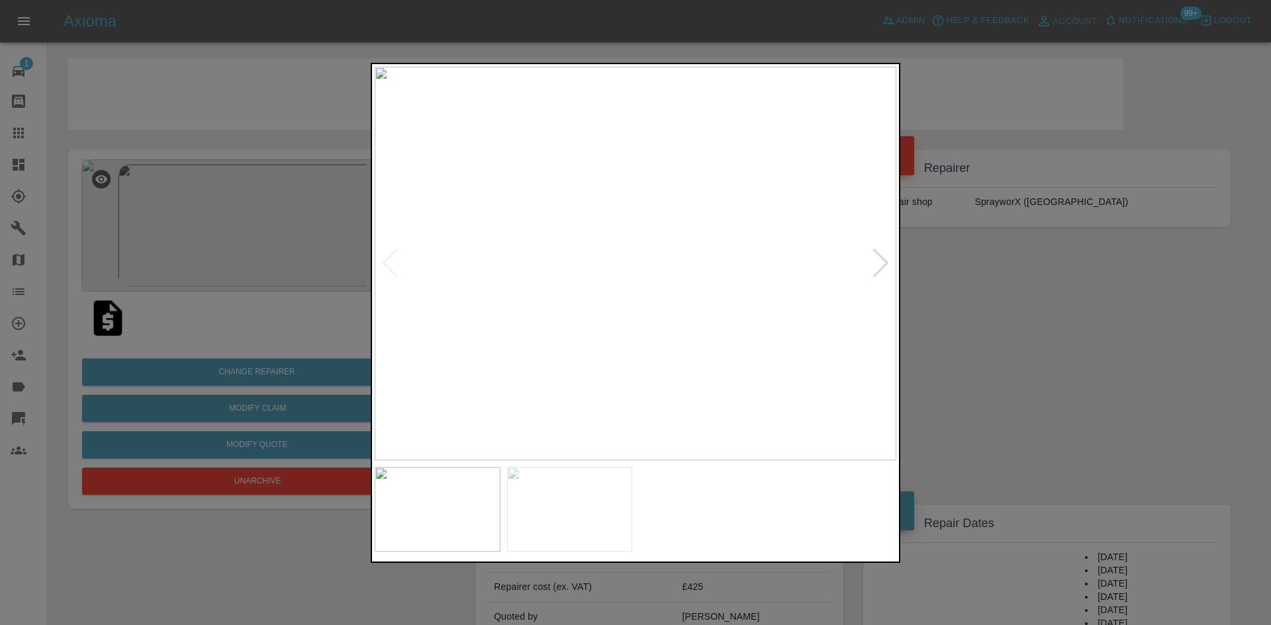
click at [951, 347] on div at bounding box center [635, 312] width 1271 height 625
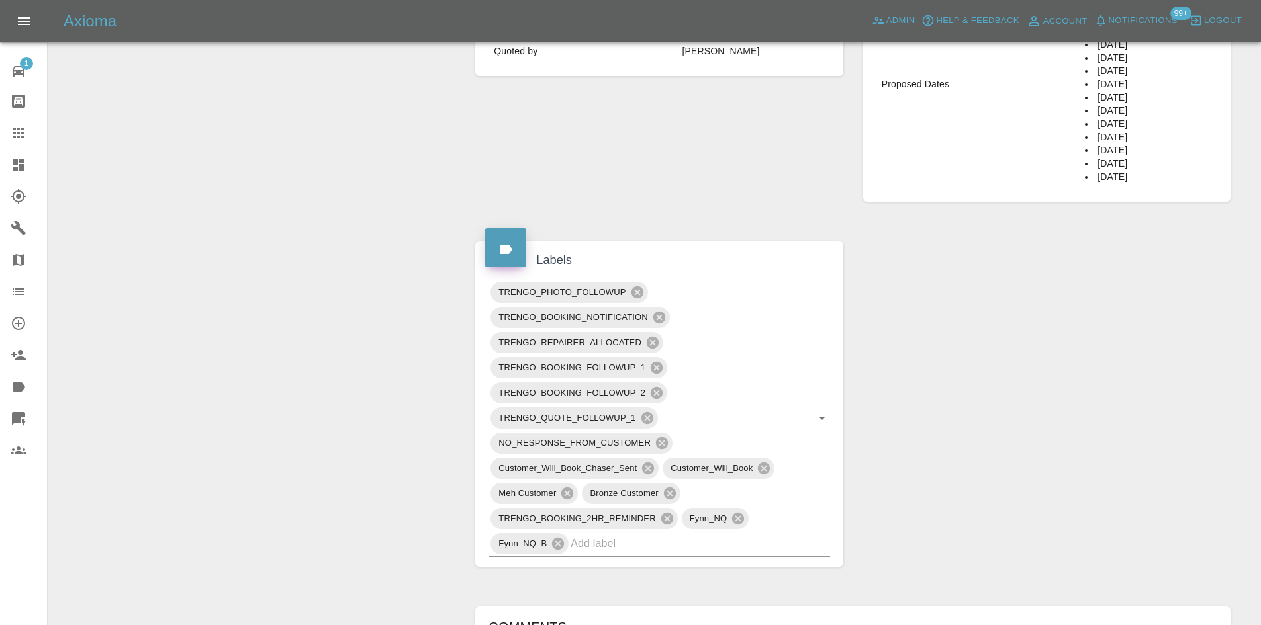
scroll to position [662, 0]
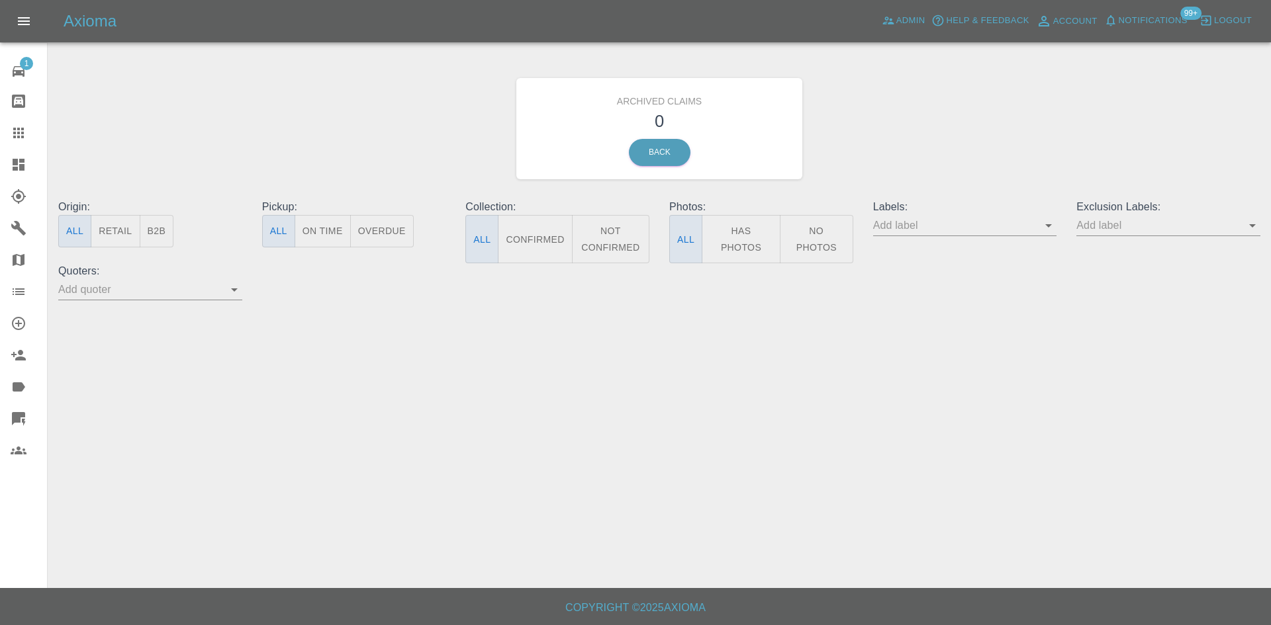
click at [1045, 220] on icon "Open" at bounding box center [1048, 226] width 16 height 16
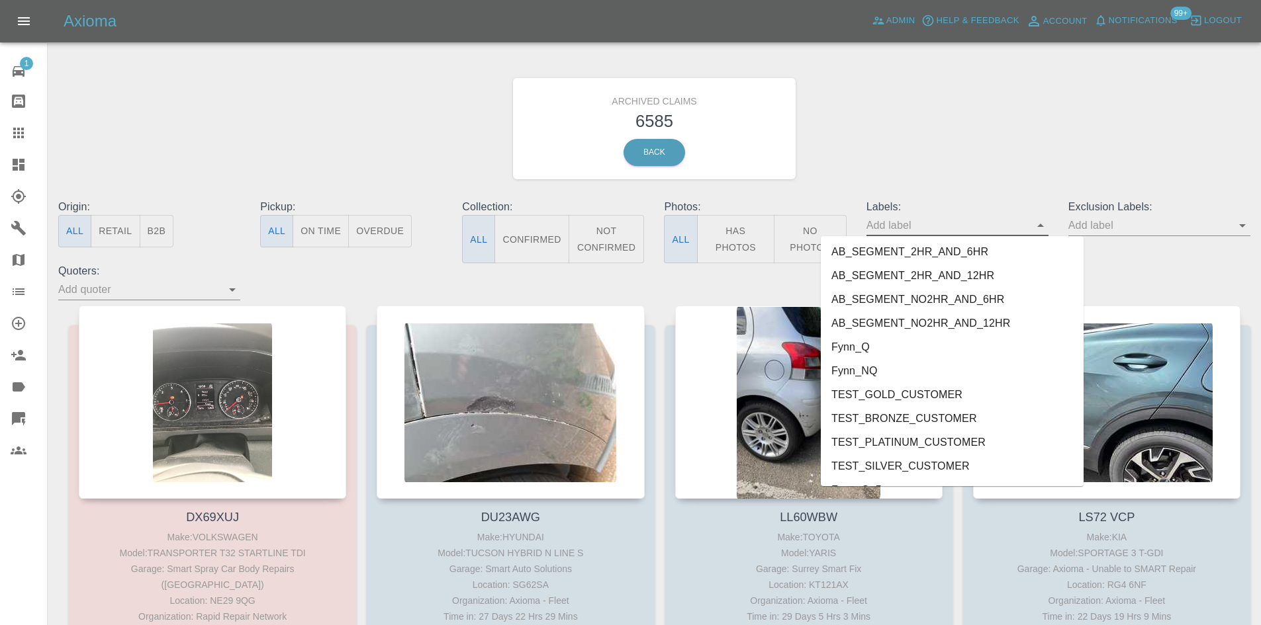
scroll to position [2858, 0]
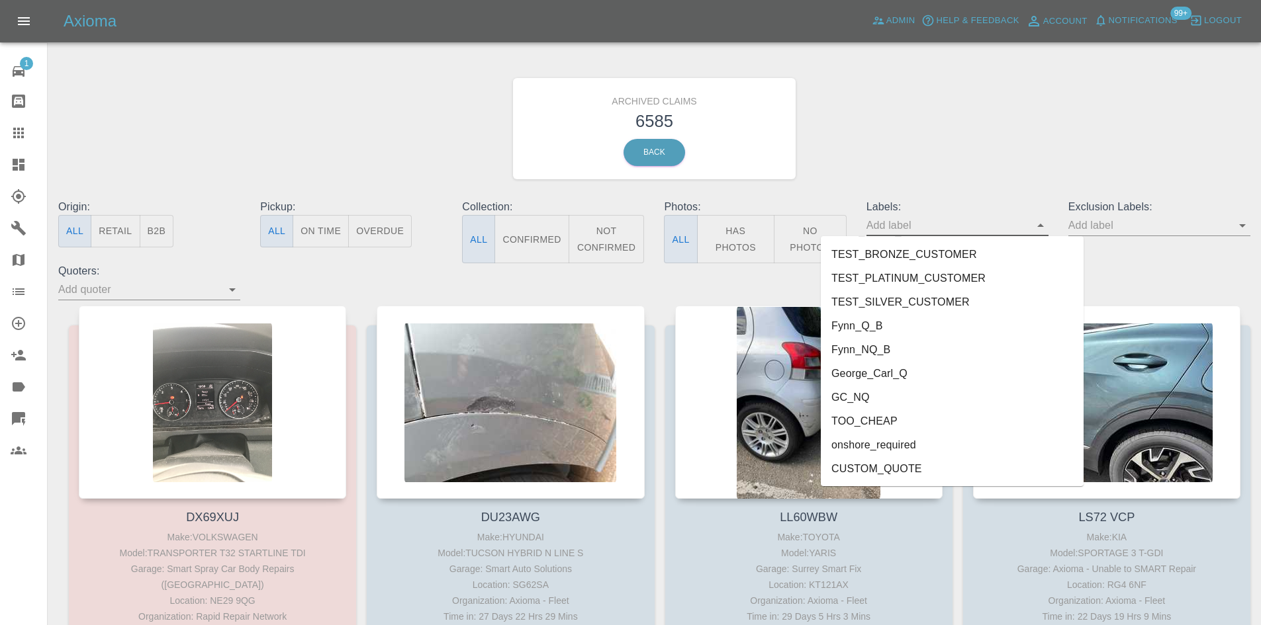
click at [919, 349] on li "Fynn_NQ_B" at bounding box center [952, 350] width 263 height 24
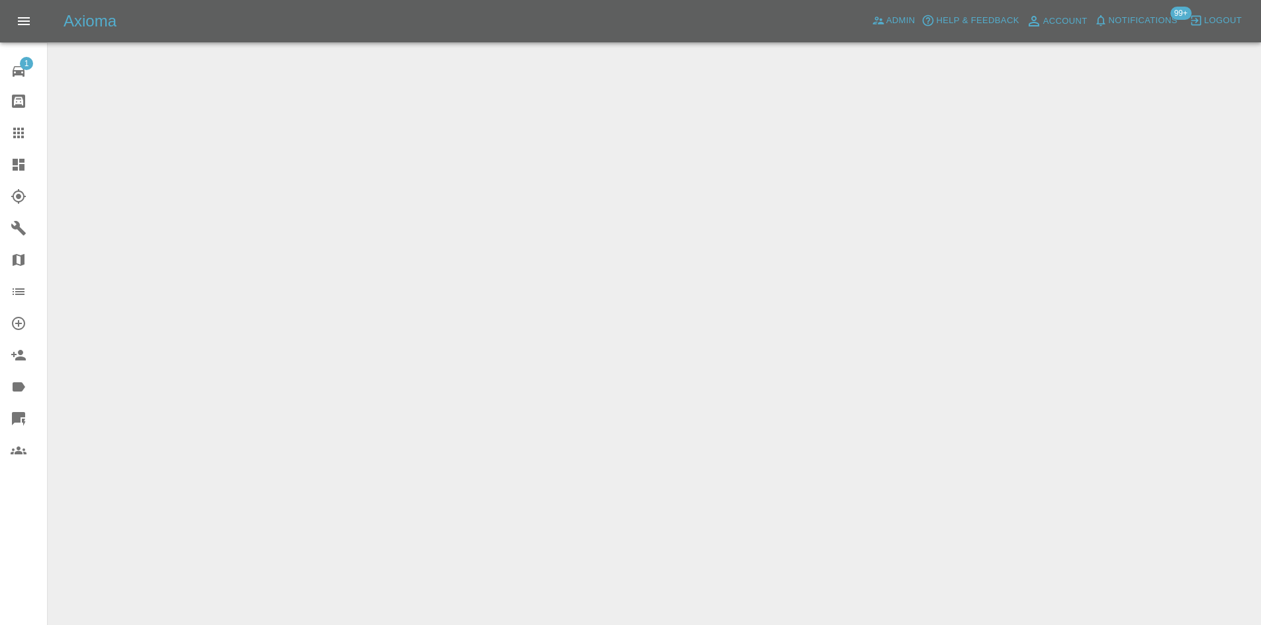
scroll to position [28, 0]
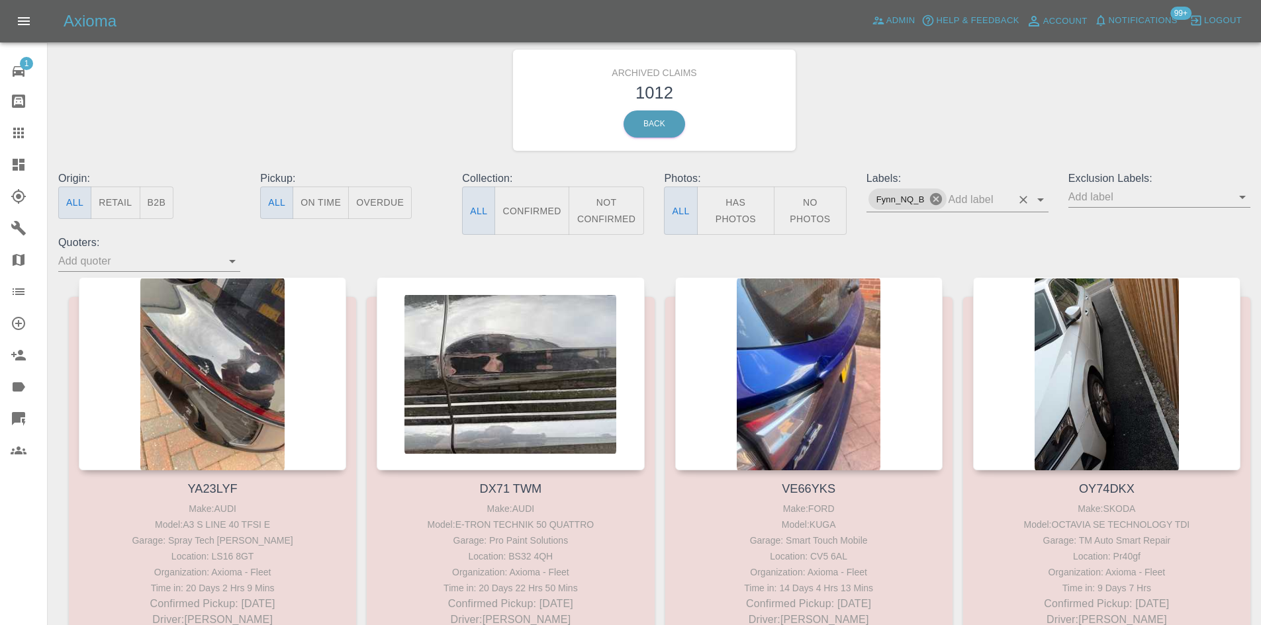
click at [936, 205] on icon at bounding box center [935, 199] width 12 height 12
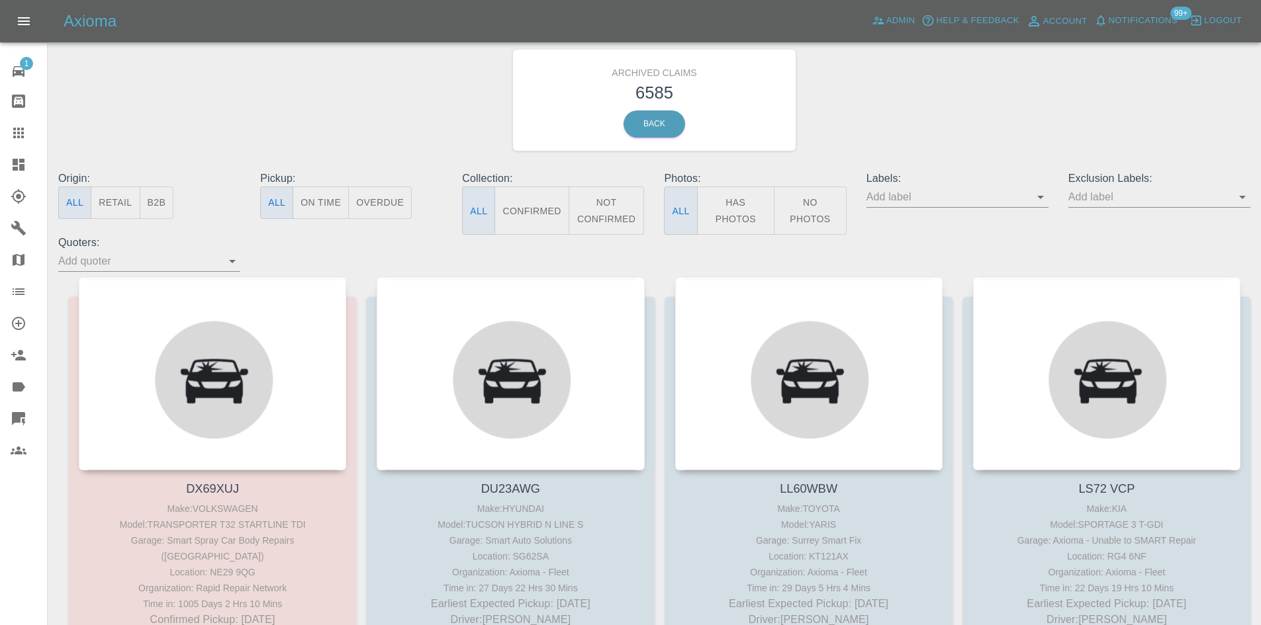
scroll to position [0, 0]
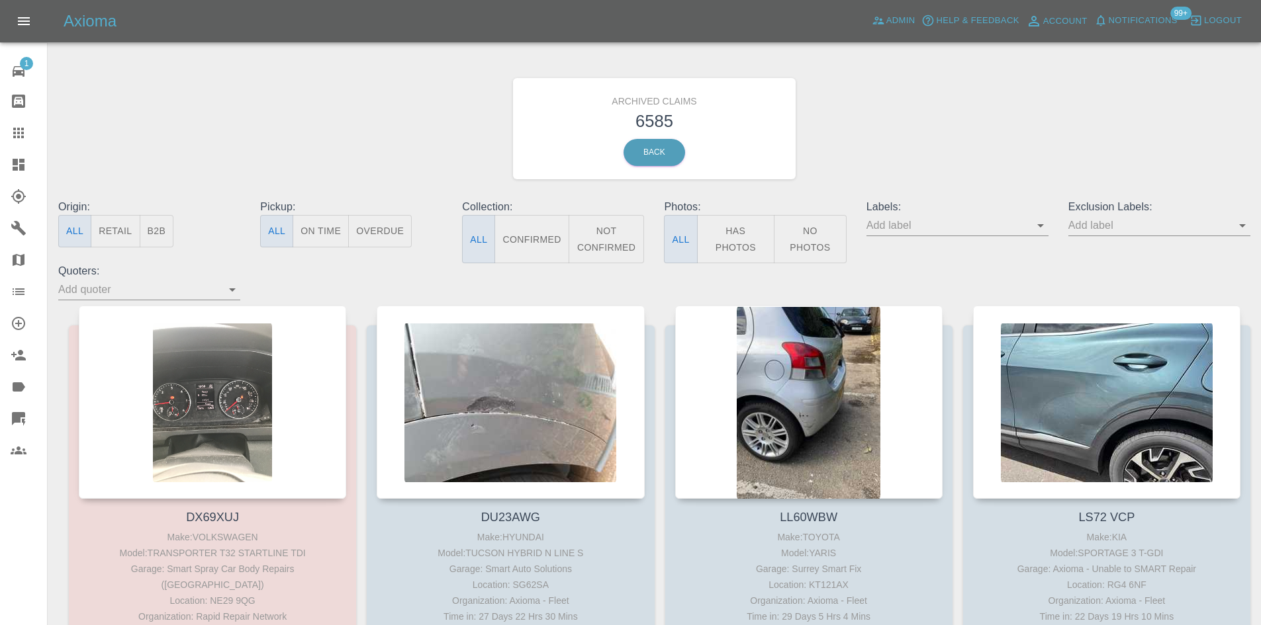
click at [1039, 224] on icon "Open" at bounding box center [1040, 226] width 16 height 16
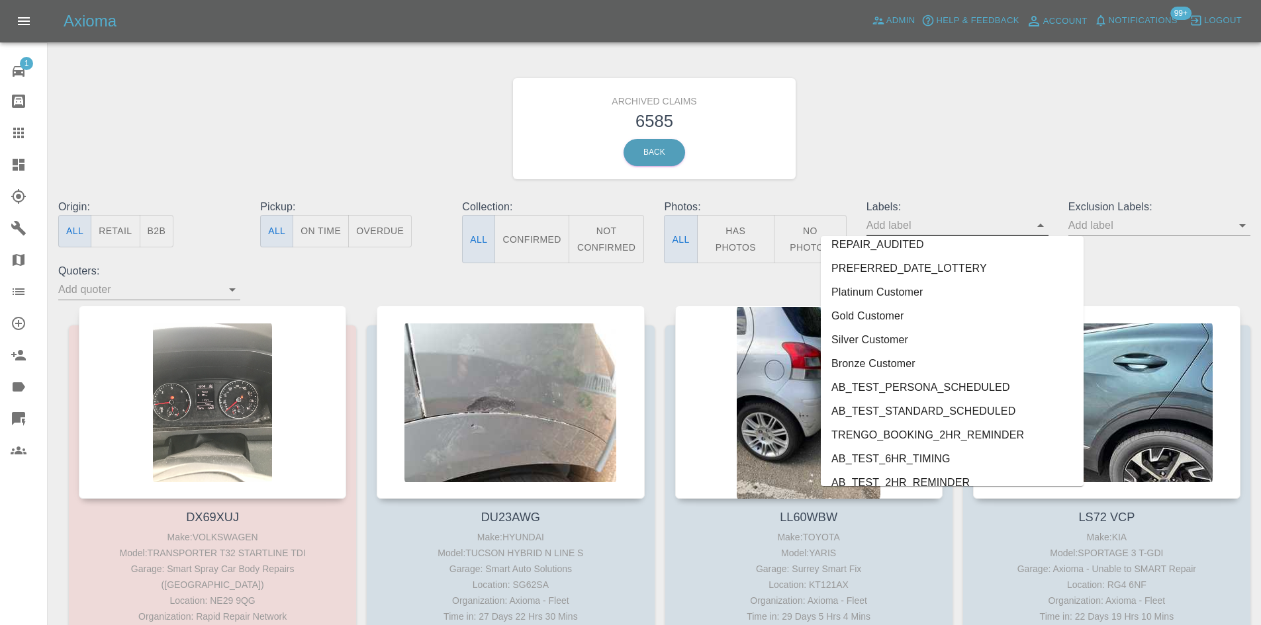
scroll to position [2858, 0]
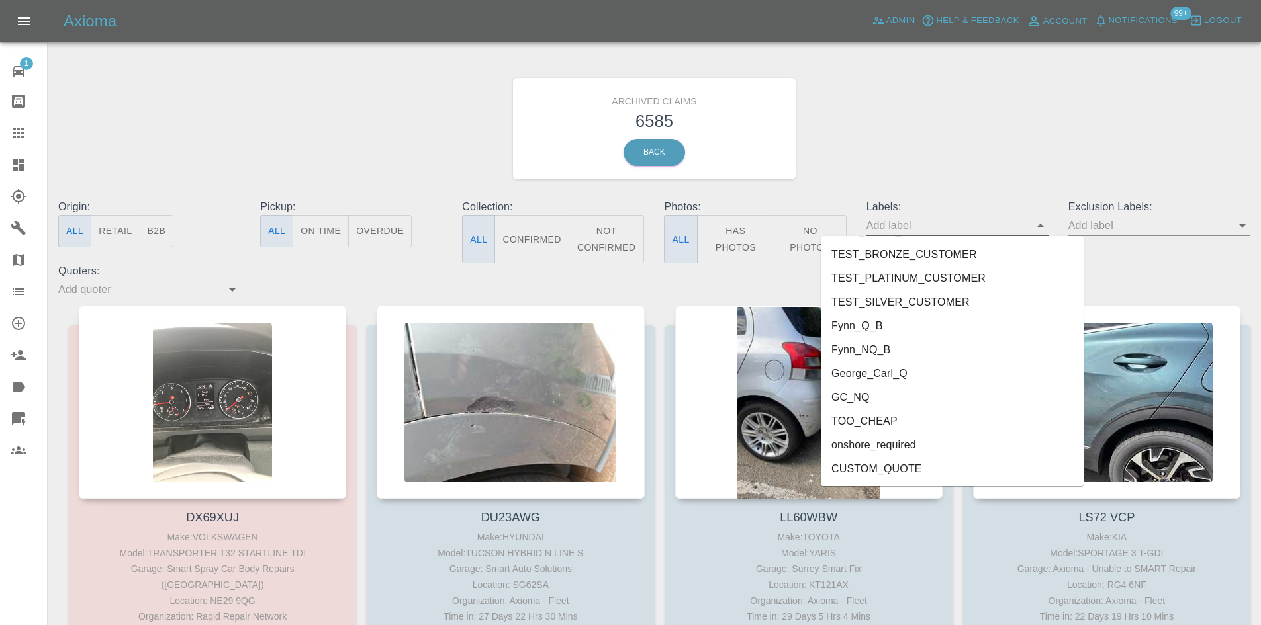
click at [10, 159] on link "Dashboard" at bounding box center [23, 165] width 47 height 32
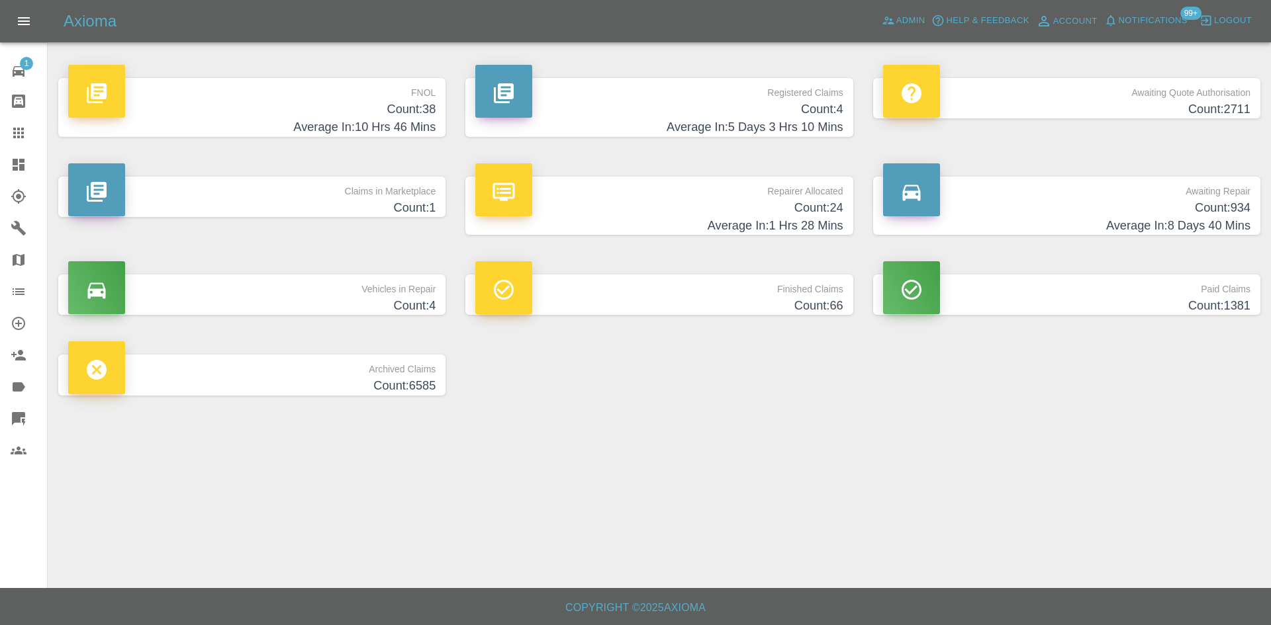
click at [1004, 201] on h4 "Count: 934" at bounding box center [1066, 208] width 367 height 18
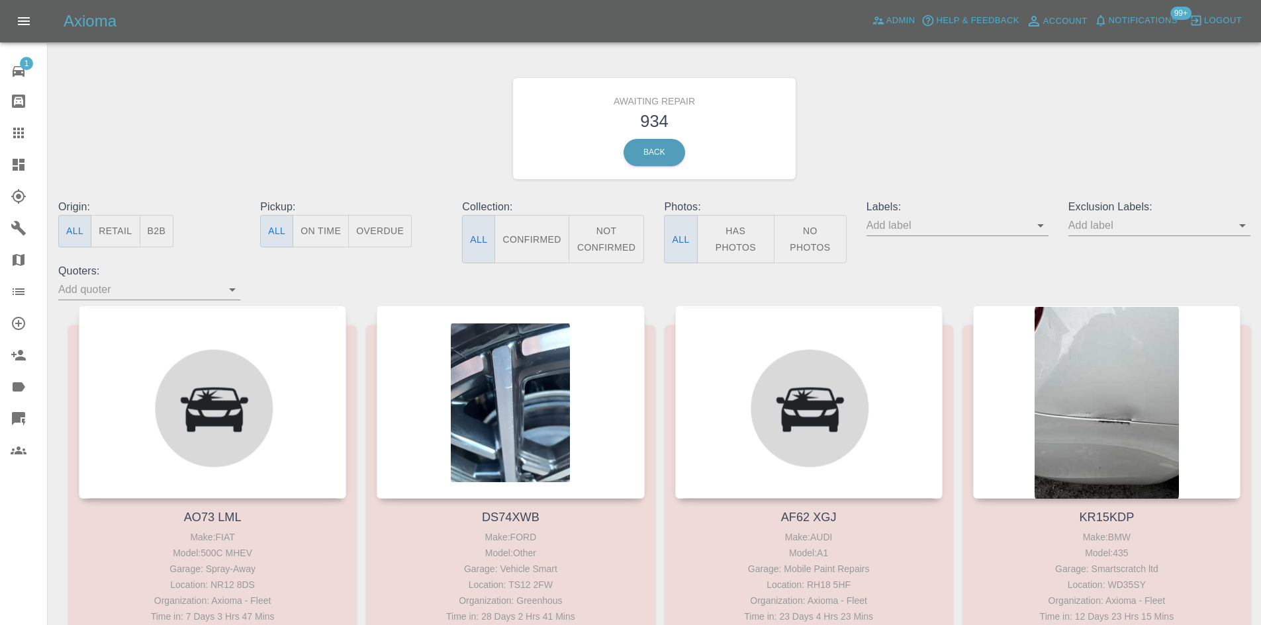
click at [1044, 229] on icon "Open" at bounding box center [1040, 226] width 16 height 16
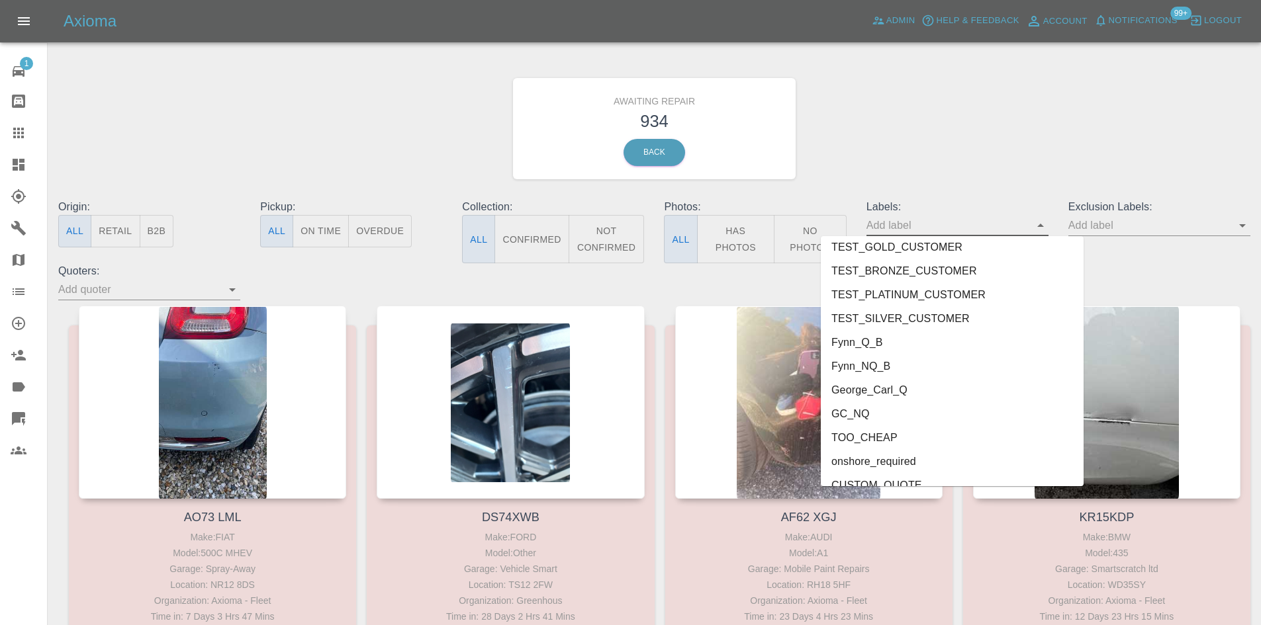
scroll to position [2792, 0]
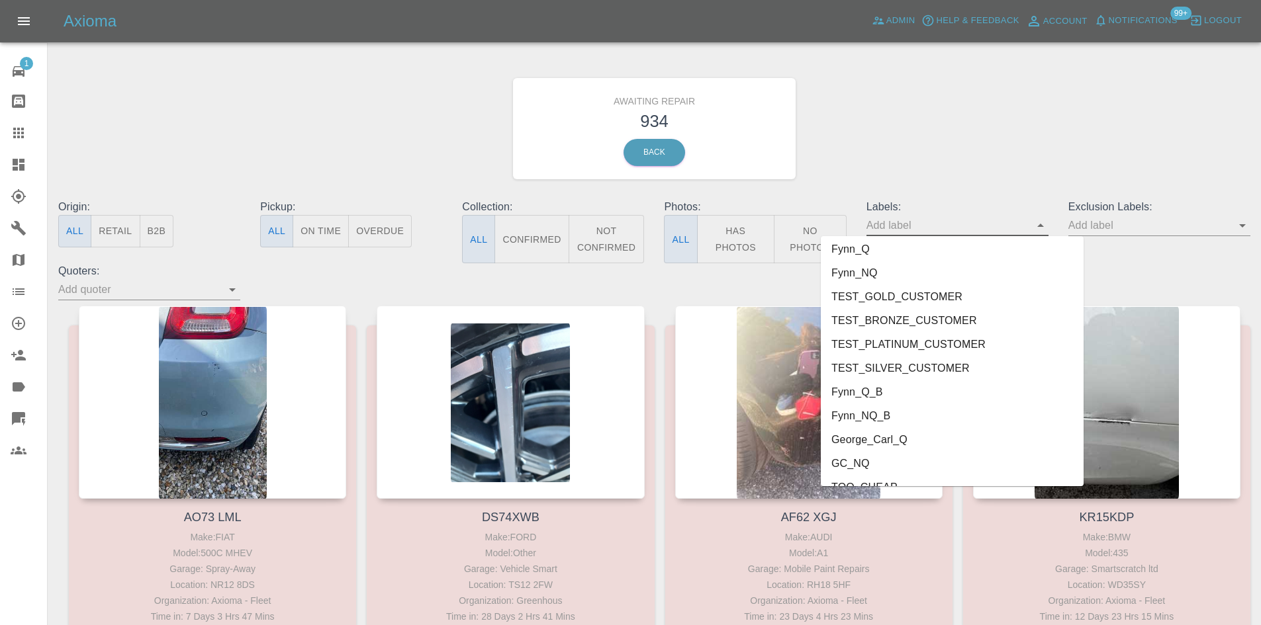
click at [885, 393] on li "Fynn_Q_B" at bounding box center [952, 393] width 263 height 24
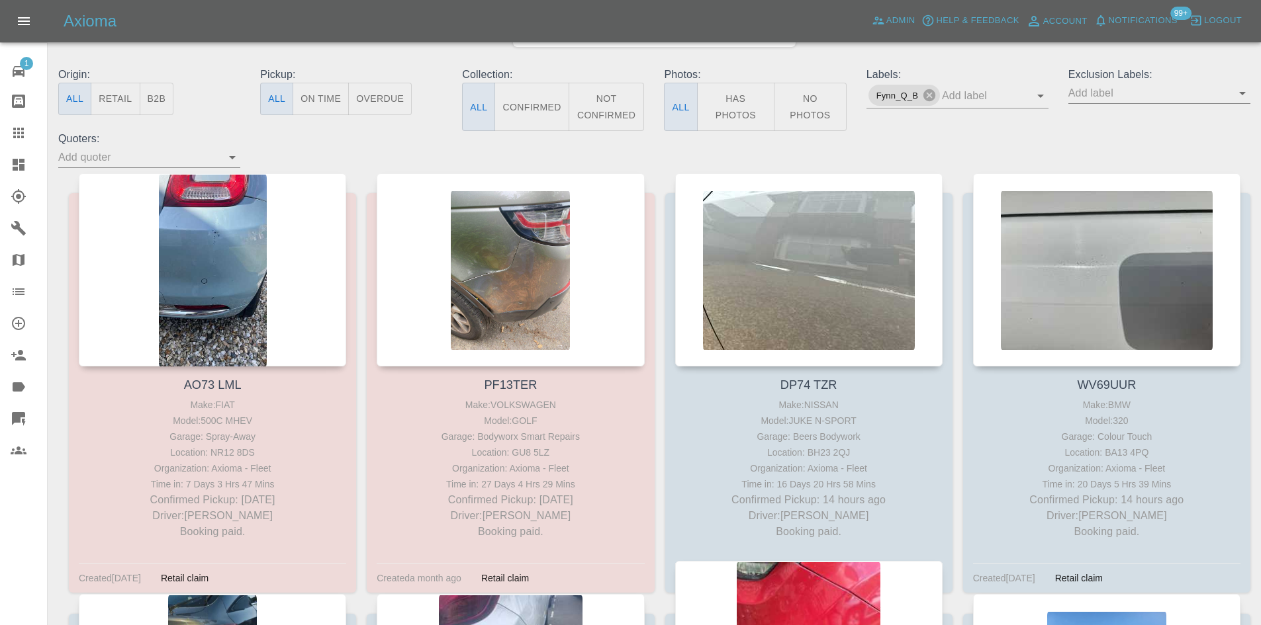
scroll to position [397, 0]
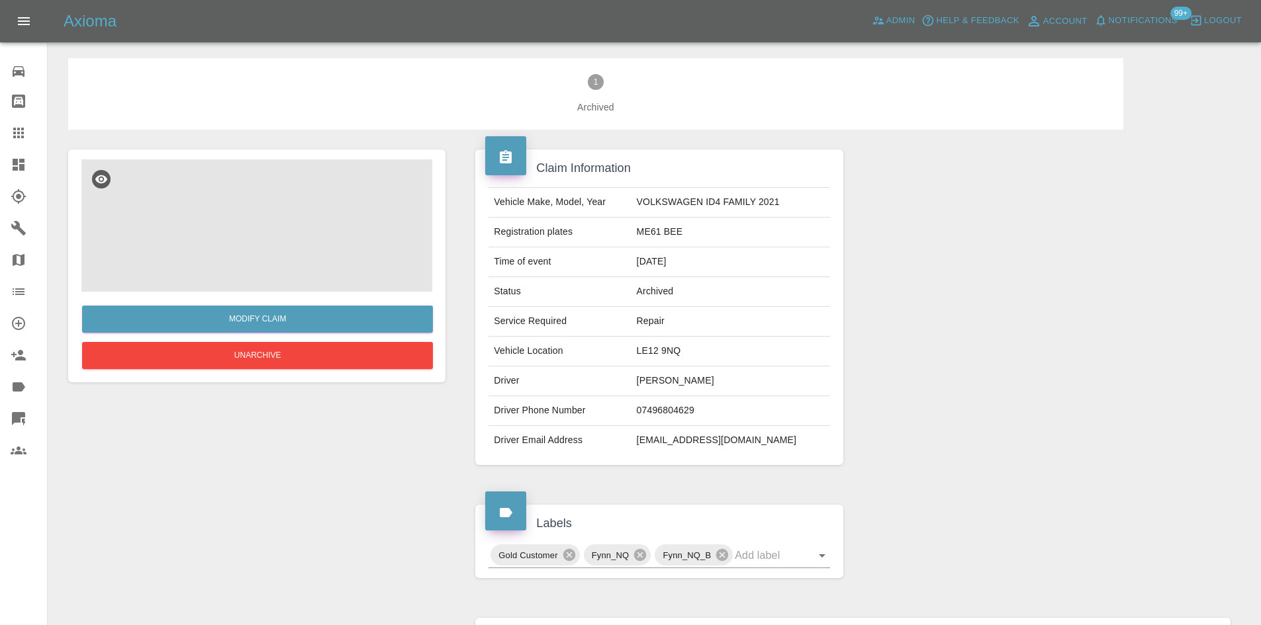
click at [277, 220] on img at bounding box center [256, 225] width 351 height 132
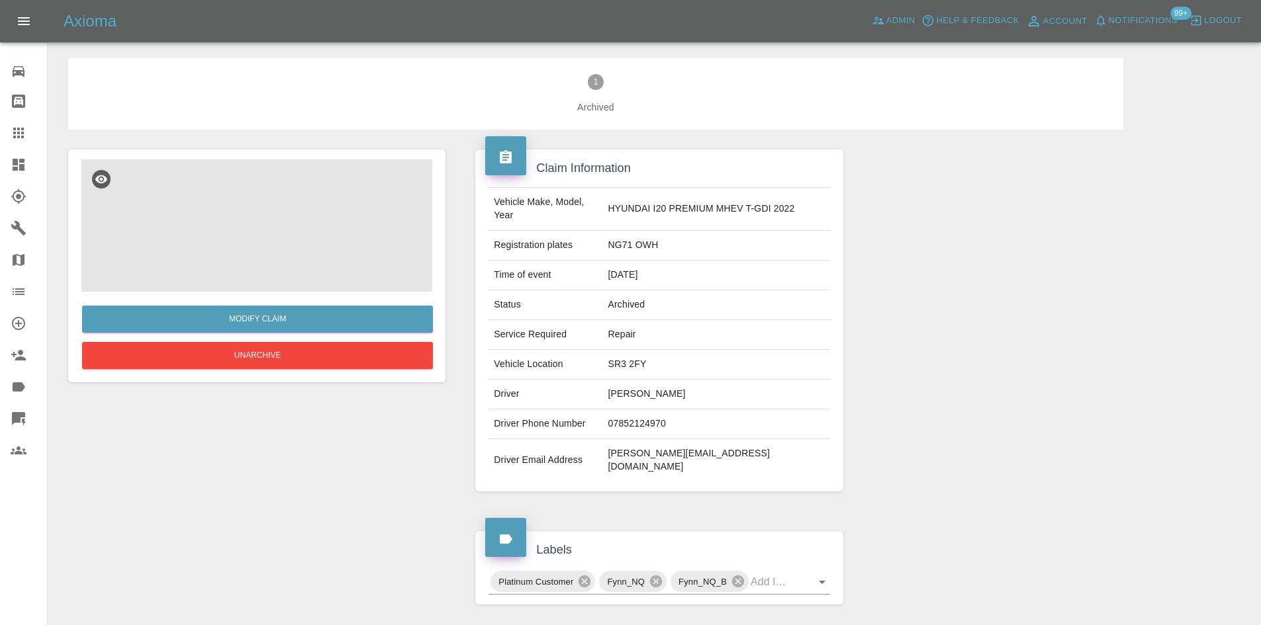
click at [282, 243] on img at bounding box center [256, 225] width 351 height 132
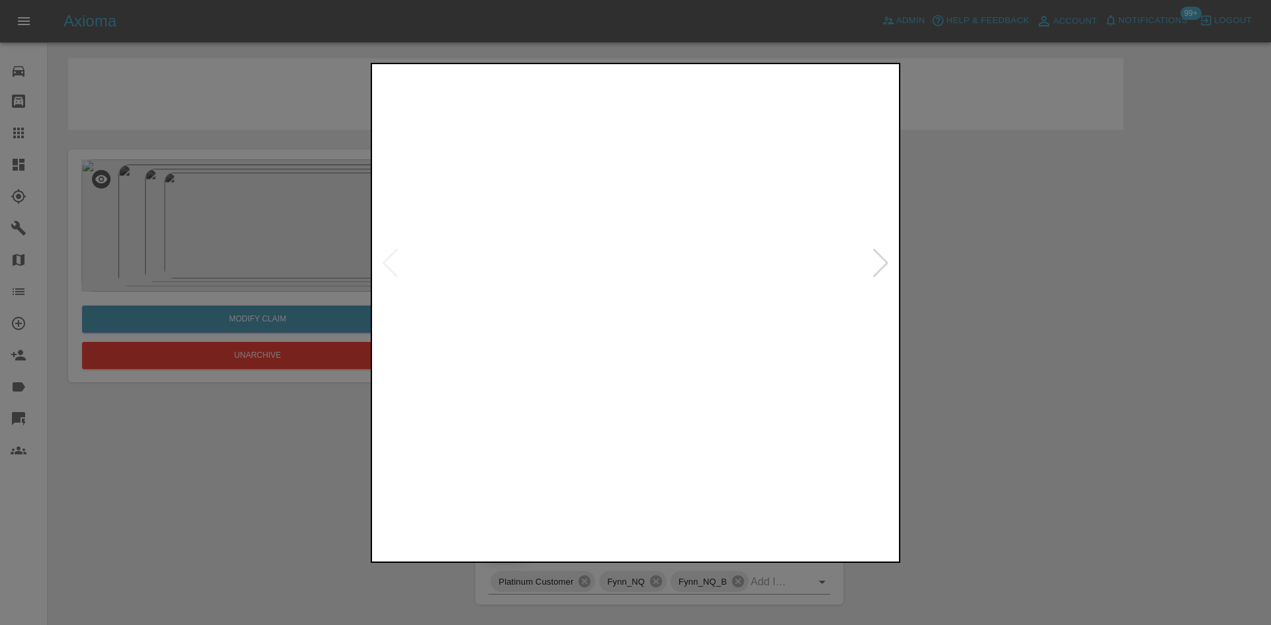
click at [707, 498] on img at bounding box center [702, 509] width 126 height 85
click at [814, 498] on img at bounding box center [834, 509] width 126 height 85
click at [591, 514] on img at bounding box center [570, 509] width 126 height 85
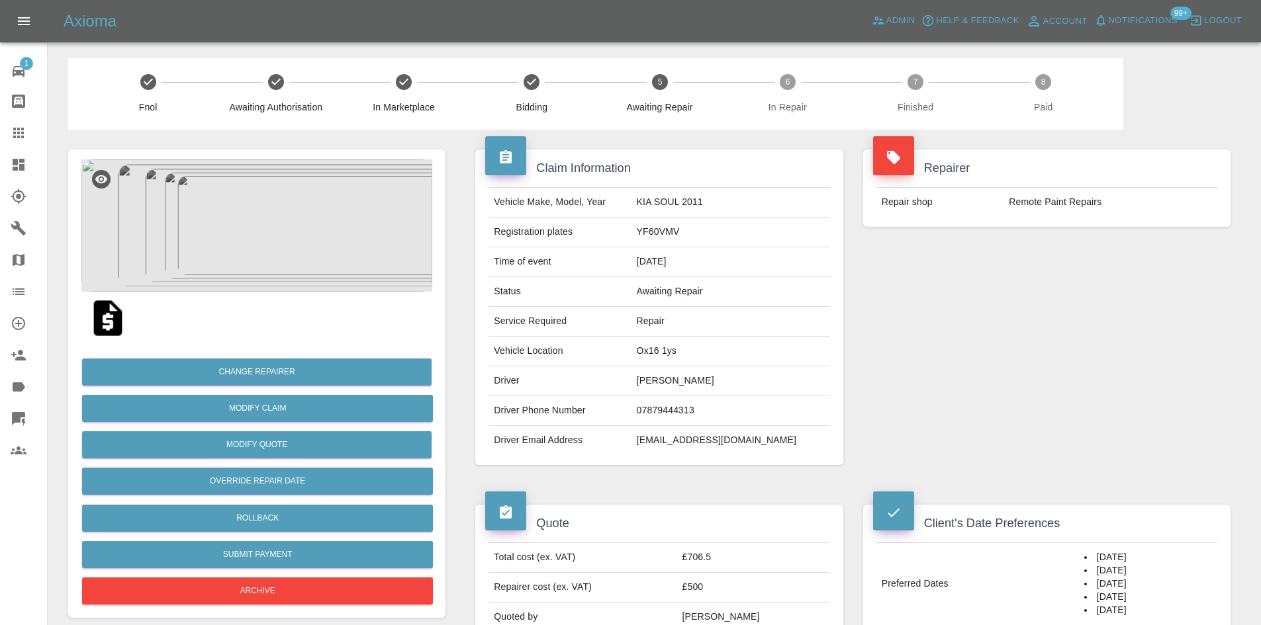
click at [280, 236] on img at bounding box center [256, 225] width 351 height 132
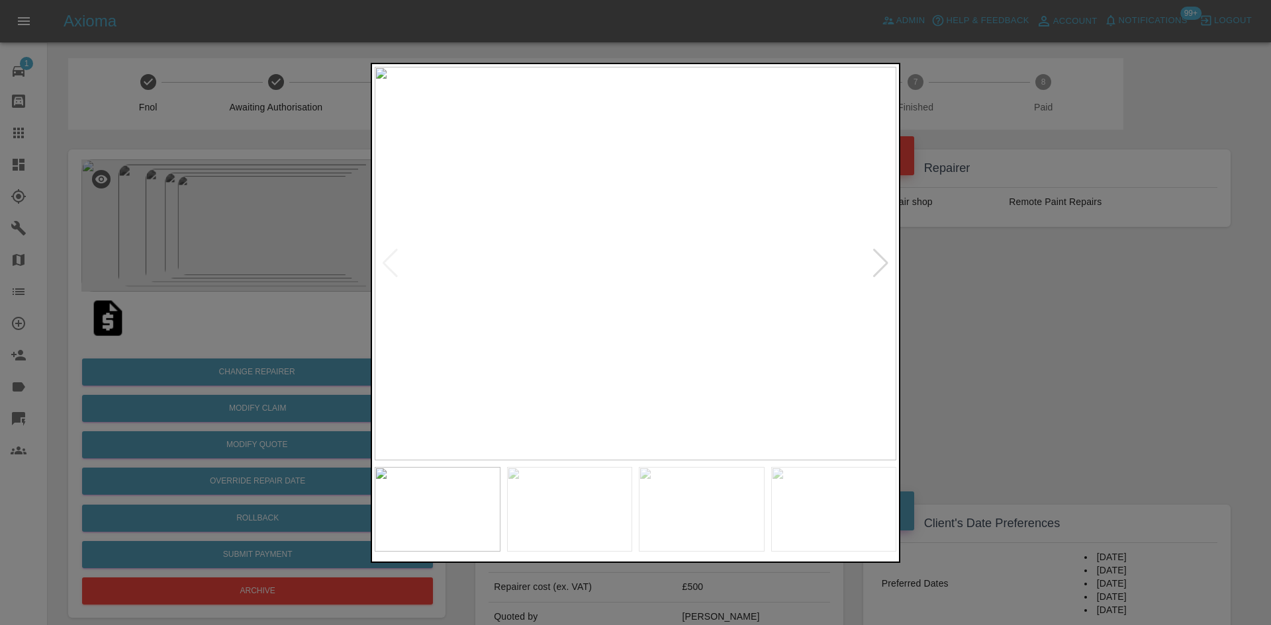
click at [880, 271] on div at bounding box center [881, 263] width 18 height 29
drag, startPoint x: 940, startPoint y: 287, endPoint x: 831, endPoint y: 282, distance: 109.3
click at [940, 293] on div at bounding box center [635, 312] width 1271 height 625
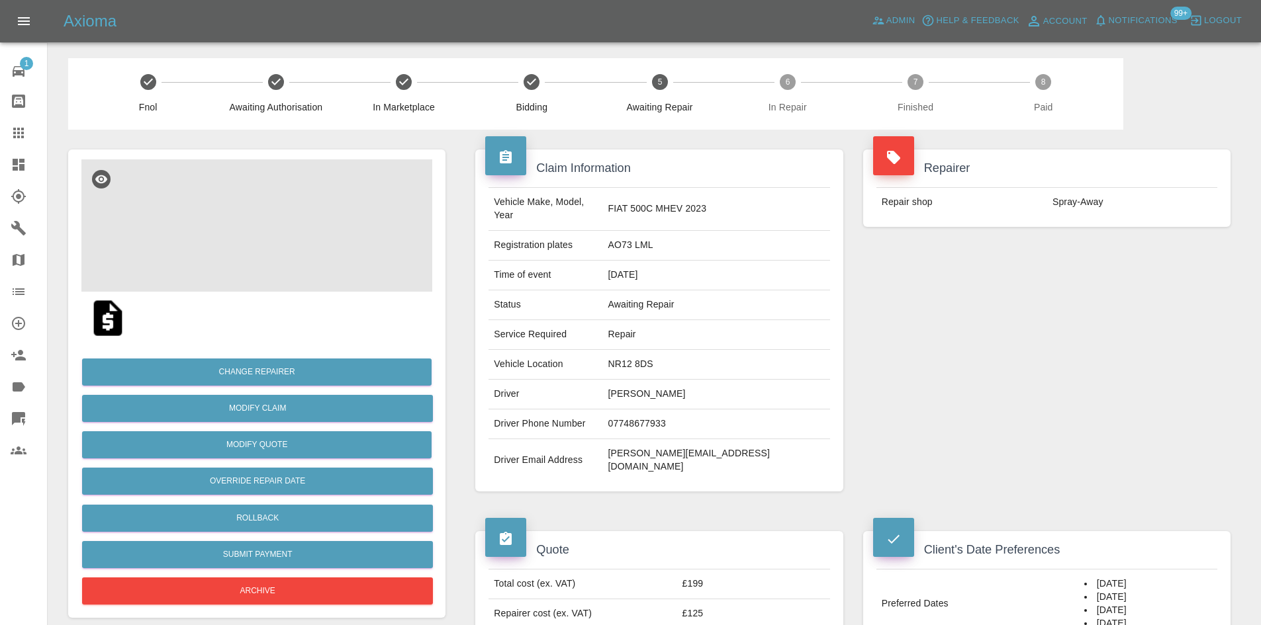
click at [285, 230] on img at bounding box center [256, 225] width 351 height 132
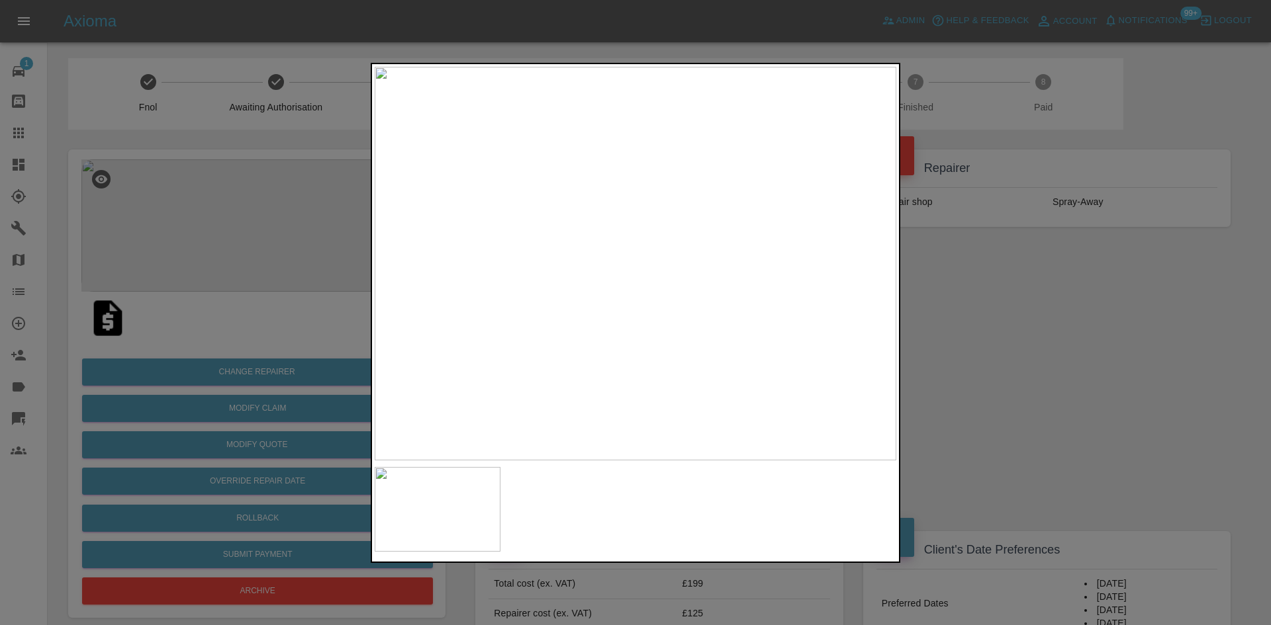
click at [1127, 328] on div at bounding box center [635, 312] width 1271 height 625
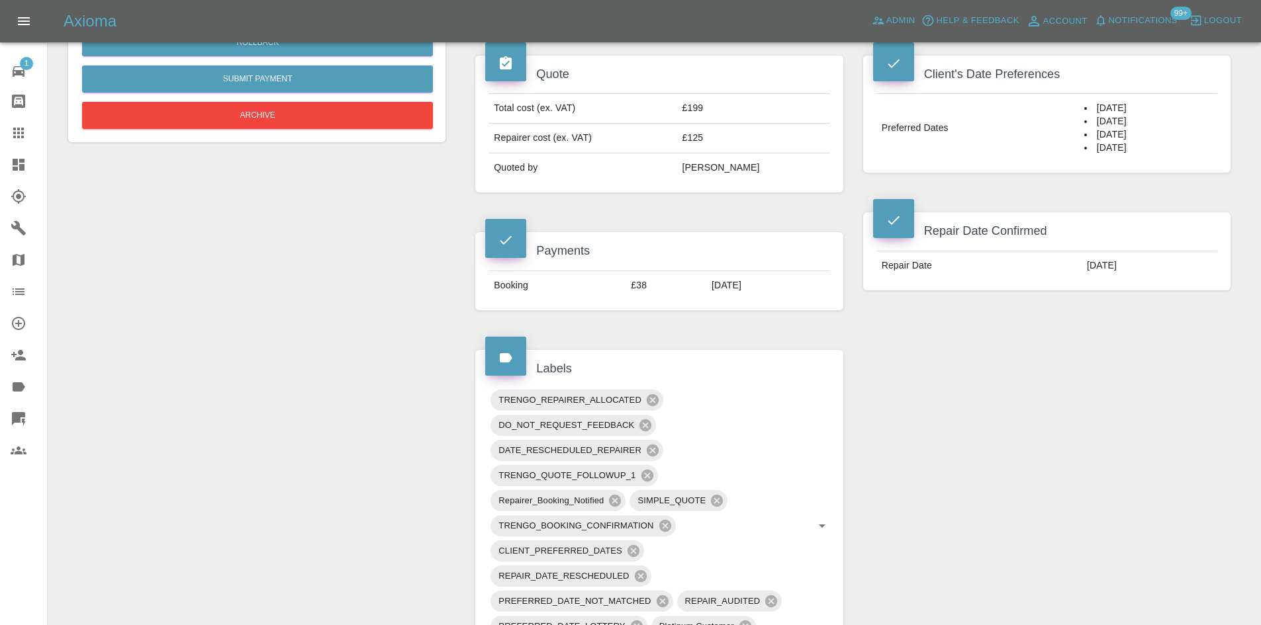
scroll to position [596, 0]
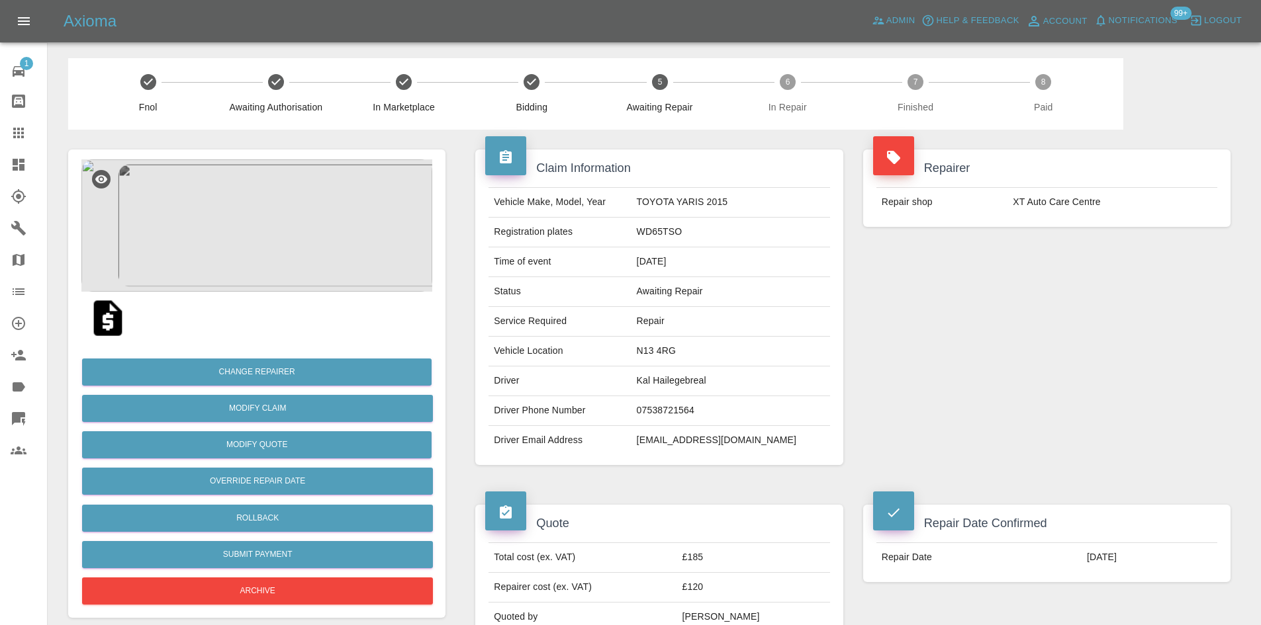
click at [275, 228] on img at bounding box center [256, 225] width 351 height 132
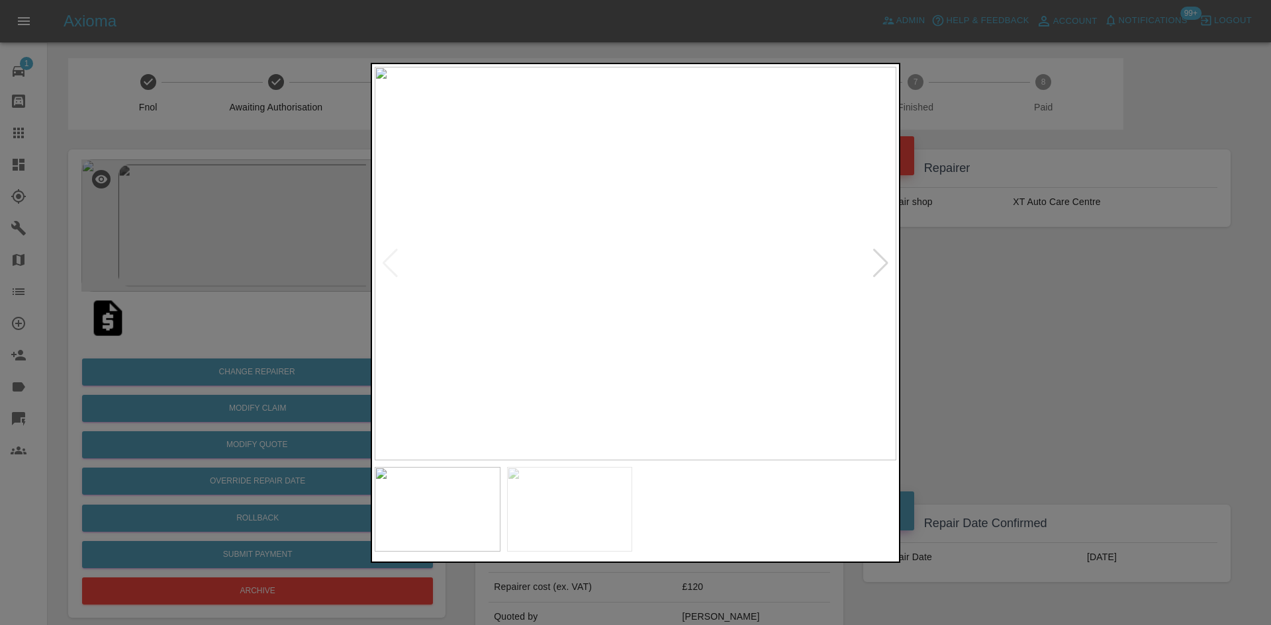
click at [882, 269] on div at bounding box center [881, 263] width 18 height 29
click at [981, 243] on div at bounding box center [635, 312] width 1271 height 625
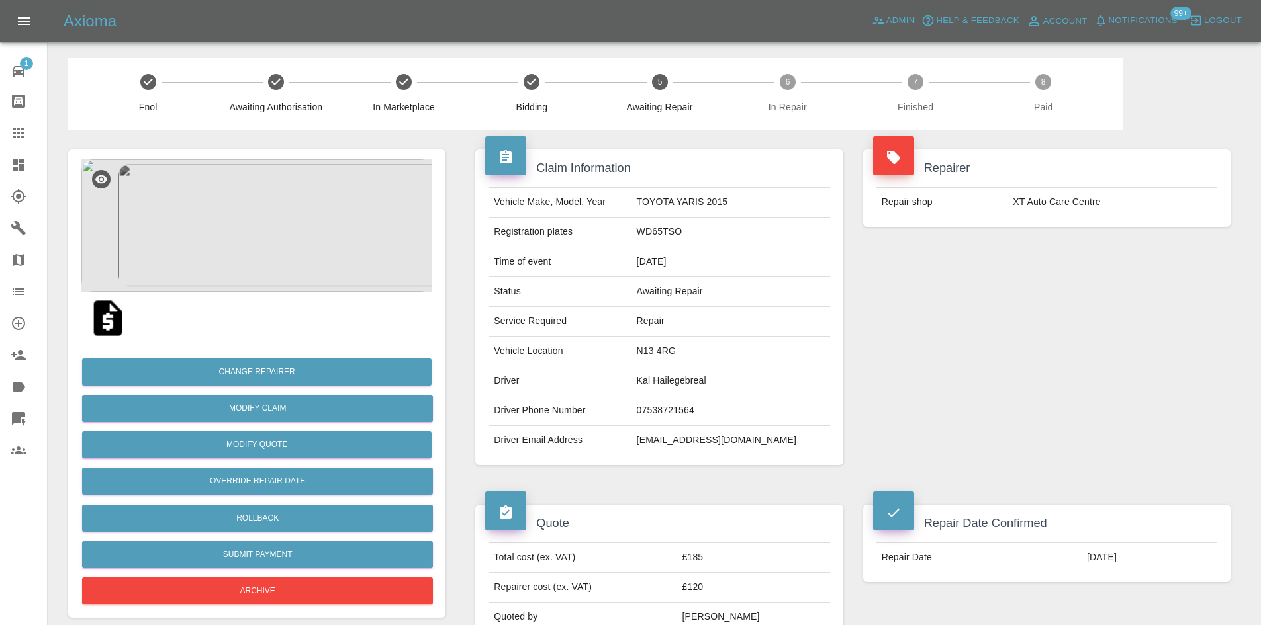
click at [17, 171] on icon at bounding box center [19, 165] width 16 height 16
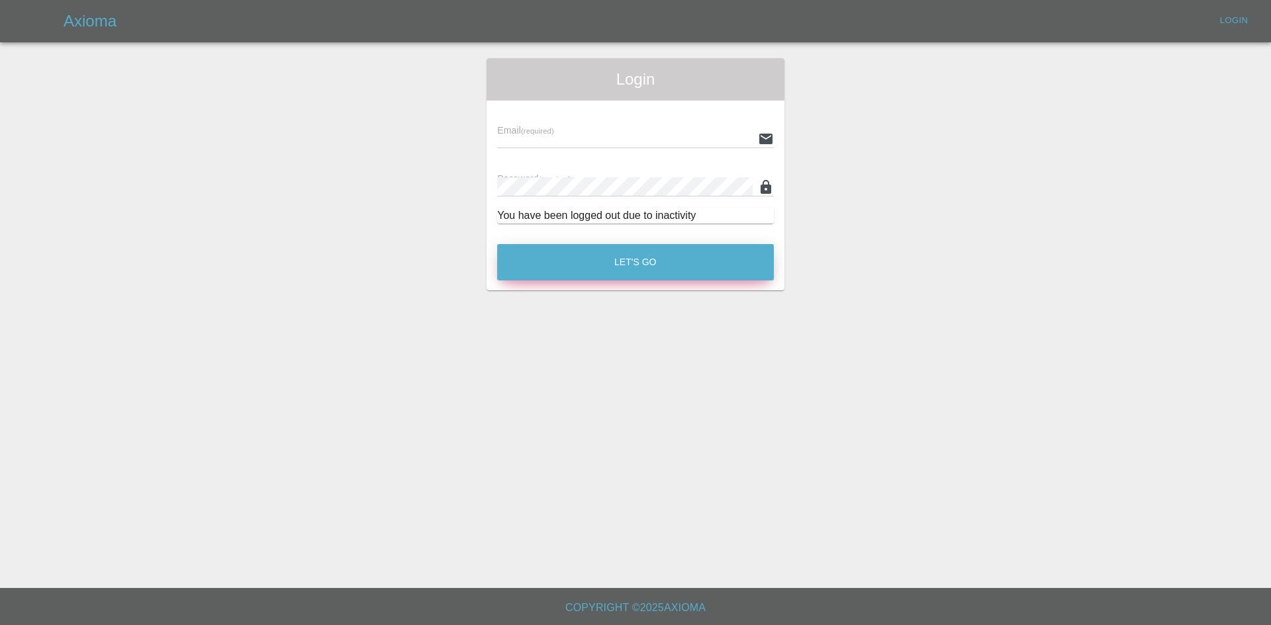
type input "[PERSON_NAME][EMAIL_ADDRESS][PERSON_NAME][DOMAIN_NAME]"
click at [624, 262] on button "Let's Go" at bounding box center [635, 262] width 277 height 36
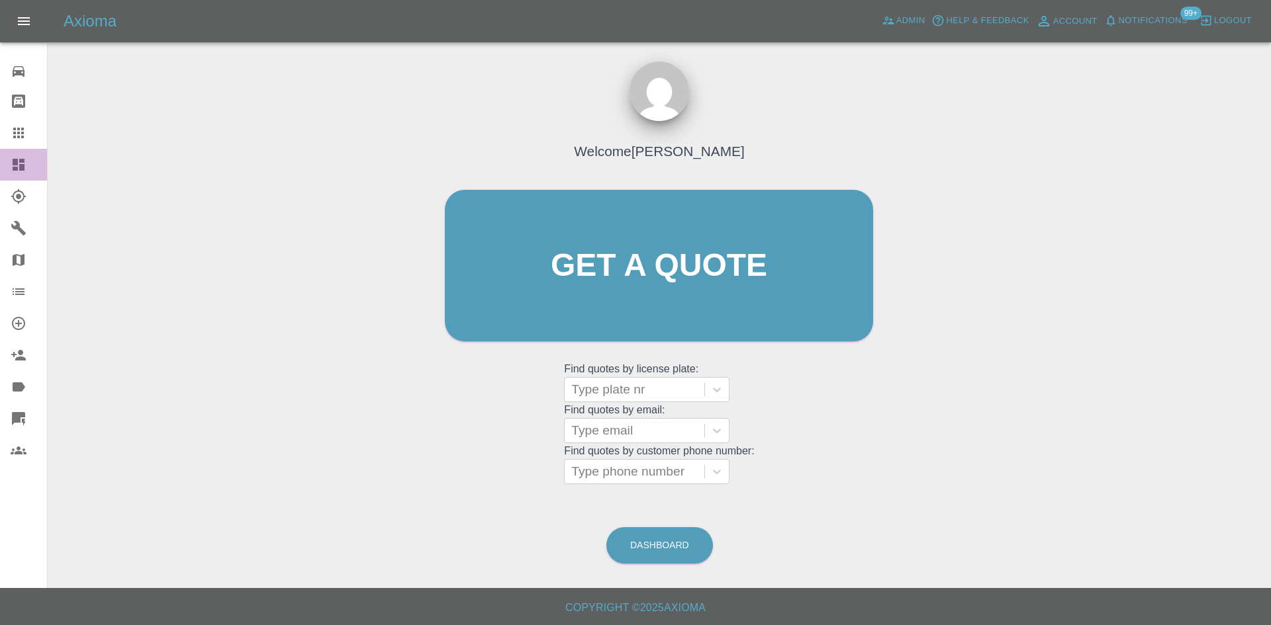
click at [0, 158] on link "Dashboard" at bounding box center [23, 165] width 47 height 32
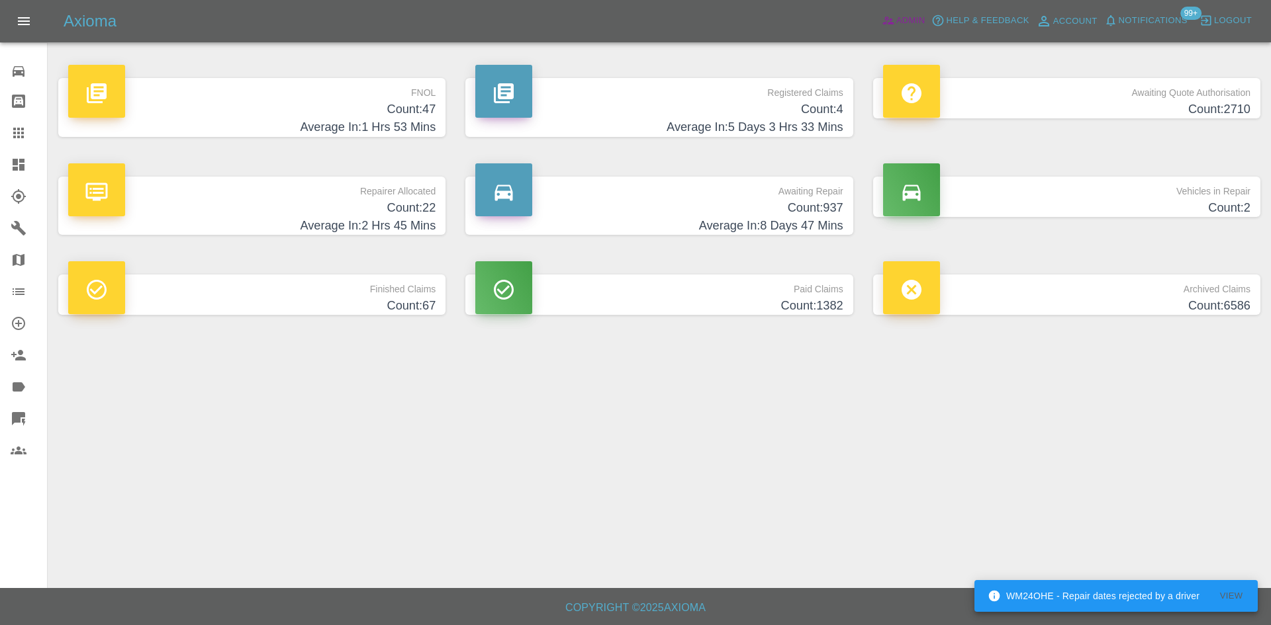
click at [912, 14] on span "Admin" at bounding box center [910, 20] width 29 height 15
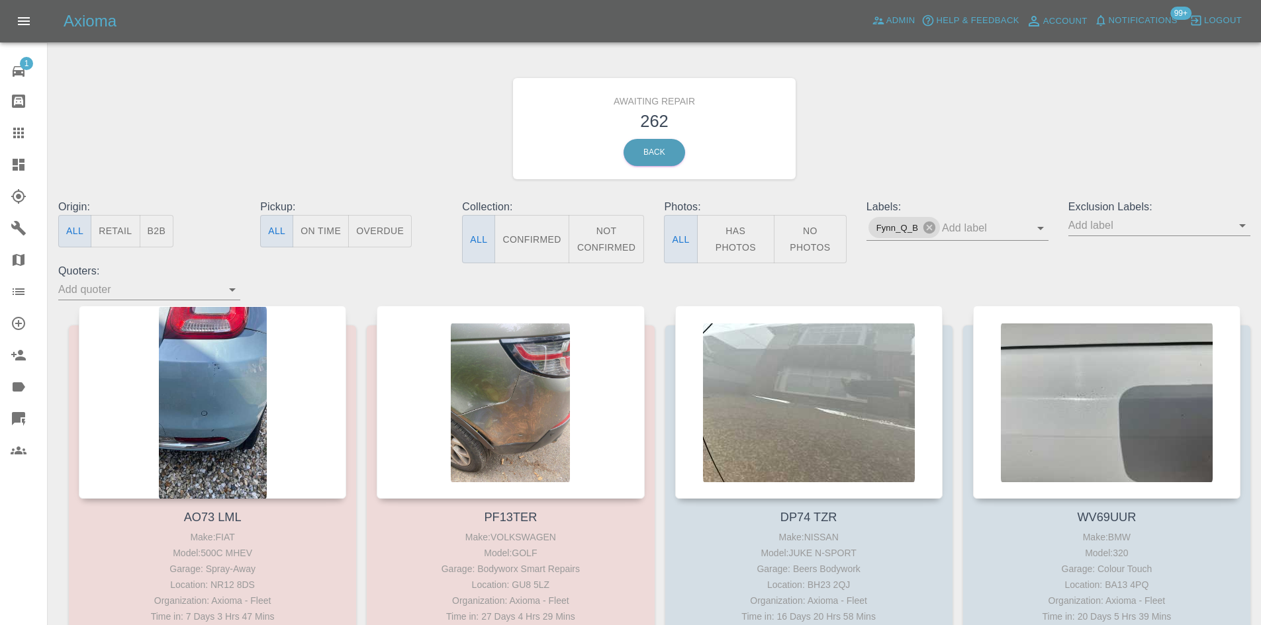
scroll to position [397, 0]
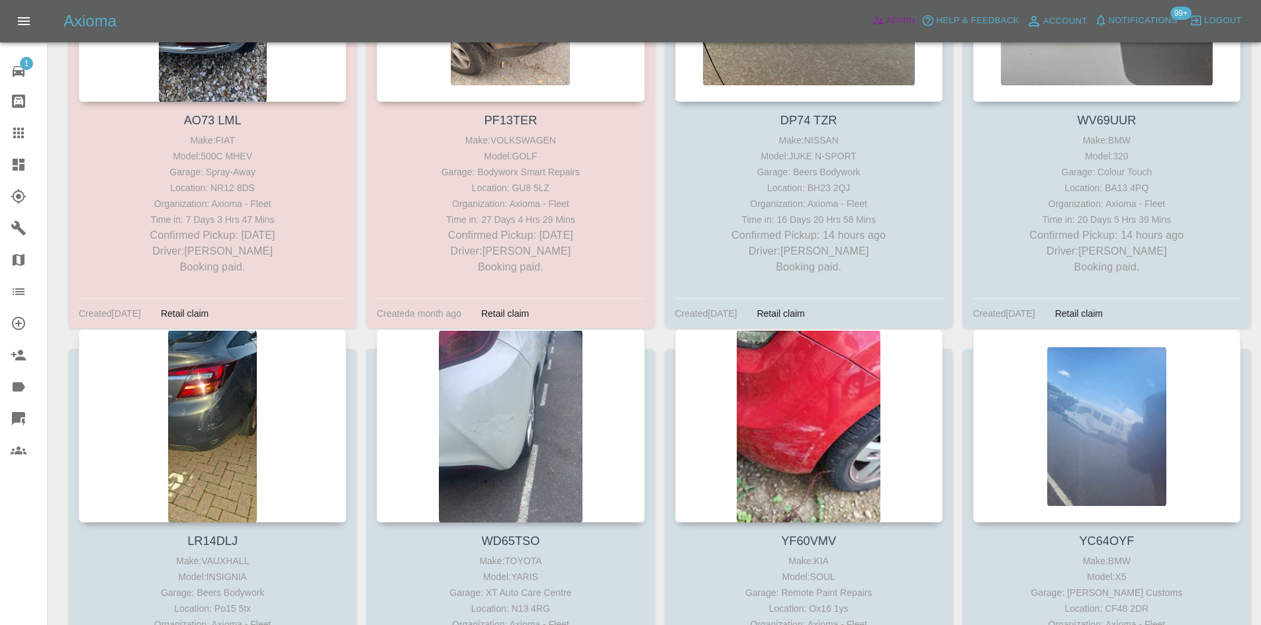
click at [905, 13] on span "Admin" at bounding box center [900, 20] width 29 height 15
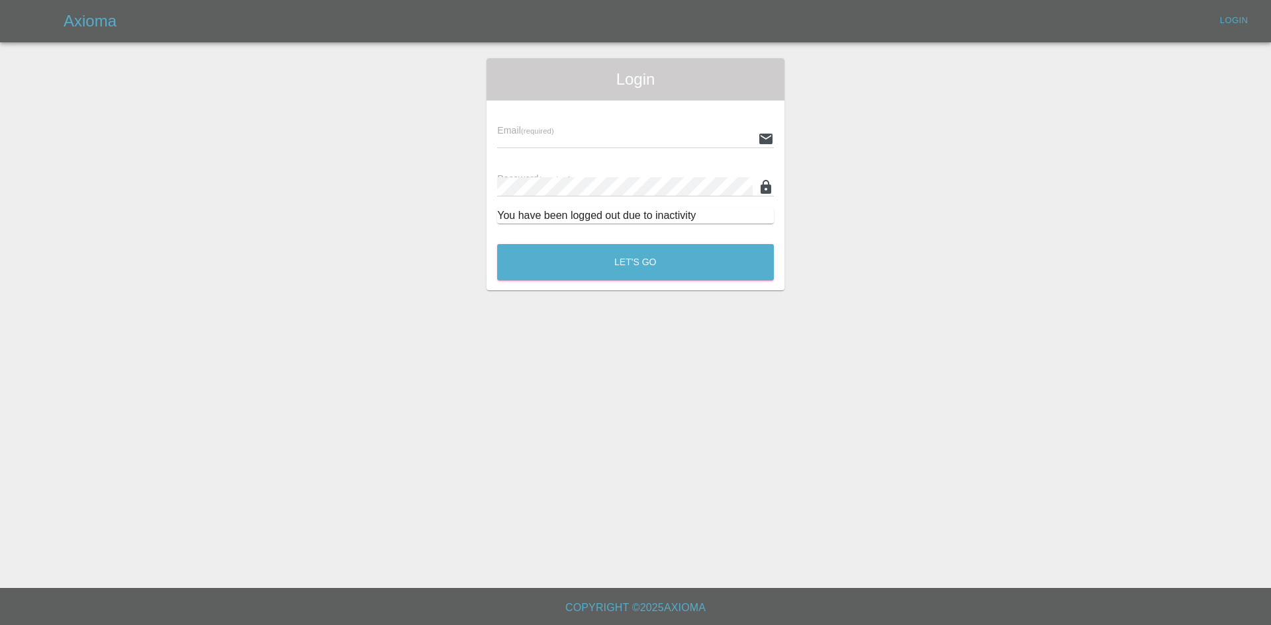
type input "[PERSON_NAME][EMAIL_ADDRESS][PERSON_NAME][DOMAIN_NAME]"
click at [648, 271] on button "Let's Go" at bounding box center [635, 262] width 277 height 36
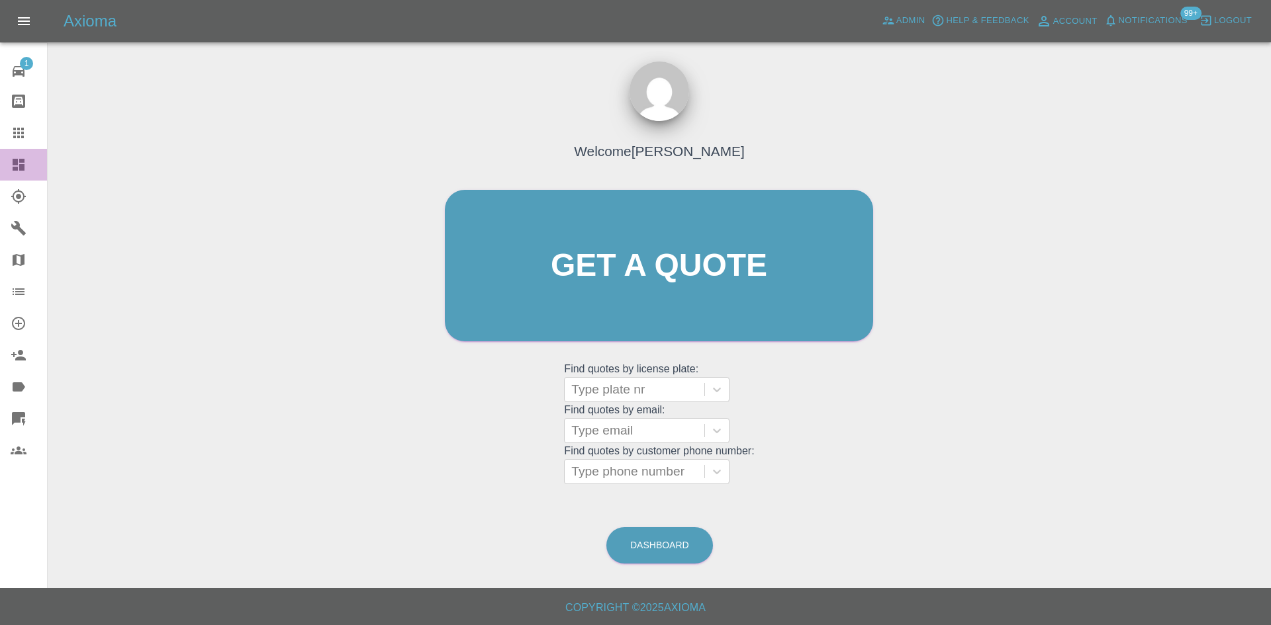
click at [0, 159] on link "Dashboard" at bounding box center [23, 165] width 47 height 32
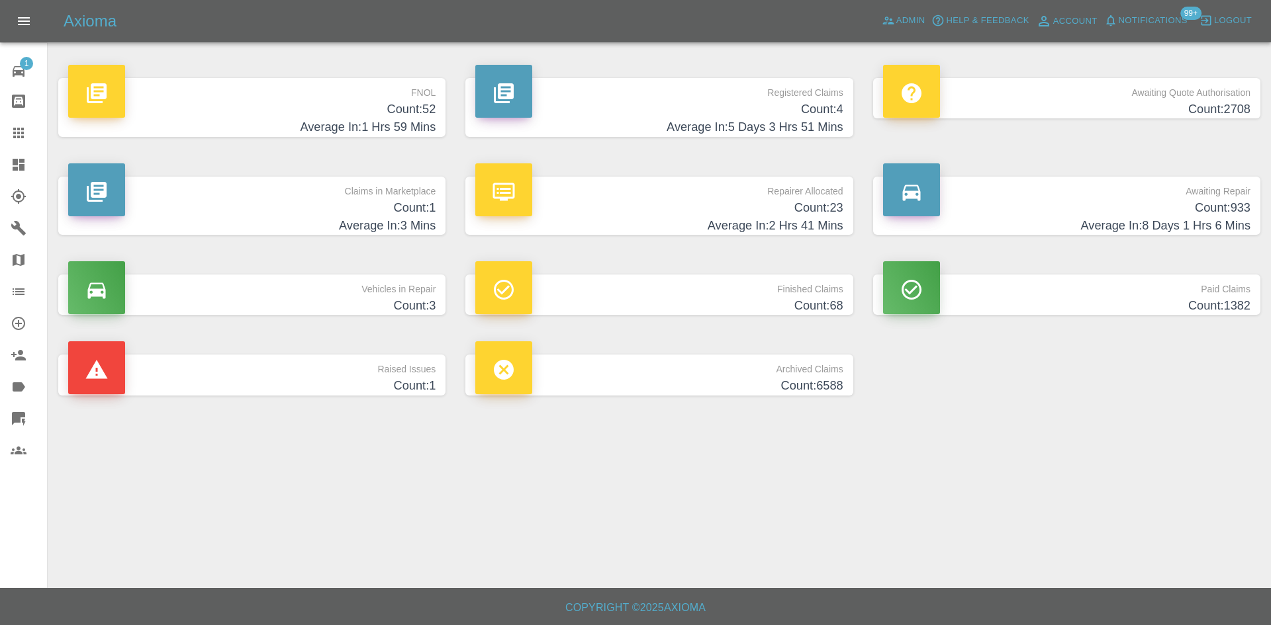
click at [0, 163] on link "Dashboard" at bounding box center [23, 165] width 47 height 32
click at [0, 159] on link "Dashboard" at bounding box center [23, 165] width 47 height 32
